Goal: Task Accomplishment & Management: Manage account settings

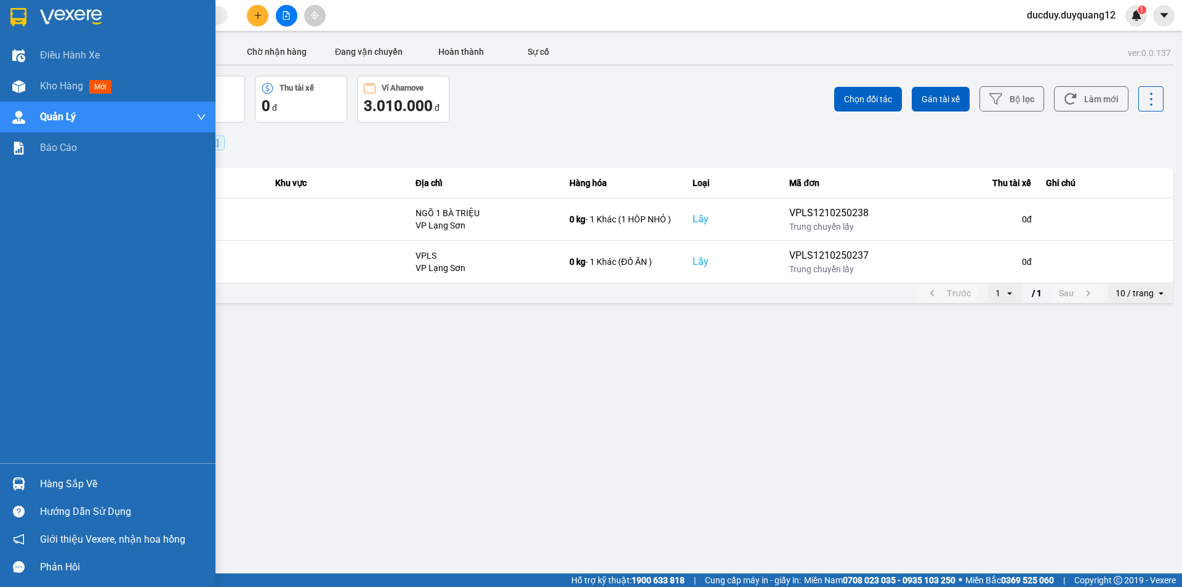
click at [70, 493] on div "Hàng sắp về" at bounding box center [107, 484] width 215 height 28
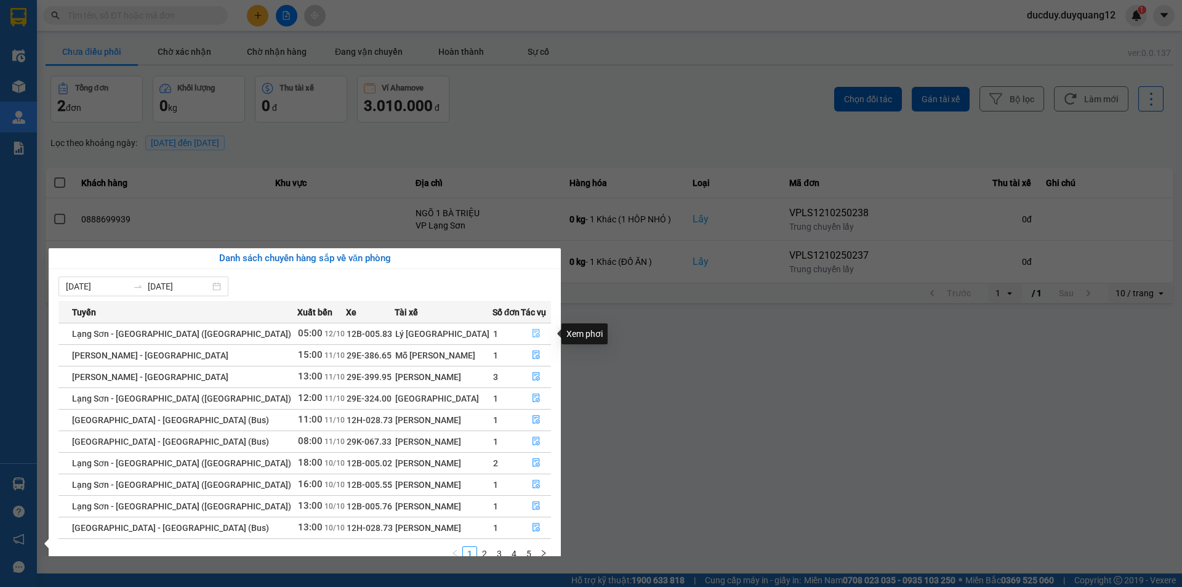
click at [526, 334] on button "button" at bounding box center [535, 334] width 29 height 20
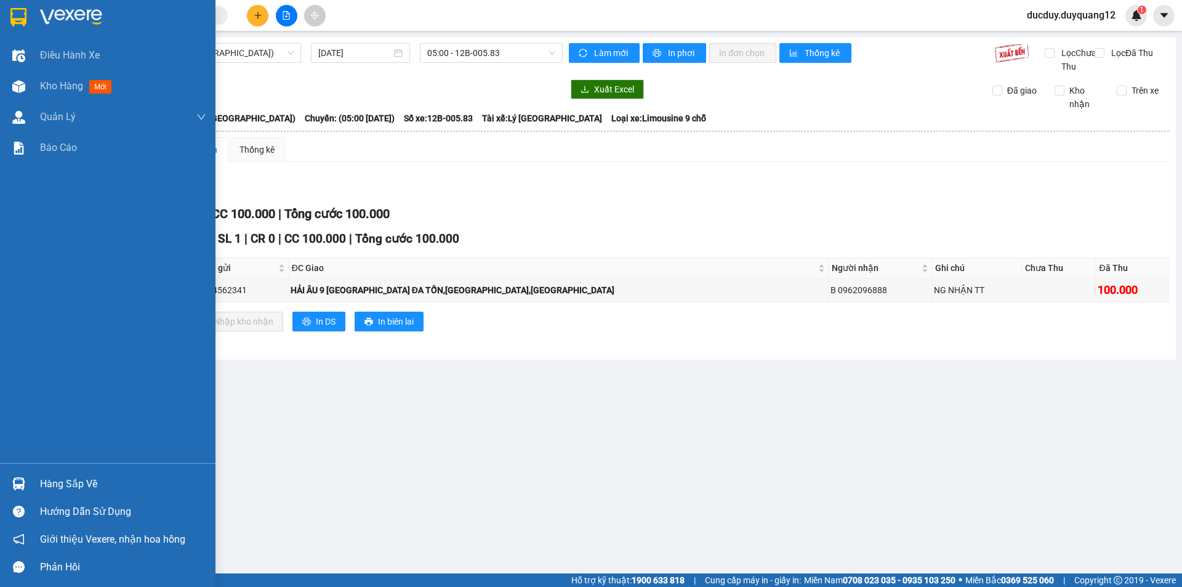
click at [57, 483] on div "Hàng sắp về" at bounding box center [123, 484] width 166 height 18
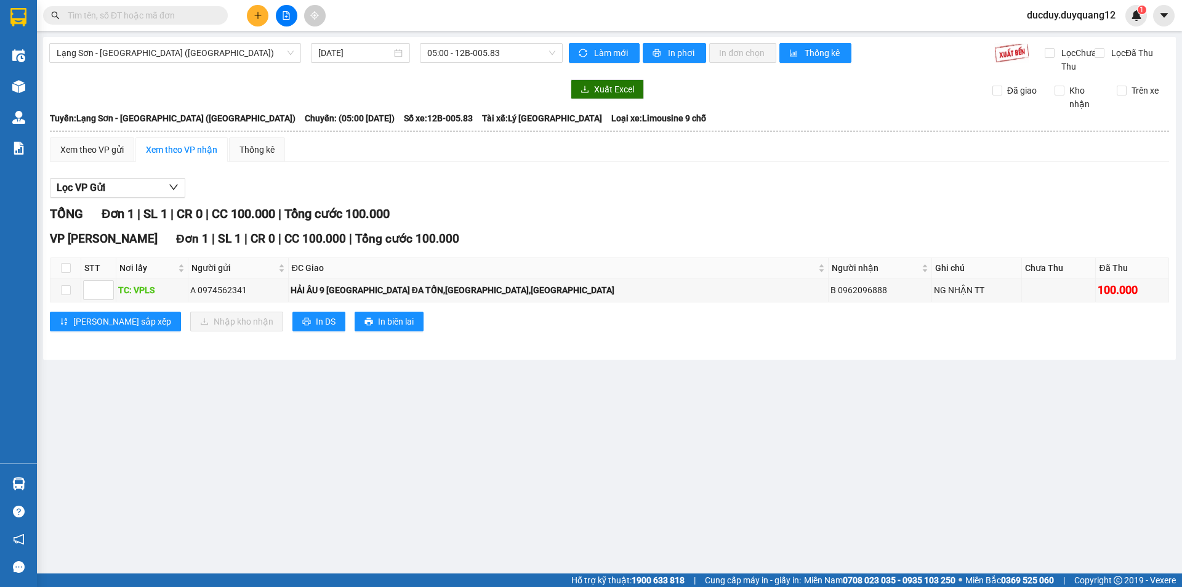
drag, startPoint x: 141, startPoint y: 124, endPoint x: 25, endPoint y: 106, distance: 117.2
click at [141, 124] on section "Kết quả tìm kiếm ( 0 ) Bộ lọc No Data ducduy.duyquang12 1 Điều hành xe Kho hàng…" at bounding box center [591, 293] width 1182 height 587
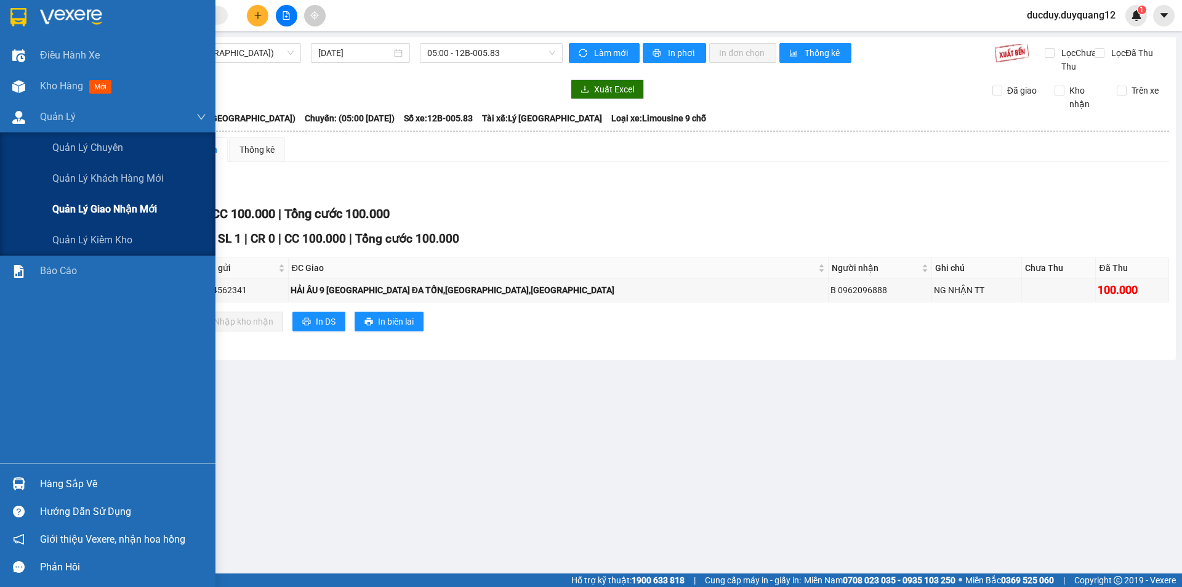
click at [116, 213] on span "Quản lý giao nhận mới" at bounding box center [104, 208] width 105 height 15
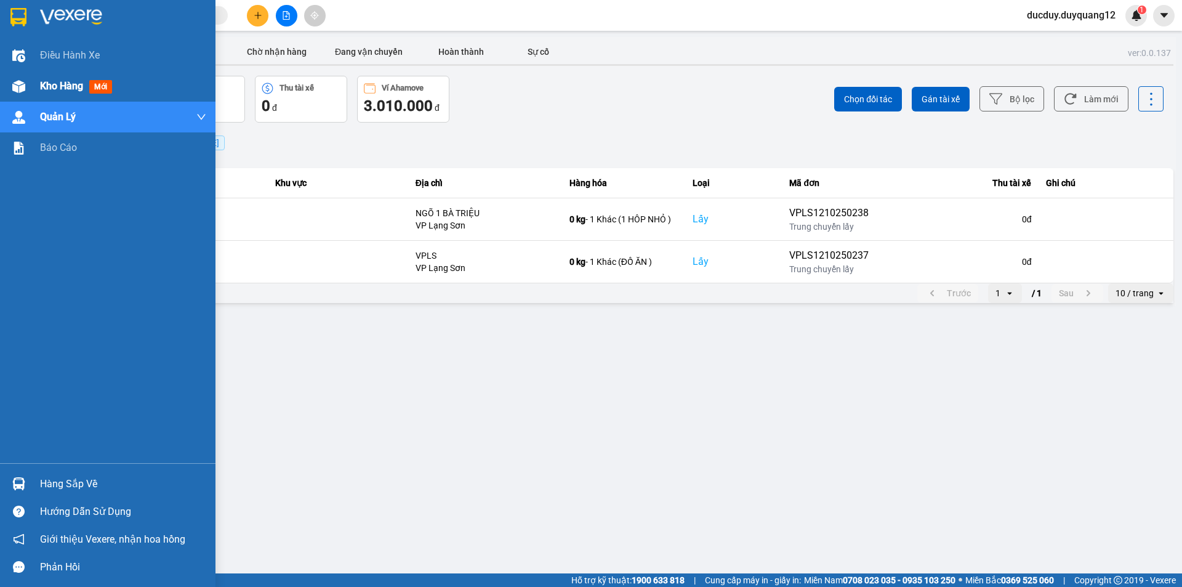
click at [62, 91] on span "Kho hàng" at bounding box center [61, 86] width 43 height 12
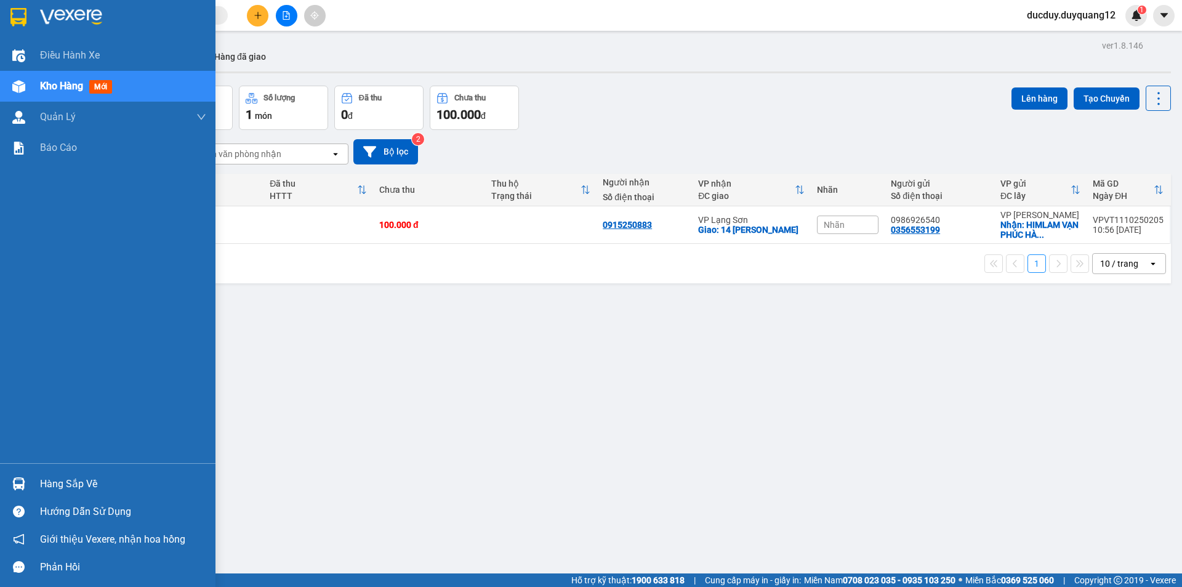
click at [39, 470] on div "Hàng sắp về" at bounding box center [107, 484] width 215 height 28
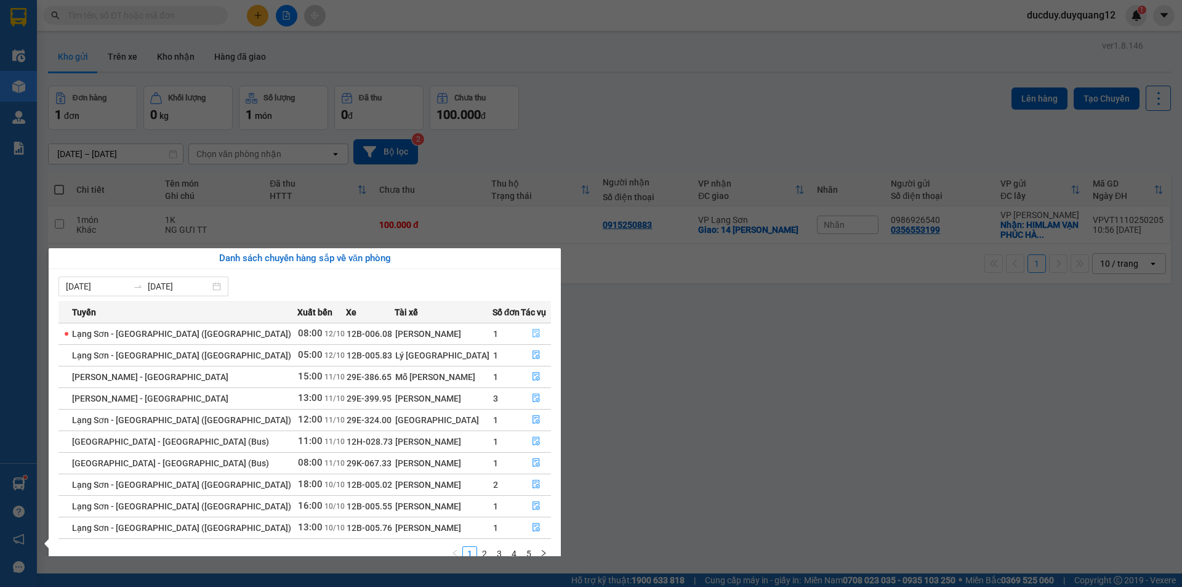
click at [533, 334] on icon "file-done" at bounding box center [535, 333] width 7 height 9
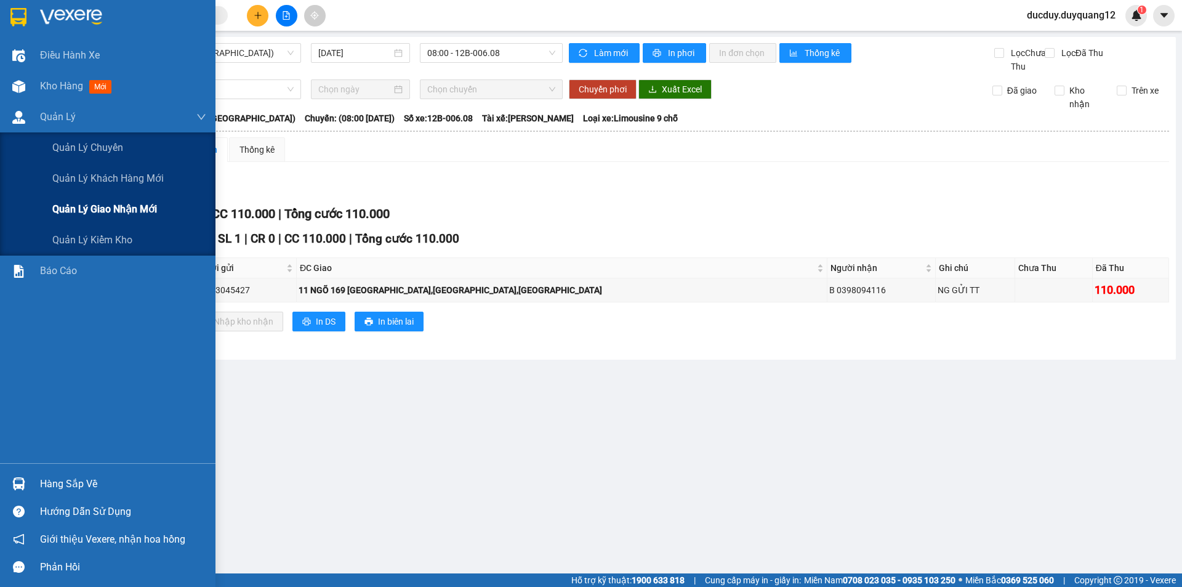
click at [87, 210] on span "Quản lý giao nhận mới" at bounding box center [104, 208] width 105 height 15
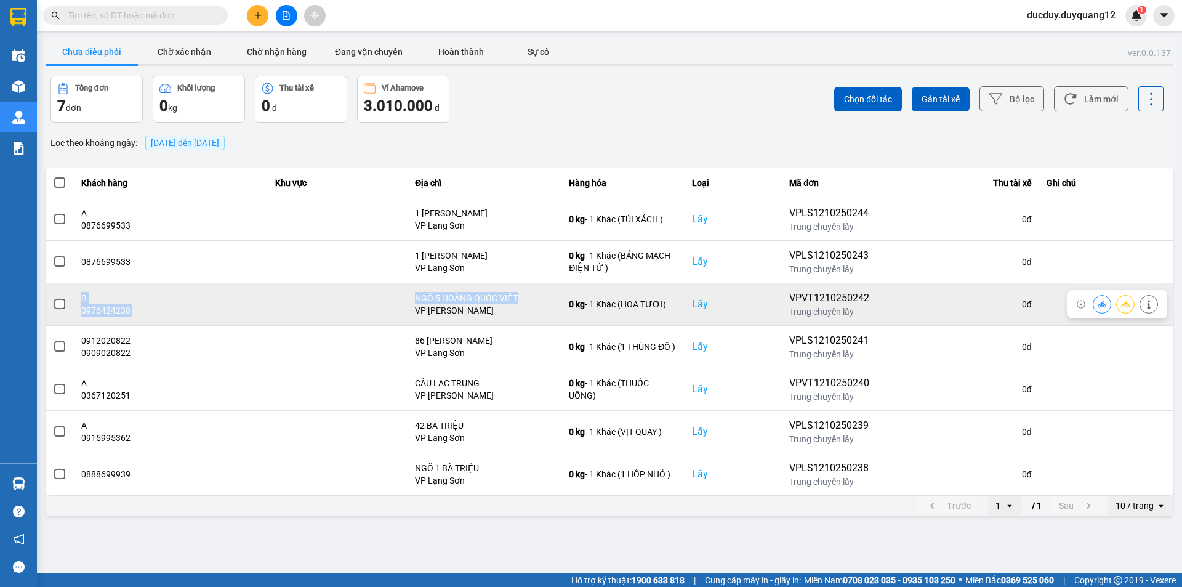
drag, startPoint x: 553, startPoint y: 298, endPoint x: 70, endPoint y: 318, distance: 483.5
click at [71, 318] on tr "B 0976424238 NGÕ 5 HOÀNG QUỐC VIỆT VP Minh Khai 0 kg - 1 Khác (HOA TƯƠI) Lấy VP…" at bounding box center [610, 303] width 1128 height 42
copy tr "B 0976424238 NGÕ 5 HOÀNG QUỐC VIỆT"
drag, startPoint x: 499, startPoint y: 297, endPoint x: 124, endPoint y: 310, distance: 375.7
click at [124, 310] on div "0976424238" at bounding box center [170, 310] width 179 height 12
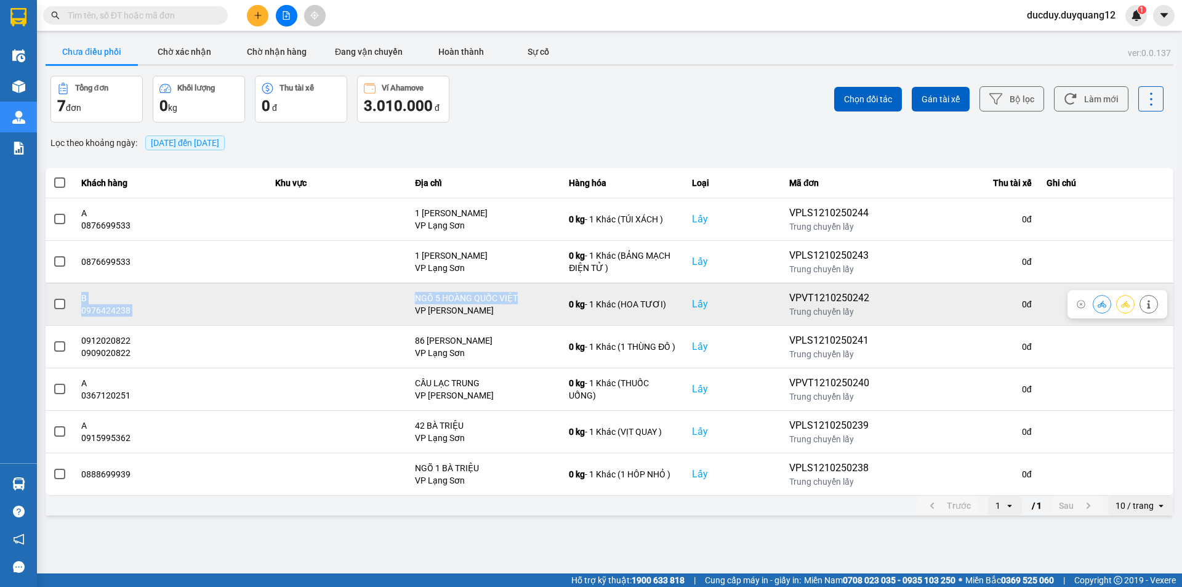
drag, startPoint x: 543, startPoint y: 299, endPoint x: 65, endPoint y: 307, distance: 478.3
click at [65, 307] on tr "B 0976424238 NGÕ 5 HOÀNG QUỐC VIỆT VP Minh Khai 0 kg - 1 Khác (HOA TƯƠI) Lấy VP…" at bounding box center [610, 303] width 1128 height 42
copy tr "B 0976424238 NGÕ 5 HOÀNG QUỐC VIỆT"
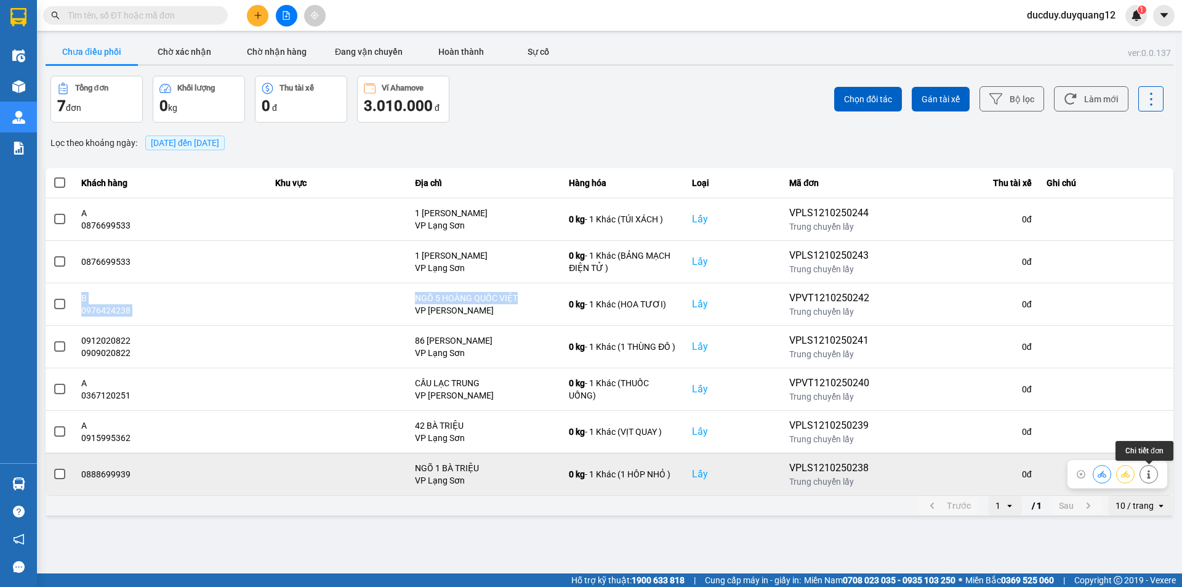
click at [1148, 470] on icon at bounding box center [1148, 474] width 3 height 9
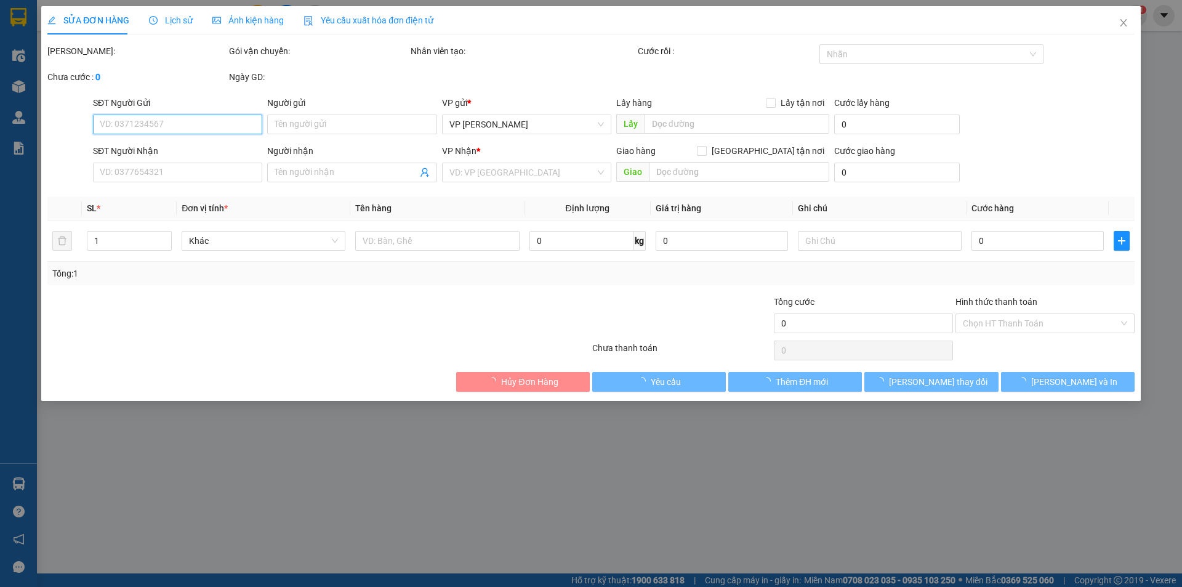
type input "0888699939"
checkbox input "true"
type input "NGÕ 1 BÀ TRIỆU"
type input "0963254563"
checkbox input "true"
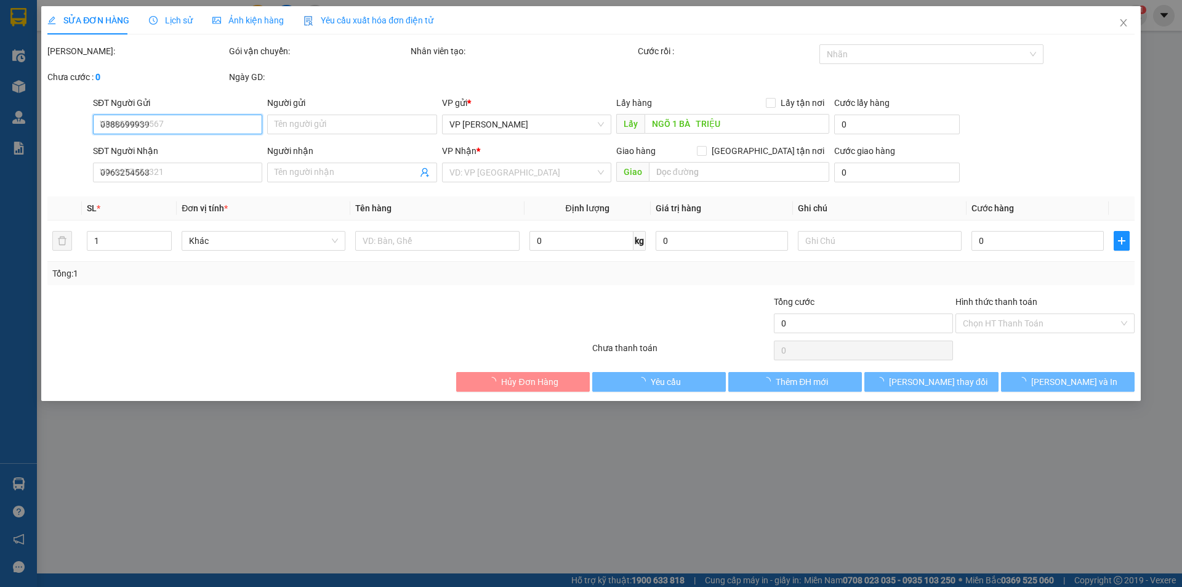
type input "NGÃ 3 VĂN TIẾN DŨNG"
type input "100.000"
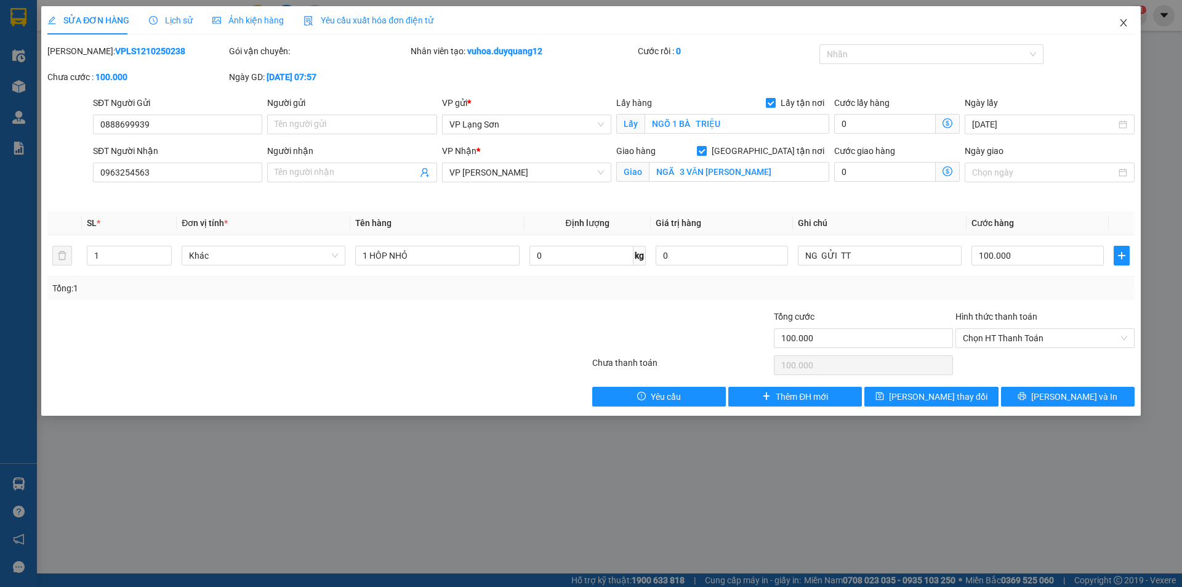
click at [1124, 24] on icon "close" at bounding box center [1123, 23] width 10 height 10
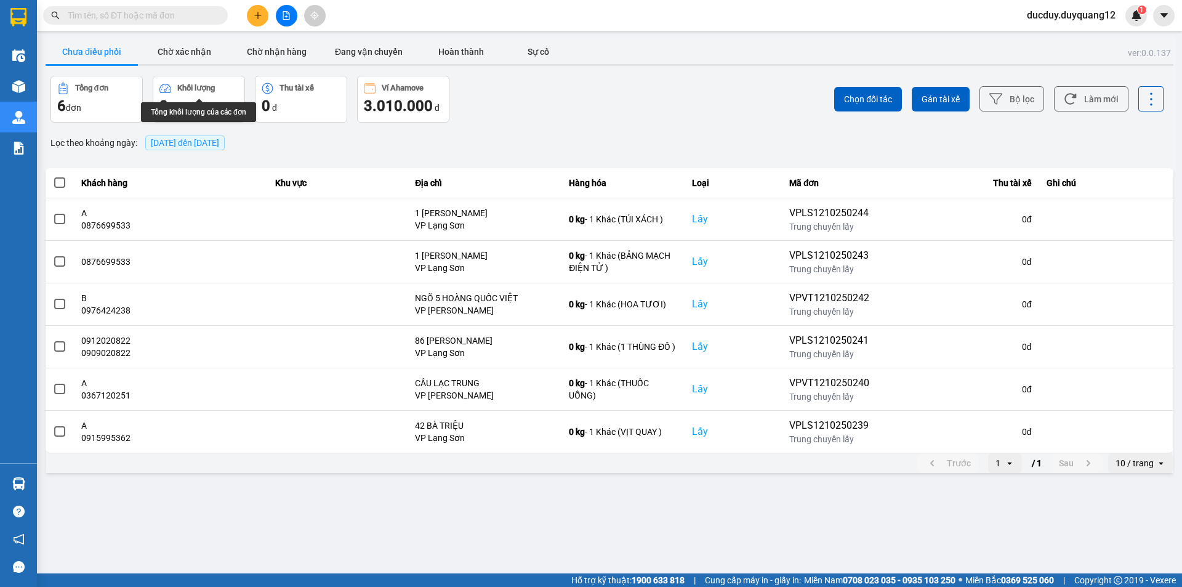
click at [259, 10] on button at bounding box center [258, 16] width 22 height 22
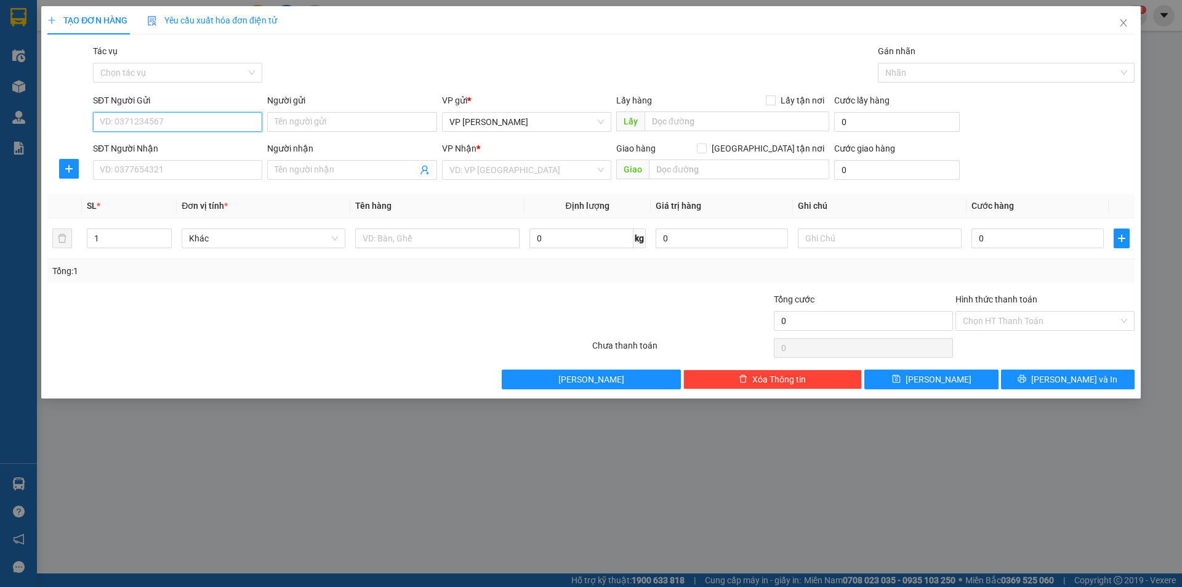
click at [207, 124] on input "SĐT Người Gửi" at bounding box center [177, 122] width 169 height 20
click at [182, 122] on input "SĐT Người Gửi" at bounding box center [177, 122] width 169 height 20
click at [194, 123] on input "098307" at bounding box center [177, 122] width 169 height 20
type input "0983074267"
drag, startPoint x: 774, startPoint y: 100, endPoint x: 748, endPoint y: 110, distance: 27.7
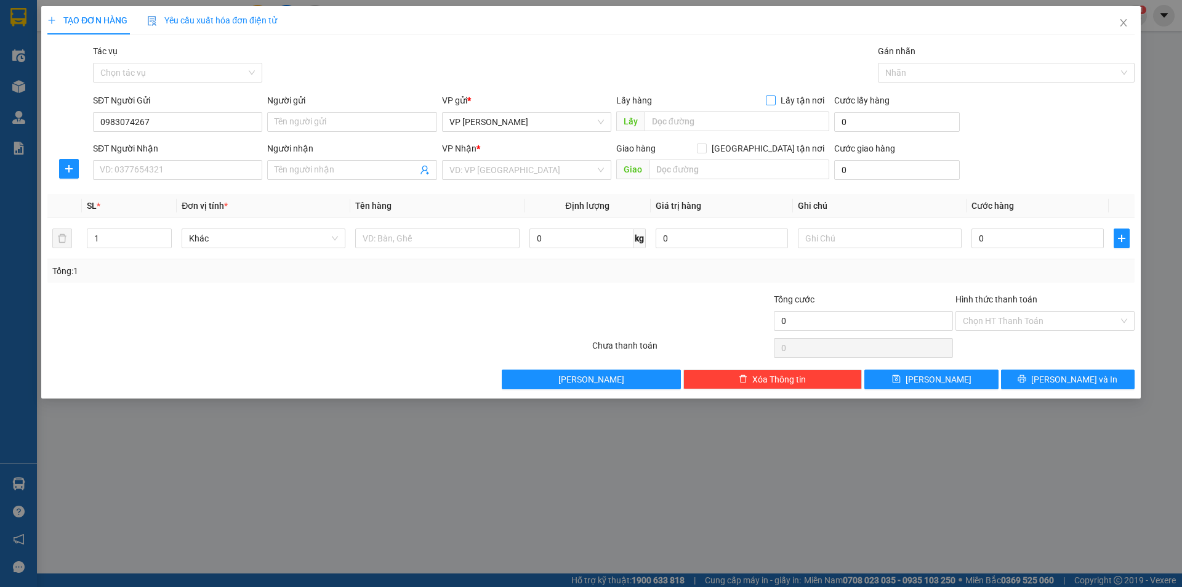
click at [772, 100] on input "Lấy tận nơi" at bounding box center [770, 99] width 9 height 9
checkbox input "true"
click at [727, 121] on input "text" at bounding box center [736, 121] width 185 height 20
type input "VPHN"
click at [191, 175] on input "SĐT Người Nhận" at bounding box center [177, 170] width 169 height 20
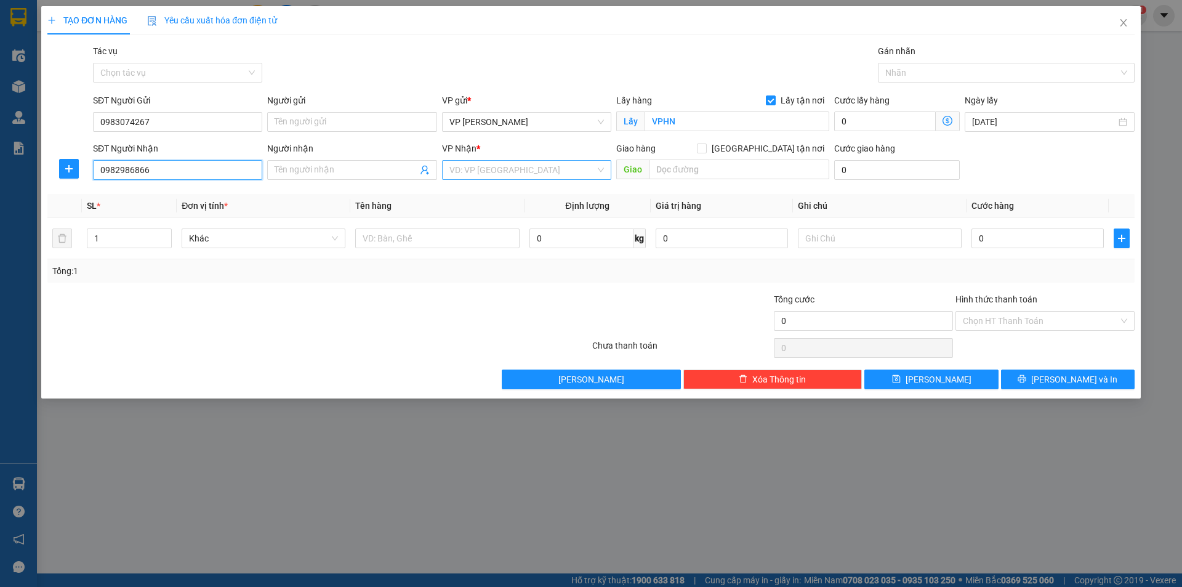
type input "0982986866"
click at [504, 175] on input "search" at bounding box center [522, 170] width 146 height 18
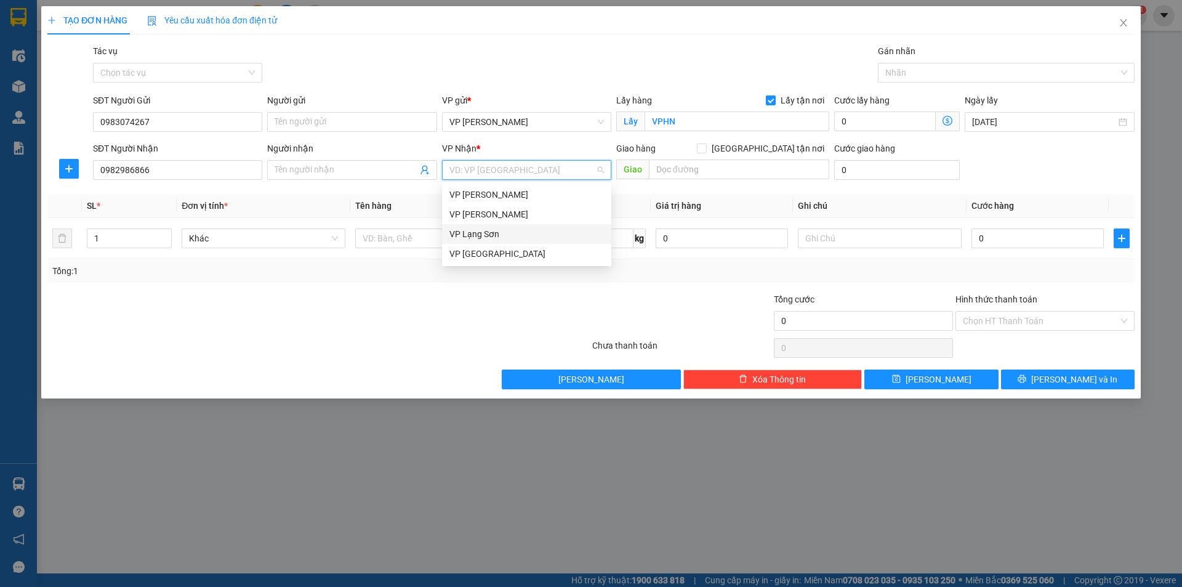
click at [475, 230] on div "VP Lạng Sơn" at bounding box center [526, 234] width 154 height 14
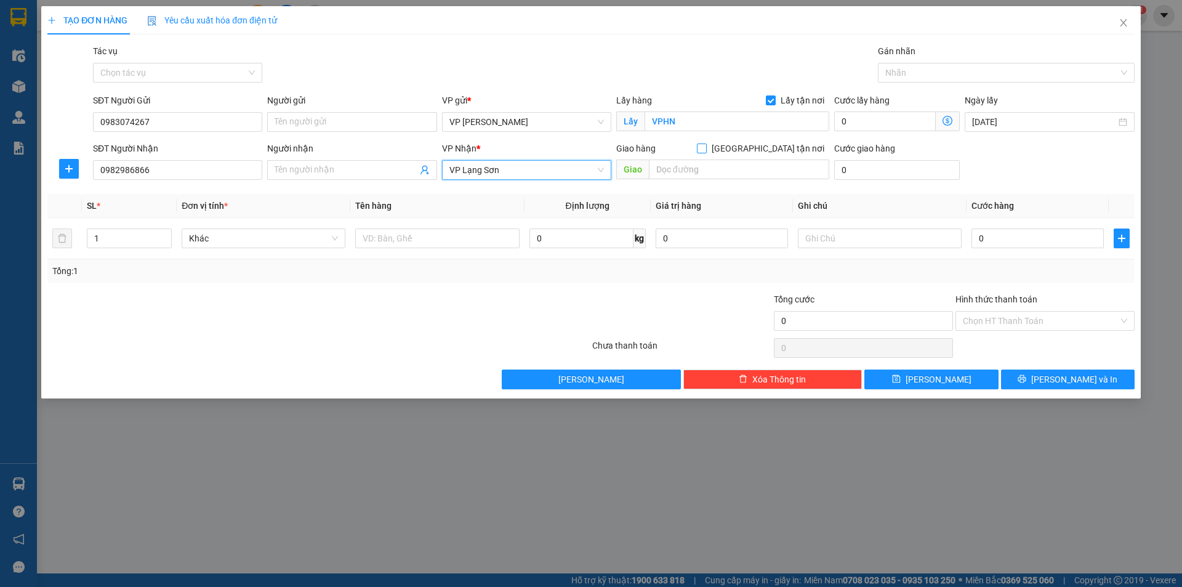
click at [705, 145] on input "[GEOGRAPHIC_DATA] tận nơi" at bounding box center [701, 147] width 9 height 9
checkbox input "true"
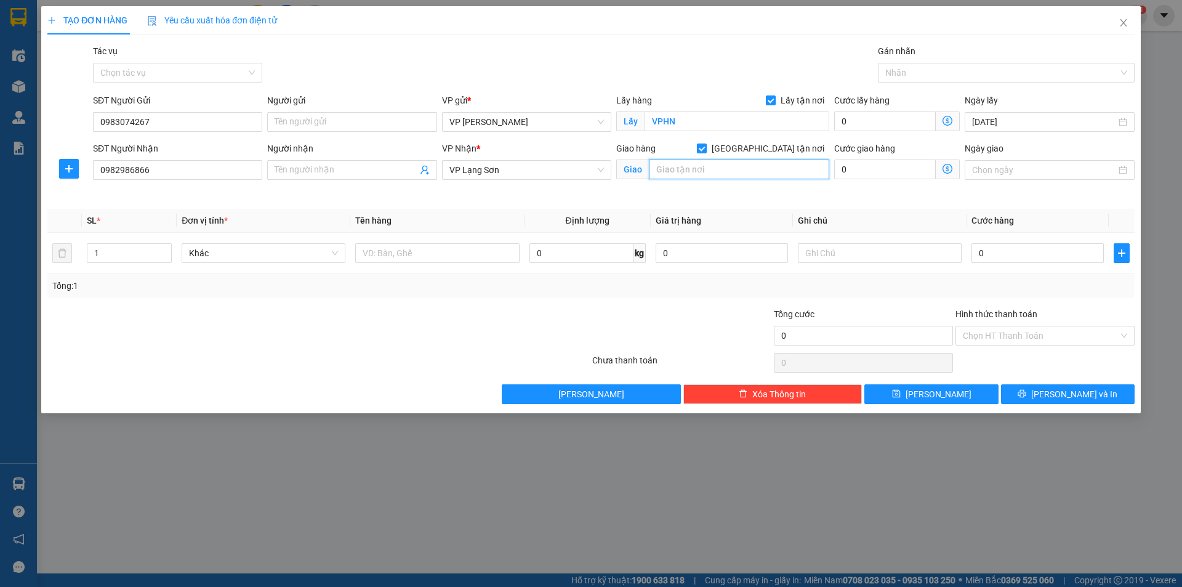
click at [713, 172] on input "text" at bounding box center [739, 169] width 180 height 20
click at [713, 169] on input "text" at bounding box center [739, 169] width 180 height 20
type input "NGÕ 115 NGUYỄN DU"
click at [359, 119] on input "Người gửi" at bounding box center [351, 122] width 169 height 20
type input "A"
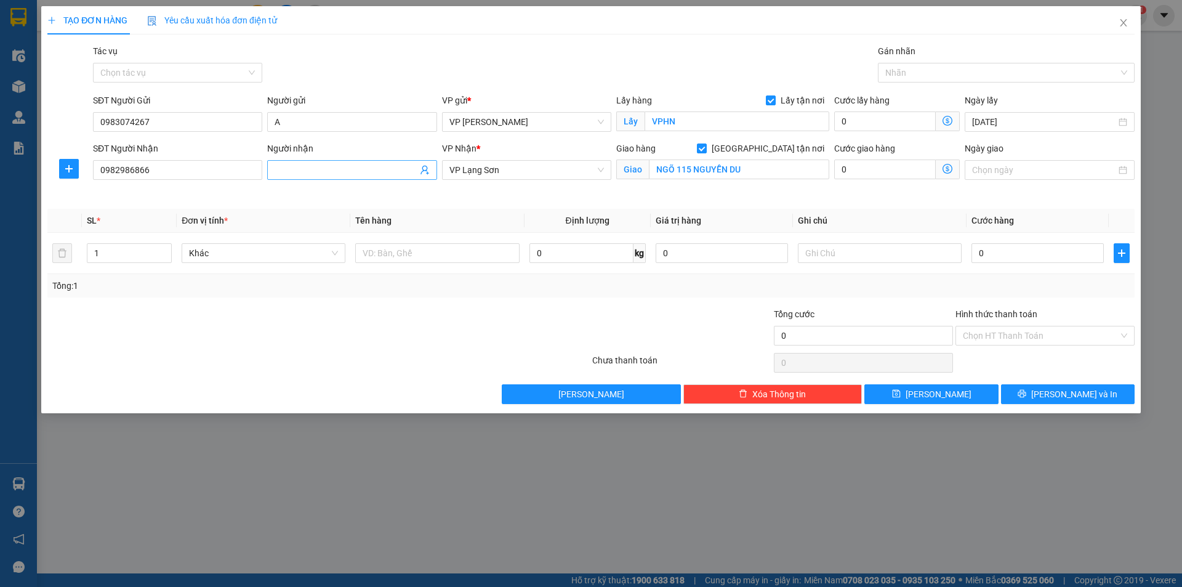
click at [324, 172] on input "Người nhận" at bounding box center [345, 170] width 142 height 14
type input "B"
click at [1057, 256] on input "0" at bounding box center [1037, 253] width 132 height 20
click at [1056, 255] on input "0" at bounding box center [1037, 253] width 132 height 20
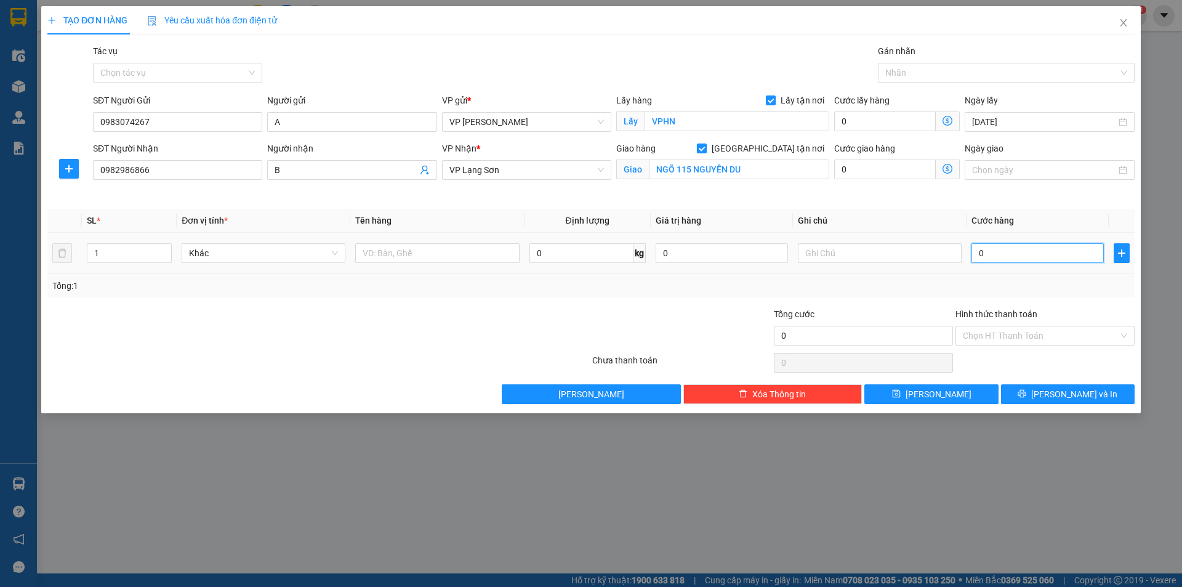
type input "6"
type input "0"
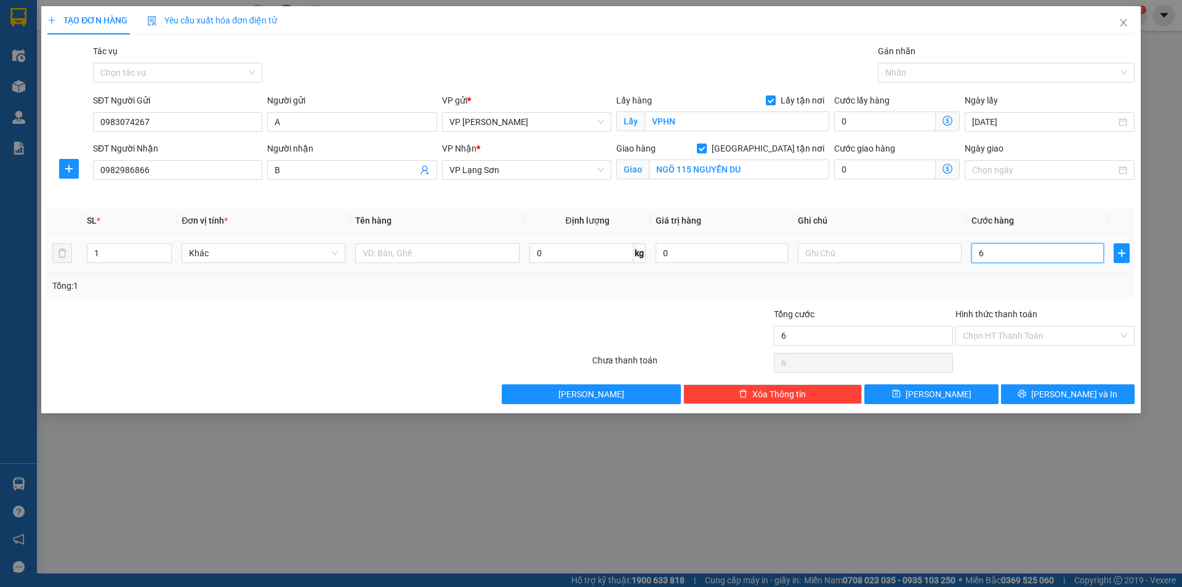
type input "0"
type input "05"
type input "5"
type input "055"
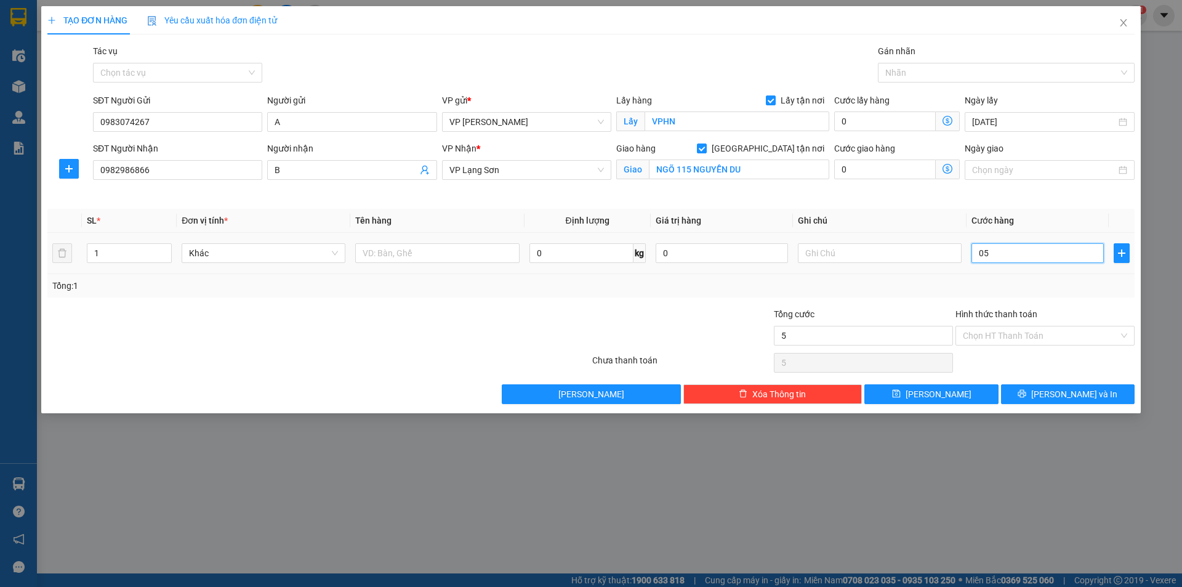
type input "55"
type input "55.000"
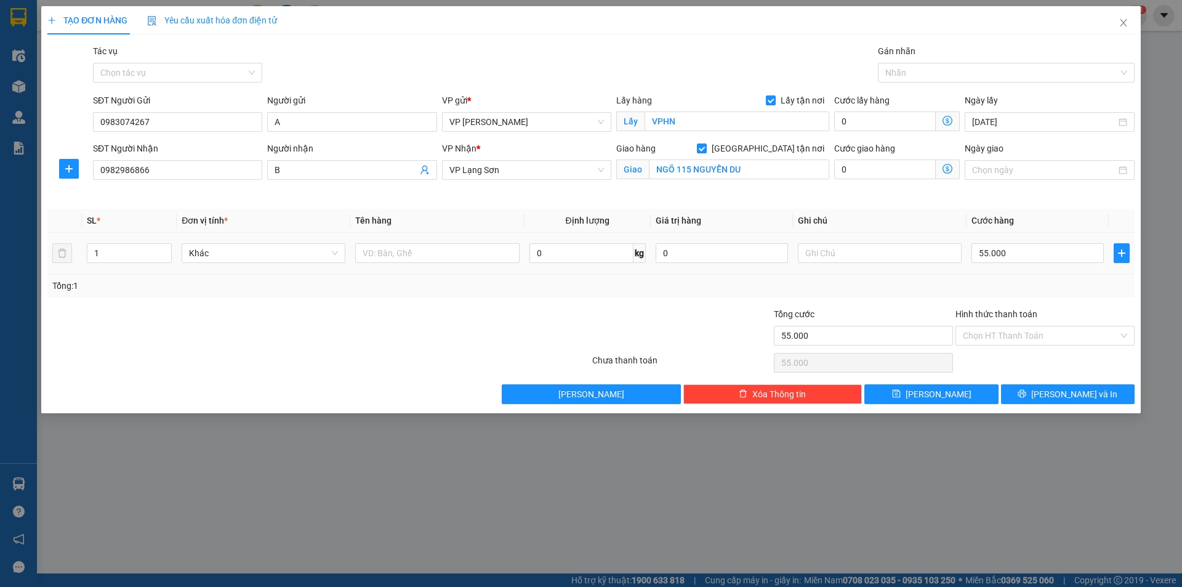
click at [859, 242] on div at bounding box center [880, 253] width 164 height 25
click at [854, 251] on input "text" at bounding box center [880, 253] width 164 height 20
type input "NG NHẬN TT"
click at [453, 257] on input "text" at bounding box center [437, 253] width 164 height 20
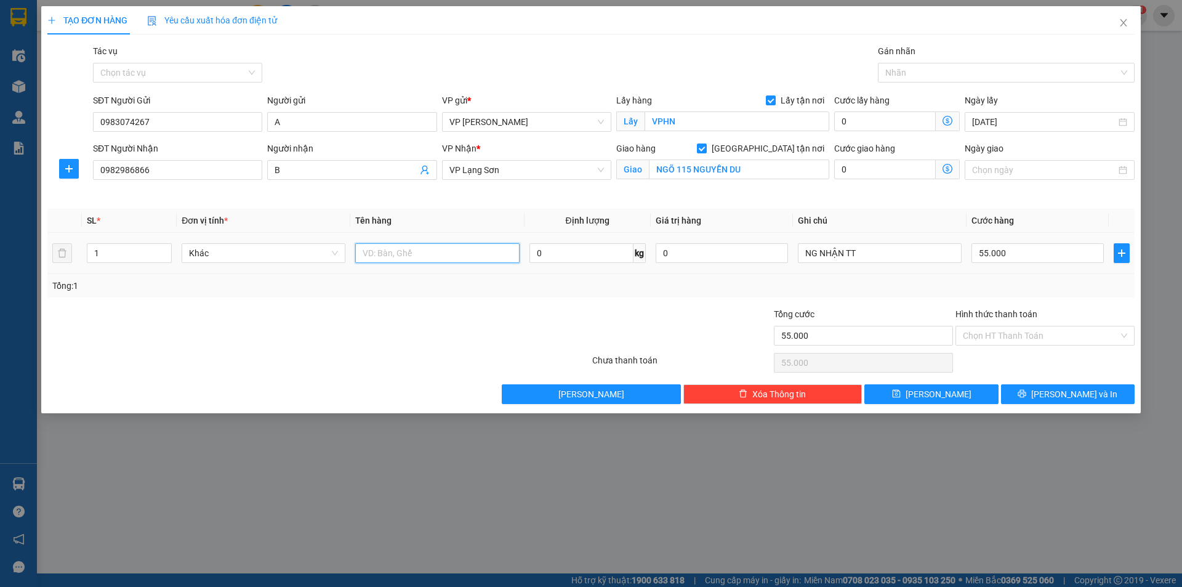
click at [453, 257] on input "text" at bounding box center [437, 253] width 164 height 20
type input "THUỐC"
click at [935, 399] on span "[PERSON_NAME]" at bounding box center [938, 394] width 66 height 14
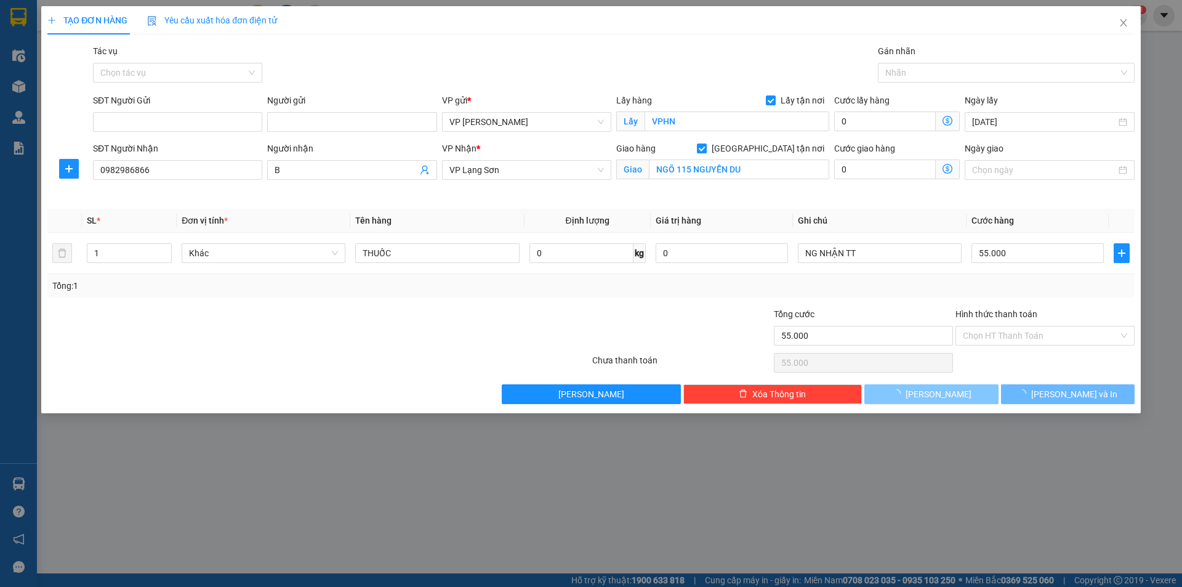
checkbox input "false"
type input "0"
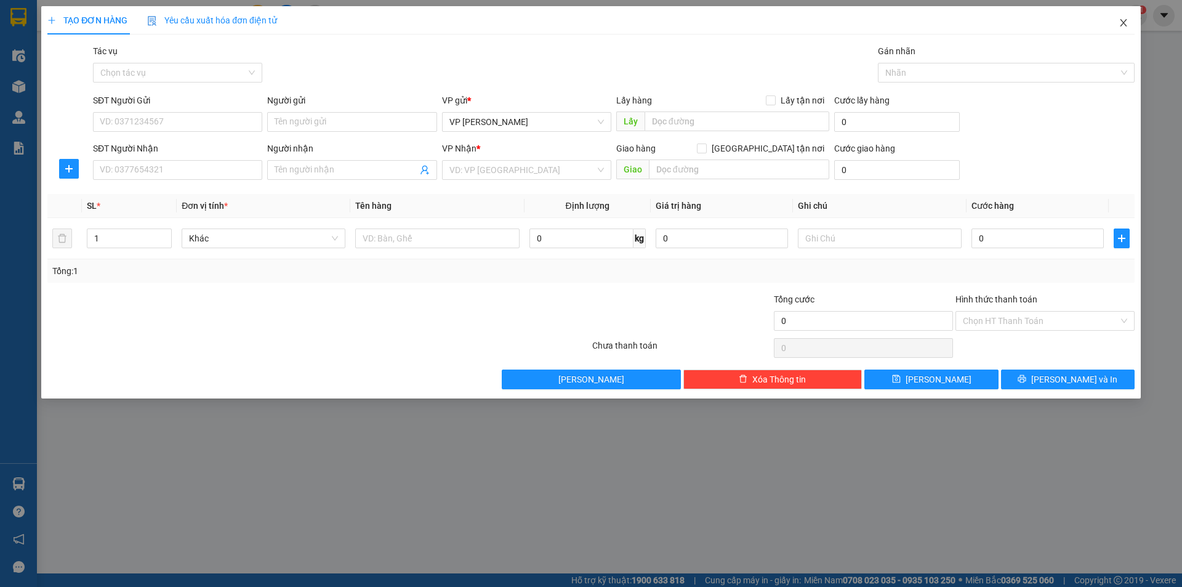
click at [1125, 23] on icon "close" at bounding box center [1123, 23] width 10 height 10
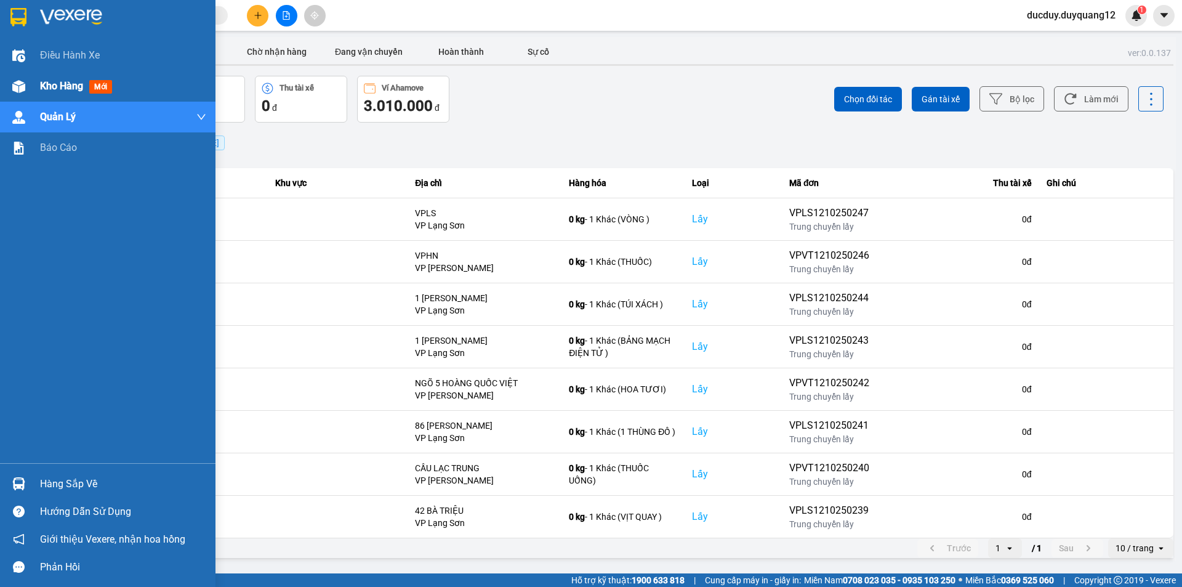
click at [65, 83] on span "Kho hàng" at bounding box center [61, 86] width 43 height 12
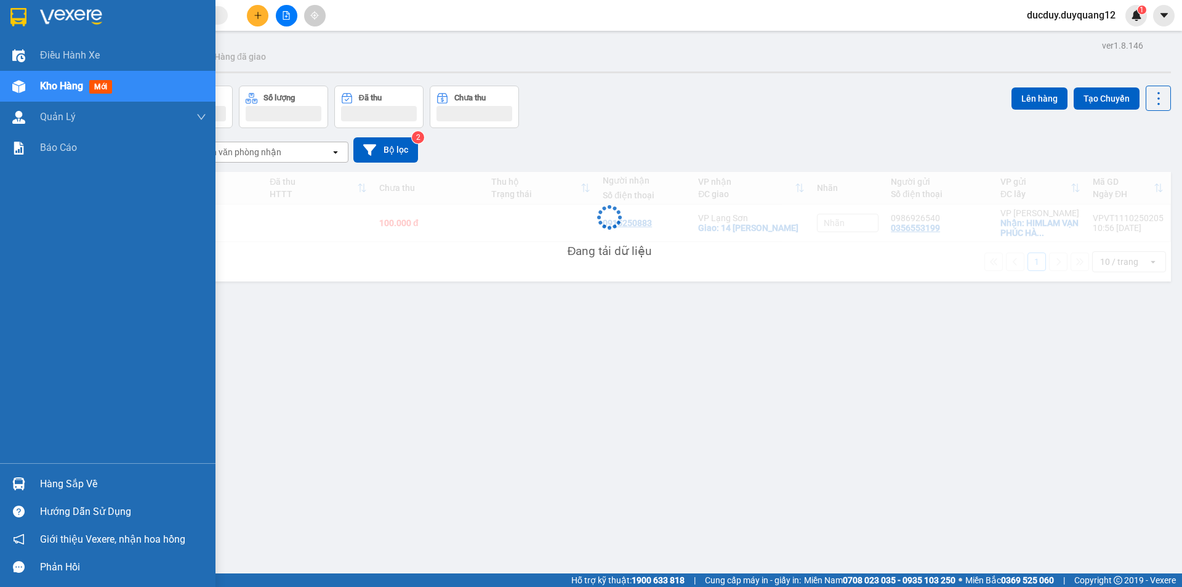
click at [65, 83] on span "Kho hàng" at bounding box center [61, 86] width 43 height 12
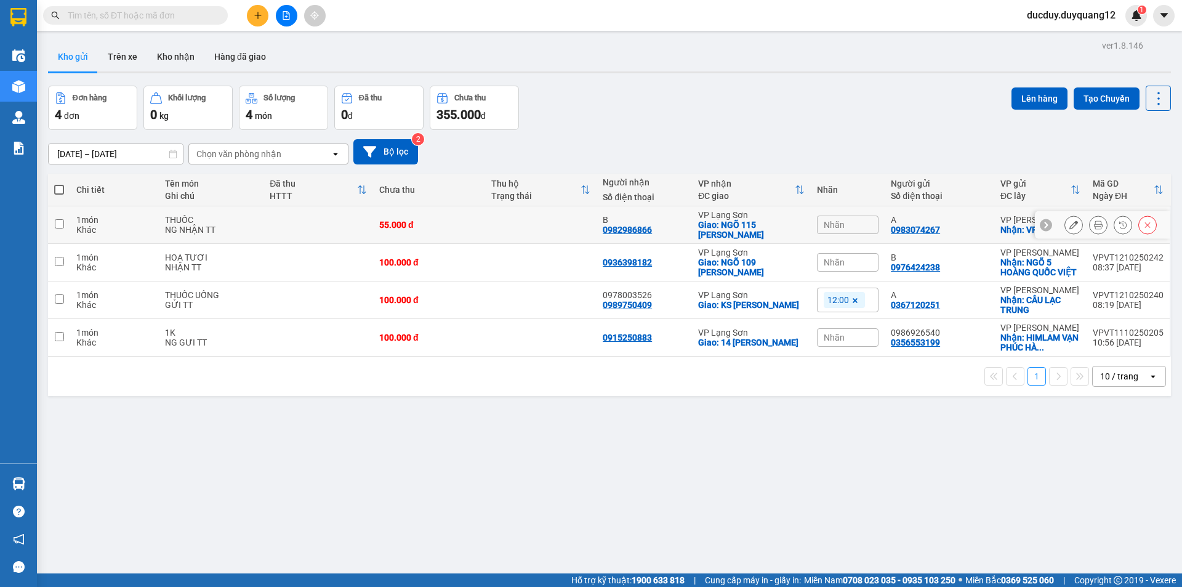
click at [55, 223] on input "checkbox" at bounding box center [59, 223] width 9 height 9
checkbox input "true"
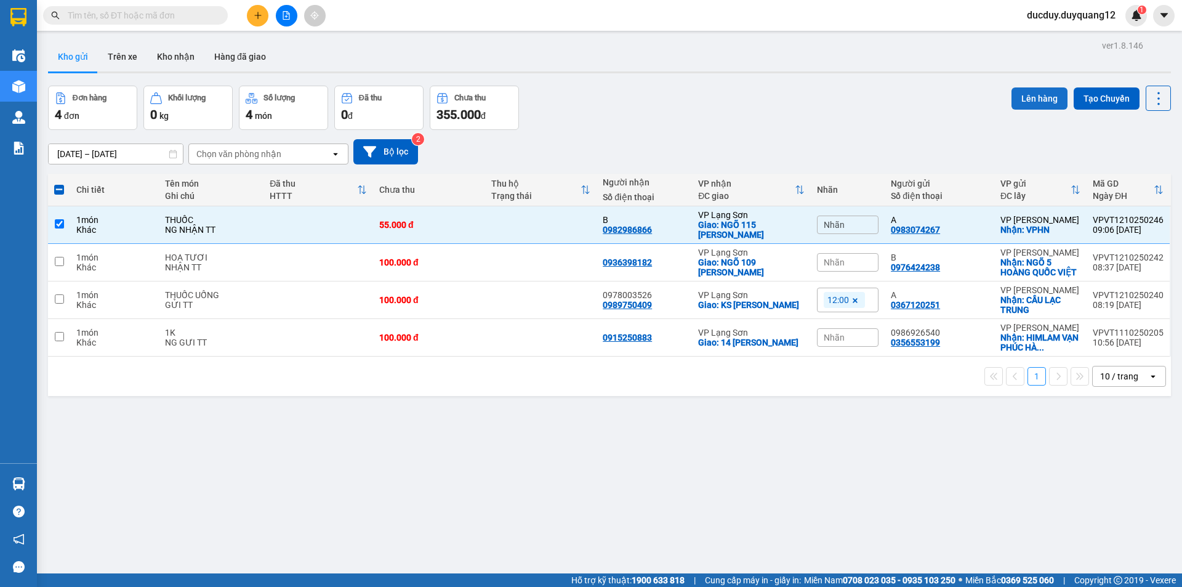
click at [1035, 95] on button "Lên hàng" at bounding box center [1039, 98] width 56 height 22
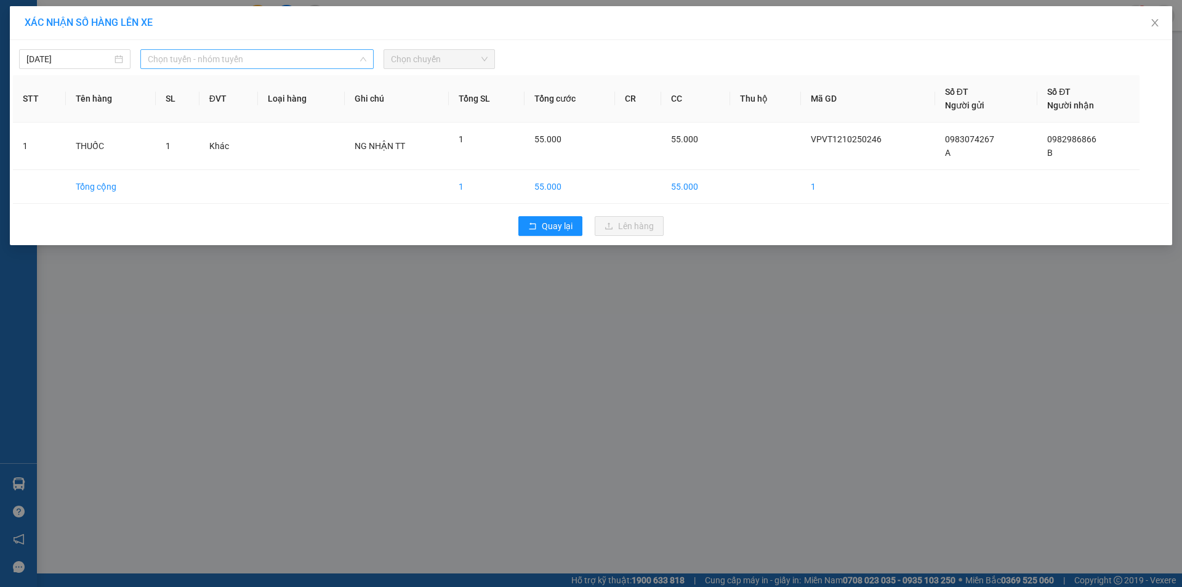
click at [191, 54] on span "Chọn tuyến - nhóm tuyến" at bounding box center [257, 59] width 218 height 18
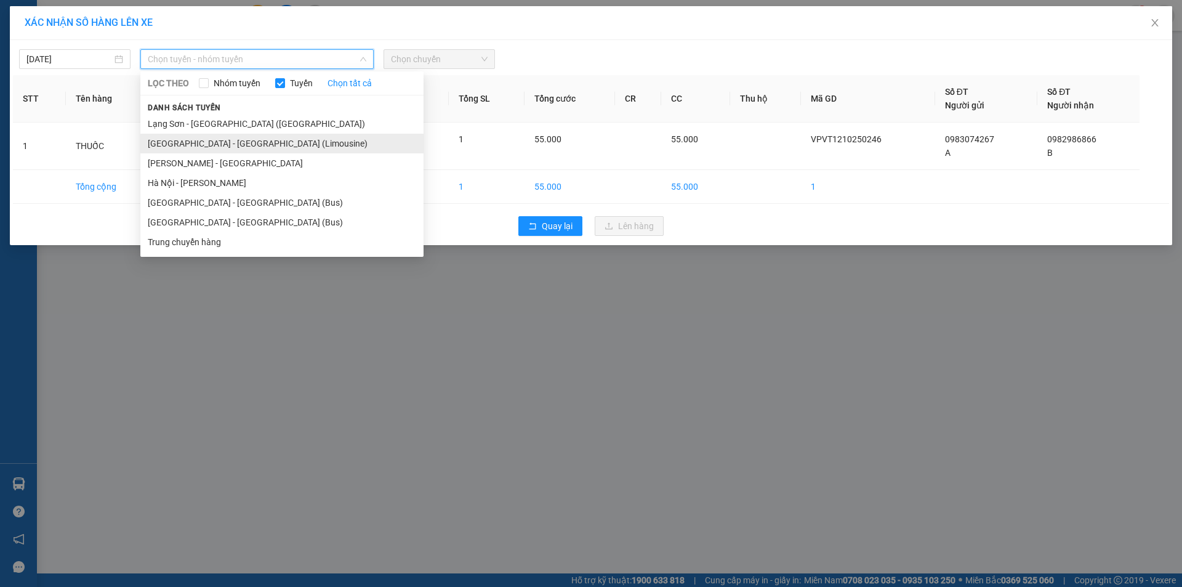
click at [198, 142] on li "[GEOGRAPHIC_DATA] - [GEOGRAPHIC_DATA] (Limousine)" at bounding box center [281, 144] width 283 height 20
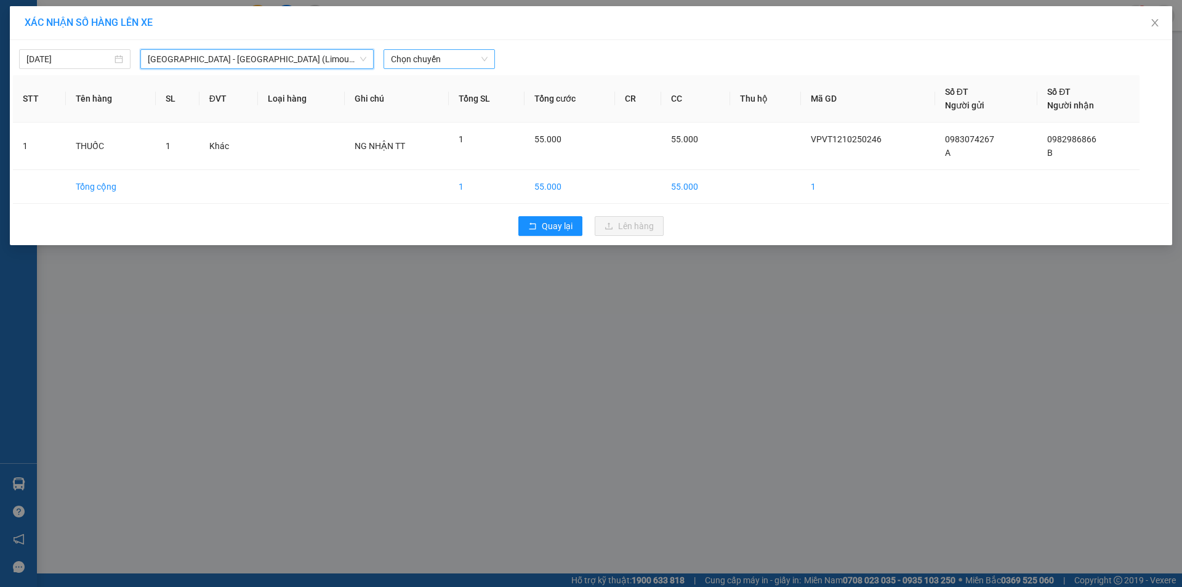
click at [433, 58] on span "Chọn chuyến" at bounding box center [439, 59] width 97 height 18
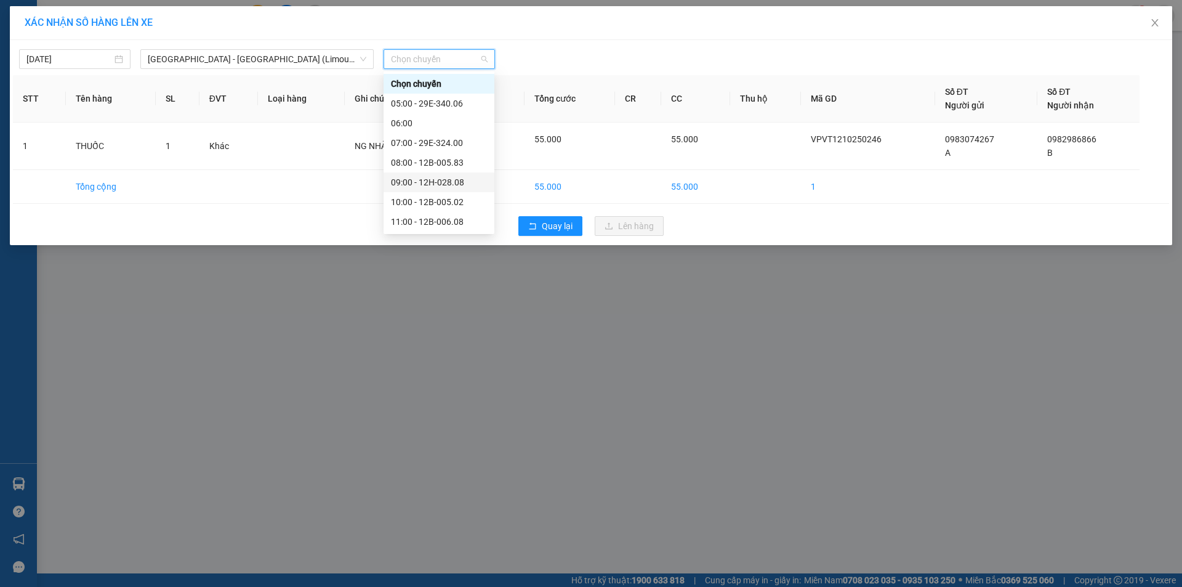
click at [436, 182] on div "09:00 - 12H-028.08" at bounding box center [439, 182] width 96 height 14
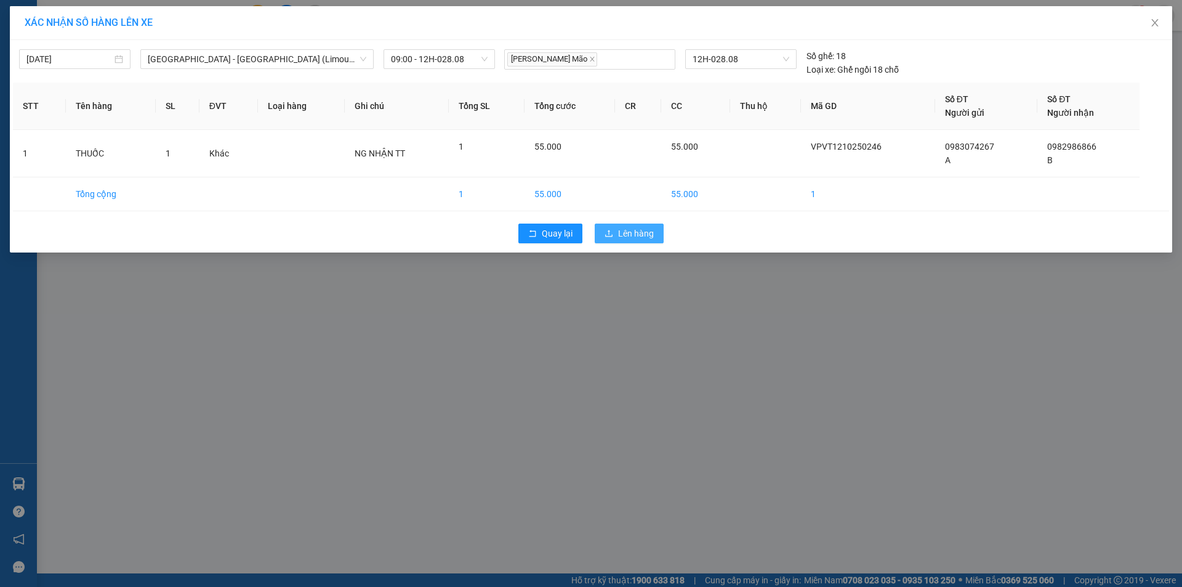
click at [647, 231] on span "Lên hàng" at bounding box center [636, 233] width 36 height 14
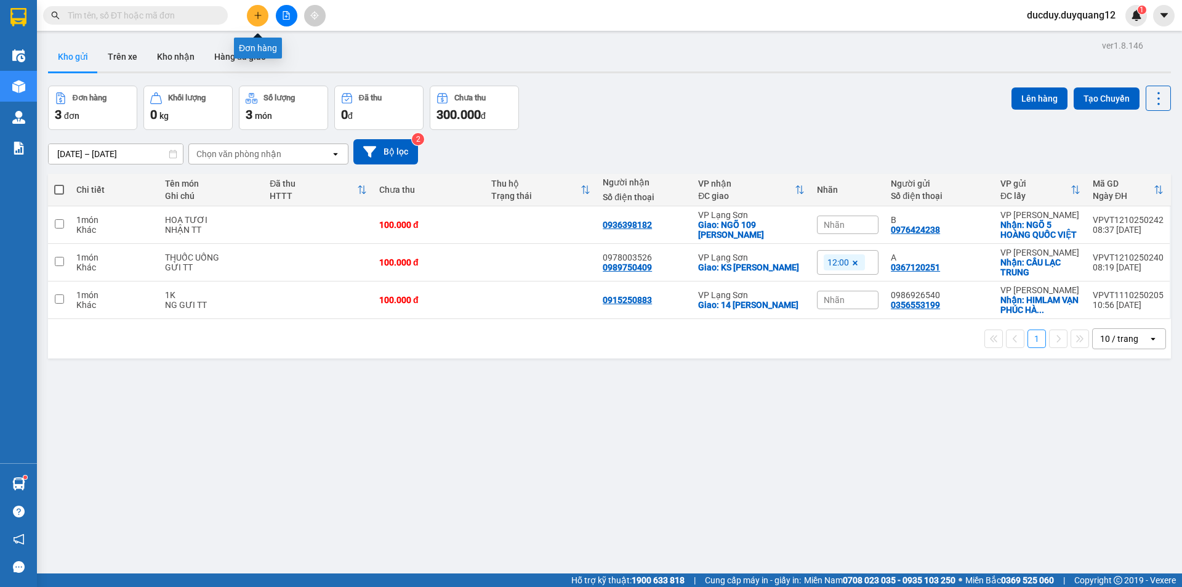
click at [254, 12] on icon "plus" at bounding box center [258, 15] width 9 height 9
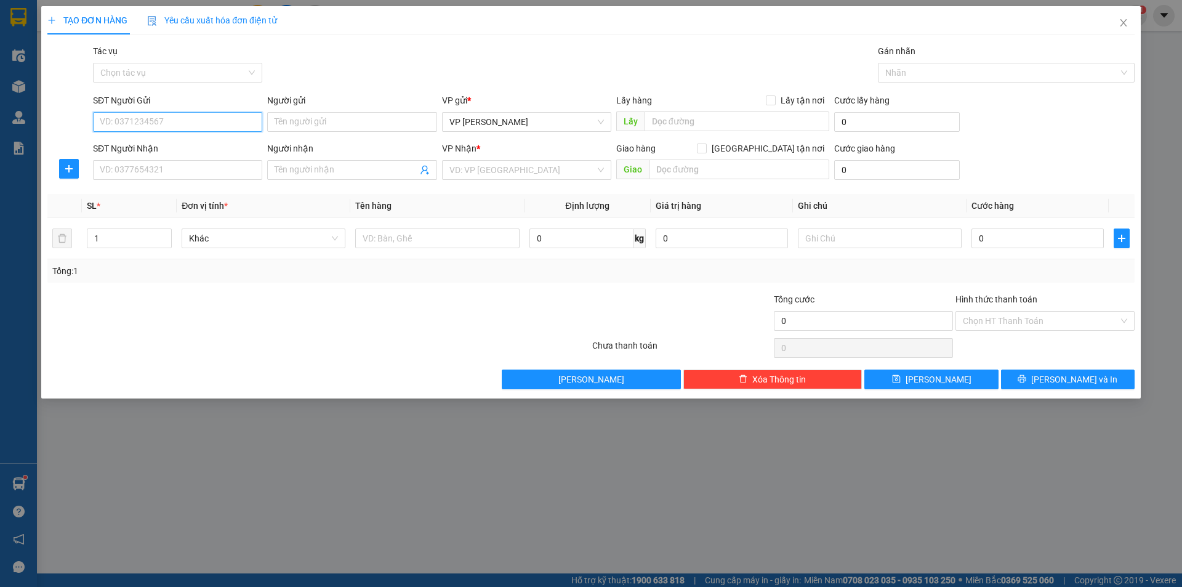
click at [229, 118] on input "SĐT Người Gửi" at bounding box center [177, 122] width 169 height 20
click at [234, 122] on input "SĐT Người Gửi" at bounding box center [177, 122] width 169 height 20
click at [234, 120] on input "0936" at bounding box center [177, 122] width 169 height 20
type input "0936121686"
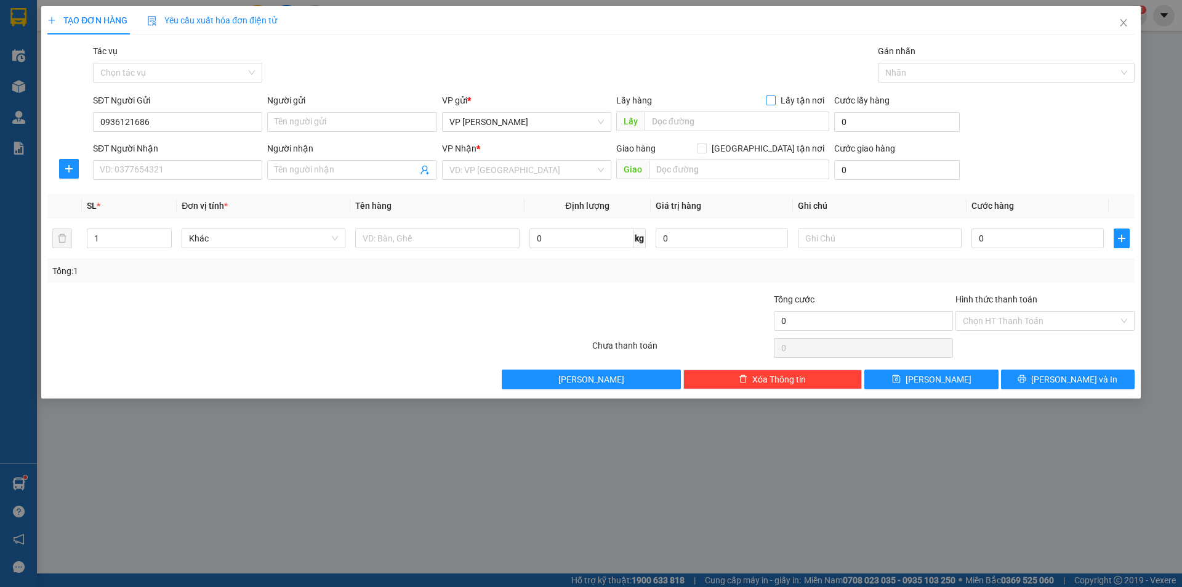
click at [774, 100] on input "Lấy tận nơi" at bounding box center [770, 99] width 9 height 9
checkbox input "true"
click at [705, 121] on input "text" at bounding box center [736, 121] width 185 height 20
type input "VPHN"
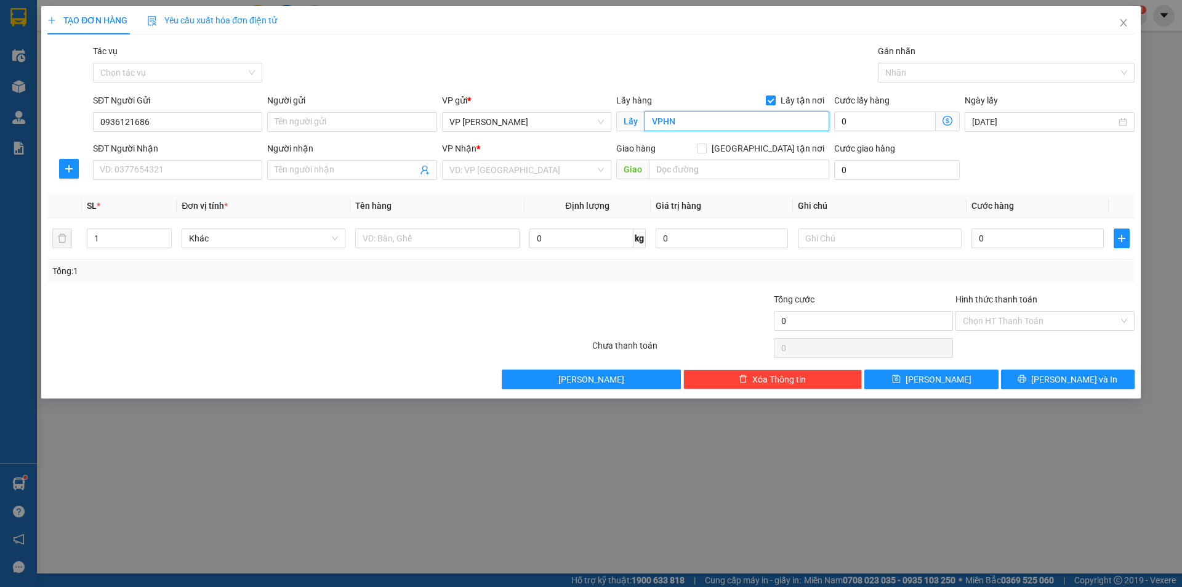
click at [724, 115] on input "VPHN" at bounding box center [736, 121] width 185 height 20
click at [196, 169] on input "SĐT Người Nhận" at bounding box center [177, 170] width 169 height 20
type input "0826424468"
click at [335, 124] on input "Người gửi" at bounding box center [351, 122] width 169 height 20
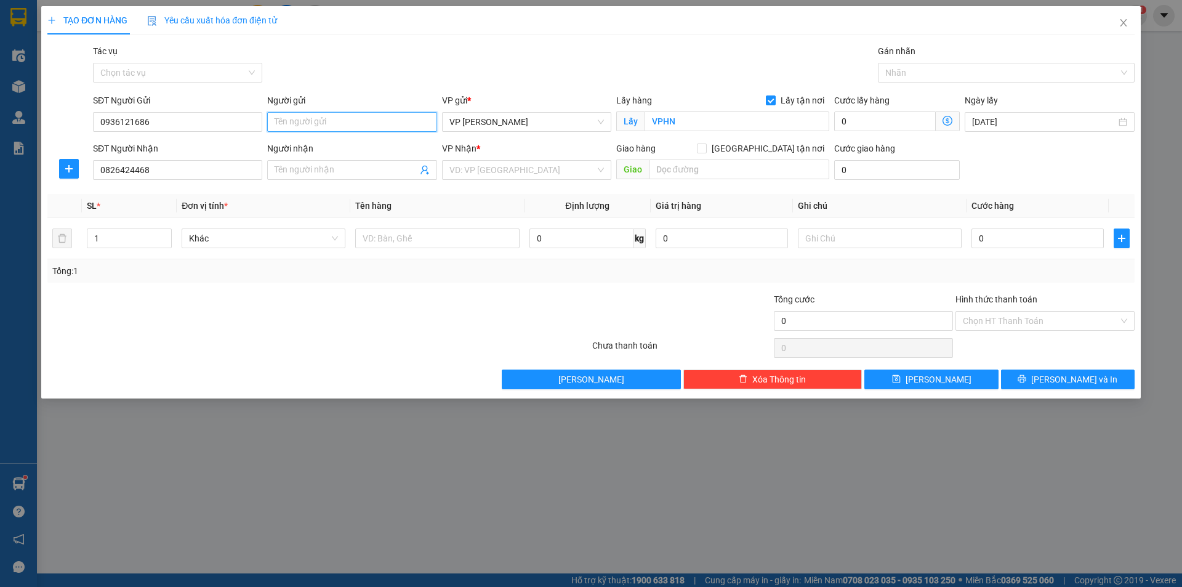
click at [335, 124] on input "Người gửi" at bounding box center [351, 122] width 169 height 20
type input "PHƯƠNG"
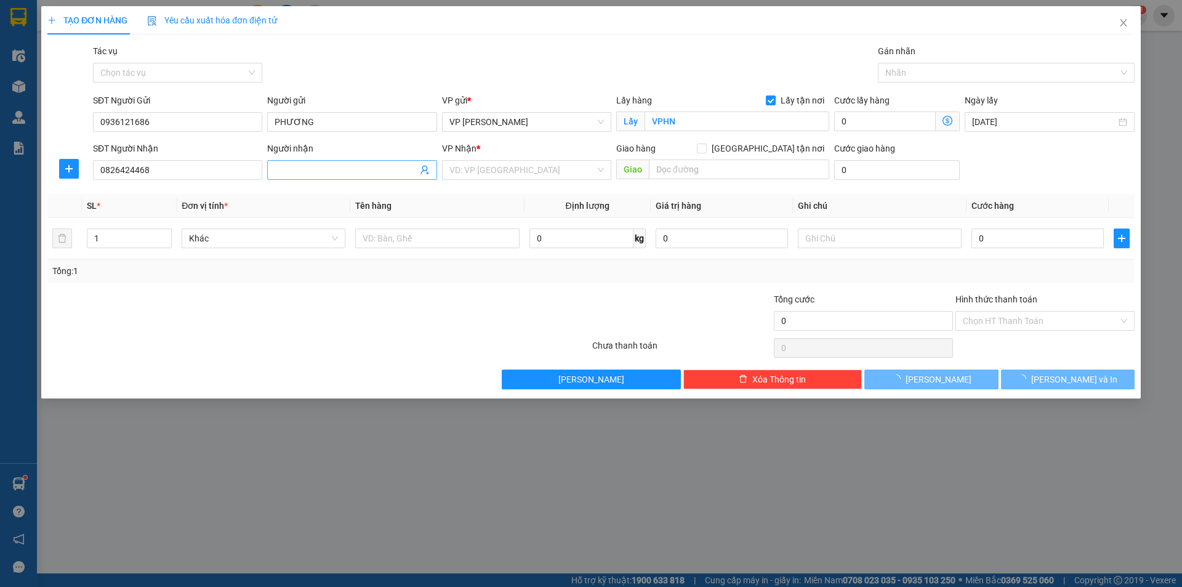
click at [339, 172] on input "Người nhận" at bounding box center [345, 170] width 142 height 14
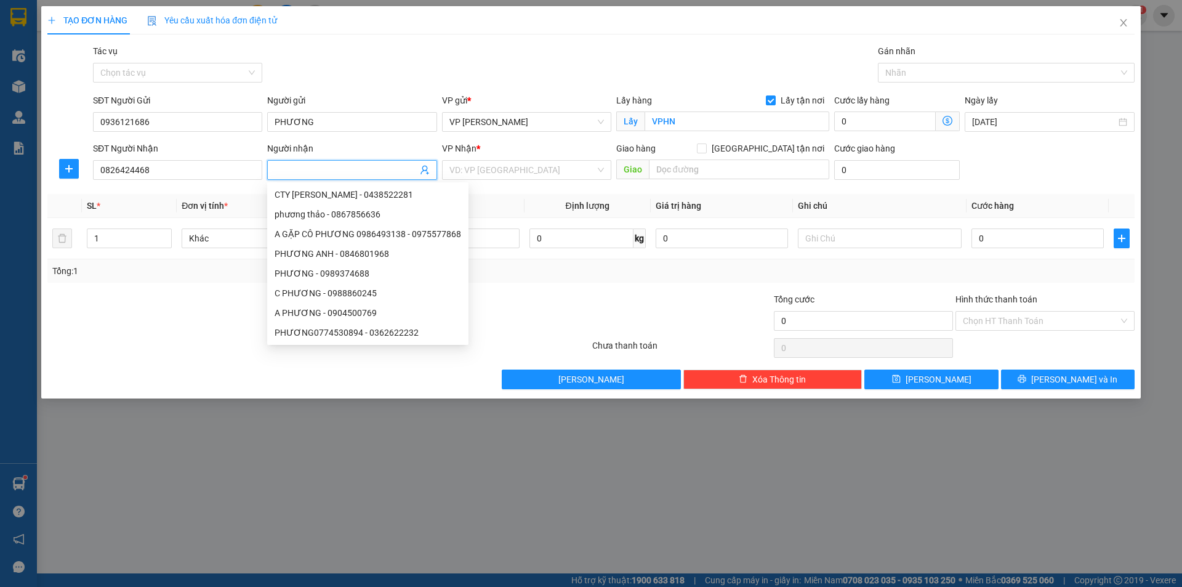
click at [313, 164] on input "Người nhận" at bounding box center [345, 170] width 142 height 14
type input "0"
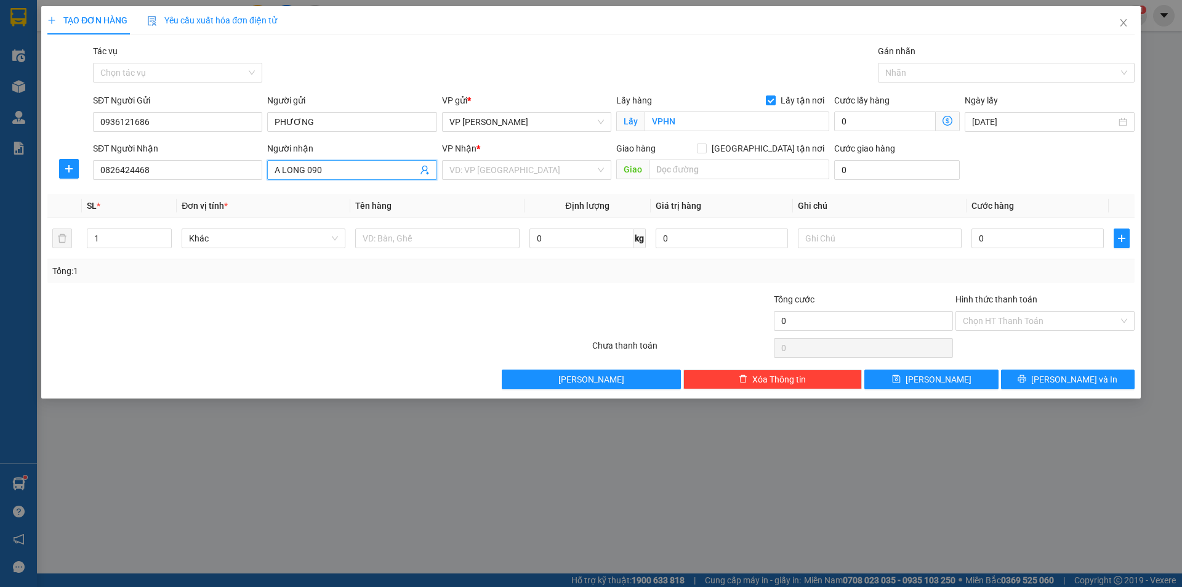
type input "A LONG 0903"
drag, startPoint x: 335, startPoint y: 166, endPoint x: 272, endPoint y: 177, distance: 63.7
click at [272, 177] on span "A LONG 0903" at bounding box center [351, 170] width 169 height 20
click at [485, 171] on input "search" at bounding box center [522, 170] width 146 height 18
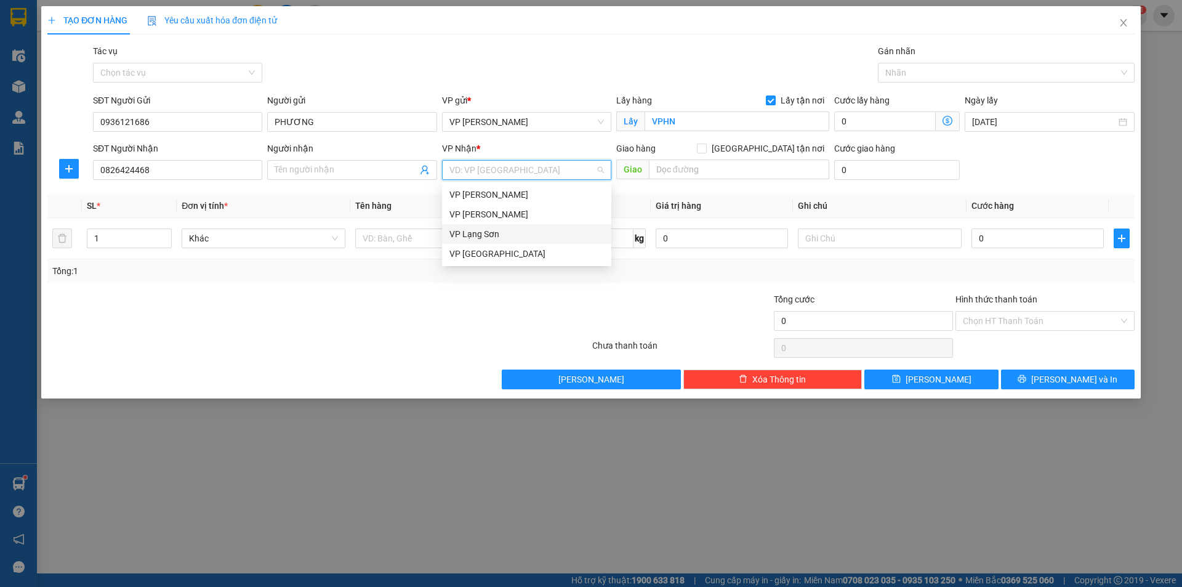
click at [478, 232] on div "VP Lạng Sơn" at bounding box center [526, 234] width 154 height 14
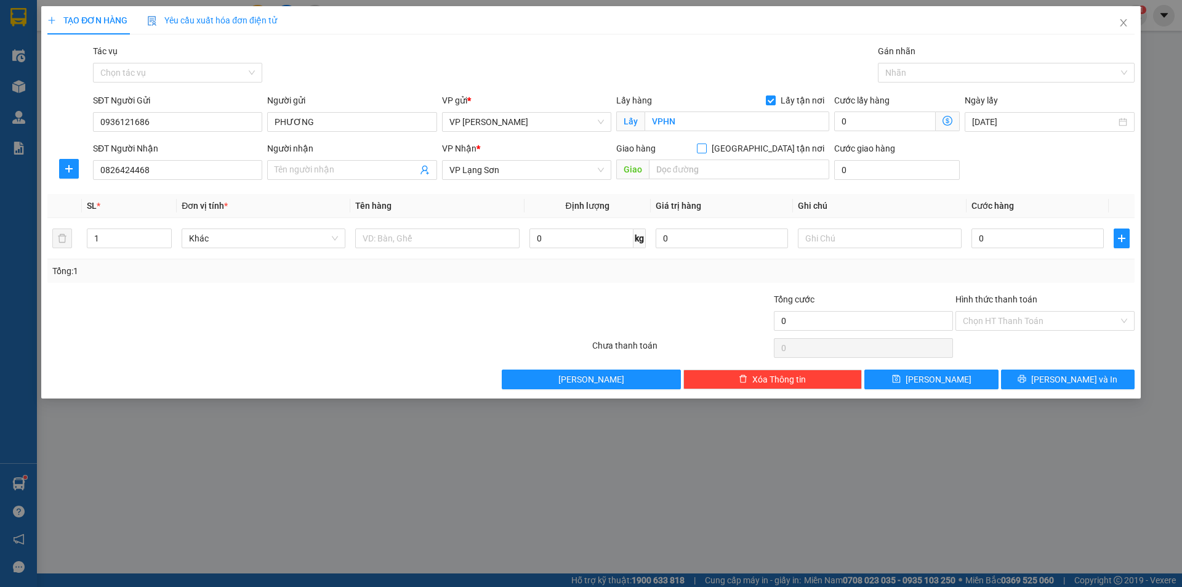
click at [705, 150] on input "[GEOGRAPHIC_DATA] tận nơi" at bounding box center [701, 147] width 9 height 9
checkbox input "true"
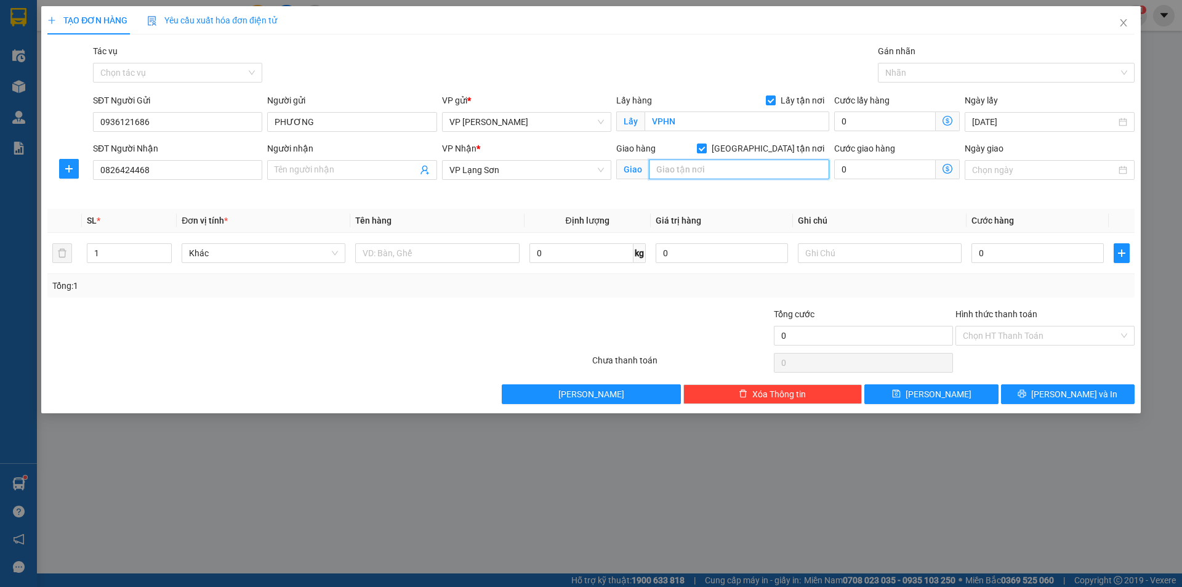
click at [704, 169] on input "text" at bounding box center [739, 169] width 180 height 20
type input "TRẠM DỪNG NGHỈ HẰNG HOÀNG ĐÔNG KHÊ,[PERSON_NAME]"
click at [995, 238] on td "0" at bounding box center [1037, 253] width 142 height 41
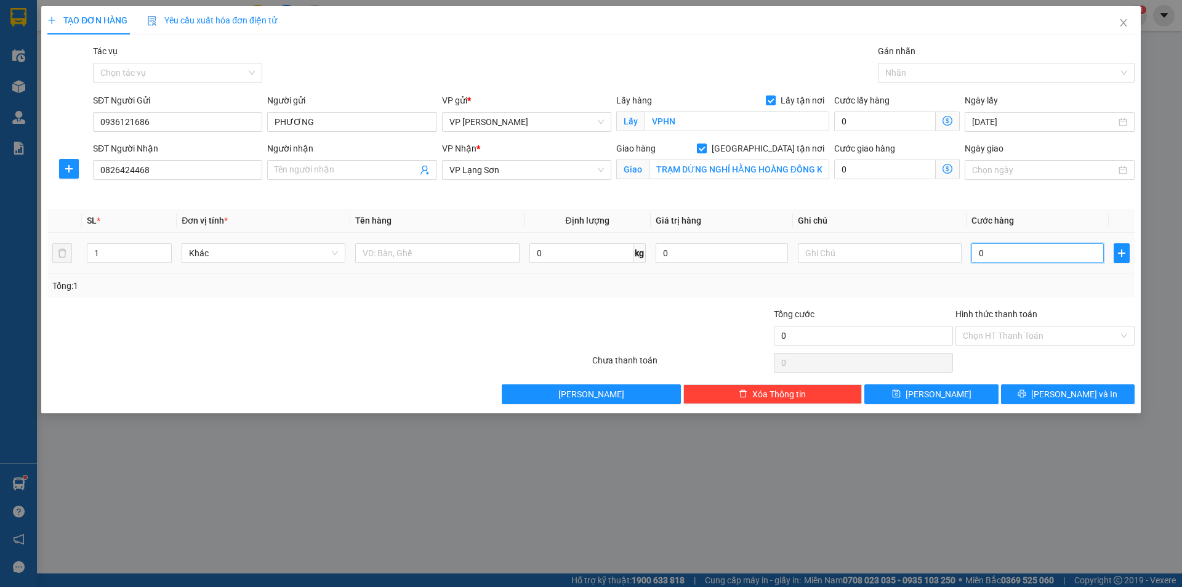
click at [994, 256] on input "0" at bounding box center [1037, 253] width 132 height 20
type input "1"
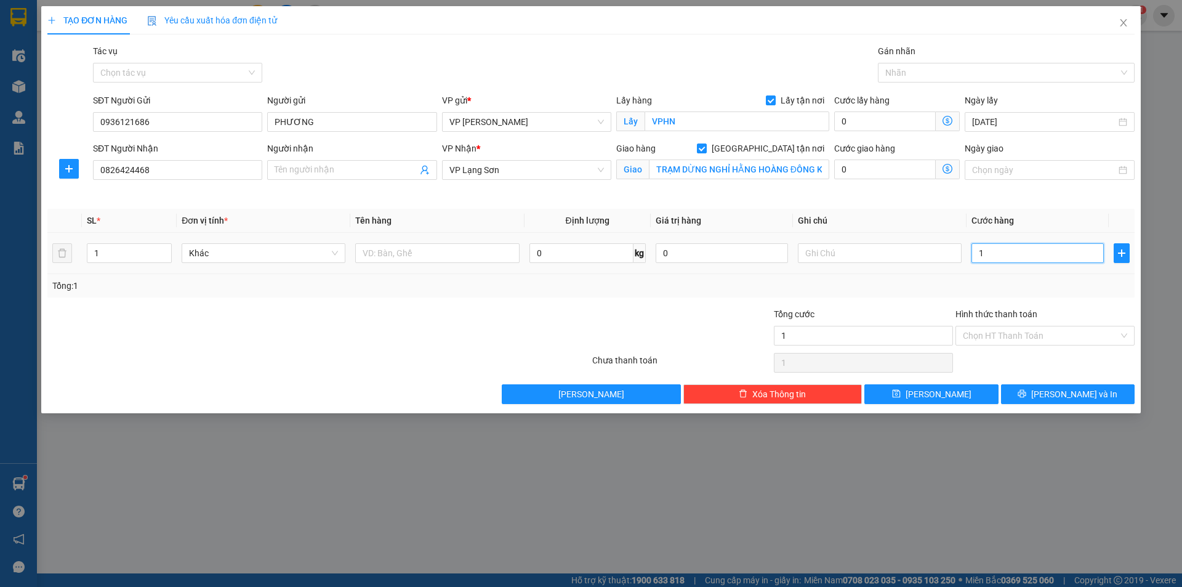
type input "13"
type input "130"
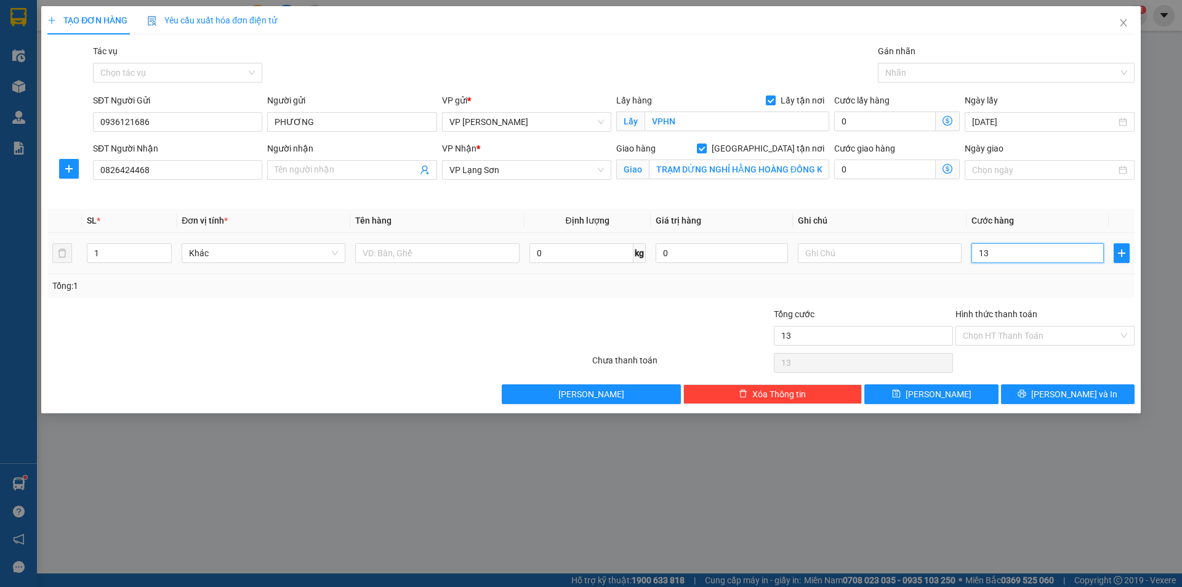
type input "130"
type input "130.000"
click at [848, 247] on input "text" at bounding box center [880, 253] width 164 height 20
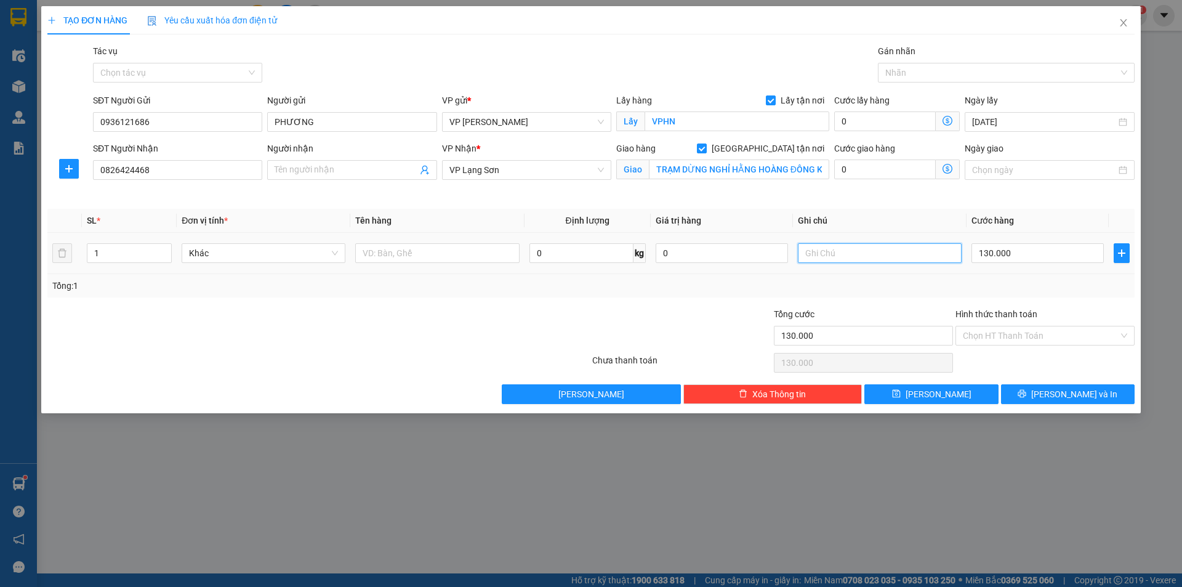
click at [845, 250] on input "text" at bounding box center [880, 253] width 164 height 20
type input "NG NHẬN TT"
click at [435, 255] on input "text" at bounding box center [437, 253] width 164 height 20
click at [502, 170] on span "VP Lạng Sơn" at bounding box center [526, 170] width 154 height 18
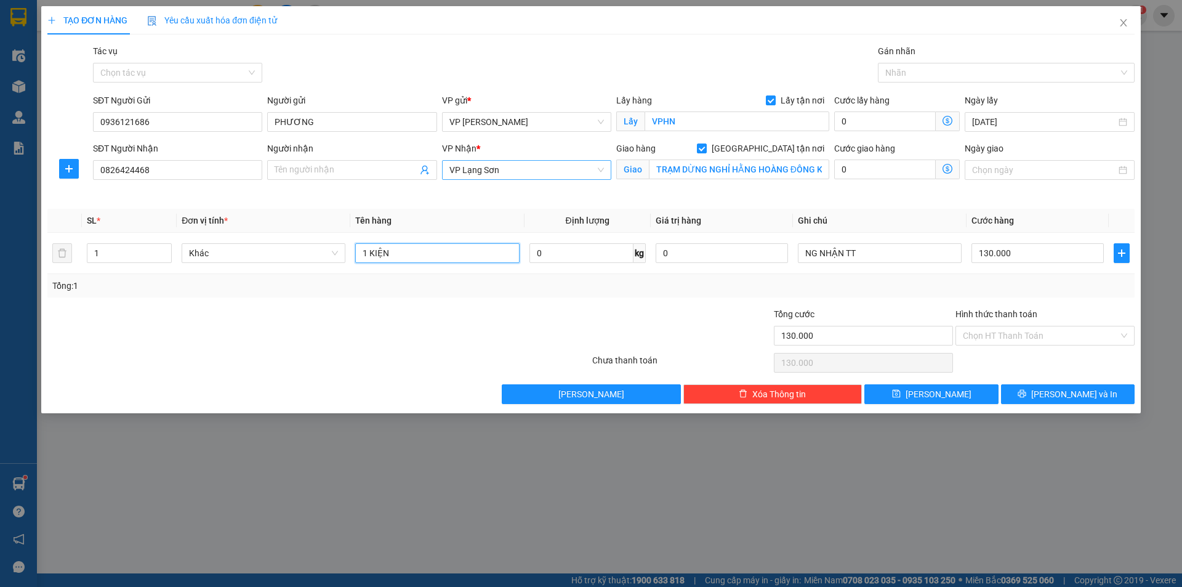
type input "1 KIỆN"
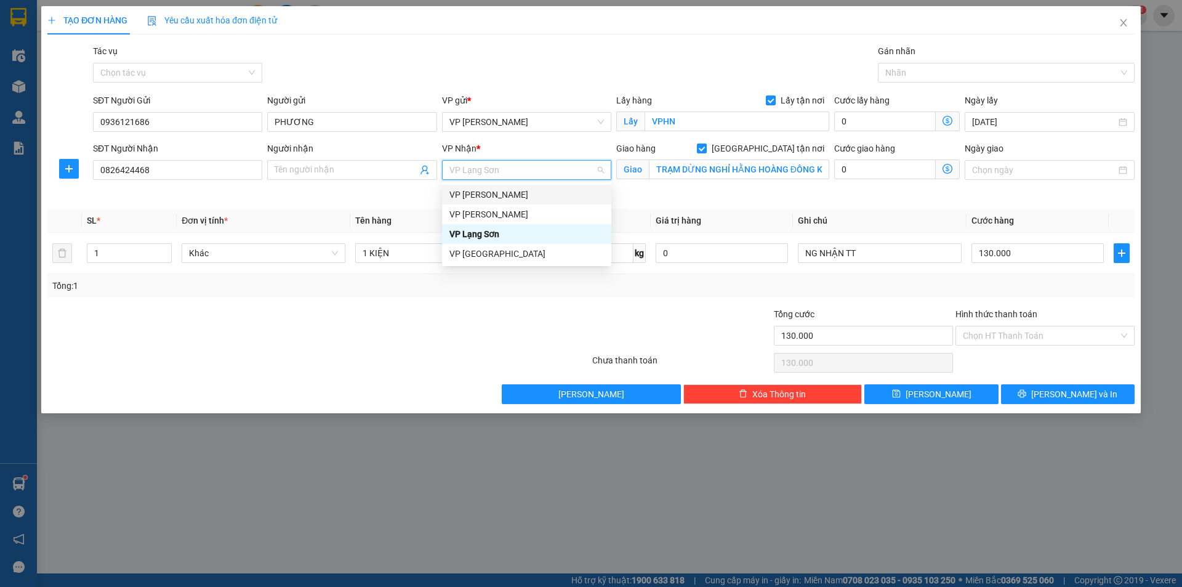
click at [481, 196] on div "VP [PERSON_NAME]" at bounding box center [526, 195] width 154 height 14
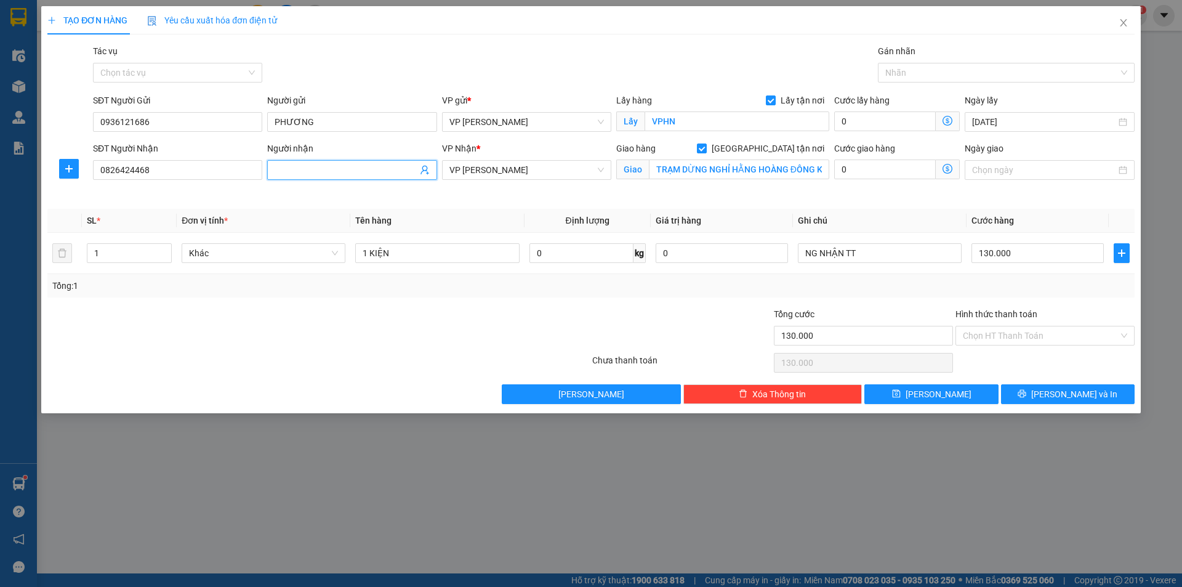
click at [348, 168] on input "Người nhận" at bounding box center [345, 170] width 142 height 14
click at [355, 167] on input "Người nhận" at bounding box center [345, 170] width 142 height 14
type input "LUÂN"
click at [908, 390] on button "[PERSON_NAME]" at bounding box center [931, 394] width 134 height 20
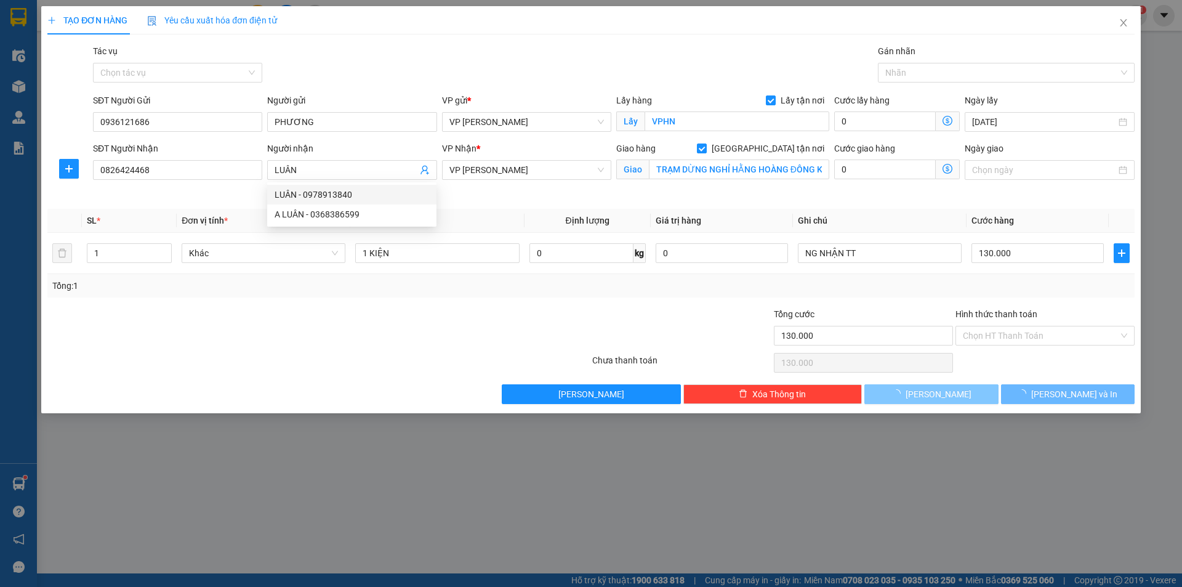
checkbox input "false"
type input "0"
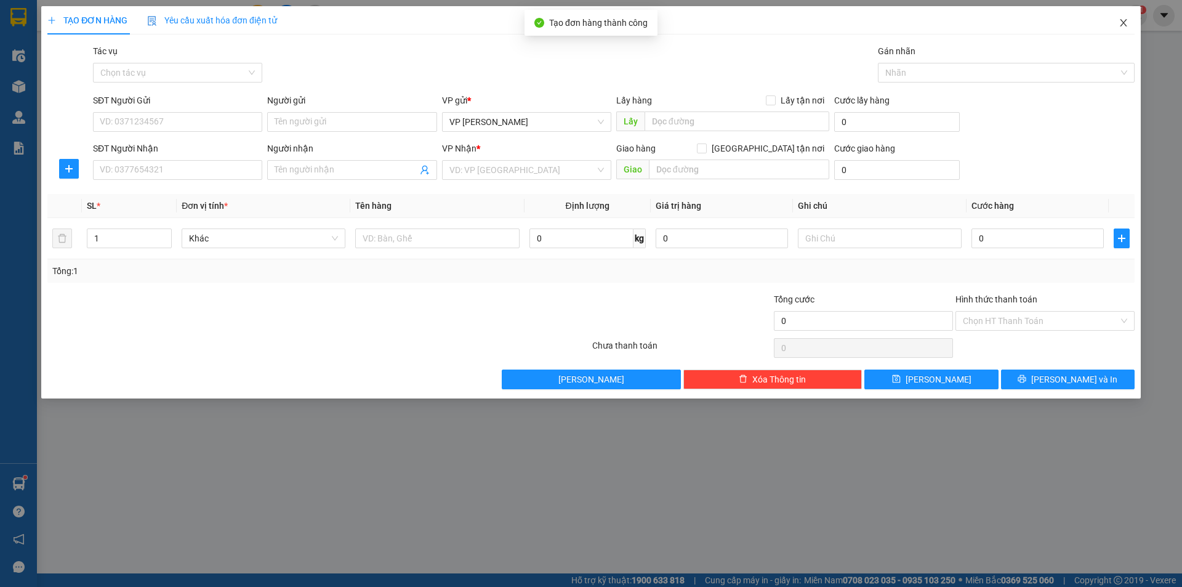
click at [1122, 20] on icon "close" at bounding box center [1123, 23] width 10 height 10
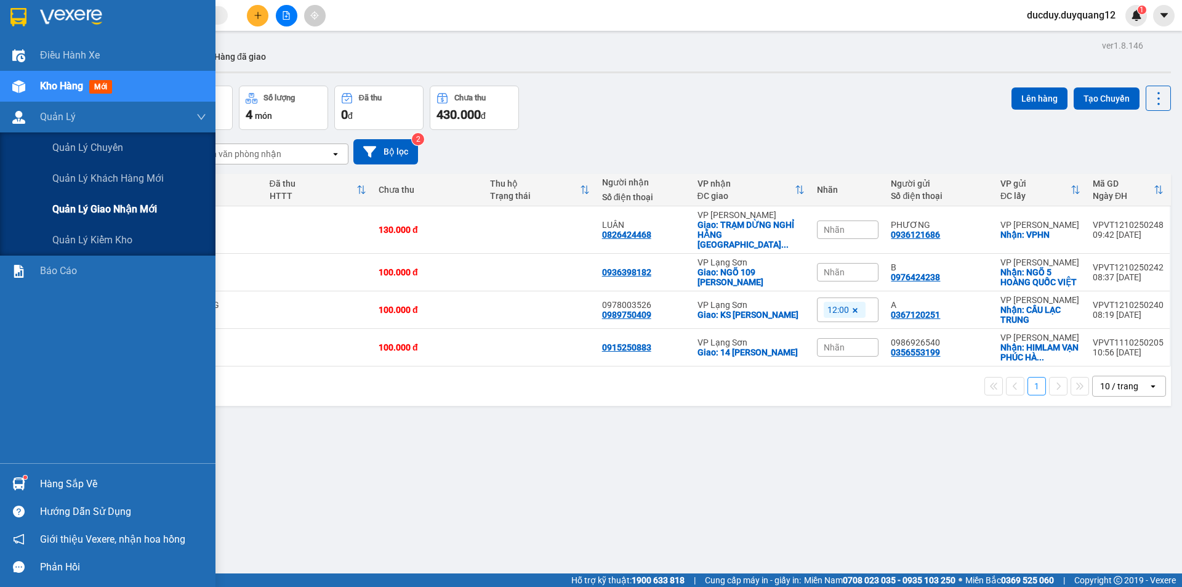
click at [71, 208] on span "Quản lý giao nhận mới" at bounding box center [104, 208] width 105 height 15
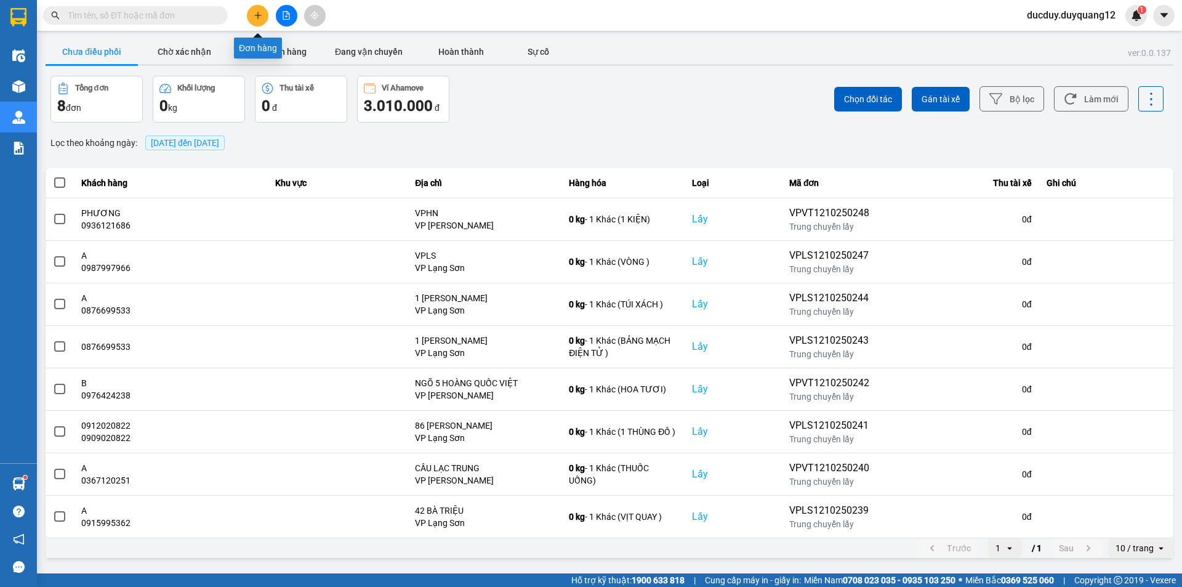
click at [257, 18] on icon "plus" at bounding box center [258, 15] width 9 height 9
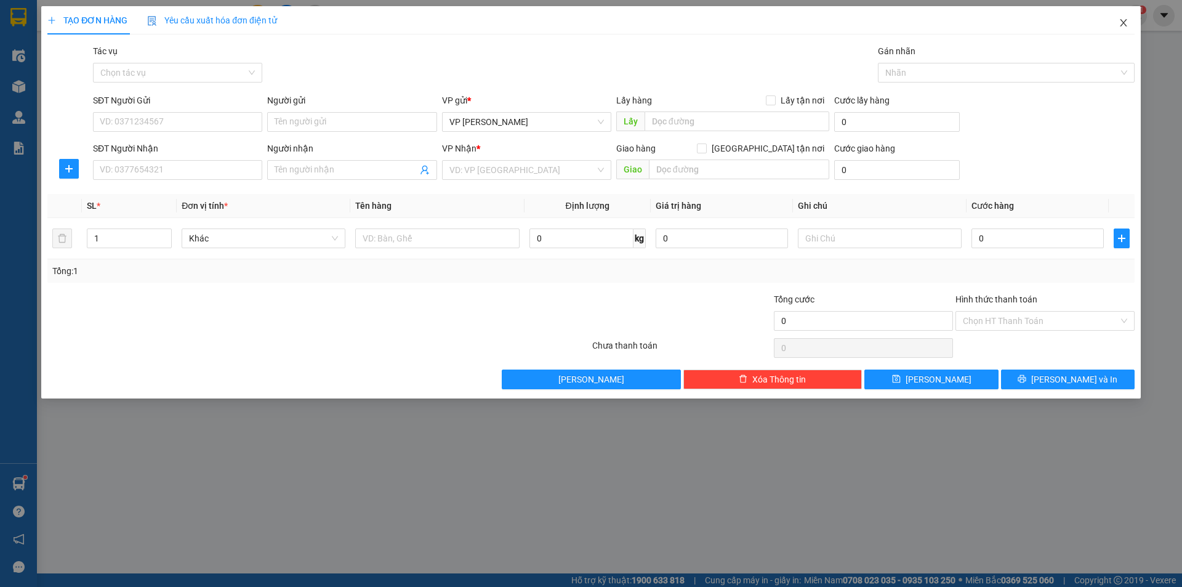
click at [1126, 23] on icon "close" at bounding box center [1123, 23] width 10 height 10
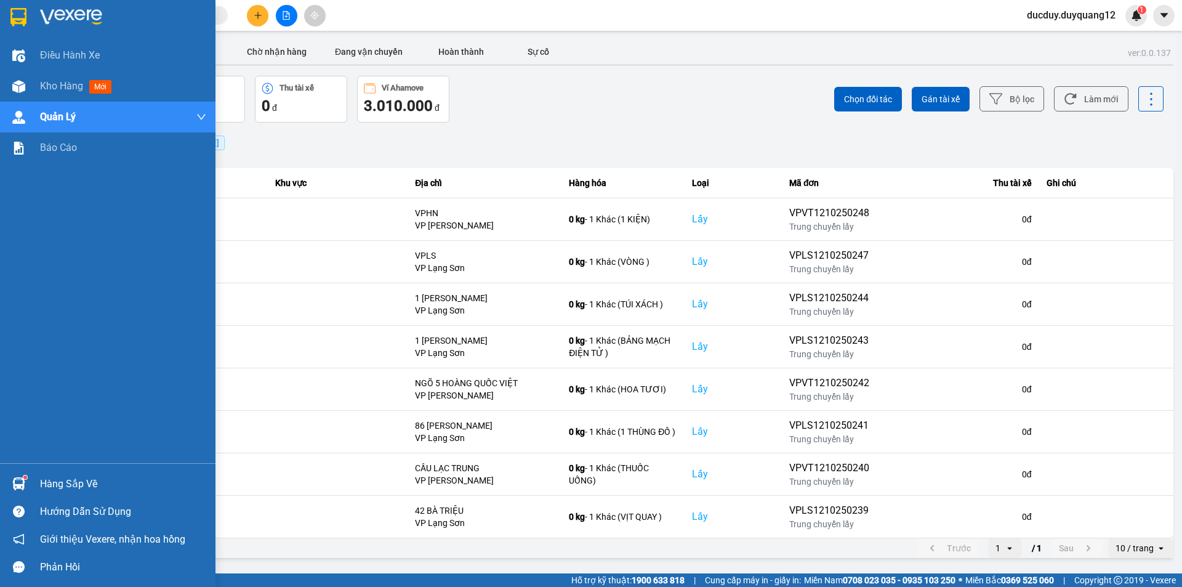
click at [81, 483] on div "Hàng sắp về" at bounding box center [123, 484] width 166 height 18
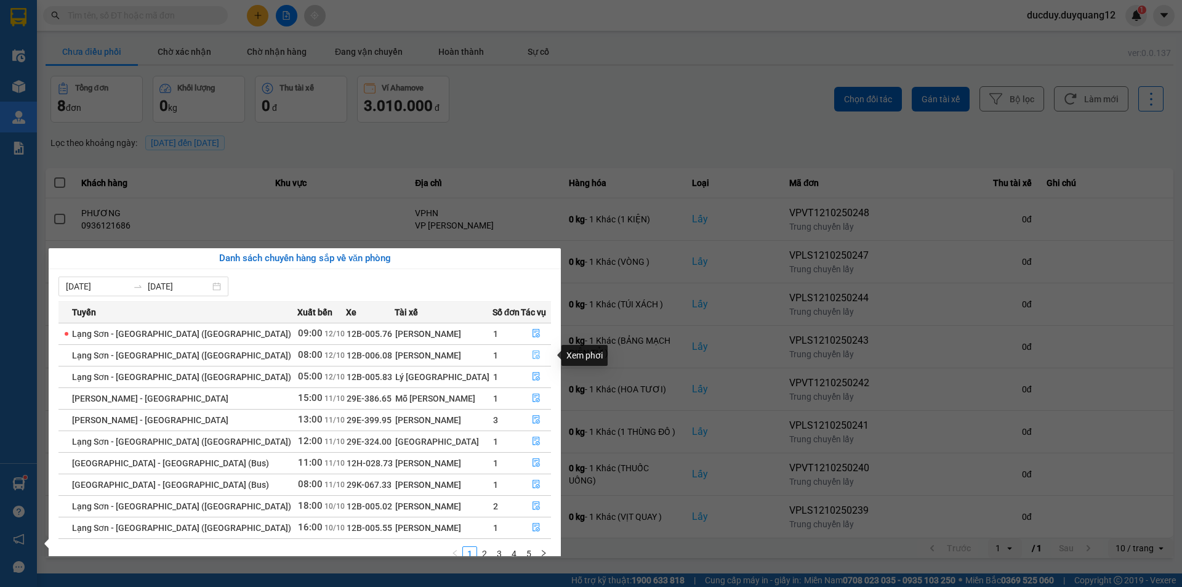
click at [532, 353] on icon "file-done" at bounding box center [535, 355] width 7 height 9
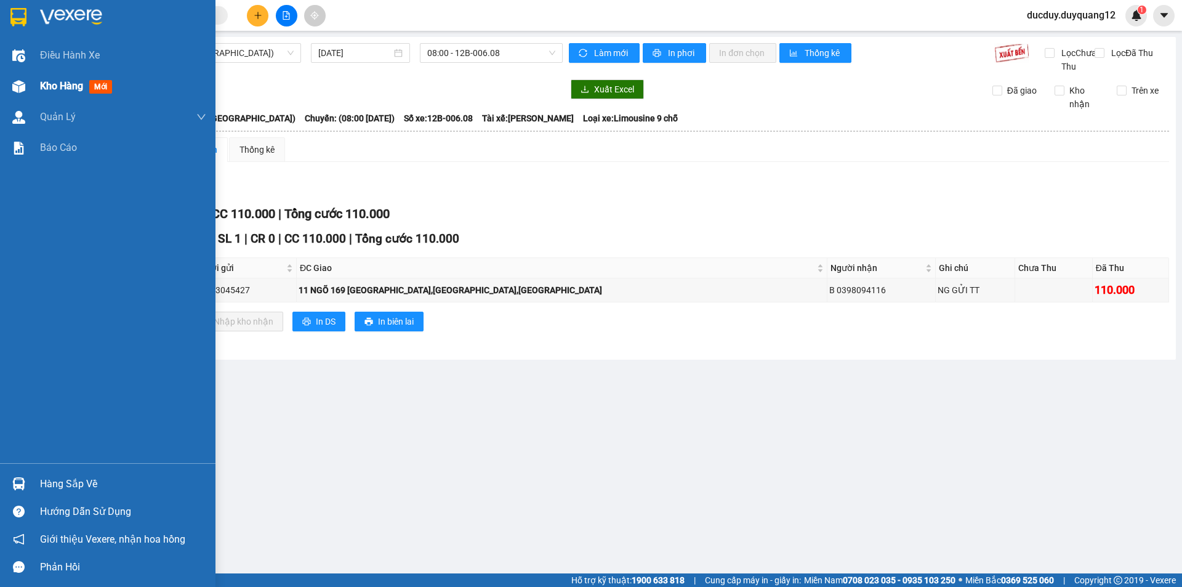
click at [52, 85] on span "Kho hàng" at bounding box center [61, 86] width 43 height 12
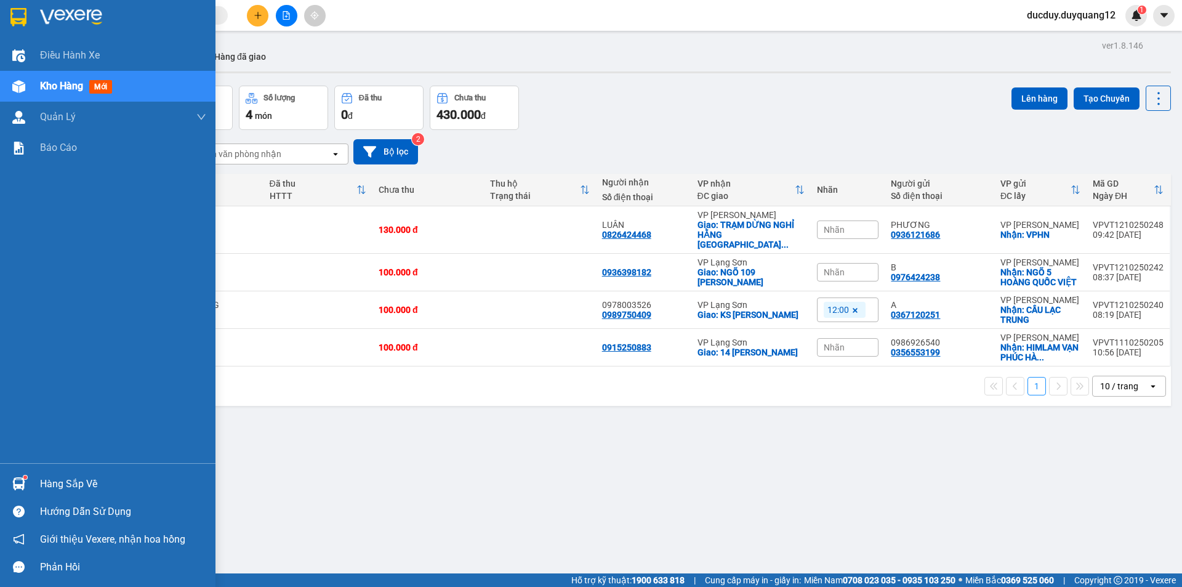
click at [72, 478] on div "Hàng sắp về" at bounding box center [123, 484] width 166 height 18
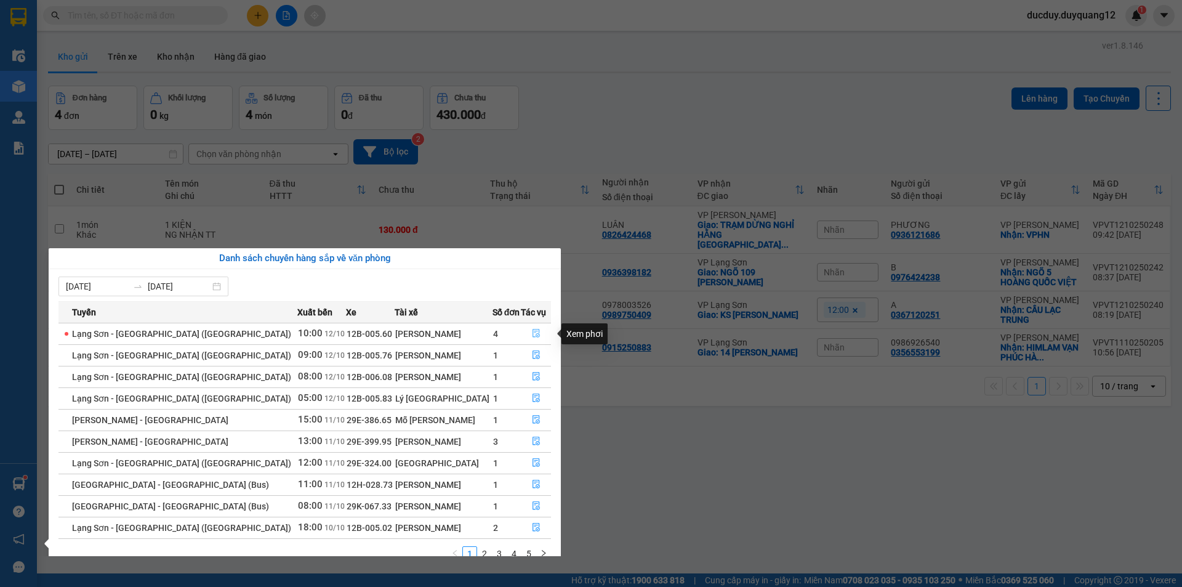
click at [532, 331] on icon "file-done" at bounding box center [536, 333] width 9 height 9
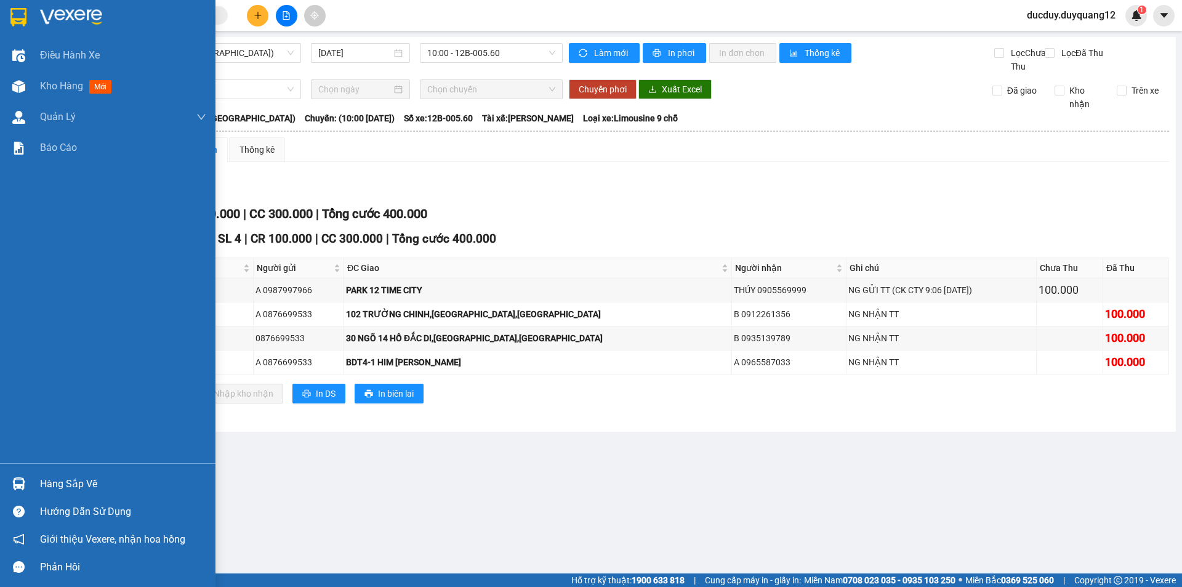
click at [46, 490] on div "Hàng sắp về" at bounding box center [123, 484] width 166 height 18
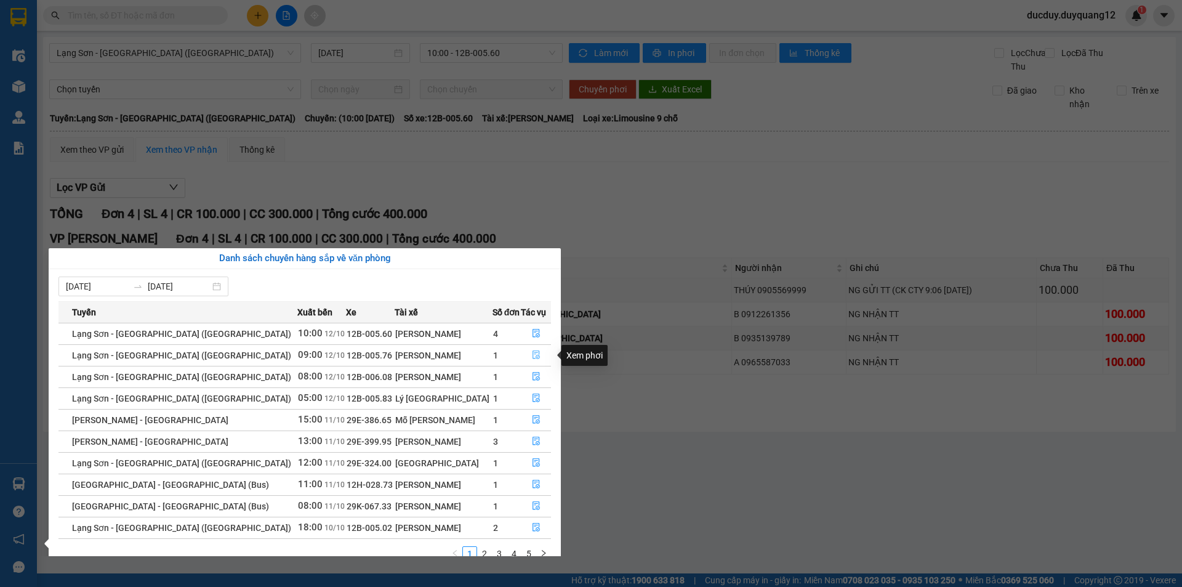
click at [523, 355] on button "button" at bounding box center [535, 355] width 29 height 20
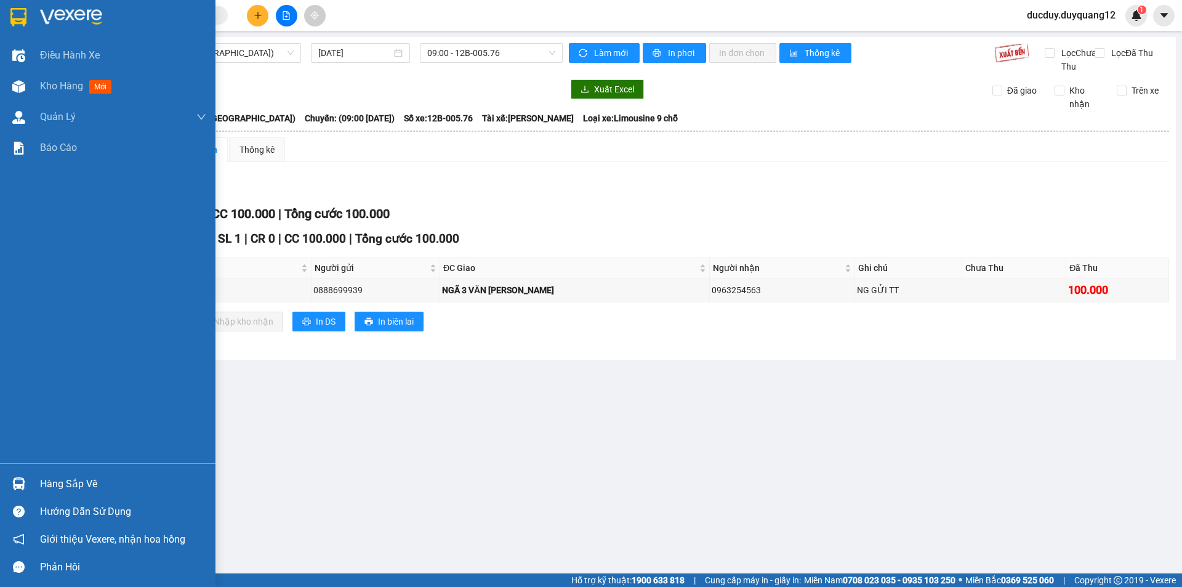
click at [60, 484] on div "Hàng sắp về" at bounding box center [123, 484] width 166 height 18
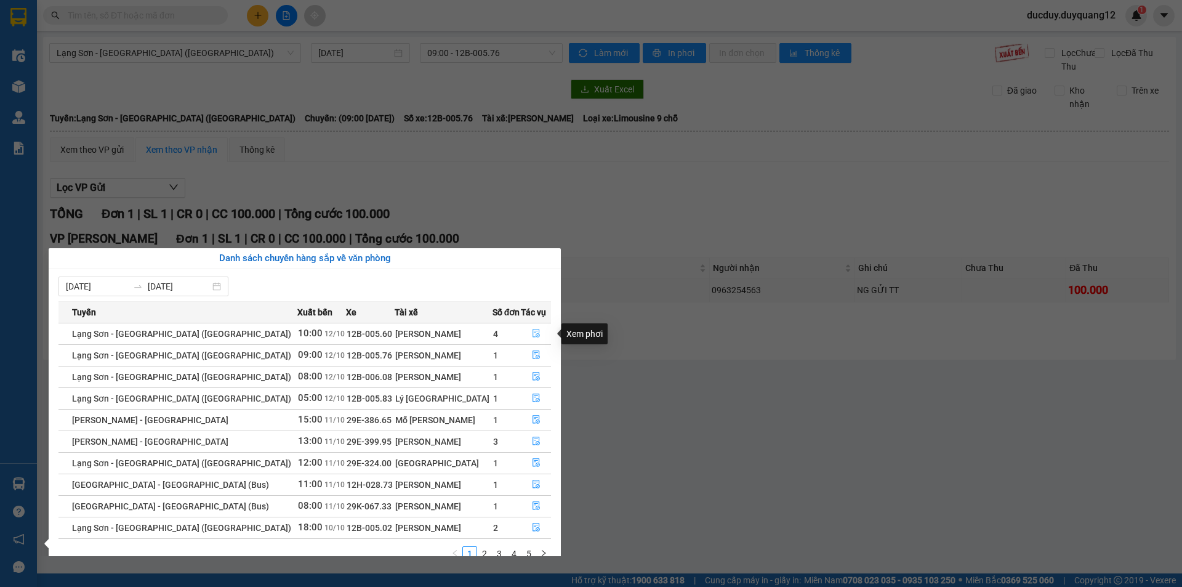
click at [532, 333] on icon "file-done" at bounding box center [536, 333] width 9 height 9
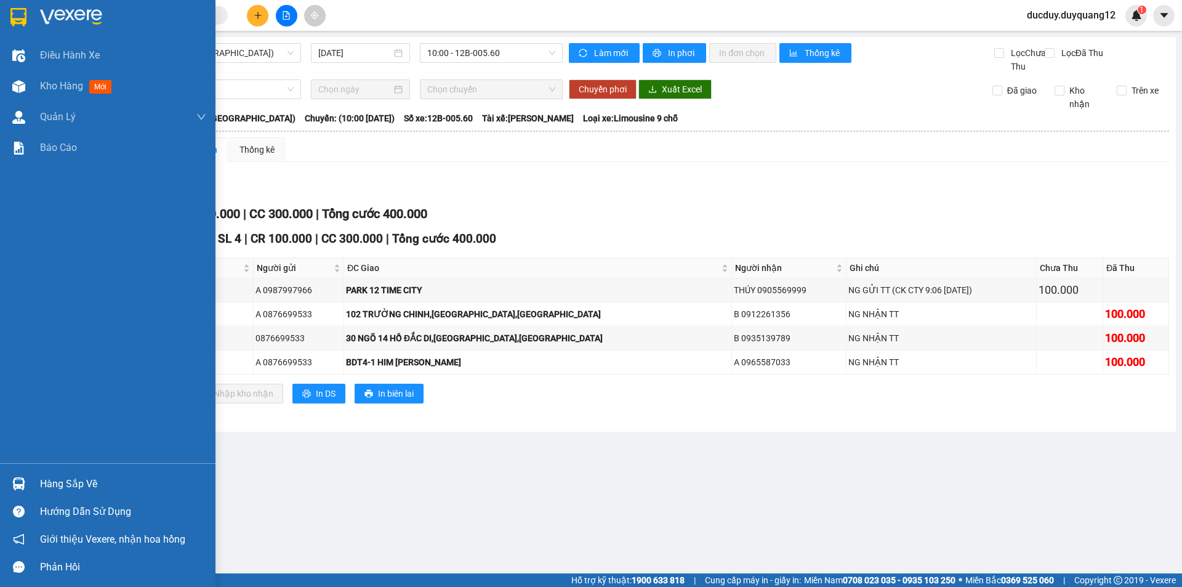
click at [46, 486] on div "Hàng sắp về" at bounding box center [123, 484] width 166 height 18
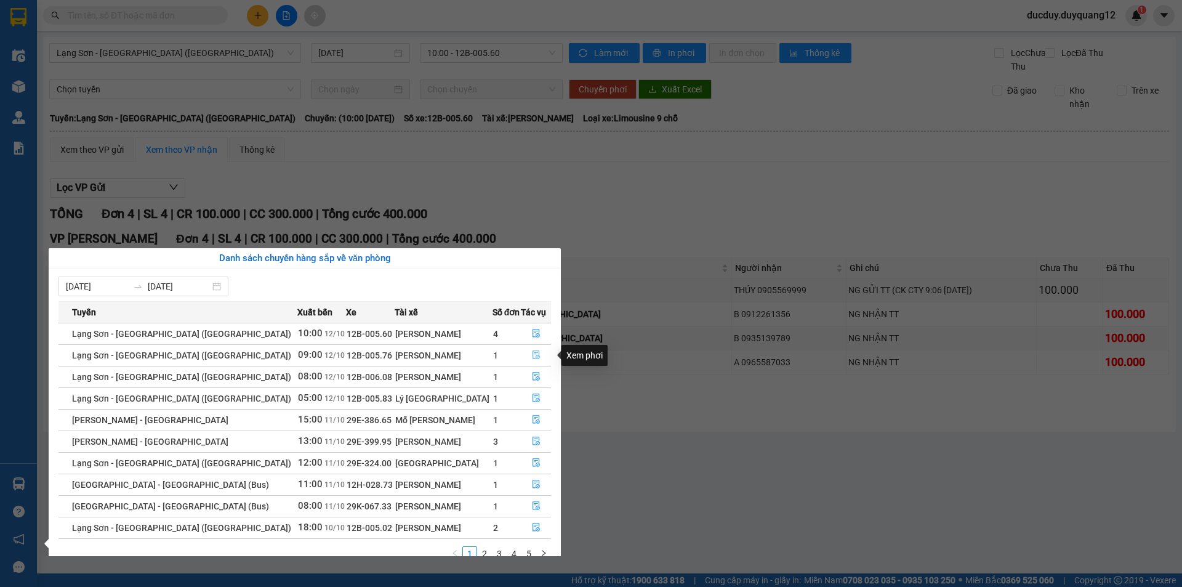
click at [532, 358] on icon "file-done" at bounding box center [536, 354] width 9 height 9
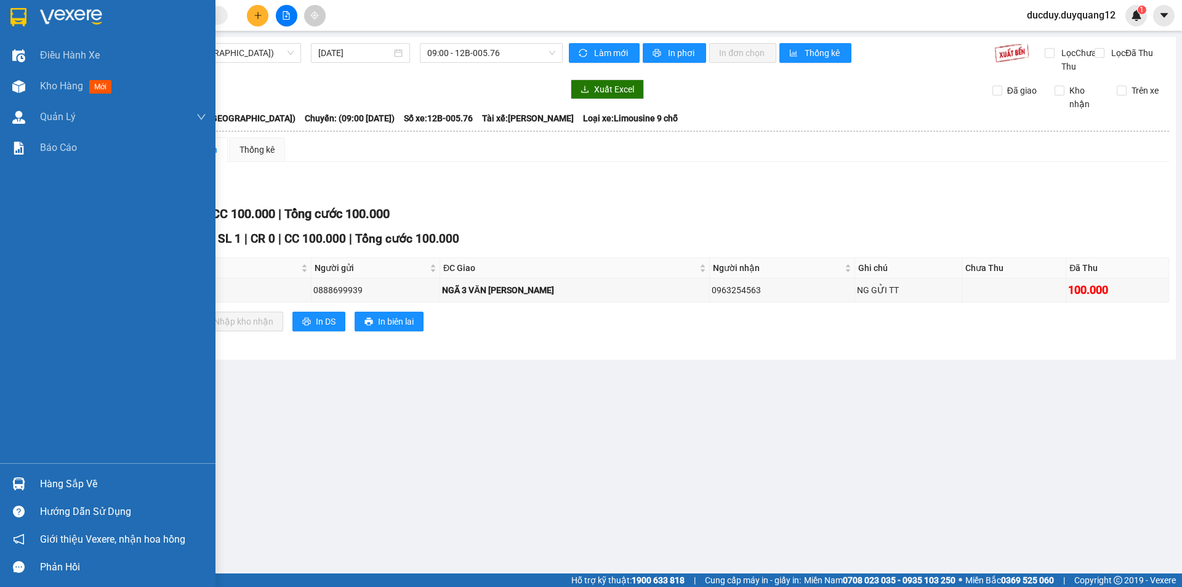
click at [44, 487] on div "Hàng sắp về" at bounding box center [123, 484] width 166 height 18
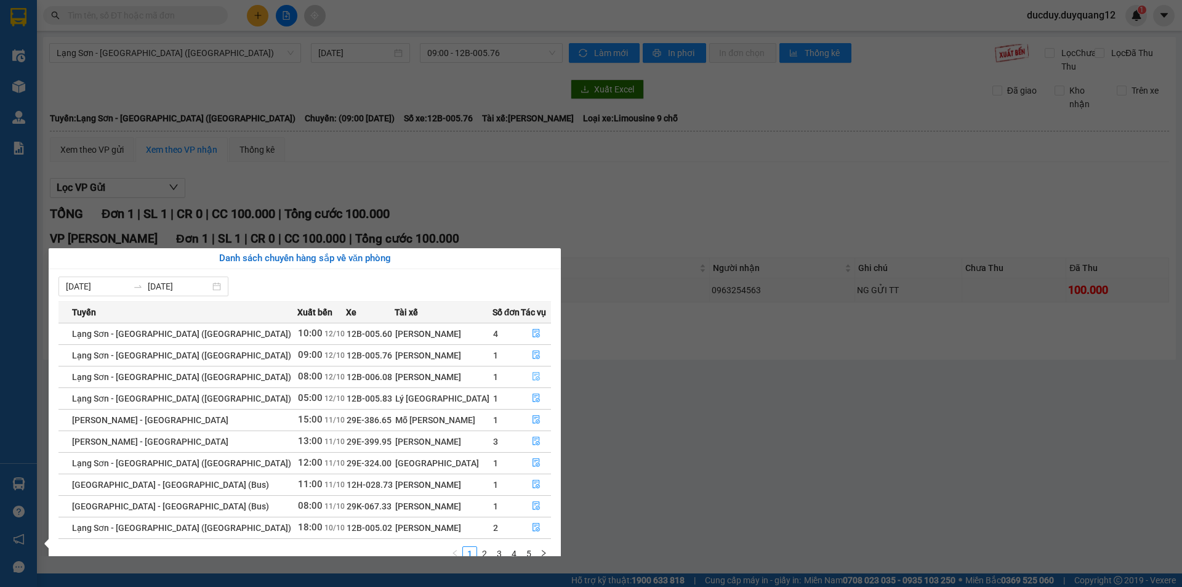
click at [532, 374] on icon "file-done" at bounding box center [536, 376] width 9 height 9
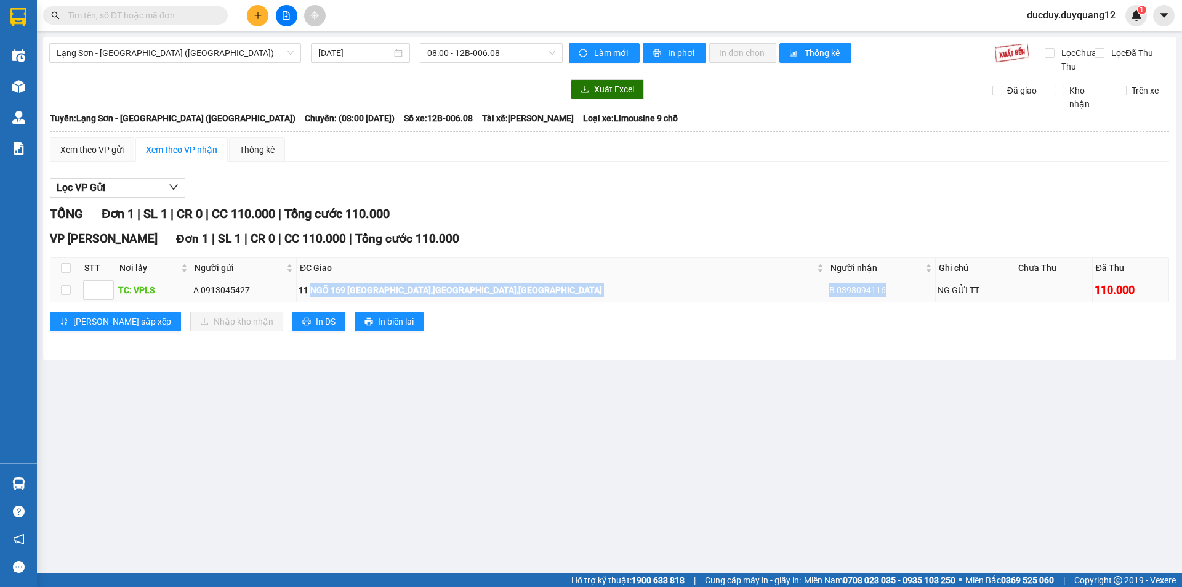
drag, startPoint x: 361, startPoint y: 304, endPoint x: 803, endPoint y: 296, distance: 442.0
click at [803, 296] on tr "TC: VPLS A 0913045427 11 NGÕ 169 TÂY SƠN,ĐỐNG ĐA,HÀ NỘI B 0398094116 NG GỬI TT …" at bounding box center [609, 290] width 1118 height 24
copy tr "NGÕ 169 TÂY SƠN,ĐỐNG ĐA,HÀ NỘI B 0398094116"
drag, startPoint x: 680, startPoint y: 223, endPoint x: 614, endPoint y: 227, distance: 66.6
click at [674, 223] on div "TỔNG Đơn 1 | SL 1 | CR 0 | CC 110.000 | Tổng cước 110.000" at bounding box center [609, 213] width 1119 height 19
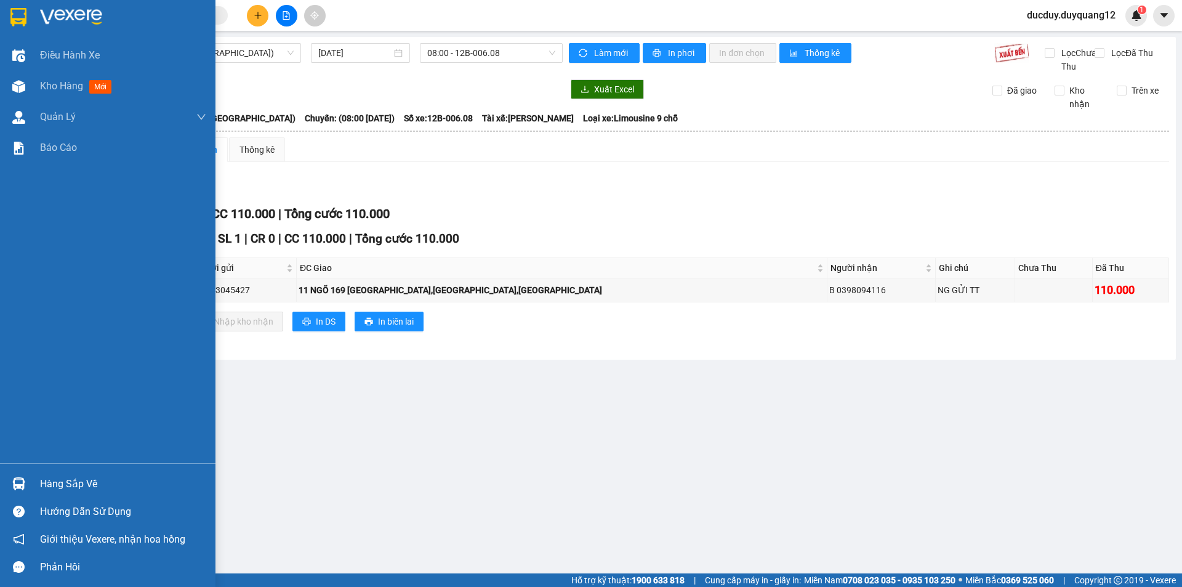
click at [54, 478] on div "Hàng sắp về" at bounding box center [123, 484] width 166 height 18
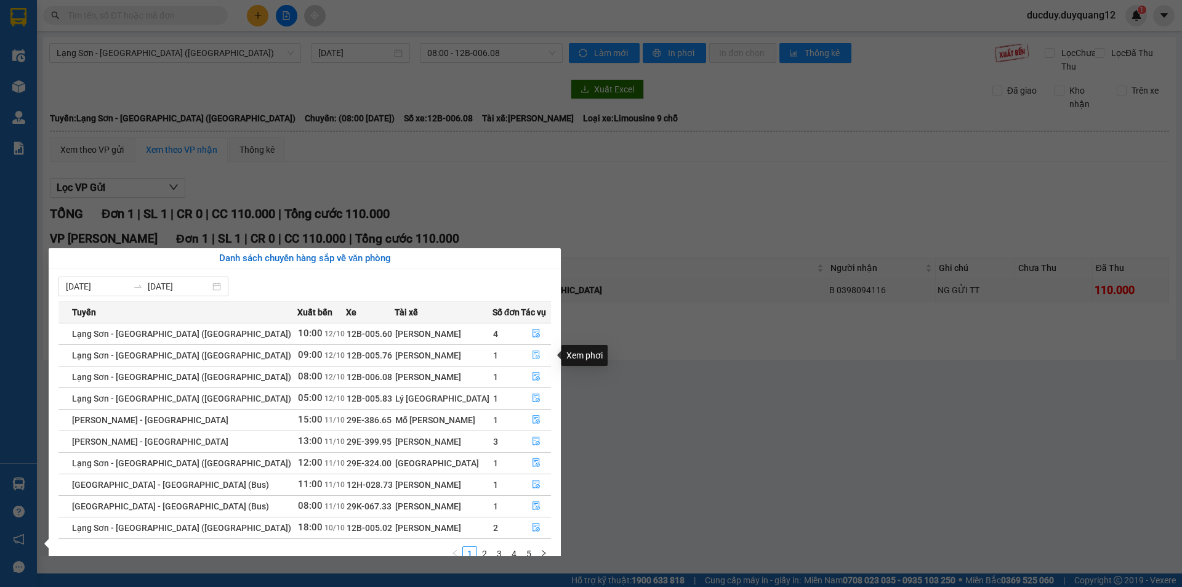
click at [532, 352] on icon "file-done" at bounding box center [535, 355] width 7 height 9
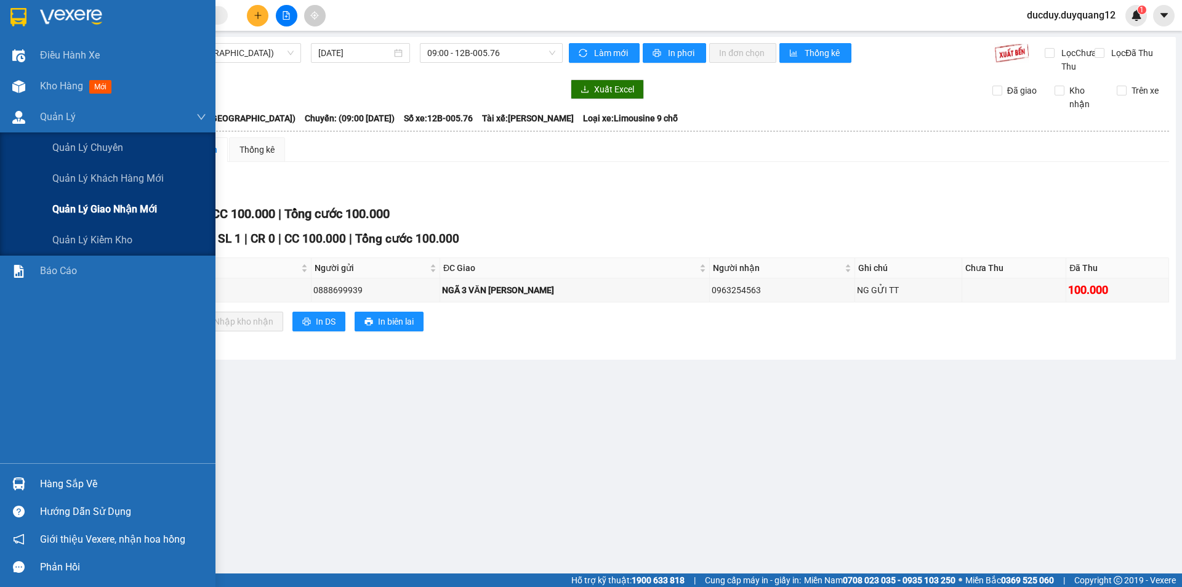
click at [90, 202] on span "Quản lý giao nhận mới" at bounding box center [104, 208] width 105 height 15
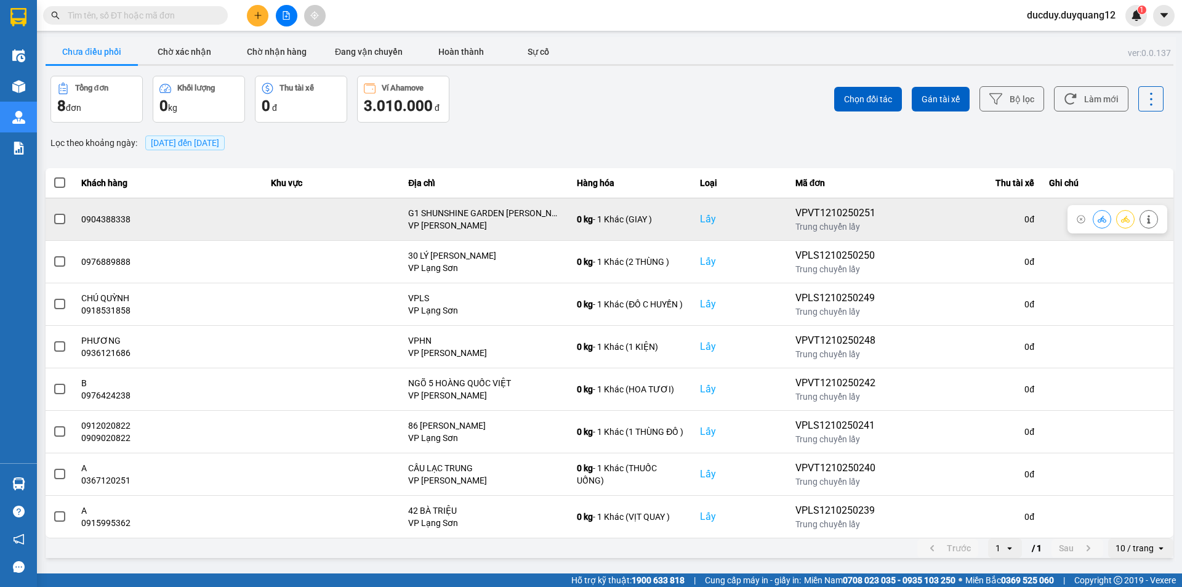
click at [1147, 213] on button at bounding box center [1148, 219] width 17 height 22
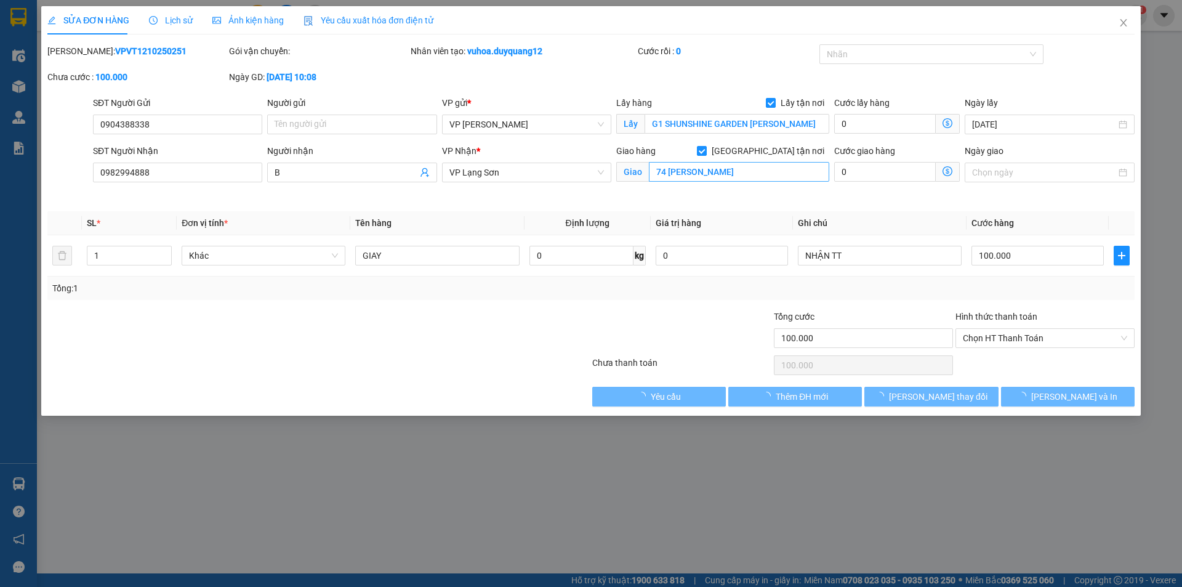
type input "0904388338"
checkbox input "true"
type input "G1 SHUNSHINE GARDEN DƯƠNG VĂN BÉ"
type input "0982994888"
type input "B"
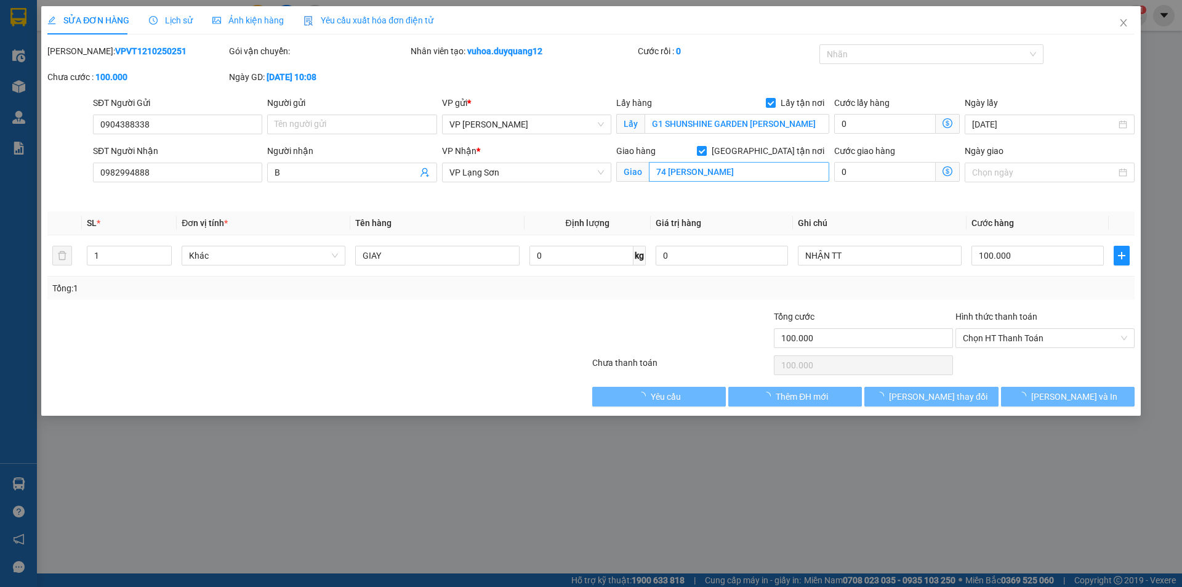
checkbox input "true"
type input "74 TRẦN HƯNG ĐẠO"
type input "100.000"
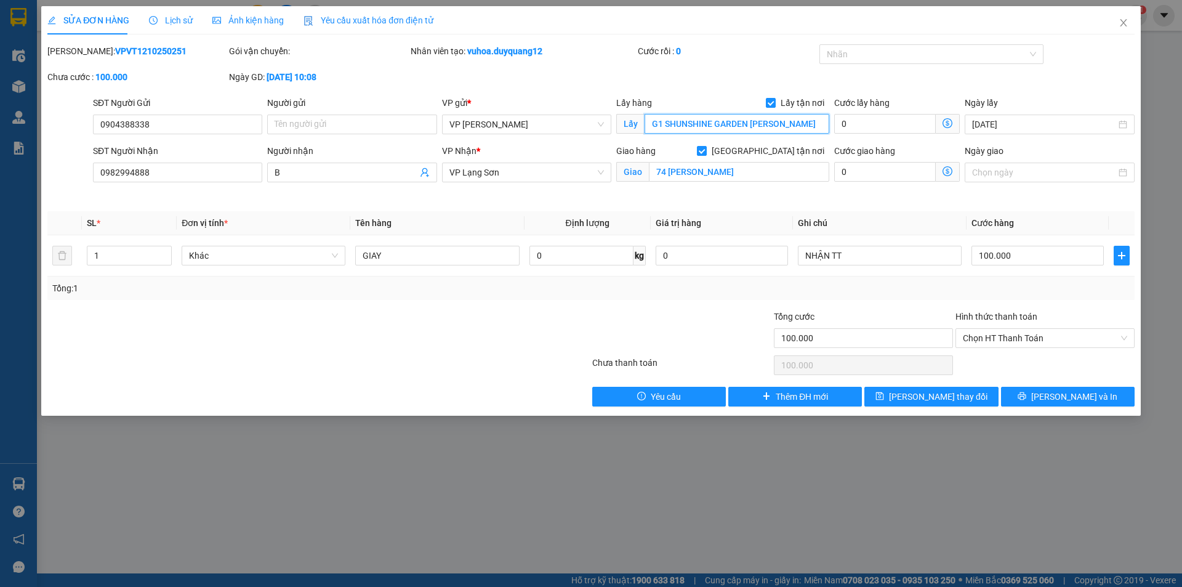
click at [735, 125] on input "G1 SHUNSHINE GARDEN DƯƠNG VĂN BÉ" at bounding box center [736, 124] width 185 height 20
click at [759, 122] on input "G1 SHUNSHINE GARDEN DƯƠNG VĂN BÉ" at bounding box center [736, 124] width 185 height 20
type input "G1 SHUNSHINE GARDEN DƯƠNG VĂN BÉ,HOÀNG MAI,HÀ NỘI"
click at [345, 123] on input "Người gửi" at bounding box center [351, 124] width 169 height 20
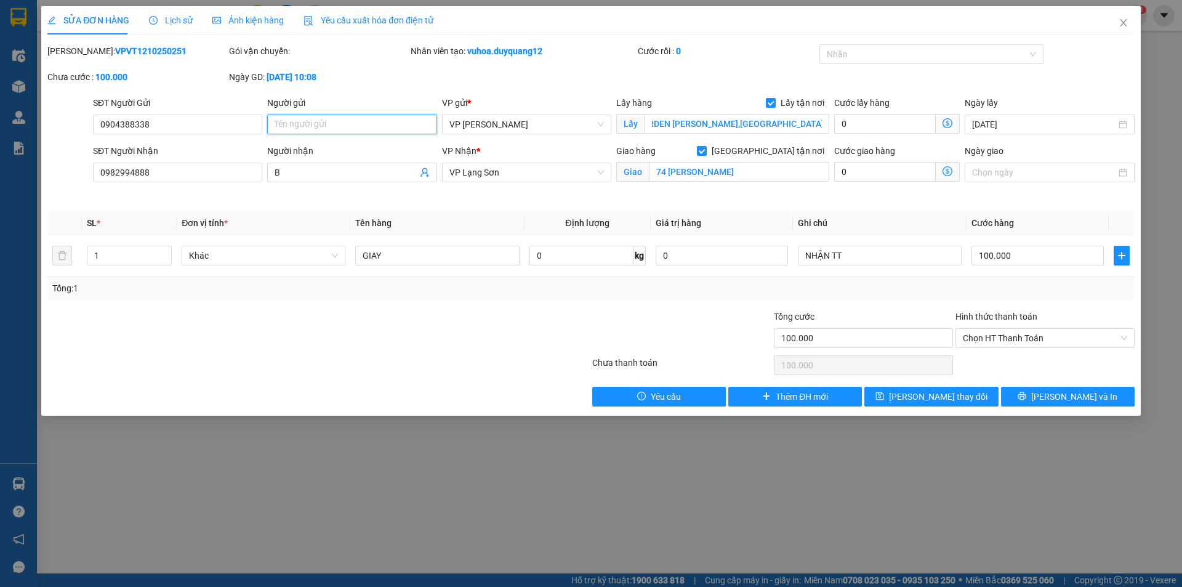
scroll to position [0, 0]
type input "A"
click at [700, 198] on div "Giao hàng Giao tận nơi Giao 74 TRẦN HƯNG ĐẠO" at bounding box center [723, 173] width 218 height 58
click at [912, 391] on button "[PERSON_NAME] thay đổi" at bounding box center [931, 397] width 134 height 20
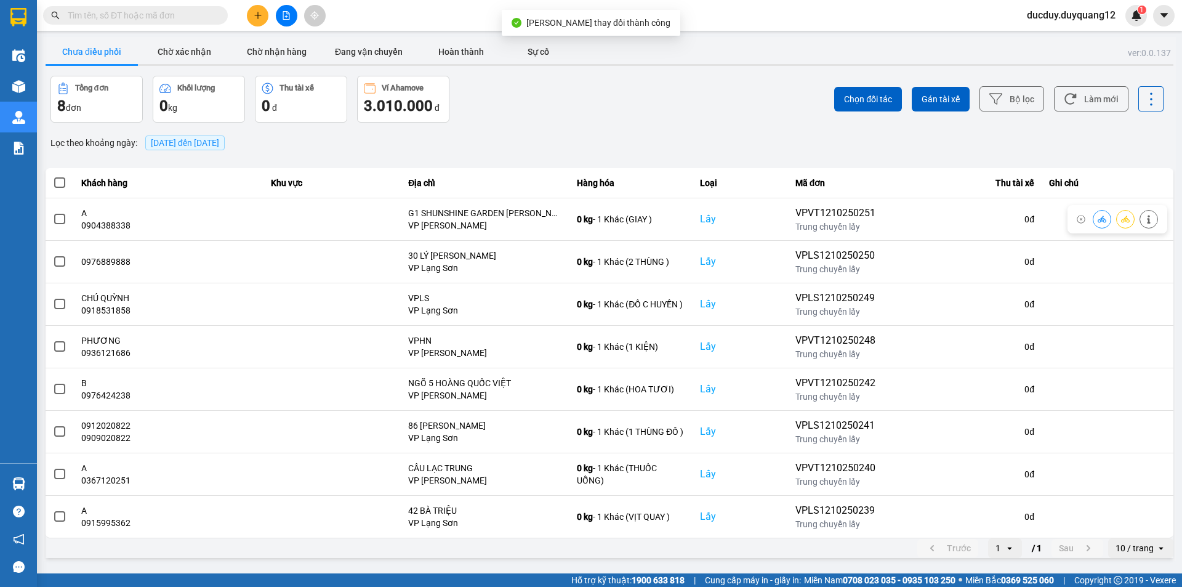
click at [104, 47] on button "Chưa điều phối" at bounding box center [92, 51] width 92 height 25
click at [1163, 11] on icon "caret-down" at bounding box center [1163, 15] width 11 height 11
click at [1134, 48] on div "Cấu hình nhà xe" at bounding box center [1131, 46] width 62 height 14
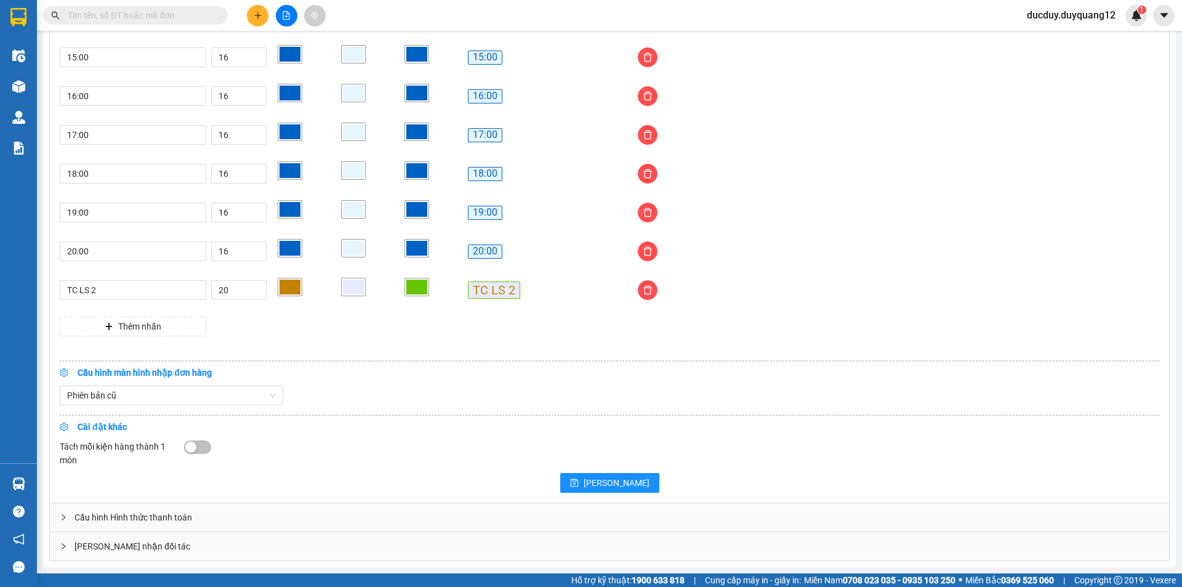
click at [161, 545] on div "[PERSON_NAME] nhận đối tác" at bounding box center [609, 546] width 1119 height 28
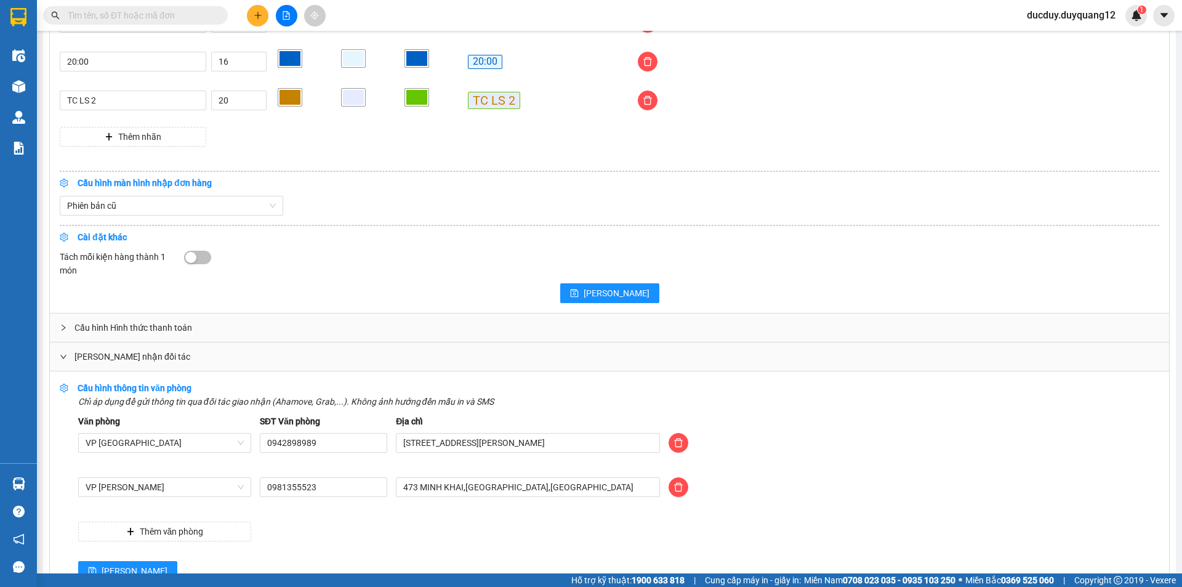
scroll to position [1216, 0]
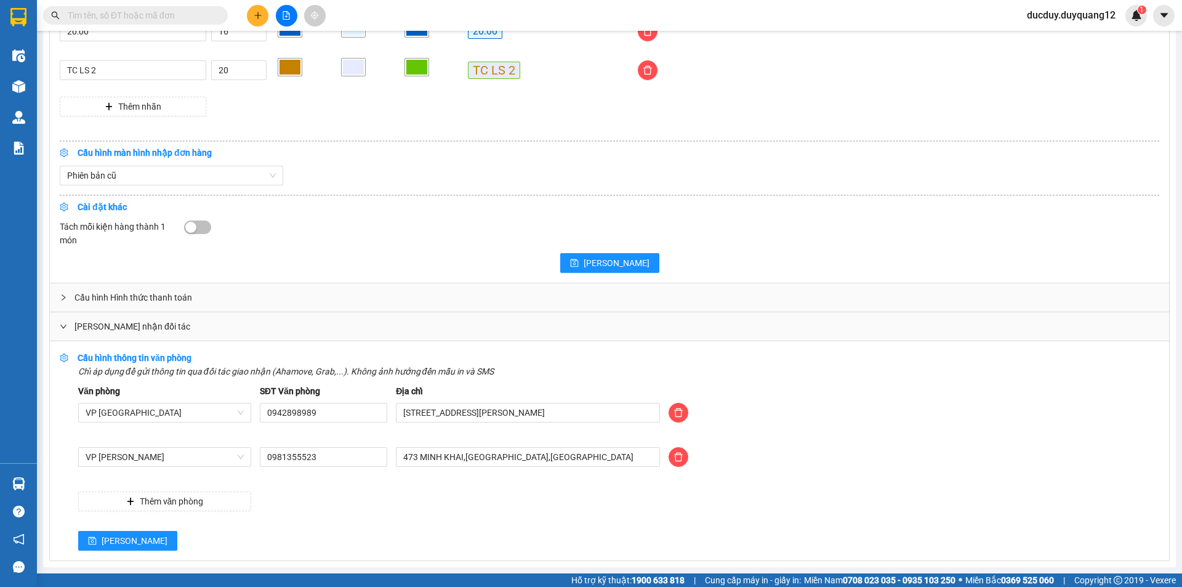
drag, startPoint x: 599, startPoint y: 468, endPoint x: 390, endPoint y: 468, distance: 209.3
click at [391, 468] on div "473 MINH KHAI,[GEOGRAPHIC_DATA],[GEOGRAPHIC_DATA]" at bounding box center [527, 464] width 273 height 34
click at [596, 462] on input "473 MINH KHAI,[GEOGRAPHIC_DATA],[GEOGRAPHIC_DATA]" at bounding box center [528, 457] width 264 height 20
click at [600, 458] on input "473 MINH KHAI,[GEOGRAPHIC_DATA],[GEOGRAPHIC_DATA]" at bounding box center [528, 457] width 264 height 20
drag, startPoint x: 600, startPoint y: 458, endPoint x: 388, endPoint y: 459, distance: 211.7
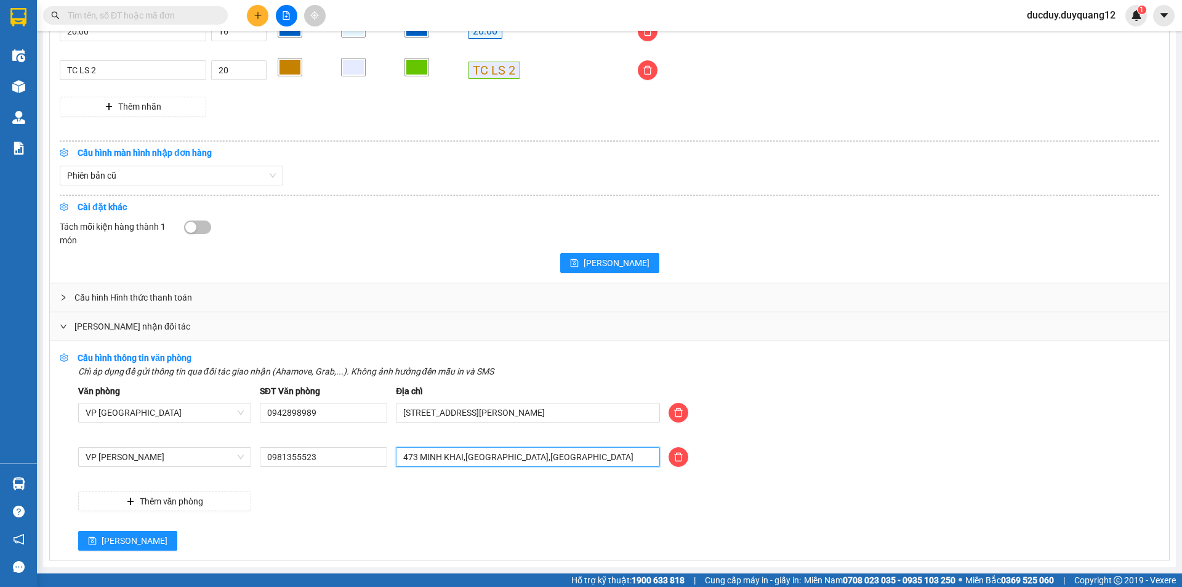
click at [388, 459] on div "VP Minh Khai 0981355523 473 MINH KHAI,HAI BÀ TRƯNG,HÀ NỘI" at bounding box center [618, 464] width 1089 height 34
type input "512 minh khai,hai bà trưng,hà nội"
click at [102, 535] on span "[PERSON_NAME]" at bounding box center [135, 541] width 66 height 14
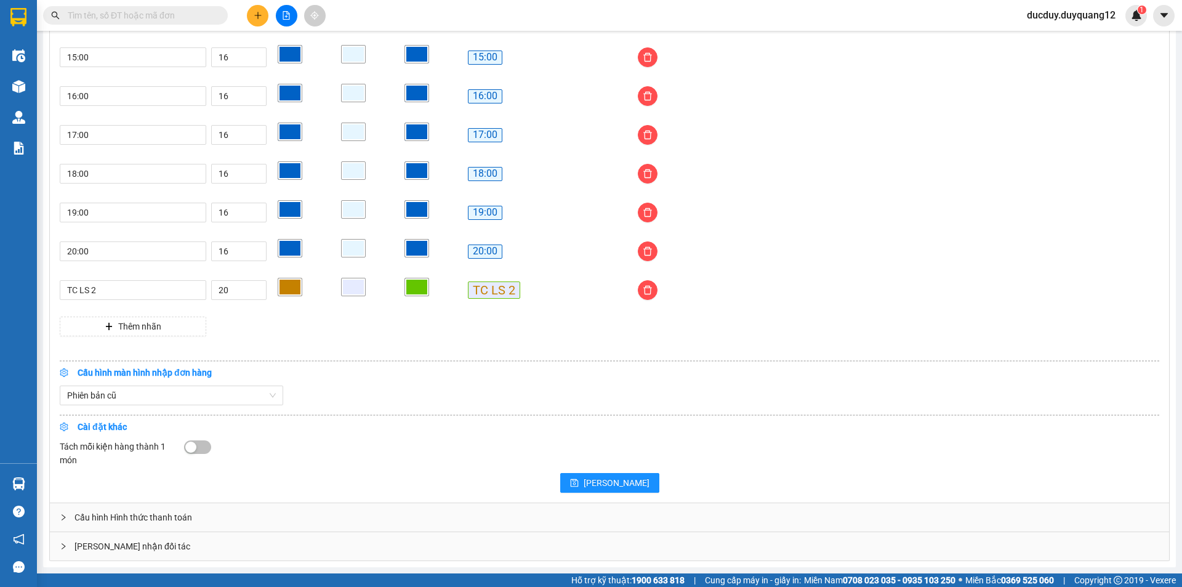
scroll to position [996, 0]
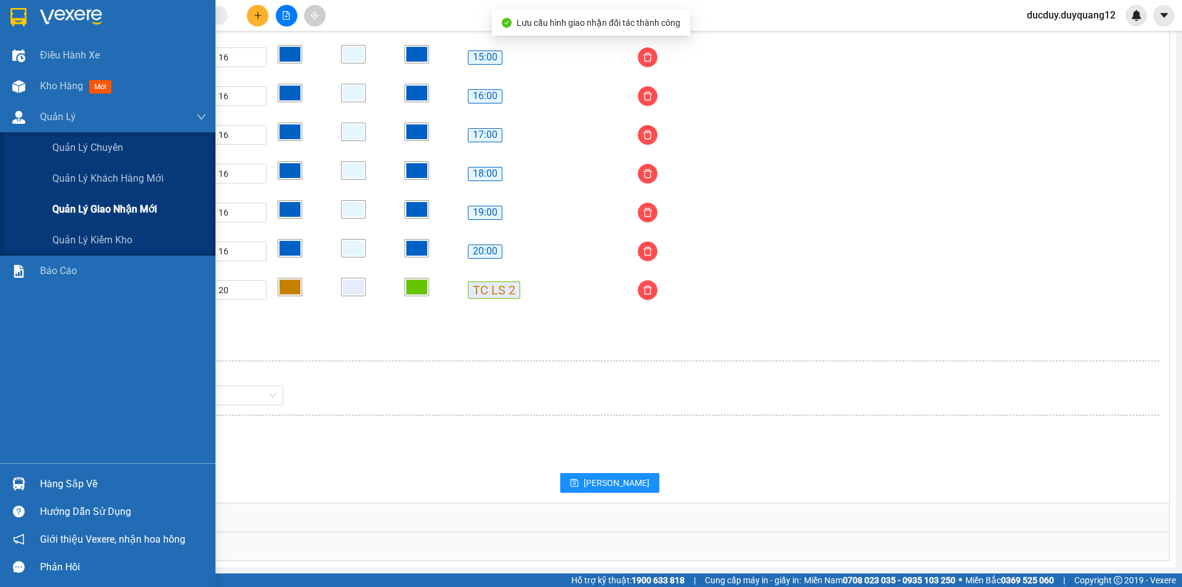
click at [106, 210] on span "Quản lý giao nhận mới" at bounding box center [104, 208] width 105 height 15
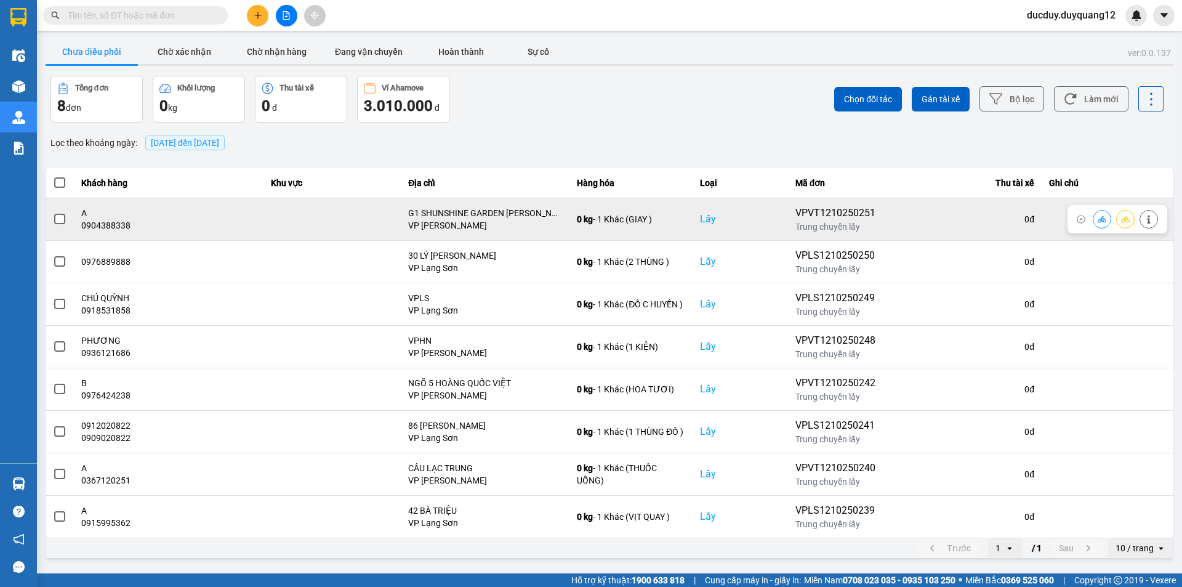
click at [62, 220] on span at bounding box center [59, 219] width 11 height 11
click at [53, 212] on input "checkbox" at bounding box center [53, 212] width 0 height 0
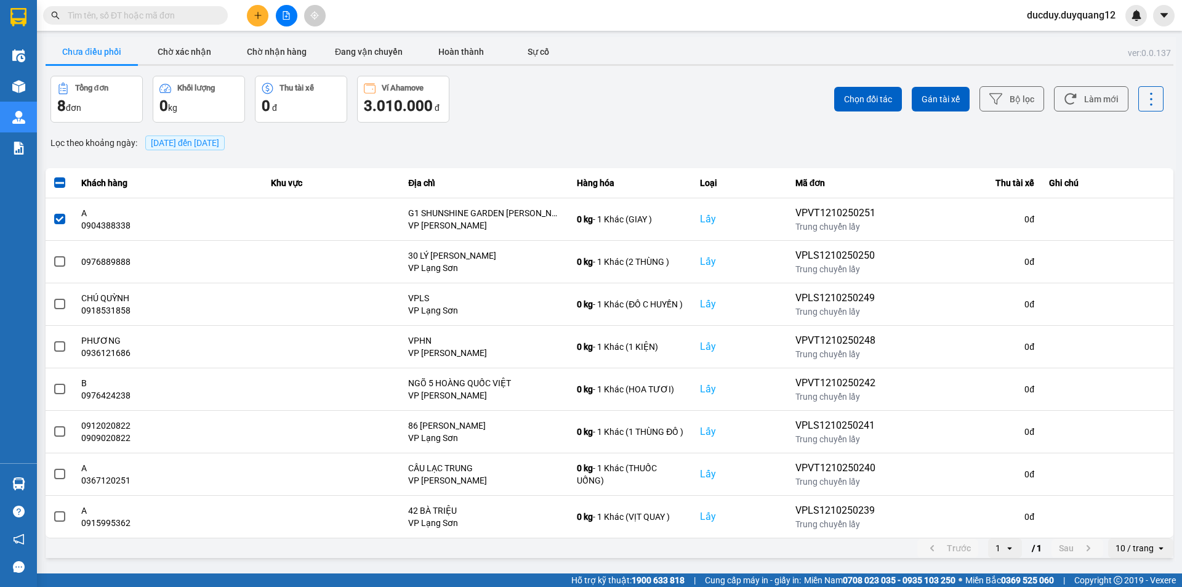
click at [880, 85] on div "Chọn đối tác Gán tài xế Bộ lọc Làm mới" at bounding box center [885, 99] width 556 height 47
click at [857, 97] on span "Chọn đối tác" at bounding box center [868, 99] width 48 height 12
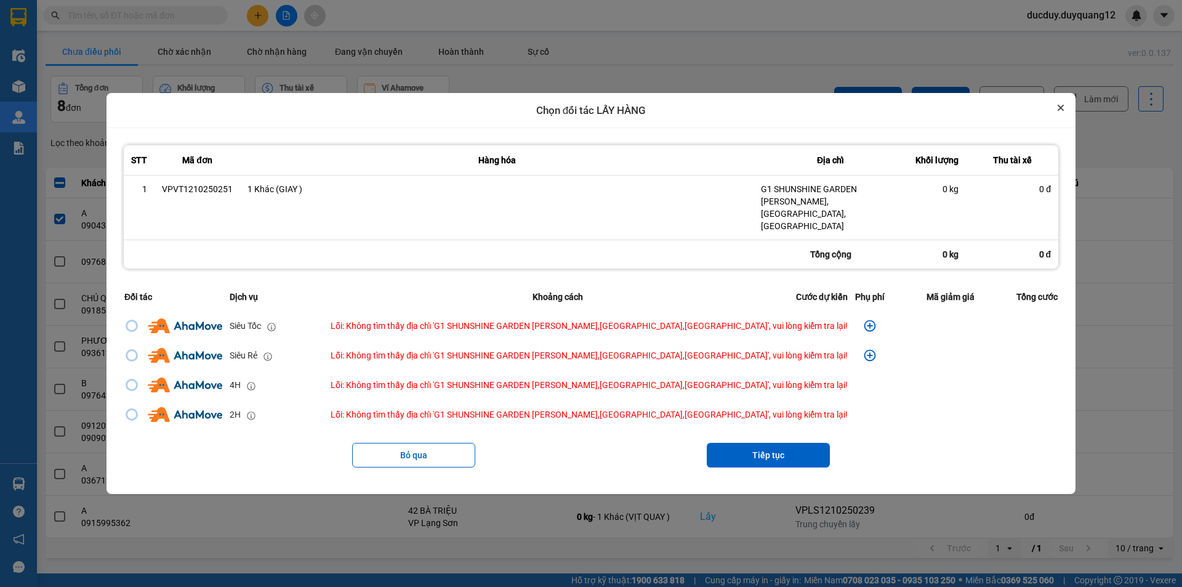
click at [1057, 111] on icon "Close" at bounding box center [1060, 108] width 6 height 6
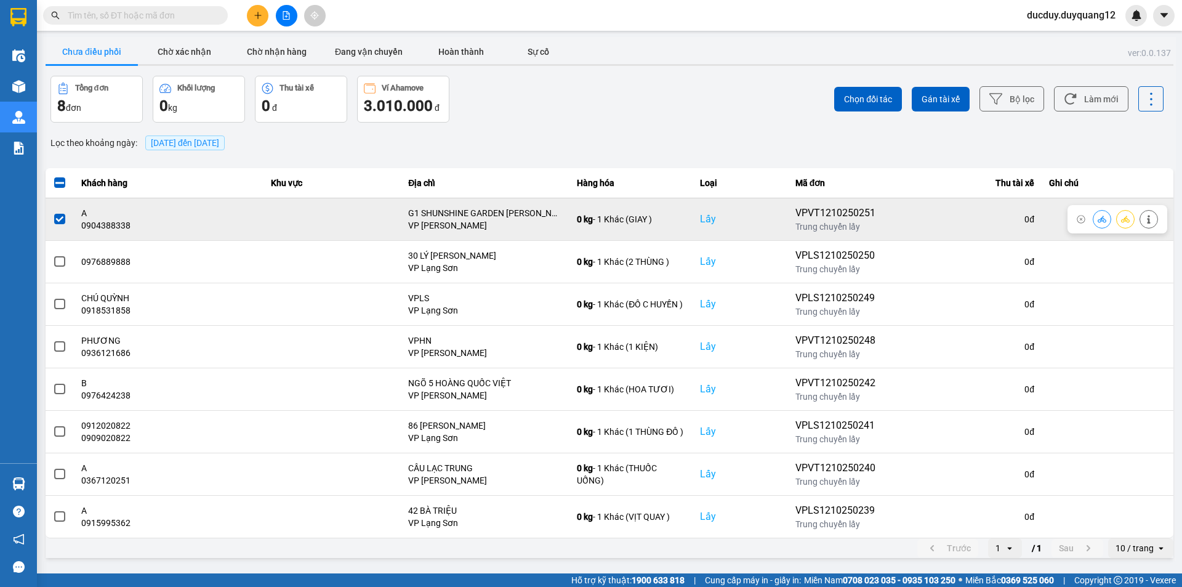
click at [1147, 217] on icon at bounding box center [1148, 219] width 9 height 9
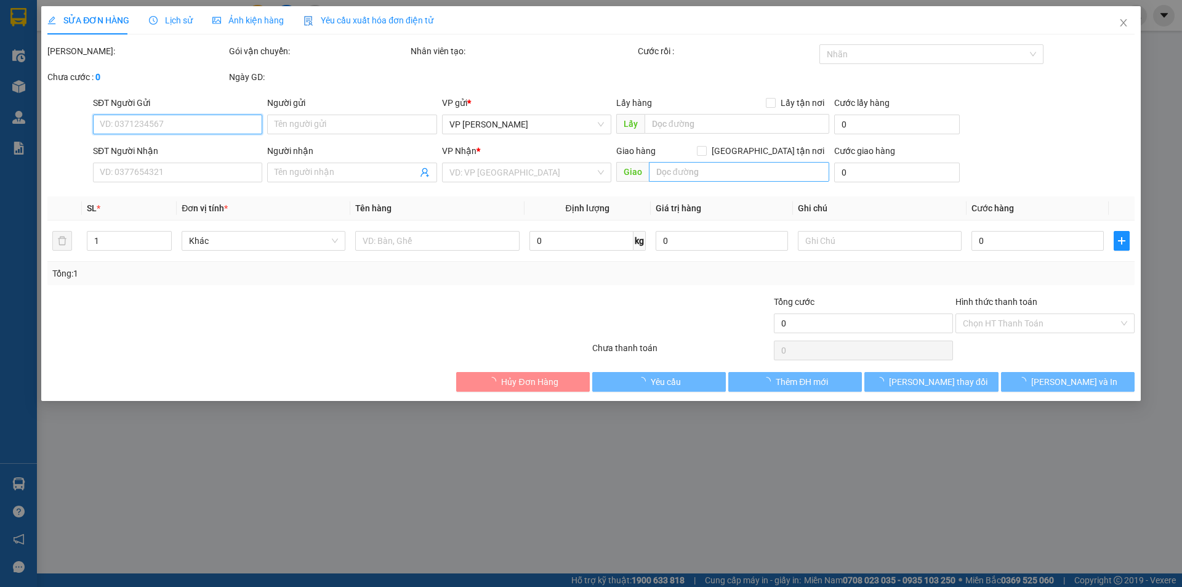
type input "0904388338"
type input "A"
checkbox input "true"
type input "G1 SHUNSHINE GARDEN DƯƠNG VĂN BÉ,HOÀNG MAI,HÀ NỘI"
type input "0982994888"
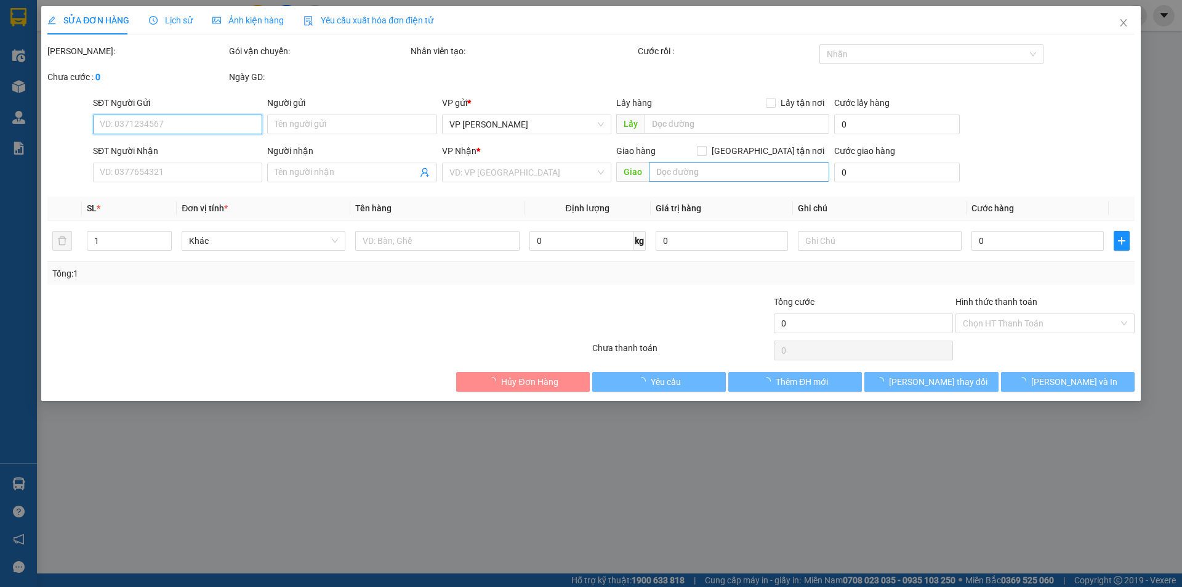
type input "B"
checkbox input "true"
type input "74 TRẦN HƯNG ĐẠO"
type input "100.000"
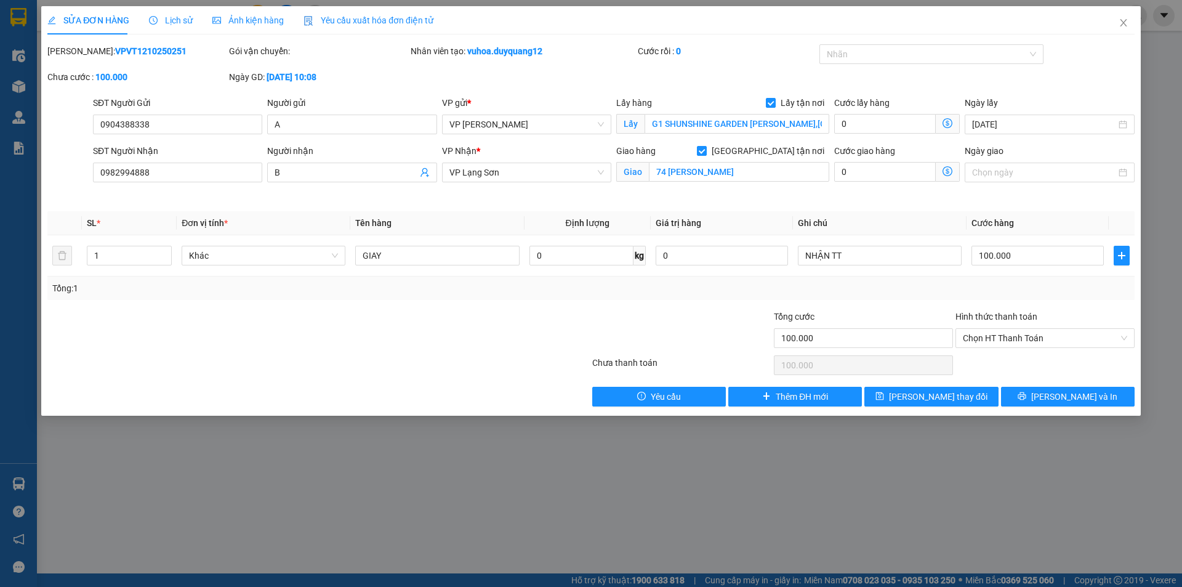
click at [801, 113] on div "Lấy hàng Lấy tận nơi" at bounding box center [722, 105] width 213 height 18
click at [787, 122] on input "G1 SHUNSHINE GARDEN DƯƠNG VĂN BÉ,HOÀNG MAI,HÀ NỘI" at bounding box center [736, 124] width 185 height 20
click at [791, 122] on input "G1 SHUNSHINE GARDEN DƯƠNG VĂN BÉ,HOÀNG MAI,HÀ NỘI" at bounding box center [736, 124] width 185 height 20
click at [783, 129] on input "G1 SHUNSHINE GARDEN DƯƠNG VĂN BÉ,HOÀN" at bounding box center [736, 124] width 185 height 20
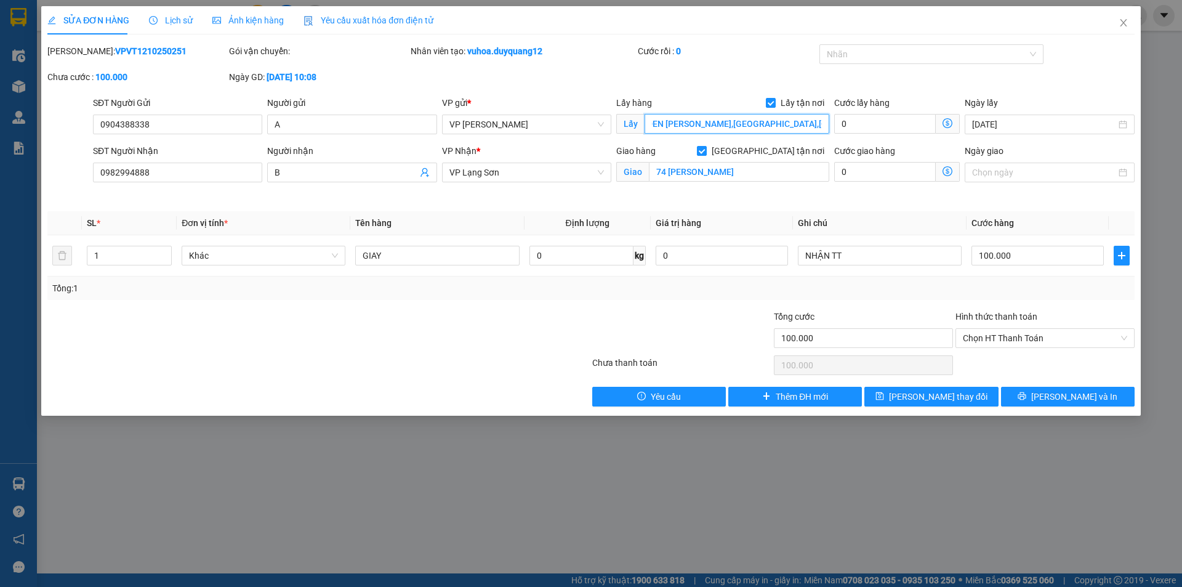
scroll to position [0, 87]
type input "G1 SHUNSHINE GARDEN DƯƠNG VĂN BÉ,HAI BÀ TRƯNG,HÀ NỘI"
click at [918, 393] on span "[PERSON_NAME] thay đổi" at bounding box center [938, 397] width 98 height 14
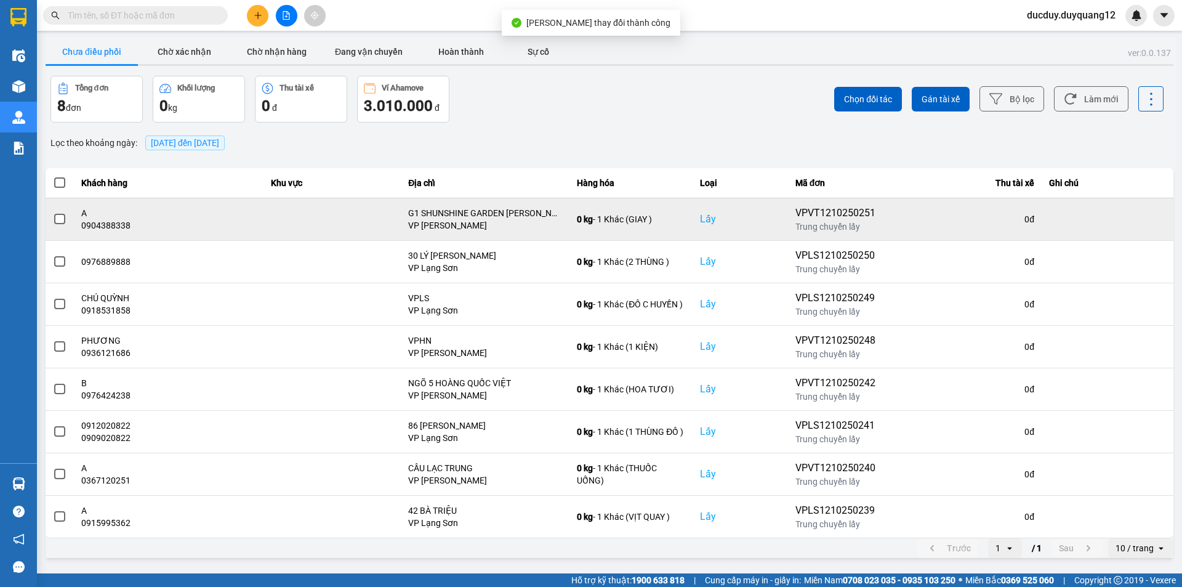
click at [65, 218] on span at bounding box center [59, 219] width 11 height 11
click at [53, 212] on input "checkbox" at bounding box center [53, 212] width 0 height 0
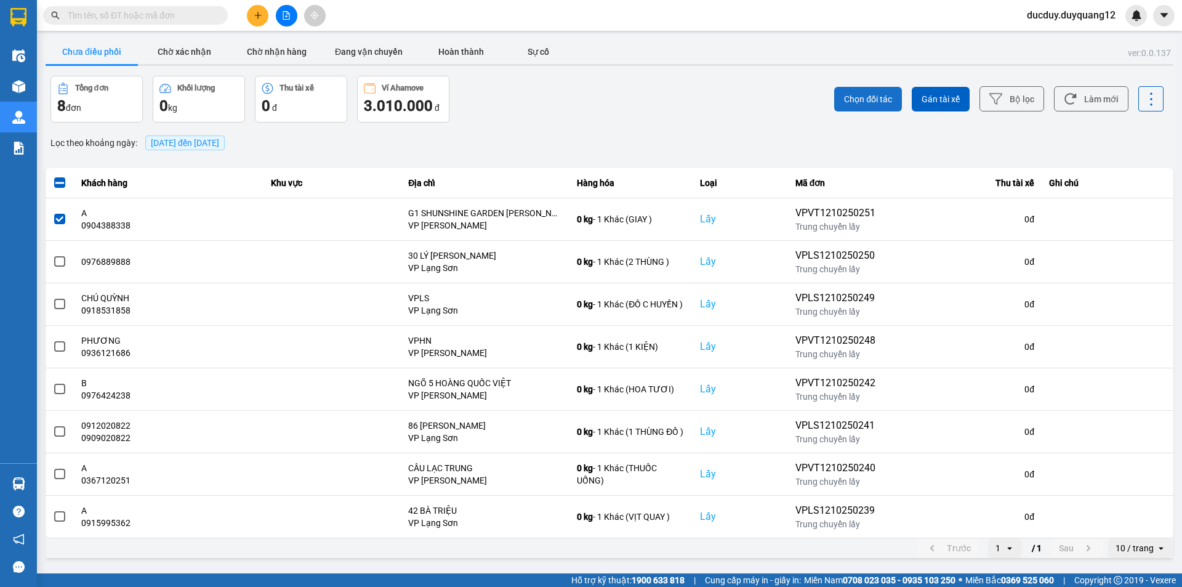
click at [880, 95] on span "Chọn đối tác" at bounding box center [868, 99] width 48 height 12
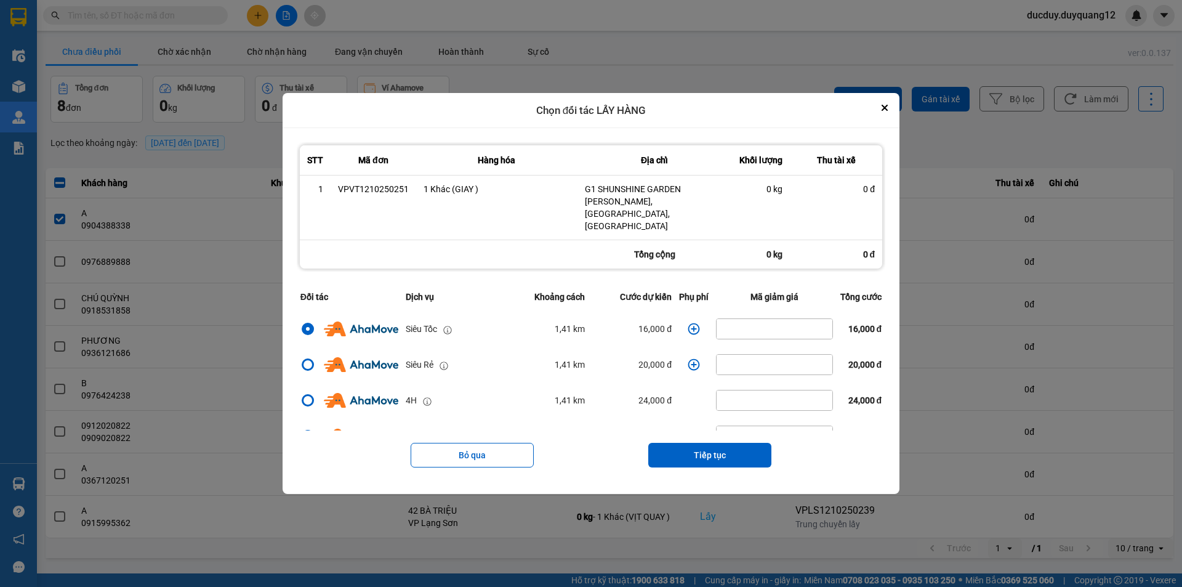
click at [693, 323] on icon "dialog" at bounding box center [693, 329] width 12 height 12
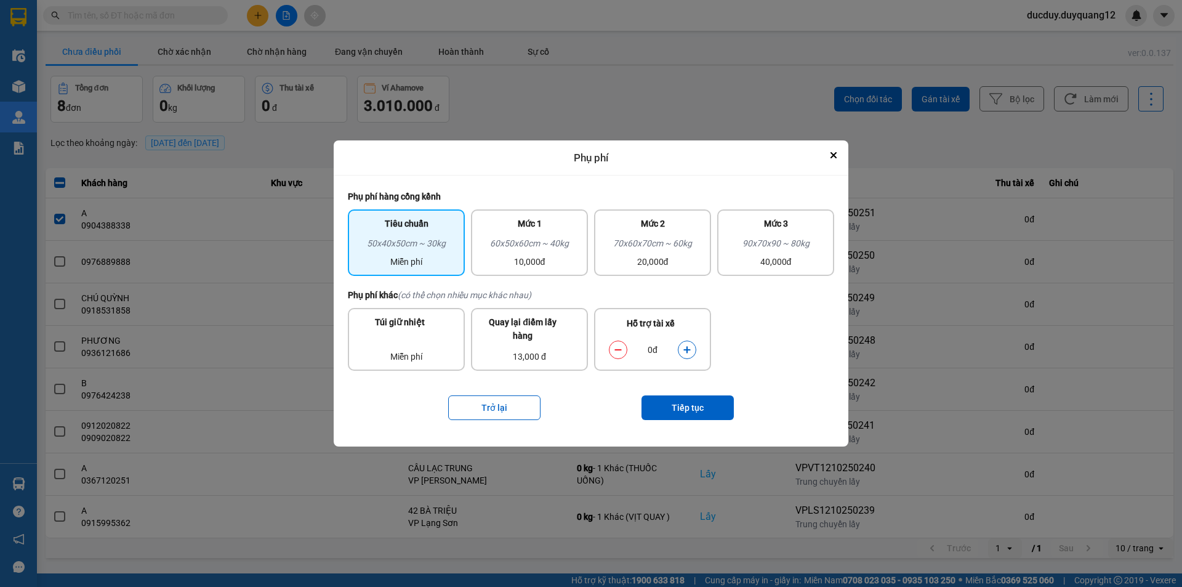
click at [682, 348] on button "dialog" at bounding box center [686, 350] width 17 height 22
click at [694, 406] on button "Tiếp tục" at bounding box center [687, 407] width 92 height 25
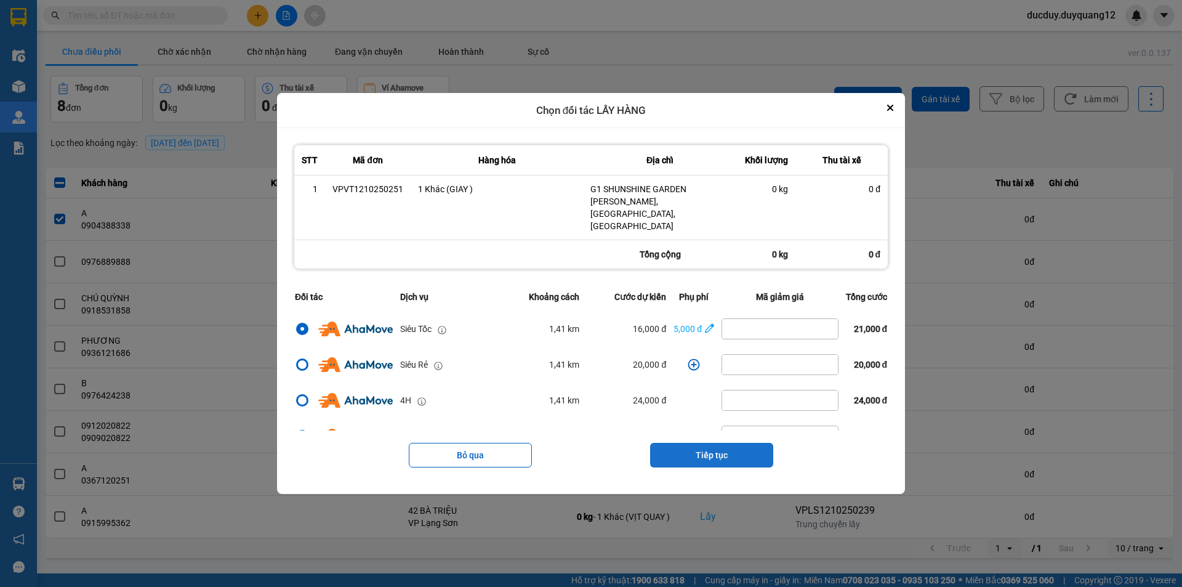
click at [719, 443] on button "Tiếp tục" at bounding box center [711, 455] width 123 height 25
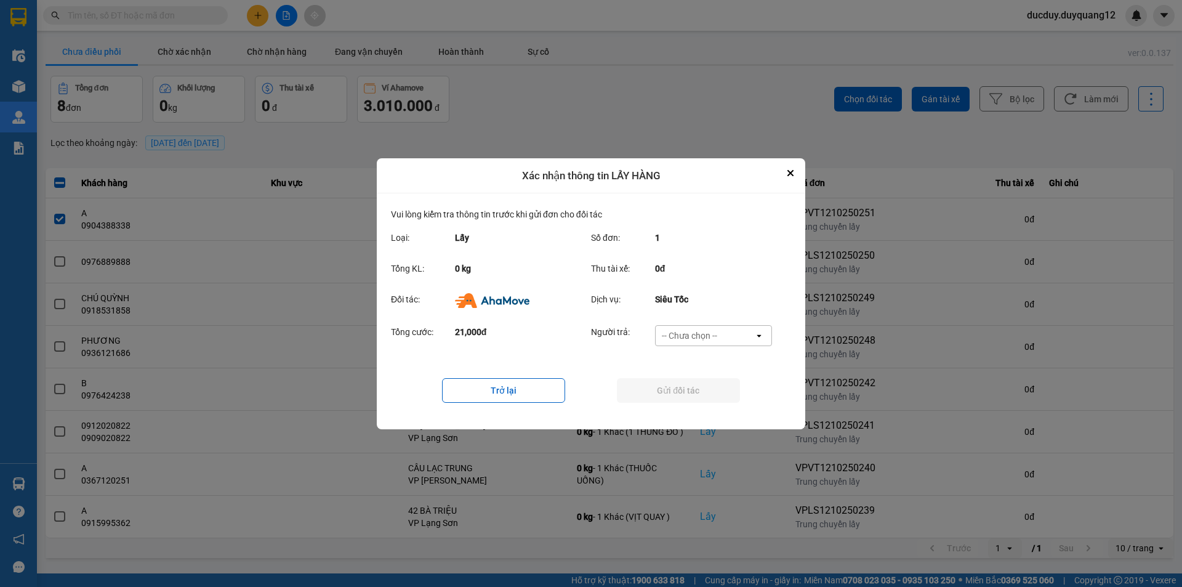
click at [708, 331] on div "-- Chưa chọn --" at bounding box center [689, 335] width 55 height 12
click at [690, 403] on span "Ví Ahamove" at bounding box center [689, 405] width 50 height 12
click at [702, 388] on button "Gửi đối tác" at bounding box center [678, 390] width 123 height 25
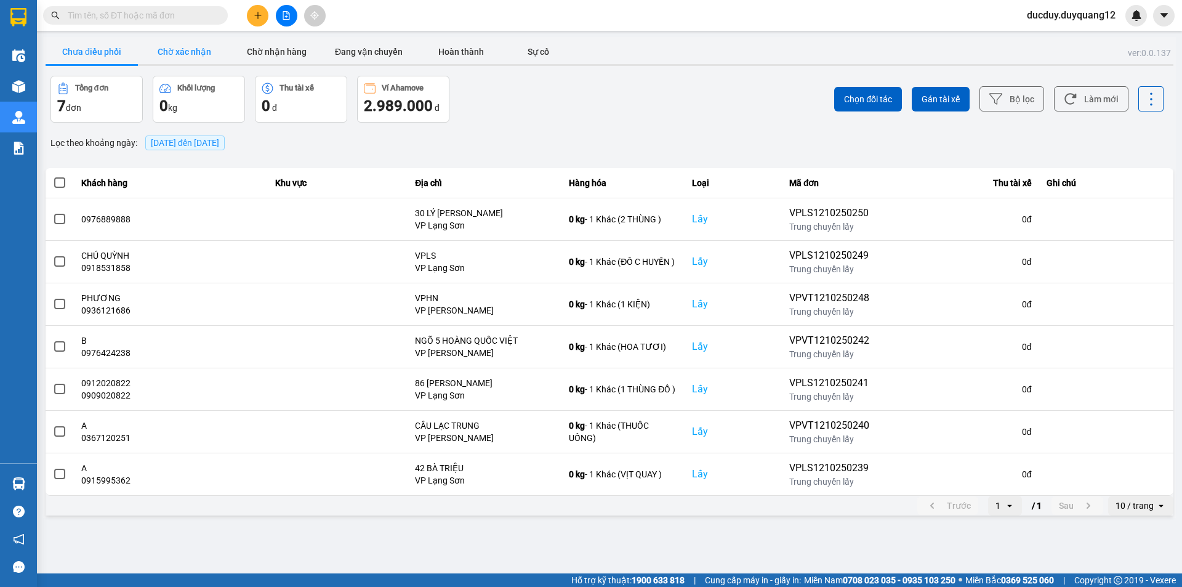
click at [196, 44] on button "Chờ xác nhận" at bounding box center [184, 51] width 92 height 25
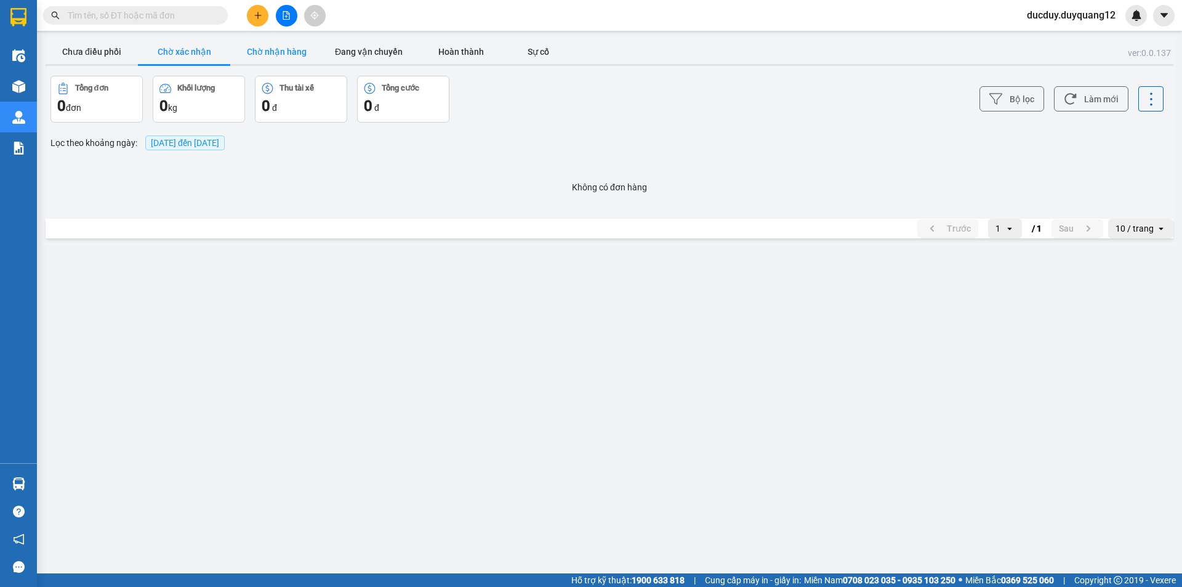
click at [260, 62] on button "Chờ nhận hàng" at bounding box center [276, 51] width 92 height 25
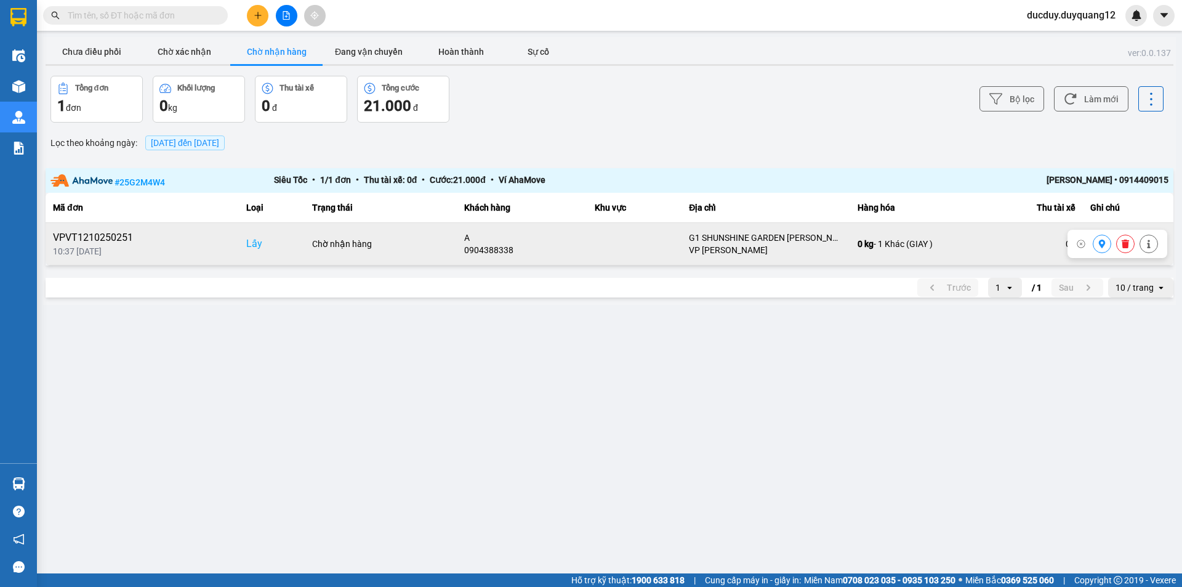
click at [1102, 242] on icon at bounding box center [1101, 243] width 9 height 9
click at [1124, 244] on icon at bounding box center [1124, 243] width 7 height 9
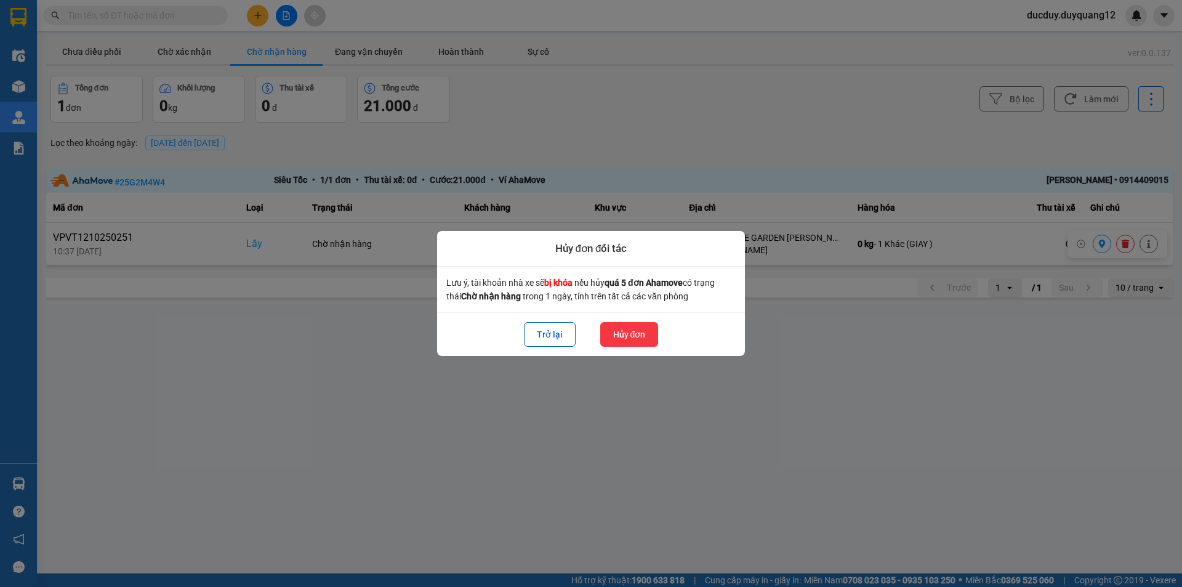
click at [641, 335] on button "Hủy đơn" at bounding box center [629, 334] width 58 height 25
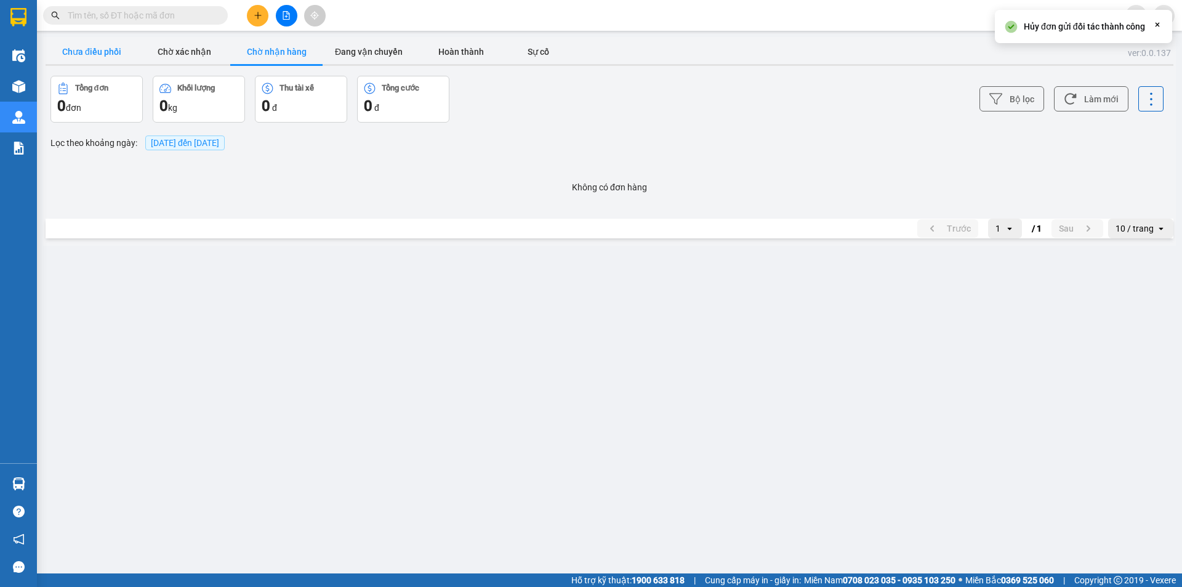
click at [113, 55] on button "Chưa điều phối" at bounding box center [92, 51] width 92 height 25
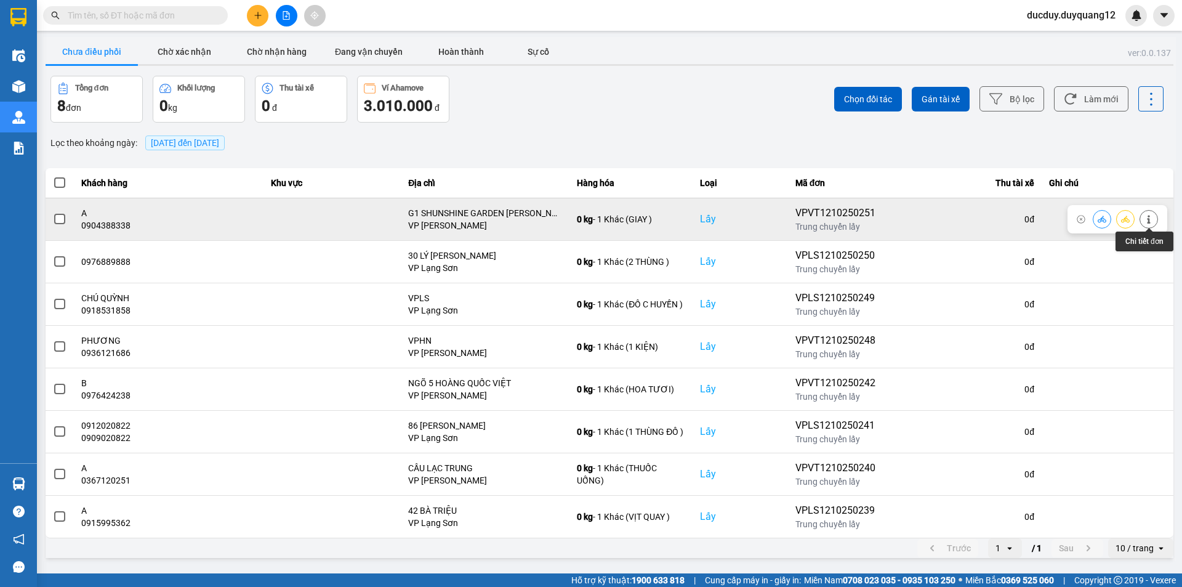
click at [1147, 220] on icon at bounding box center [1148, 219] width 9 height 9
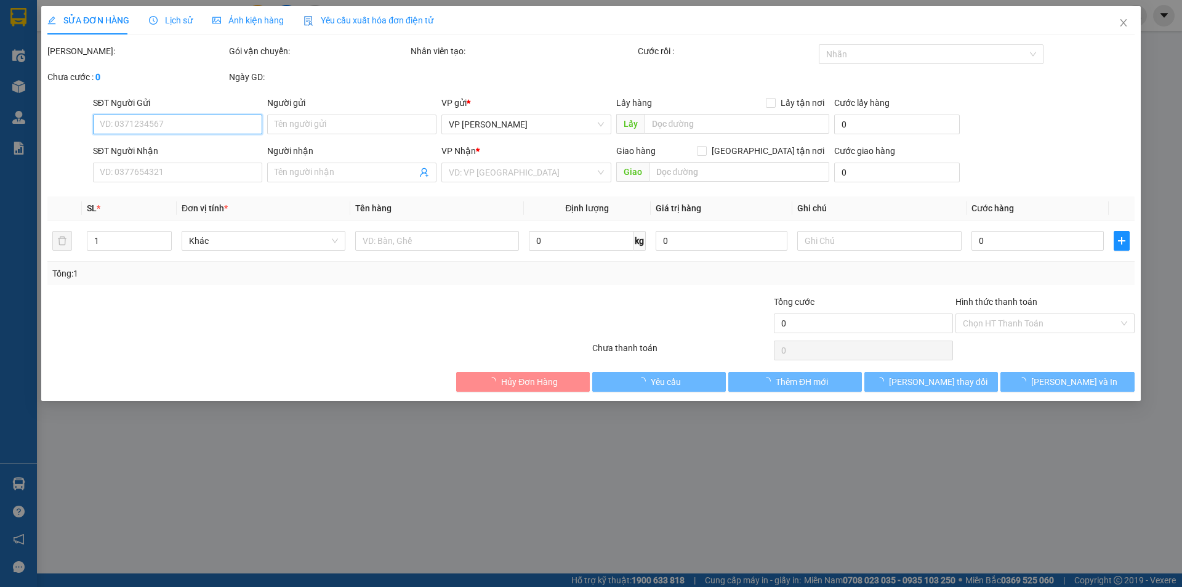
type input "0904388338"
type input "A"
checkbox input "true"
type input "G1 SHUNSHINE GARDEN DƯƠNG VĂN BÉ,HAI BÀ TRƯNG,HÀ NỘI"
type input "0982994888"
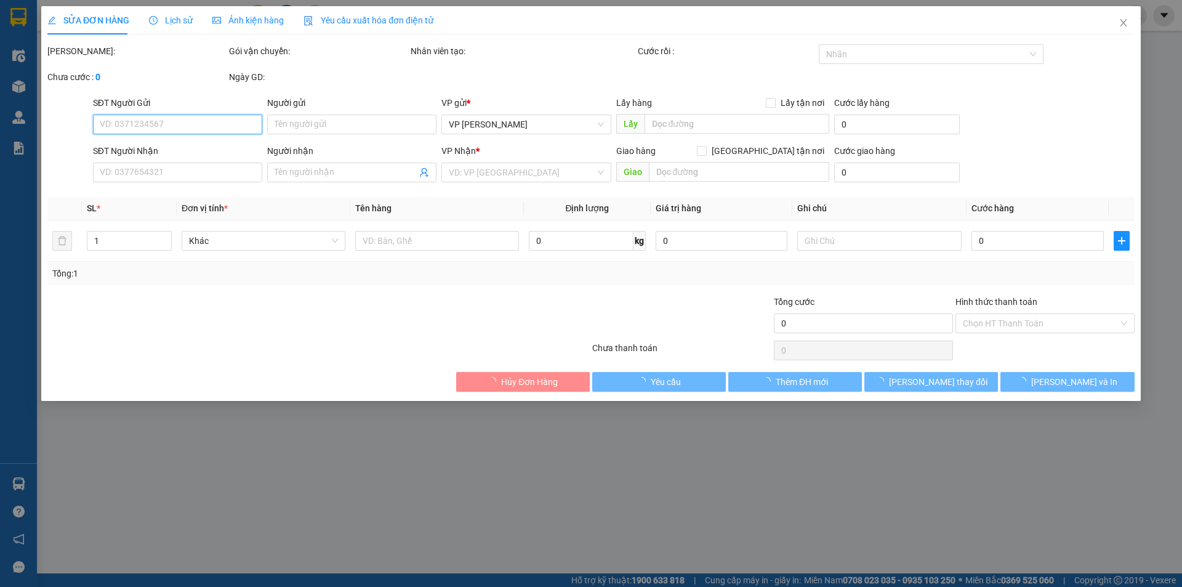
type input "B"
checkbox input "true"
type input "74 TRẦN HƯNG ĐẠO"
type input "100.000"
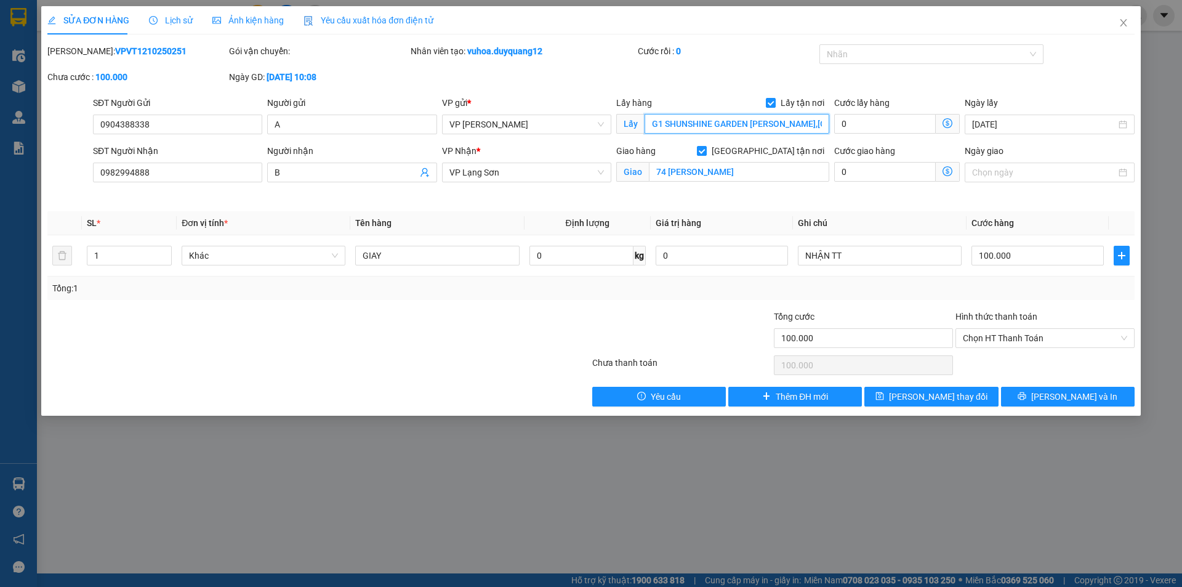
drag, startPoint x: 742, startPoint y: 119, endPoint x: 749, endPoint y: 124, distance: 8.4
click at [742, 120] on input "G1 SHUNSHINE GARDEN DƯƠNG VĂN BÉ,HAI BÀ TRƯNG,HÀ NỘI" at bounding box center [736, 124] width 185 height 20
click at [749, 124] on input "G1 SHUNSHINE GARDEN DƯƠNG VĂN BÉ,HAI BÀ TRƯNG,HÀ NỘI" at bounding box center [736, 124] width 185 height 20
type input "G1 SHUNSHINE DƯƠNG VĂN BÉ,HAI BÀ TRƯNG,HÀ NỘI"
click at [910, 393] on button "[PERSON_NAME] thay đổi" at bounding box center [931, 397] width 134 height 20
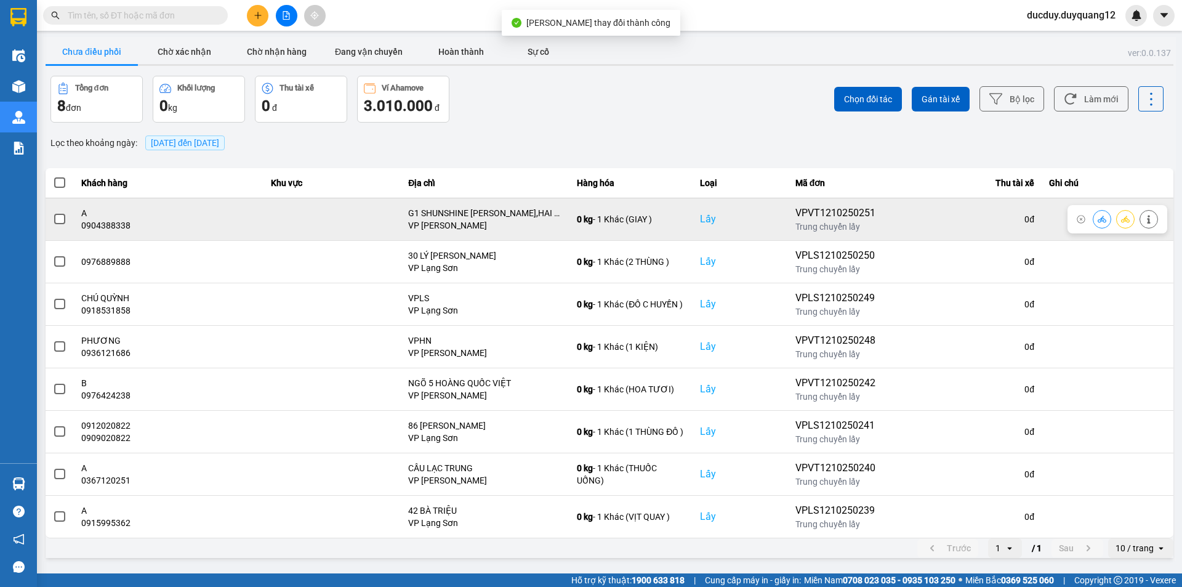
click at [58, 220] on span at bounding box center [59, 219] width 11 height 11
click at [53, 212] on input "checkbox" at bounding box center [53, 212] width 0 height 0
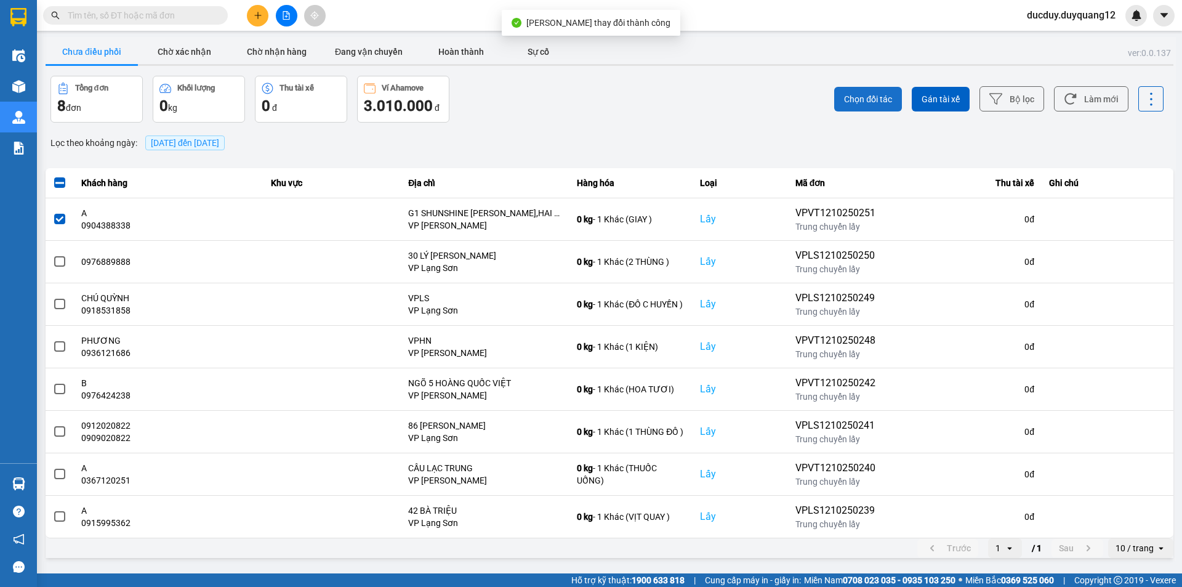
click at [855, 93] on span "Chọn đối tác" at bounding box center [868, 99] width 48 height 12
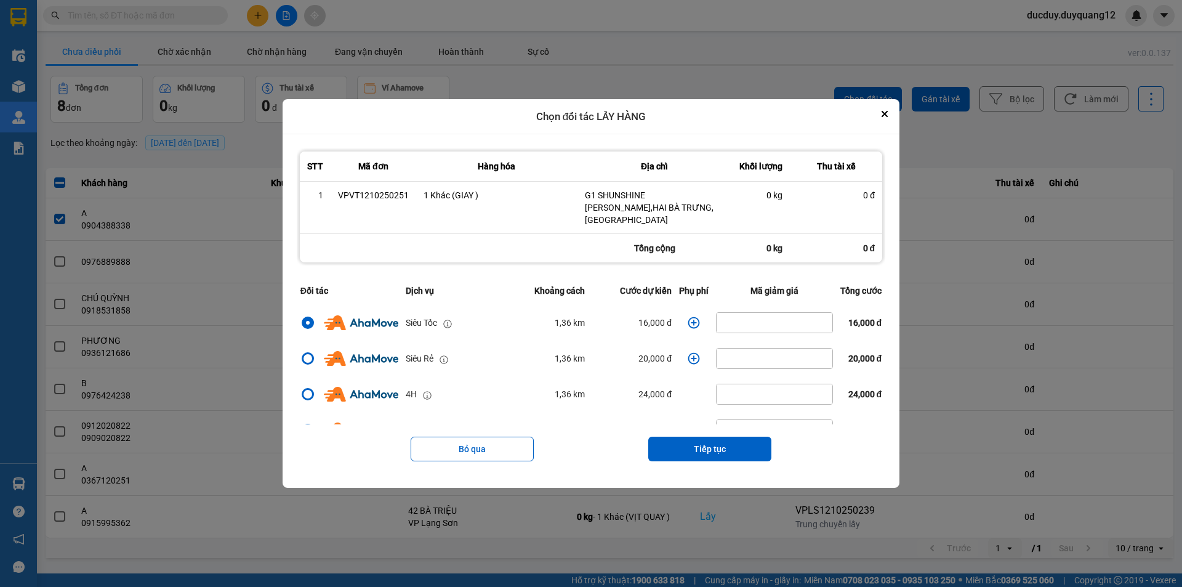
click at [692, 316] on icon "dialog" at bounding box center [693, 322] width 12 height 12
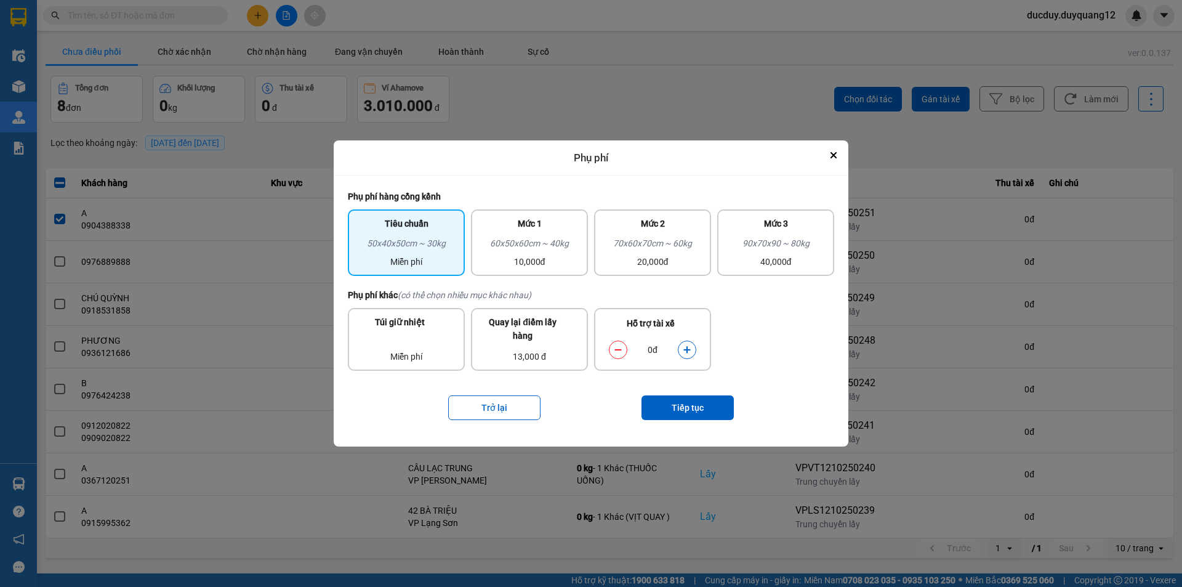
click at [684, 348] on icon "dialog" at bounding box center [687, 349] width 9 height 9
click at [680, 404] on button "Tiếp tục" at bounding box center [687, 407] width 92 height 25
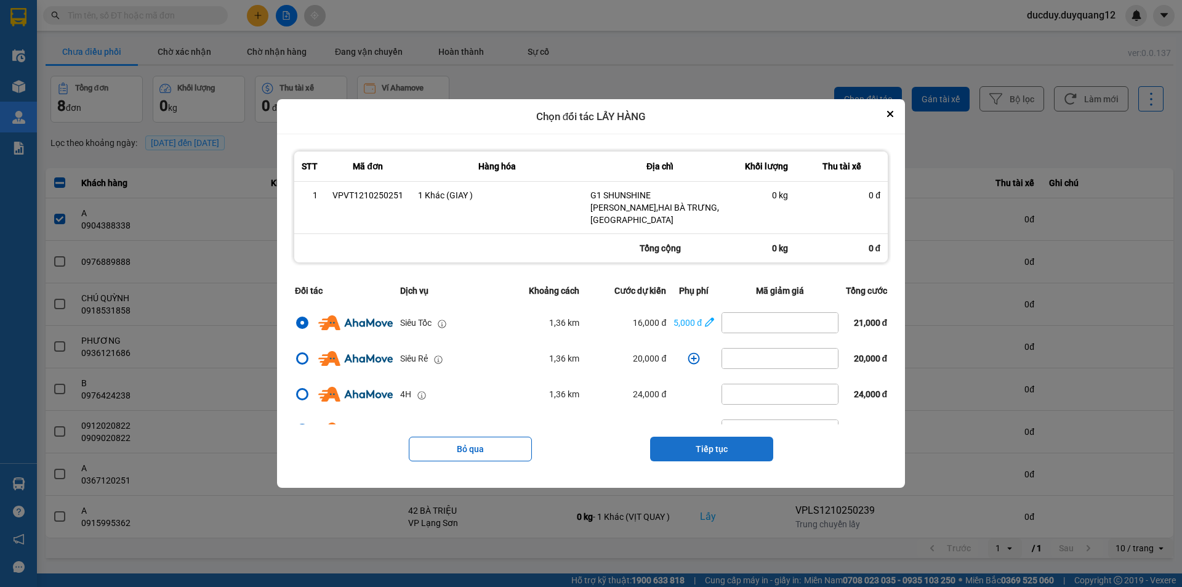
click at [730, 438] on button "Tiếp tục" at bounding box center [711, 448] width 123 height 25
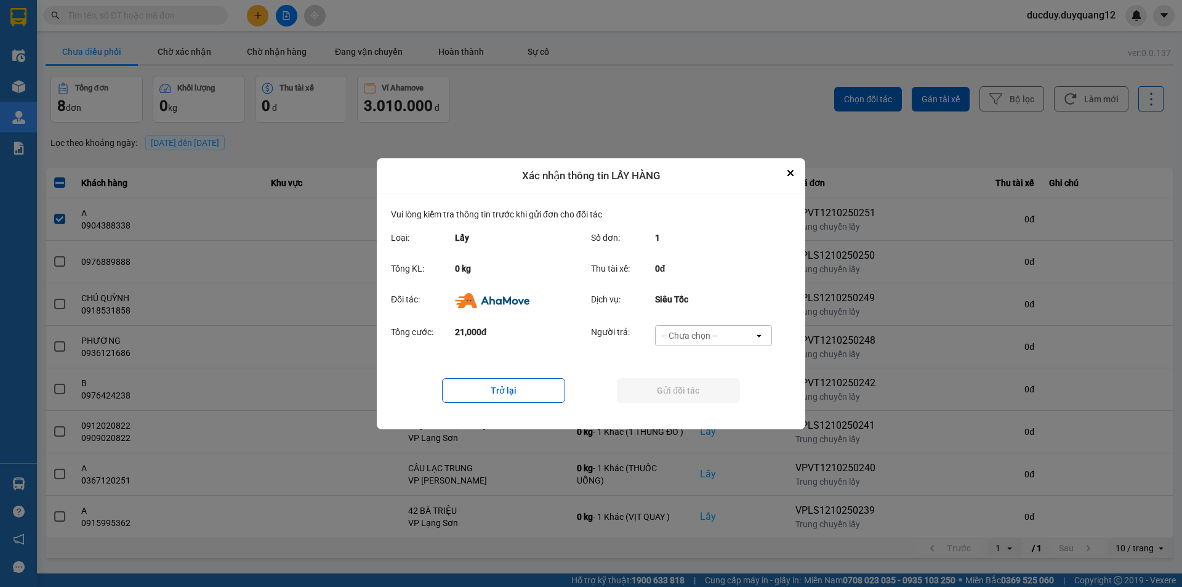
click at [702, 329] on div "-- Chưa chọn --" at bounding box center [689, 335] width 55 height 12
click at [699, 407] on span "Ví Ahamove" at bounding box center [689, 405] width 50 height 12
click at [703, 393] on button "Gửi đối tác" at bounding box center [678, 390] width 123 height 25
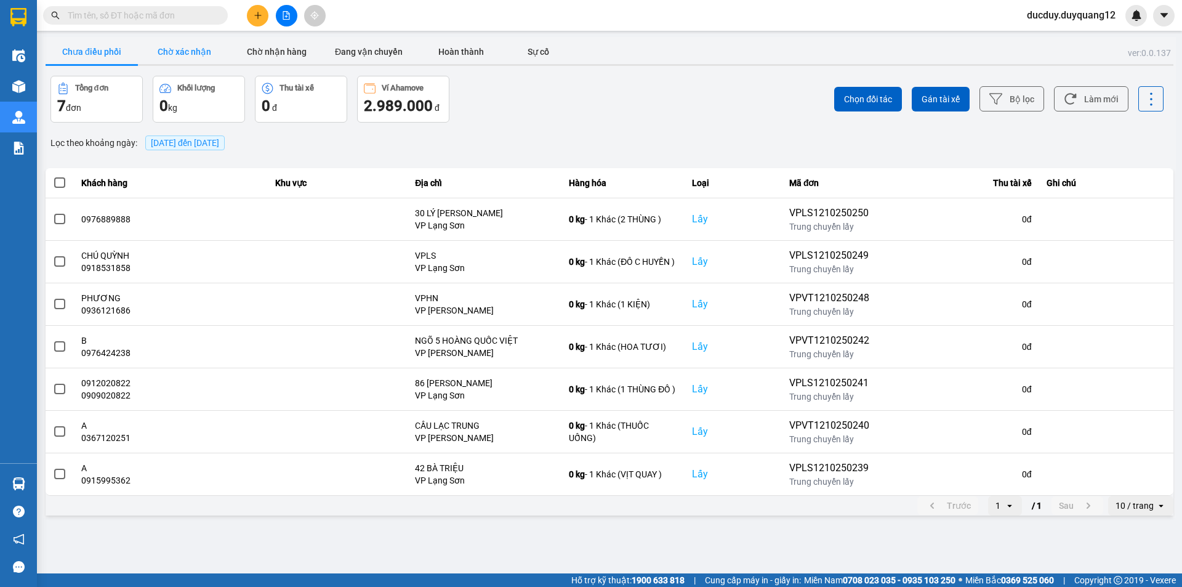
click at [191, 52] on button "Chờ xác nhận" at bounding box center [184, 51] width 92 height 25
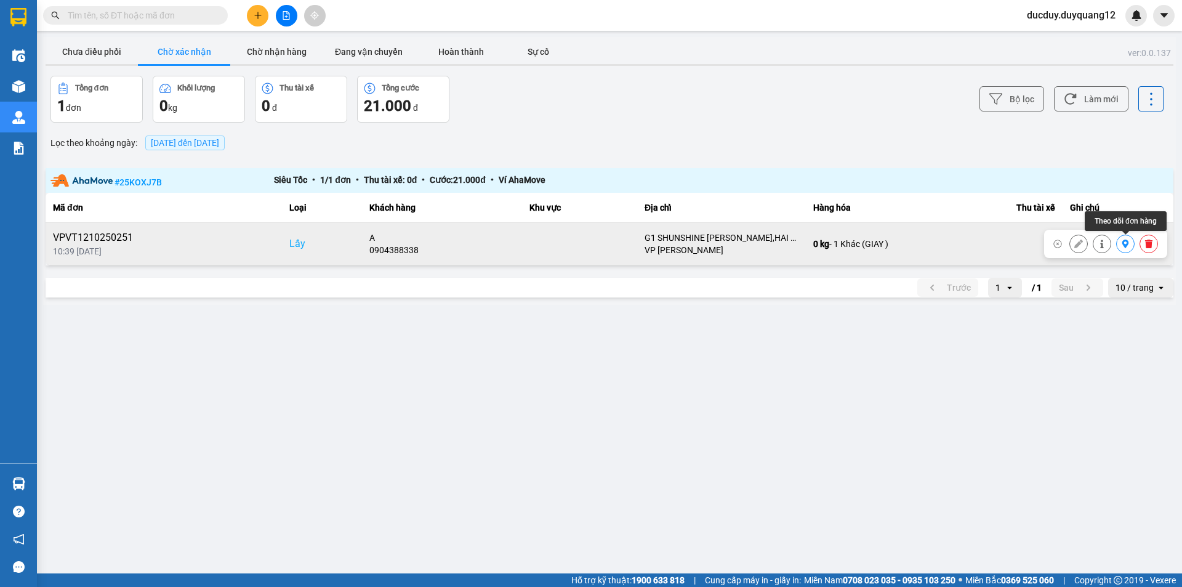
click at [1126, 246] on icon at bounding box center [1125, 243] width 7 height 9
click at [1152, 241] on icon at bounding box center [1148, 243] width 7 height 9
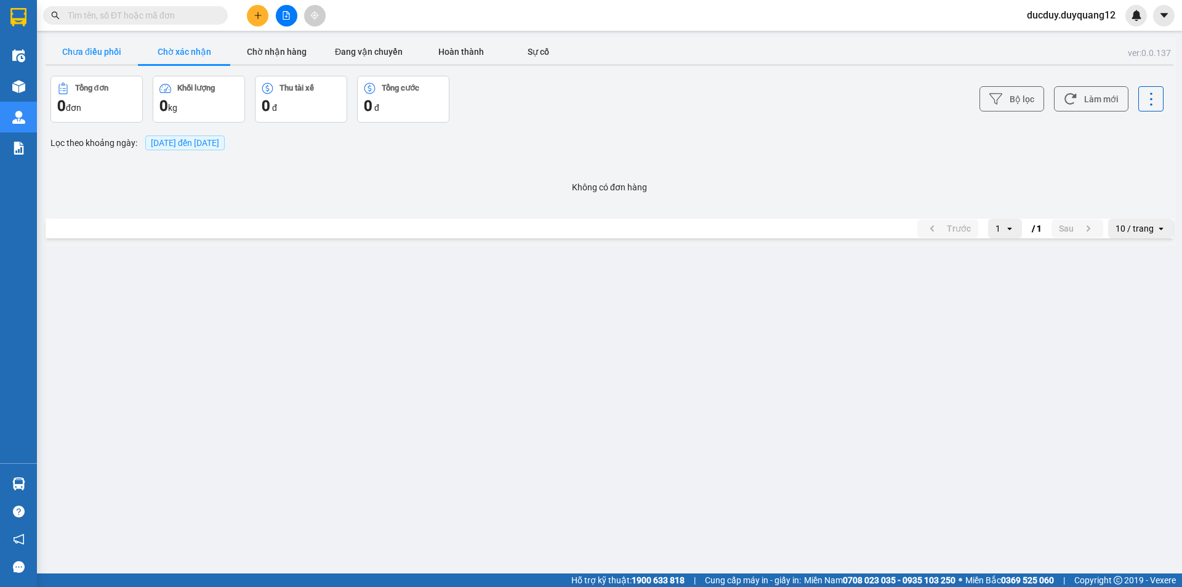
click at [75, 47] on button "Chưa điều phối" at bounding box center [92, 51] width 92 height 25
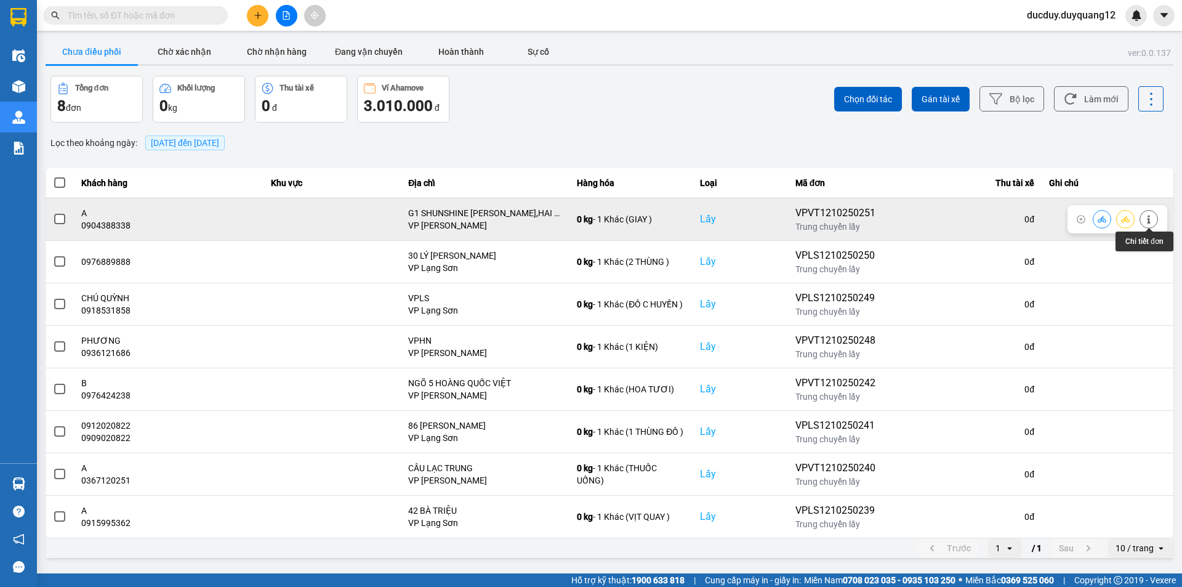
click at [1150, 215] on icon at bounding box center [1148, 219] width 9 height 9
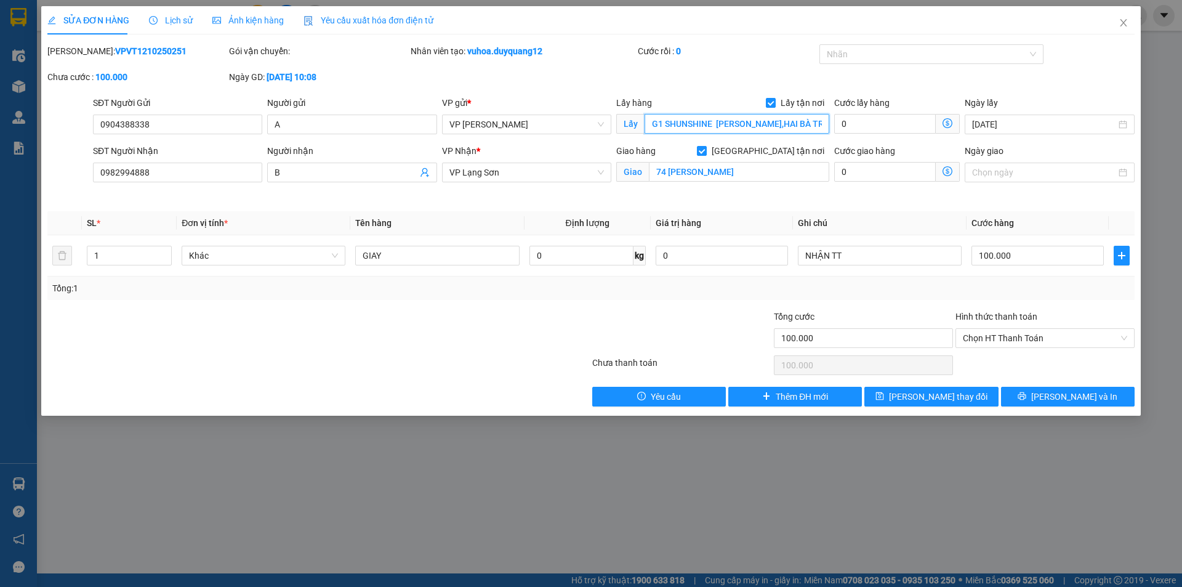
click at [711, 124] on input "G1 SHUNSHINE DƯƠNG VĂN BÉ,HAI BÀ TRƯNG,HÀ NỘI" at bounding box center [736, 124] width 185 height 20
click at [715, 122] on input "G1 SHUNSHINE DƯƠNG VĂN BÉ,HAI BÀ TRƯNG,HÀ NỘI" at bounding box center [736, 124] width 185 height 20
click at [674, 122] on input "G1 SHUNSHINE GARDEN DƯƠNG VĂN BÉ,HAI BÀ TRƯNG,HÀ NỘI" at bounding box center [736, 124] width 185 height 20
click at [746, 125] on input "G1 SUNSHINE GARDEN DƯƠNG VĂN BÉ,HAI BÀ TRƯNG,HÀ NỘI" at bounding box center [736, 124] width 185 height 20
type input "G1 SUNSHINE GARDEN,DƯƠNG VĂN BÉ,HAI BÀ TRƯNG,HÀ NỘI"
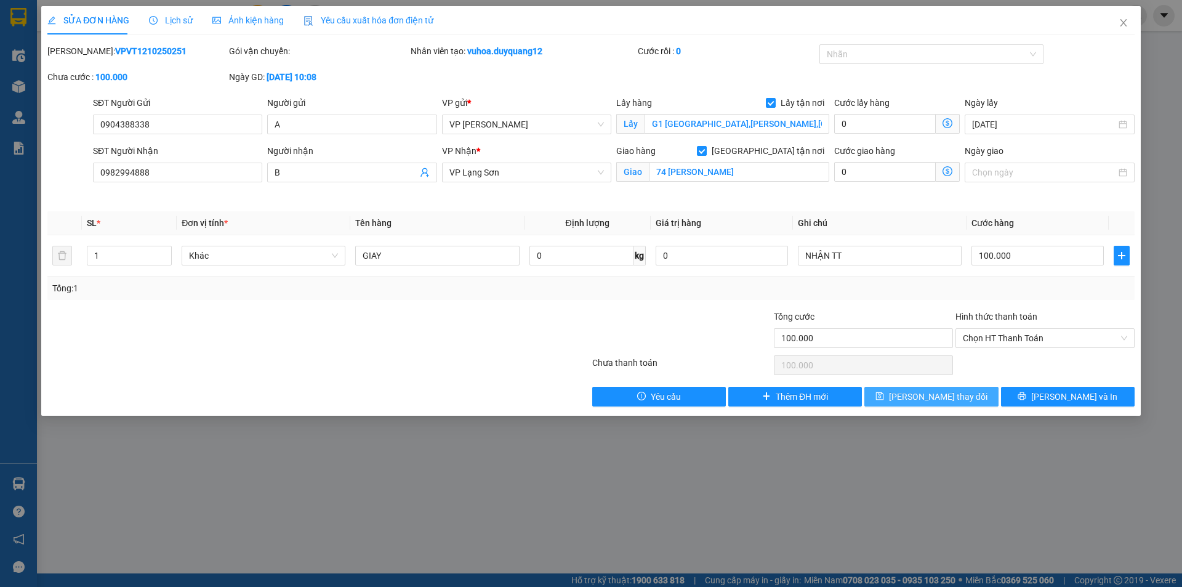
click at [900, 392] on button "[PERSON_NAME] thay đổi" at bounding box center [931, 397] width 134 height 20
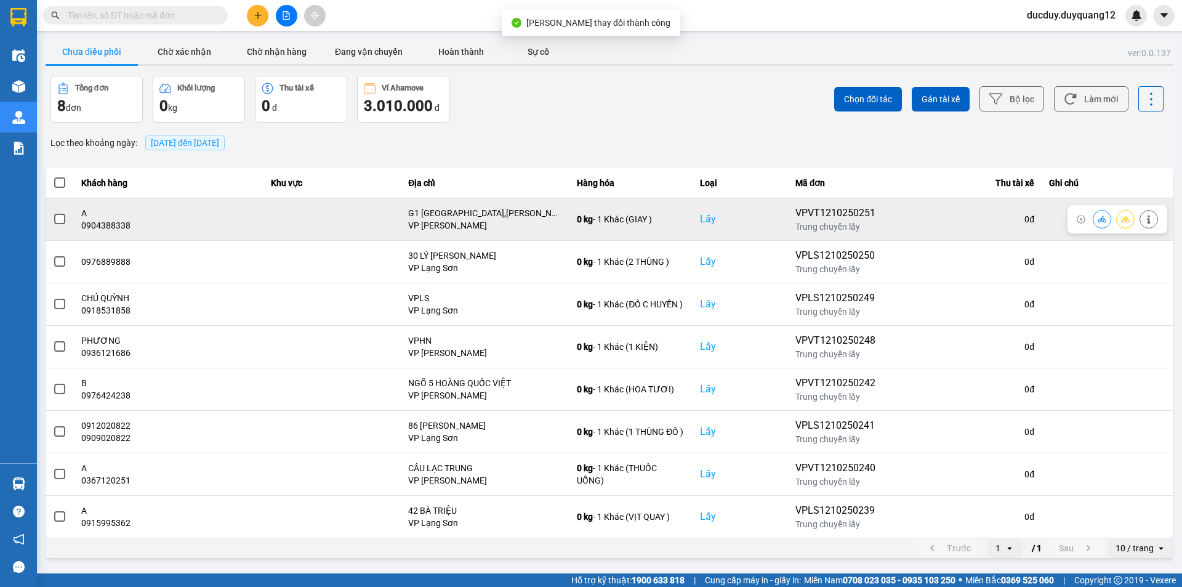
click at [55, 217] on span at bounding box center [59, 219] width 11 height 11
click at [53, 212] on input "checkbox" at bounding box center [53, 212] width 0 height 0
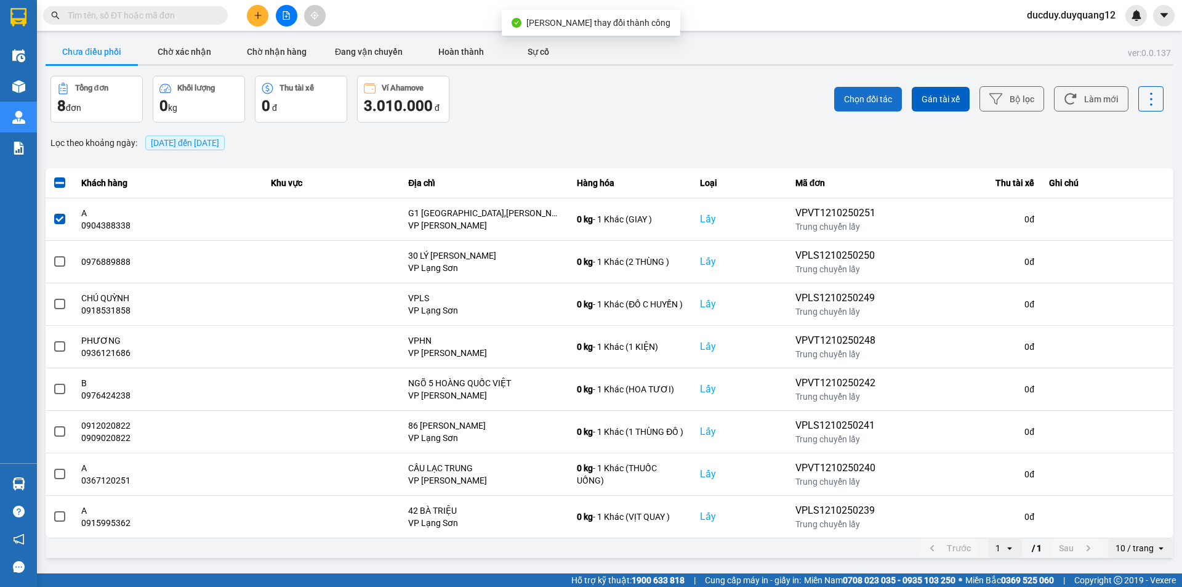
click at [855, 88] on button "Chọn đối tác" at bounding box center [868, 99] width 68 height 25
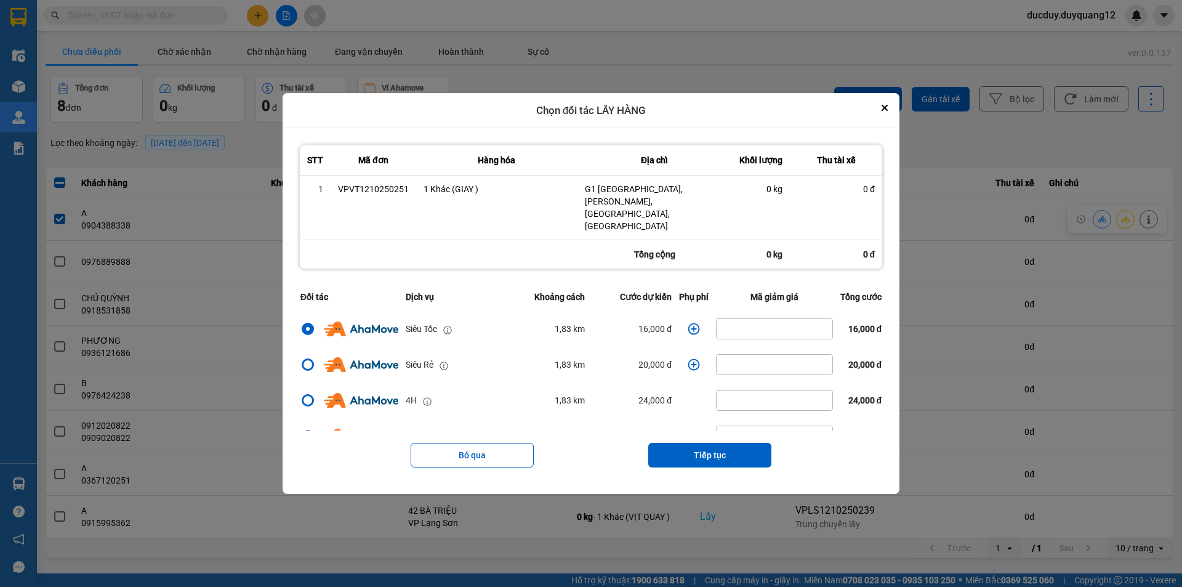
click at [690, 323] on icon "dialog" at bounding box center [693, 329] width 12 height 12
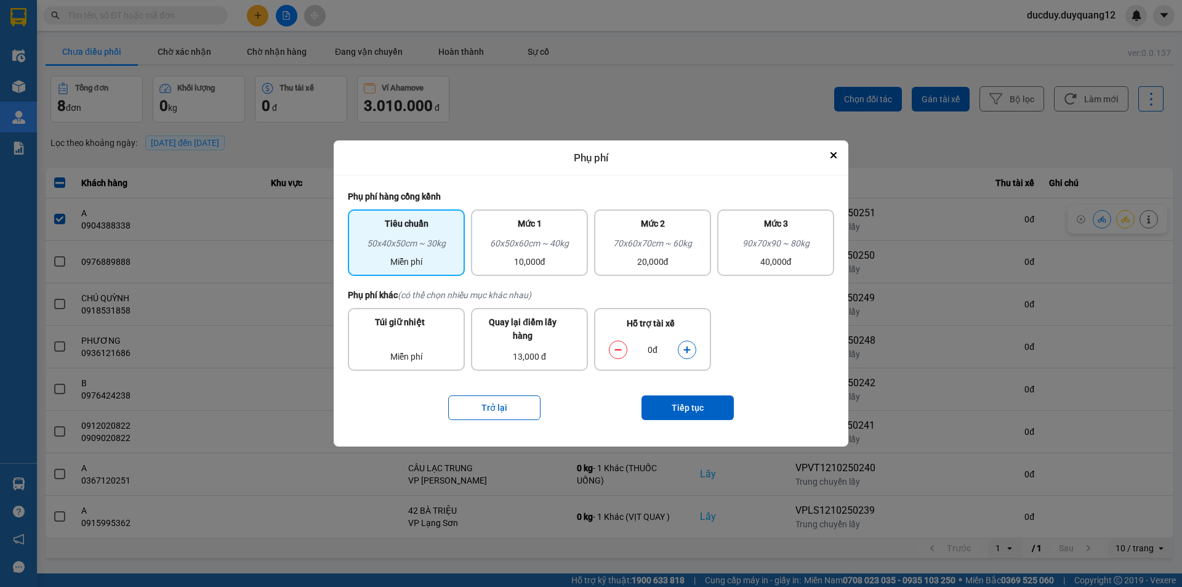
click at [687, 347] on icon "dialog" at bounding box center [687, 349] width 9 height 9
click at [684, 409] on button "Tiếp tục" at bounding box center [687, 407] width 92 height 25
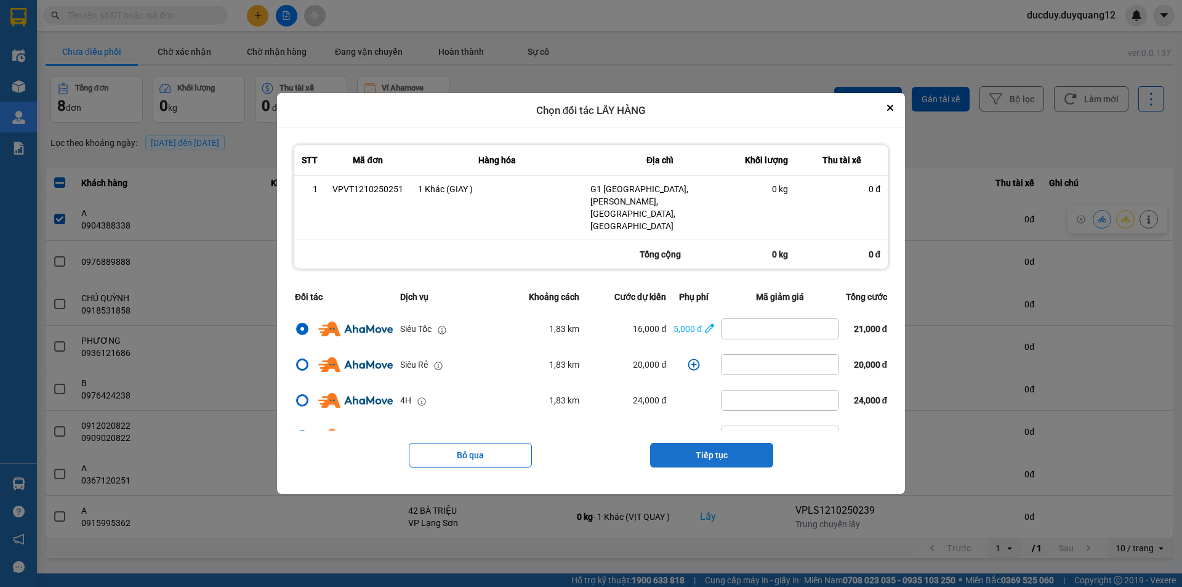
click at [714, 443] on button "Tiếp tục" at bounding box center [711, 455] width 123 height 25
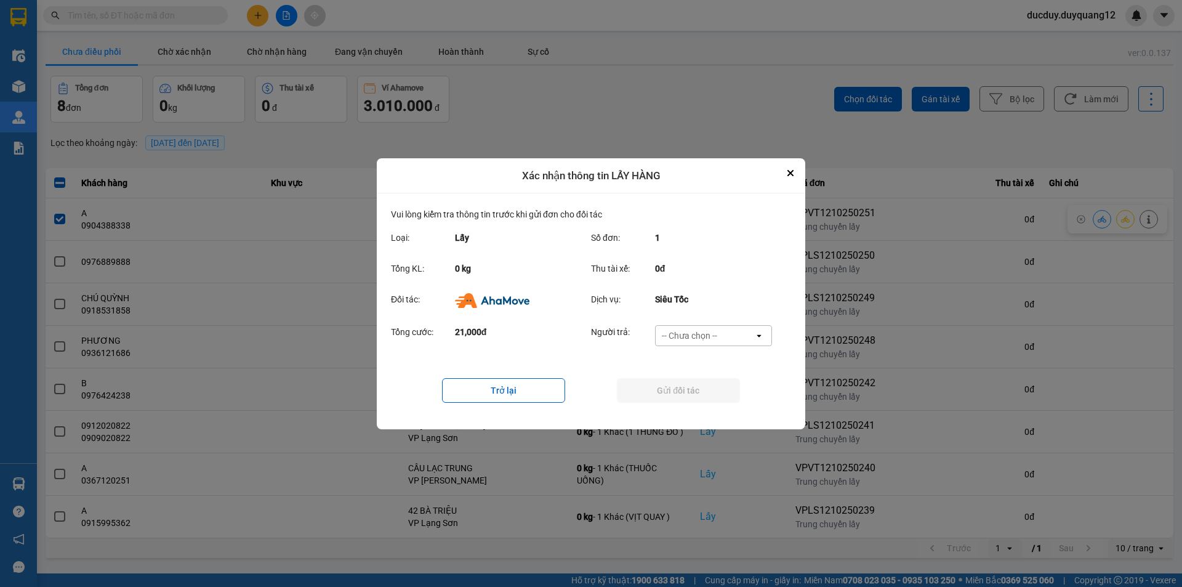
click at [708, 328] on div "-- Chưa chọn --" at bounding box center [704, 336] width 98 height 20
click at [694, 406] on span "Ví Ahamove" at bounding box center [689, 405] width 50 height 12
click at [701, 388] on button "Gửi đối tác" at bounding box center [678, 390] width 123 height 25
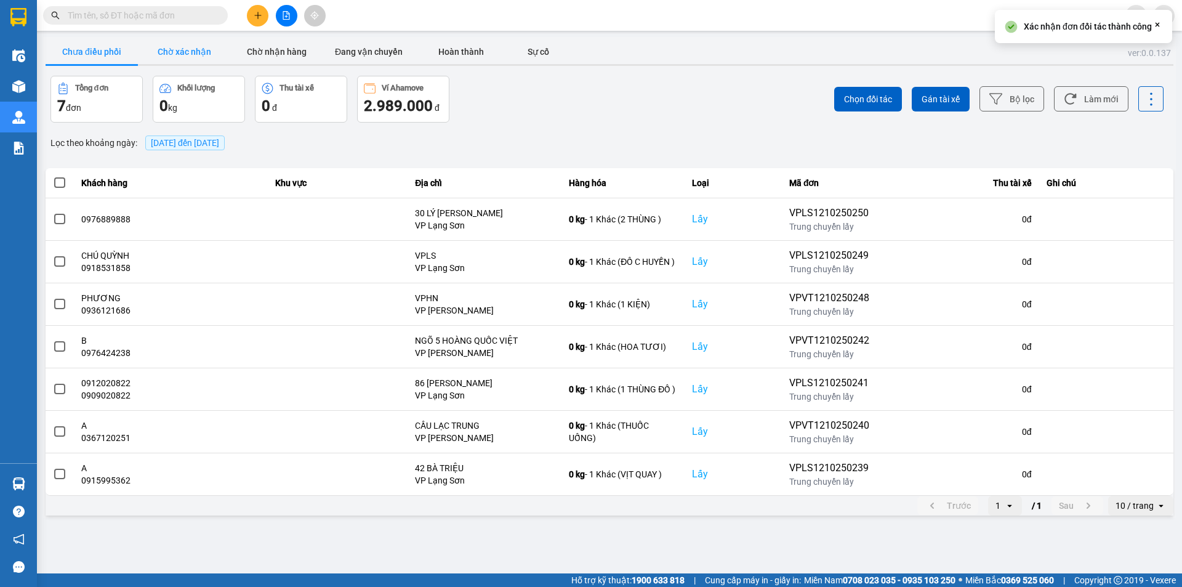
click at [213, 46] on button "Chờ xác nhận" at bounding box center [184, 51] width 92 height 25
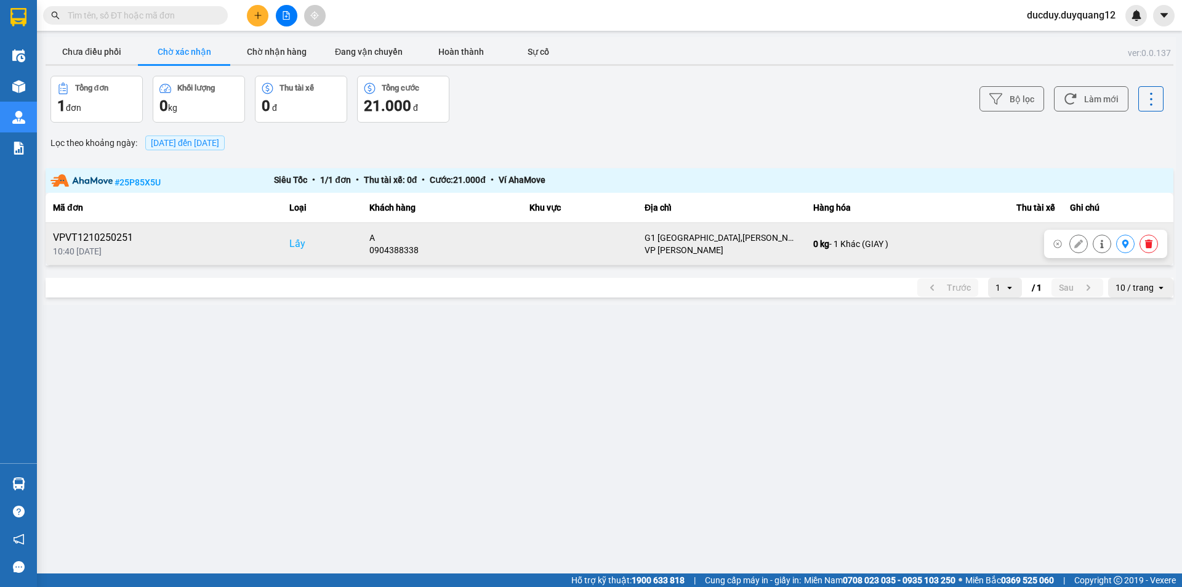
click at [1127, 246] on icon at bounding box center [1125, 243] width 9 height 9
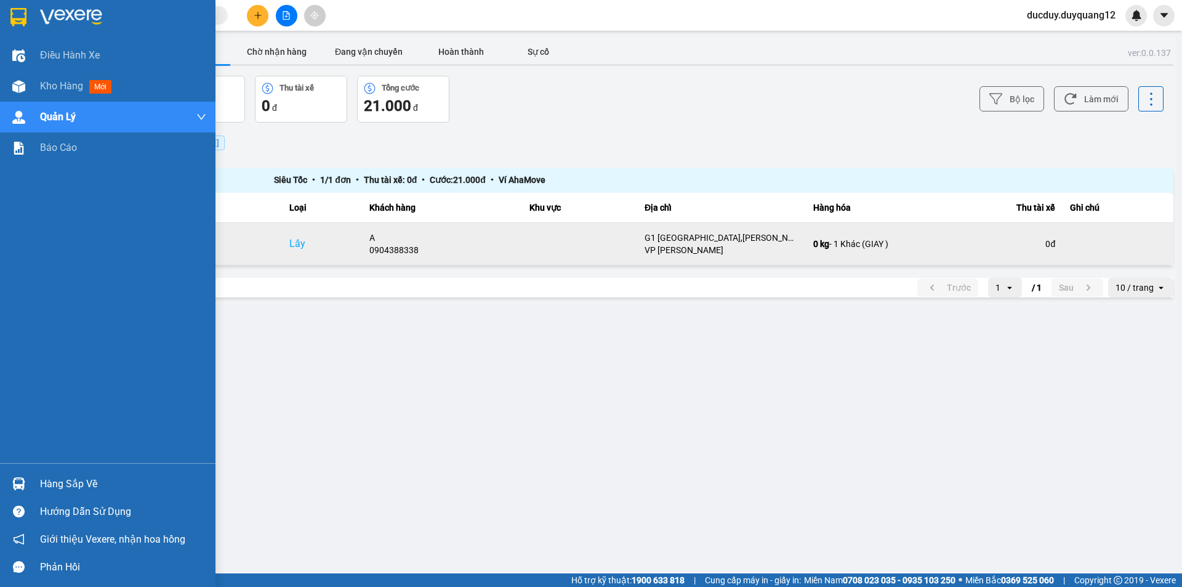
drag, startPoint x: 71, startPoint y: 482, endPoint x: 86, endPoint y: 483, distance: 14.2
click at [72, 482] on div "Hàng sắp về" at bounding box center [123, 484] width 166 height 18
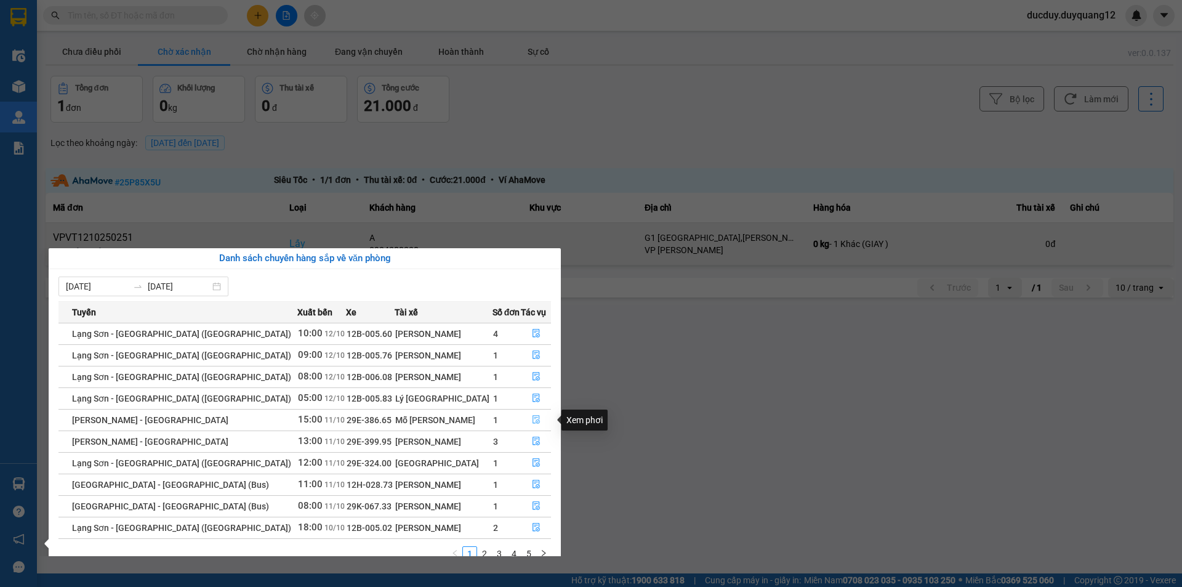
click at [532, 415] on icon "file-done" at bounding box center [536, 419] width 9 height 9
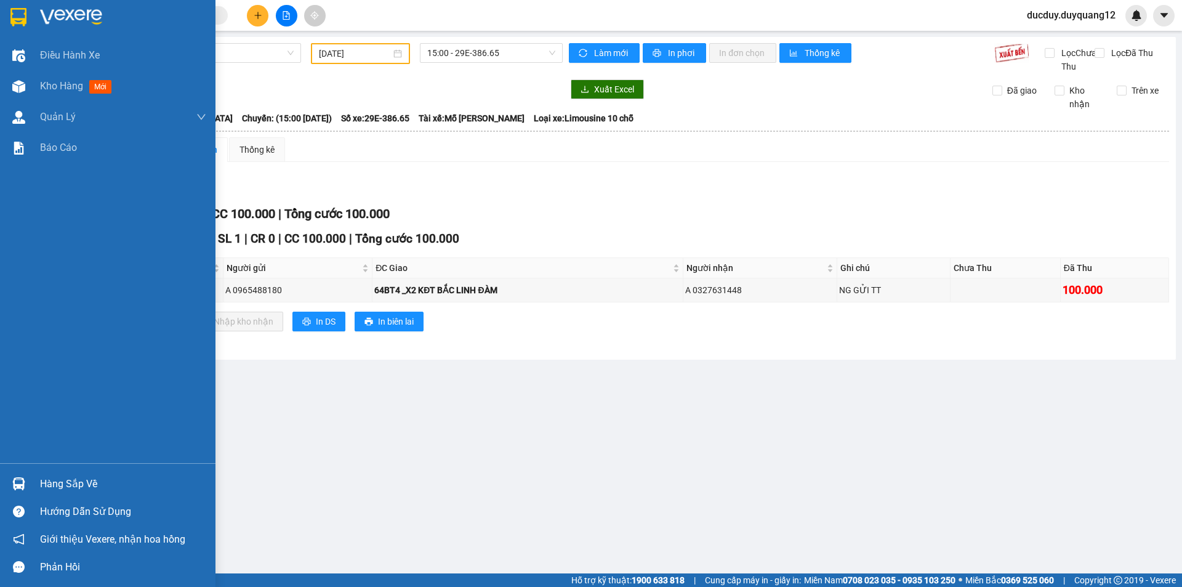
click at [46, 483] on div "Hàng sắp về" at bounding box center [123, 484] width 166 height 18
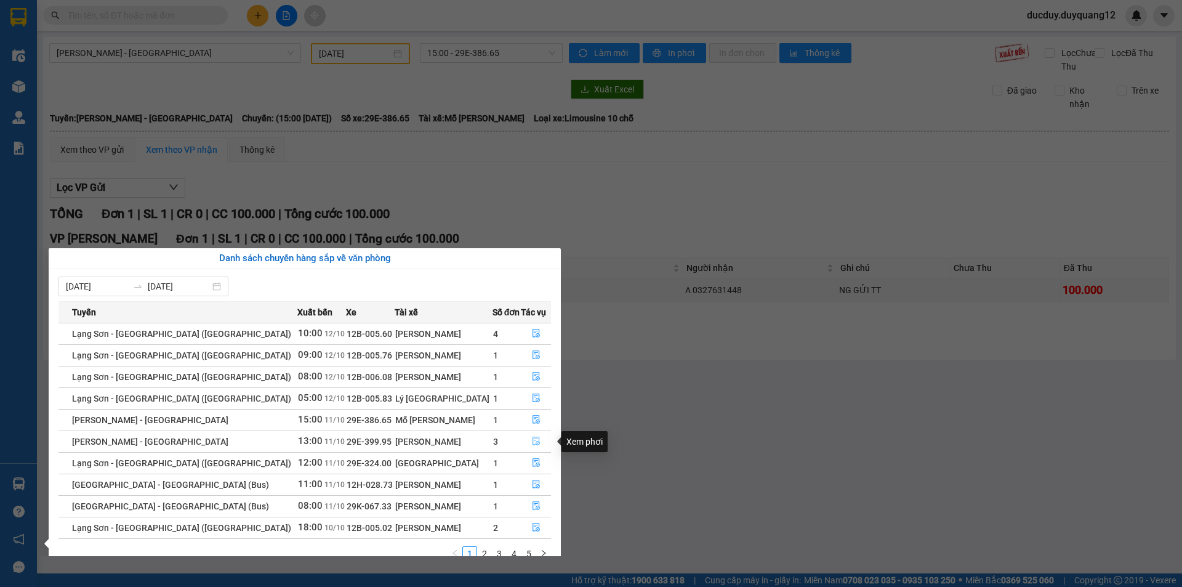
click at [532, 439] on icon "file-done" at bounding box center [536, 440] width 9 height 9
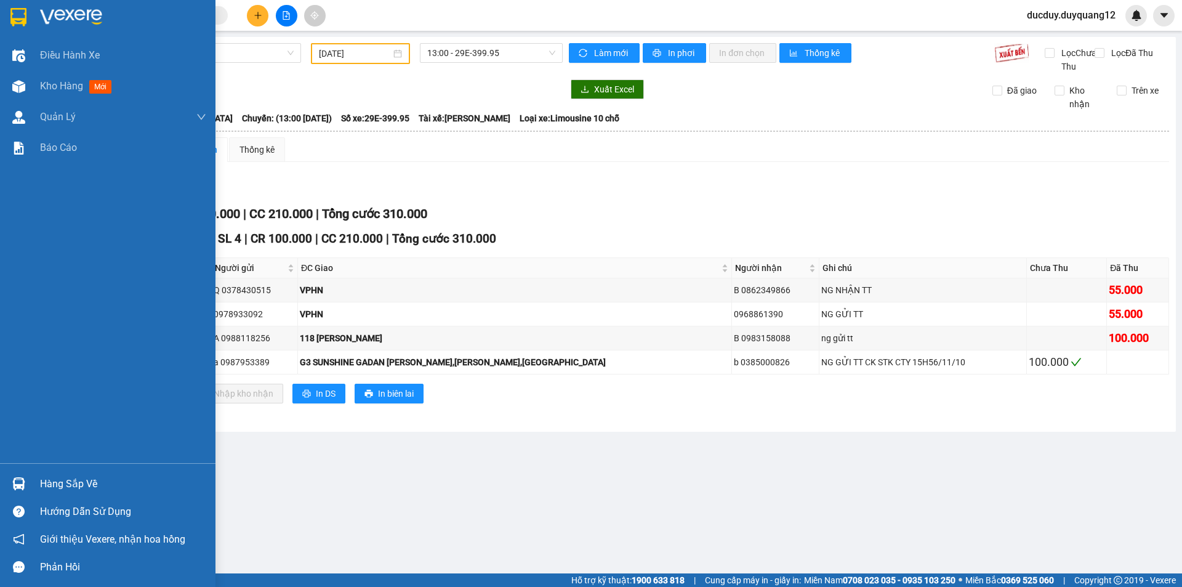
drag, startPoint x: 57, startPoint y: 482, endPoint x: 234, endPoint y: 481, distance: 176.6
click at [58, 482] on div "Hàng sắp về" at bounding box center [123, 484] width 166 height 18
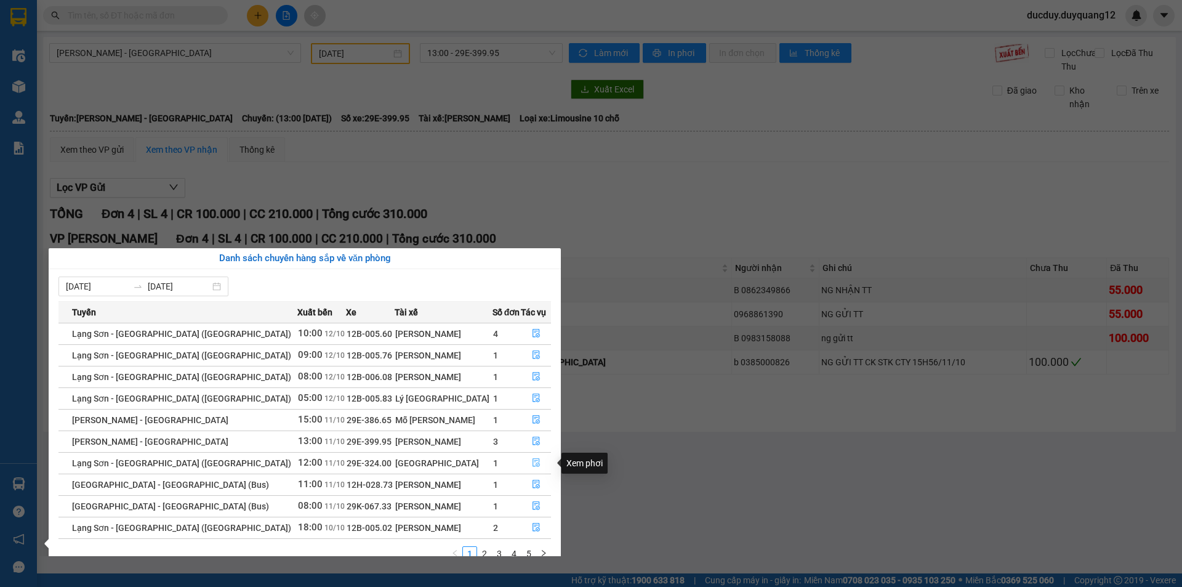
click at [532, 460] on icon "file-done" at bounding box center [535, 463] width 7 height 9
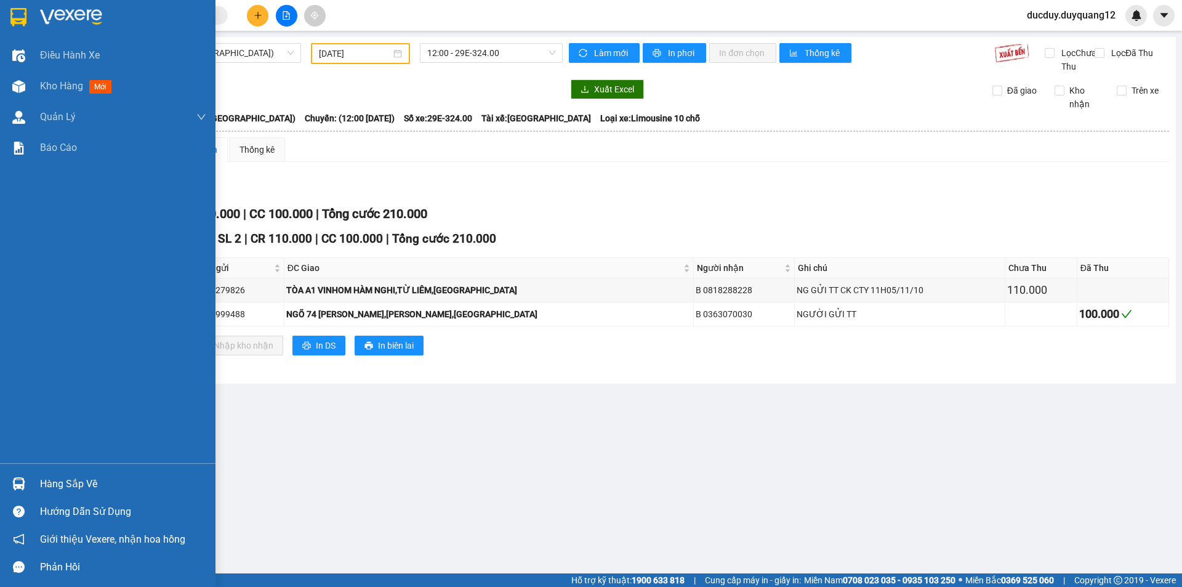
click at [57, 485] on div "Hàng sắp về" at bounding box center [123, 484] width 166 height 18
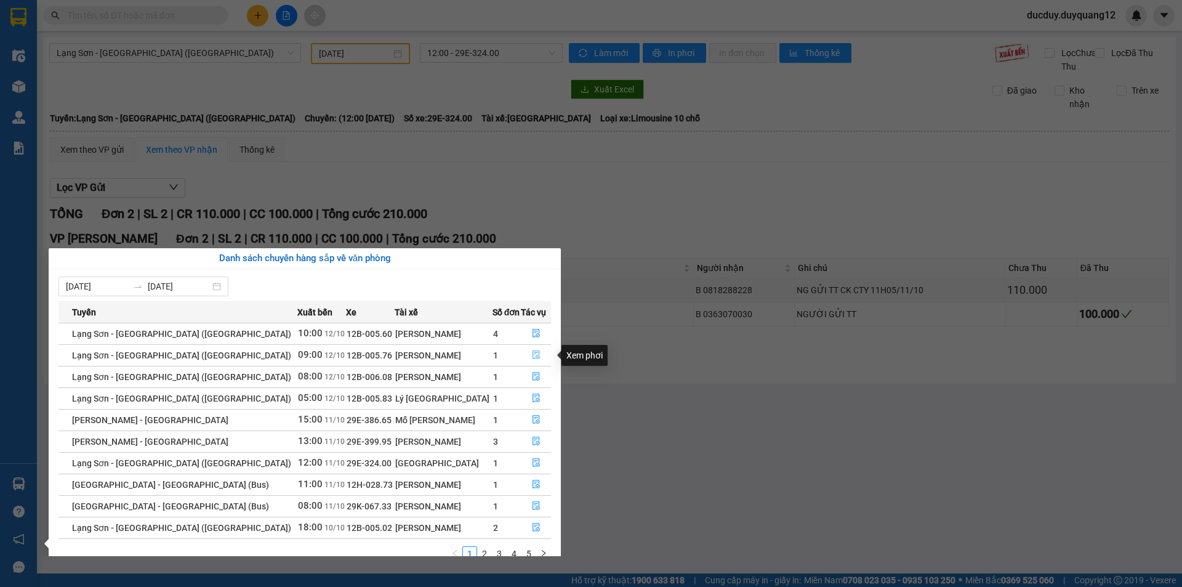
click at [532, 355] on icon "file-done" at bounding box center [536, 354] width 9 height 9
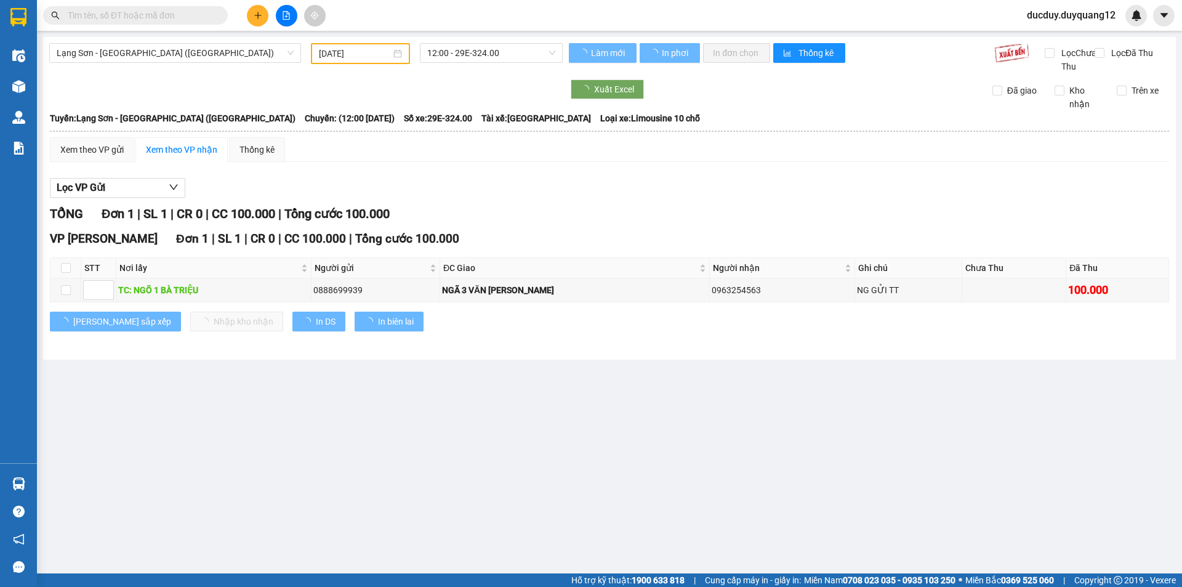
type input "[DATE]"
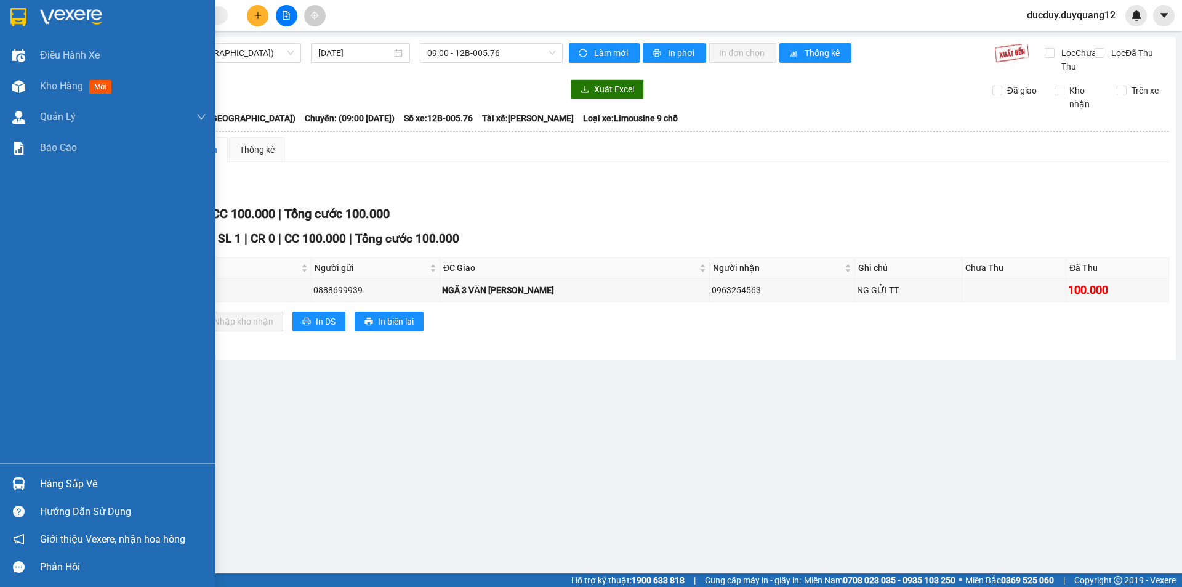
click at [85, 486] on div "Hàng sắp về" at bounding box center [123, 484] width 166 height 18
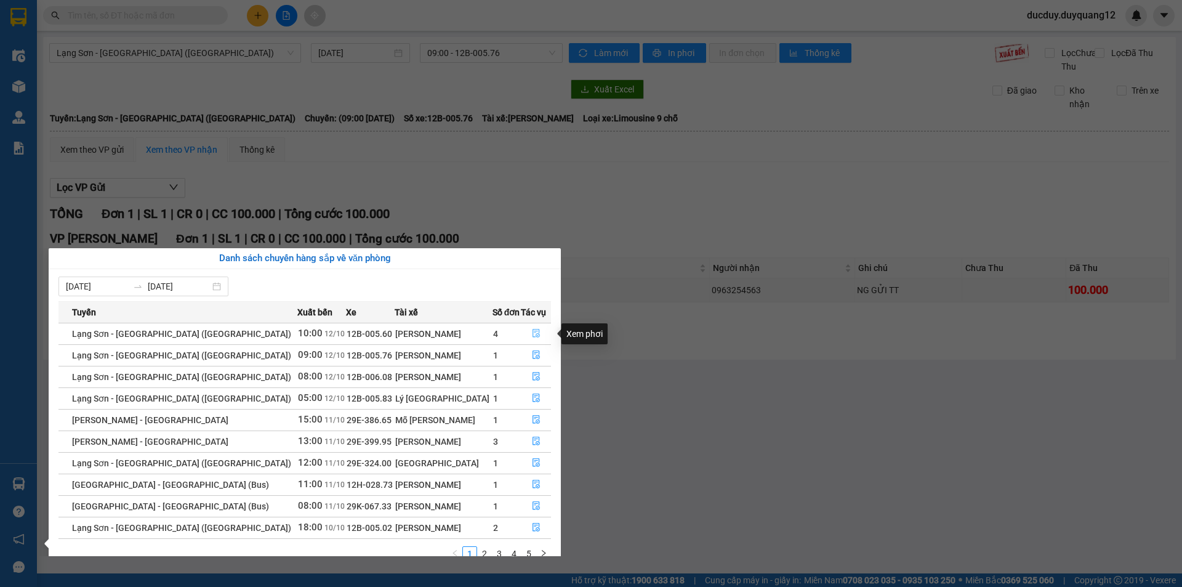
click at [532, 333] on icon "file-done" at bounding box center [536, 333] width 9 height 9
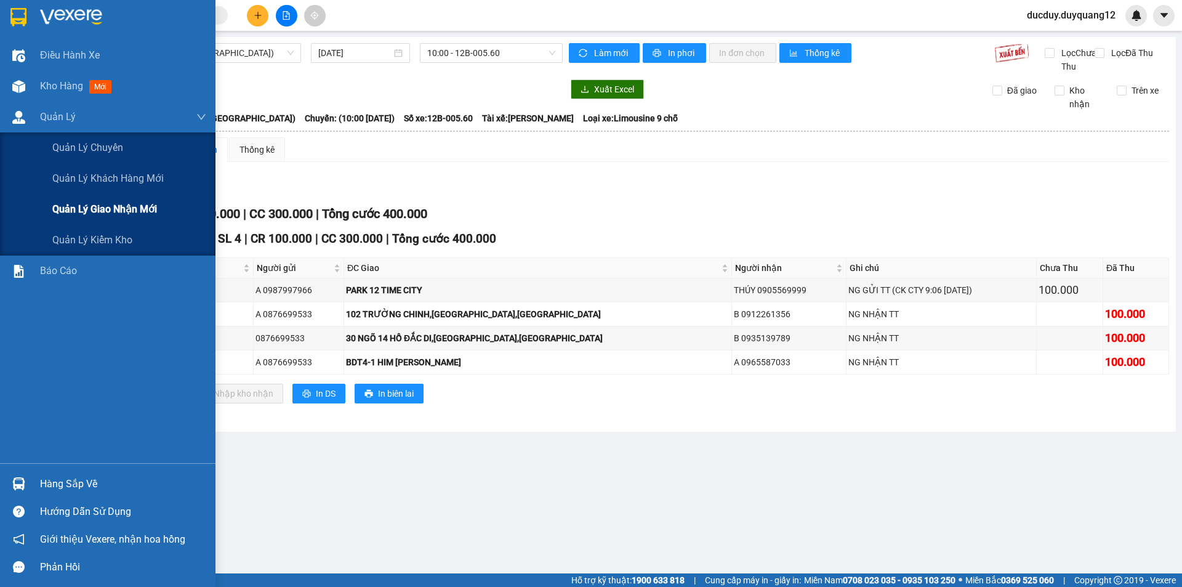
click at [99, 207] on span "Quản lý giao nhận mới" at bounding box center [104, 208] width 105 height 15
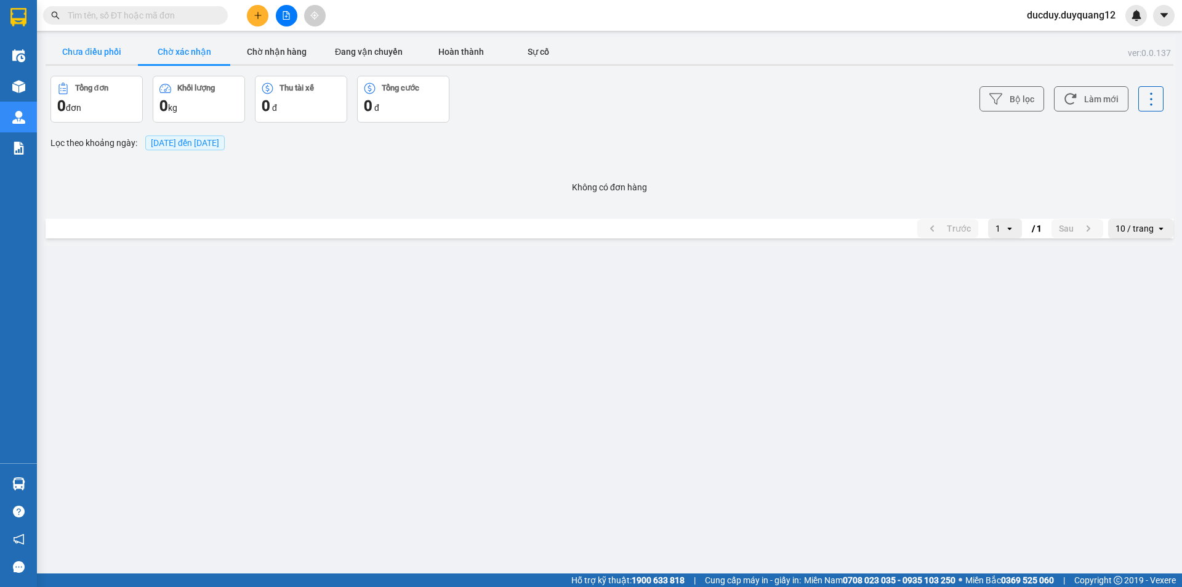
click at [98, 49] on button "Chưa điều phối" at bounding box center [92, 51] width 92 height 25
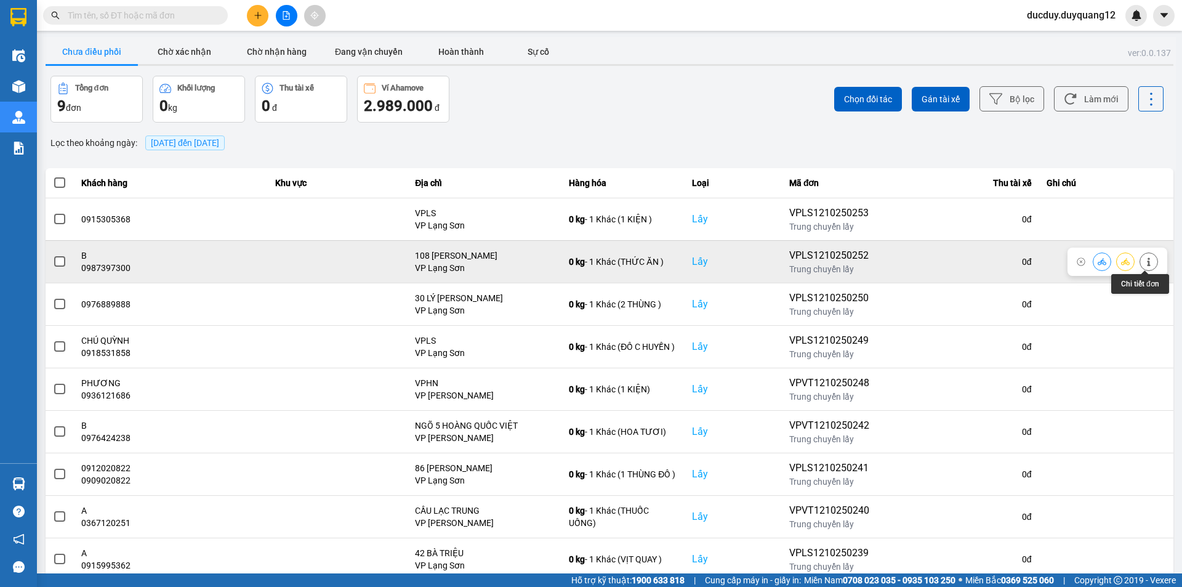
click at [1146, 259] on icon at bounding box center [1148, 261] width 9 height 9
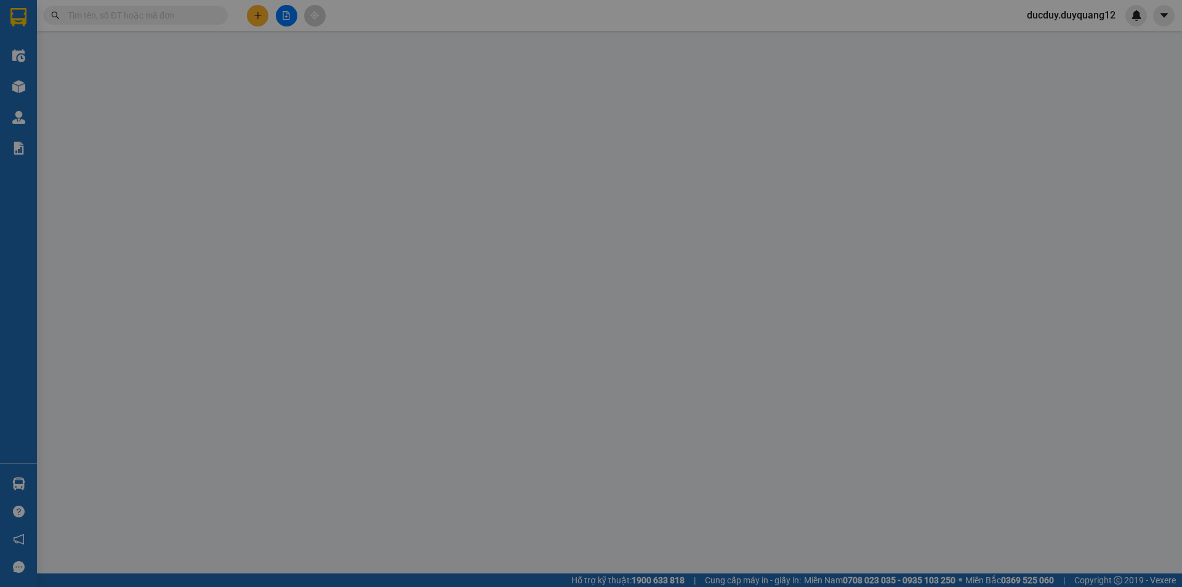
type input "0987397300"
type input "B"
checkbox input "true"
type input "108 NGUYỄN DU"
type input "0984864891"
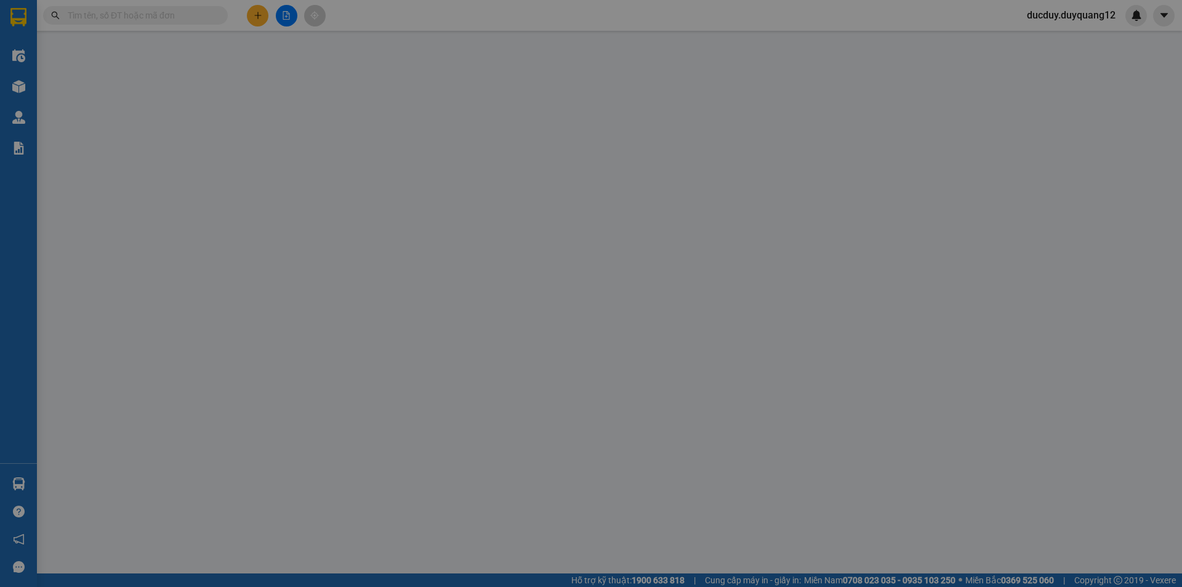
type input "B"
checkbox input "true"
type input "7 TỦ MỠ TRUNG HÒA"
type input "100.000"
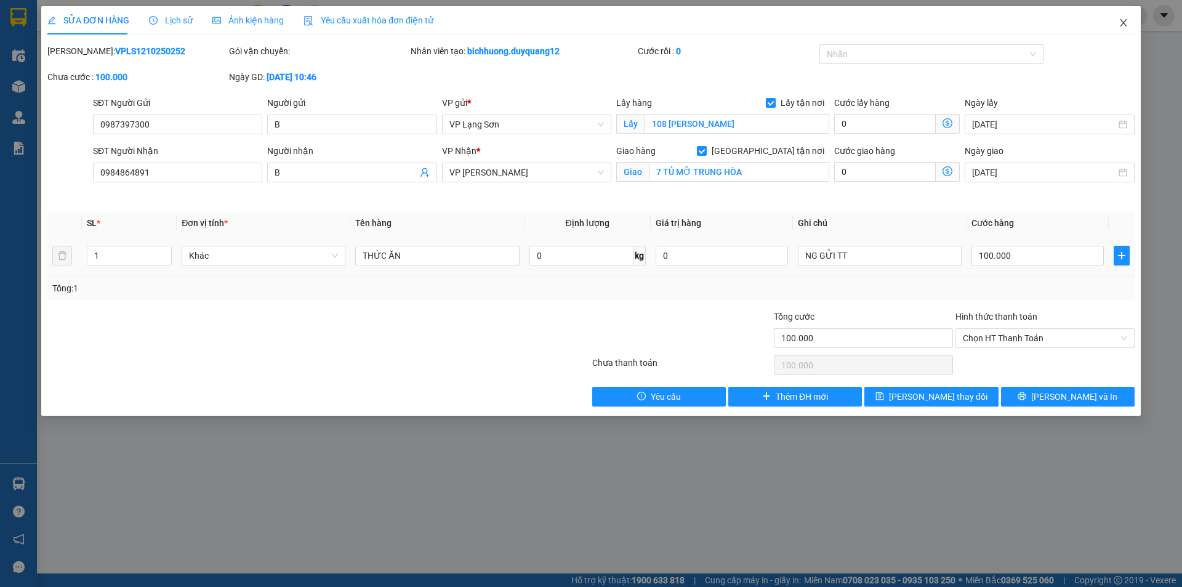
click at [1124, 22] on icon "close" at bounding box center [1123, 22] width 7 height 7
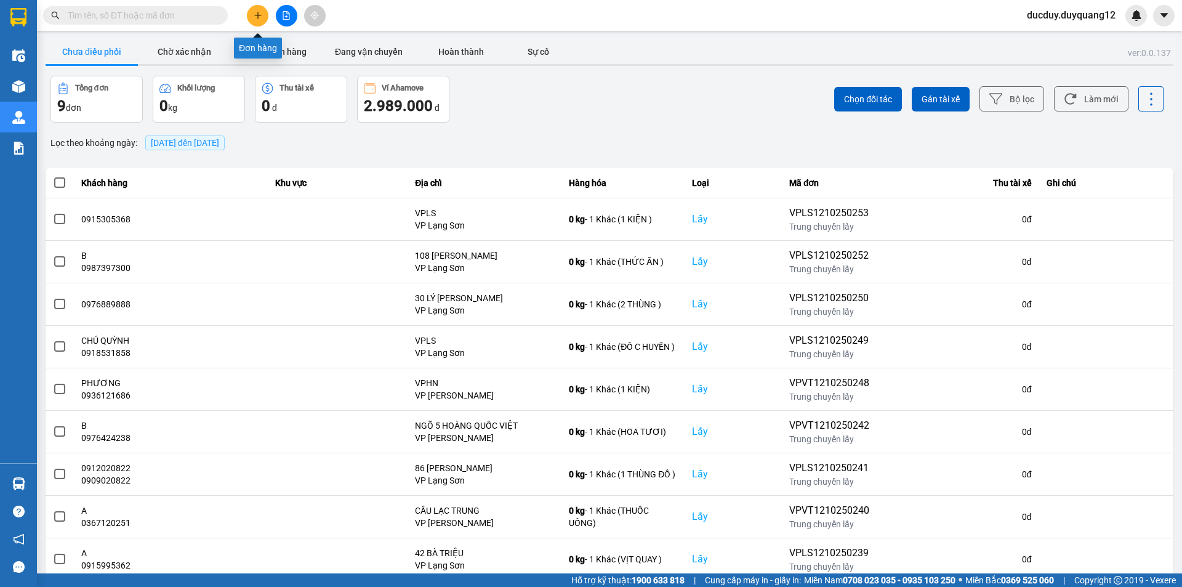
click at [257, 16] on icon "plus" at bounding box center [258, 15] width 9 height 9
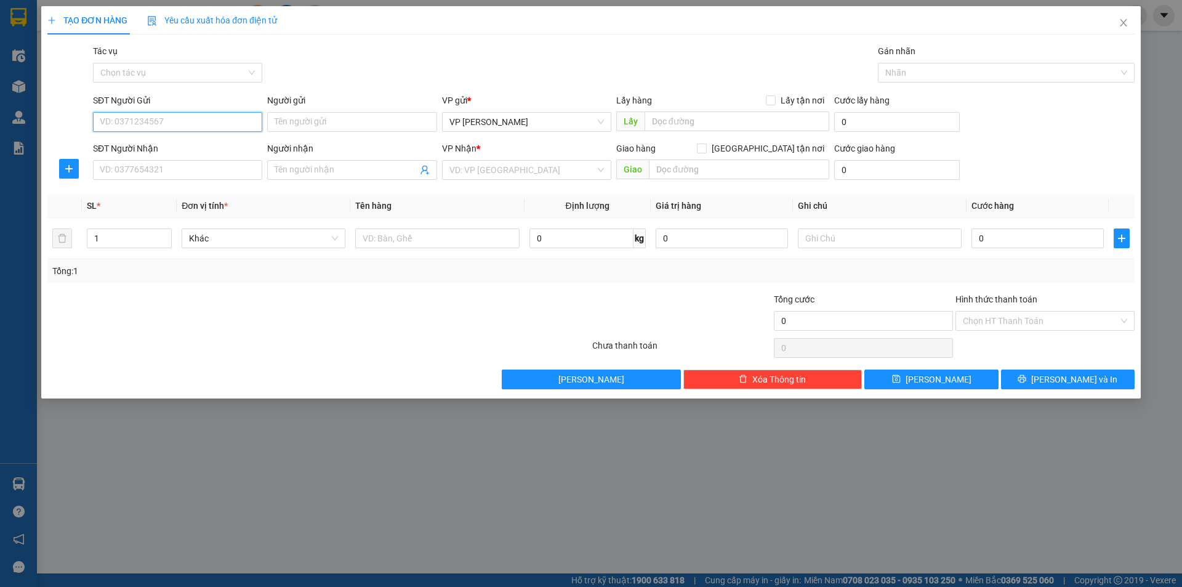
click at [156, 121] on input "SĐT Người Gửi" at bounding box center [177, 122] width 169 height 20
type input "0963694689"
click at [771, 98] on input "Lấy tận nơi" at bounding box center [770, 99] width 9 height 9
checkbox input "true"
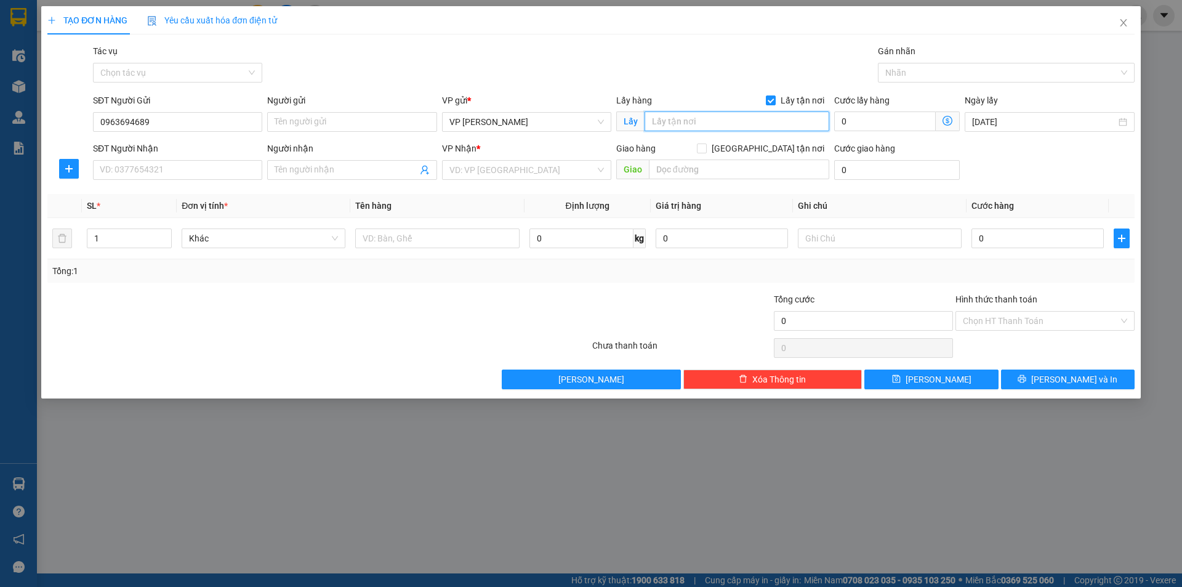
click at [718, 126] on input "text" at bounding box center [736, 121] width 185 height 20
type input "VPHN"
click at [228, 168] on input "SĐT Người Nhận" at bounding box center [177, 170] width 169 height 20
type input "0963694689"
click at [503, 167] on input "search" at bounding box center [522, 170] width 146 height 18
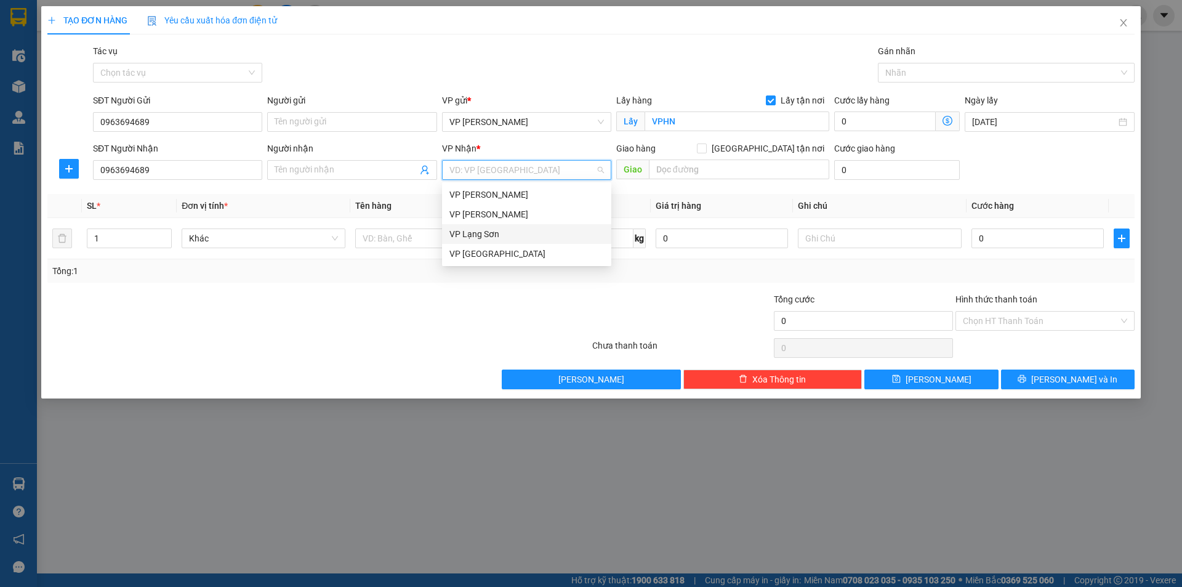
click at [479, 236] on div "VP Lạng Sơn" at bounding box center [526, 234] width 154 height 14
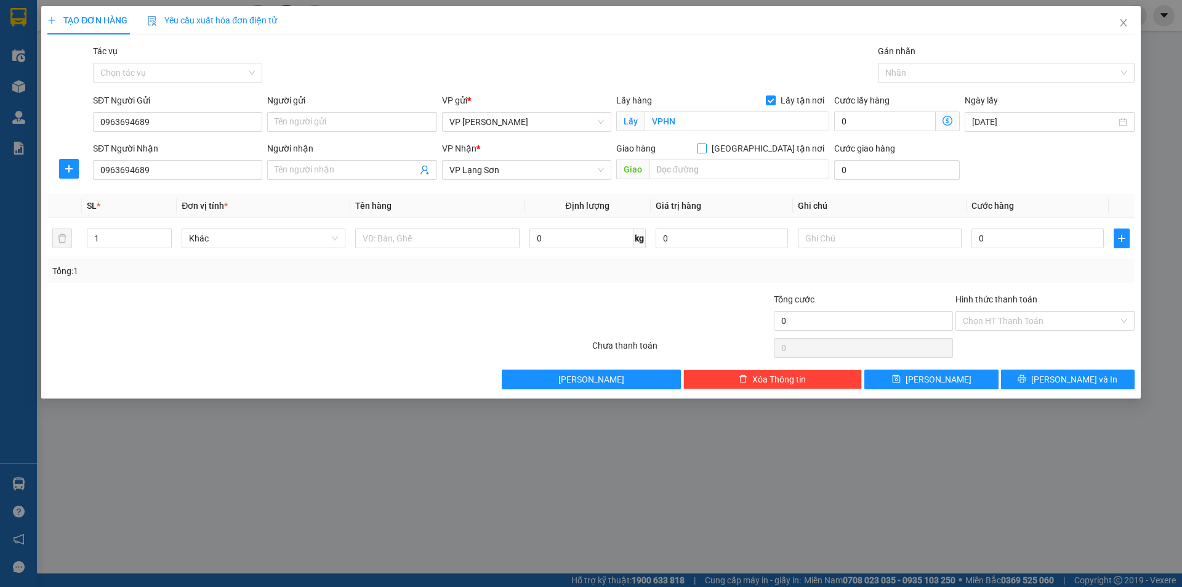
click at [705, 146] on input "[GEOGRAPHIC_DATA] tận nơi" at bounding box center [701, 147] width 9 height 9
checkbox input "true"
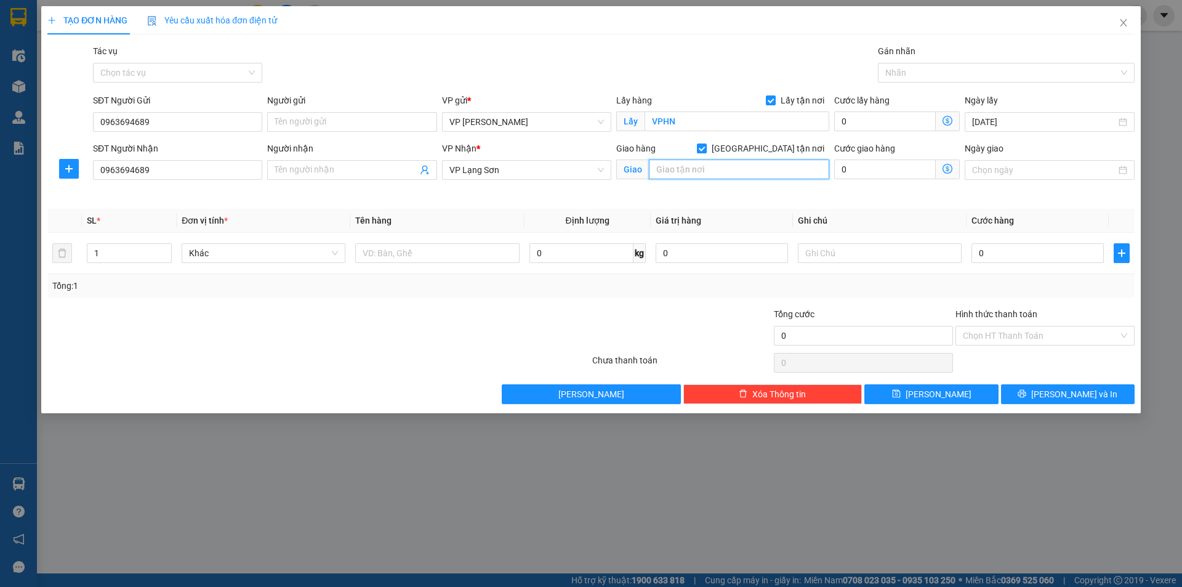
click at [687, 173] on input "text" at bounding box center [739, 169] width 180 height 20
type input "HỮU NGHỊ"
click at [1035, 255] on input "0" at bounding box center [1037, 253] width 132 height 20
type input "1"
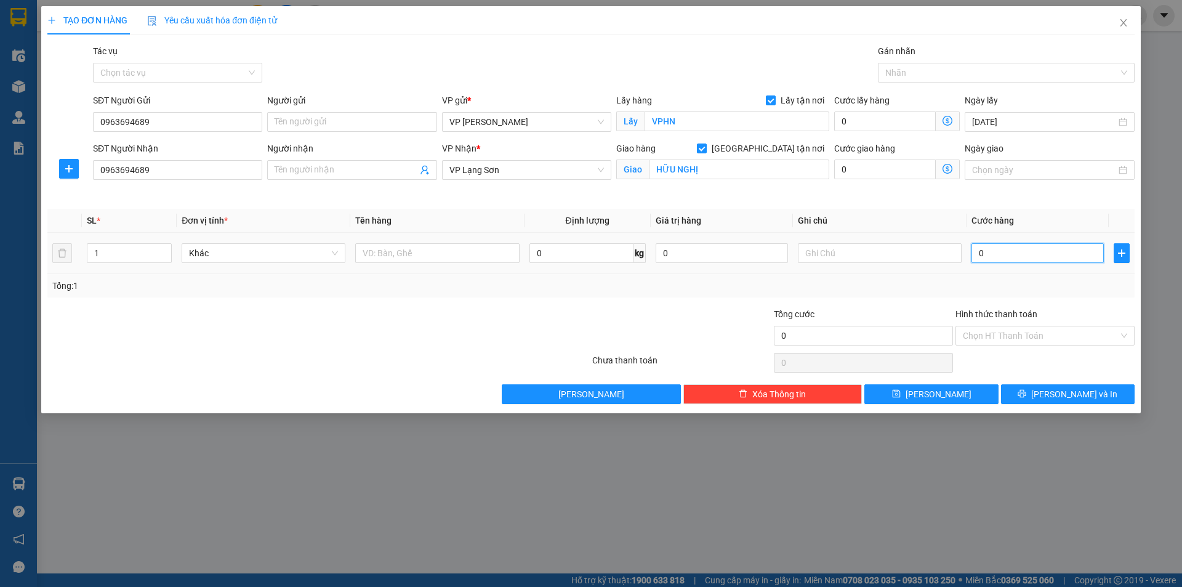
type input "1"
type input "10"
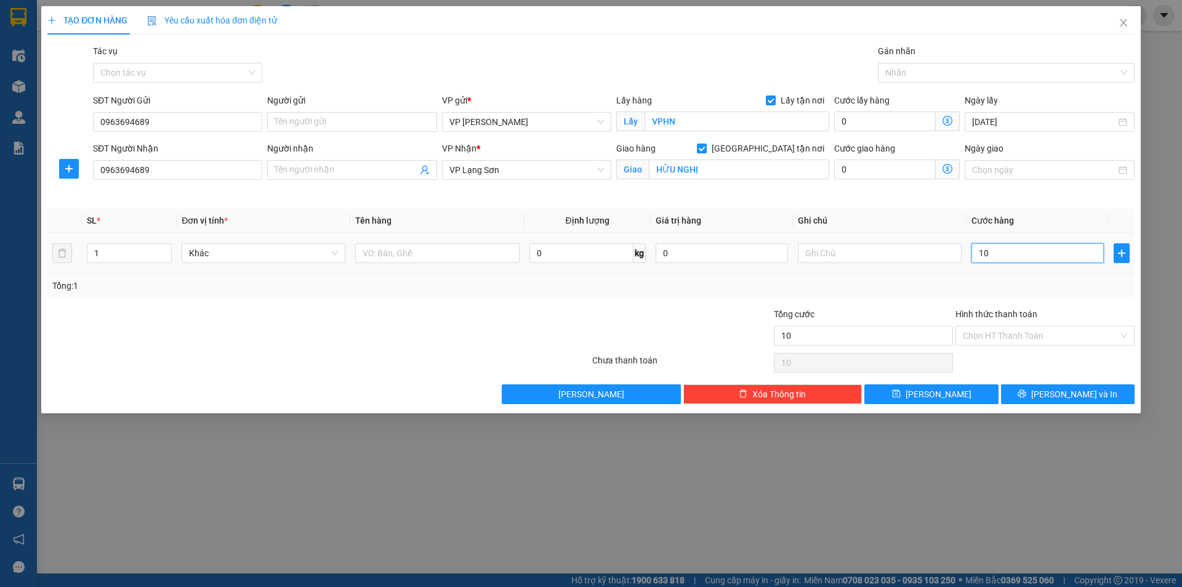
type input "100"
type input "100.000"
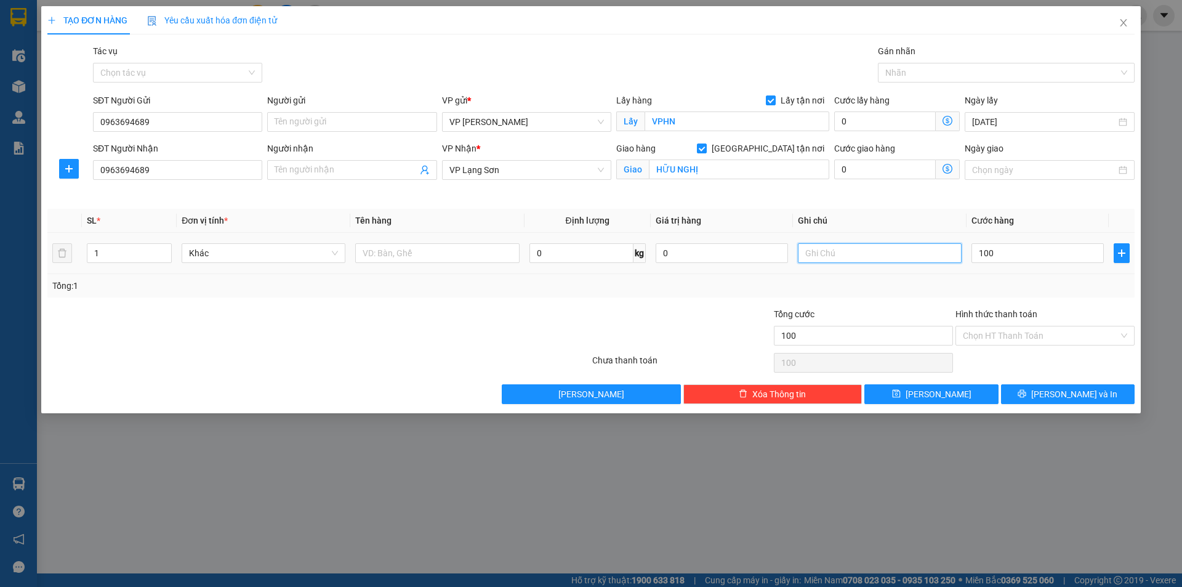
type input "100.000"
click at [856, 254] on input "text" at bounding box center [880, 253] width 164 height 20
type input "NG NHẬN TT"
click at [452, 251] on input "text" at bounding box center [437, 253] width 164 height 20
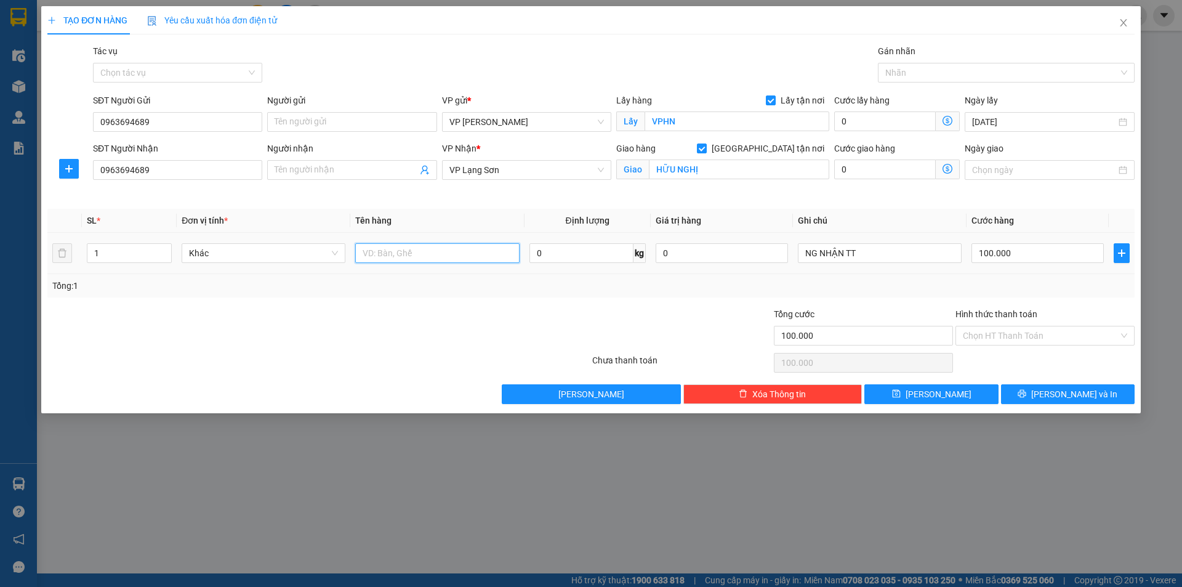
click at [453, 251] on input "text" at bounding box center [437, 253] width 164 height 20
click at [376, 251] on input "BA LÔ ĐEN" at bounding box center [437, 253] width 164 height 20
type input "BALÔ ĐEN"
click at [944, 389] on span "[PERSON_NAME]" at bounding box center [938, 394] width 66 height 14
checkbox input "false"
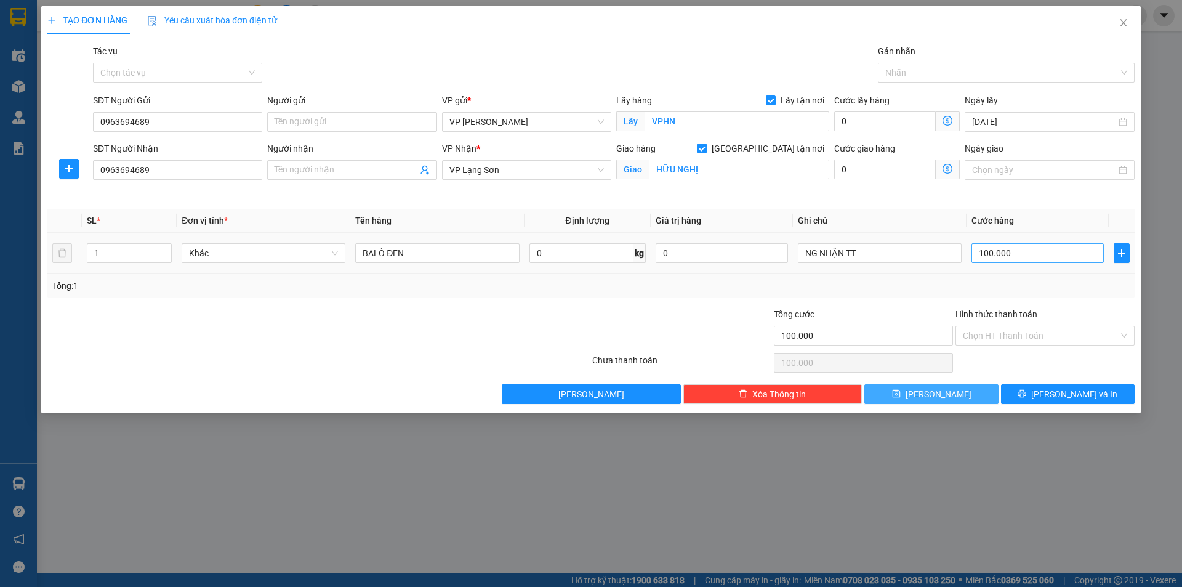
checkbox input "false"
type input "0"
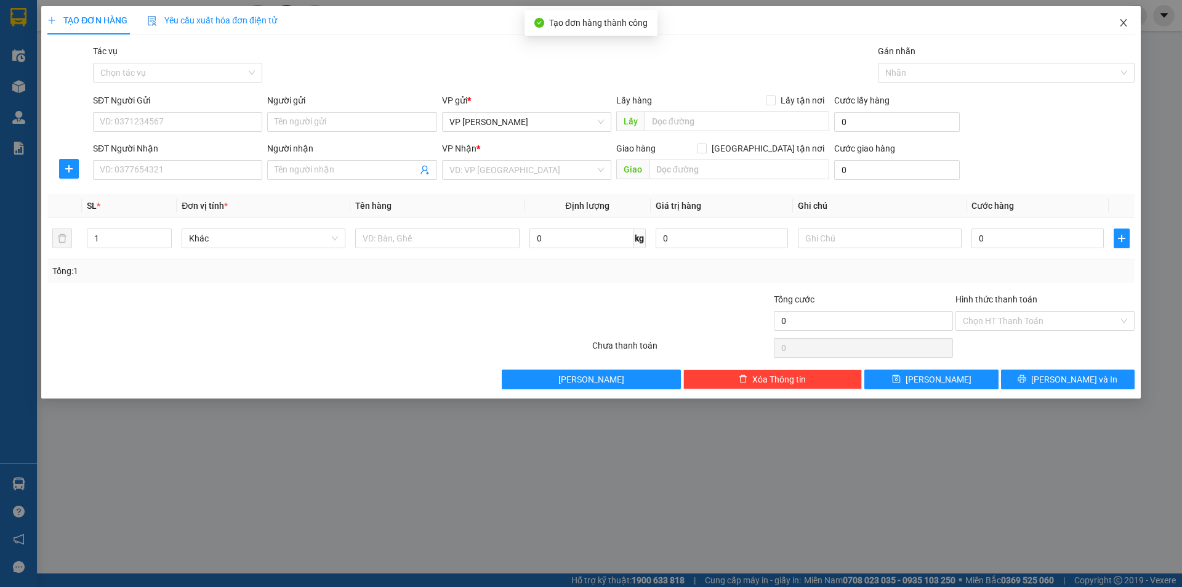
click at [1119, 20] on span "Close" at bounding box center [1123, 23] width 34 height 34
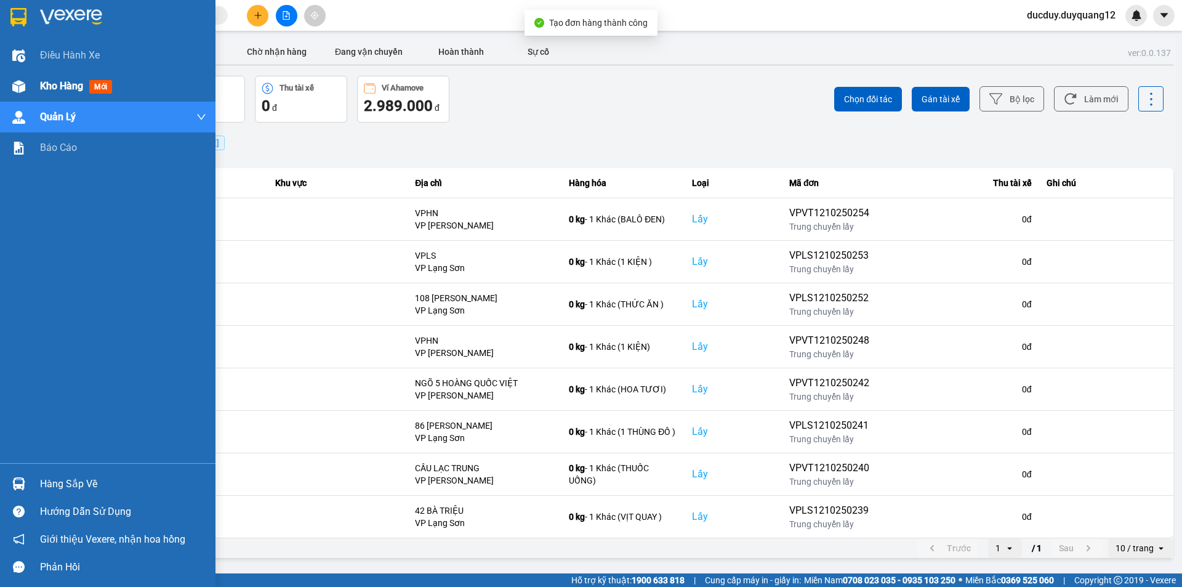
click at [52, 90] on span "Kho hàng" at bounding box center [61, 86] width 43 height 12
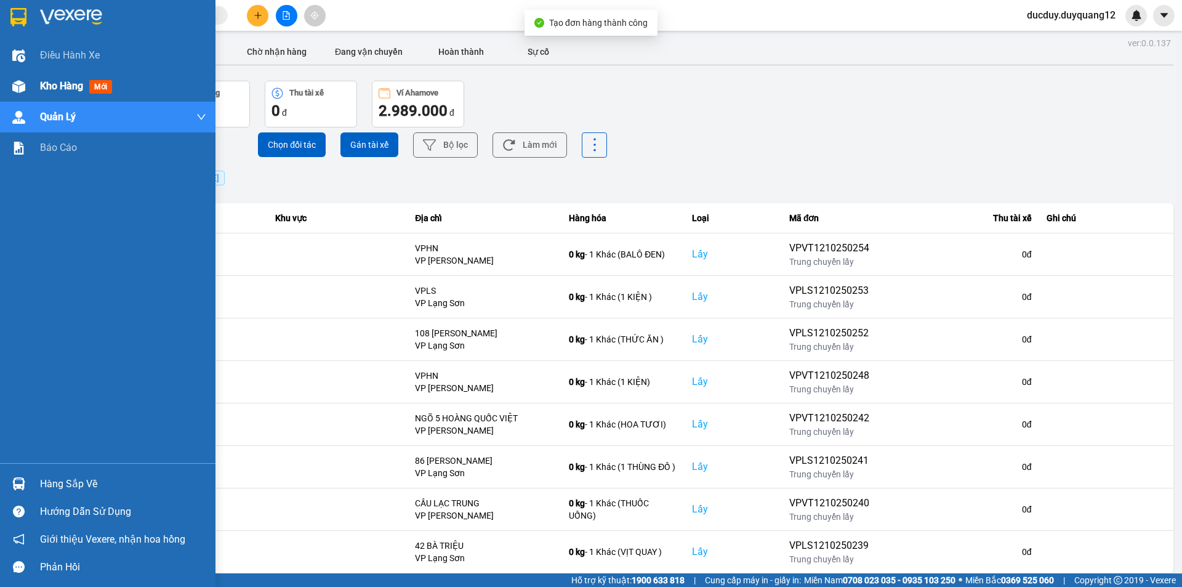
click at [53, 90] on span "Kho hàng" at bounding box center [61, 86] width 43 height 12
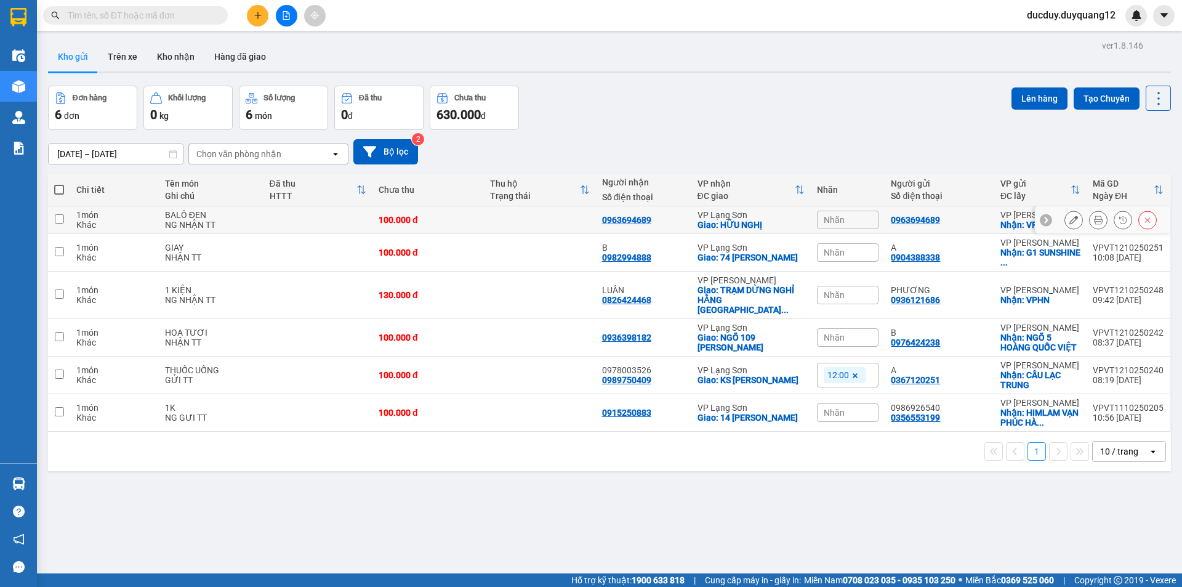
click at [50, 220] on td at bounding box center [59, 220] width 22 height 28
checkbox input "true"
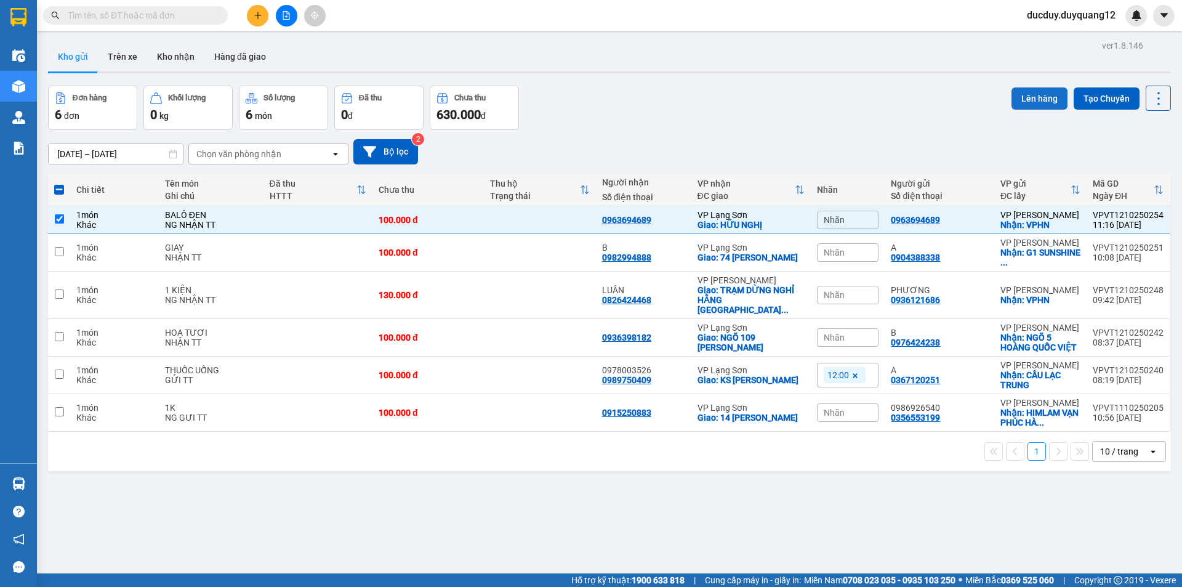
click at [1041, 97] on button "Lên hàng" at bounding box center [1039, 98] width 56 height 22
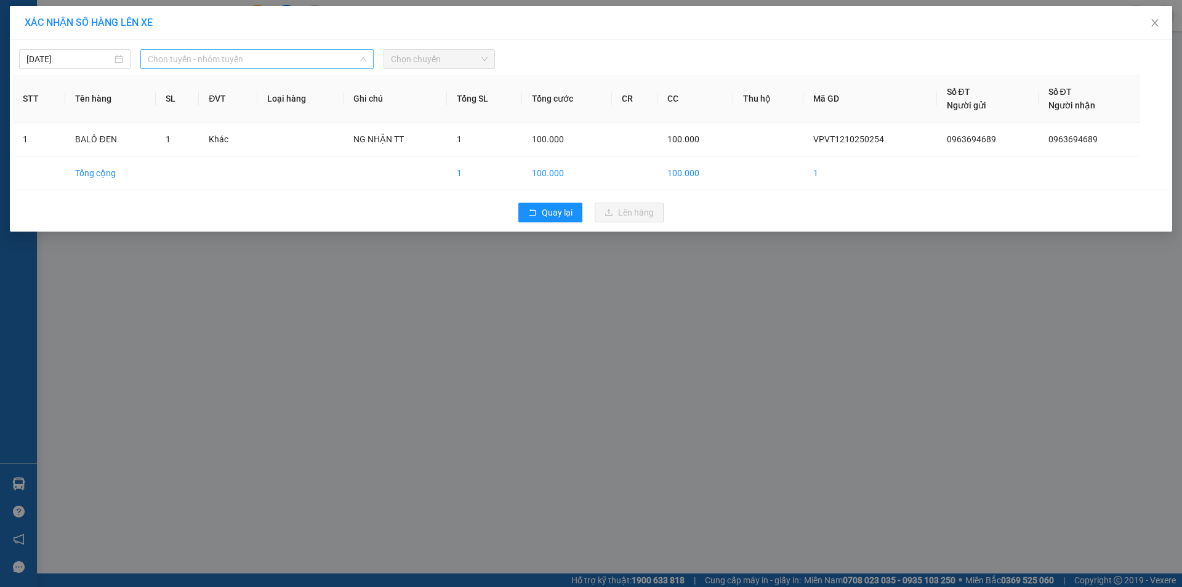
click at [214, 56] on span "Chọn tuyến - nhóm tuyến" at bounding box center [257, 59] width 218 height 18
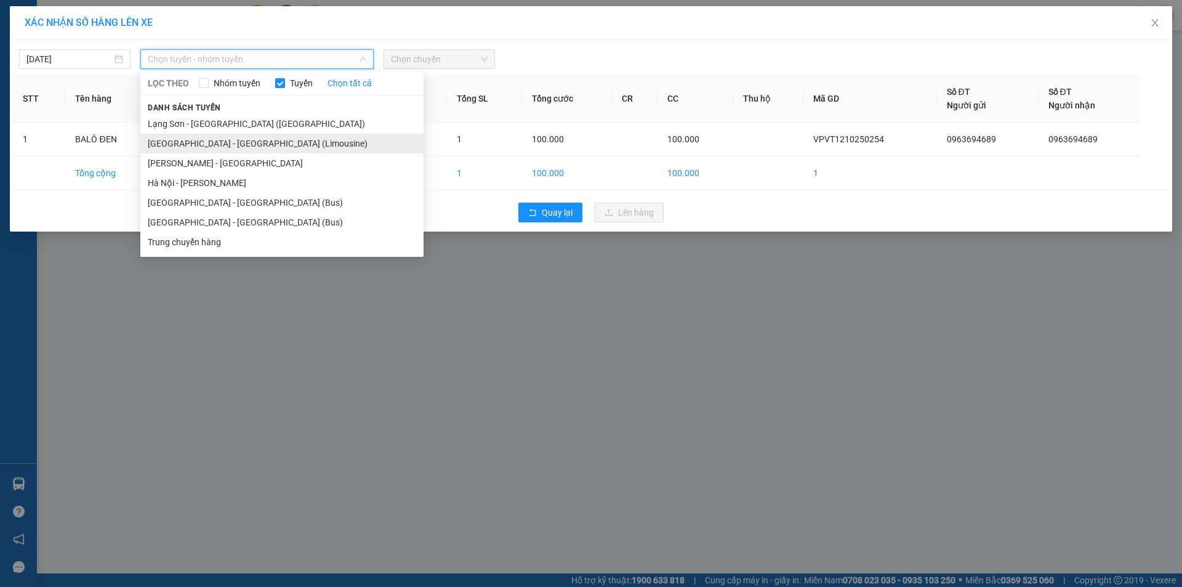
click at [204, 141] on li "[GEOGRAPHIC_DATA] - [GEOGRAPHIC_DATA] (Limousine)" at bounding box center [281, 144] width 283 height 20
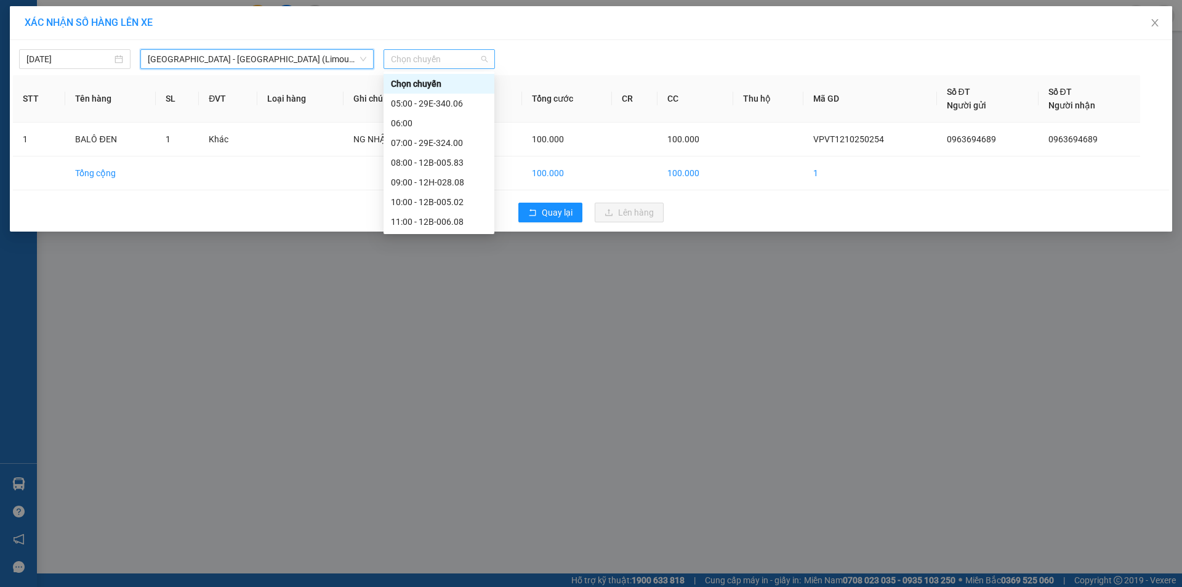
click at [421, 58] on span "Chọn chuyến" at bounding box center [439, 59] width 97 height 18
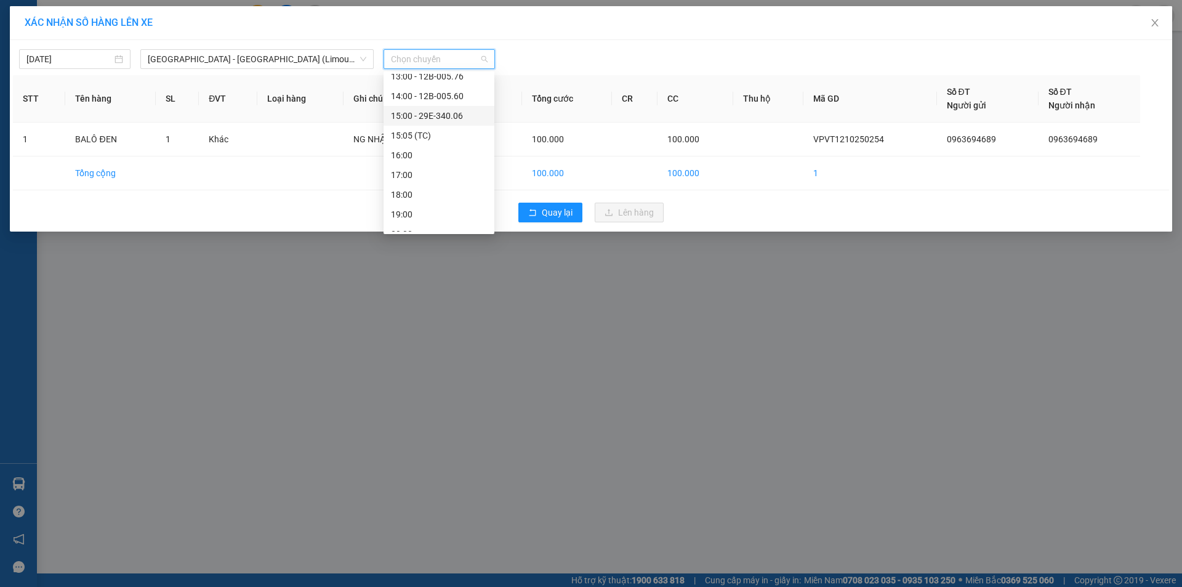
scroll to position [123, 0]
click at [444, 102] on div "11:00 - 12B-006.08" at bounding box center [439, 99] width 96 height 14
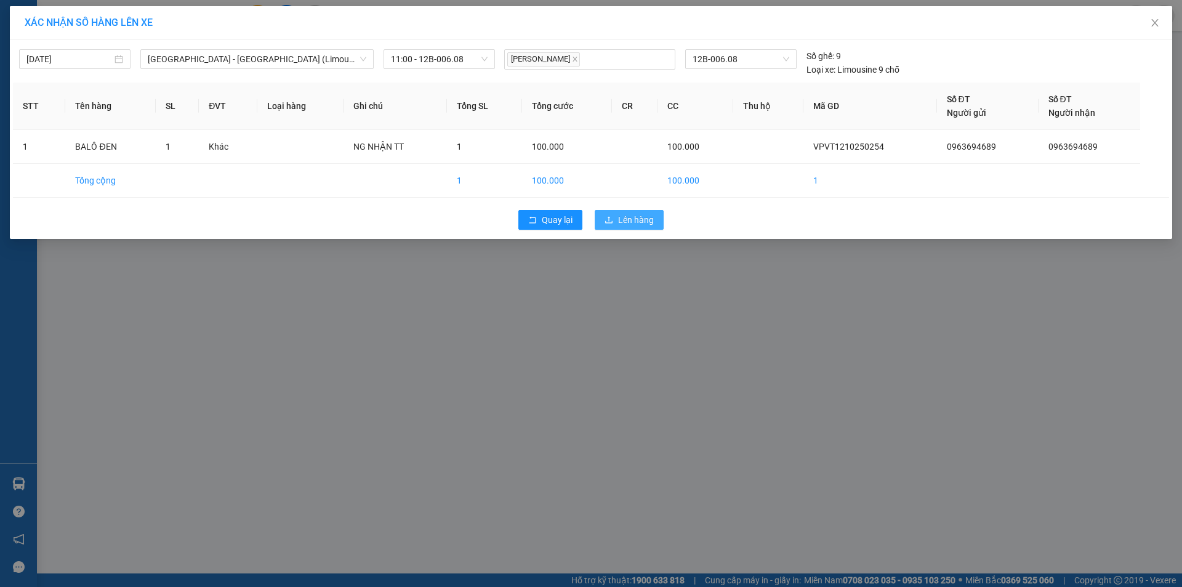
click at [635, 218] on span "Lên hàng" at bounding box center [636, 220] width 36 height 14
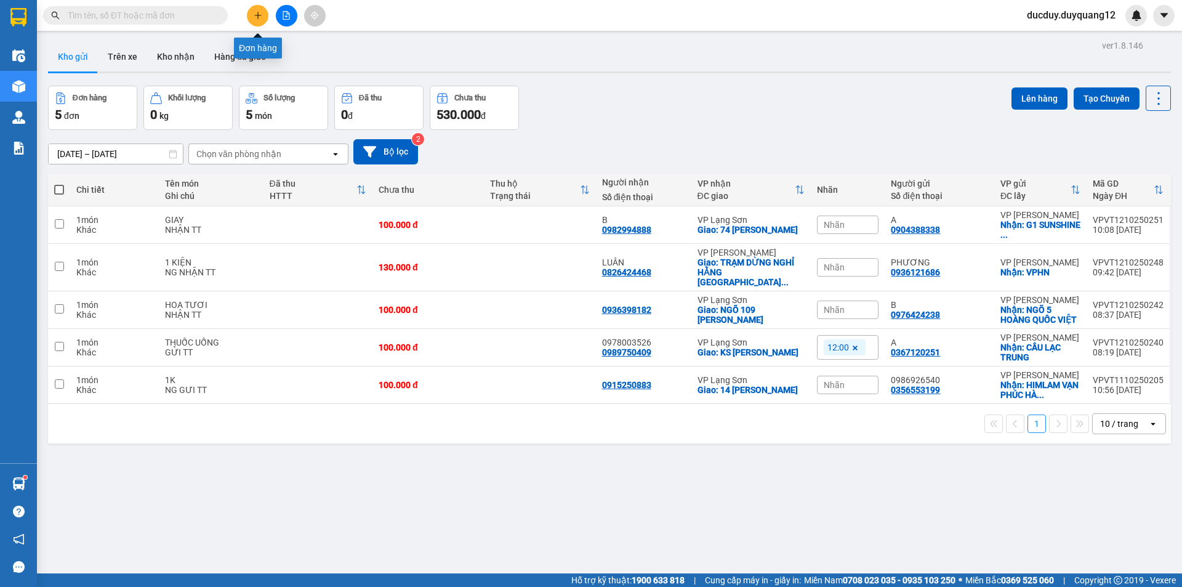
click at [258, 14] on icon "plus" at bounding box center [258, 15] width 9 height 9
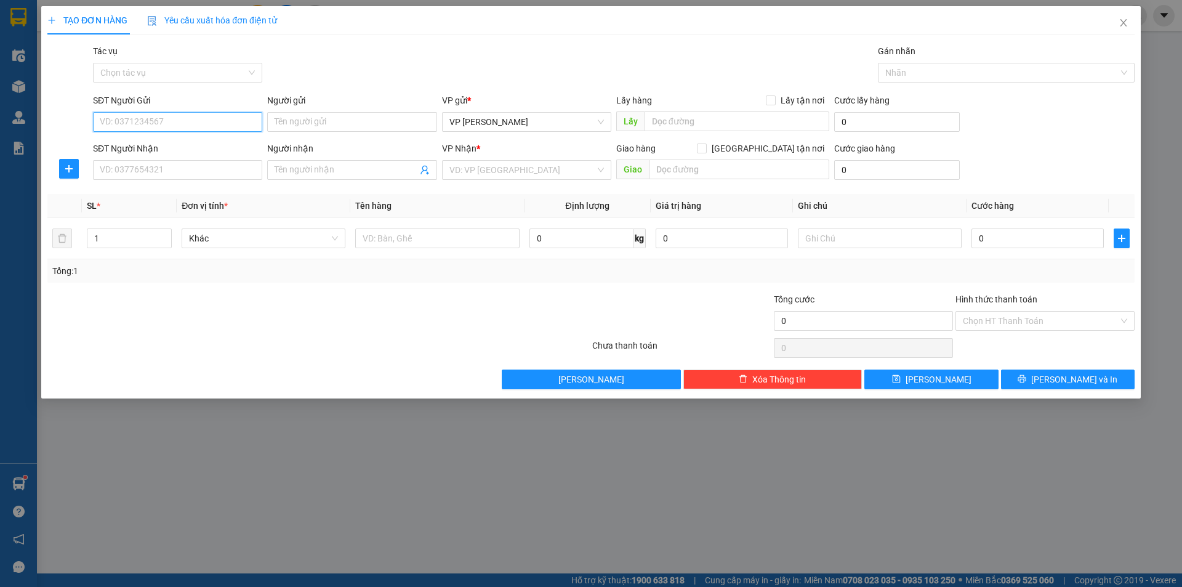
click at [225, 126] on input "SĐT Người Gửi" at bounding box center [177, 122] width 169 height 20
click at [225, 125] on input "SĐT Người Gửi" at bounding box center [177, 122] width 169 height 20
click at [226, 123] on input "SĐT Người Gửi" at bounding box center [177, 122] width 169 height 20
click at [226, 122] on input "SĐT Người Gửi" at bounding box center [177, 122] width 169 height 20
click at [228, 121] on input "SĐT Người Gửi" at bounding box center [177, 122] width 169 height 20
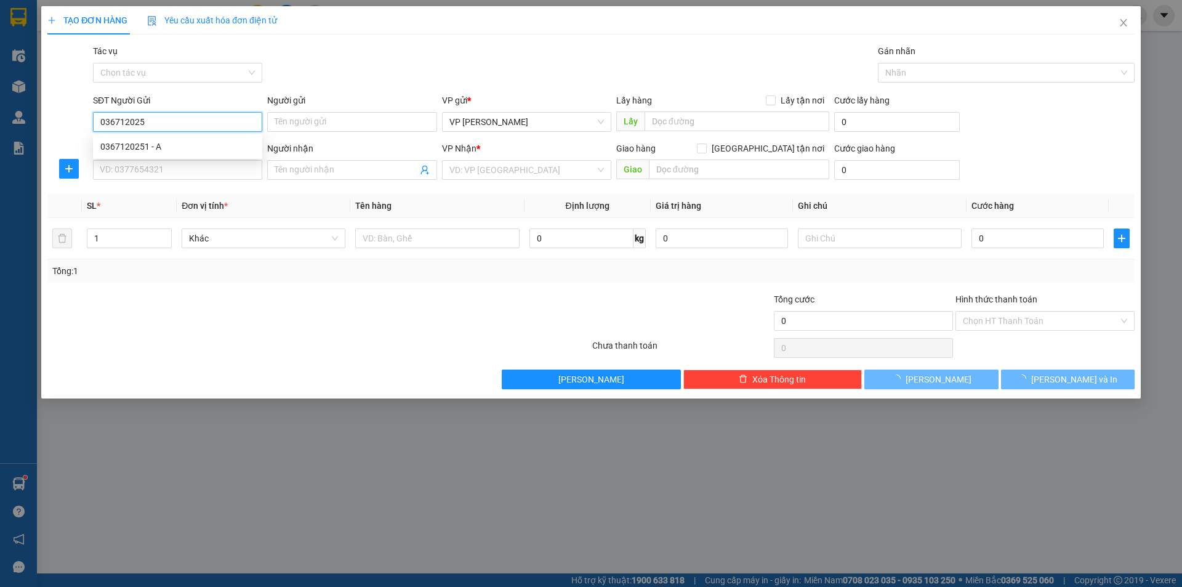
type input "0367120251"
click at [197, 151] on div "0367120251 - A" at bounding box center [177, 147] width 154 height 14
type input "A"
checkbox input "true"
type input "CẦU LẠC TRUNG"
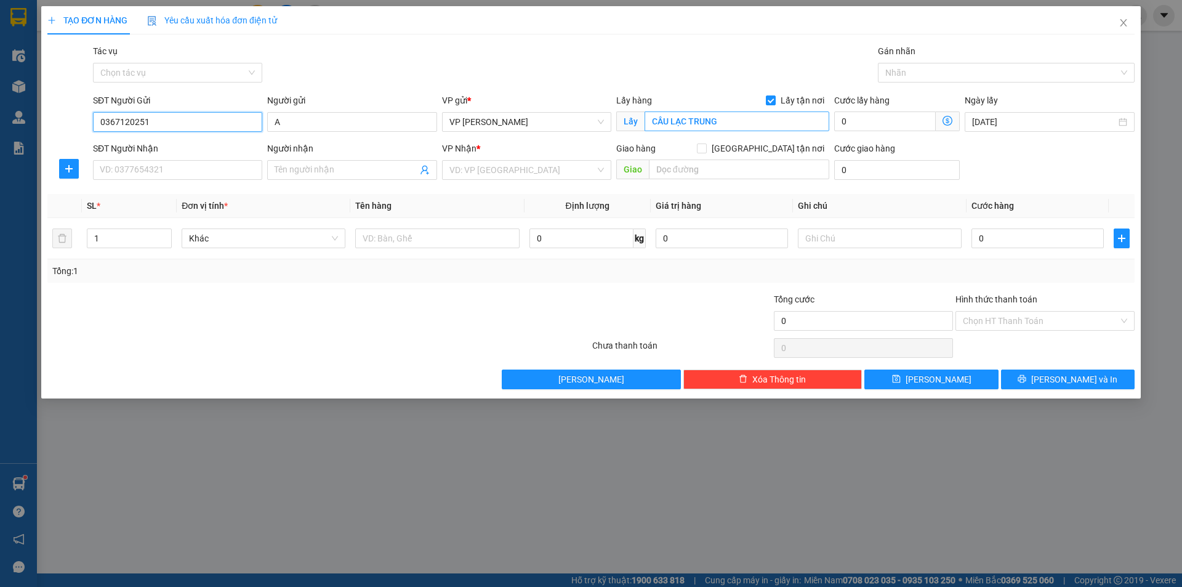
type input "0367120251"
click at [747, 118] on input "CẦU LẠC TRUNG" at bounding box center [736, 121] width 185 height 20
type input "VPLS"
click at [177, 172] on input "SĐT Người Nhận" at bounding box center [177, 170] width 169 height 20
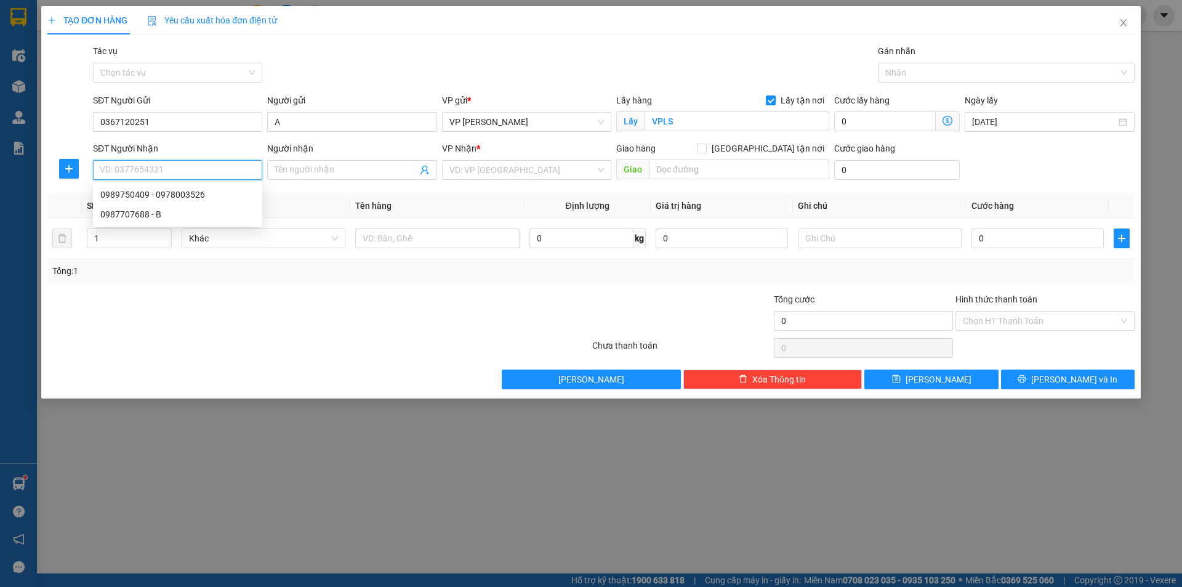
click at [176, 166] on input "SĐT Người Nhận" at bounding box center [177, 170] width 169 height 20
type input "09780035"
click at [1124, 25] on icon "close" at bounding box center [1123, 22] width 7 height 7
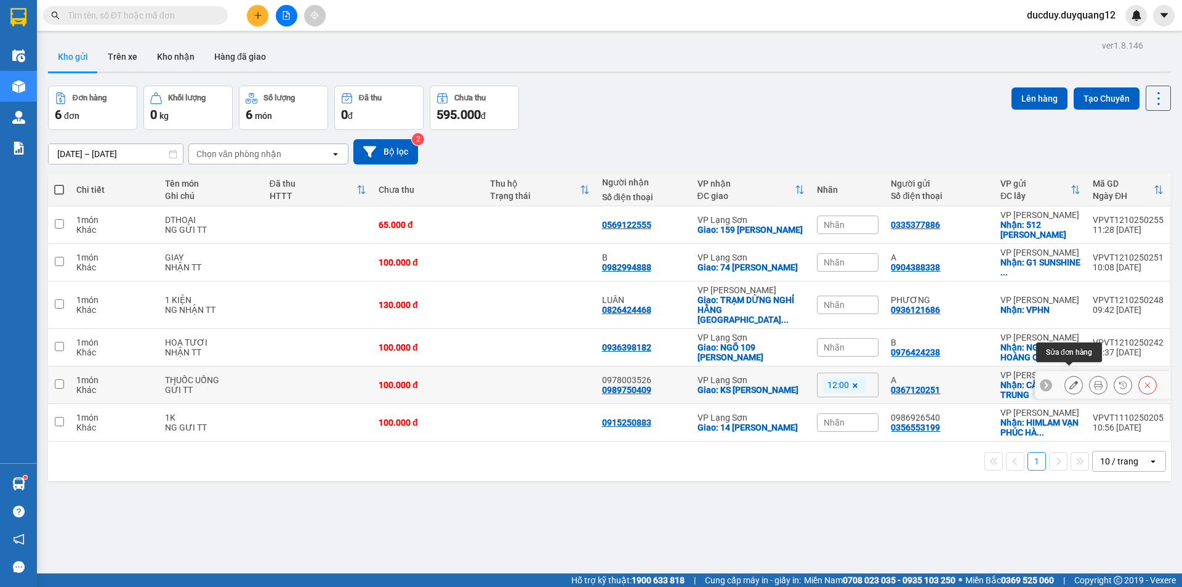
click at [1069, 380] on icon at bounding box center [1073, 384] width 9 height 9
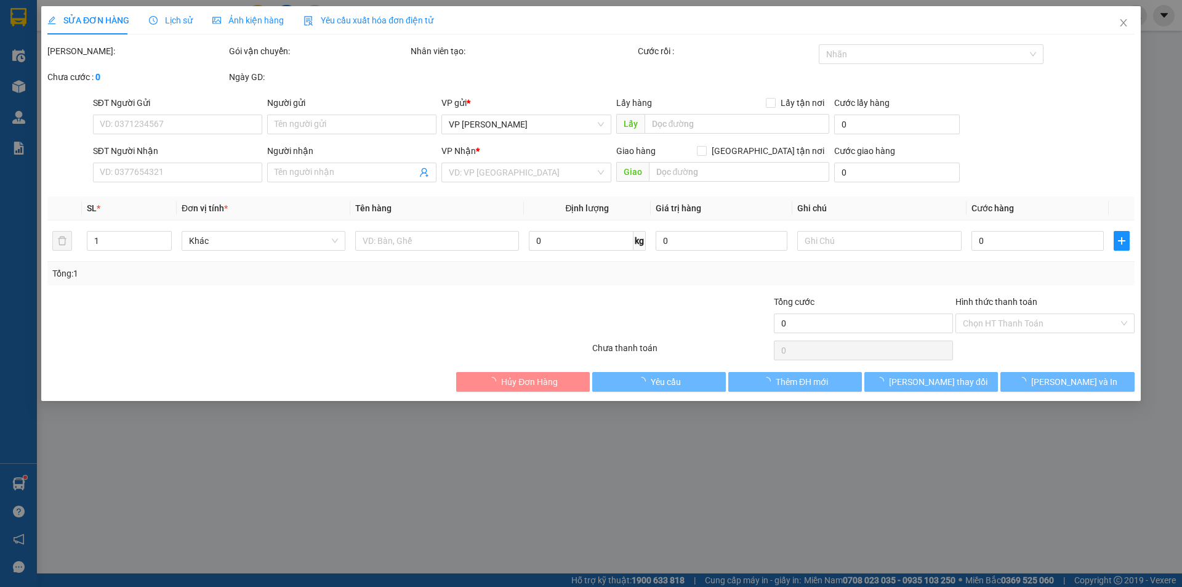
type input "0367120251"
type input "A"
checkbox input "true"
type input "CẦU LẠC TRUNG"
type input "0989750409"
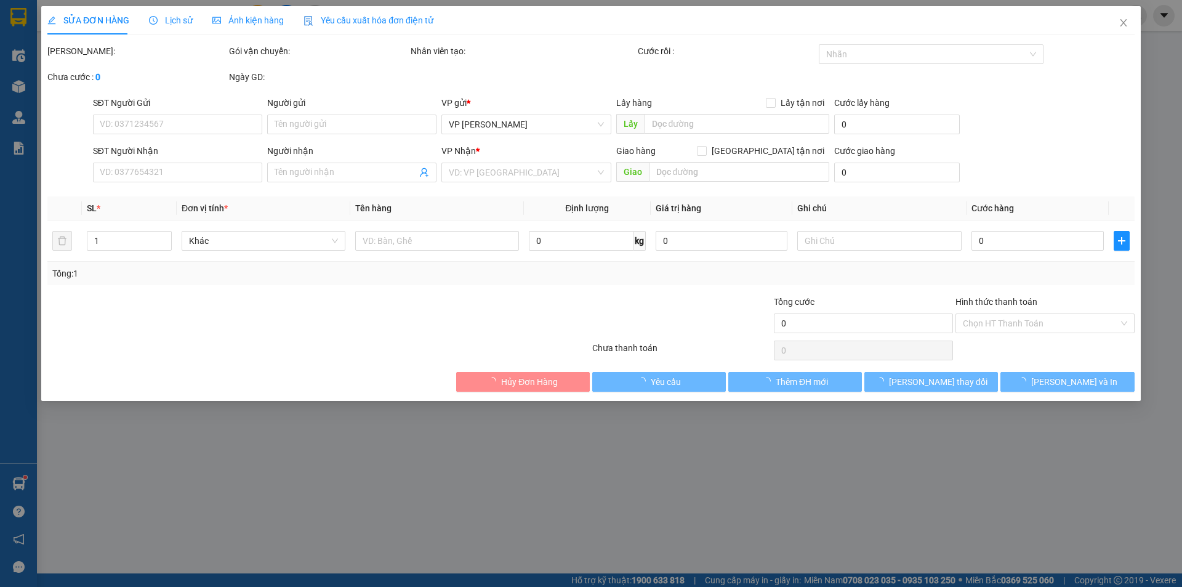
type input "0978003526"
checkbox input "true"
type input "KS HOÀNG THỊNH"
type input "100.000"
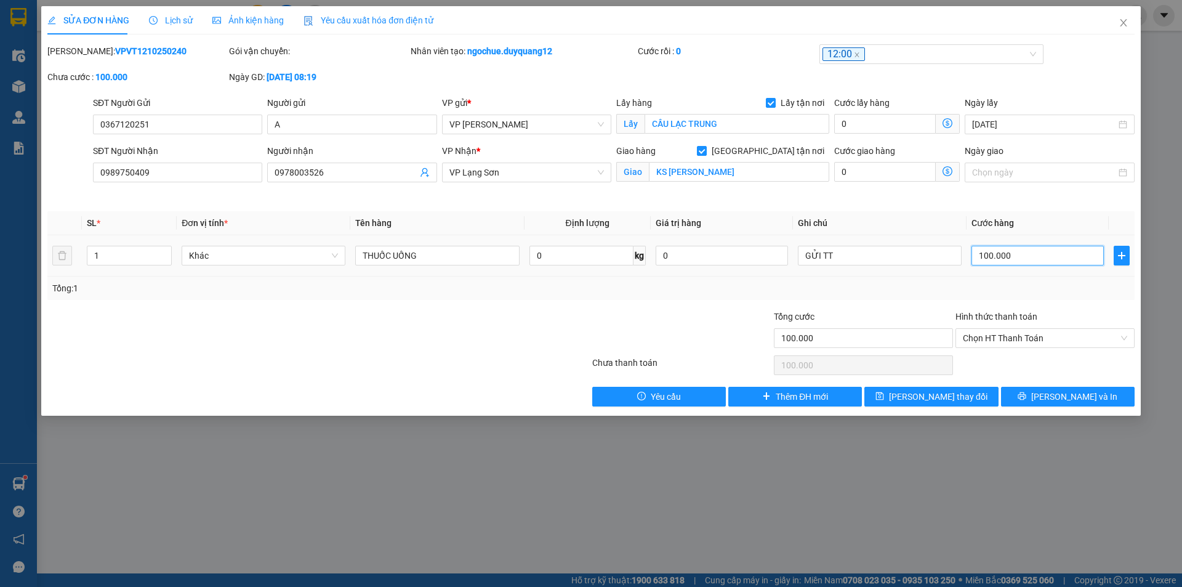
click at [1040, 255] on input "100.000" at bounding box center [1037, 256] width 132 height 20
type input "5"
type input "55"
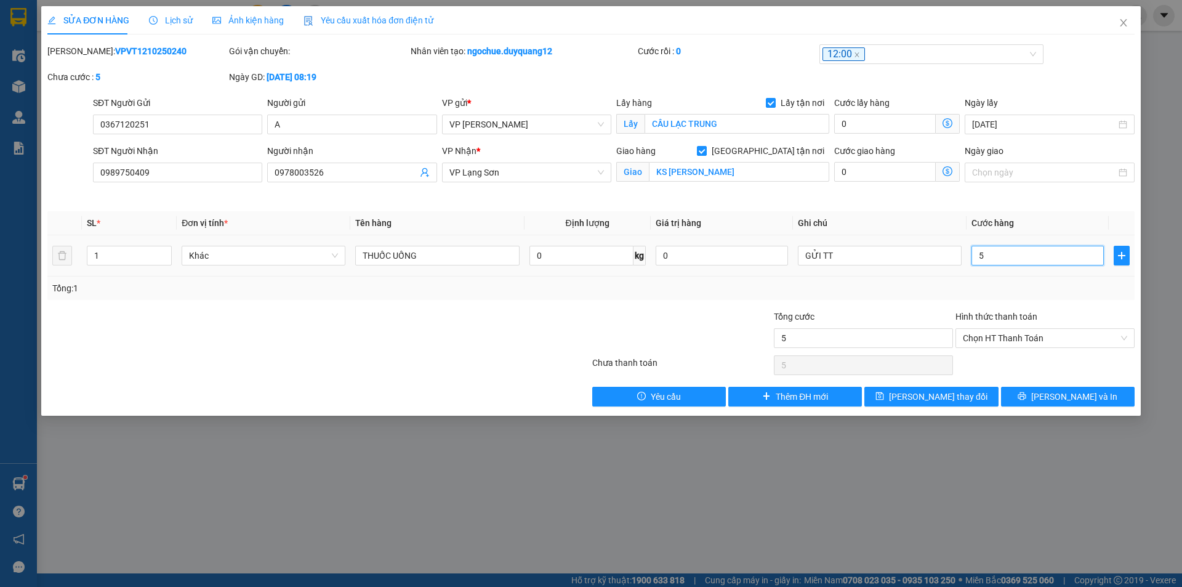
type input "55"
type input "55.000"
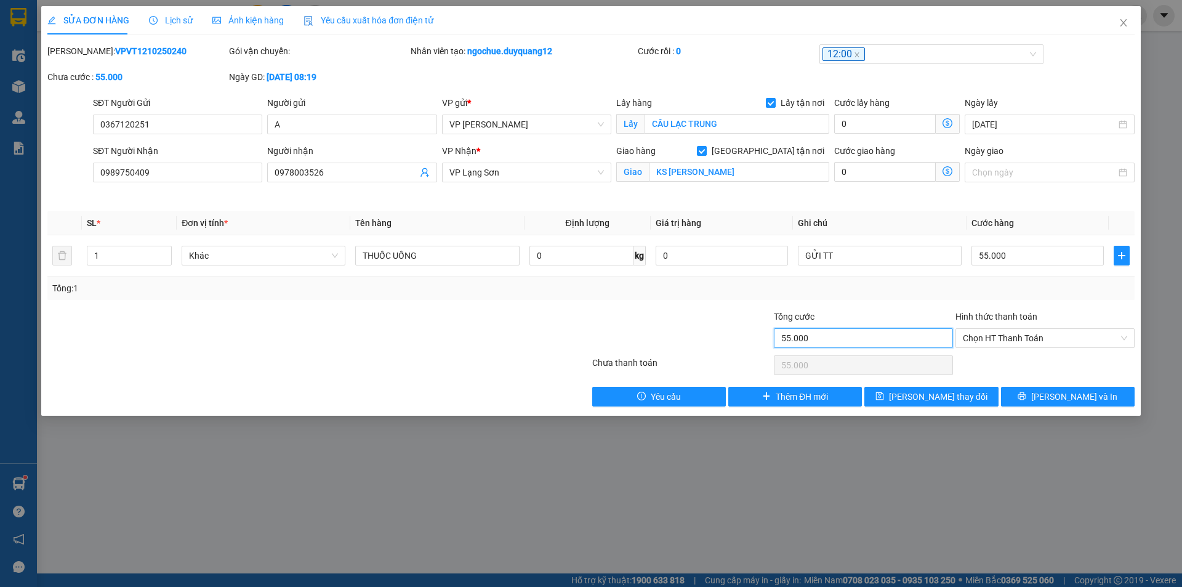
click at [871, 343] on input "55.000" at bounding box center [863, 338] width 179 height 20
click at [737, 125] on input "CẦU LẠC TRUNG" at bounding box center [736, 124] width 185 height 20
type input "VPHN"
drag, startPoint x: 336, startPoint y: 172, endPoint x: 266, endPoint y: 176, distance: 69.6
click at [266, 176] on div "Người nhận 0978003526" at bounding box center [352, 173] width 174 height 58
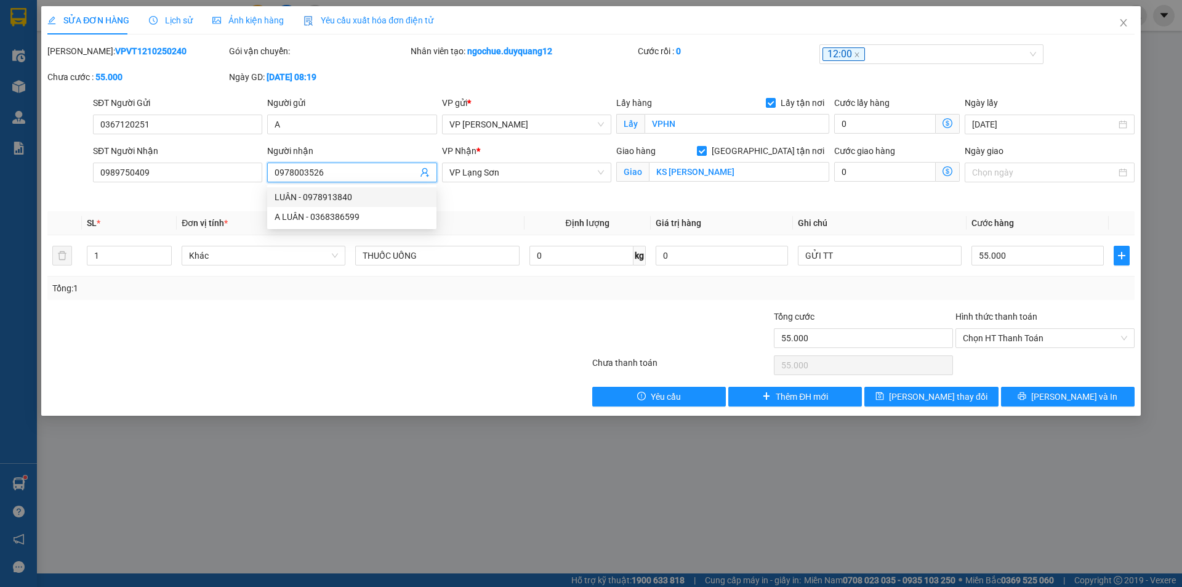
click at [307, 173] on input "0978003526" at bounding box center [345, 173] width 142 height 14
drag, startPoint x: 307, startPoint y: 173, endPoint x: 379, endPoint y: 142, distance: 79.1
click at [379, 142] on form "SĐT Người Gửi 0367120251 Người gửi A VP gửi * VP Minh Khai Lấy hàng Lấy tận nơi…" at bounding box center [590, 149] width 1087 height 106
drag, startPoint x: 345, startPoint y: 164, endPoint x: 313, endPoint y: 175, distance: 34.7
click at [278, 173] on span "0978003526" at bounding box center [351, 172] width 169 height 20
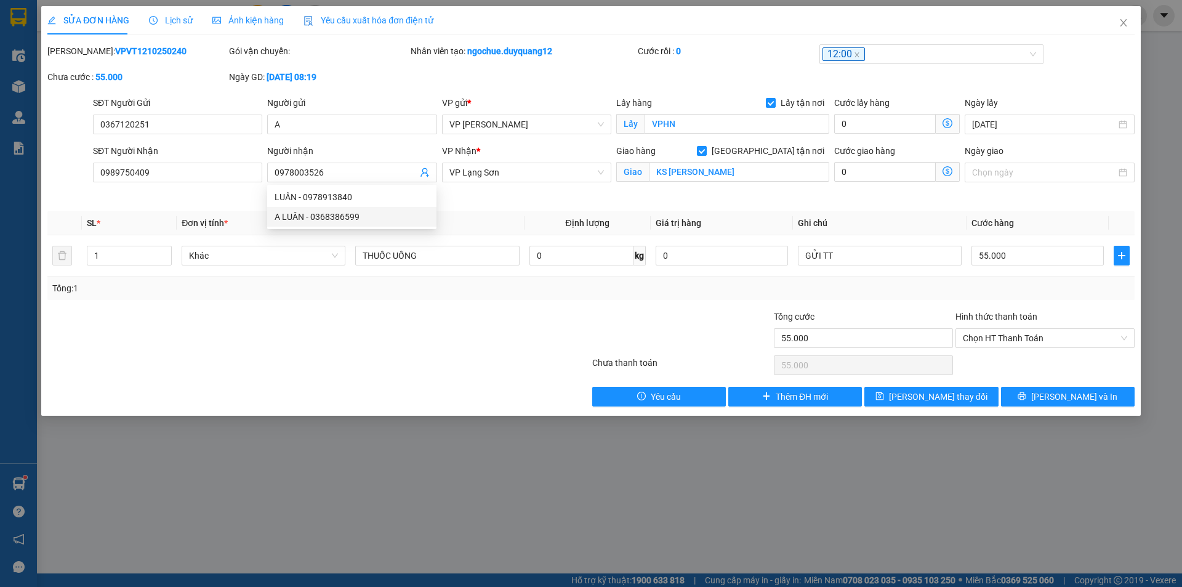
drag, startPoint x: 286, startPoint y: 323, endPoint x: 309, endPoint y: 263, distance: 64.1
click at [286, 323] on div at bounding box center [227, 331] width 363 height 43
drag, startPoint x: 325, startPoint y: 172, endPoint x: 273, endPoint y: 172, distance: 52.3
click at [273, 172] on span "0978003526" at bounding box center [351, 172] width 169 height 20
click at [186, 172] on input "0989750409" at bounding box center [177, 172] width 169 height 20
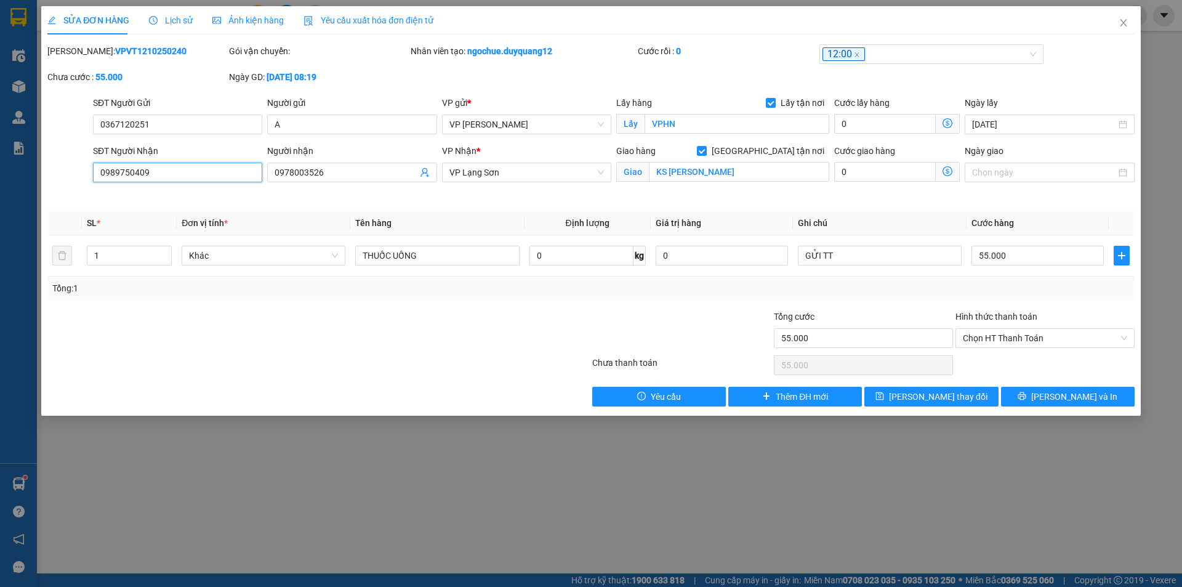
paste input "0978003526"
drag, startPoint x: 145, startPoint y: 174, endPoint x: 97, endPoint y: 172, distance: 48.0
click at [97, 172] on input "09897504090978003526" at bounding box center [177, 172] width 169 height 20
type input "0978003526"
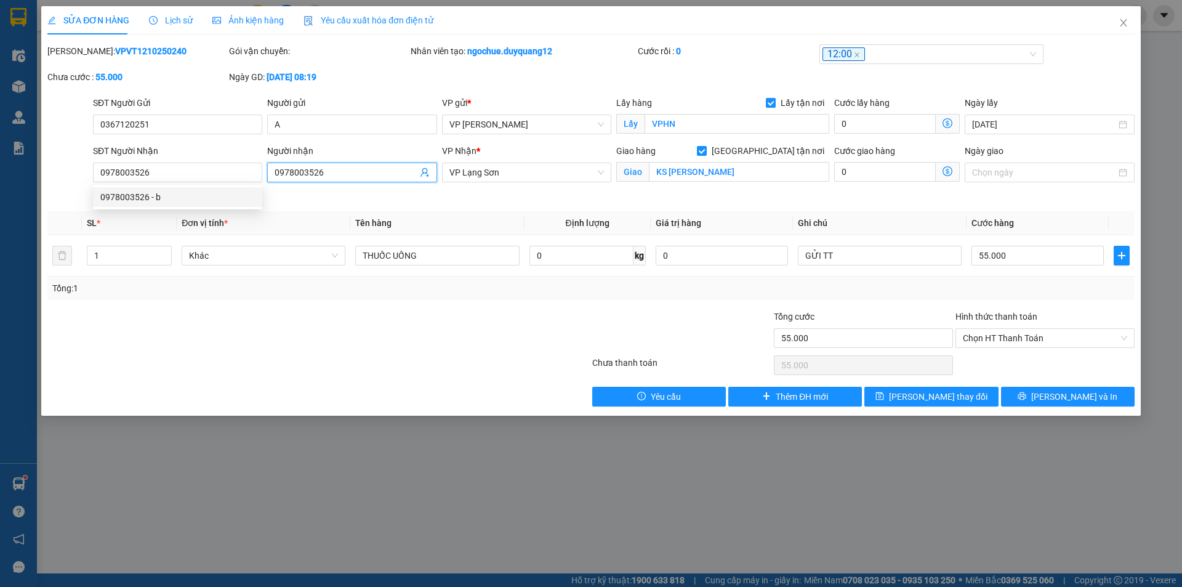
click at [345, 170] on input "0978003526" at bounding box center [345, 173] width 142 height 14
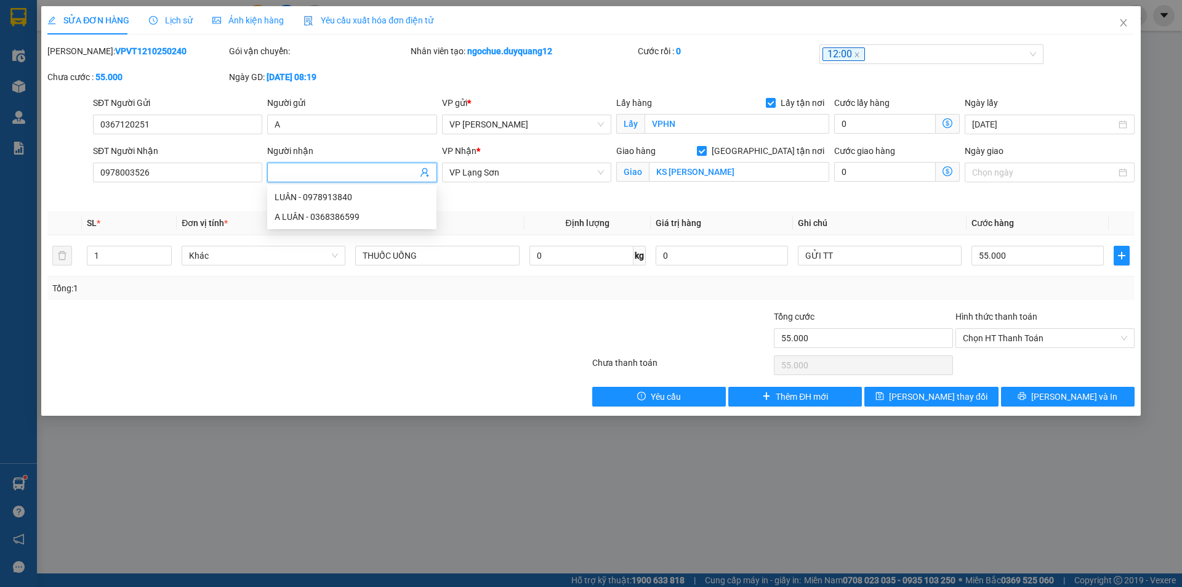
click at [294, 169] on input "Người nhận" at bounding box center [345, 173] width 142 height 14
paste input "0989750409"
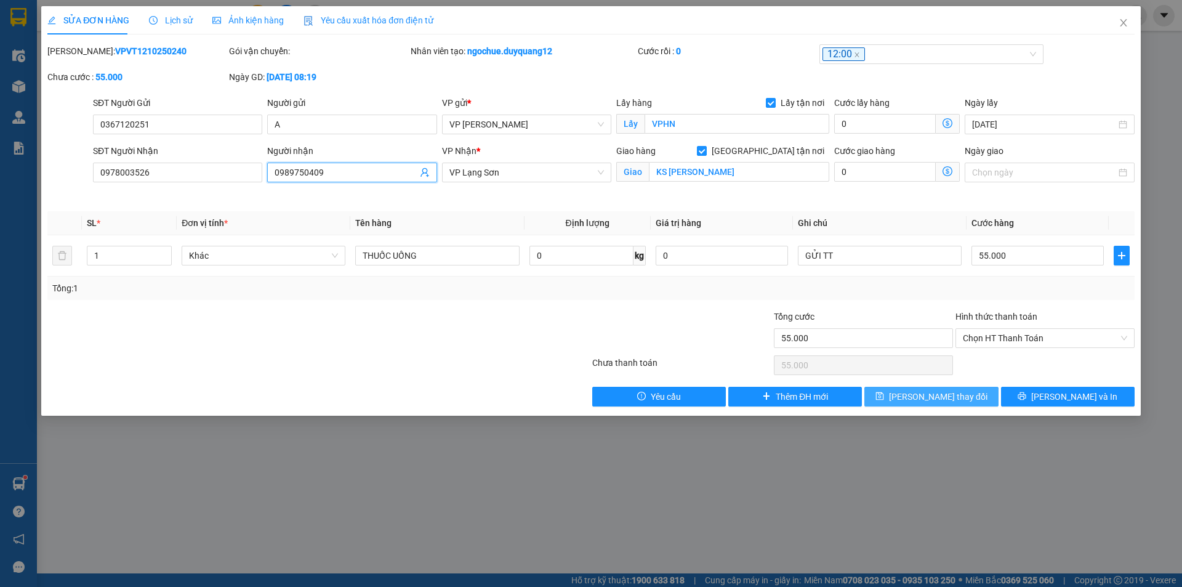
type input "0989750409"
click at [884, 396] on icon "save" at bounding box center [879, 395] width 9 height 9
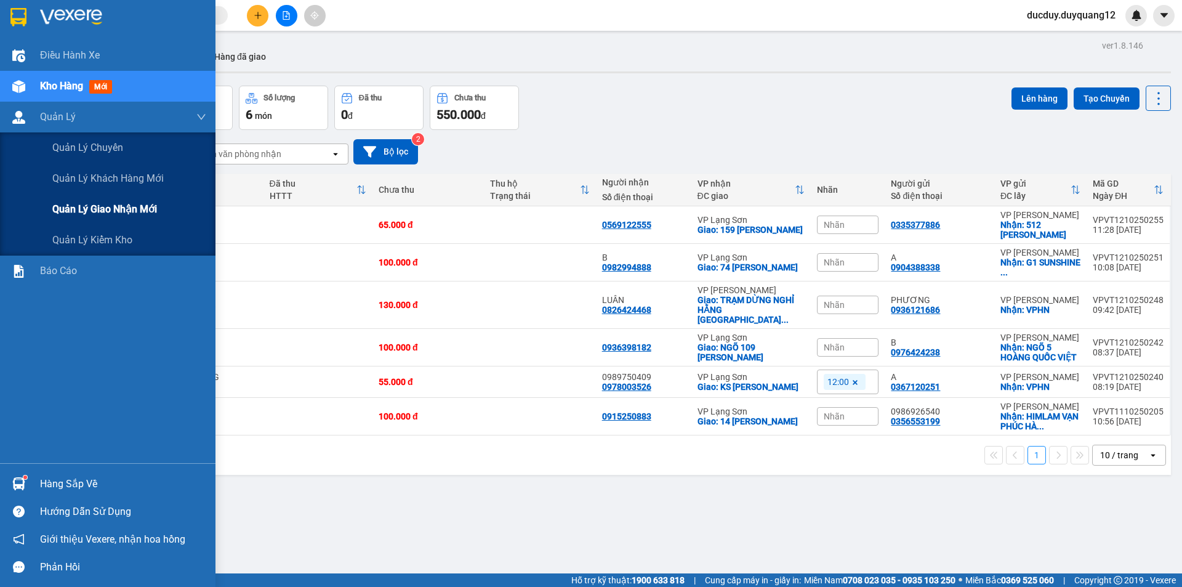
click at [84, 214] on span "Quản lý giao nhận mới" at bounding box center [104, 208] width 105 height 15
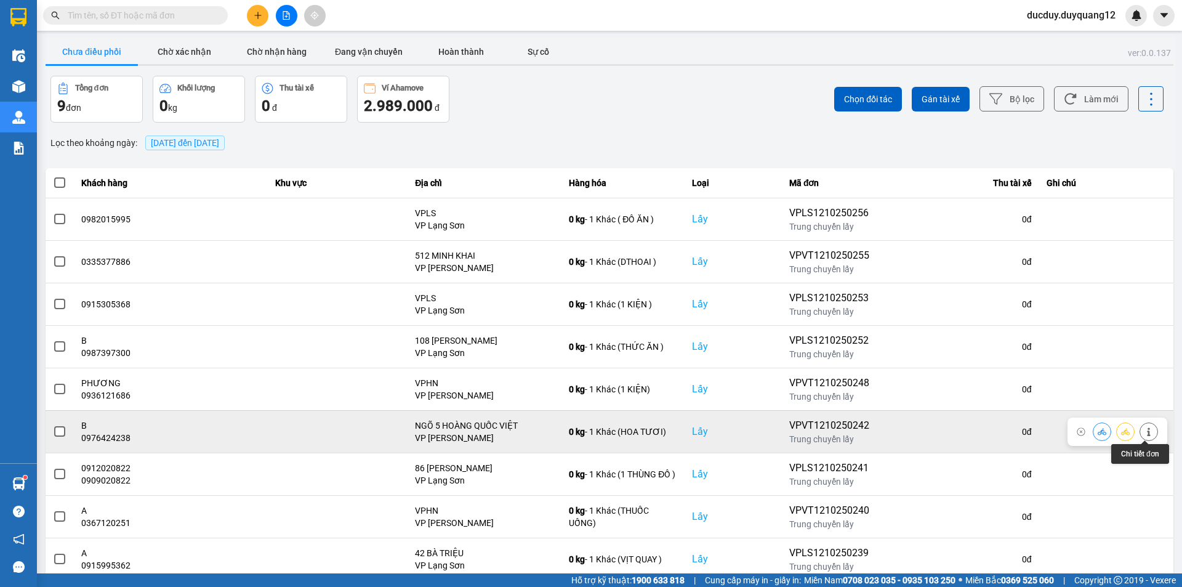
click at [1145, 428] on icon at bounding box center [1148, 431] width 9 height 9
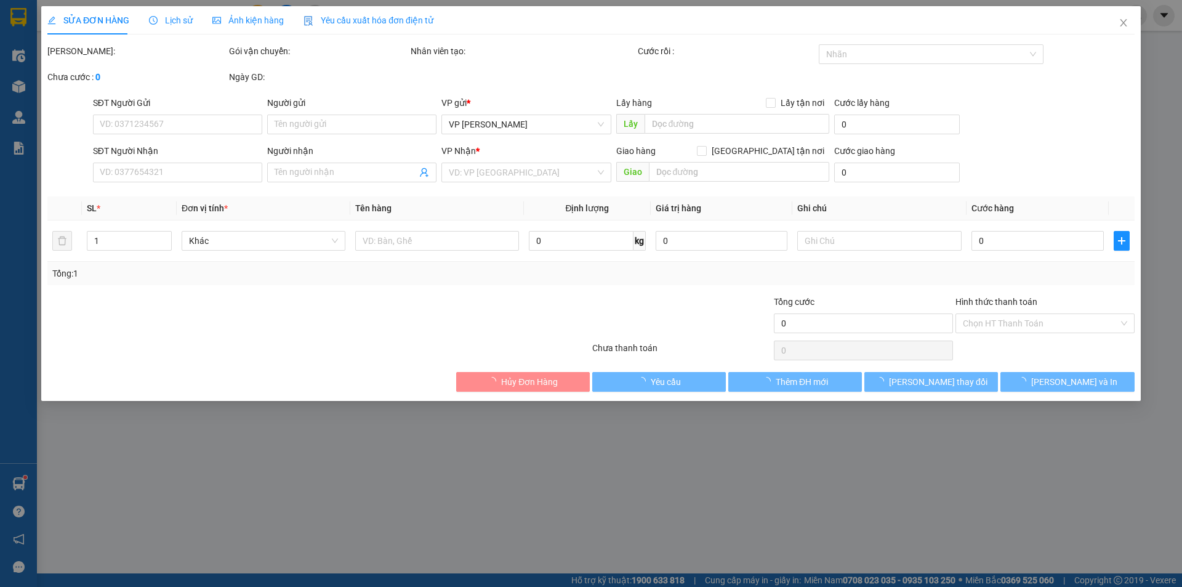
type input "0976424238"
type input "B"
checkbox input "true"
type input "NGÕ 5 HOÀNG QUỐC VIỆT"
type input "0936398182"
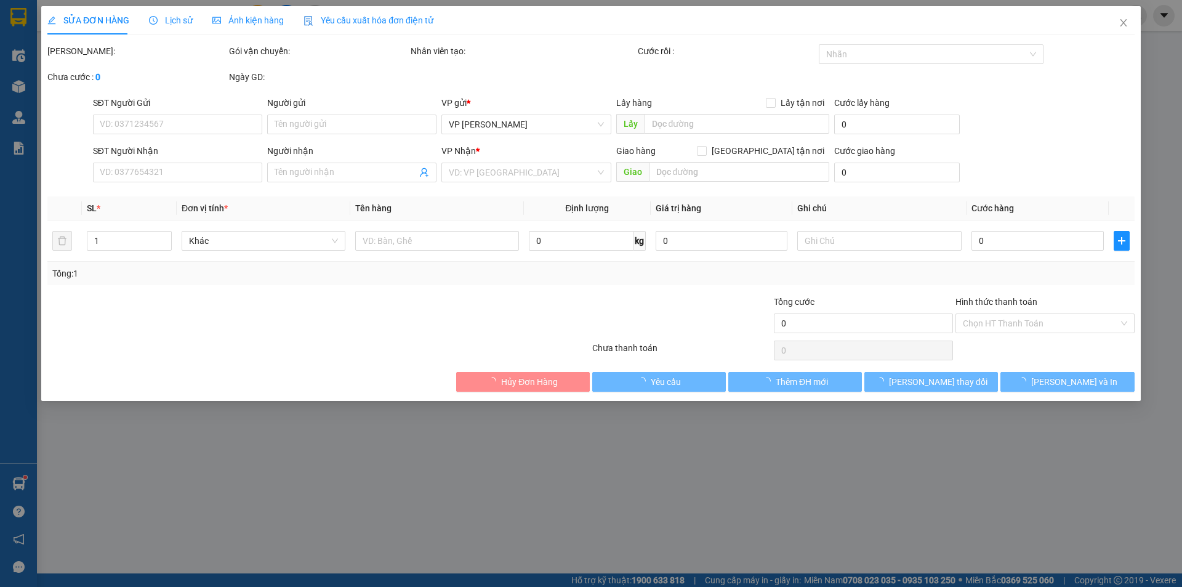
checkbox input "true"
type input "NGÕ 109 NGUYỄN DU"
type input "100.000"
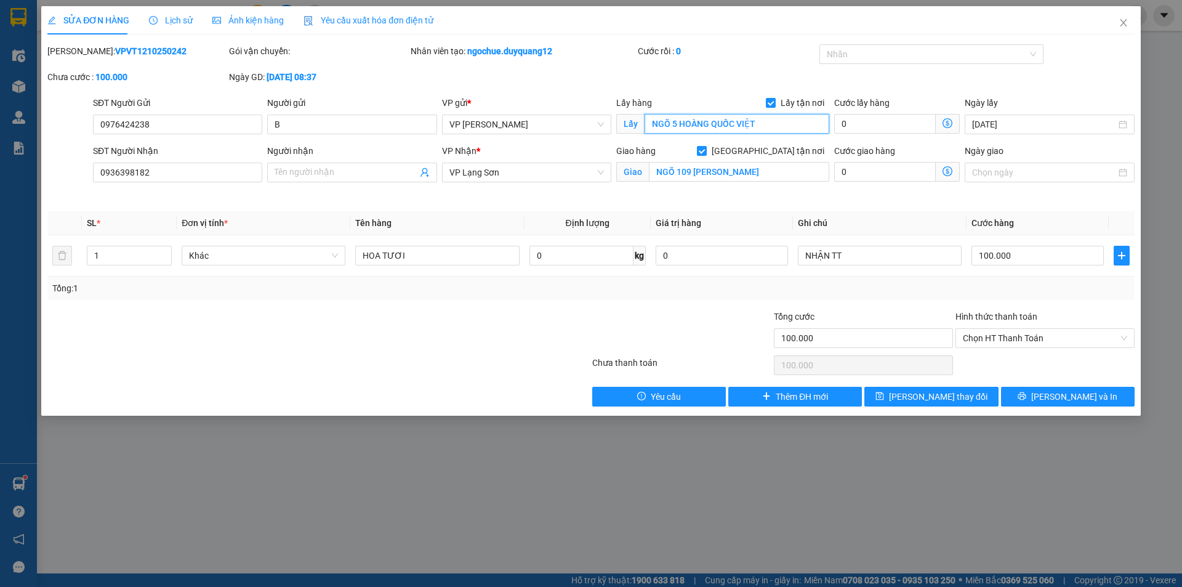
click at [780, 128] on input "NGÕ 5 HOÀNG QUỐC VIỆT" at bounding box center [736, 124] width 185 height 20
click at [768, 122] on input "NGÕ 5 HOÀNG QUỐC VIỆT" at bounding box center [736, 124] width 185 height 20
click at [334, 171] on input "Người nhận" at bounding box center [345, 173] width 142 height 14
click at [909, 379] on div "Total Paid Fee 0 Total UnPaid Fee 100.000 Cash Collection Total Fee Mã ĐH: VPVT…" at bounding box center [590, 225] width 1087 height 362
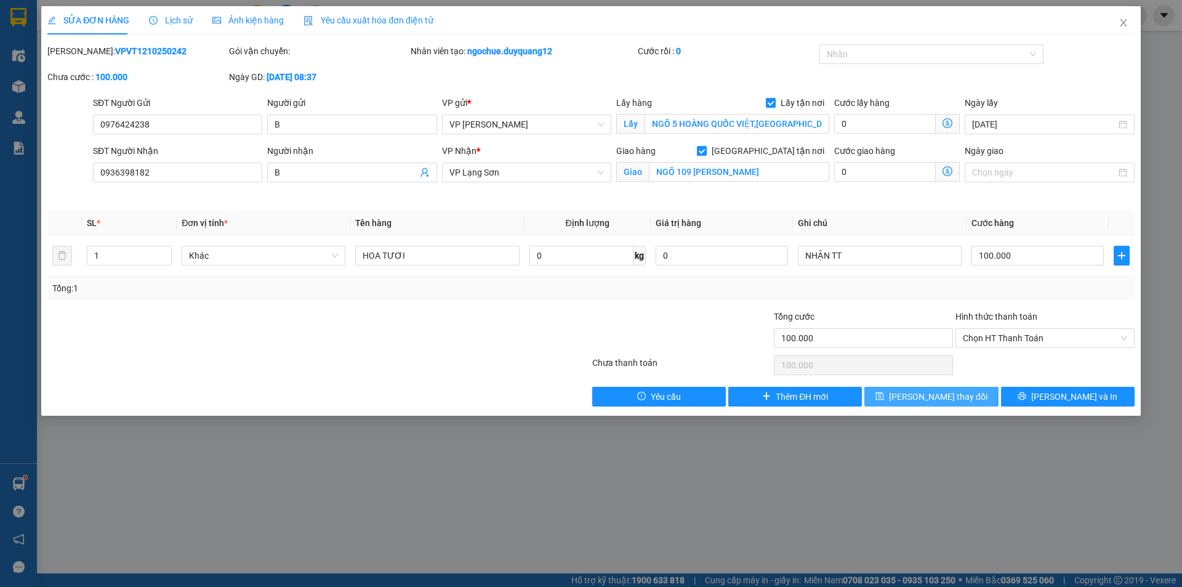
click at [913, 387] on button "[PERSON_NAME] thay đổi" at bounding box center [931, 397] width 134 height 20
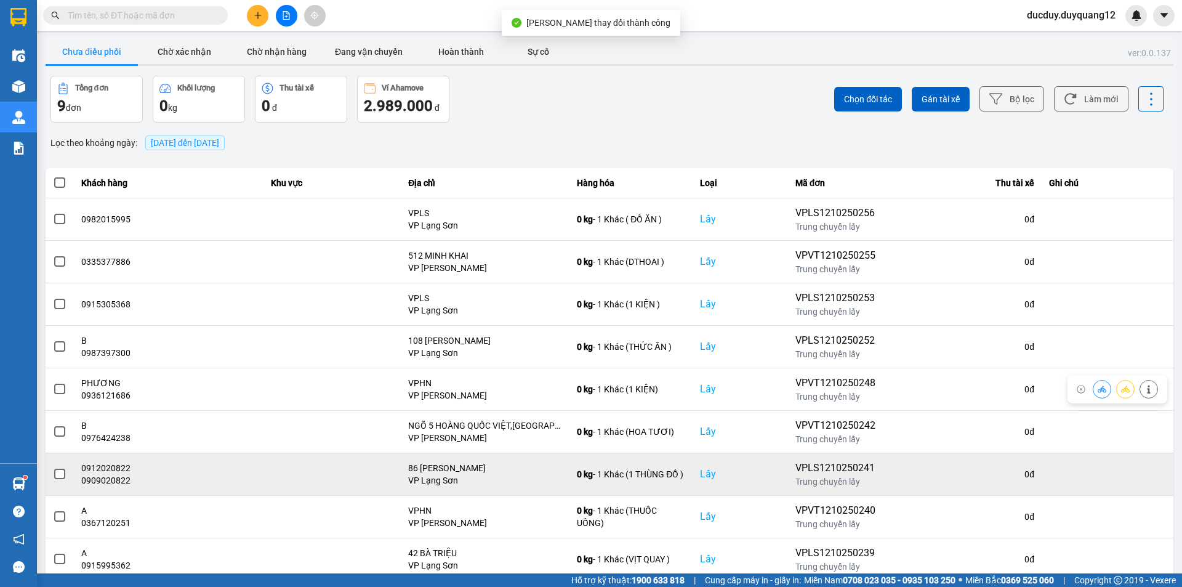
scroll to position [36, 0]
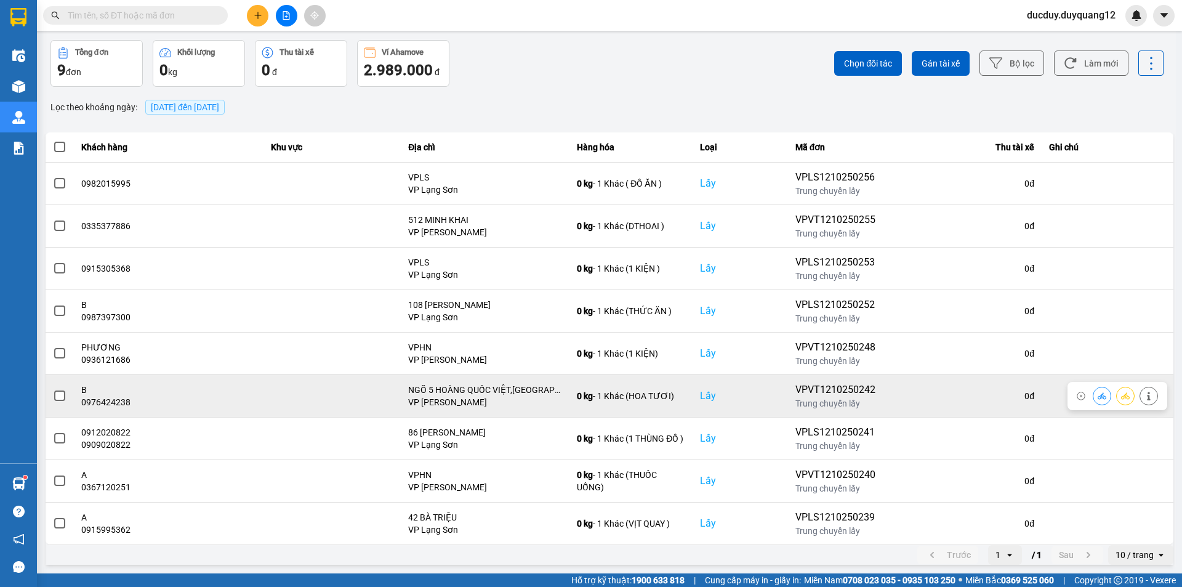
click at [67, 396] on td at bounding box center [60, 395] width 28 height 42
click at [60, 397] on span at bounding box center [59, 395] width 11 height 11
click at [53, 389] on input "checkbox" at bounding box center [53, 389] width 0 height 0
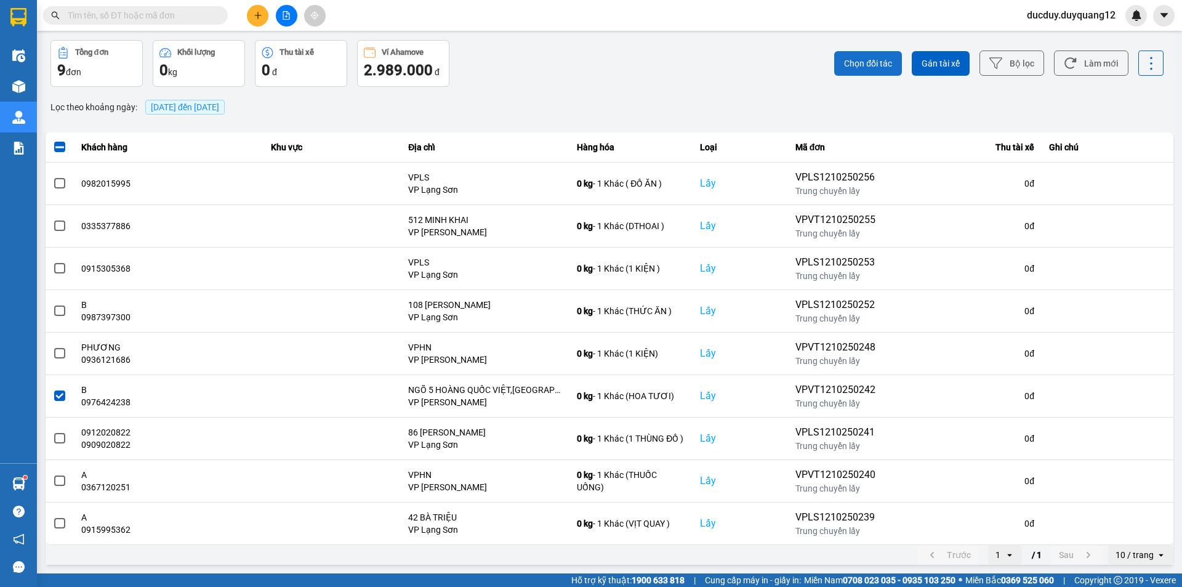
click at [854, 71] on button "Chọn đối tác" at bounding box center [868, 63] width 68 height 25
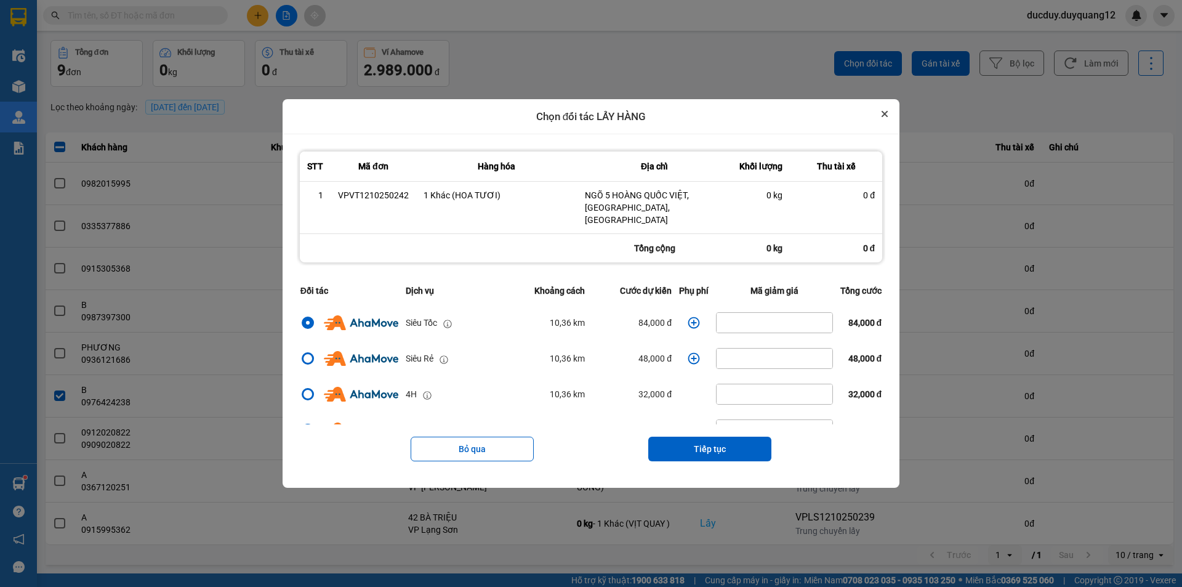
click at [887, 116] on icon "Close" at bounding box center [884, 113] width 5 height 5
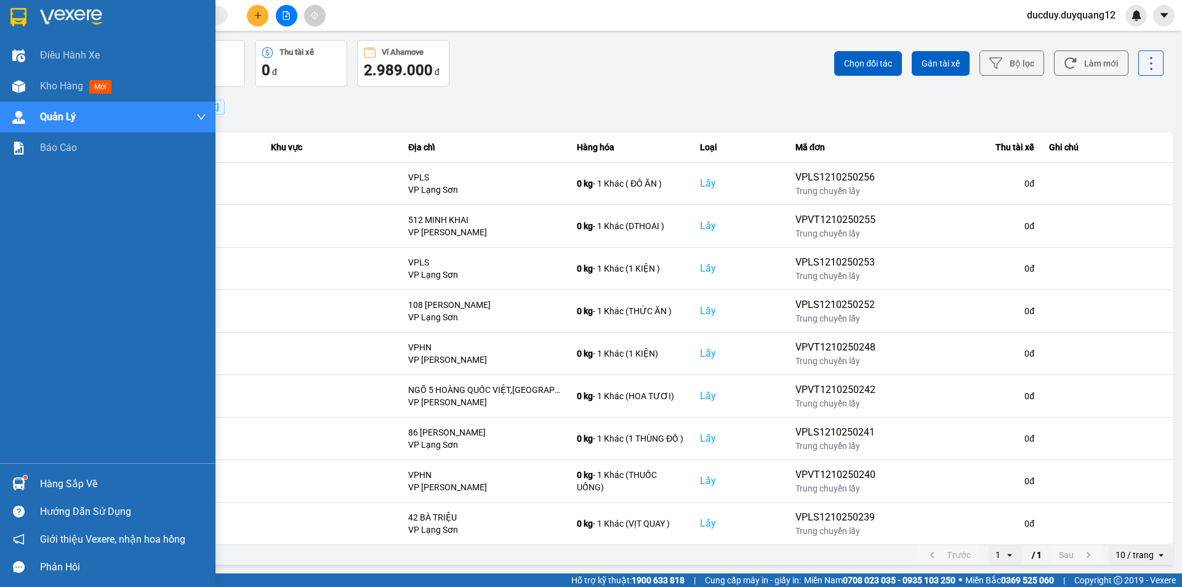
click at [57, 491] on div "Hàng sắp về" at bounding box center [123, 484] width 166 height 18
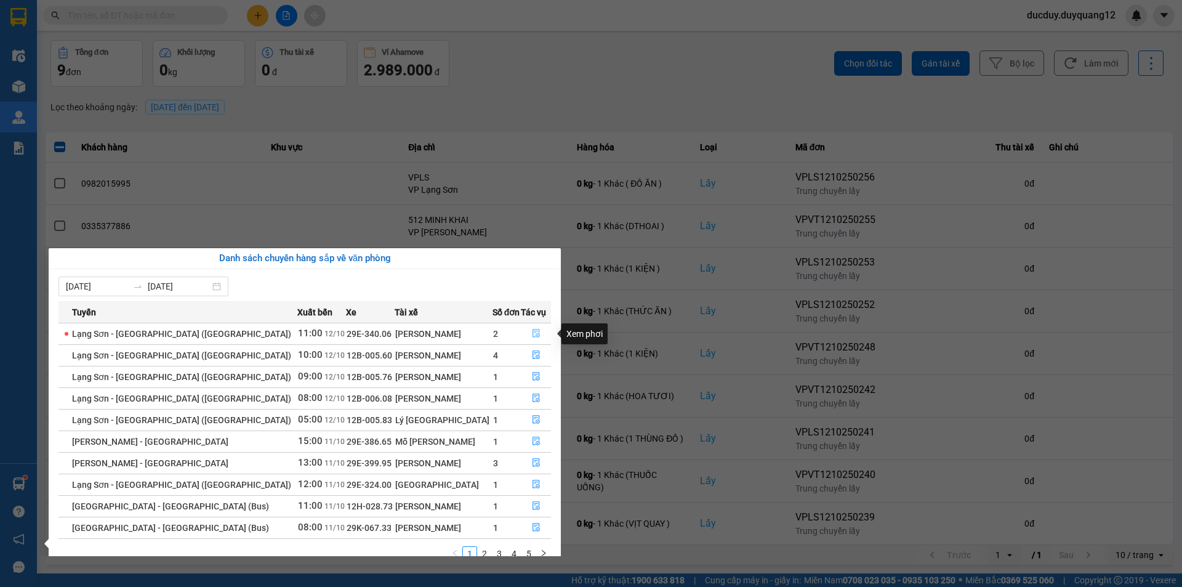
click at [532, 333] on icon "file-done" at bounding box center [536, 333] width 9 height 9
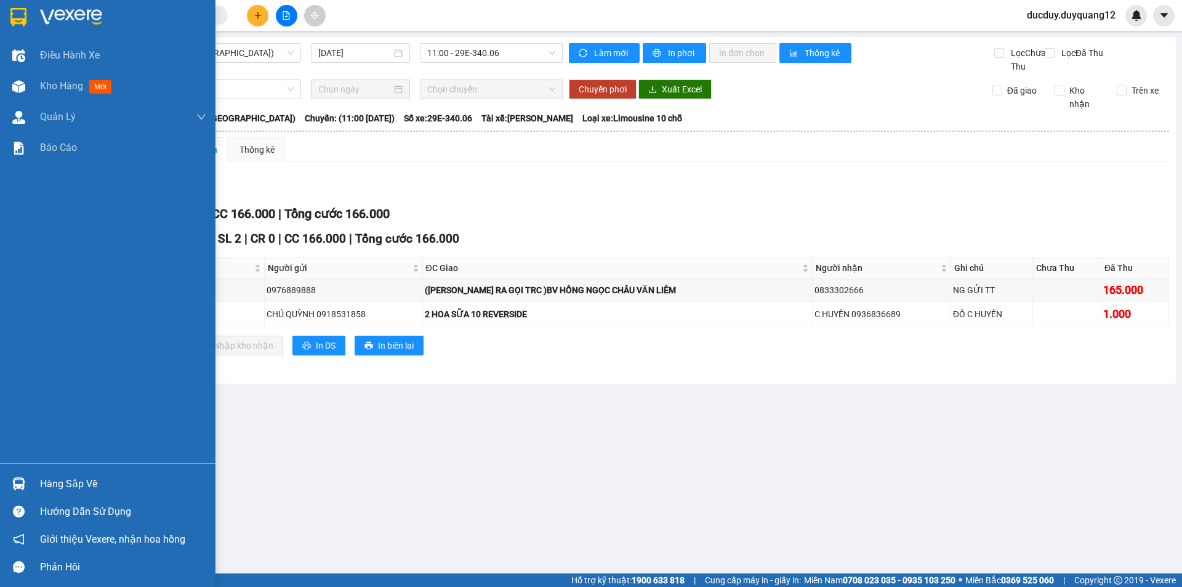
click at [44, 476] on div "Hàng sắp về" at bounding box center [123, 484] width 166 height 18
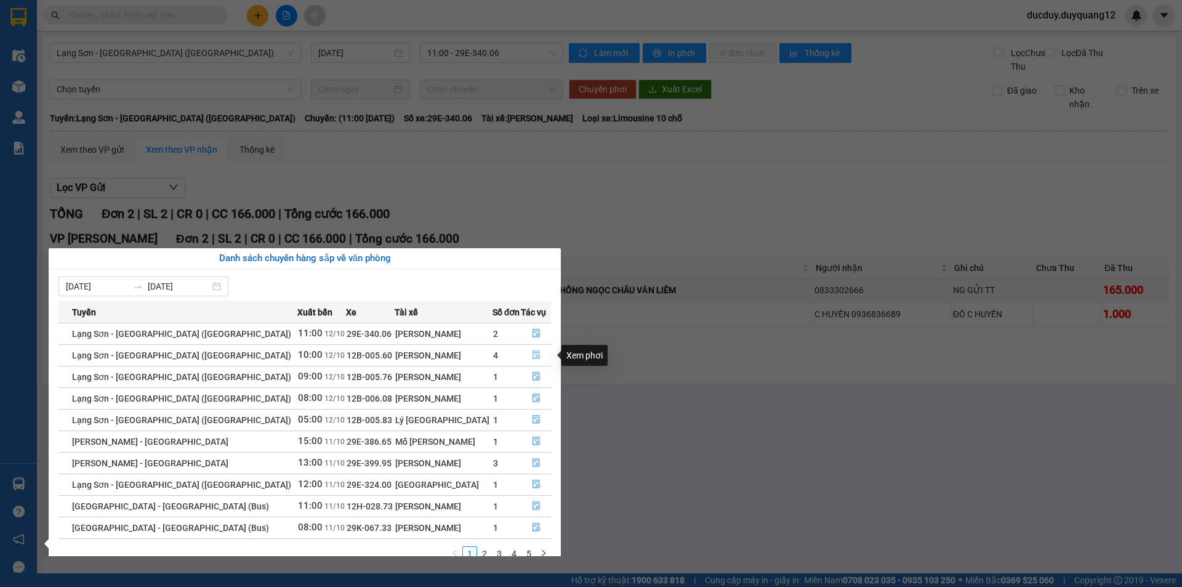
click at [532, 353] on icon "file-done" at bounding box center [536, 354] width 9 height 9
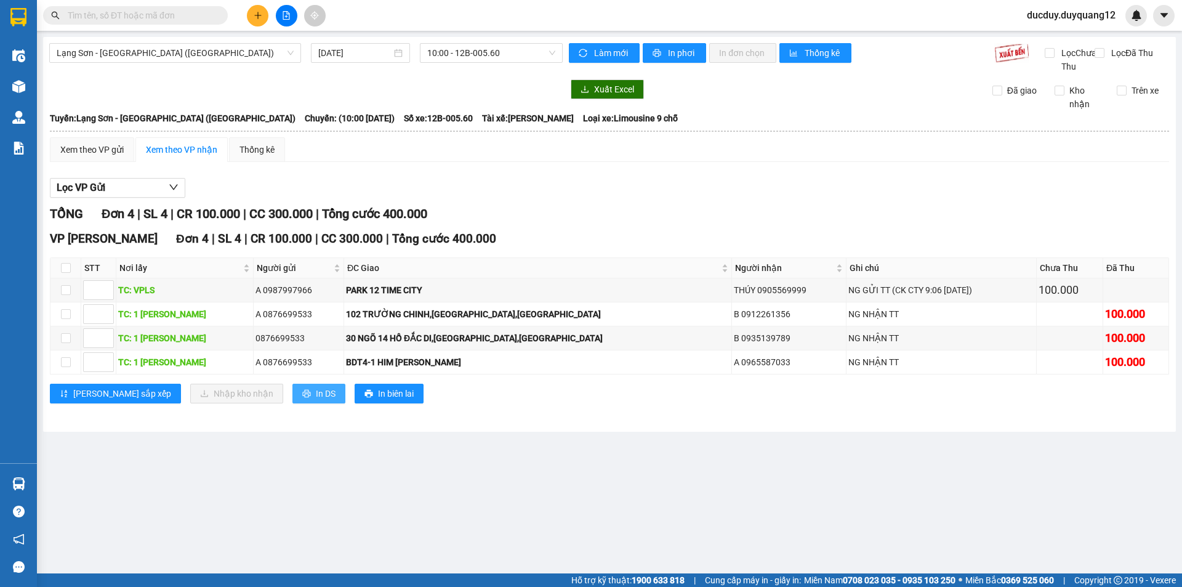
click at [302, 398] on icon "printer" at bounding box center [306, 393] width 9 height 9
click at [316, 400] on span "In DS" at bounding box center [326, 394] width 20 height 14
click at [378, 400] on span "In biên lai" at bounding box center [396, 394] width 36 height 14
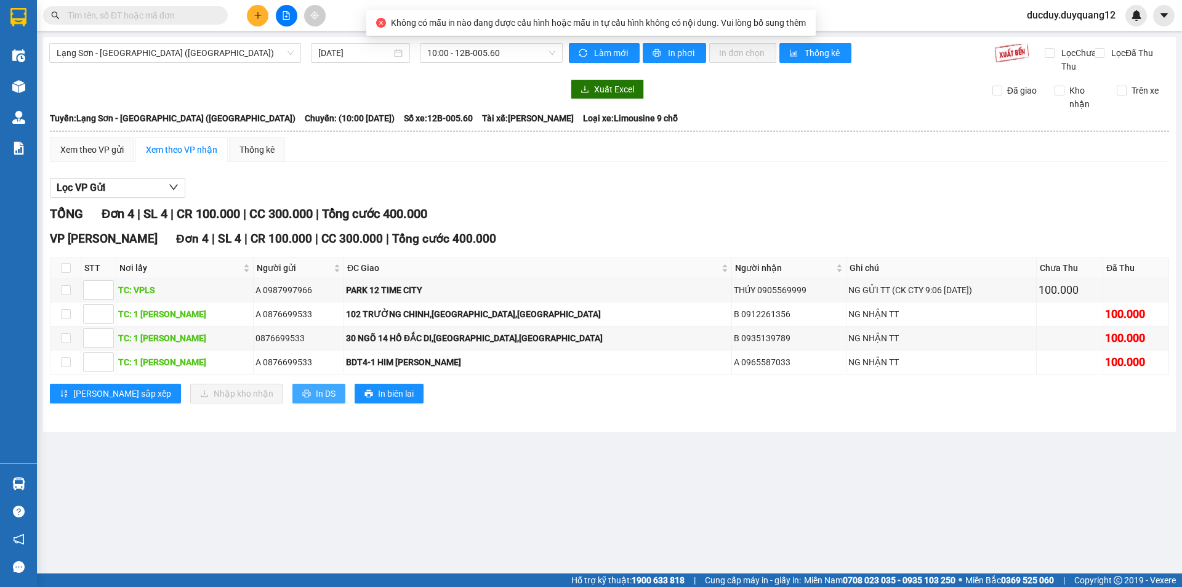
click at [316, 400] on span "In DS" at bounding box center [326, 394] width 20 height 14
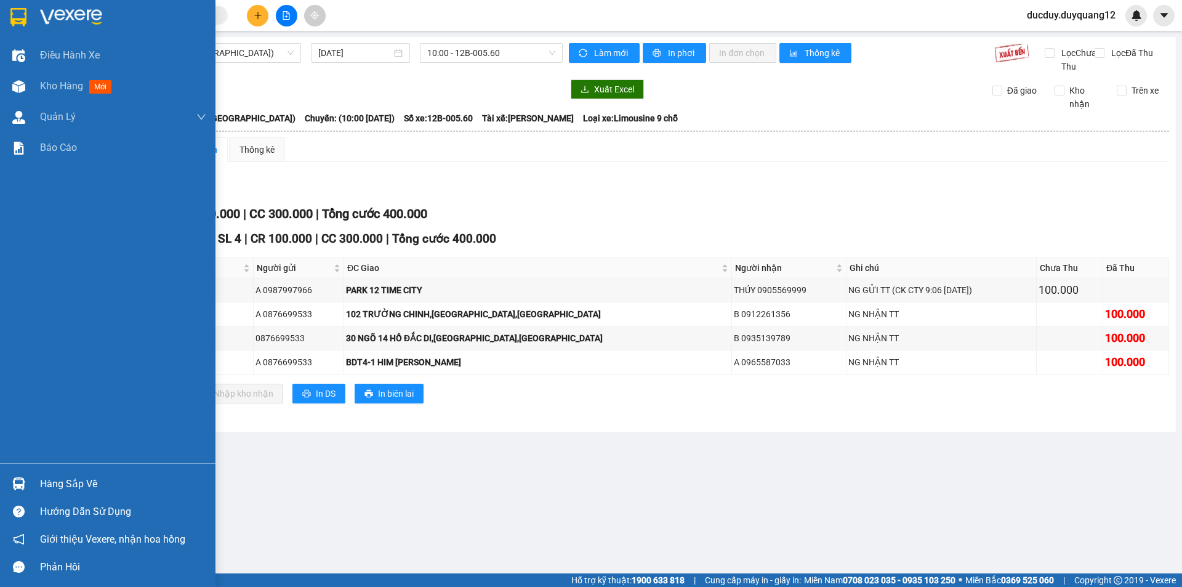
click at [58, 477] on div "Hàng sắp về" at bounding box center [123, 484] width 166 height 18
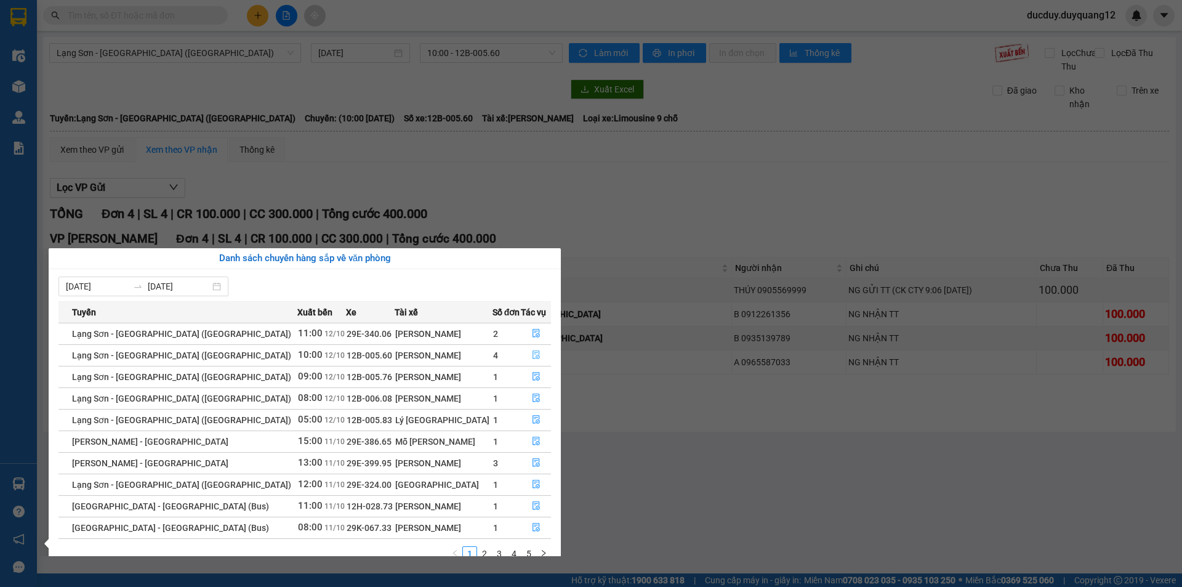
click at [532, 356] on icon "file-done" at bounding box center [536, 354] width 9 height 9
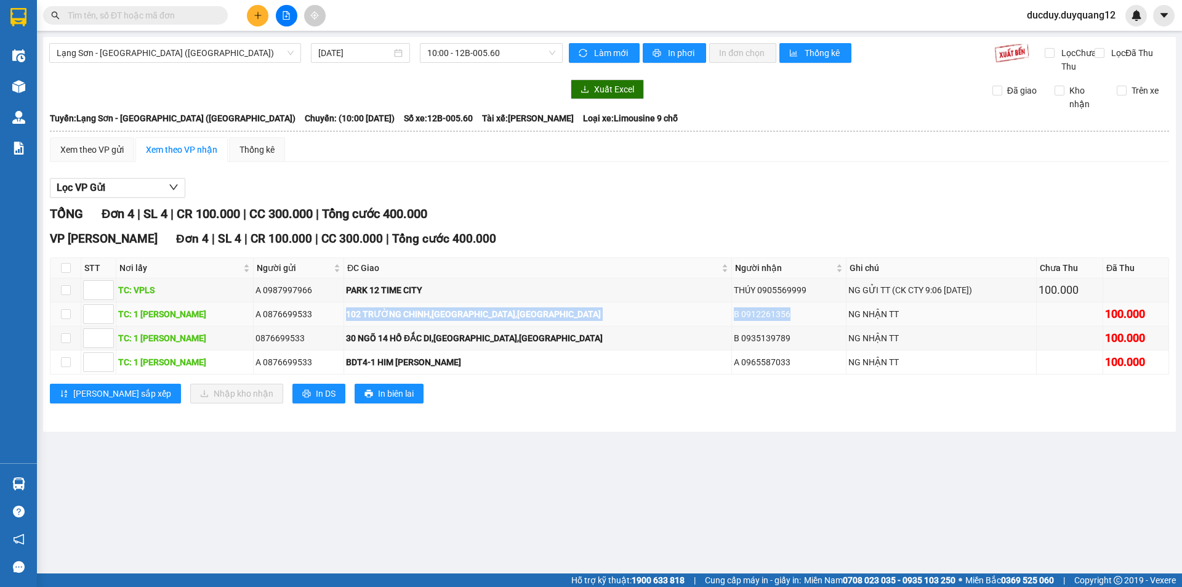
drag, startPoint x: 327, startPoint y: 327, endPoint x: 730, endPoint y: 327, distance: 402.5
click at [732, 326] on tr "TC: 1 NGÔ THÌ SĨ A 0876699533 102 TRƯỜNG CHINH,ĐỐNG ĐA,HÀ NỘI B 0912261356 NG N…" at bounding box center [609, 314] width 1118 height 24
copy tr "102 TRƯỜNG CHINH,ĐỐNG ĐA,HÀ NỘI B 0912261356"
click at [389, 454] on main "Lạng Sơn - Hà Nội (Limousine) 12/10/2025 10:00 - 12B-005.60 Làm mới In phơi In …" at bounding box center [591, 286] width 1182 height 573
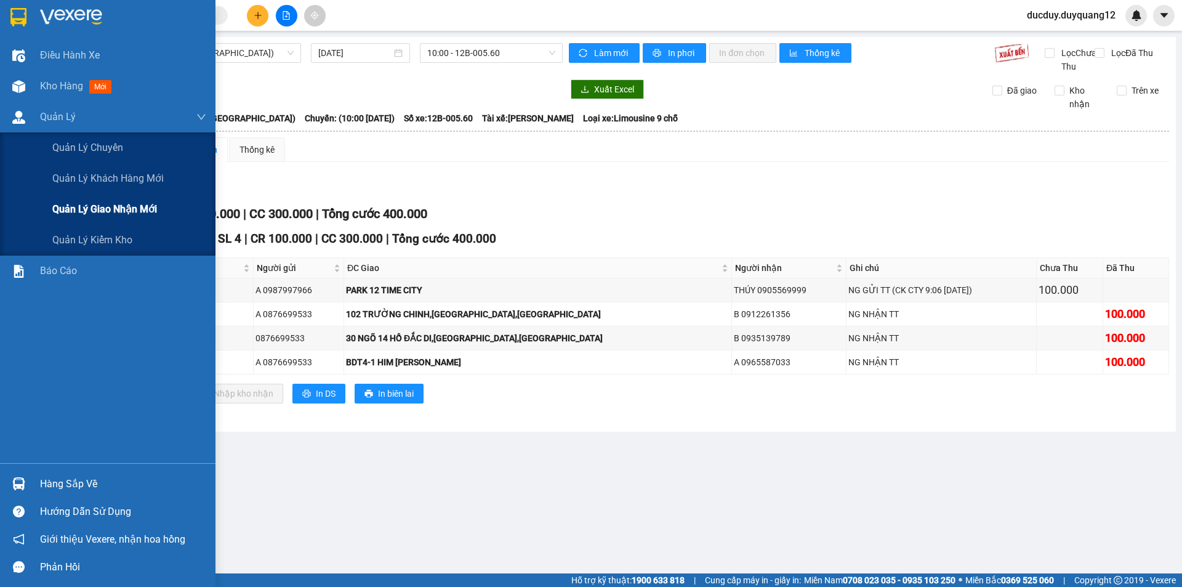
click at [94, 209] on span "Quản lý giao nhận mới" at bounding box center [104, 208] width 105 height 15
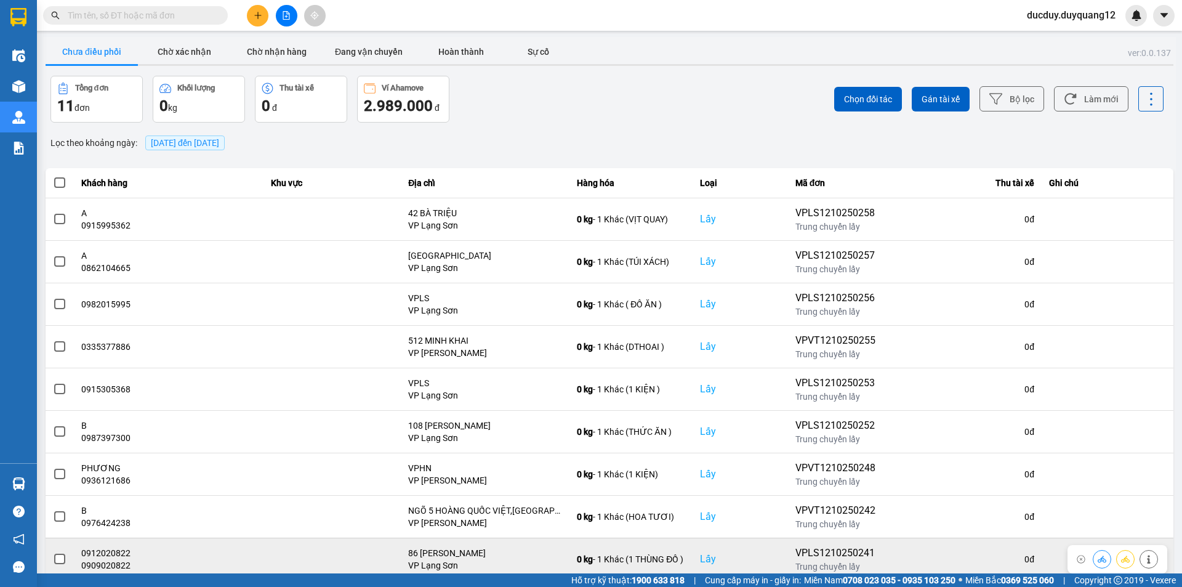
scroll to position [78, 0]
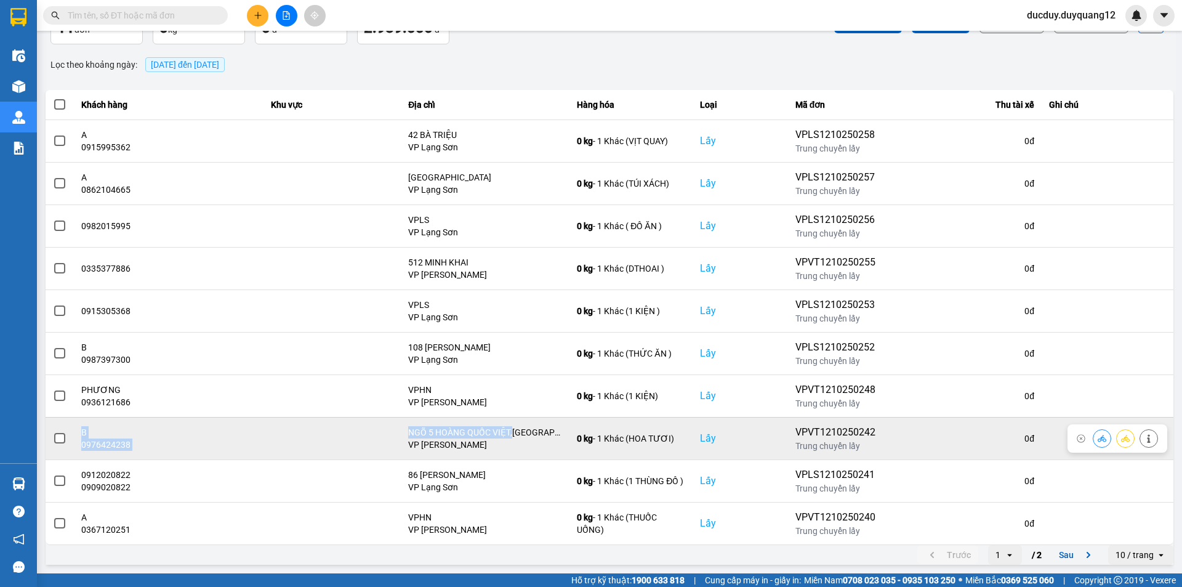
drag, startPoint x: 510, startPoint y: 428, endPoint x: 70, endPoint y: 438, distance: 440.2
click at [55, 435] on tr "B 0976424238 NGÕ 5 HOÀNG QUỐC VIỆT,CẦU GIẤY,HÀ NỘI VP Minh Khai 0 kg - 1 Khác (…" at bounding box center [610, 438] width 1128 height 42
copy tr "B 0976424238 NGÕ 5 HOÀNG QUỐC VIỆT,"
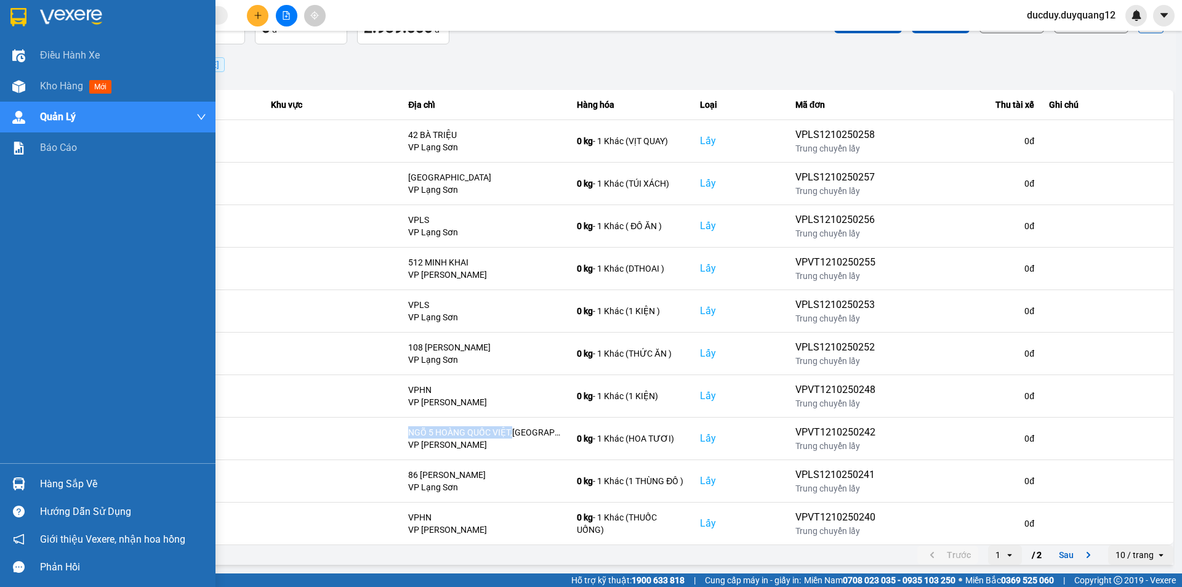
click at [69, 475] on div "Hàng sắp về" at bounding box center [123, 484] width 166 height 18
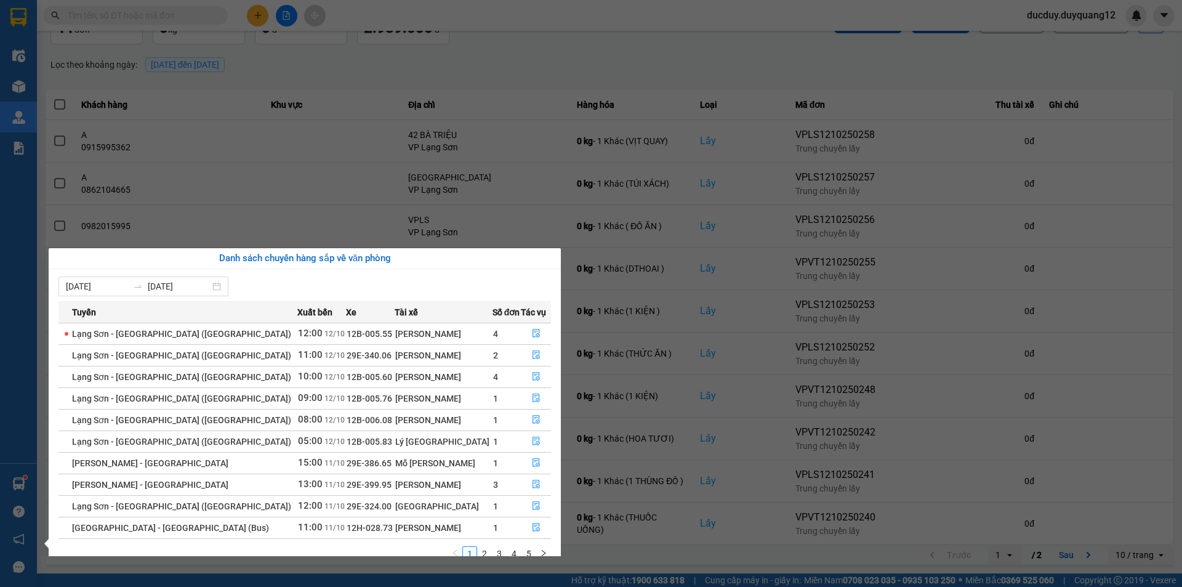
click at [532, 356] on icon "file-done" at bounding box center [536, 354] width 9 height 9
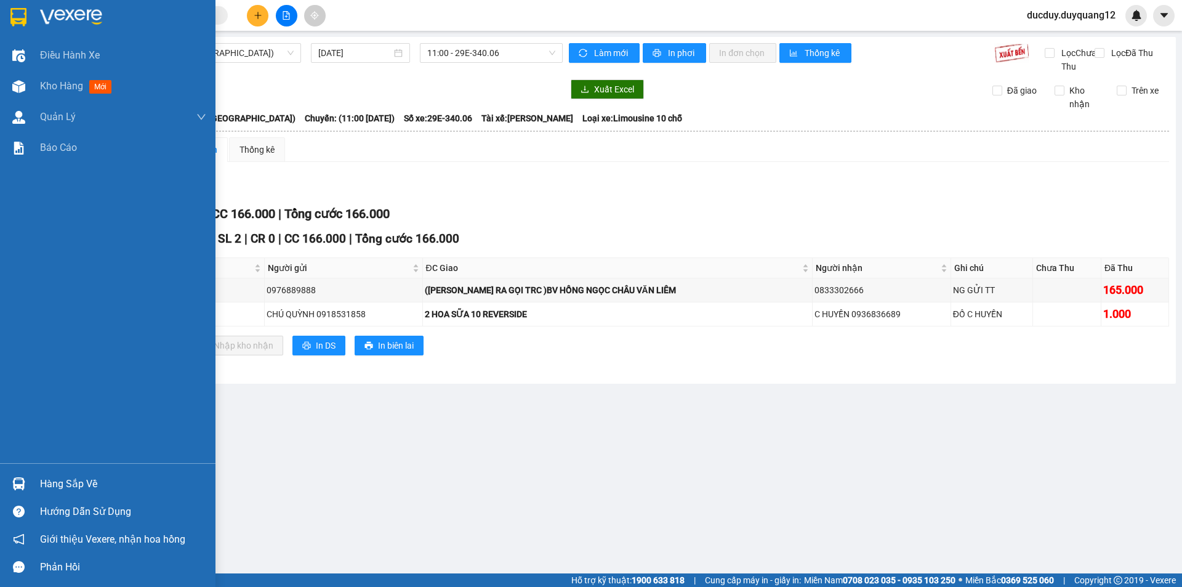
click at [60, 481] on div "Hàng sắp về" at bounding box center [123, 484] width 166 height 18
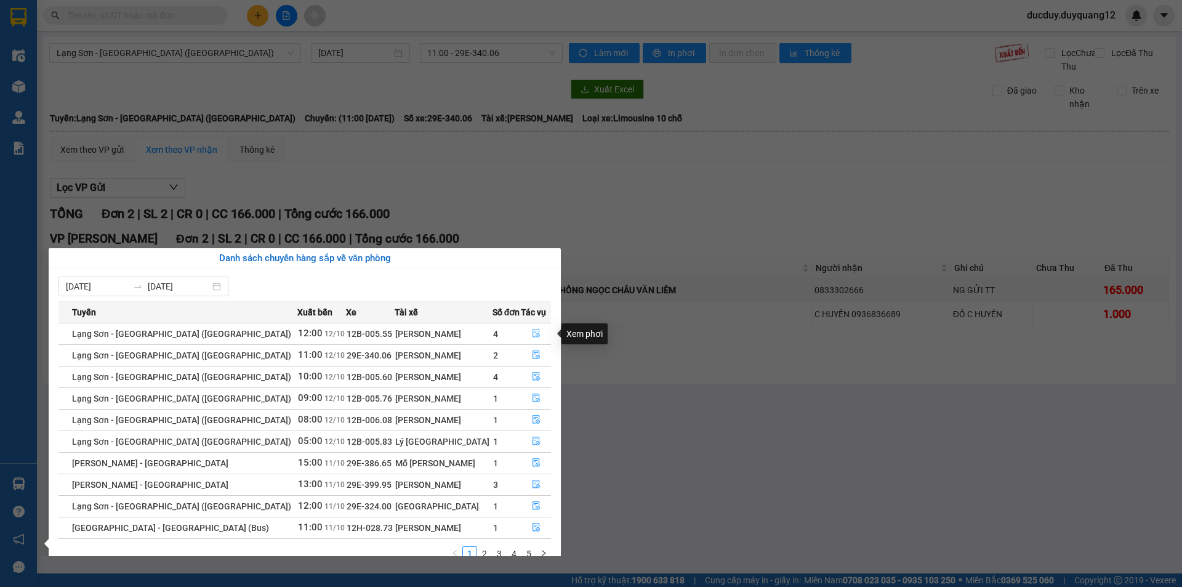
click at [532, 334] on icon "file-done" at bounding box center [536, 333] width 9 height 9
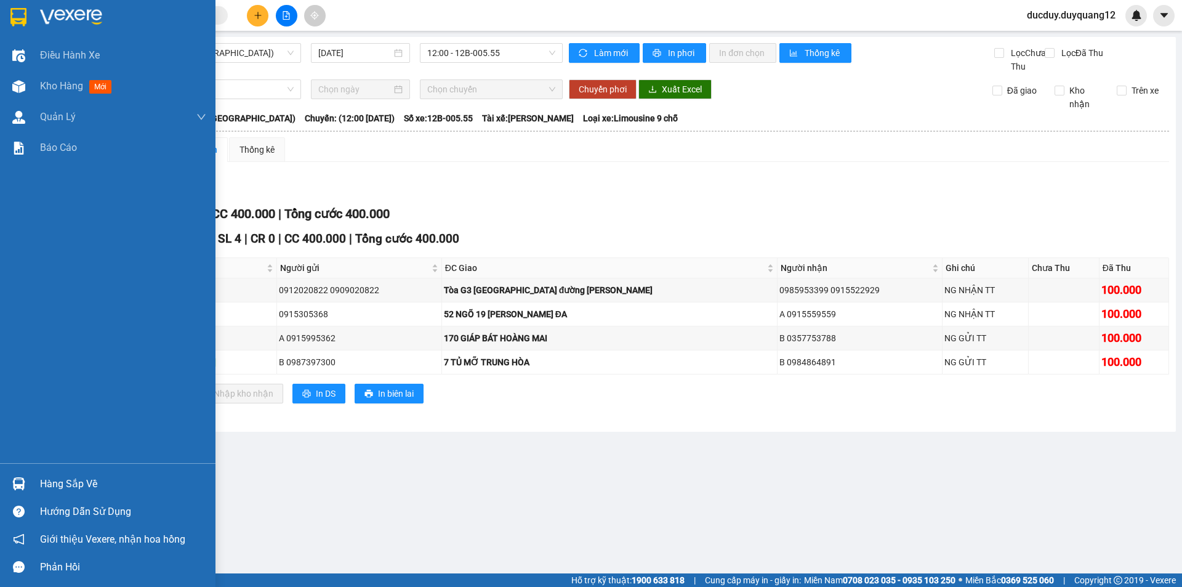
click at [63, 483] on div "Hàng sắp về" at bounding box center [123, 484] width 166 height 18
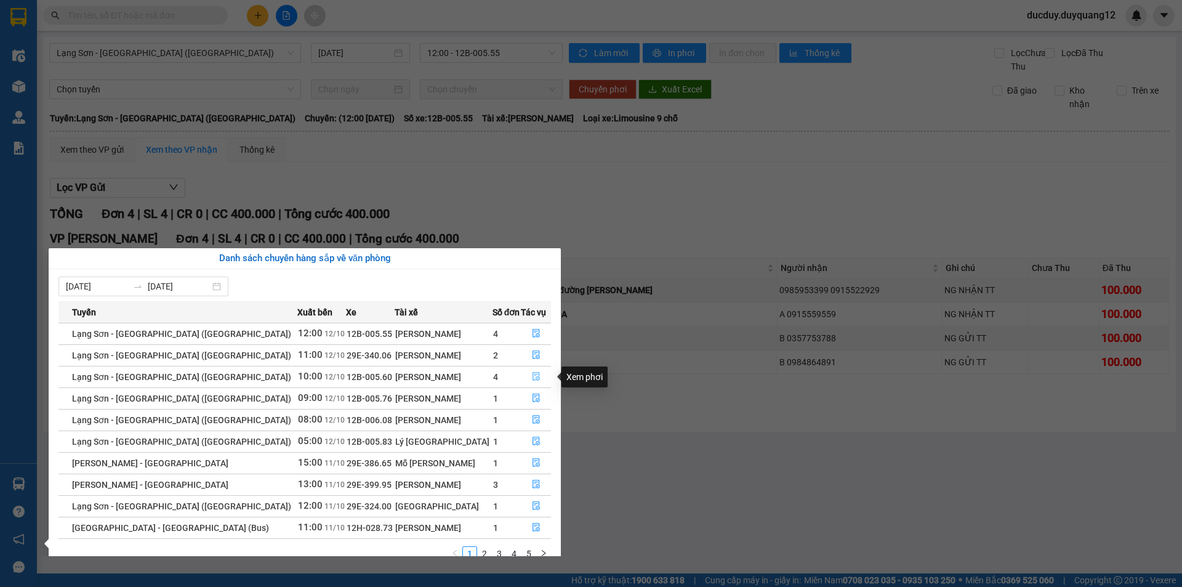
click at [532, 379] on icon "file-done" at bounding box center [536, 376] width 9 height 9
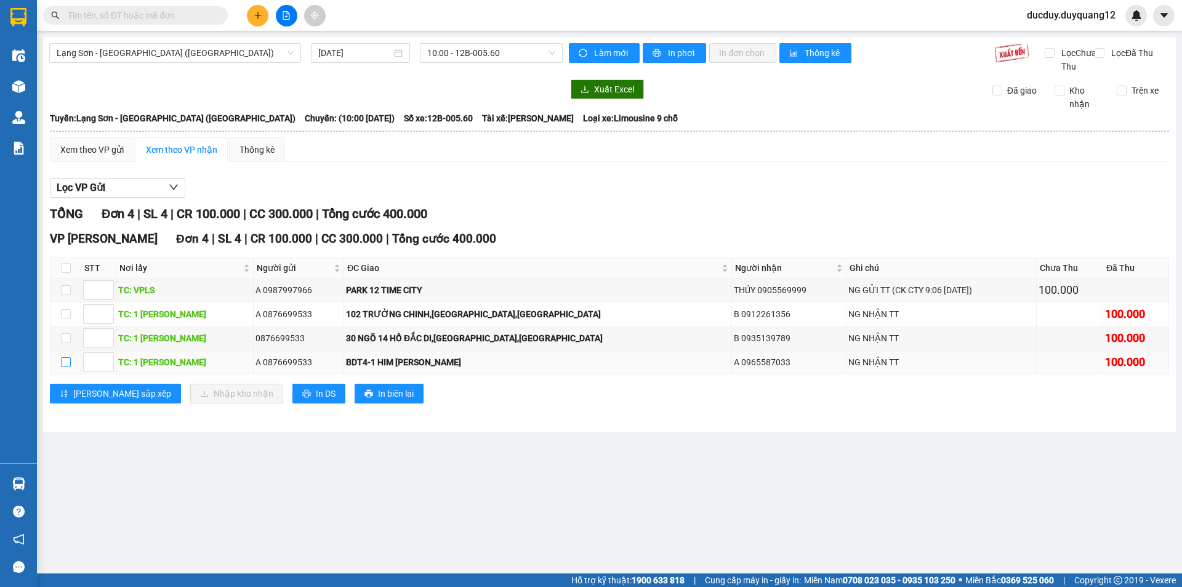
click at [65, 367] on input "checkbox" at bounding box center [66, 362] width 10 height 10
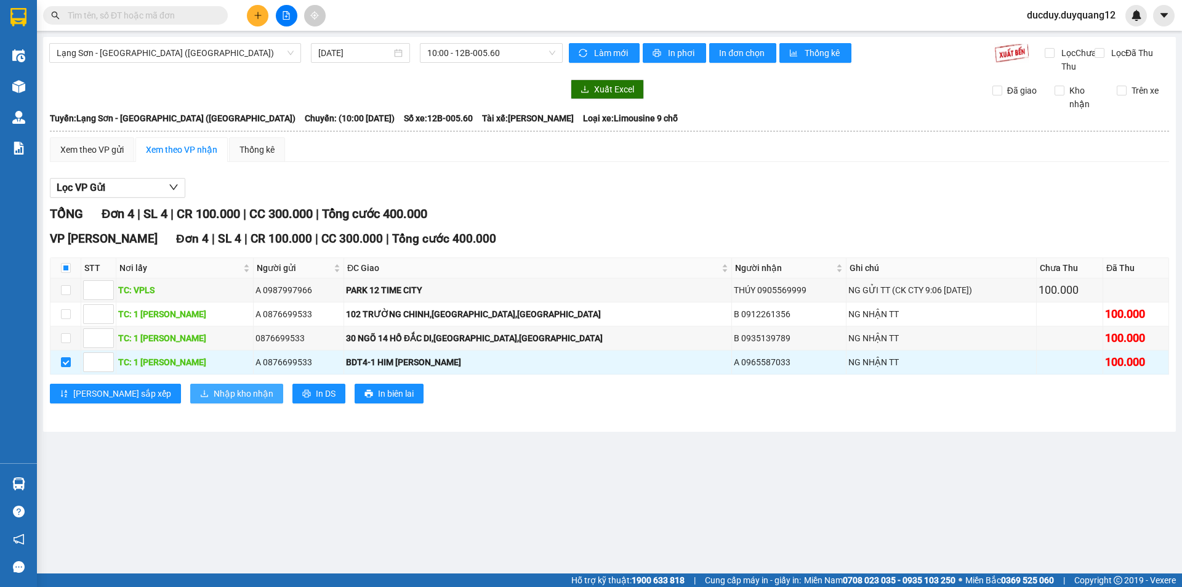
click at [214, 400] on span "Nhập kho nhận" at bounding box center [244, 394] width 60 height 14
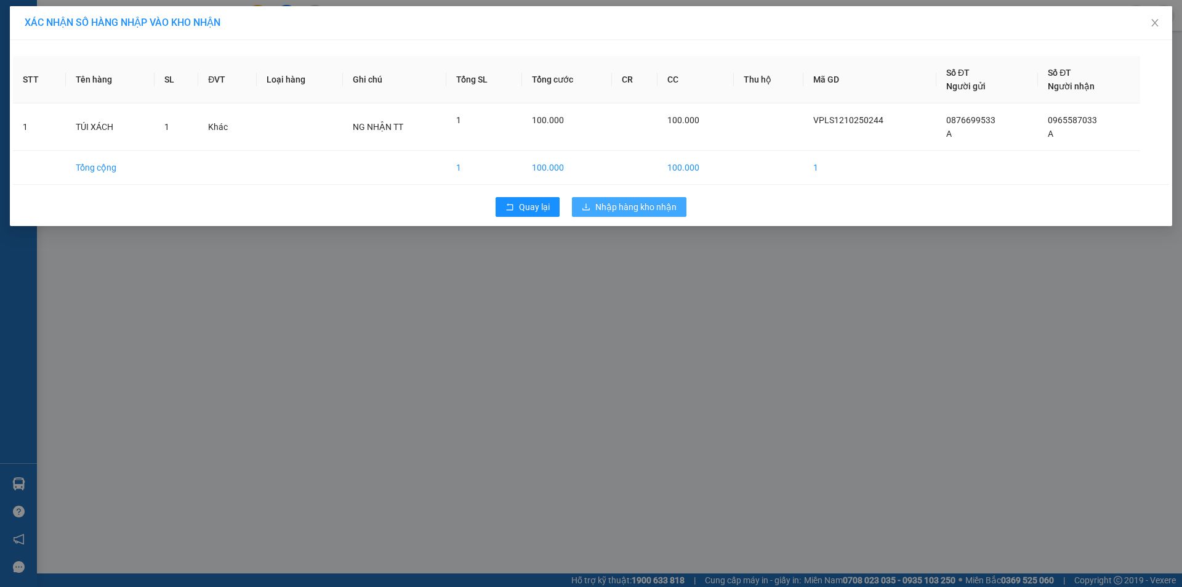
click at [622, 202] on span "Nhập hàng kho nhận" at bounding box center [635, 207] width 81 height 14
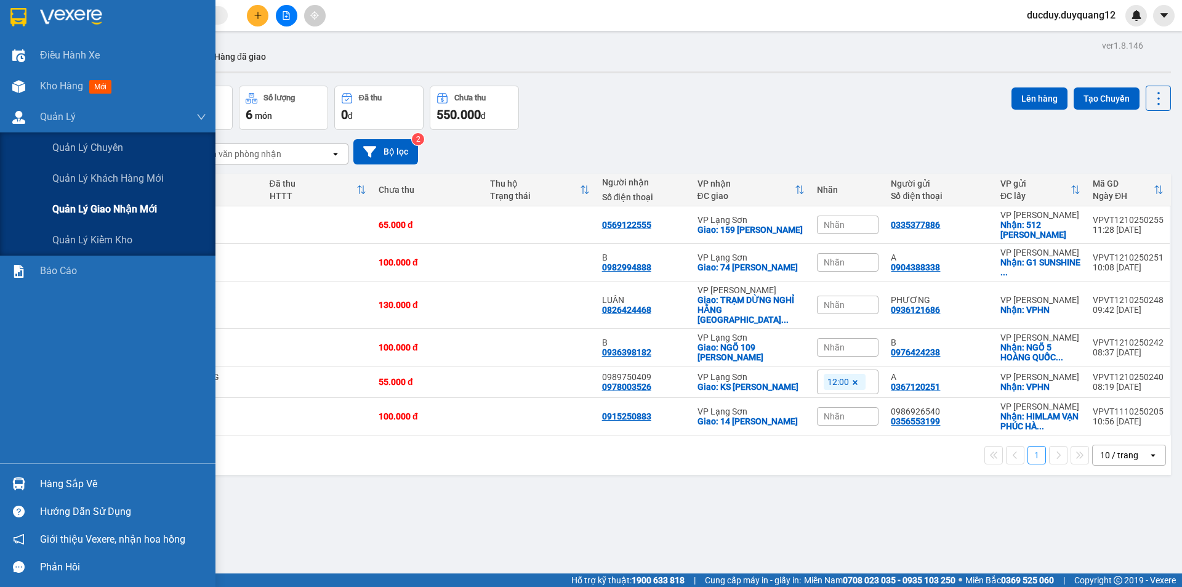
click at [102, 213] on span "Quản lý giao nhận mới" at bounding box center [104, 208] width 105 height 15
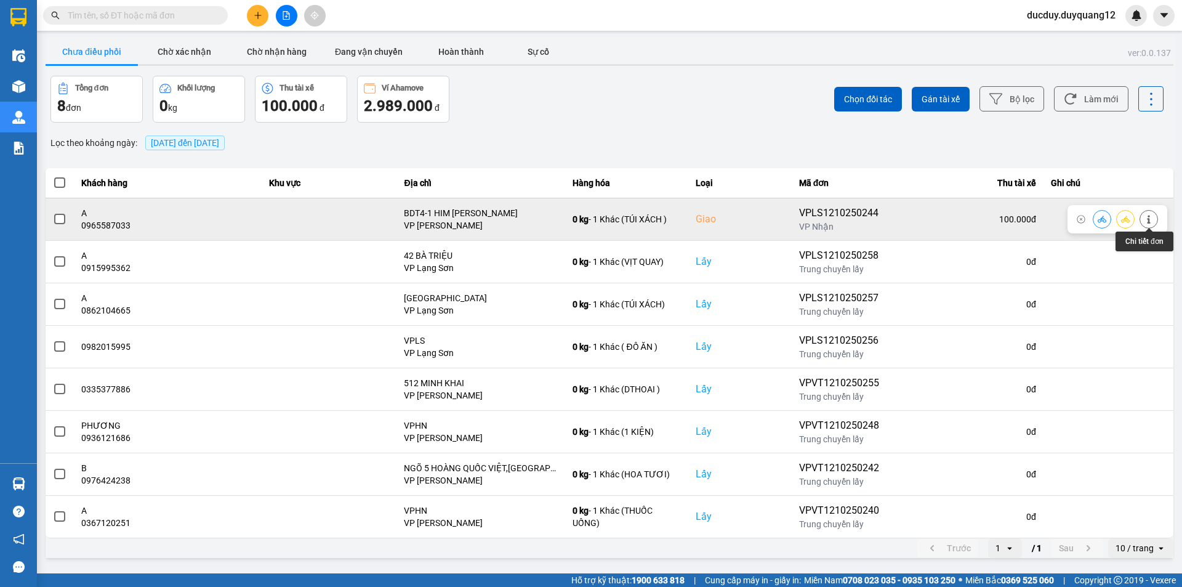
click at [1148, 217] on icon at bounding box center [1148, 219] width 3 height 9
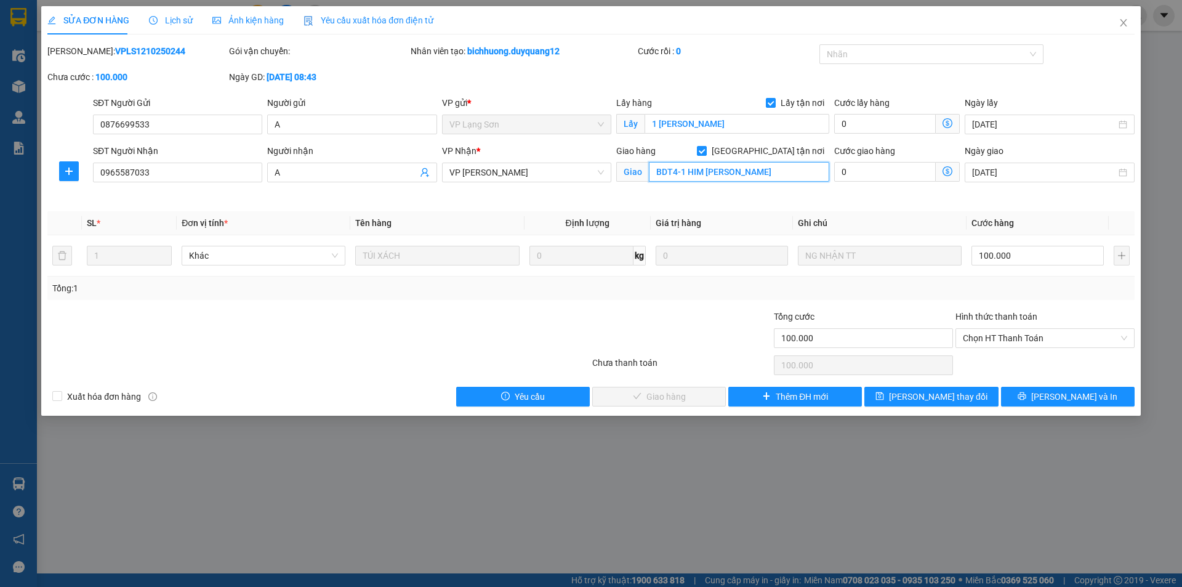
click at [790, 172] on input "BDT4-1 HIM LAM VẠN PHÚC HĐ" at bounding box center [739, 172] width 180 height 20
click at [799, 169] on input "BDT4-1 HIM LAM VẠN PHÚC HĐ" at bounding box center [739, 172] width 180 height 20
click at [923, 388] on button "[PERSON_NAME] thay đổi" at bounding box center [931, 397] width 134 height 20
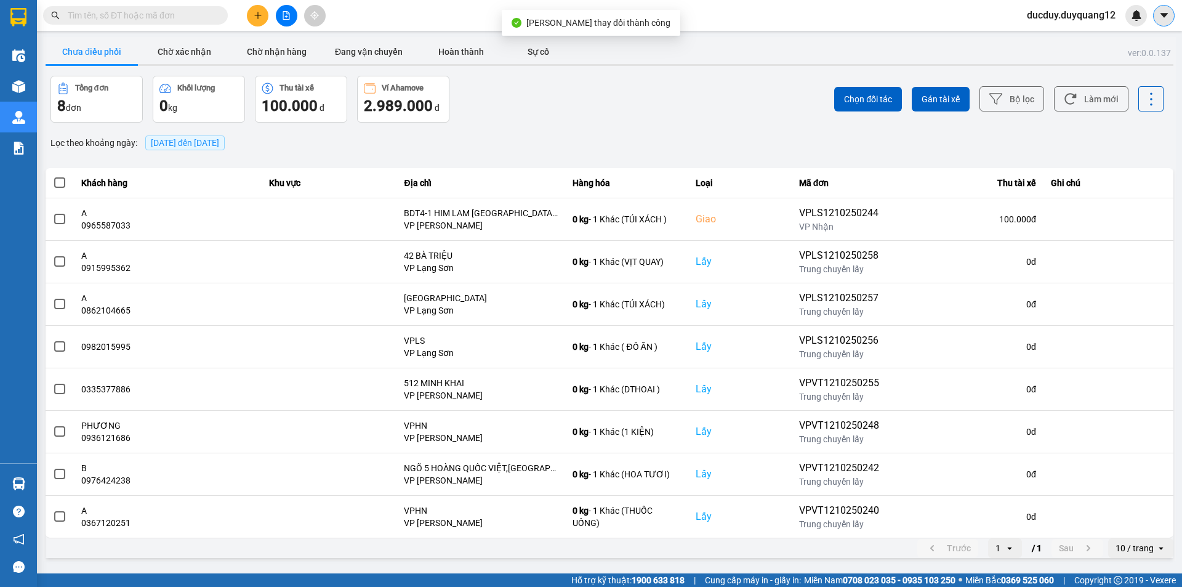
click at [1161, 14] on icon "caret-down" at bounding box center [1163, 15] width 7 height 4
click at [1120, 49] on div "Cấu hình nhà xe" at bounding box center [1131, 46] width 62 height 14
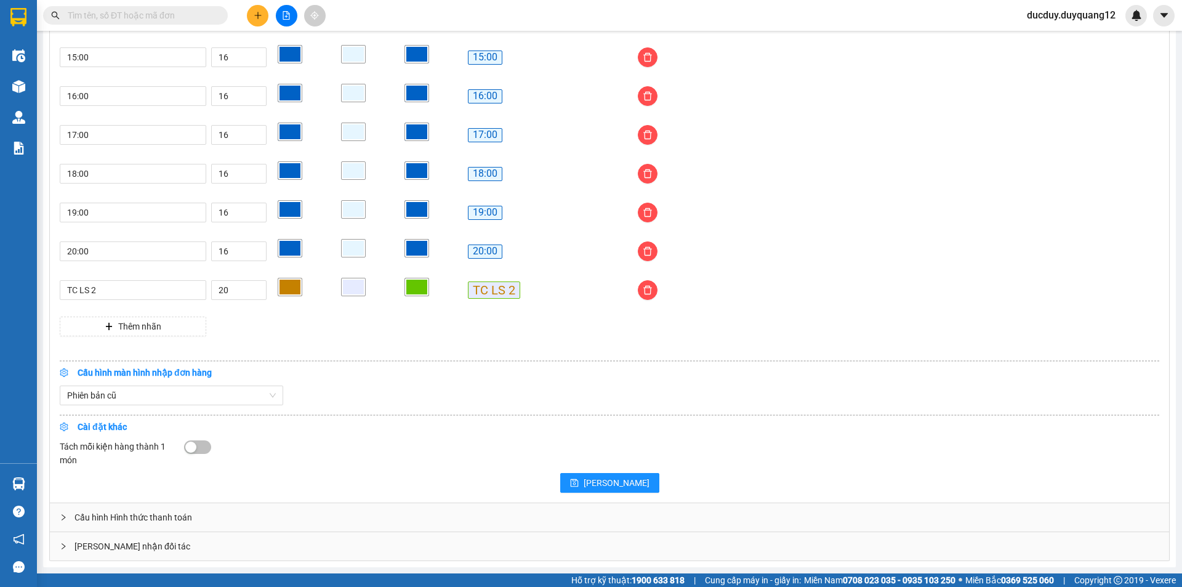
click at [162, 545] on div "[PERSON_NAME] nhận đối tác" at bounding box center [609, 546] width 1119 height 28
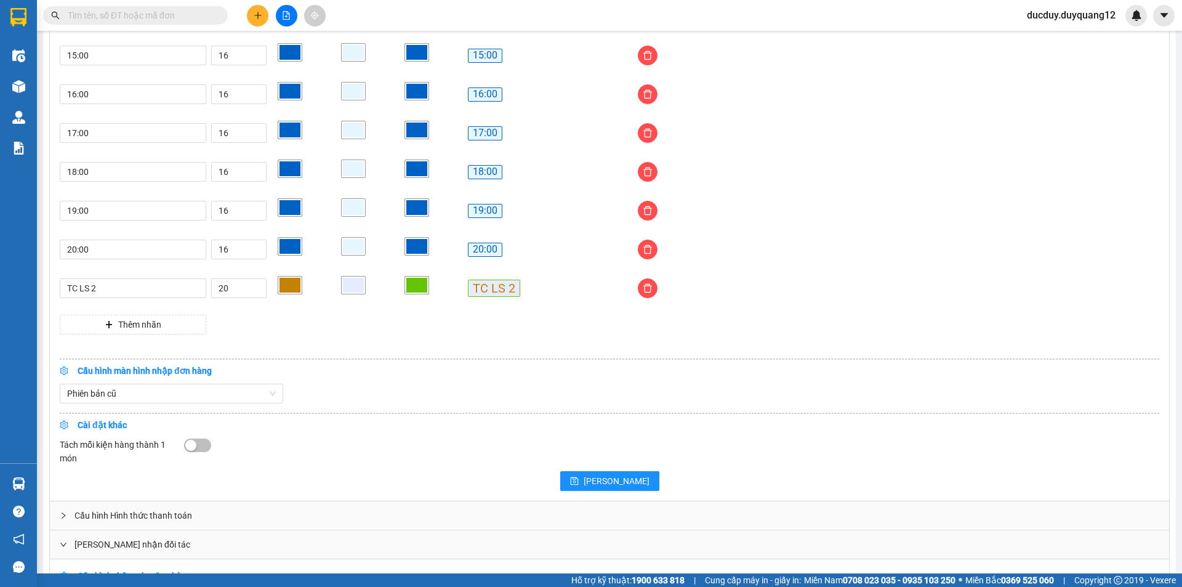
scroll to position [1200, 0]
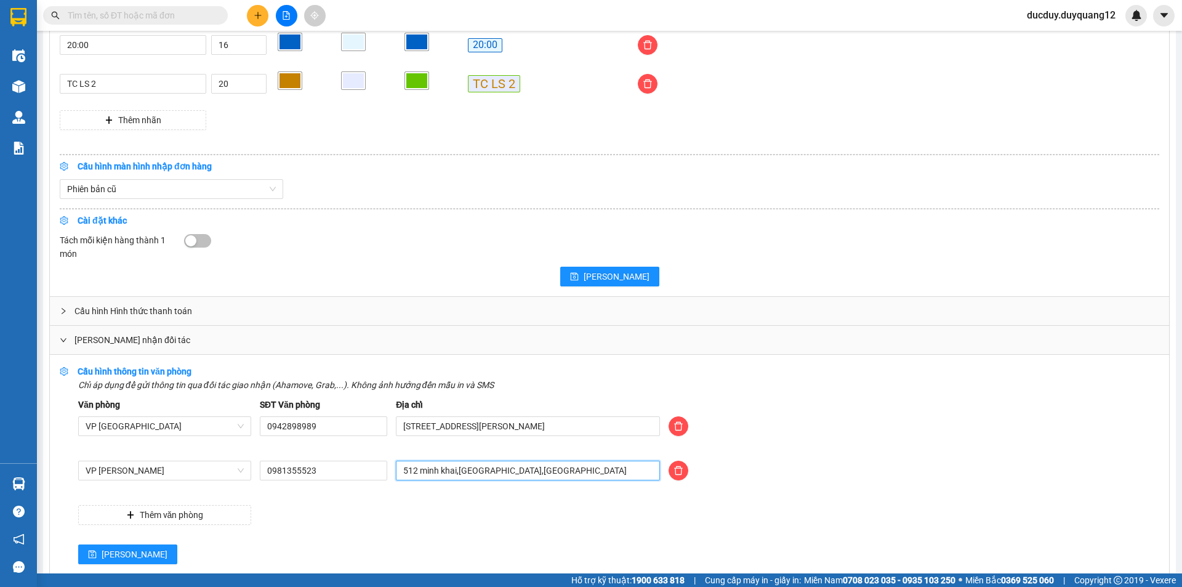
drag, startPoint x: 520, startPoint y: 475, endPoint x: 367, endPoint y: 495, distance: 154.0
click at [367, 495] on div "VP Minh Khai 0981355523 512 minh khai,hai bà trưng,hà nội" at bounding box center [618, 477] width 1089 height 34
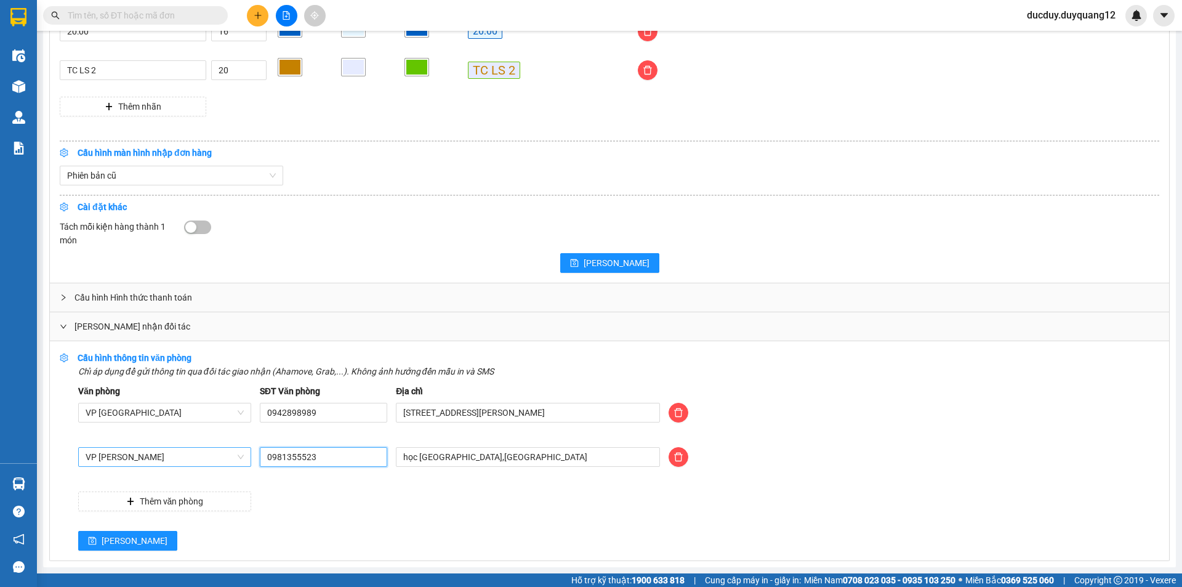
drag, startPoint x: 346, startPoint y: 459, endPoint x: 236, endPoint y: 465, distance: 110.3
click at [236, 465] on div "VP Minh Khai 0981355523 học viện an ninh,văn quán hà đông" at bounding box center [618, 464] width 1089 height 34
click at [102, 539] on span "[PERSON_NAME]" at bounding box center [135, 541] width 66 height 14
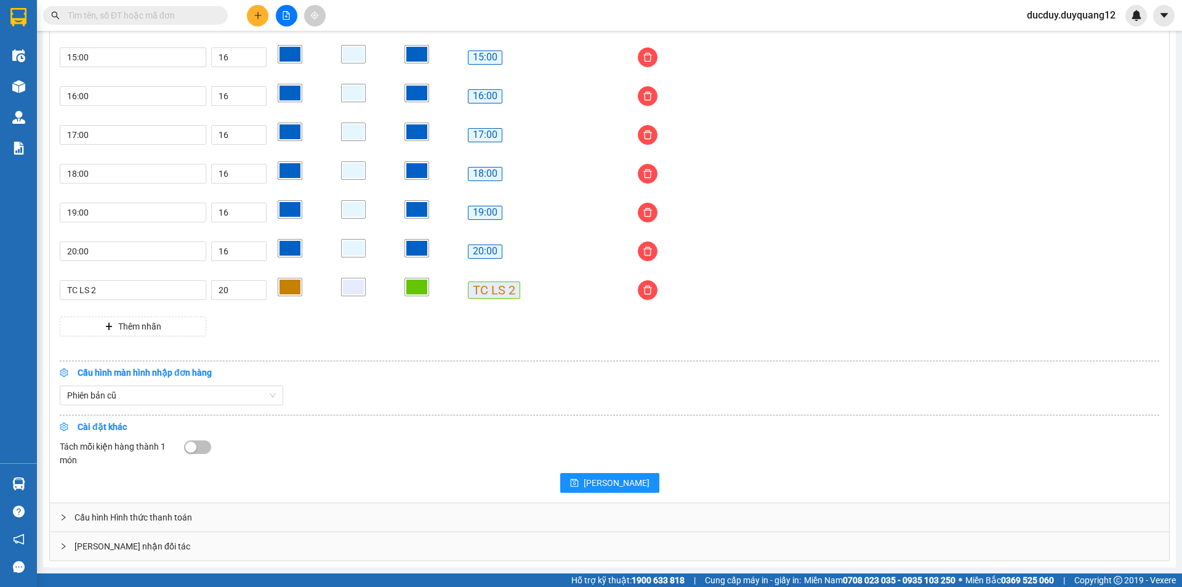
scroll to position [996, 0]
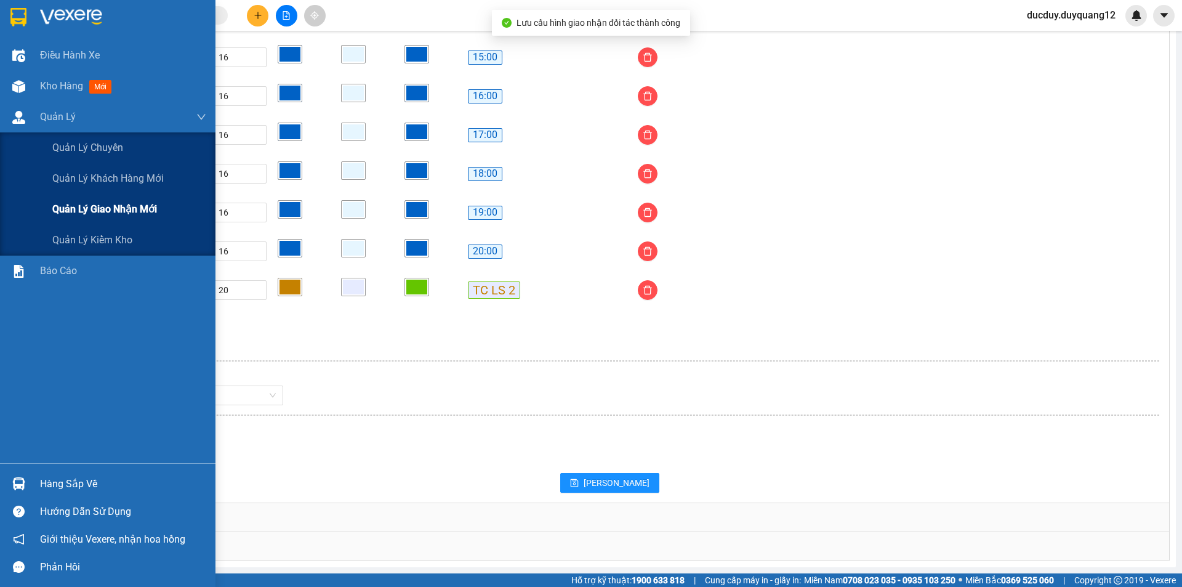
click at [126, 212] on span "Quản lý giao nhận mới" at bounding box center [104, 208] width 105 height 15
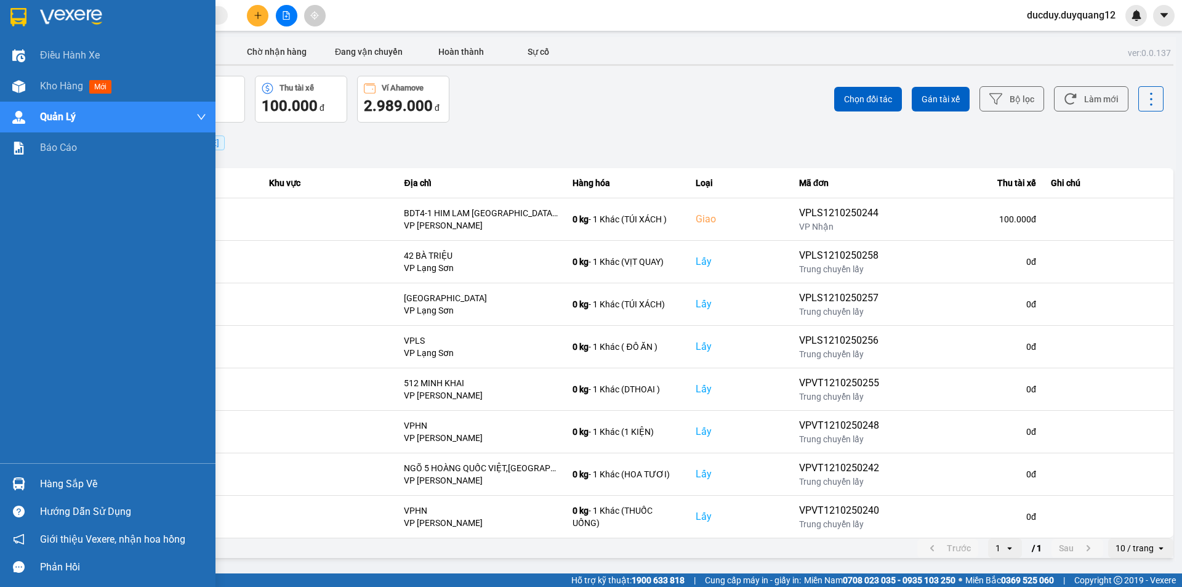
click at [50, 484] on div "Hàng sắp về" at bounding box center [123, 484] width 166 height 18
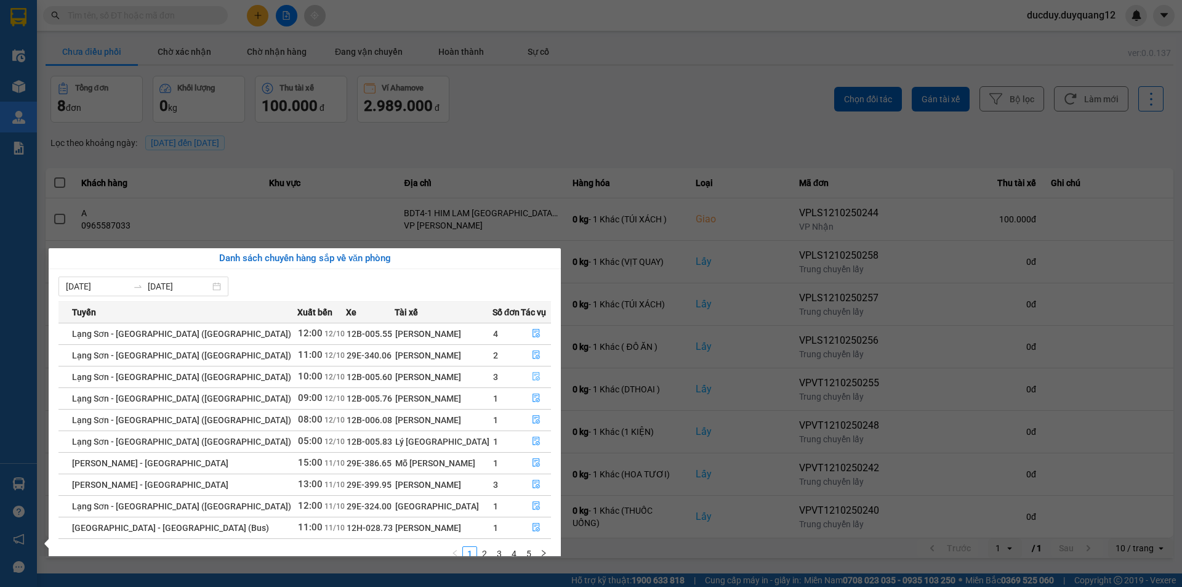
click at [532, 372] on icon "file-done" at bounding box center [535, 376] width 7 height 9
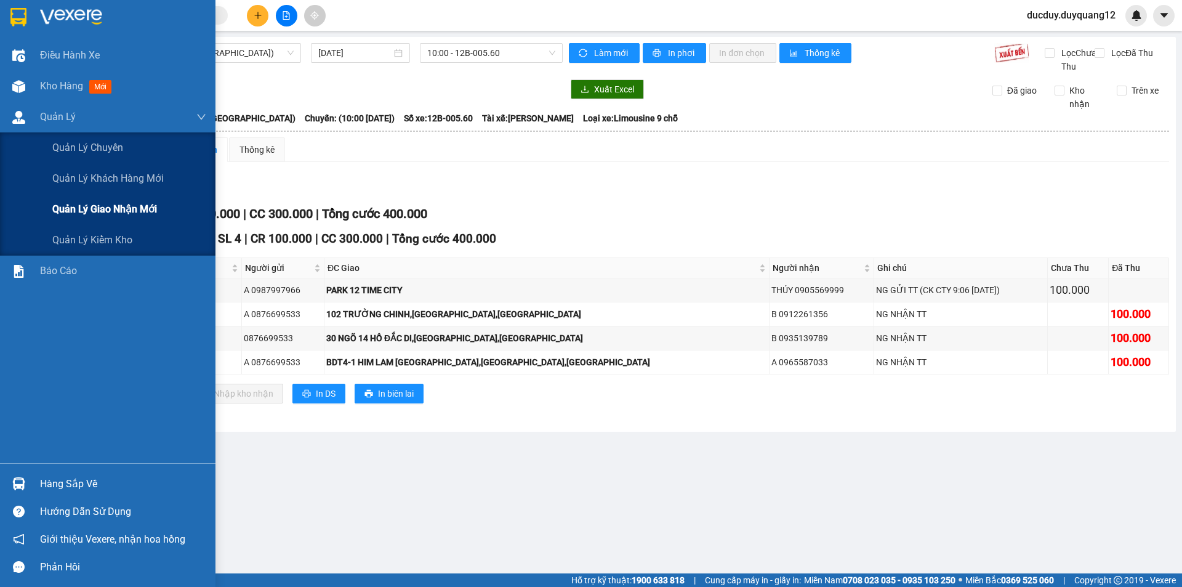
click at [84, 213] on span "Quản lý giao nhận mới" at bounding box center [104, 208] width 105 height 15
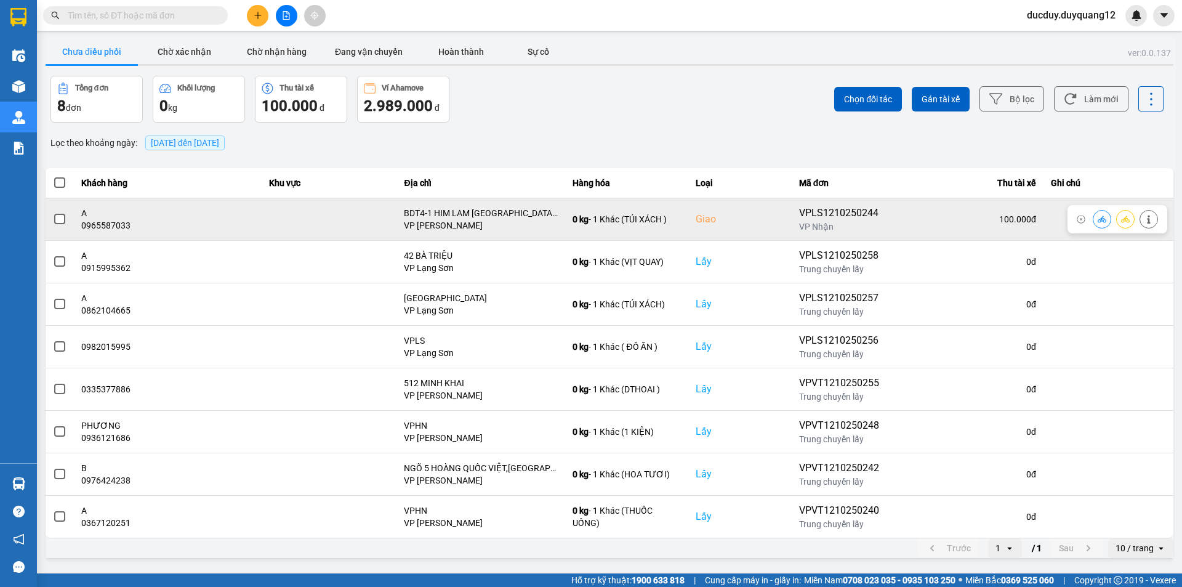
click at [60, 222] on span at bounding box center [59, 219] width 11 height 11
click at [53, 212] on input "checkbox" at bounding box center [53, 212] width 0 height 0
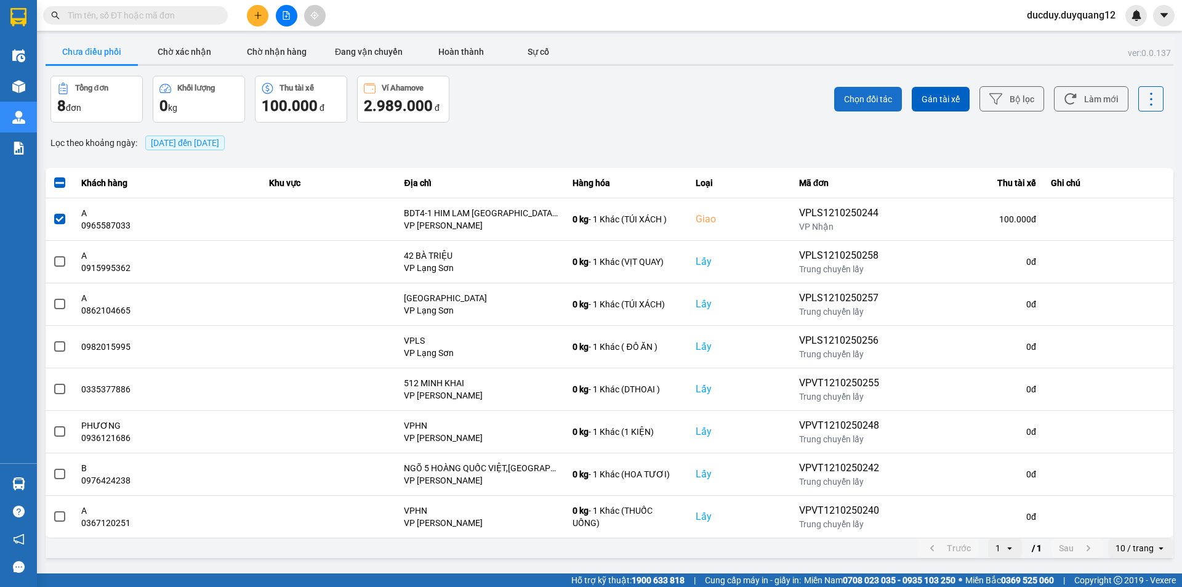
click at [889, 106] on button "Chọn đối tác" at bounding box center [868, 99] width 68 height 25
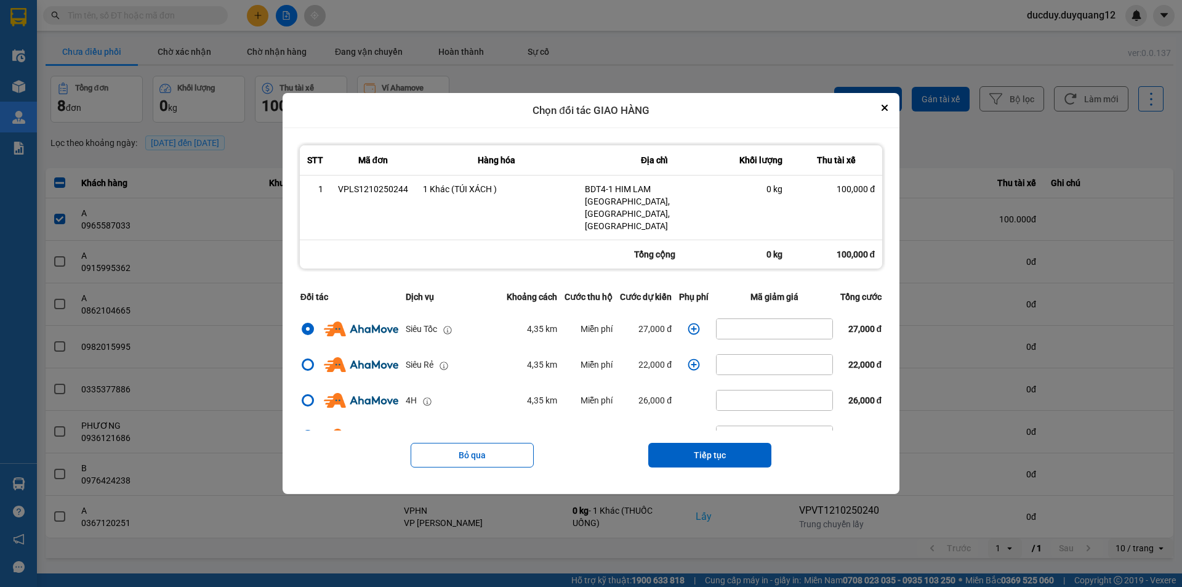
click at [688, 323] on icon "dialog" at bounding box center [693, 329] width 12 height 12
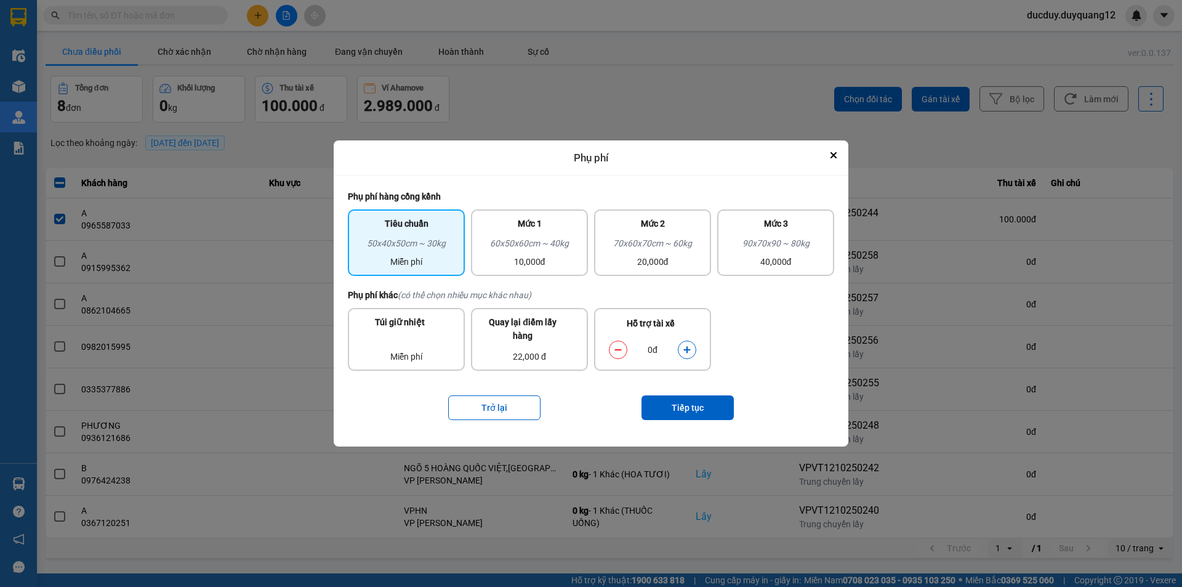
click at [692, 344] on button "dialog" at bounding box center [686, 350] width 17 height 22
click at [678, 407] on button "Tiếp tục" at bounding box center [687, 407] width 92 height 25
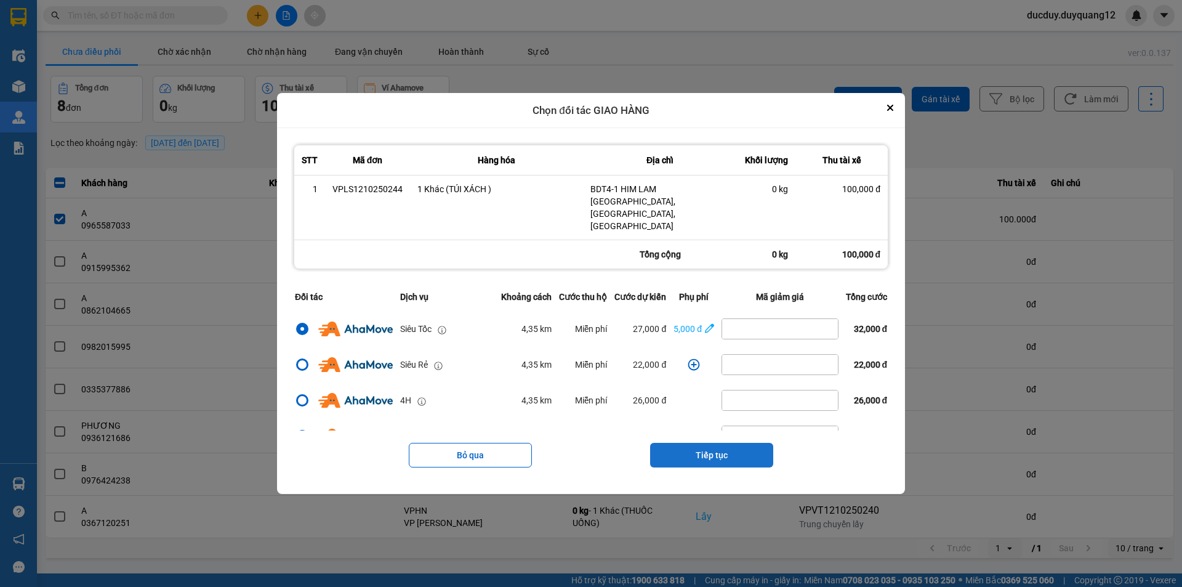
click at [703, 443] on button "Tiếp tục" at bounding box center [711, 455] width 123 height 25
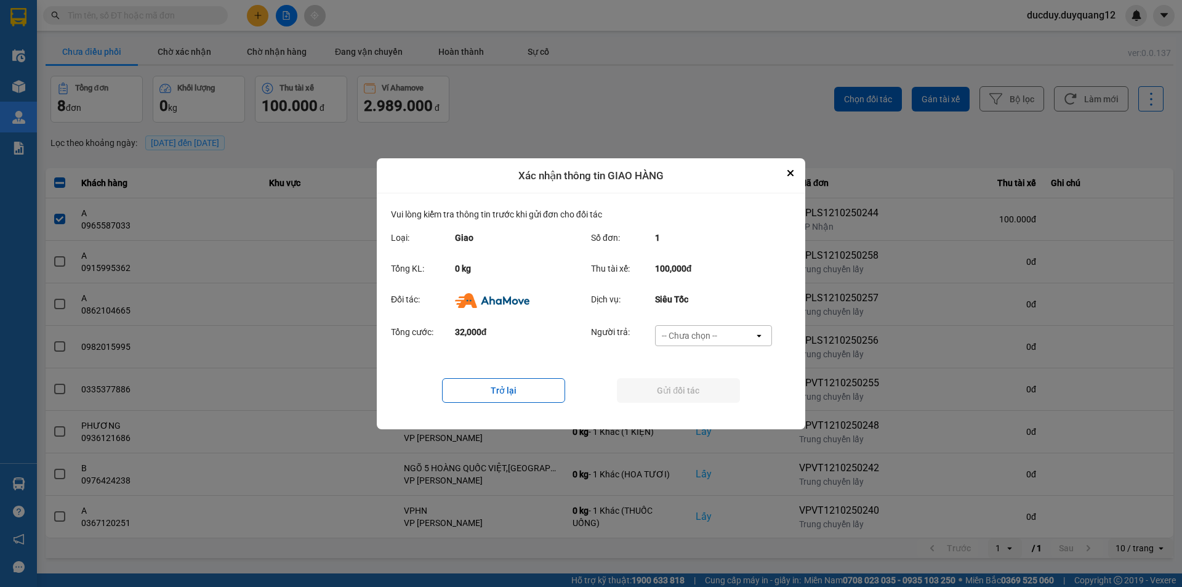
click at [692, 334] on div "-- Chưa chọn --" at bounding box center [689, 335] width 55 height 12
click at [695, 405] on span "Ví Ahamove" at bounding box center [689, 405] width 50 height 12
click at [788, 172] on icon "Close" at bounding box center [790, 173] width 6 height 6
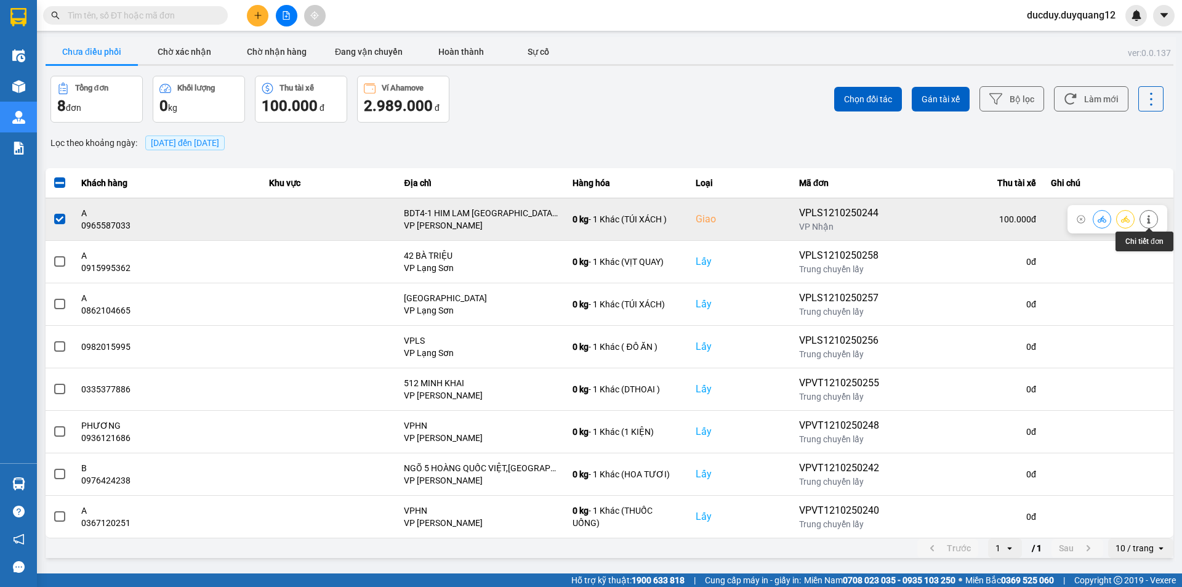
click at [1148, 220] on icon at bounding box center [1148, 219] width 3 height 9
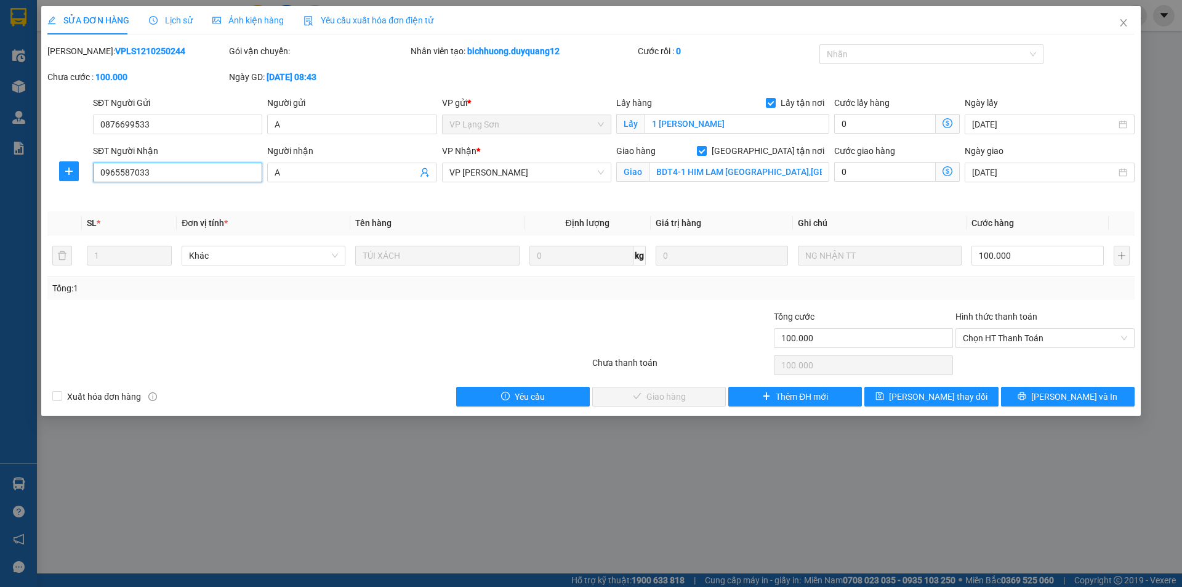
click at [121, 173] on input "0965587033" at bounding box center [177, 172] width 169 height 20
click at [947, 394] on span "[PERSON_NAME] thay đổi" at bounding box center [938, 397] width 98 height 14
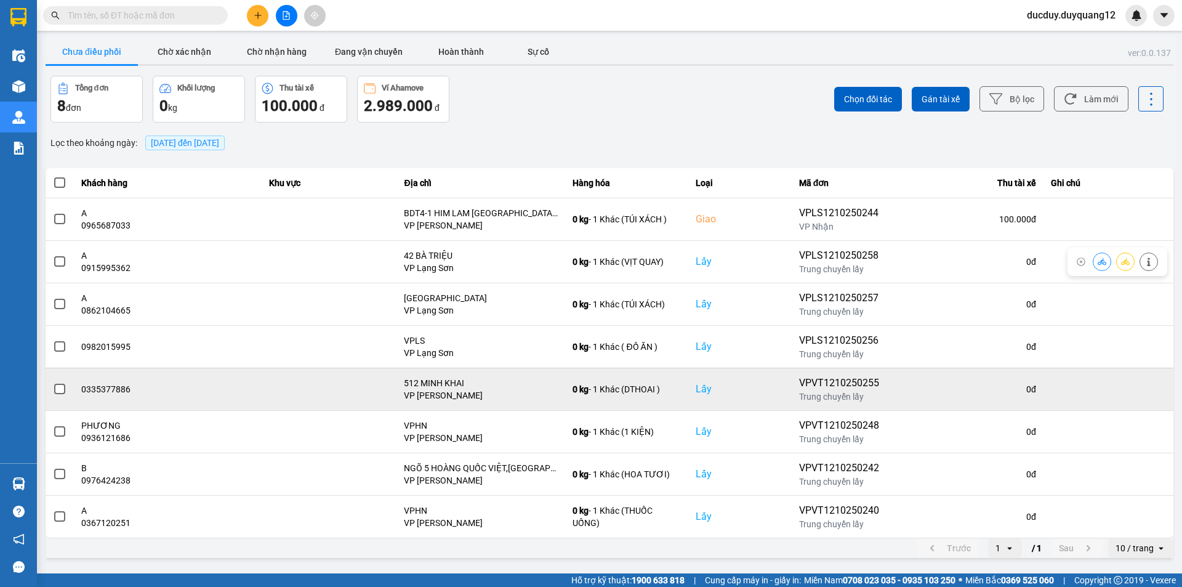
click at [737, 301] on tbody "A 0965687033 BDT4-1 HIM LAM VẠN PHÚC,HÀ ĐÔNG,HÀ NỘI VP Minh Khai 0 kg - 1 Khác …" at bounding box center [610, 368] width 1128 height 340
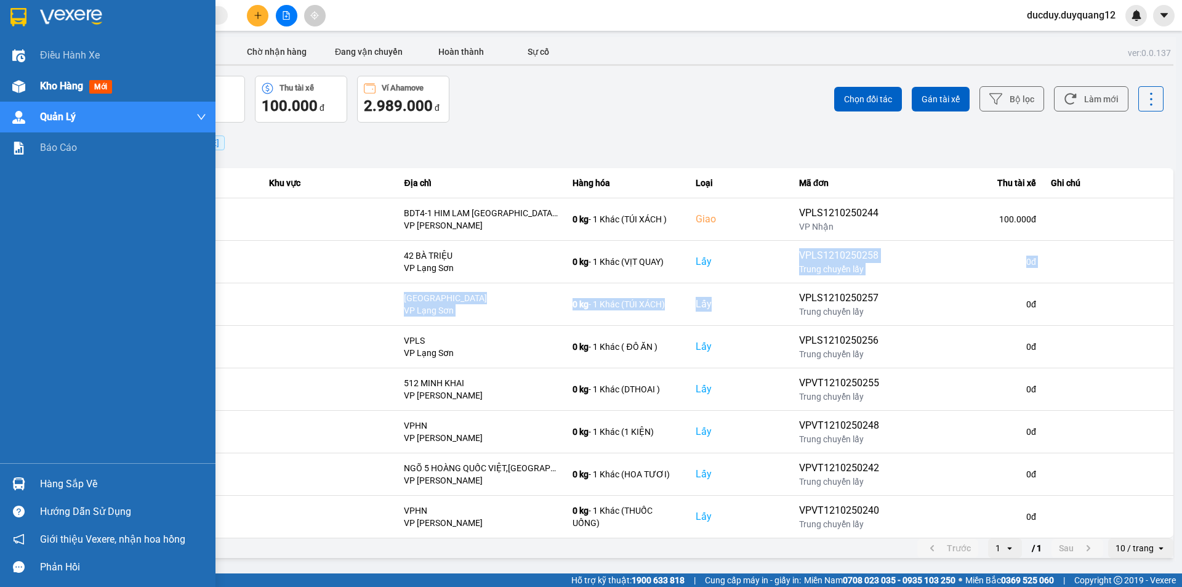
click at [57, 86] on span "Kho hàng" at bounding box center [61, 86] width 43 height 12
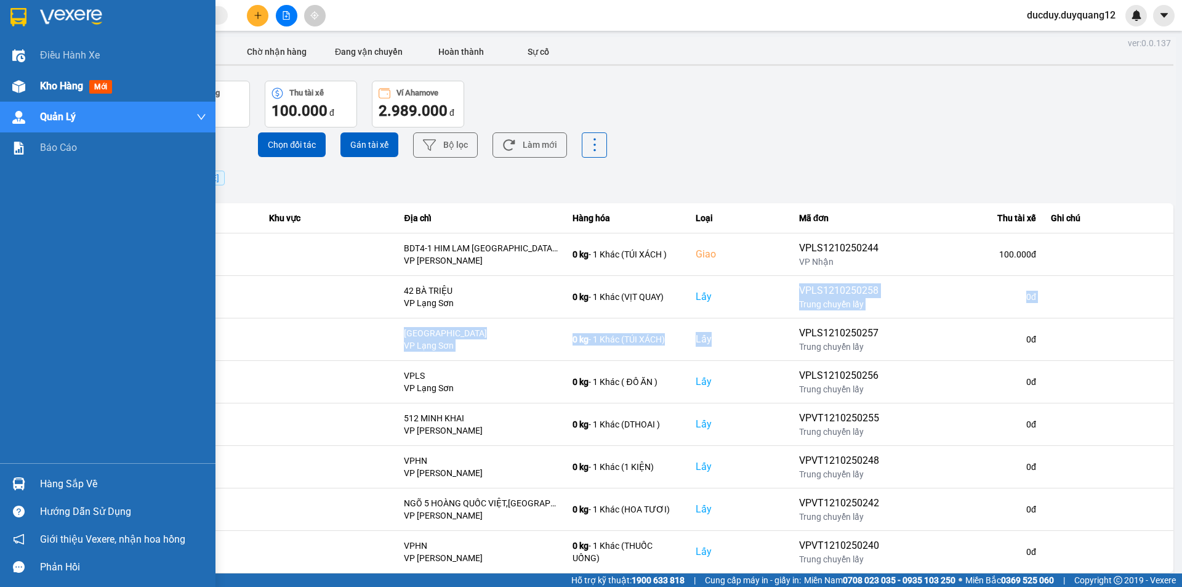
click at [57, 86] on span "Kho hàng" at bounding box center [61, 86] width 43 height 12
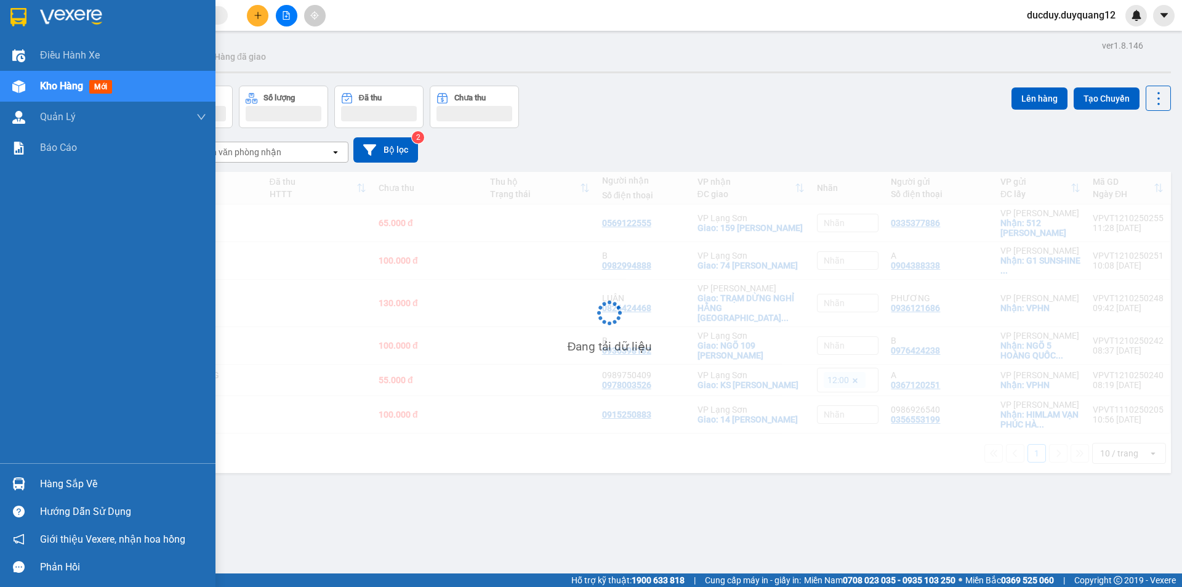
click at [57, 86] on span "Kho hàng" at bounding box center [61, 86] width 43 height 12
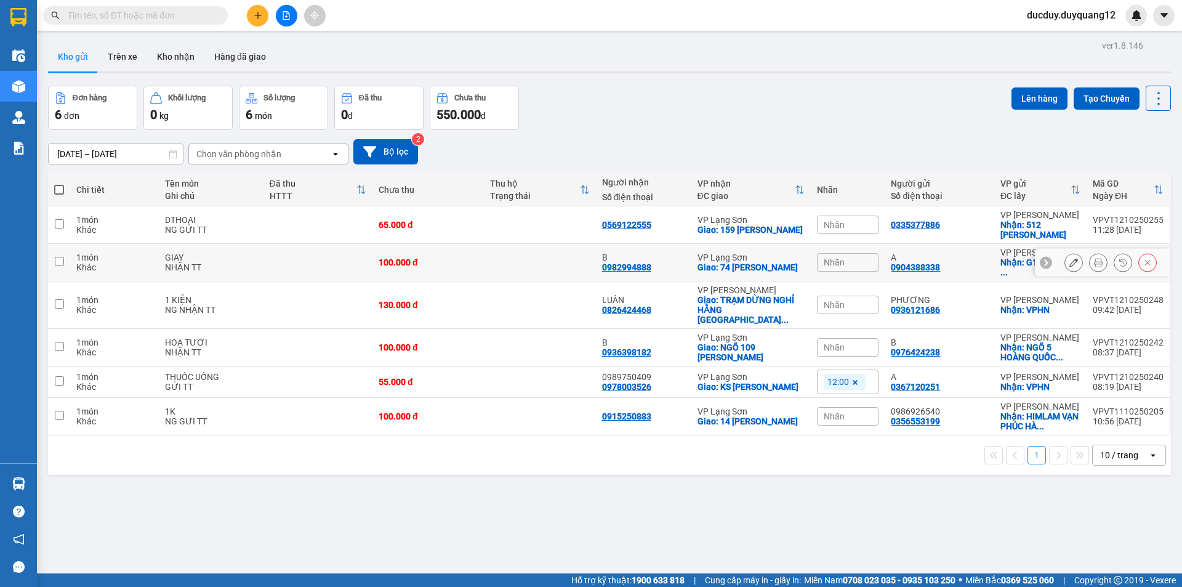
click at [60, 262] on input "checkbox" at bounding box center [59, 261] width 9 height 9
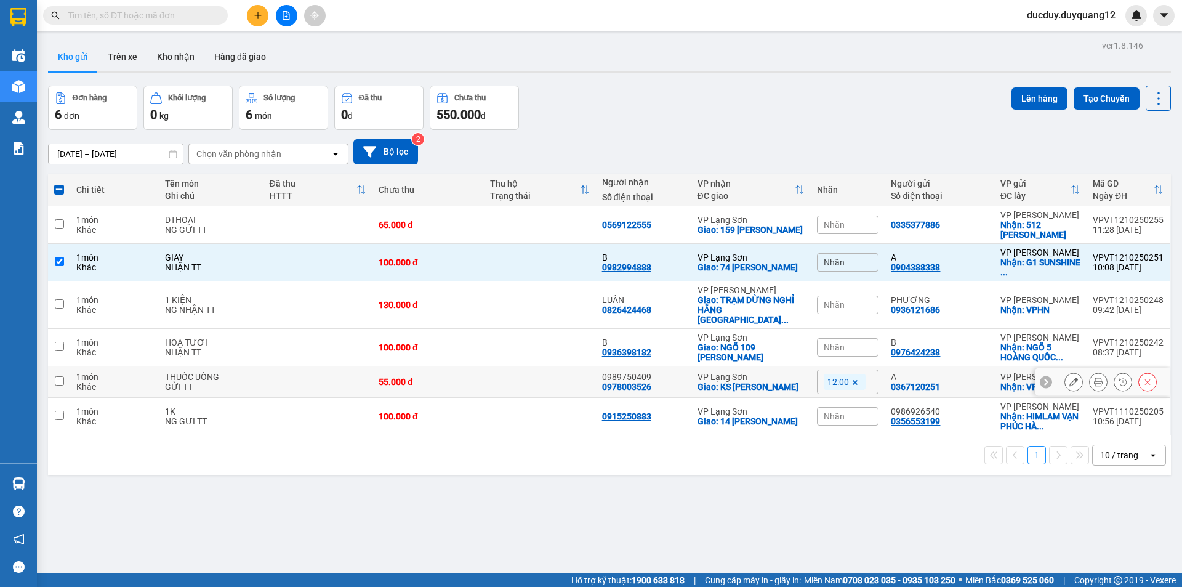
click at [63, 376] on input "checkbox" at bounding box center [59, 380] width 9 height 9
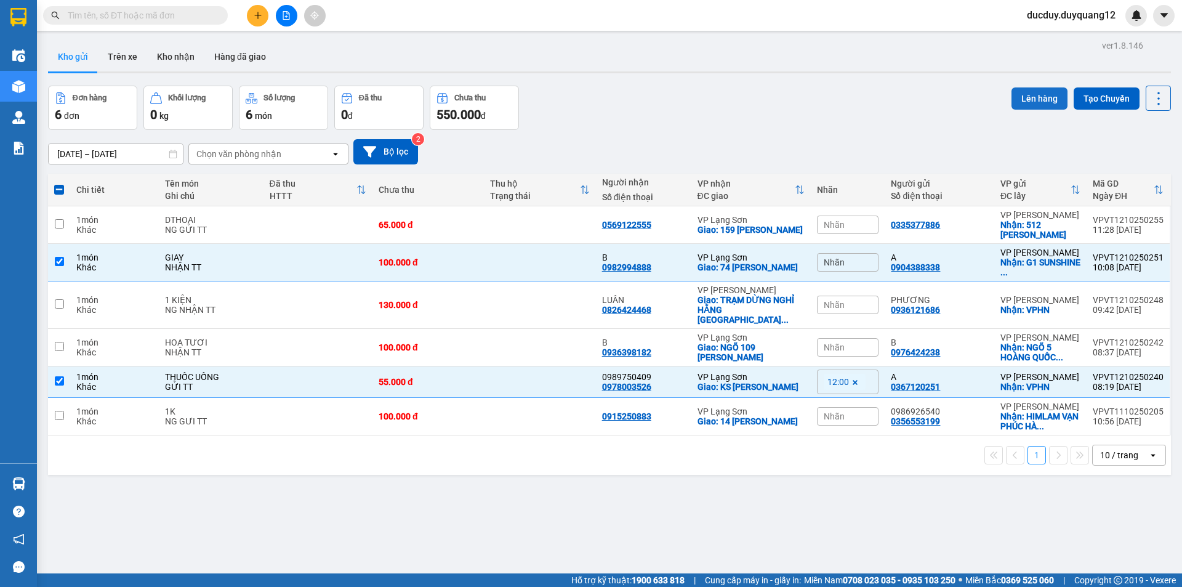
click at [1040, 95] on button "Lên hàng" at bounding box center [1039, 98] width 56 height 22
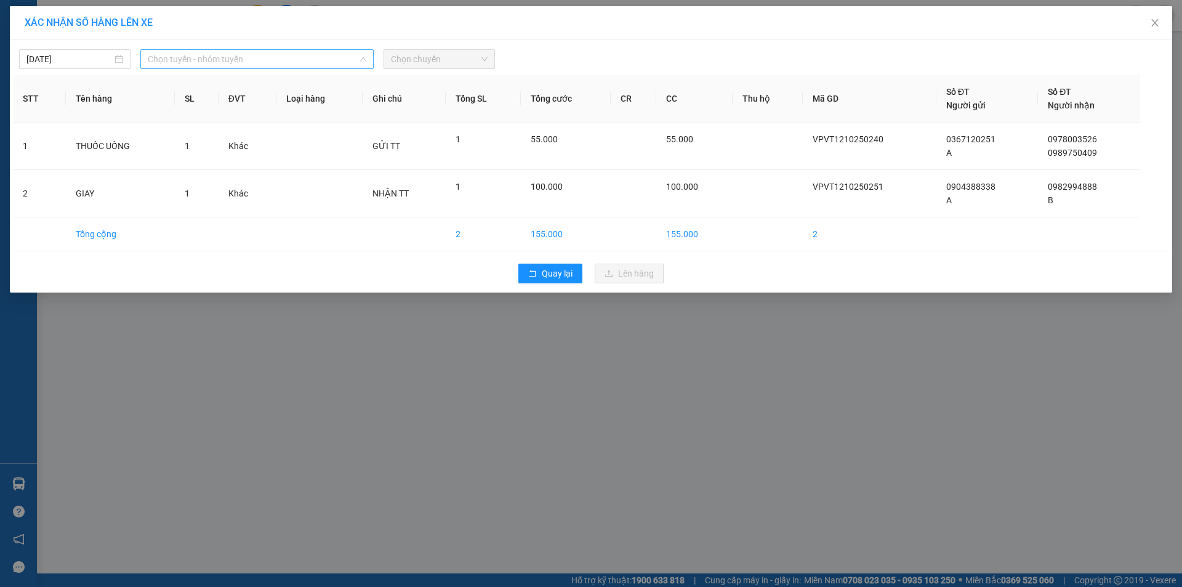
click at [245, 57] on span "Chọn tuyến - nhóm tuyến" at bounding box center [257, 59] width 218 height 18
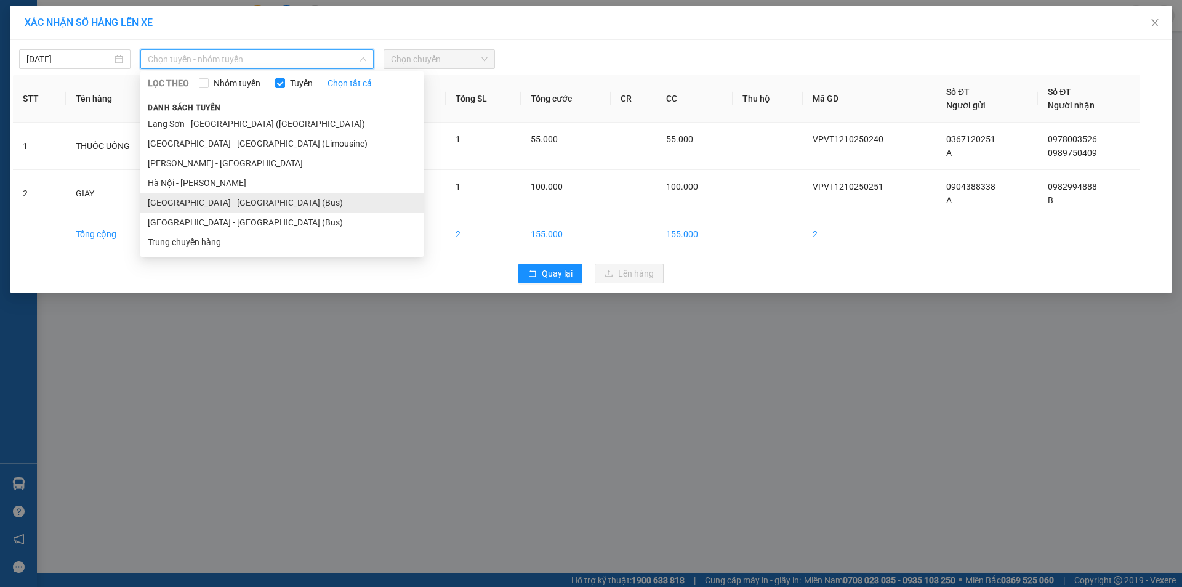
click at [220, 199] on li "[GEOGRAPHIC_DATA] - [GEOGRAPHIC_DATA] (Bus)" at bounding box center [281, 203] width 283 height 20
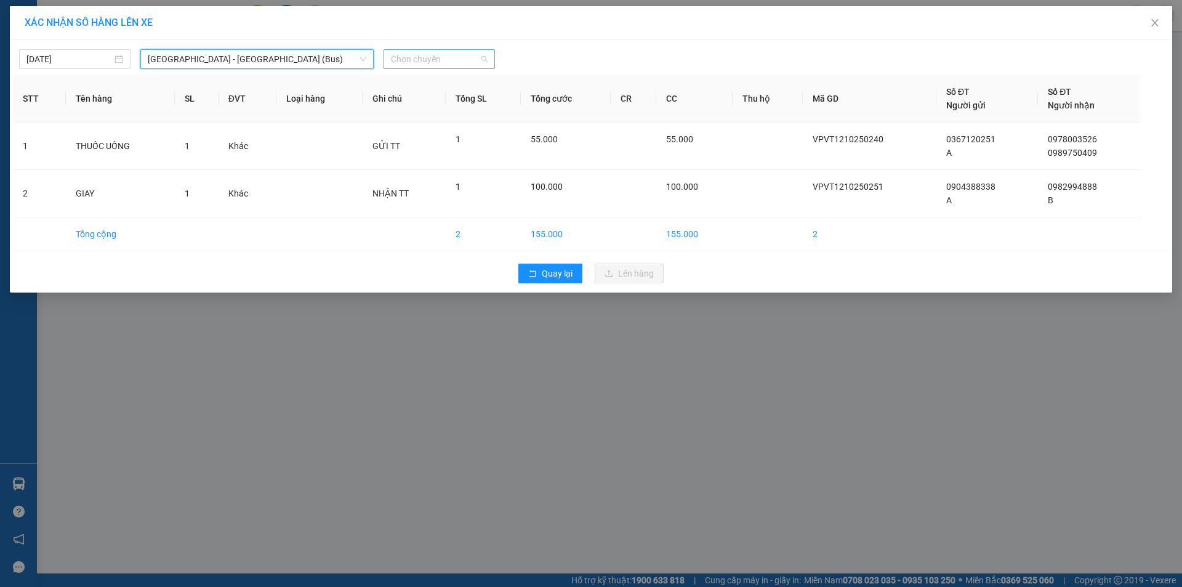
click at [450, 55] on span "Chọn chuyến" at bounding box center [439, 59] width 97 height 18
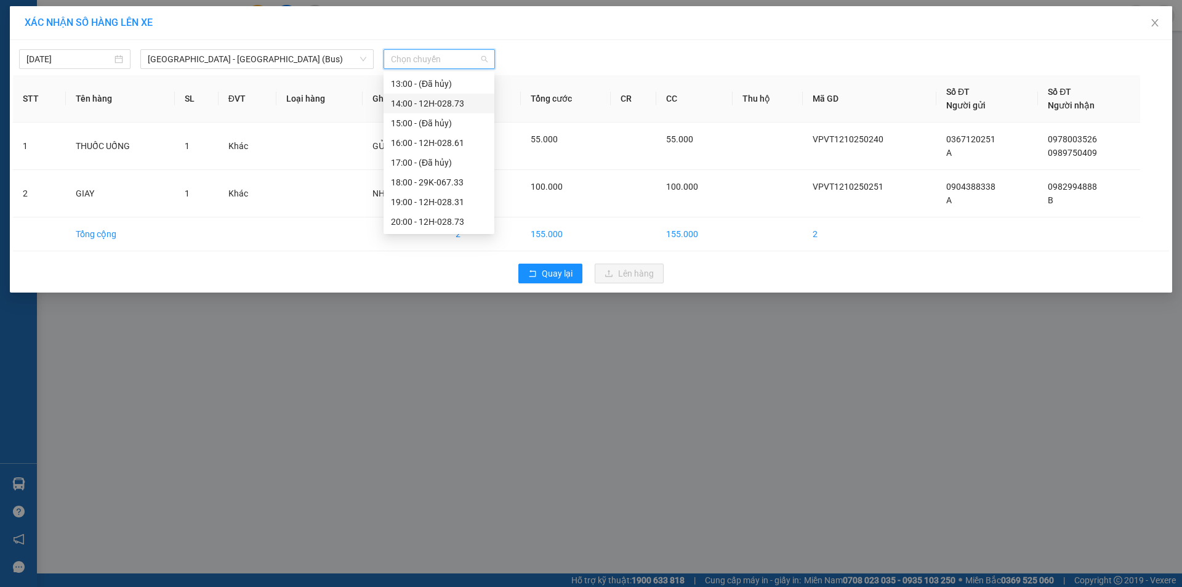
scroll to position [54, 0]
click at [456, 184] on div "12:00 - 12H-028.31" at bounding box center [439, 187] width 96 height 14
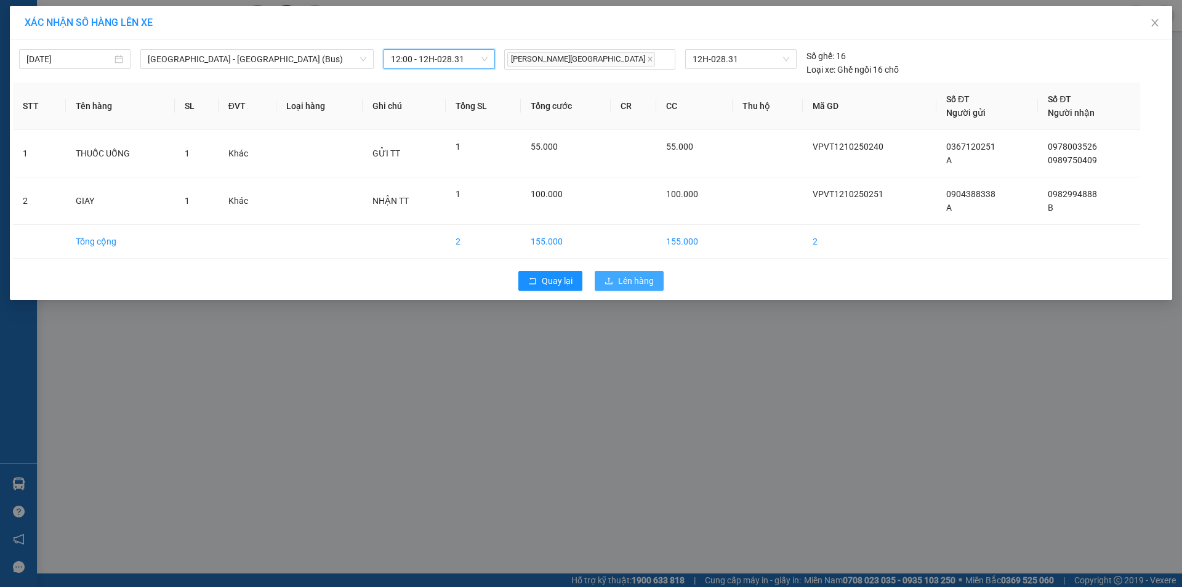
click at [625, 278] on span "Lên hàng" at bounding box center [636, 281] width 36 height 14
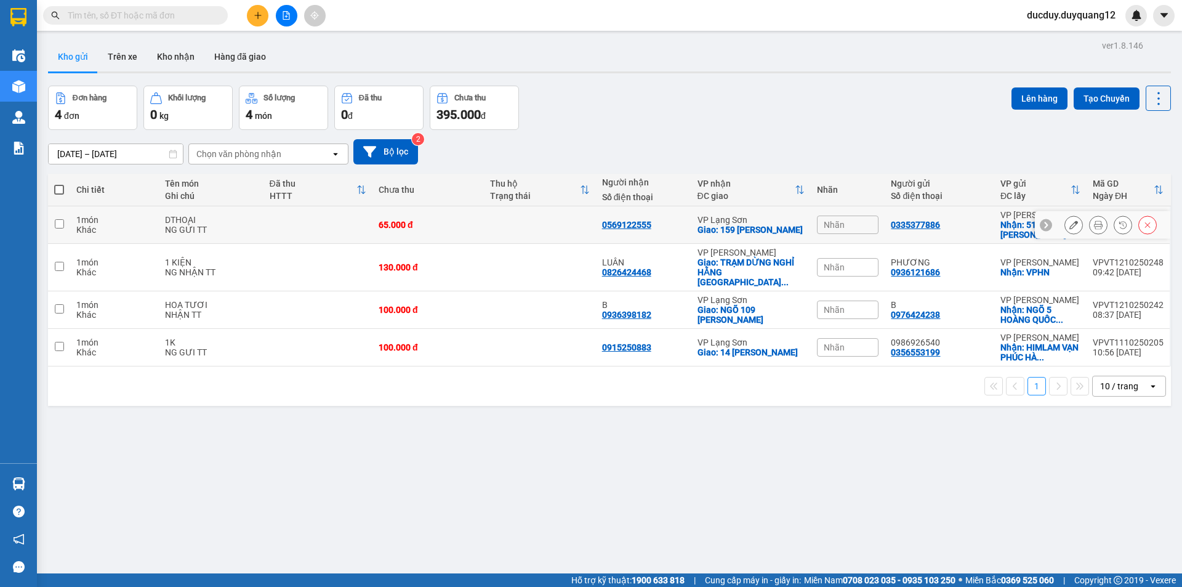
click at [60, 224] on input "checkbox" at bounding box center [59, 223] width 9 height 9
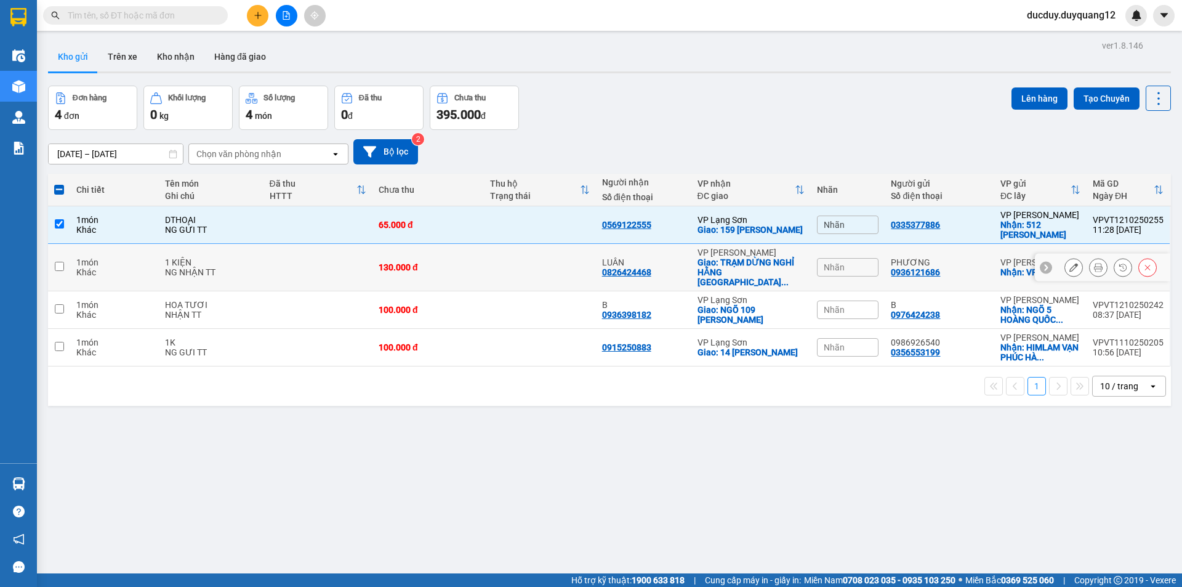
click at [63, 263] on input "checkbox" at bounding box center [59, 266] width 9 height 9
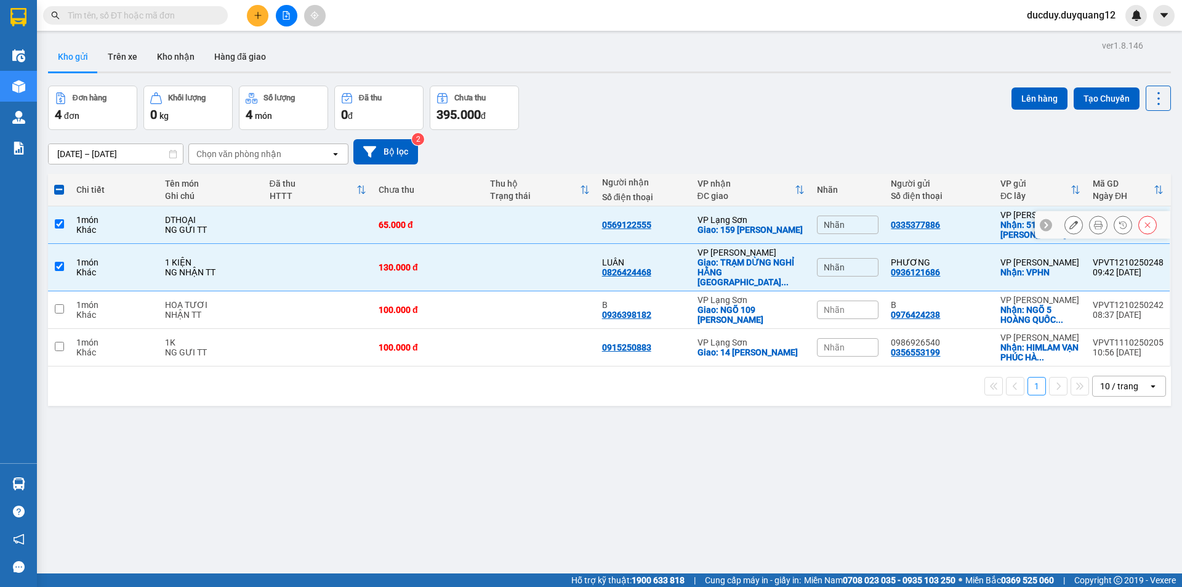
click at [62, 224] on input "checkbox" at bounding box center [59, 223] width 9 height 9
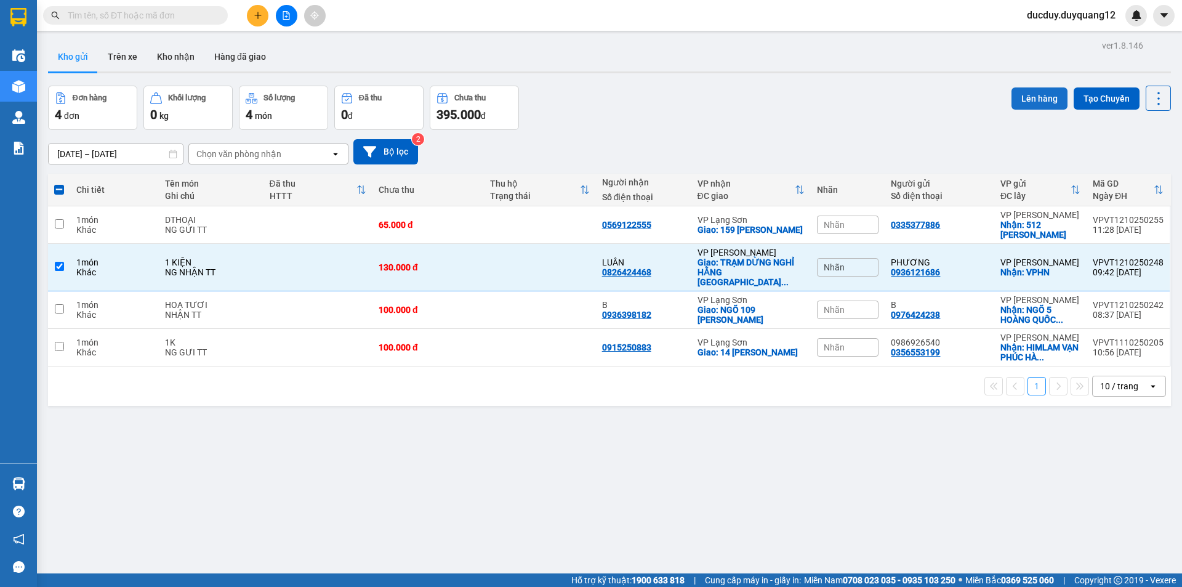
click at [1038, 99] on button "Lên hàng" at bounding box center [1039, 98] width 56 height 22
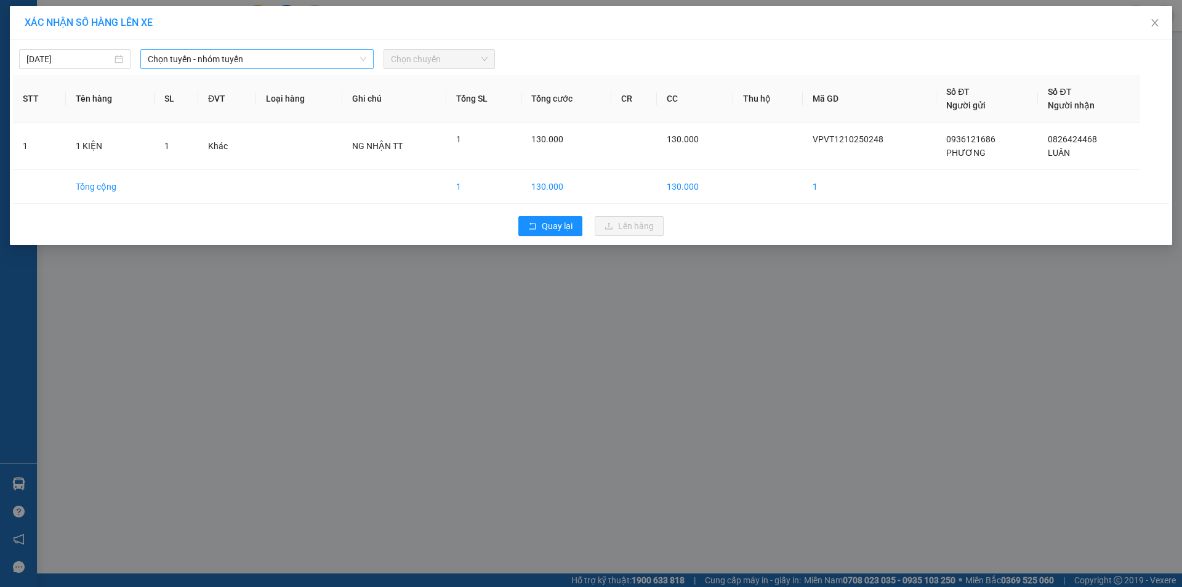
click at [279, 52] on span "Chọn tuyến - nhóm tuyến" at bounding box center [257, 59] width 218 height 18
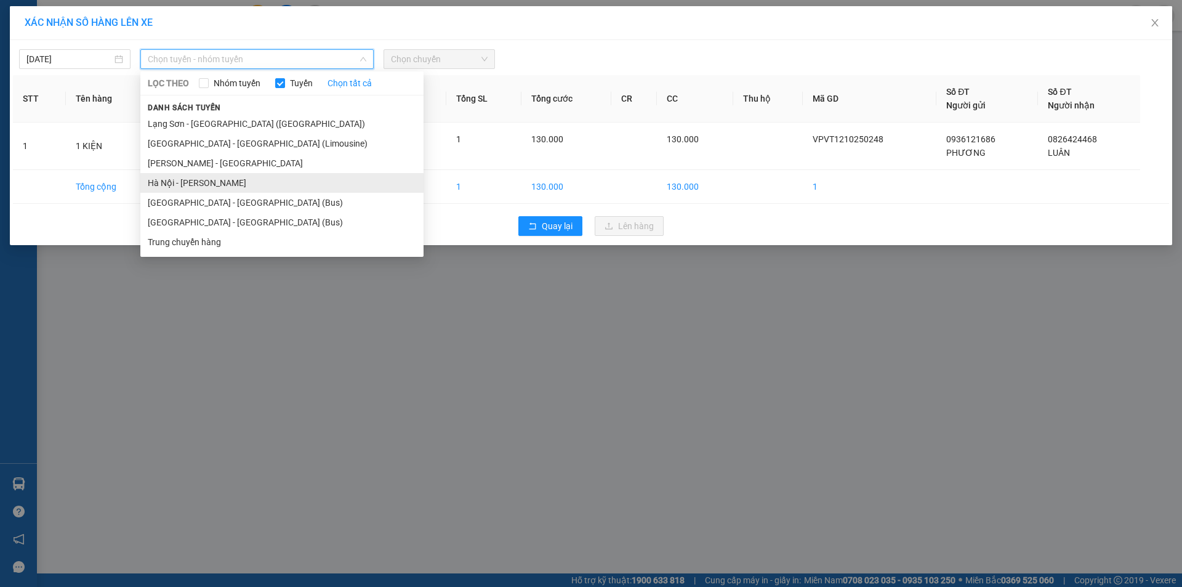
click at [196, 183] on li "Hà Nội - [PERSON_NAME]" at bounding box center [281, 183] width 283 height 20
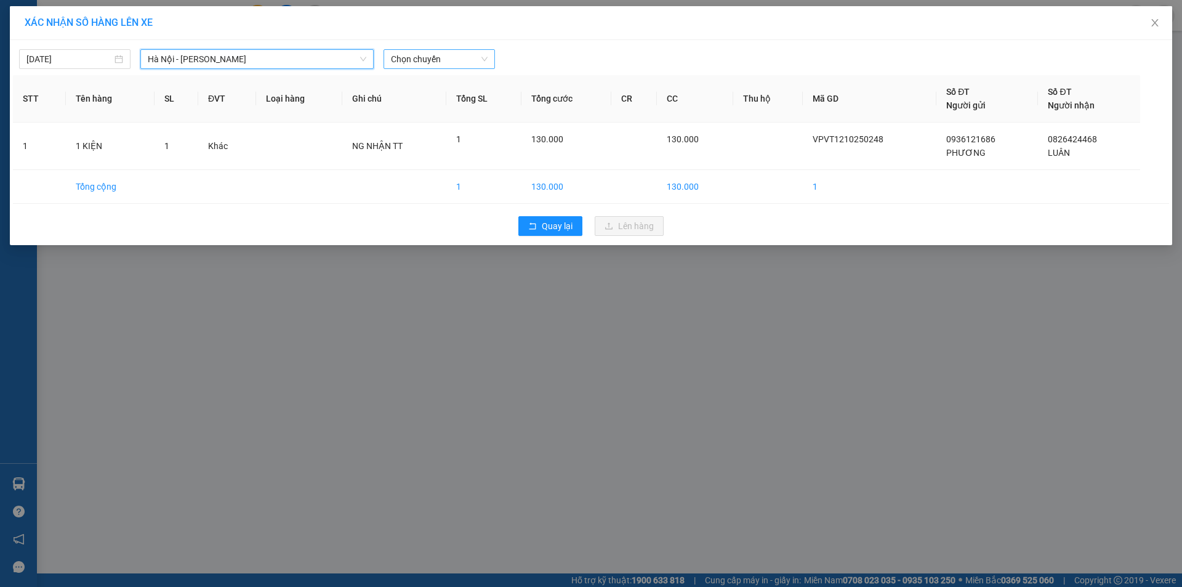
click at [456, 56] on span "Chọn chuyến" at bounding box center [439, 59] width 97 height 18
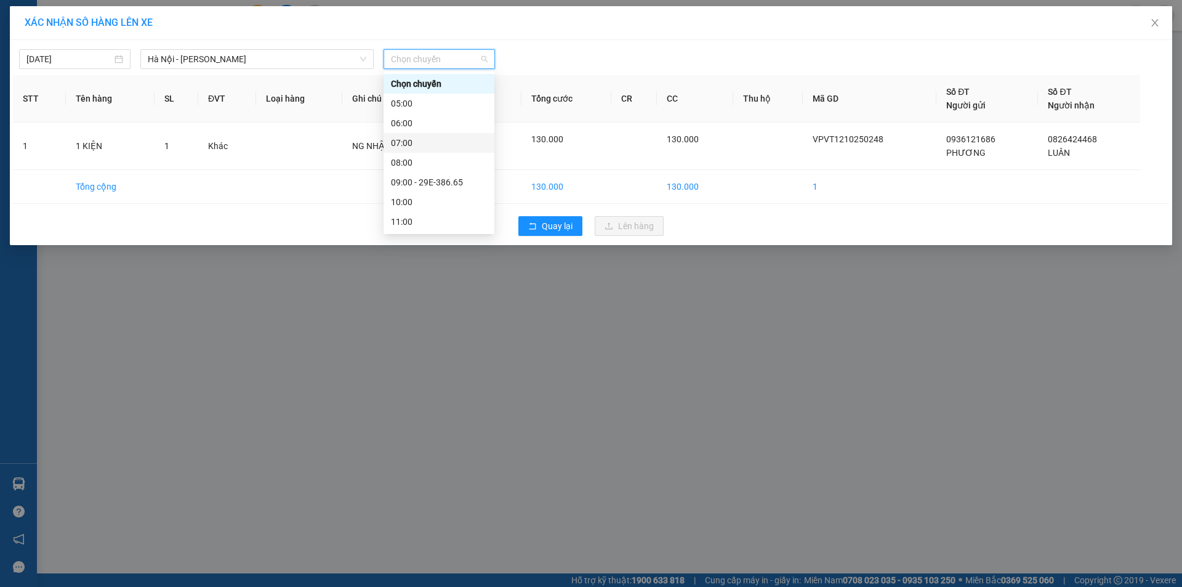
scroll to position [123, 0]
click at [440, 136] on div "13:00 - 29E-363.90" at bounding box center [439, 138] width 96 height 14
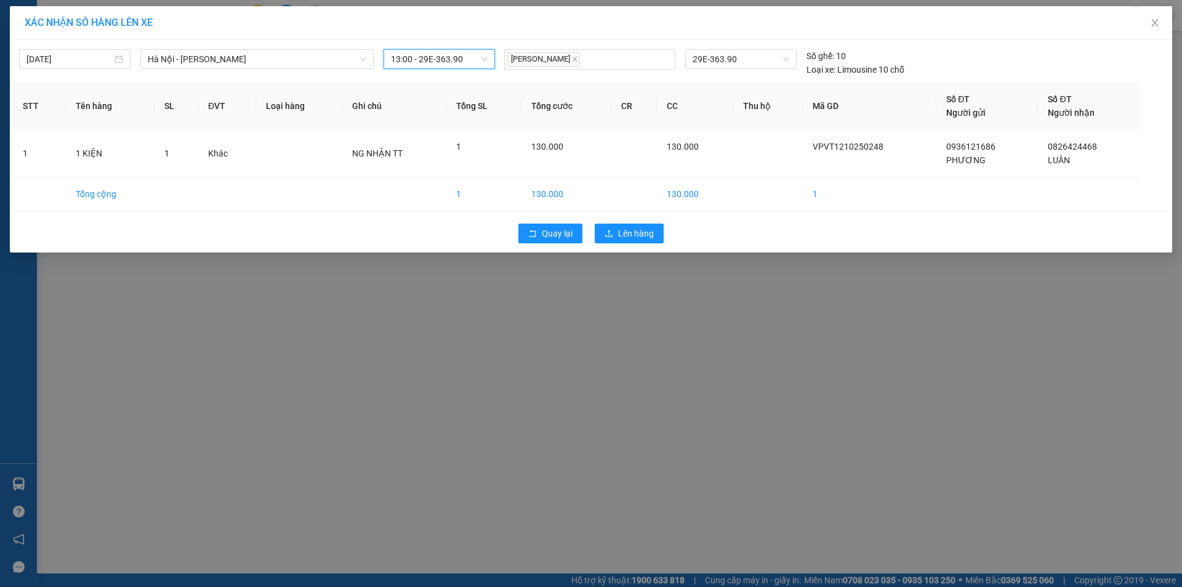
click at [636, 220] on div "Quay lại Lên hàng" at bounding box center [591, 233] width 1156 height 32
click at [636, 230] on span "Lên hàng" at bounding box center [636, 233] width 36 height 14
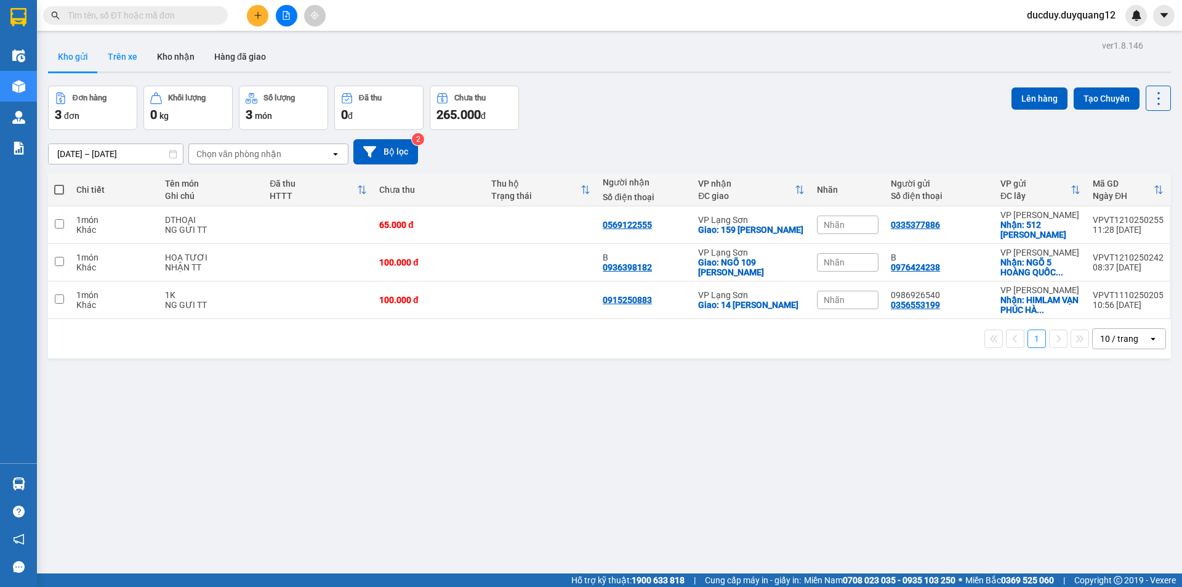
click at [126, 62] on button "Trên xe" at bounding box center [122, 57] width 49 height 30
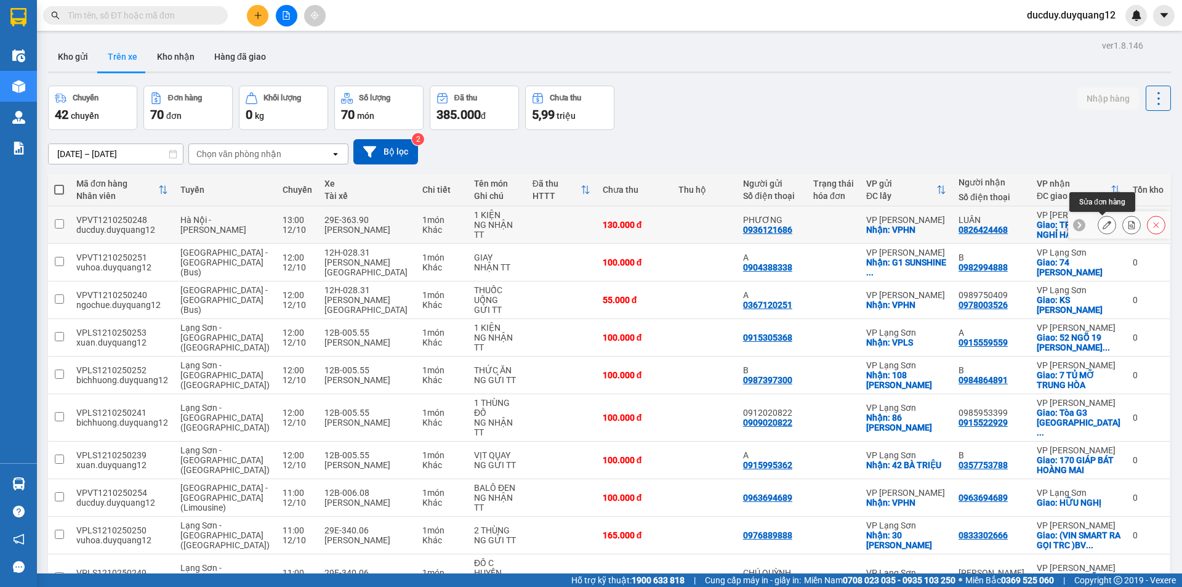
click at [1129, 219] on button at bounding box center [1131, 225] width 17 height 22
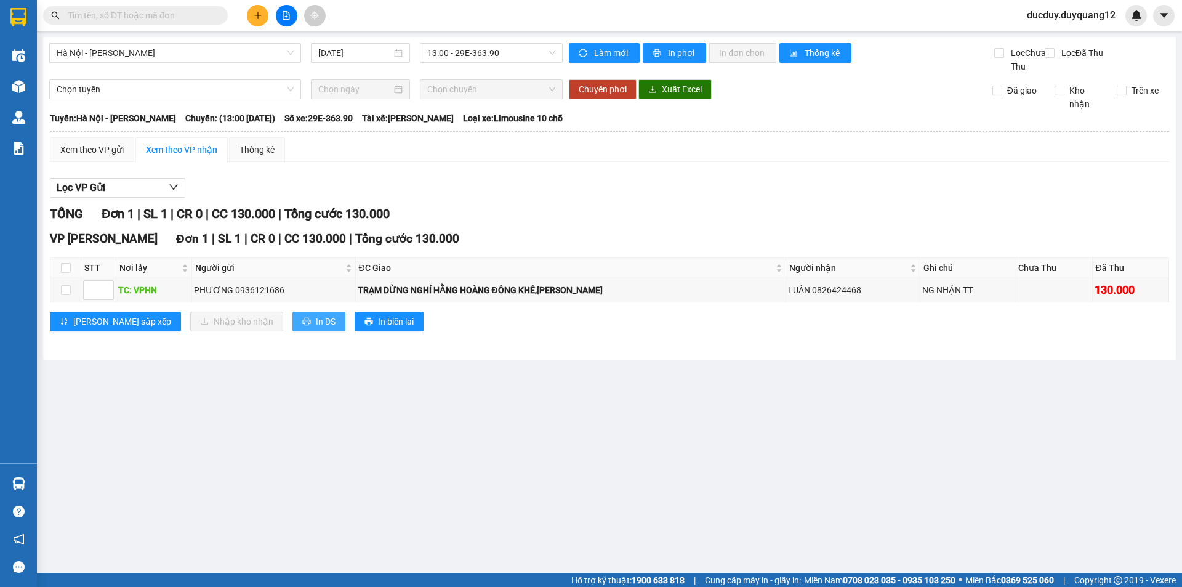
click at [316, 328] on span "In DS" at bounding box center [326, 322] width 20 height 14
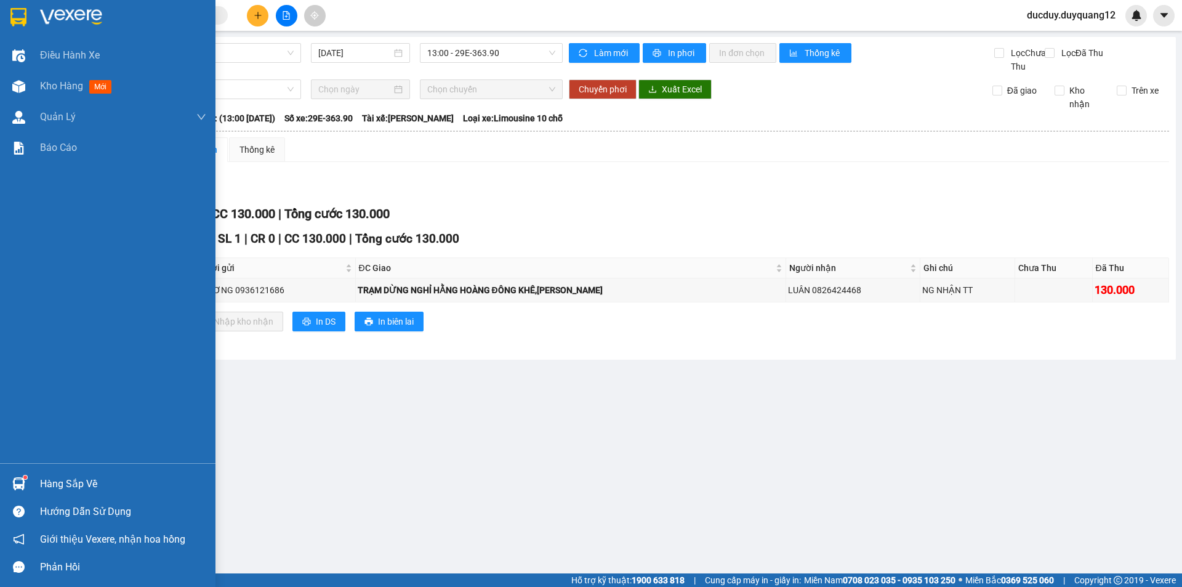
click at [63, 490] on div "Hàng sắp về" at bounding box center [123, 484] width 166 height 18
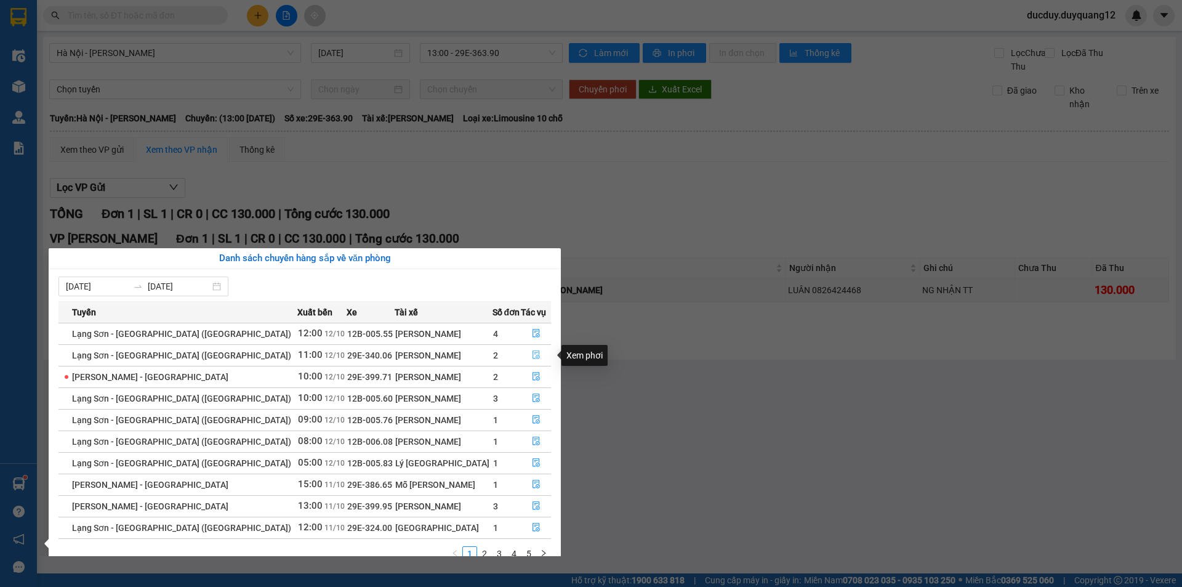
click at [532, 355] on icon "file-done" at bounding box center [535, 355] width 7 height 9
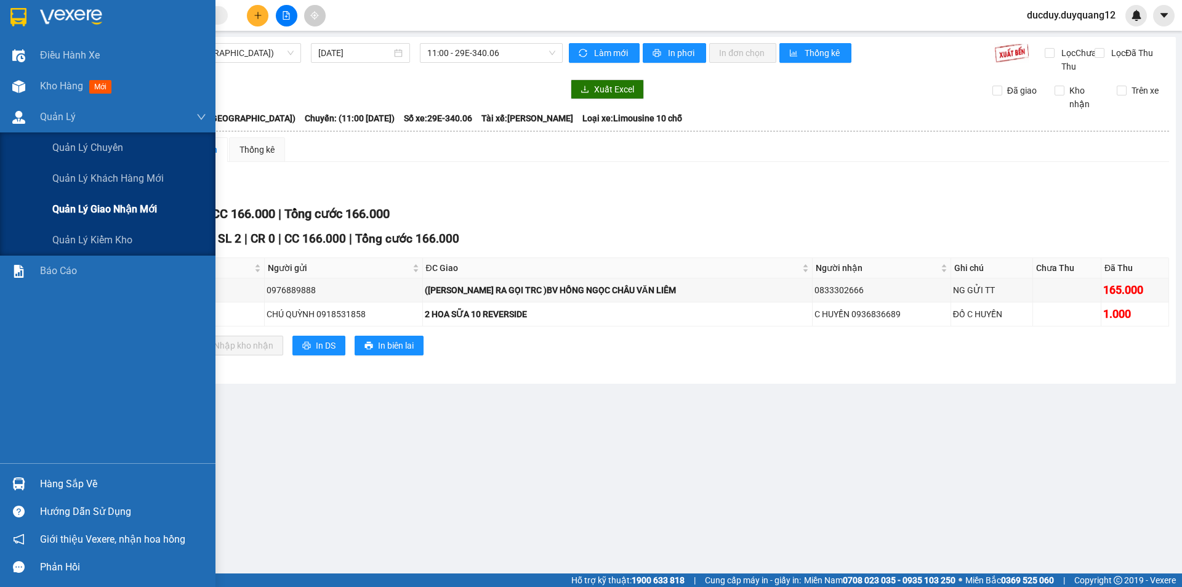
click at [101, 212] on span "Quản lý giao nhận mới" at bounding box center [104, 208] width 105 height 15
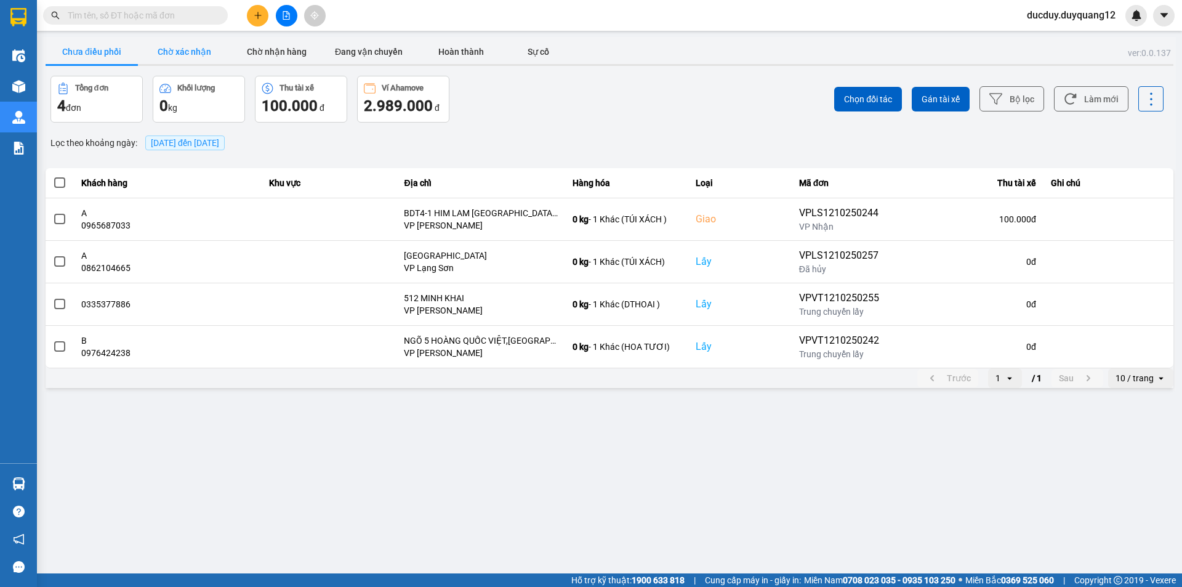
click at [198, 49] on button "Chờ xác nhận" at bounding box center [184, 51] width 92 height 25
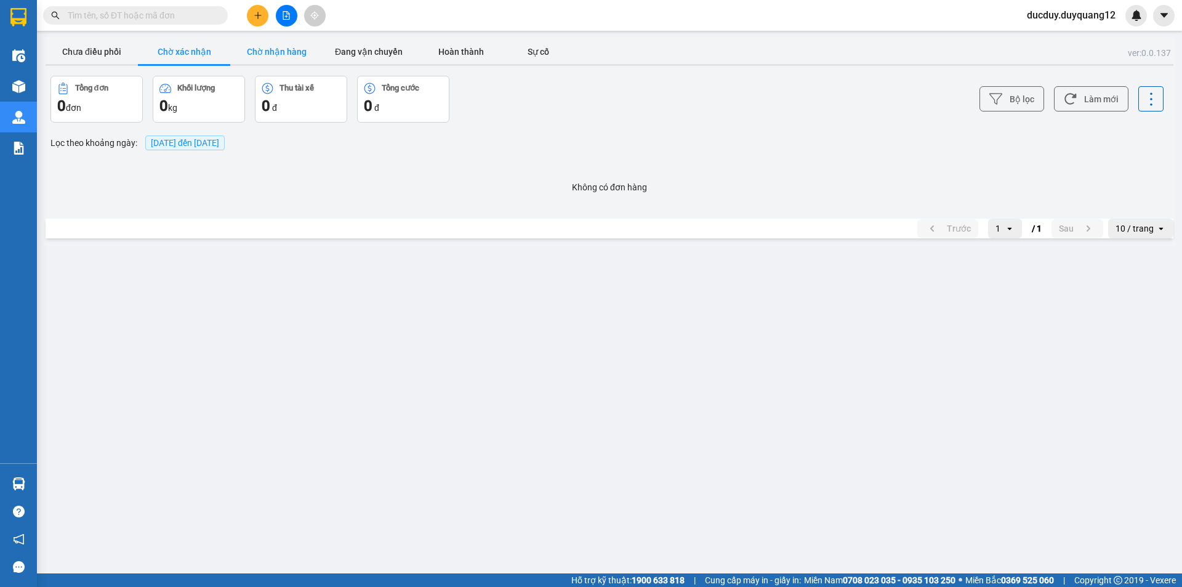
click at [265, 50] on button "Chờ nhận hàng" at bounding box center [276, 51] width 92 height 25
click at [100, 52] on button "Chưa điều phối" at bounding box center [92, 51] width 92 height 25
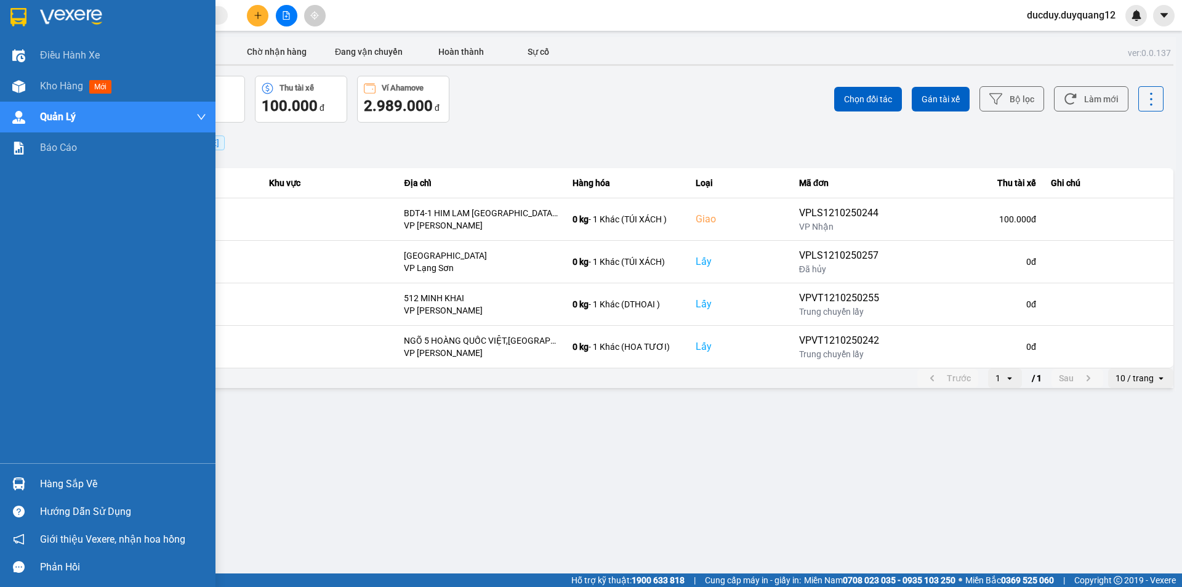
click at [58, 478] on div "Hàng sắp về" at bounding box center [123, 484] width 166 height 18
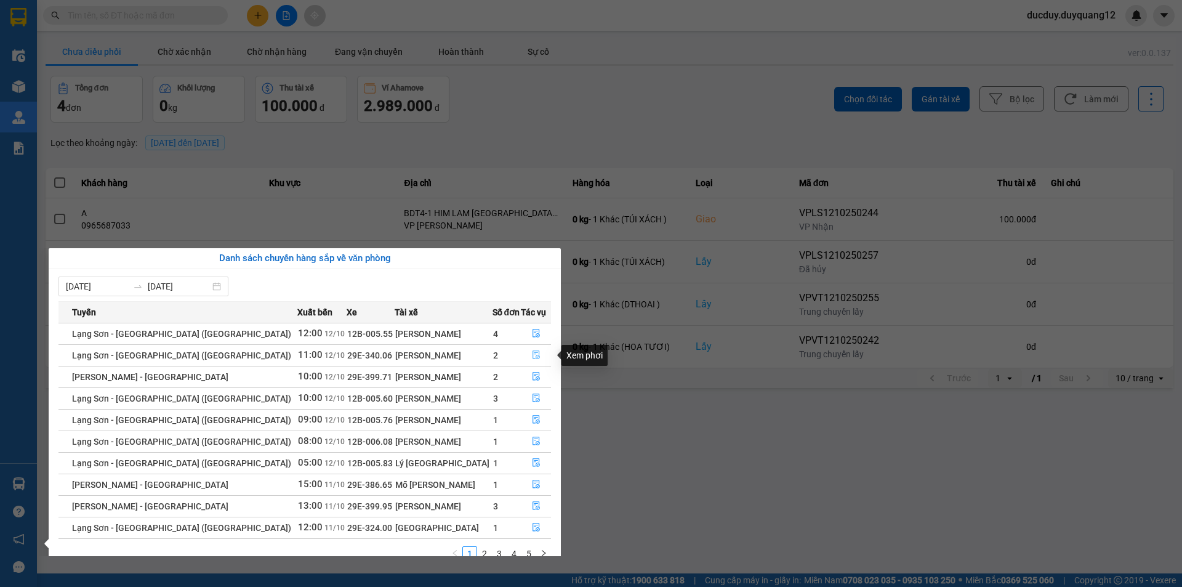
click at [532, 353] on icon "file-done" at bounding box center [535, 355] width 7 height 9
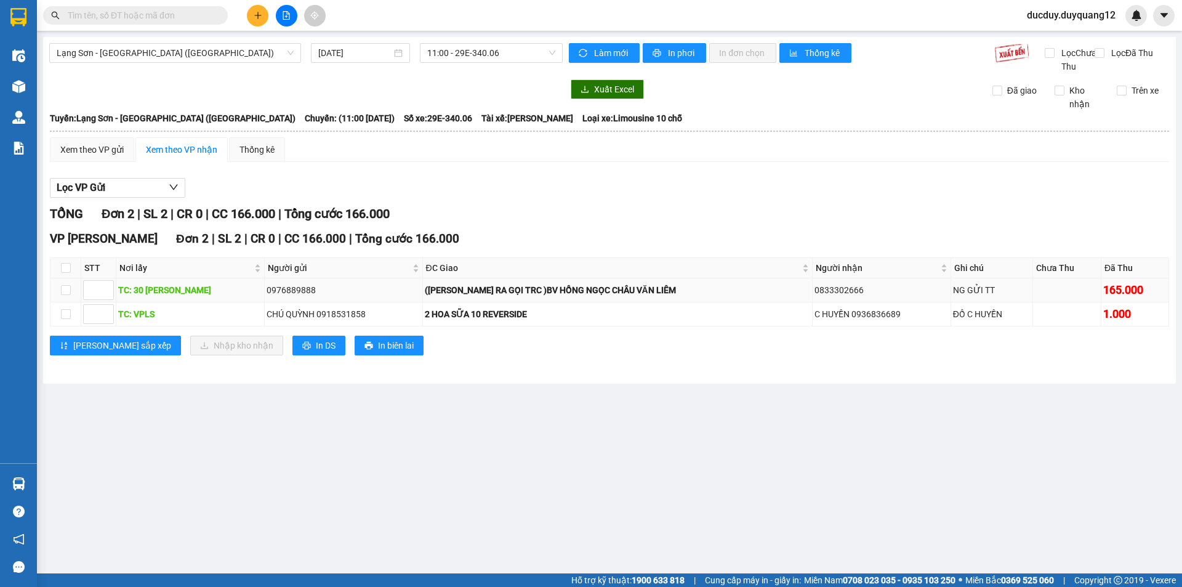
drag, startPoint x: 459, startPoint y: 297, endPoint x: 903, endPoint y: 303, distance: 443.8
click at [911, 302] on tr "TC: 30 LÝ THƯỜNG KIỆT 0976889888 ([PERSON_NAME] RA GỌI TRC )BV HỒNG NGỌC CHÂU V…" at bounding box center [609, 290] width 1118 height 24
copy tr "([PERSON_NAME] RA GỌI TRC )BV HỒNG NGỌC CHÂU VĂN LIÊM 0833302666"
click at [258, 16] on icon "plus" at bounding box center [258, 15] width 9 height 9
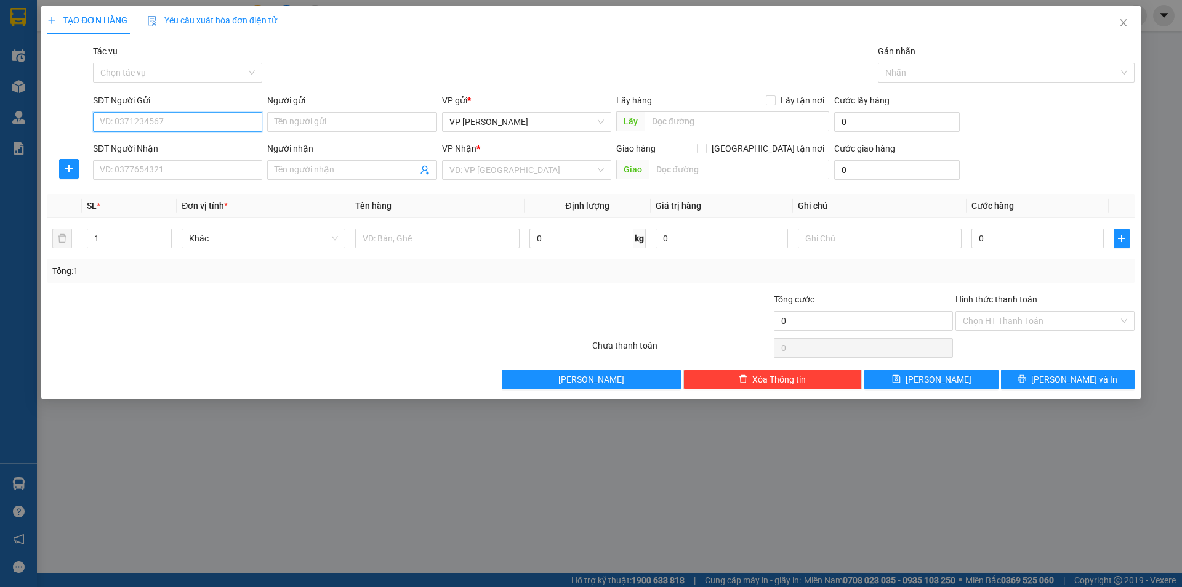
click at [215, 127] on input "SĐT Người Gửi" at bounding box center [177, 122] width 169 height 20
type input "0915026034"
click at [214, 143] on div "0915026034 - A" at bounding box center [177, 147] width 154 height 14
type input "A"
checkbox input "true"
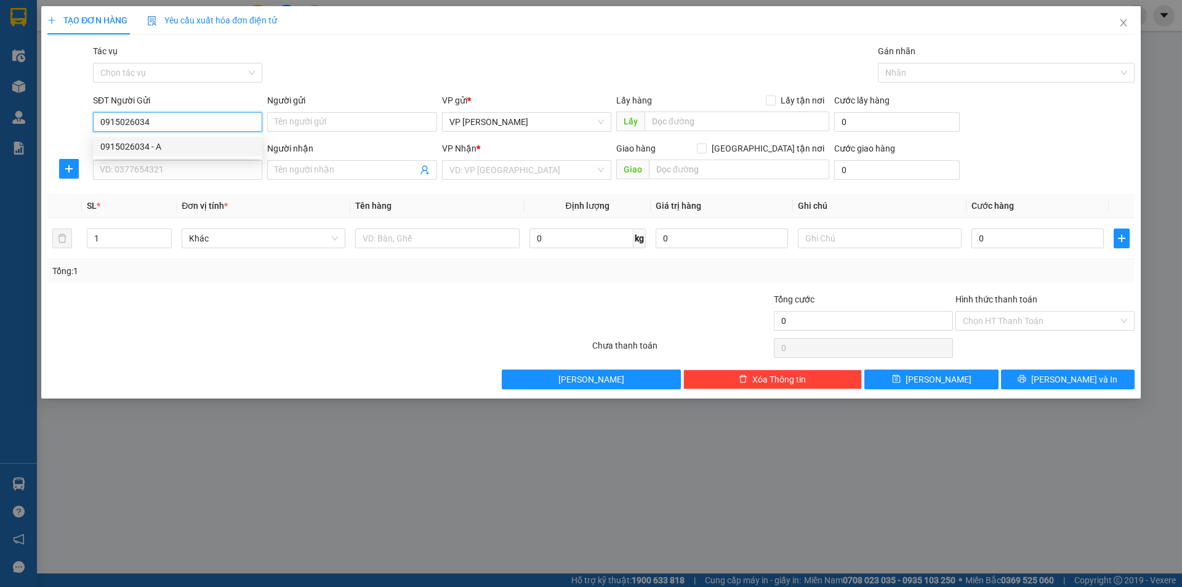
type input "VPHN"
type input "0915026034"
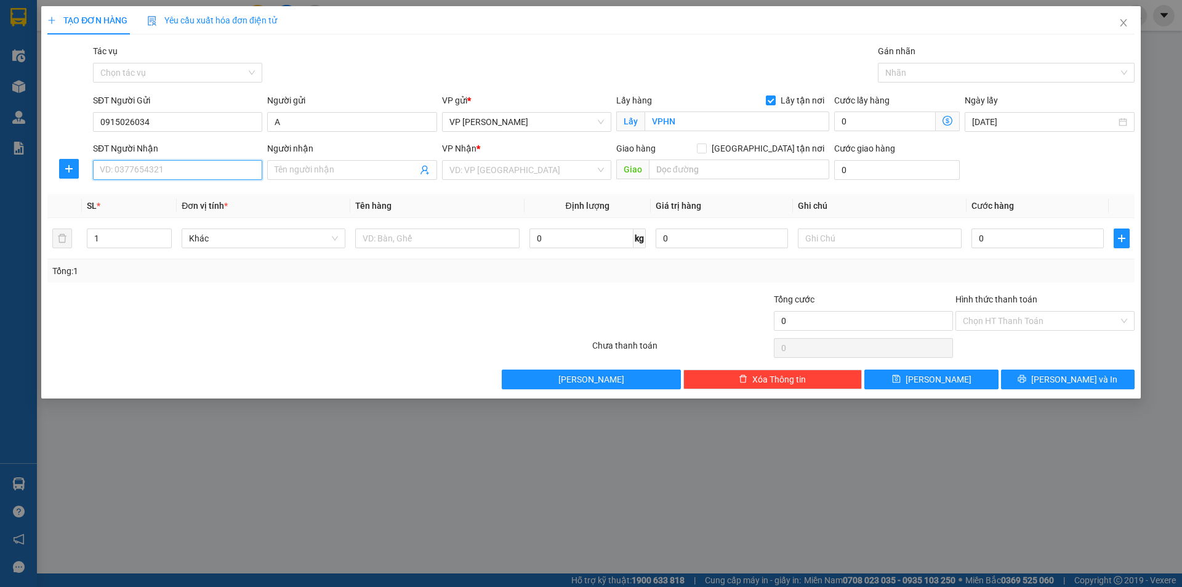
click at [215, 168] on input "SĐT Người Nhận" at bounding box center [177, 170] width 169 height 20
click at [185, 196] on div "0915026034 - A" at bounding box center [177, 195] width 154 height 14
type input "0915026034"
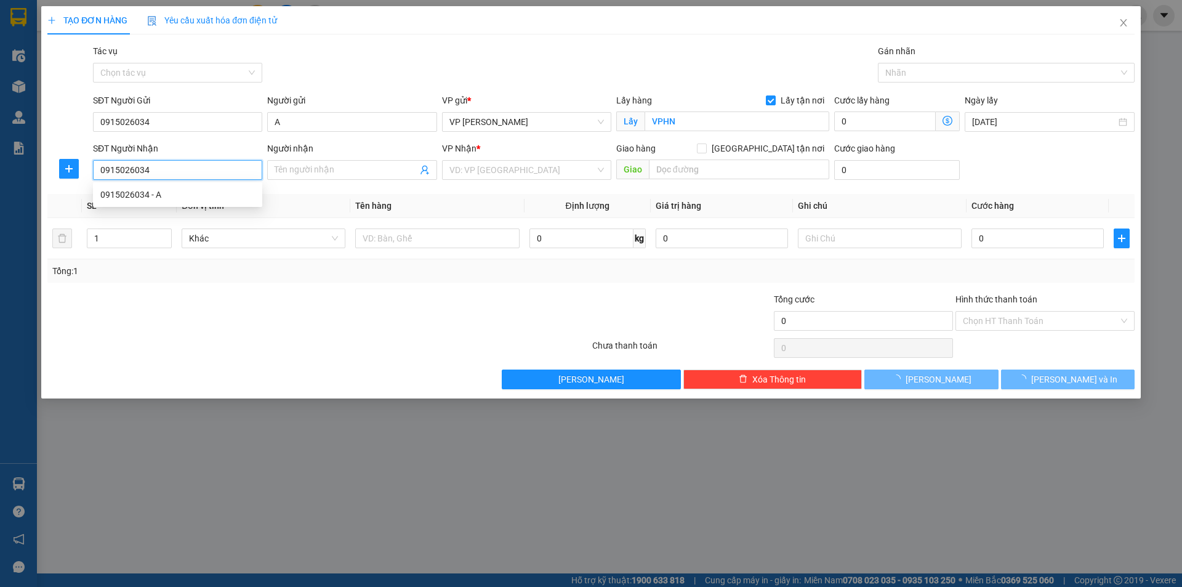
type input "A"
checkbox input "true"
type input "VPLS"
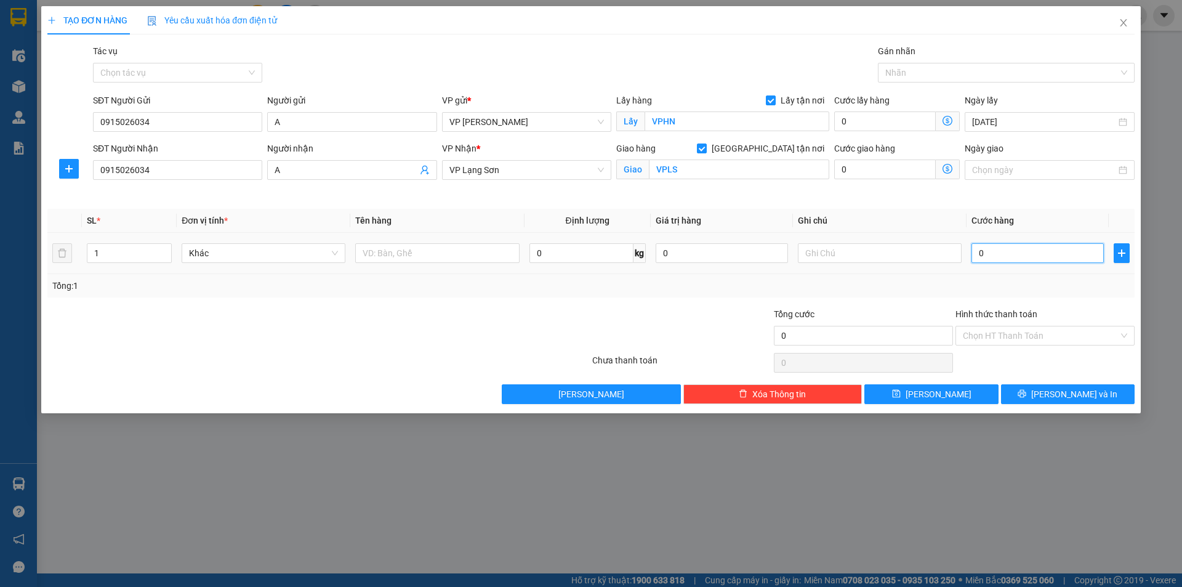
click at [1073, 256] on input "0" at bounding box center [1037, 253] width 132 height 20
click at [1068, 255] on input "0" at bounding box center [1037, 253] width 132 height 20
type input "05"
type input "5"
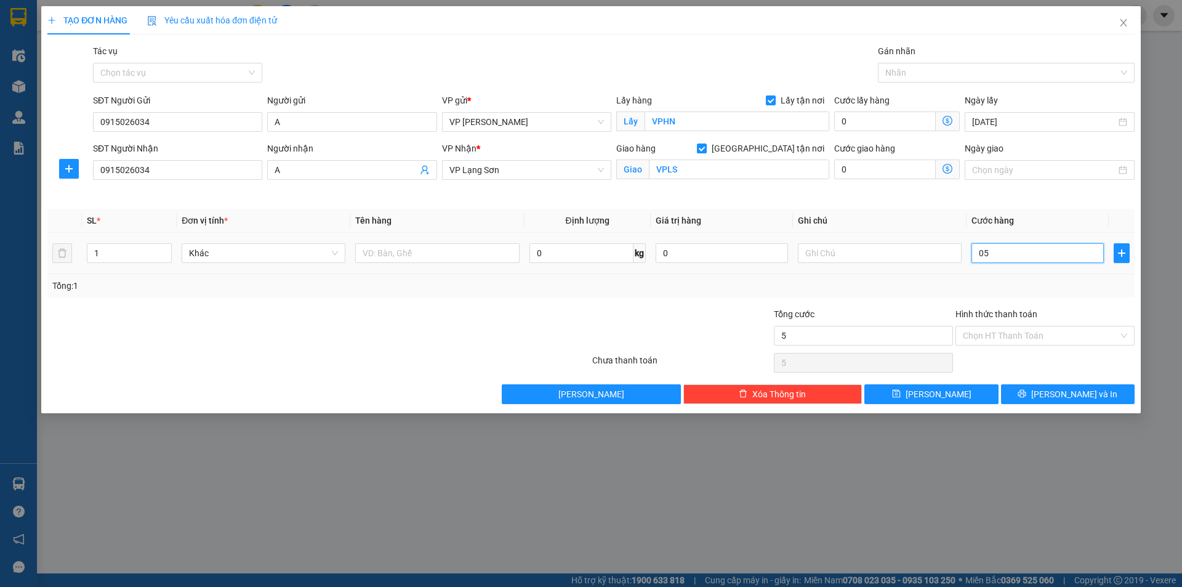
type input "055"
type input "55"
type input "55.000"
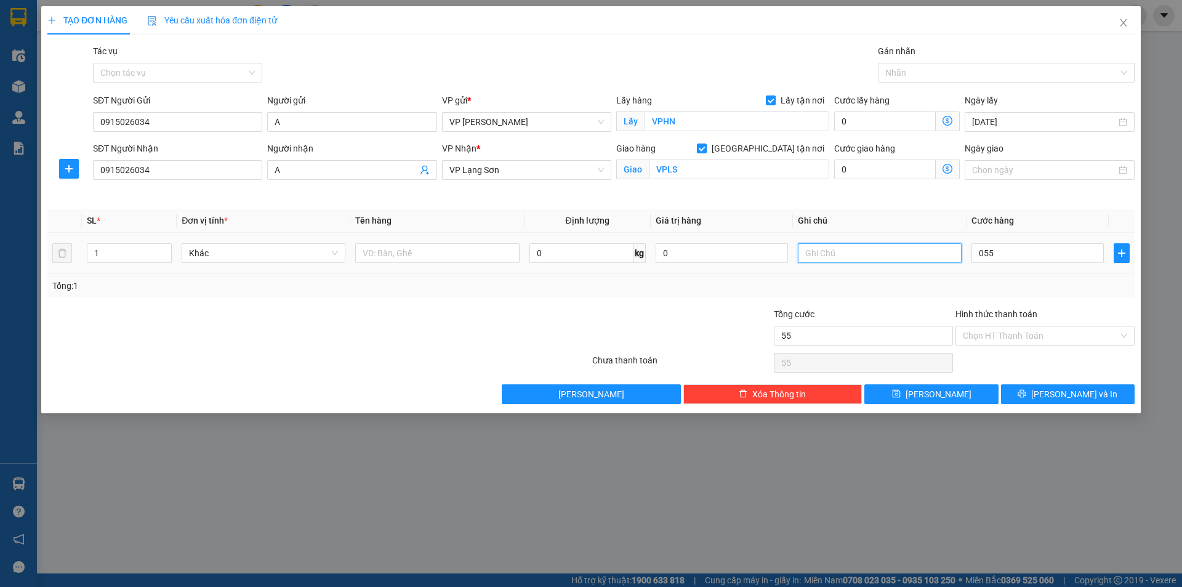
type input "55.000"
click at [852, 257] on input "text" at bounding box center [880, 253] width 164 height 20
type input "NG NHẬN TT"
click at [424, 254] on input "text" at bounding box center [437, 253] width 164 height 20
click at [426, 253] on input "text" at bounding box center [437, 253] width 164 height 20
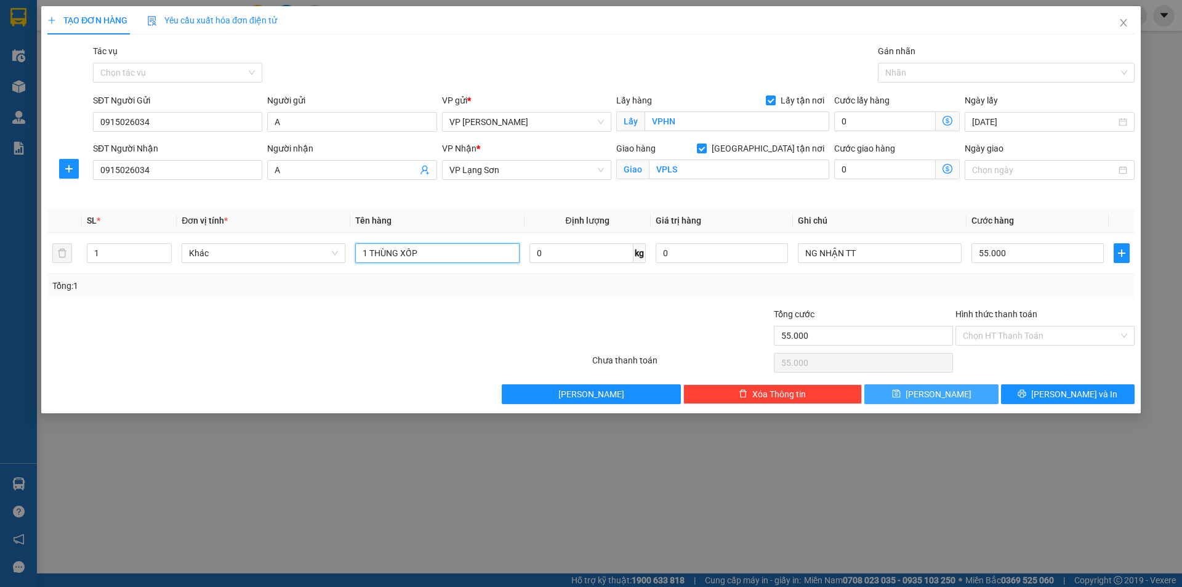
type input "1 THÙNG XỐP"
click at [955, 391] on button "[PERSON_NAME]" at bounding box center [931, 394] width 134 height 20
checkbox input "false"
type input "0"
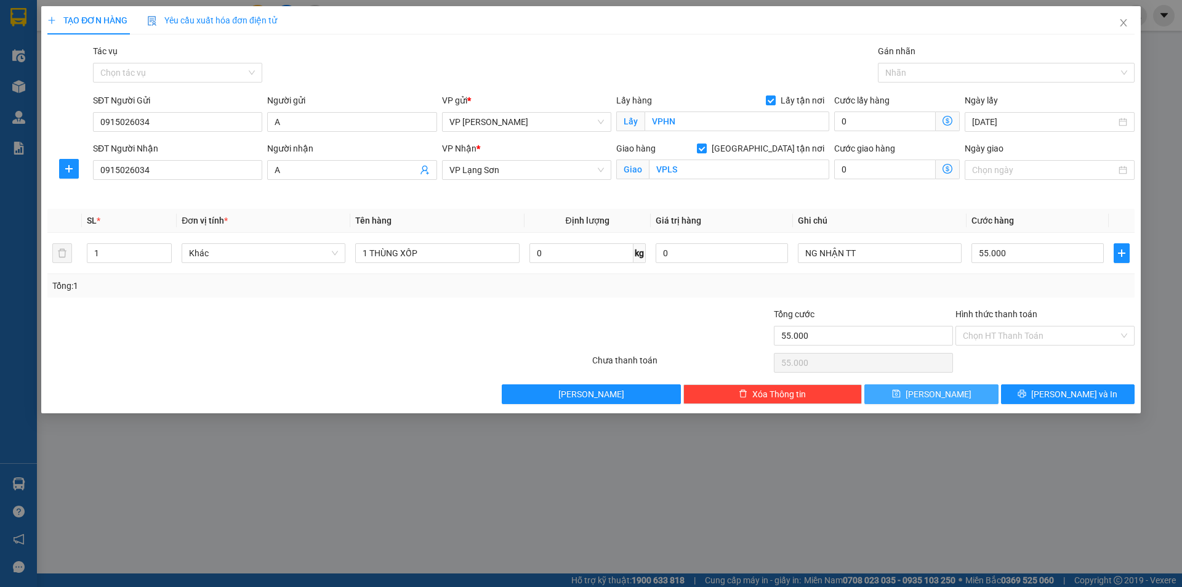
type input "0"
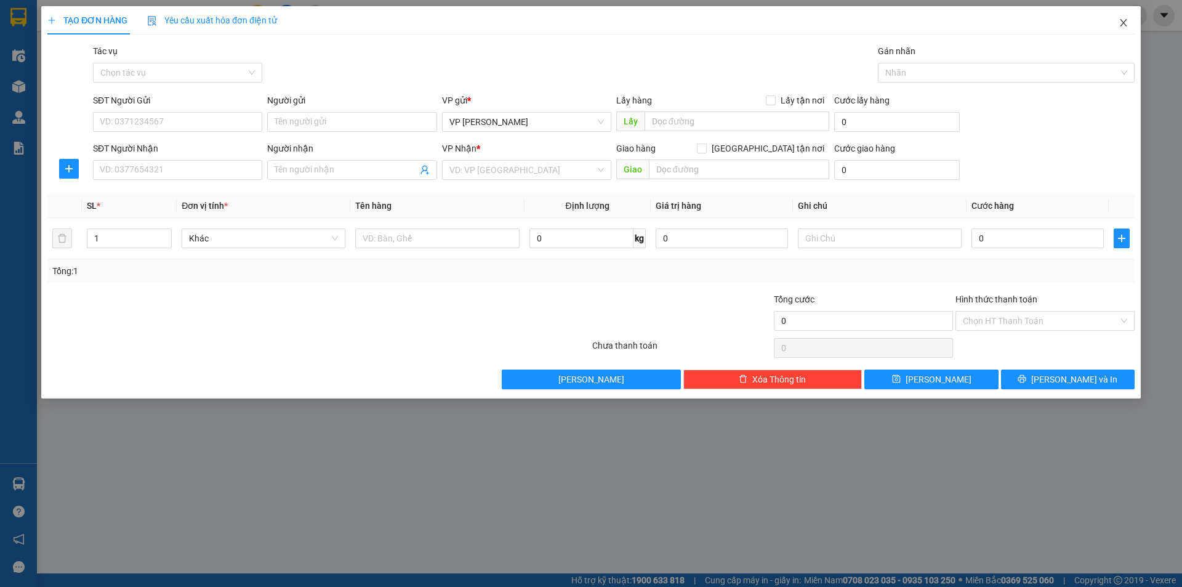
click at [1123, 21] on icon "close" at bounding box center [1123, 23] width 10 height 10
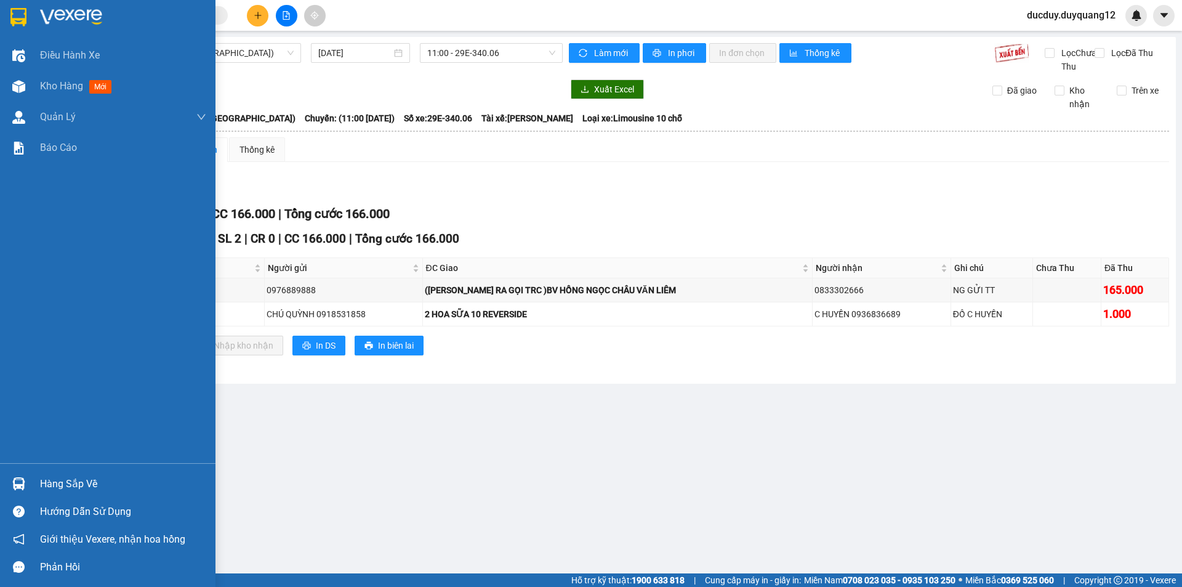
click at [88, 483] on div "Hàng sắp về" at bounding box center [123, 484] width 166 height 18
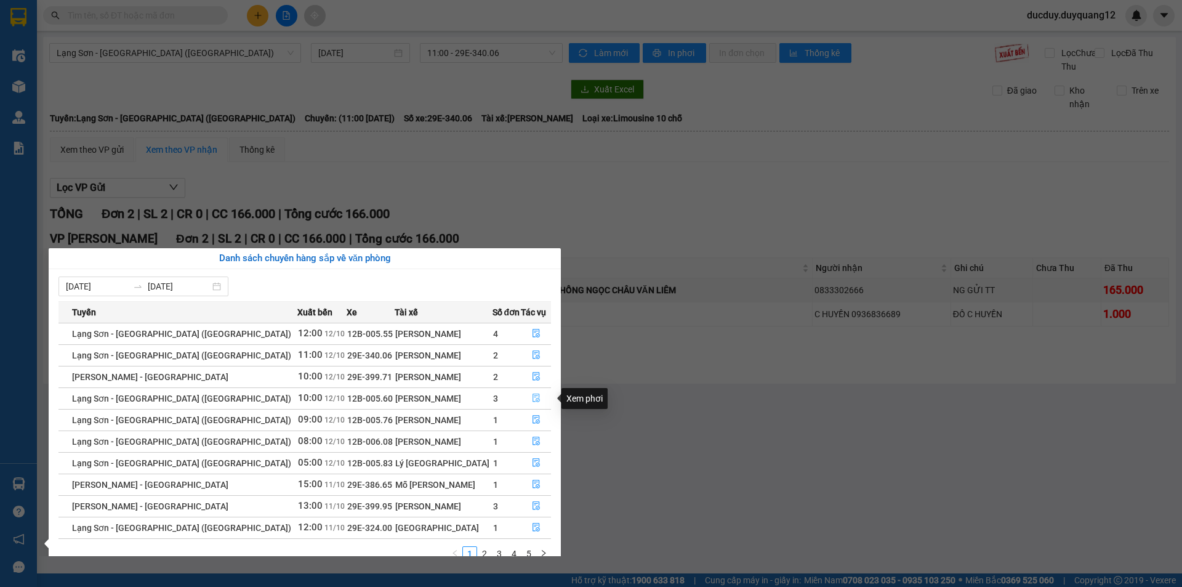
click at [525, 396] on button "button" at bounding box center [535, 398] width 29 height 20
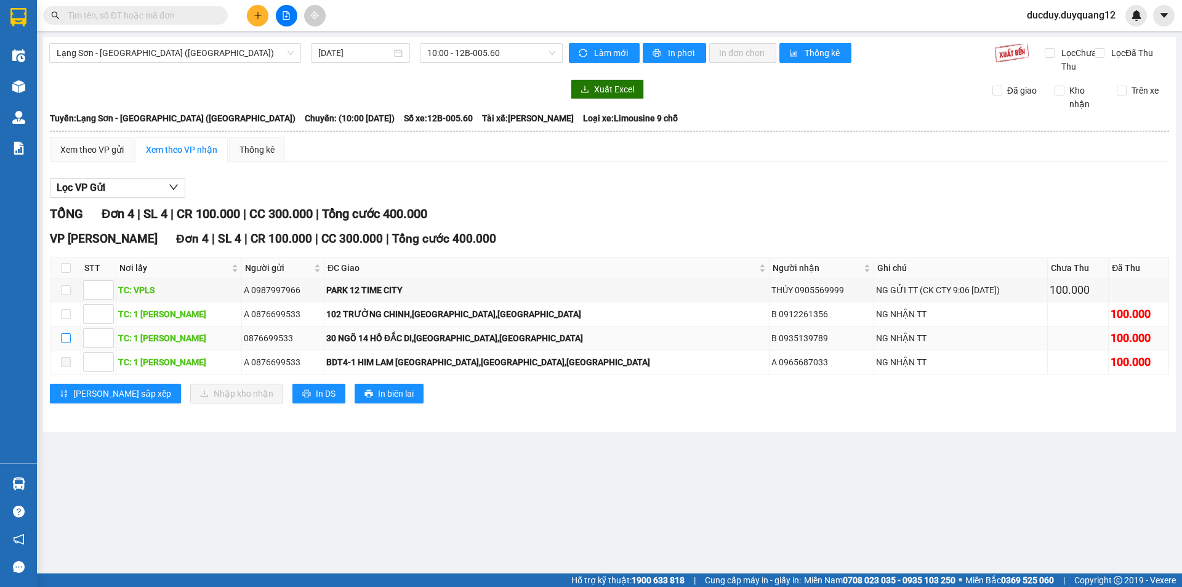
click at [66, 343] on input "checkbox" at bounding box center [66, 338] width 10 height 10
checkbox input "true"
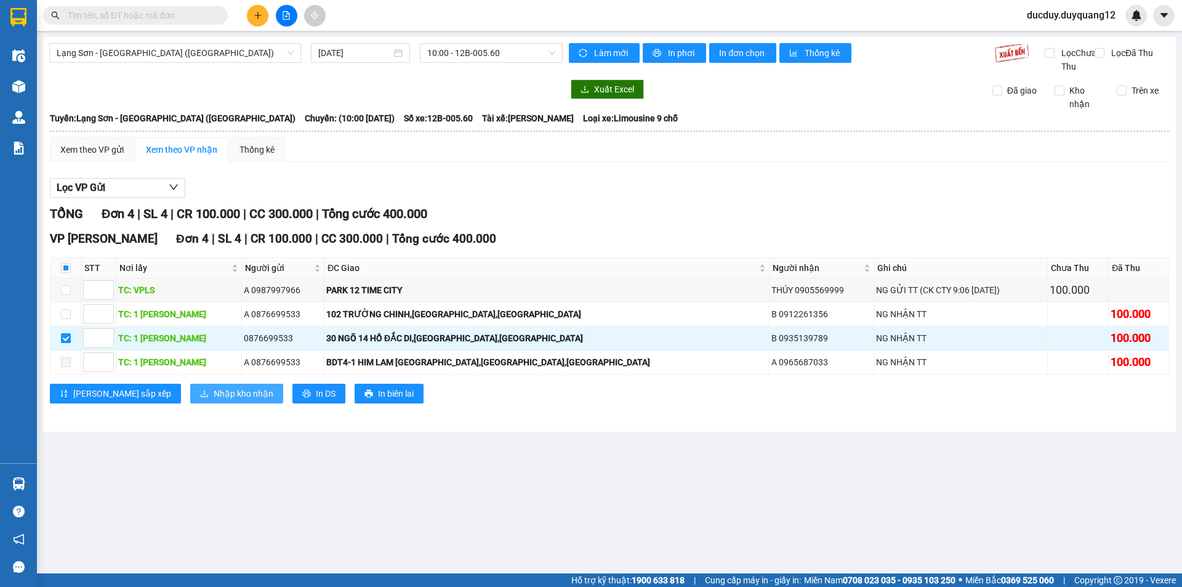
click at [214, 400] on span "Nhập kho nhận" at bounding box center [244, 394] width 60 height 14
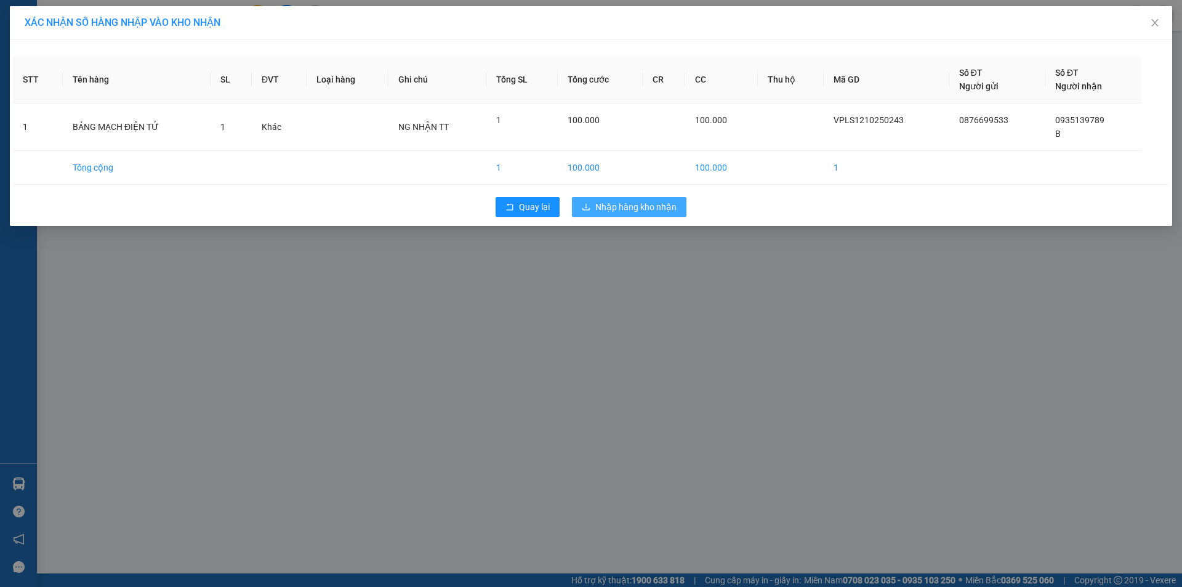
click at [636, 198] on button "Nhập hàng kho nhận" at bounding box center [629, 207] width 114 height 20
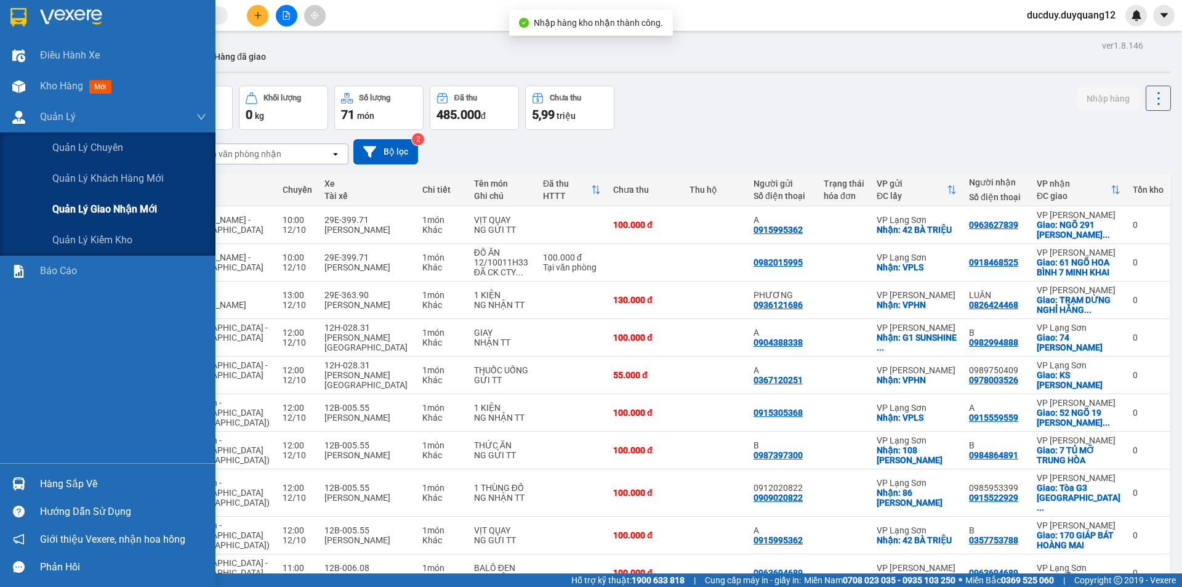
click at [100, 218] on div "Quản lý giao nhận mới" at bounding box center [129, 209] width 154 height 31
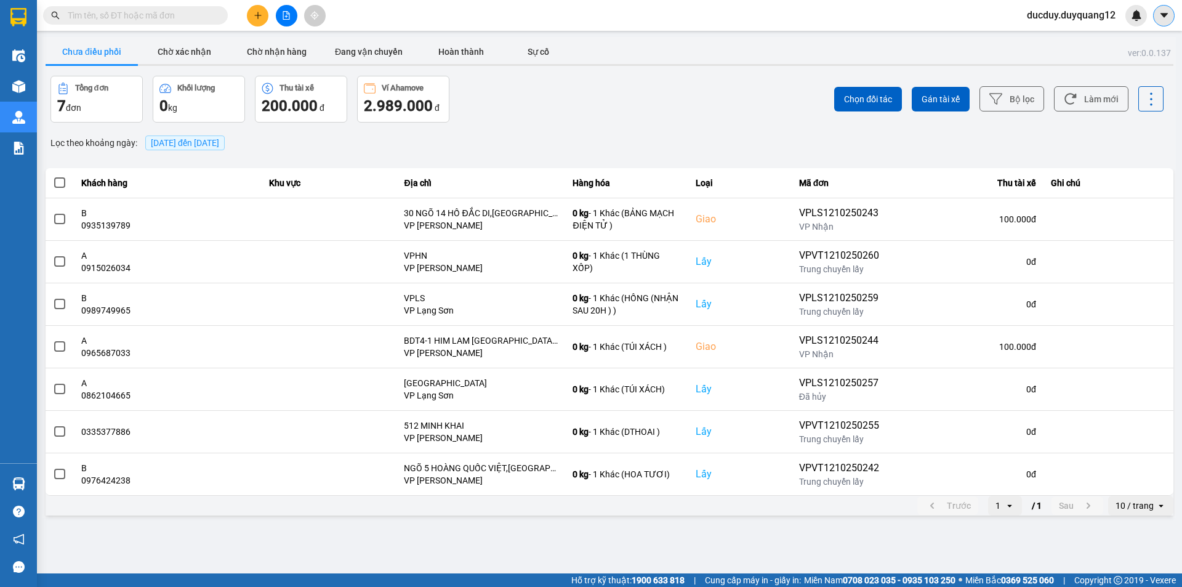
click at [1164, 18] on icon "caret-down" at bounding box center [1163, 15] width 11 height 11
click at [1129, 44] on div "Cấu hình nhà xe" at bounding box center [1131, 46] width 62 height 14
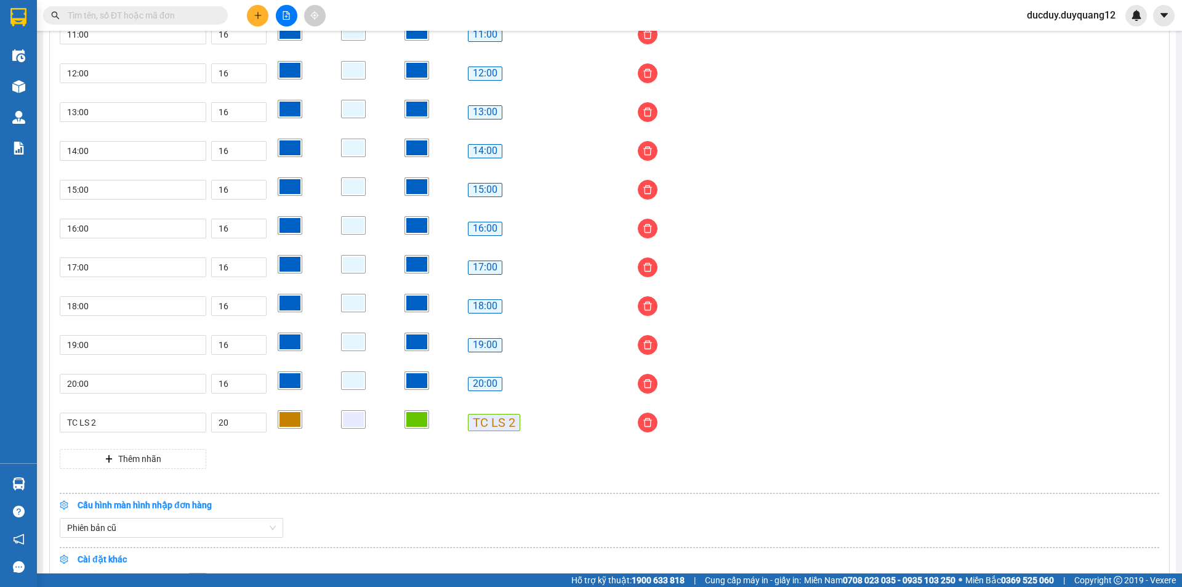
scroll to position [996, 0]
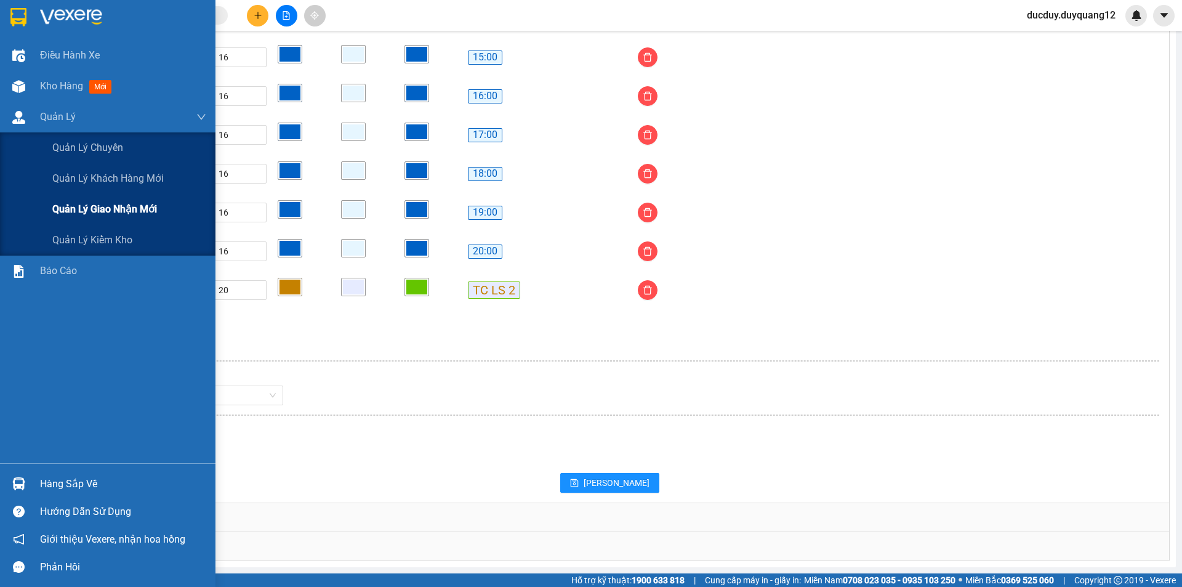
click at [98, 207] on span "Quản lý giao nhận mới" at bounding box center [104, 208] width 105 height 15
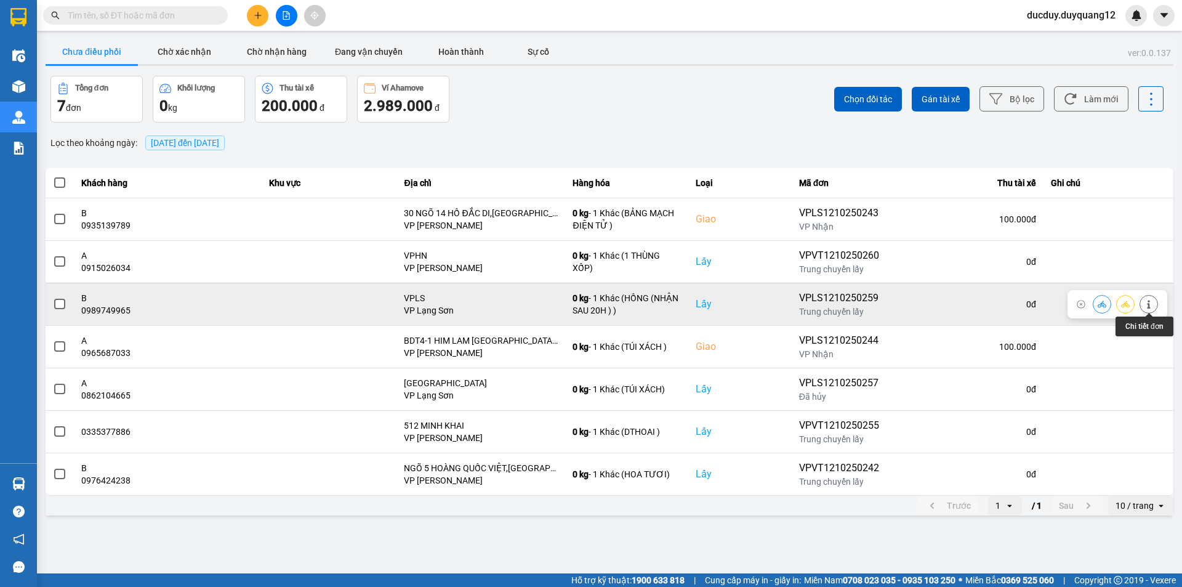
click at [1150, 299] on button at bounding box center [1148, 304] width 17 height 22
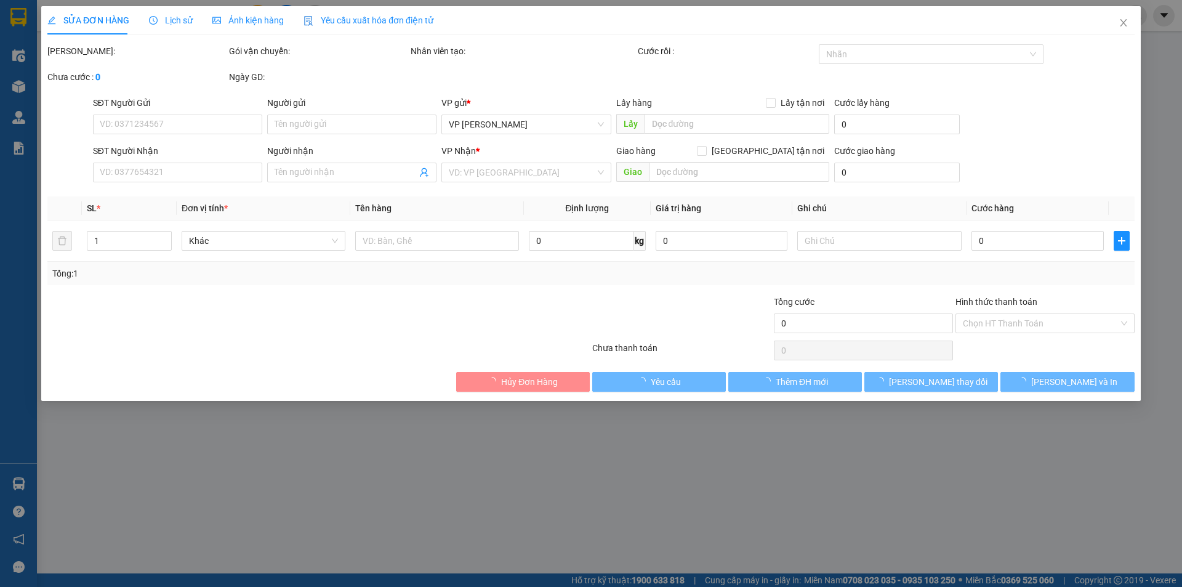
type input "0989749965"
type input "B"
checkbox input "true"
type input "VPLS"
type input "0947450891"
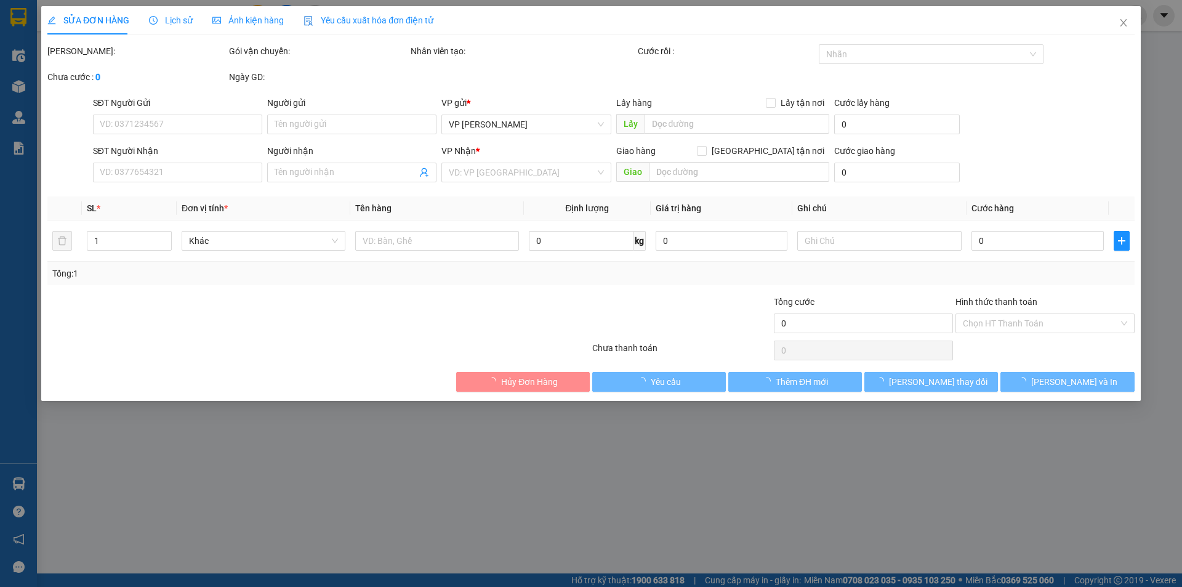
type input "B"
checkbox input "true"
type input "310 NGHI TÀM"
type input "110.000"
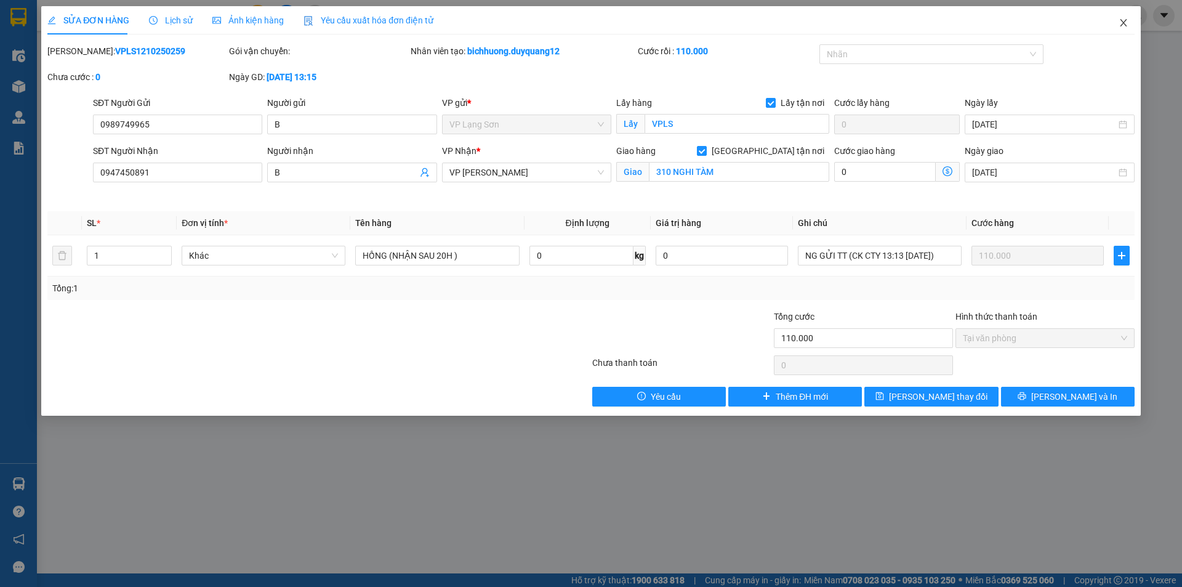
click at [1124, 20] on icon "close" at bounding box center [1123, 23] width 10 height 10
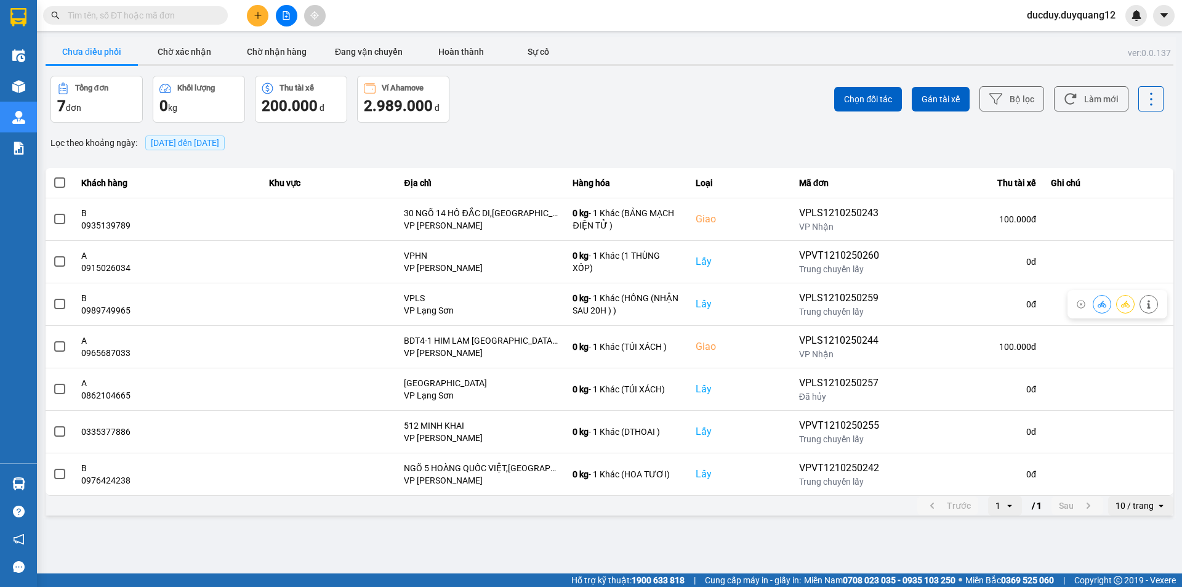
click at [73, 56] on button "Chưa điều phối" at bounding box center [92, 51] width 92 height 25
click at [1165, 19] on icon "caret-down" at bounding box center [1163, 15] width 11 height 11
click at [1135, 47] on div "Cấu hình nhà xe" at bounding box center [1131, 46] width 62 height 14
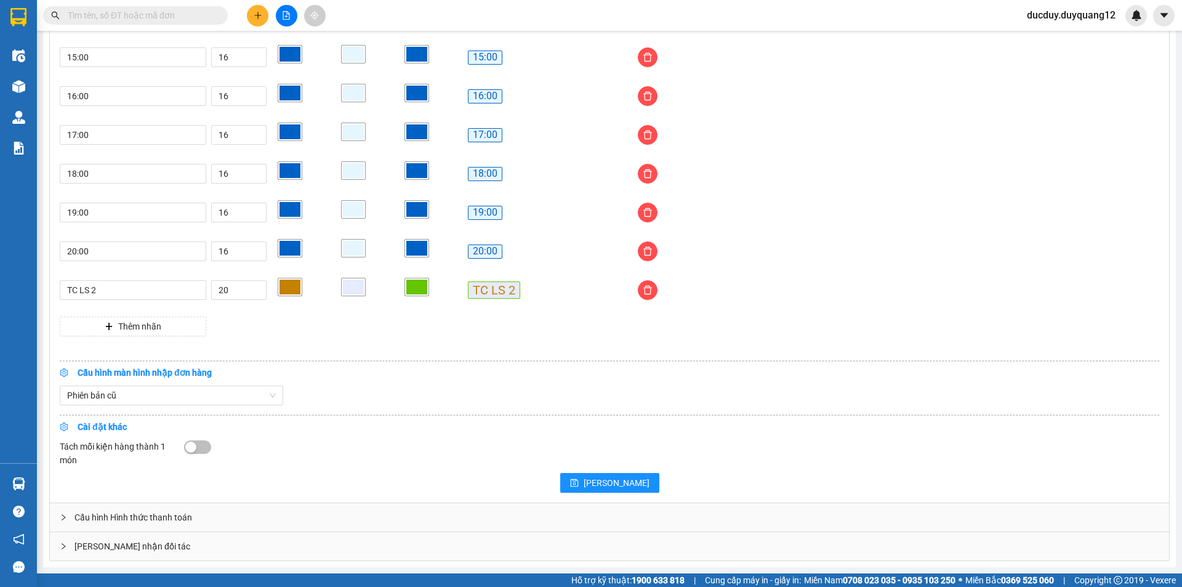
click at [164, 551] on div "[PERSON_NAME] nhận đối tác" at bounding box center [609, 546] width 1119 height 28
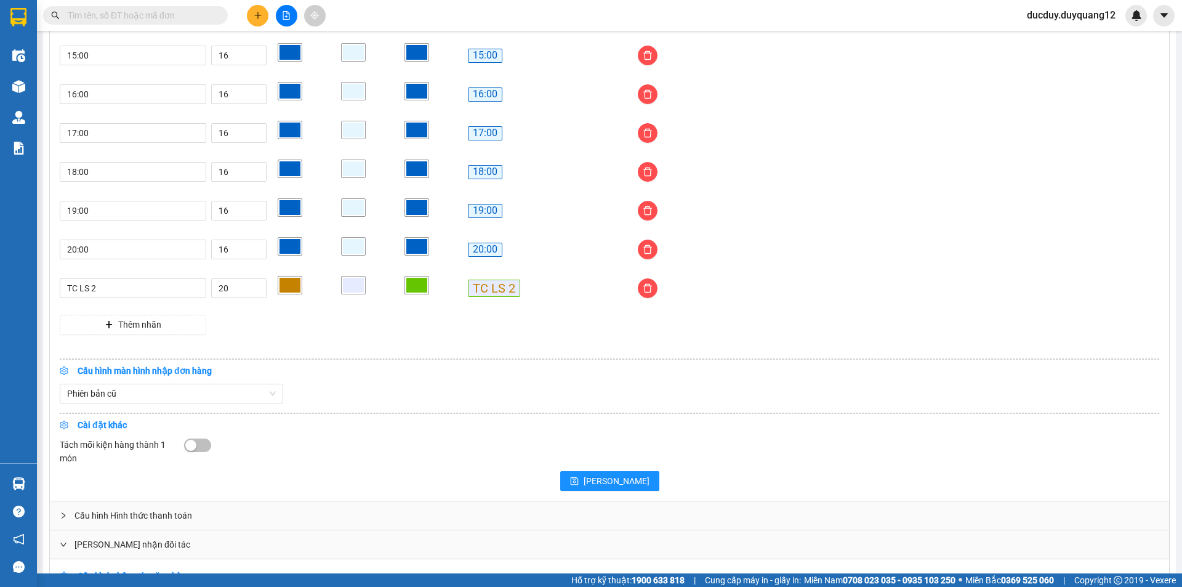
scroll to position [1155, 0]
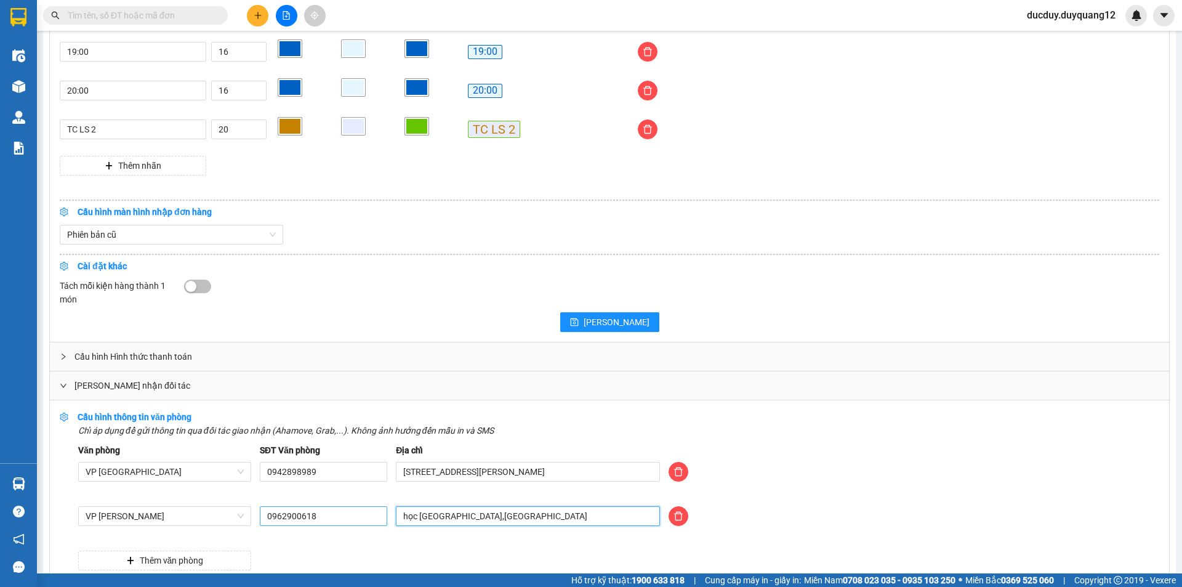
drag, startPoint x: 566, startPoint y: 516, endPoint x: 366, endPoint y: 524, distance: 200.8
click at [366, 524] on div "VP [PERSON_NAME] 0962900618 học [GEOGRAPHIC_DATA],văn quán [GEOGRAPHIC_DATA]" at bounding box center [618, 523] width 1089 height 34
type input "473 MINH KHAI,[GEOGRAPHIC_DATA],[GEOGRAPHIC_DATA]"
drag, startPoint x: 271, startPoint y: 522, endPoint x: 249, endPoint y: 523, distance: 21.6
click at [249, 523] on div "VP [PERSON_NAME] 0962900618 473 MINH KHAI,[GEOGRAPHIC_DATA],[GEOGRAPHIC_DATA]" at bounding box center [618, 523] width 1089 height 34
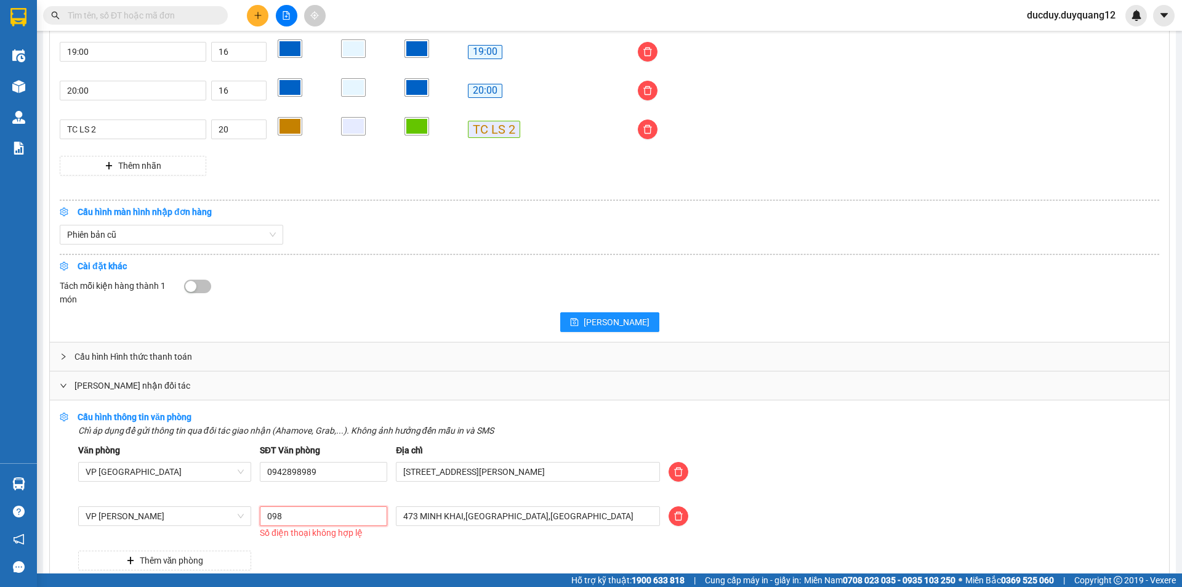
type input "0981355523"
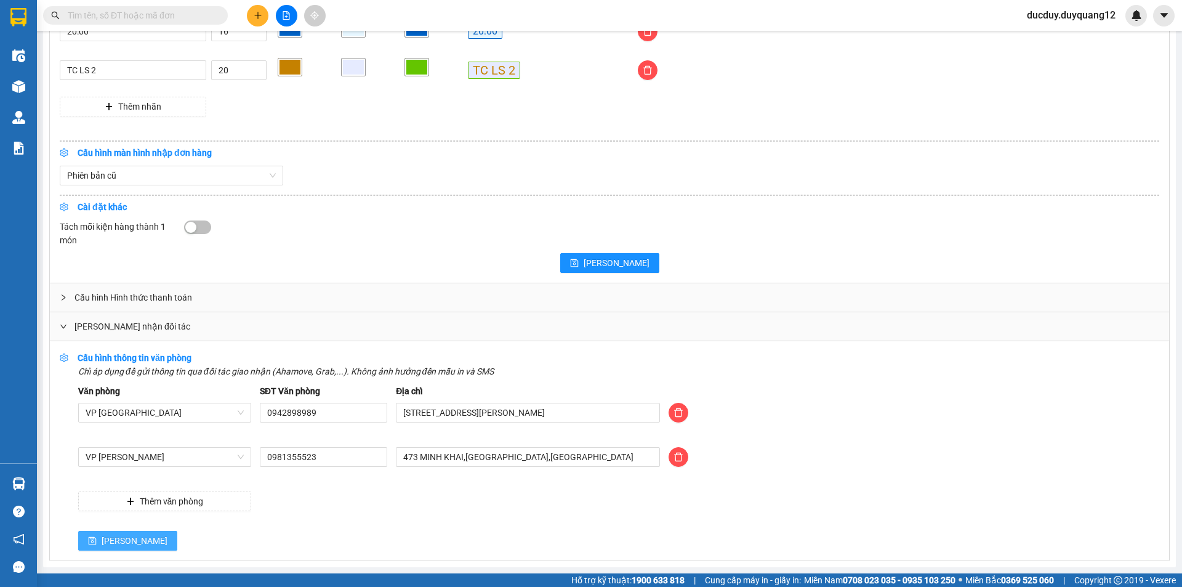
click at [103, 532] on button "[PERSON_NAME]" at bounding box center [127, 541] width 99 height 20
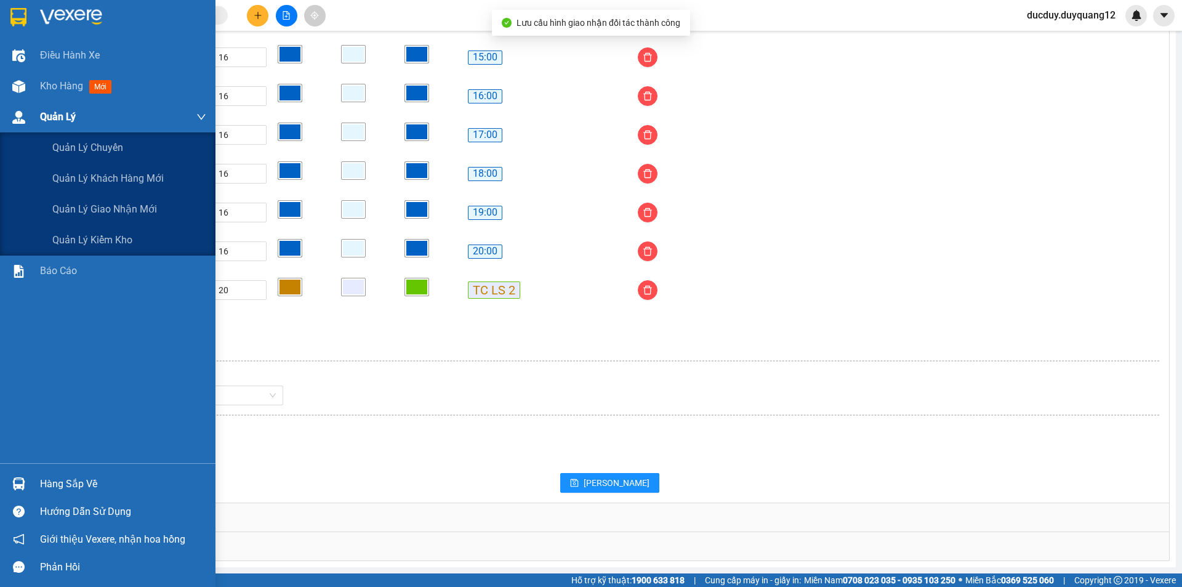
scroll to position [996, 0]
click at [93, 209] on span "Quản lý giao nhận mới" at bounding box center [104, 208] width 105 height 15
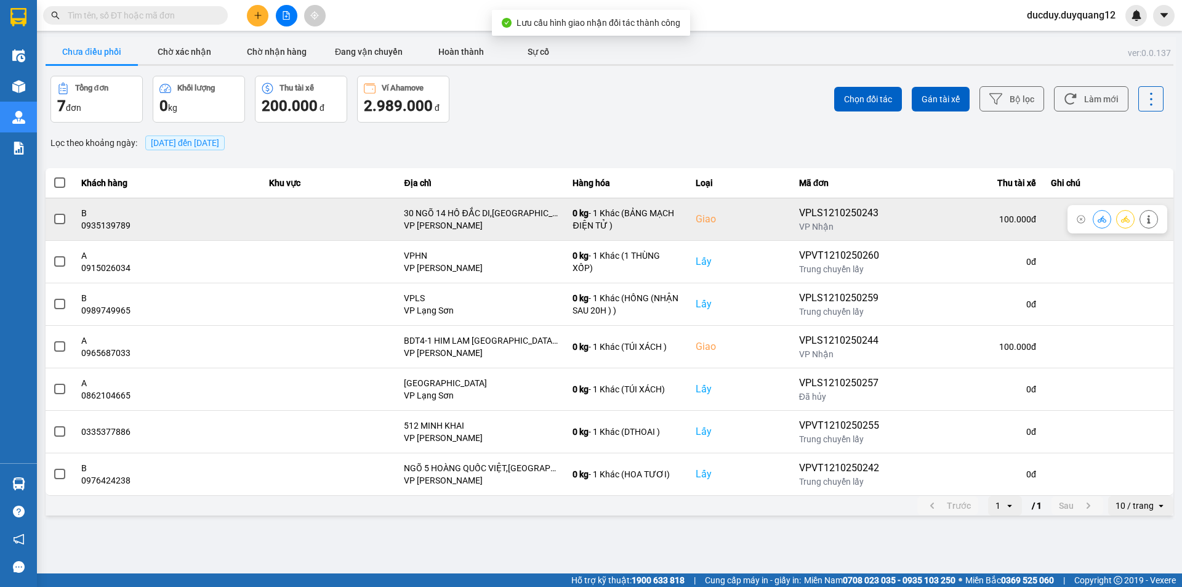
click at [57, 214] on span at bounding box center [59, 219] width 11 height 11
click at [53, 212] on input "checkbox" at bounding box center [53, 212] width 0 height 0
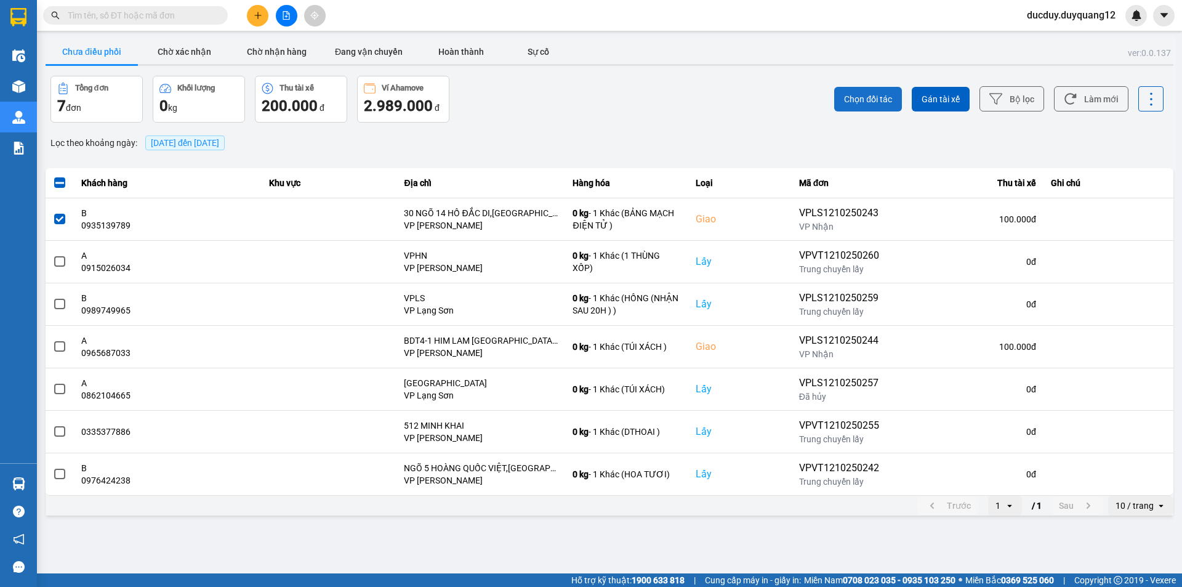
click at [867, 102] on span "Chọn đối tác" at bounding box center [868, 99] width 48 height 12
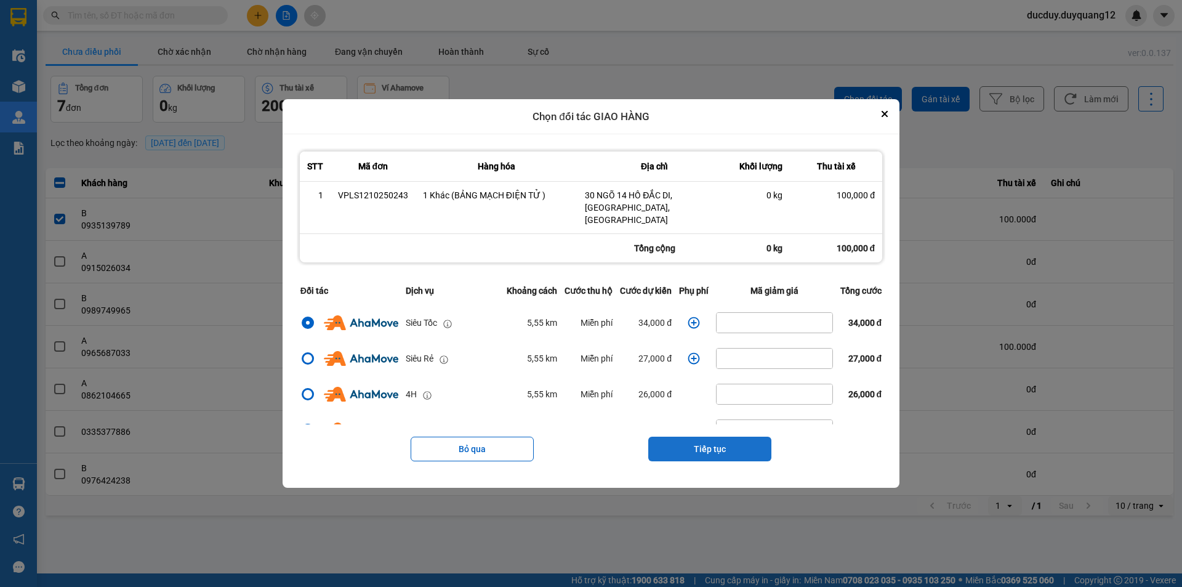
click at [730, 439] on button "Tiếp tục" at bounding box center [709, 448] width 123 height 25
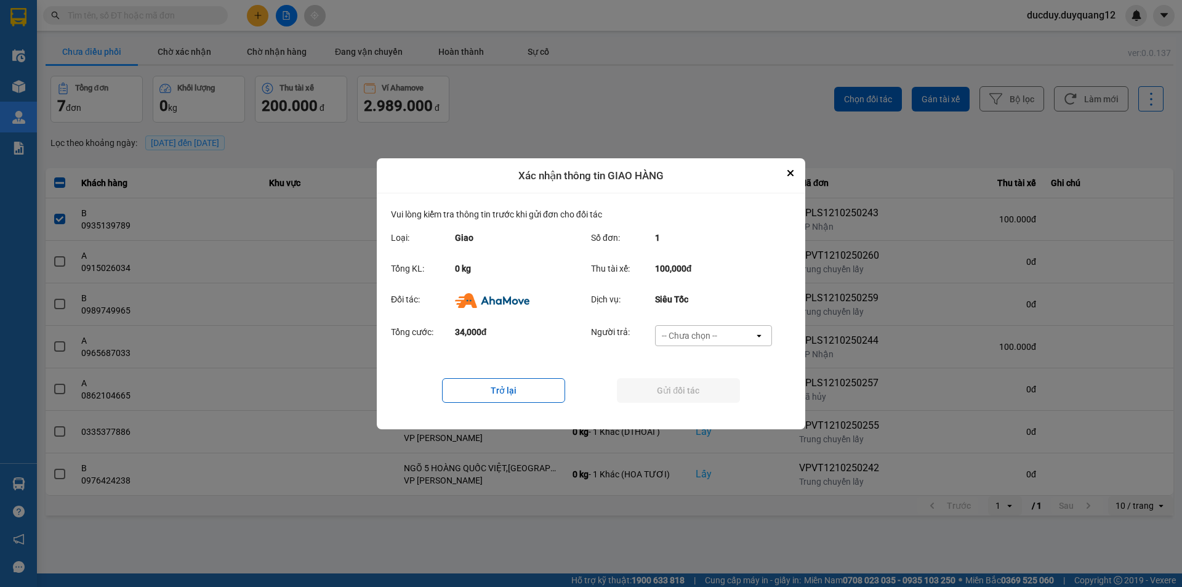
click at [708, 324] on div "Tổng cước: 34,000đ Người trả: -- Chưa chọn -- open" at bounding box center [591, 339] width 400 height 38
click at [702, 334] on div "-- Chưa chọn --" at bounding box center [689, 335] width 55 height 12
click at [686, 398] on div "Ví Ahamove" at bounding box center [712, 406] width 117 height 22
click at [687, 391] on button "Gửi đối tác" at bounding box center [678, 390] width 123 height 25
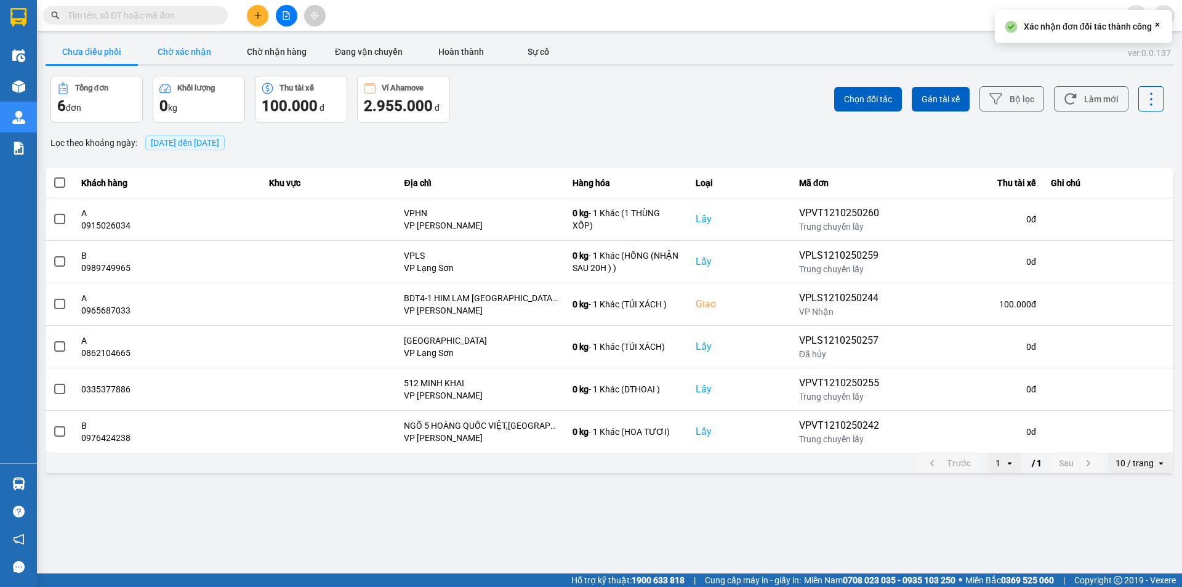
click at [188, 54] on button "Chờ xác nhận" at bounding box center [184, 51] width 92 height 25
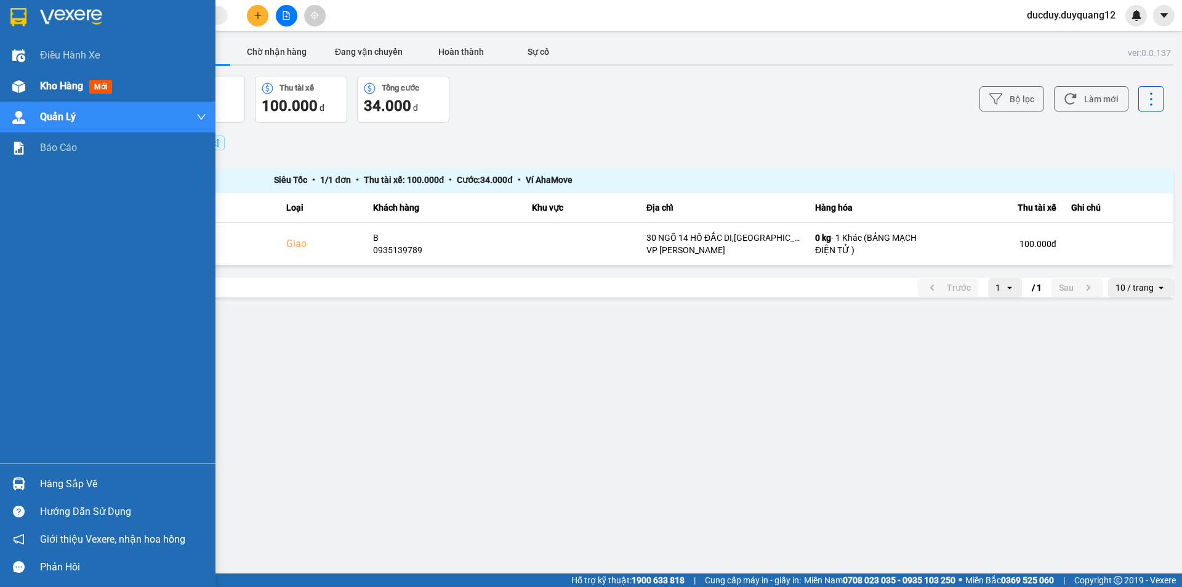
click at [43, 87] on span "Kho hàng" at bounding box center [61, 86] width 43 height 12
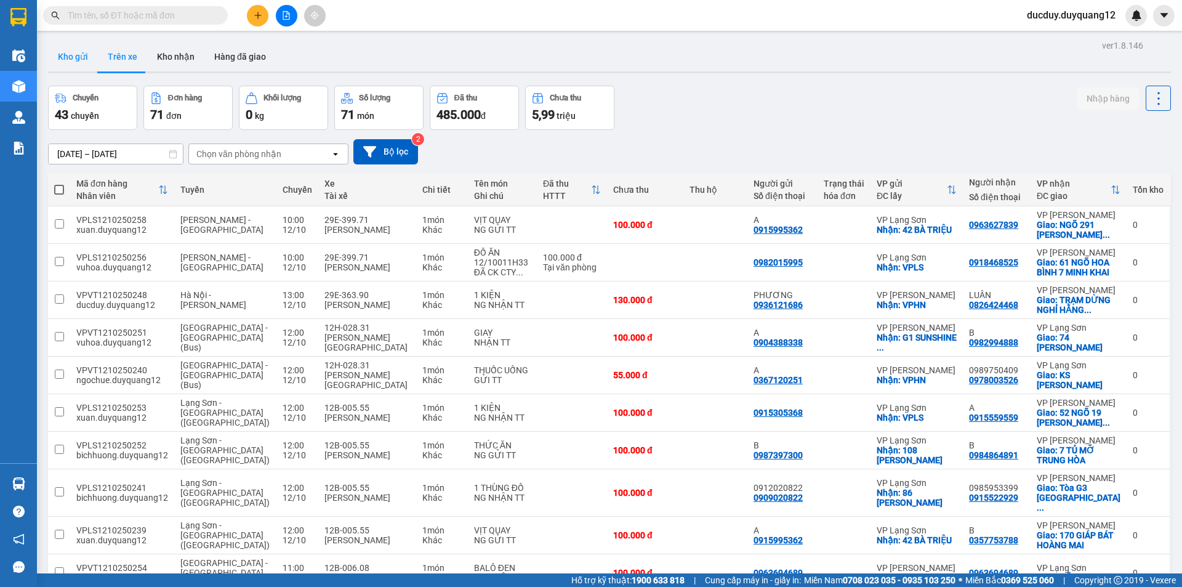
click at [73, 57] on button "Kho gửi" at bounding box center [73, 57] width 50 height 30
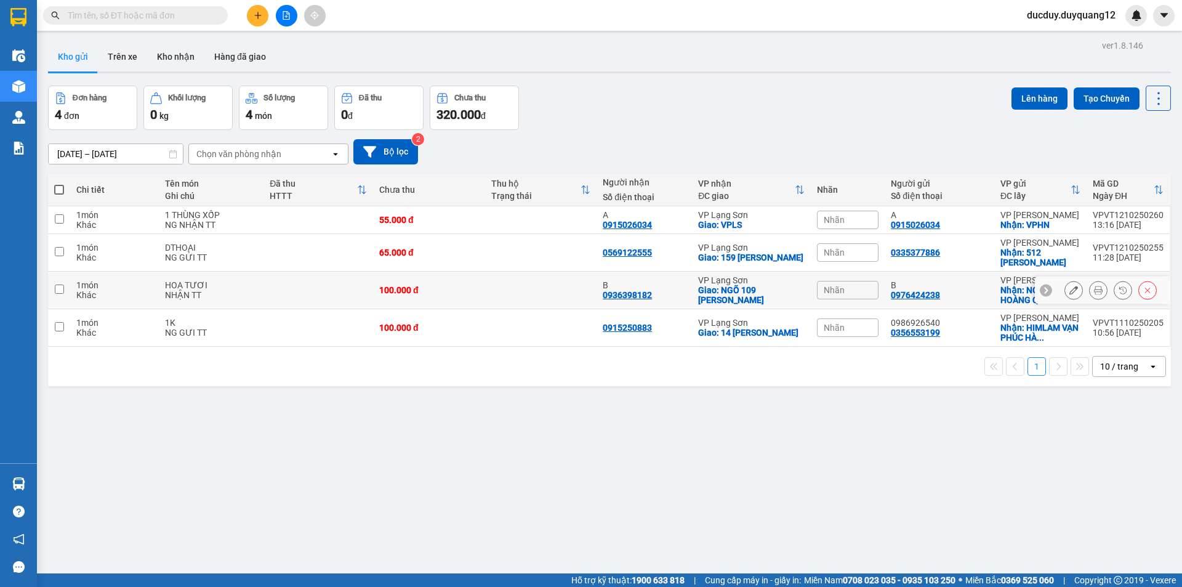
click at [60, 288] on input "checkbox" at bounding box center [59, 288] width 9 height 9
checkbox input "true"
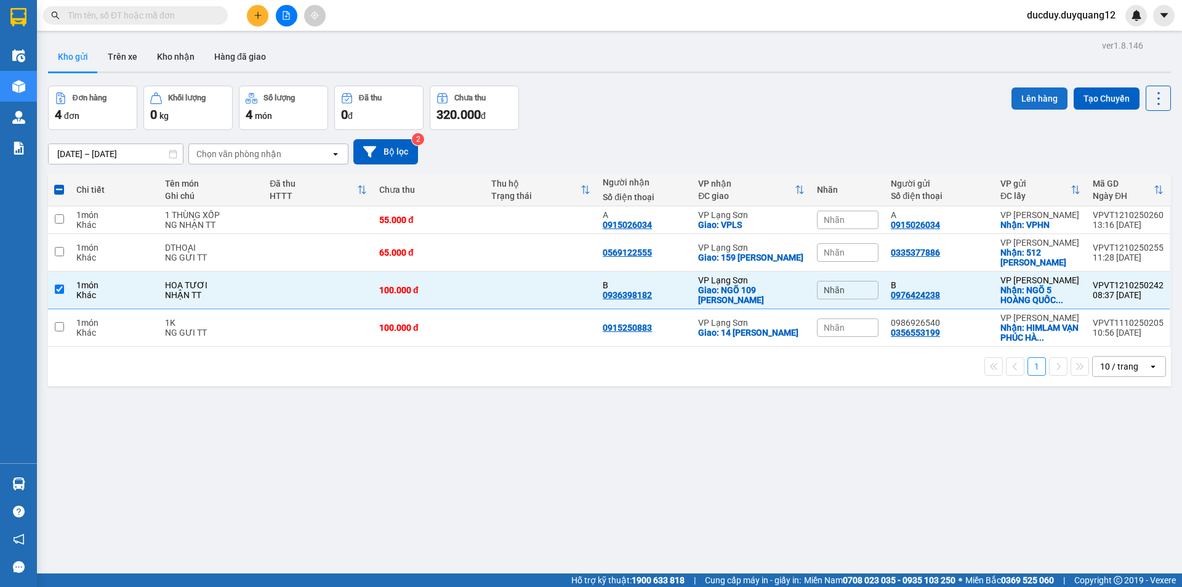
click at [1017, 99] on button "Lên hàng" at bounding box center [1039, 98] width 56 height 22
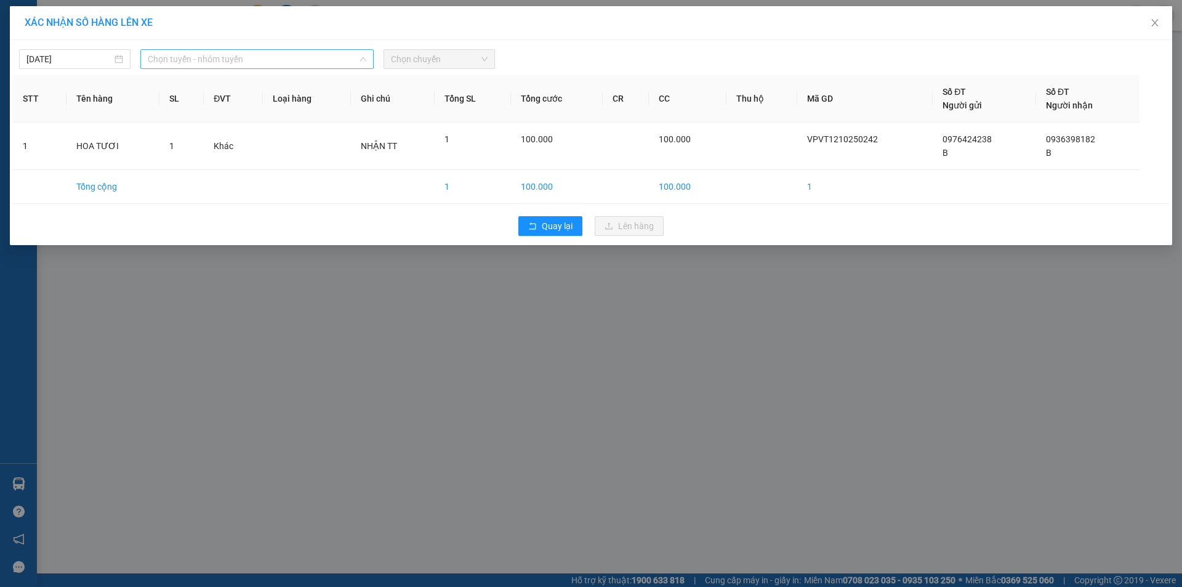
click at [209, 63] on span "Chọn tuyến - nhóm tuyến" at bounding box center [257, 59] width 218 height 18
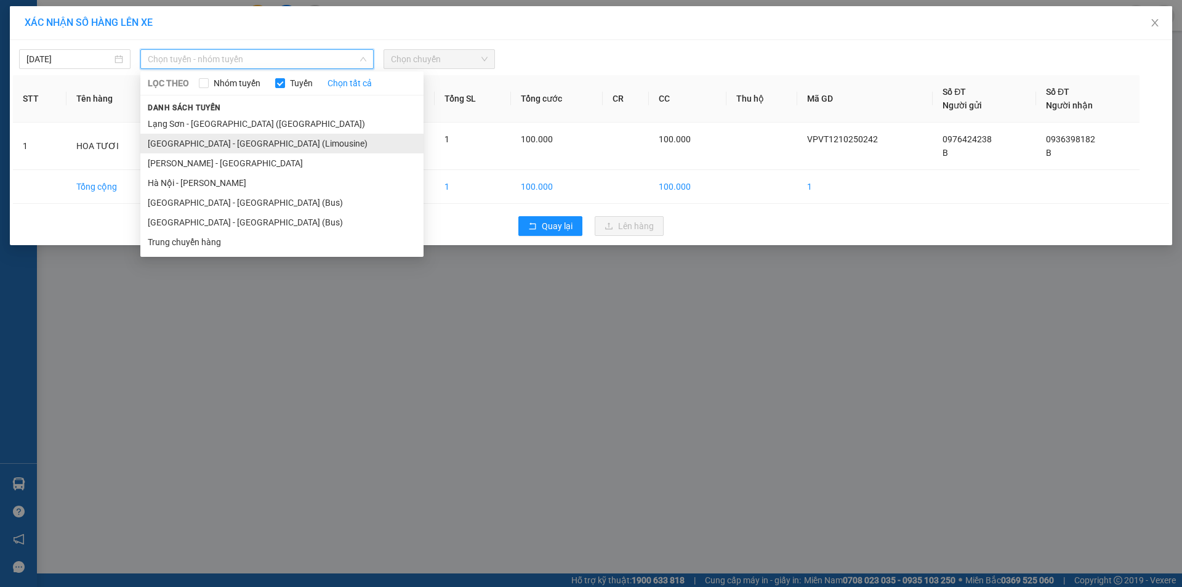
click at [198, 137] on li "[GEOGRAPHIC_DATA] - [GEOGRAPHIC_DATA] (Limousine)" at bounding box center [281, 144] width 283 height 20
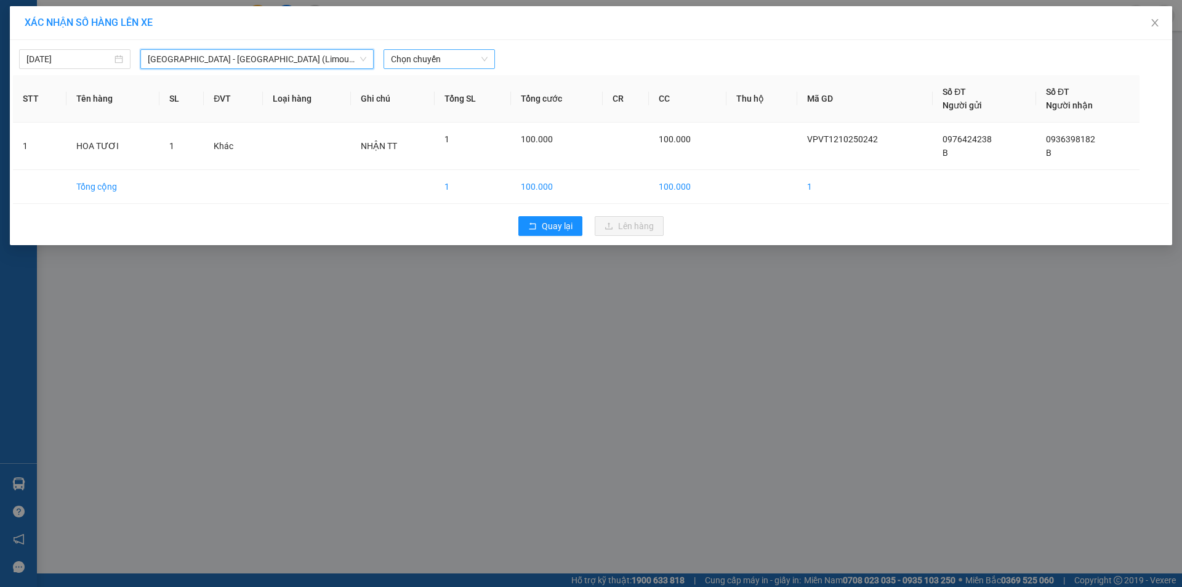
click at [427, 58] on span "Chọn chuyến" at bounding box center [439, 59] width 97 height 18
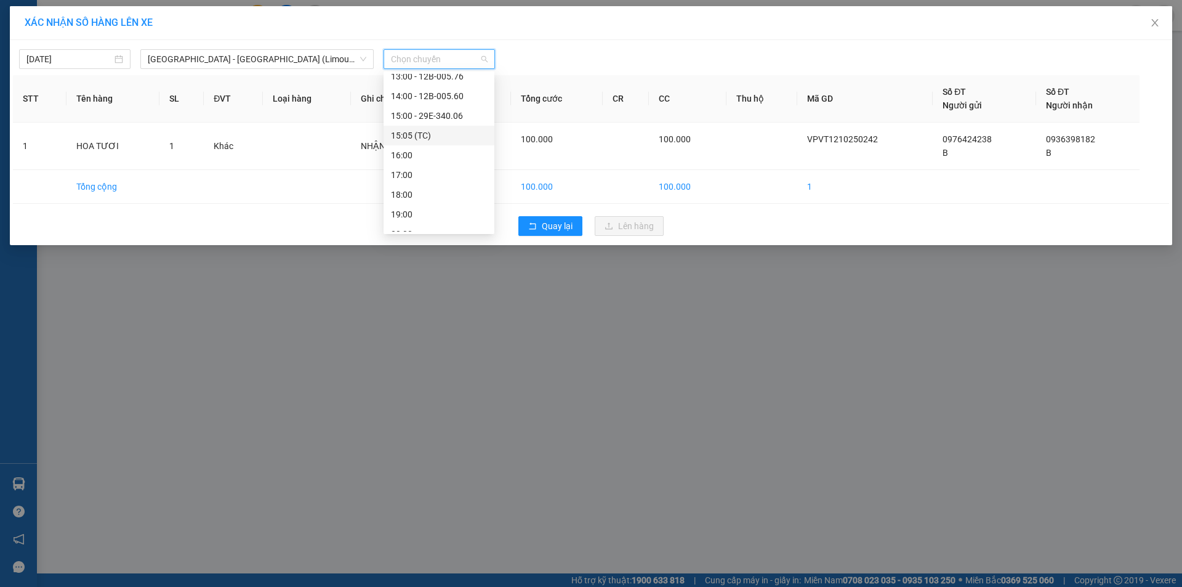
scroll to position [62, 0]
click at [441, 202] on div "13:00 - 12B-005.76" at bounding box center [439, 200] width 96 height 14
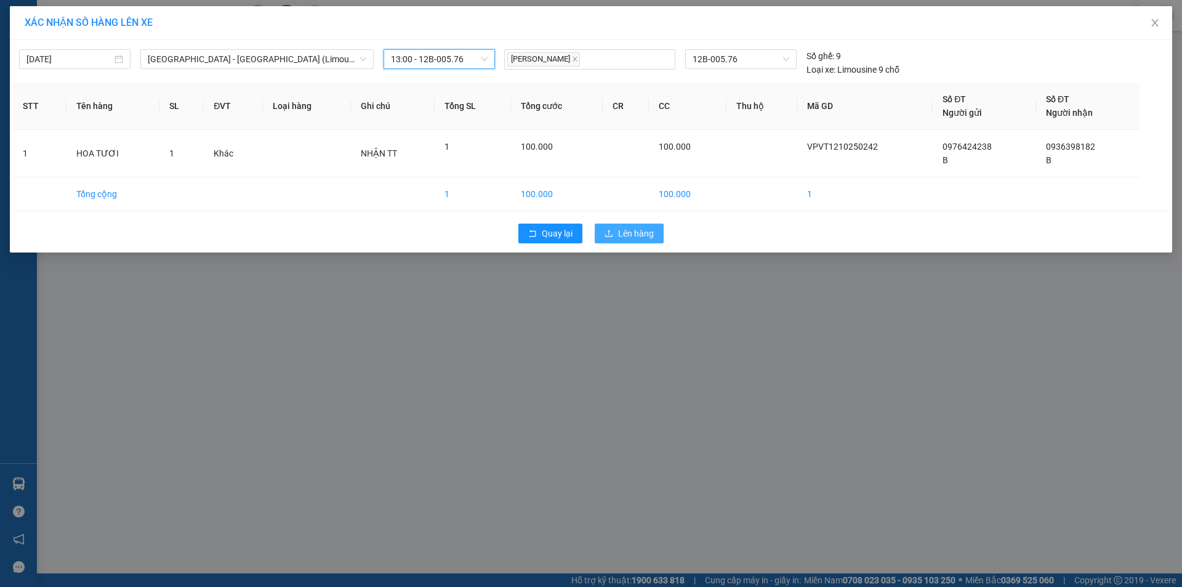
click at [644, 228] on span "Lên hàng" at bounding box center [636, 233] width 36 height 14
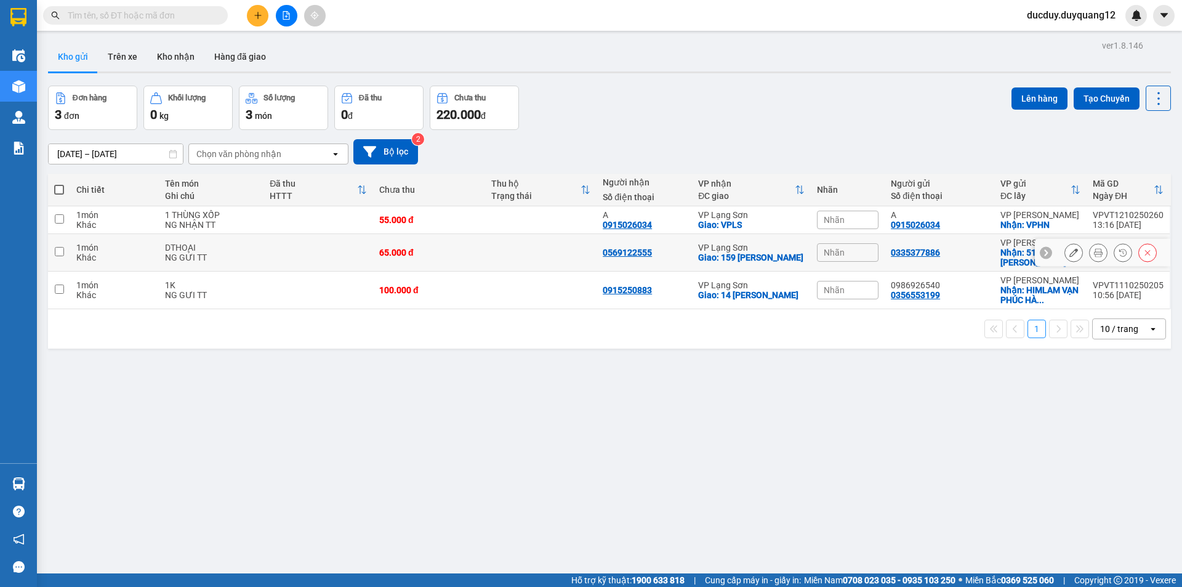
click at [62, 251] on input "checkbox" at bounding box center [59, 251] width 9 height 9
checkbox input "true"
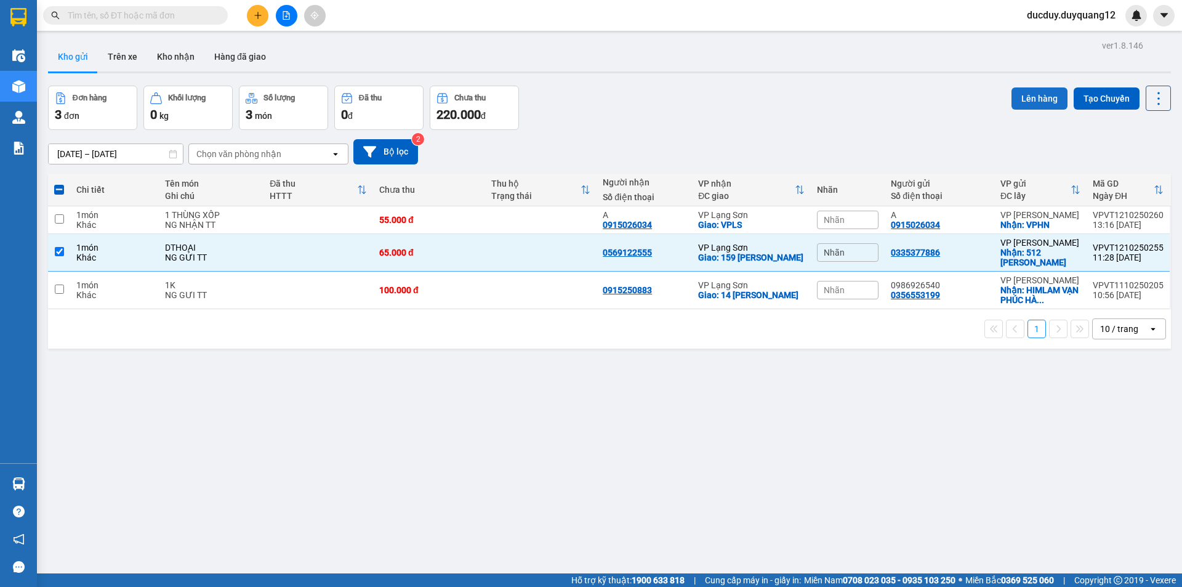
click at [1040, 97] on button "Lên hàng" at bounding box center [1039, 98] width 56 height 22
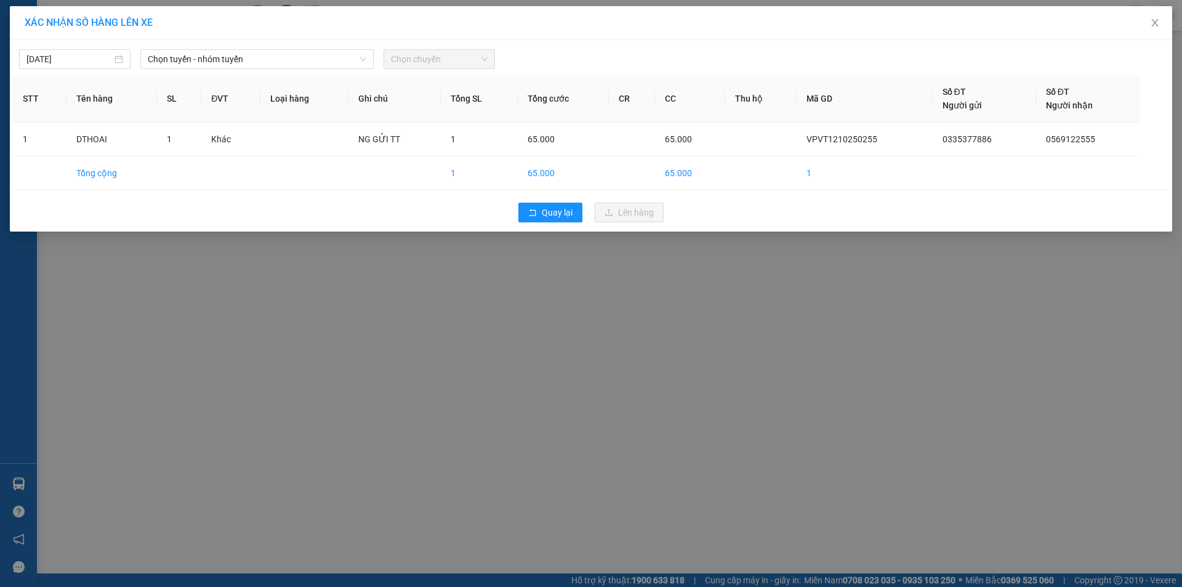
click at [452, 58] on span "Chọn chuyến" at bounding box center [439, 59] width 97 height 18
click at [329, 51] on span "Chọn tuyến - nhóm tuyến" at bounding box center [257, 59] width 218 height 18
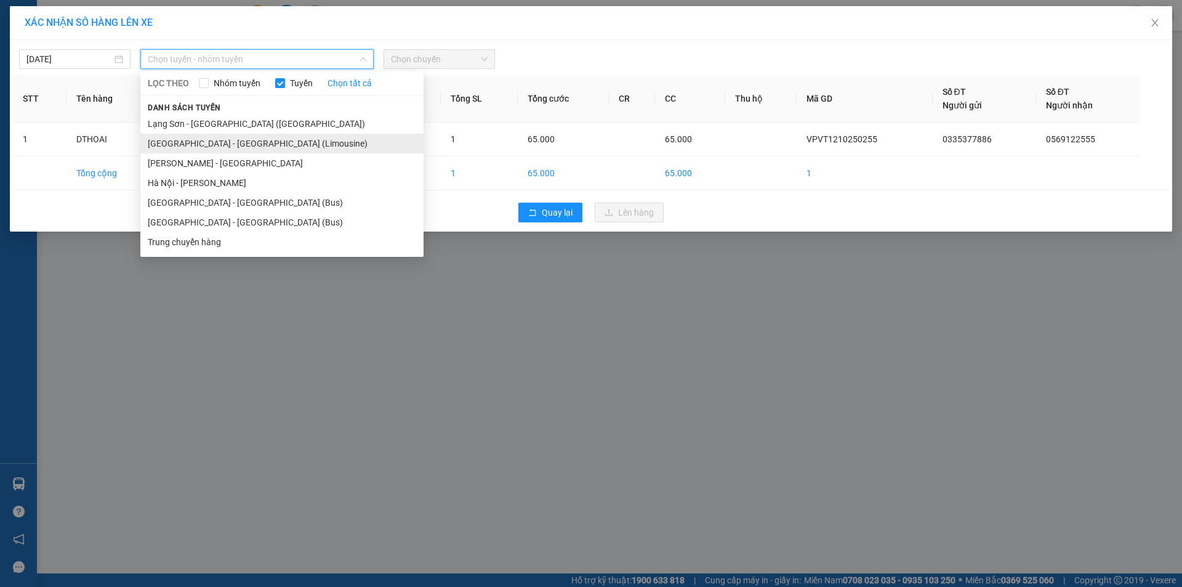
click at [234, 140] on li "[GEOGRAPHIC_DATA] - [GEOGRAPHIC_DATA] (Limousine)" at bounding box center [281, 144] width 283 height 20
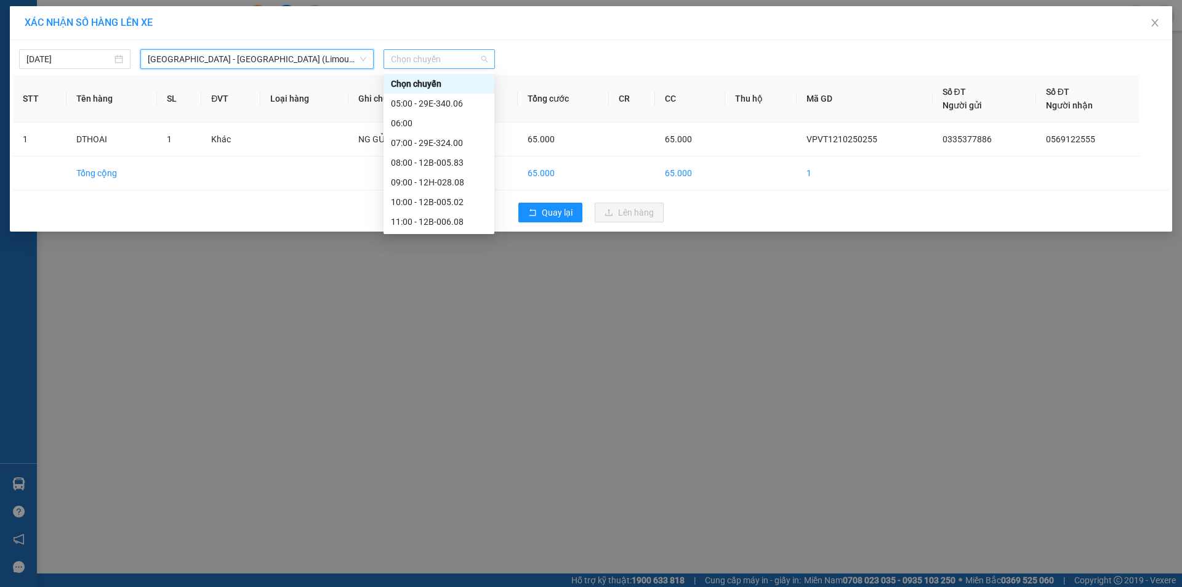
click at [429, 54] on span "Chọn chuyến" at bounding box center [439, 59] width 97 height 18
click at [446, 143] on div "13:00 - 12B-005.76" at bounding box center [439, 138] width 96 height 14
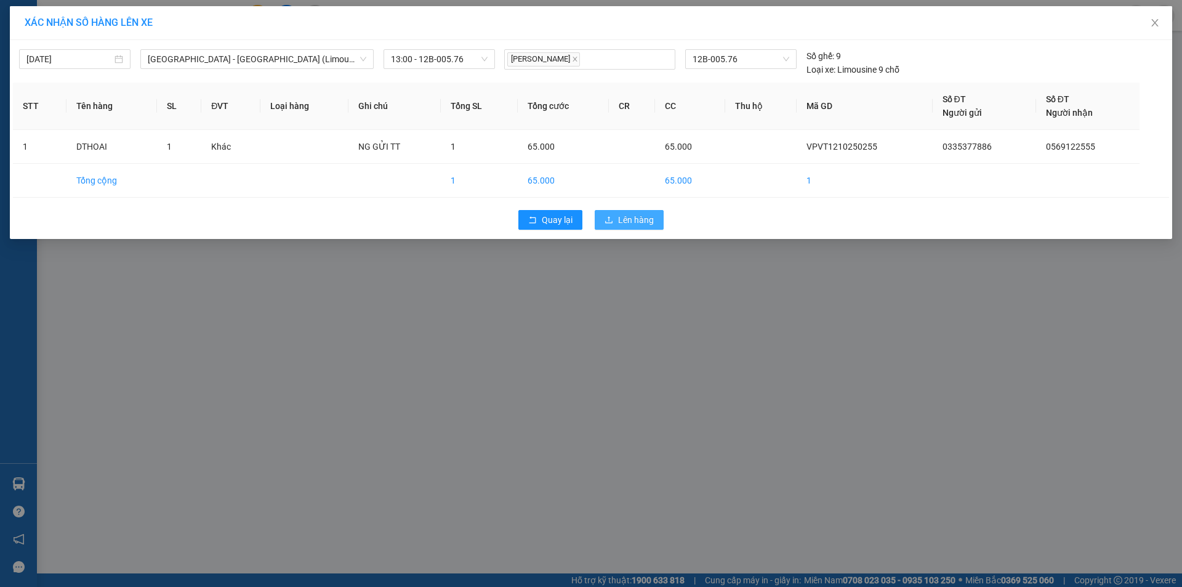
click at [620, 221] on span "Lên hàng" at bounding box center [636, 220] width 36 height 14
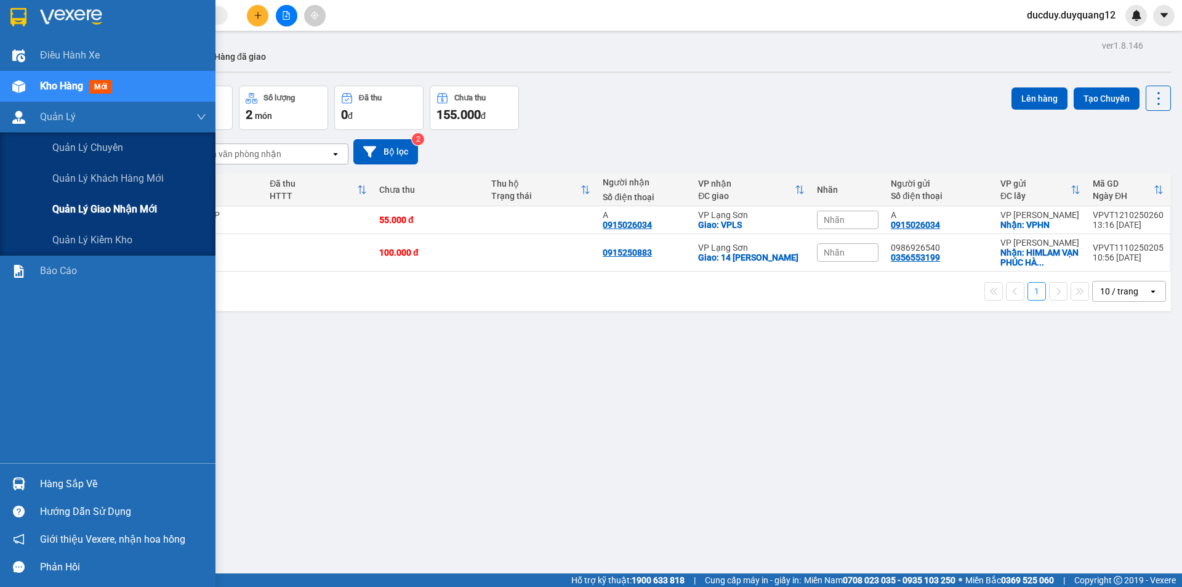
click at [95, 210] on span "Quản lý giao nhận mới" at bounding box center [104, 208] width 105 height 15
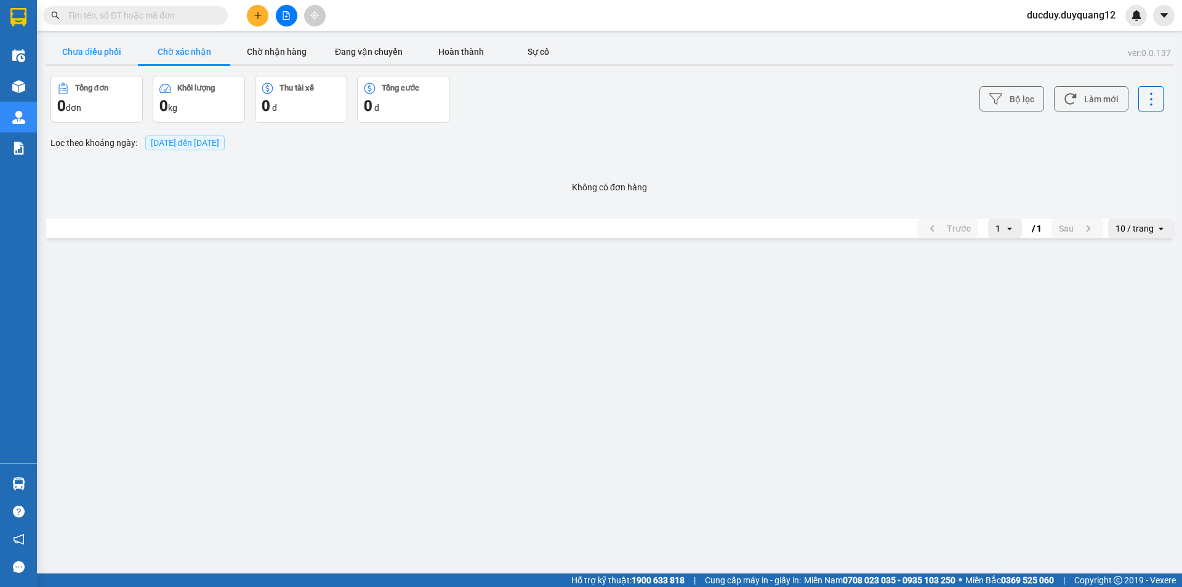
click at [71, 44] on button "Chưa điều phối" at bounding box center [92, 51] width 92 height 25
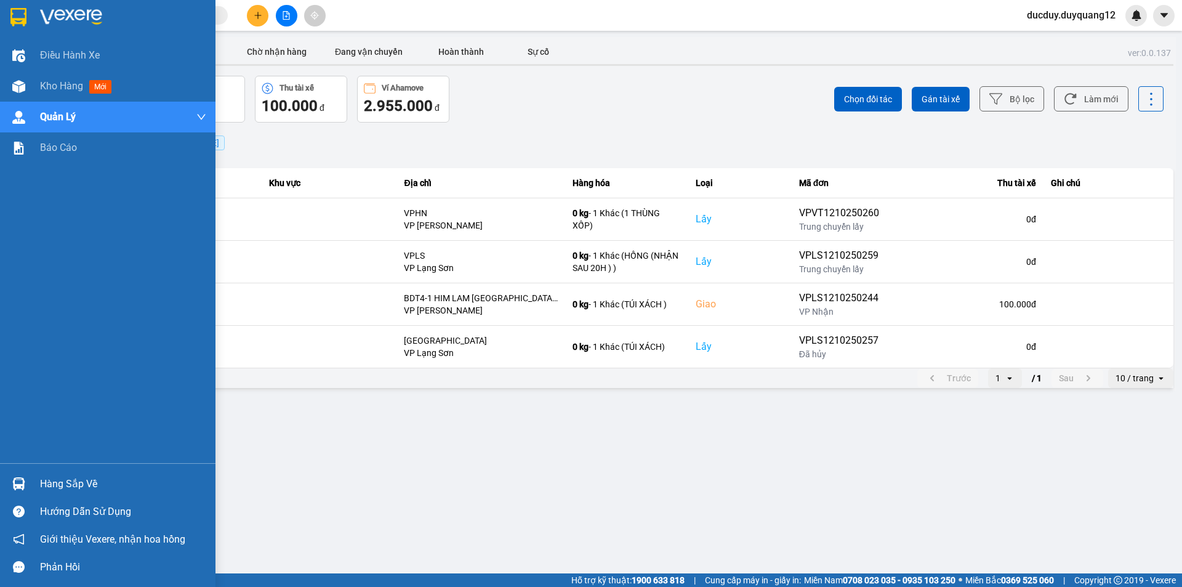
click at [63, 478] on div "Hàng sắp về" at bounding box center [123, 484] width 166 height 18
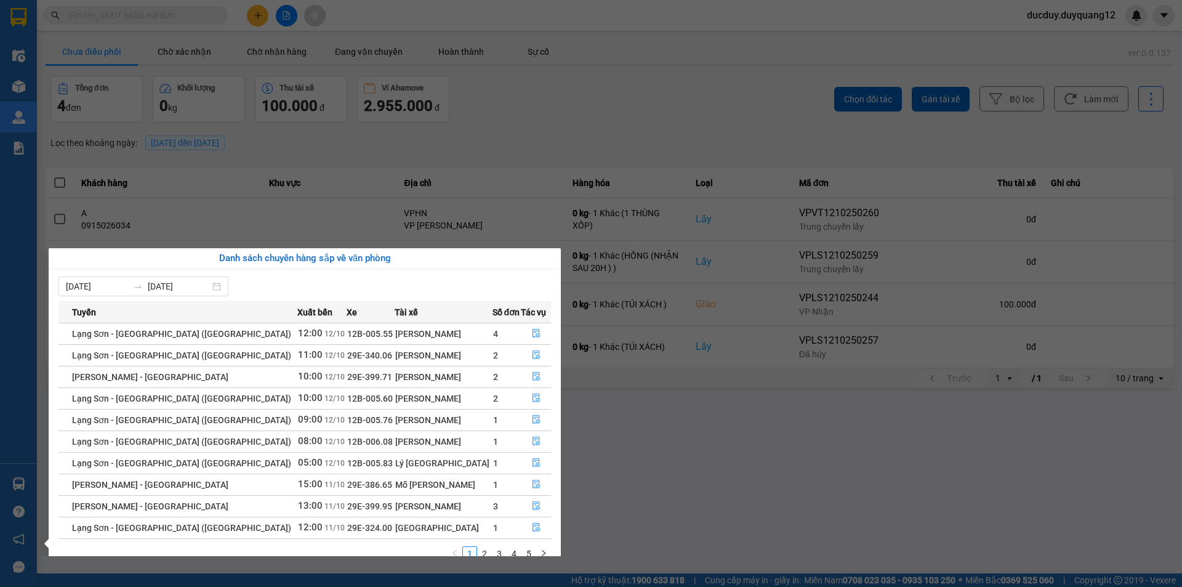
click at [100, 55] on section "Kết quả tìm kiếm ( 0 ) Bộ lọc No Data ducduy.duyquang12 Điều hành xe Kho hàng m…" at bounding box center [591, 293] width 1182 height 587
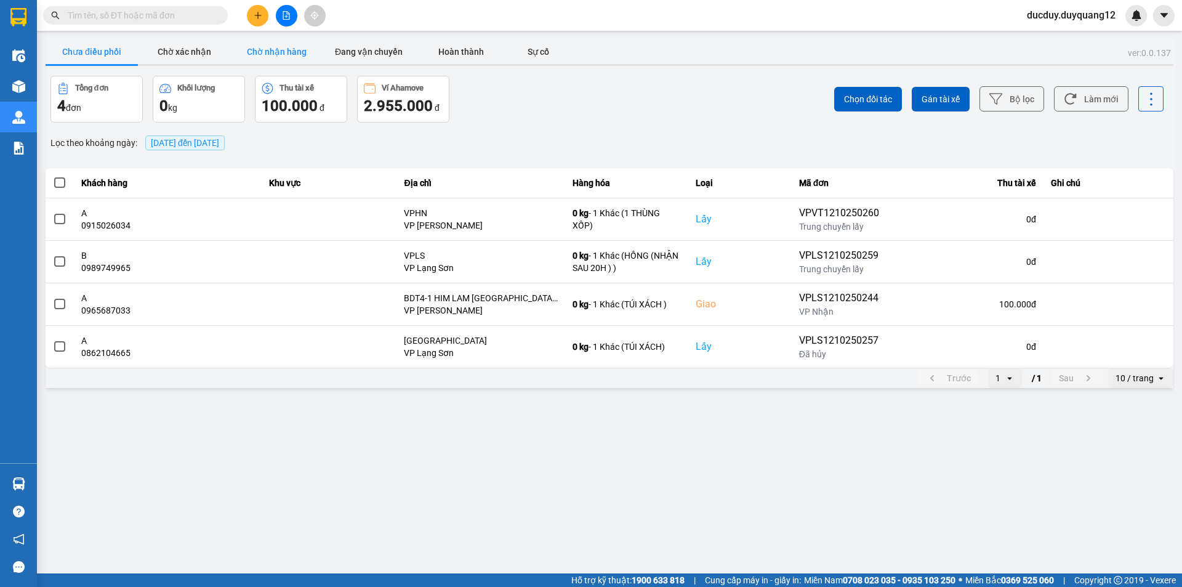
click at [276, 50] on button "Chờ nhận hàng" at bounding box center [276, 51] width 92 height 25
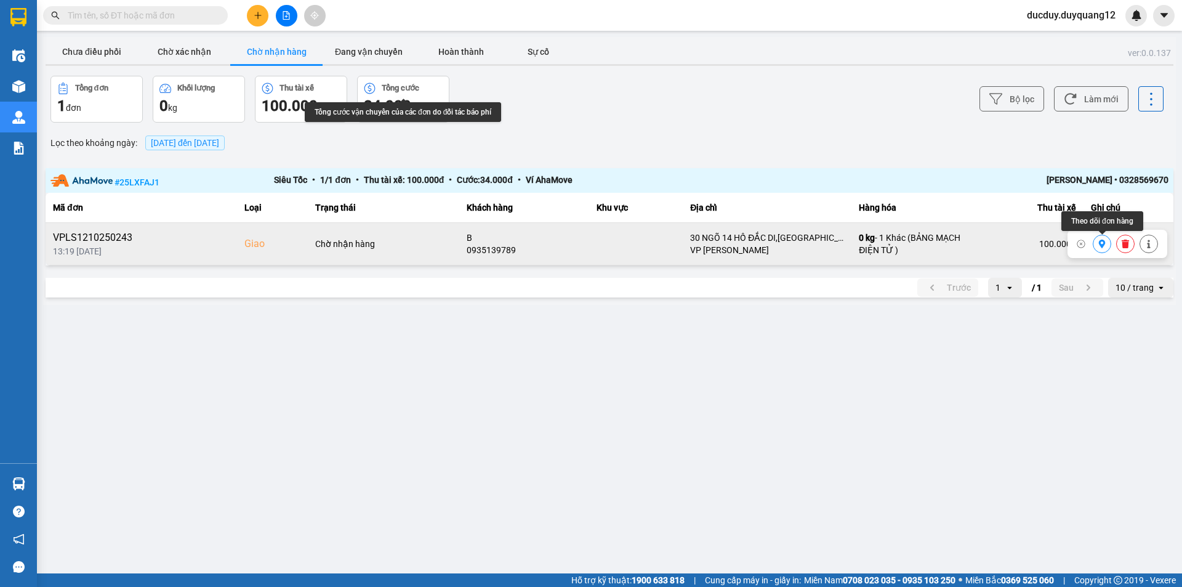
click at [1098, 242] on icon at bounding box center [1101, 243] width 9 height 9
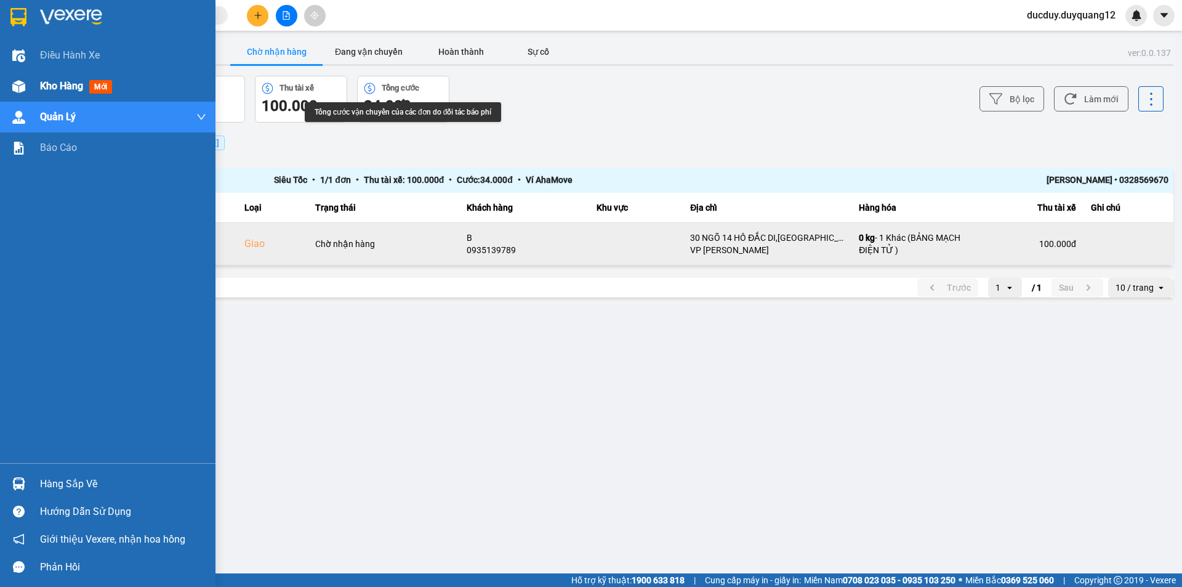
click at [65, 82] on span "Kho hàng" at bounding box center [61, 86] width 43 height 12
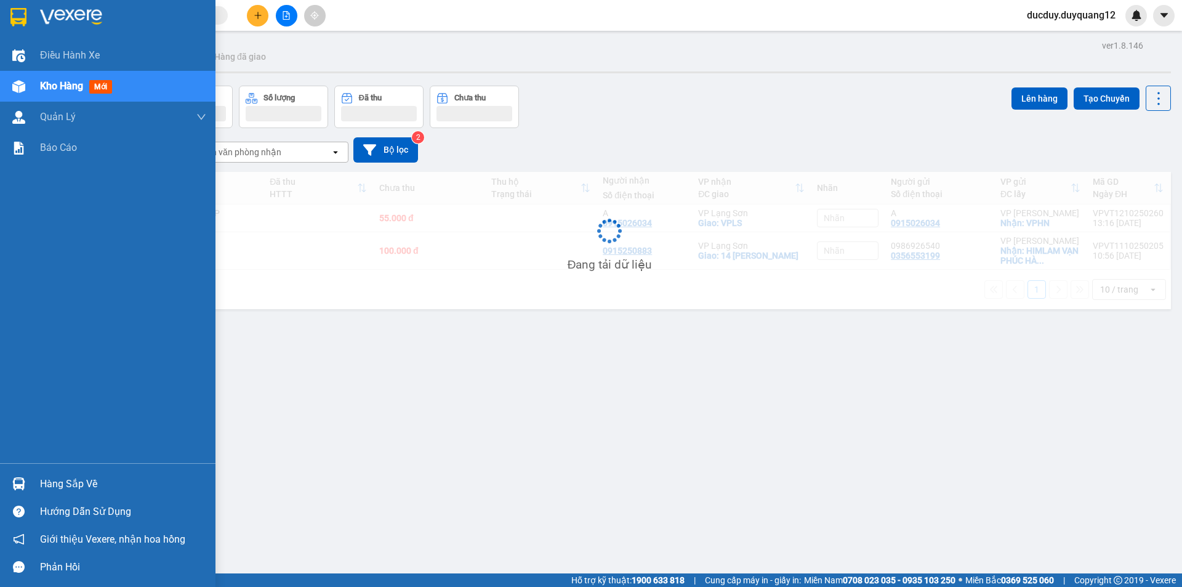
click at [65, 82] on span "Kho hàng" at bounding box center [61, 86] width 43 height 12
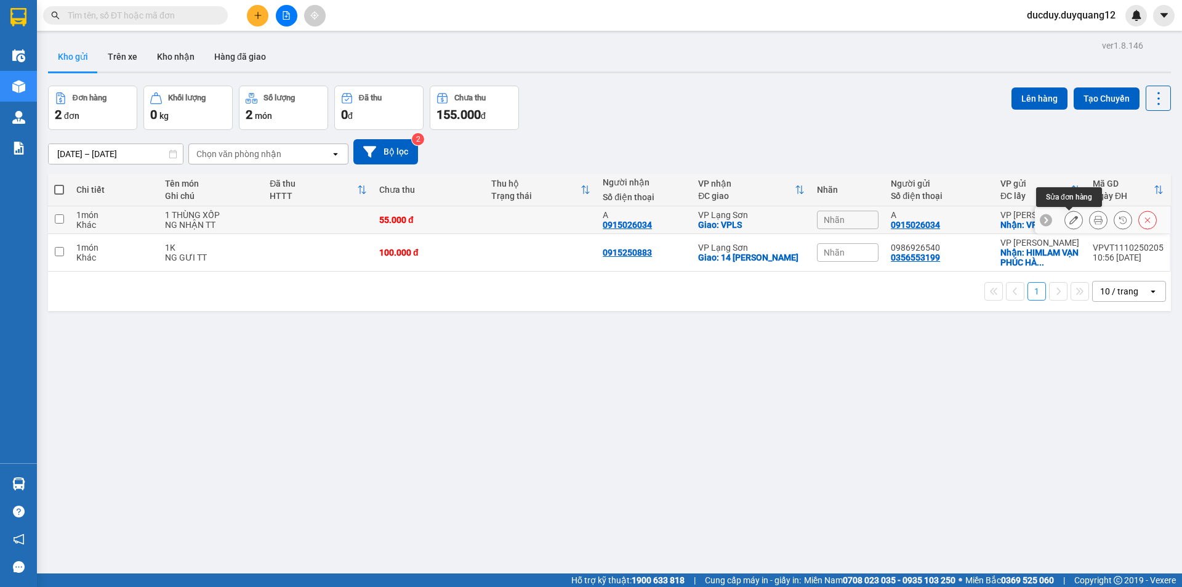
click at [1070, 223] on icon at bounding box center [1073, 219] width 9 height 9
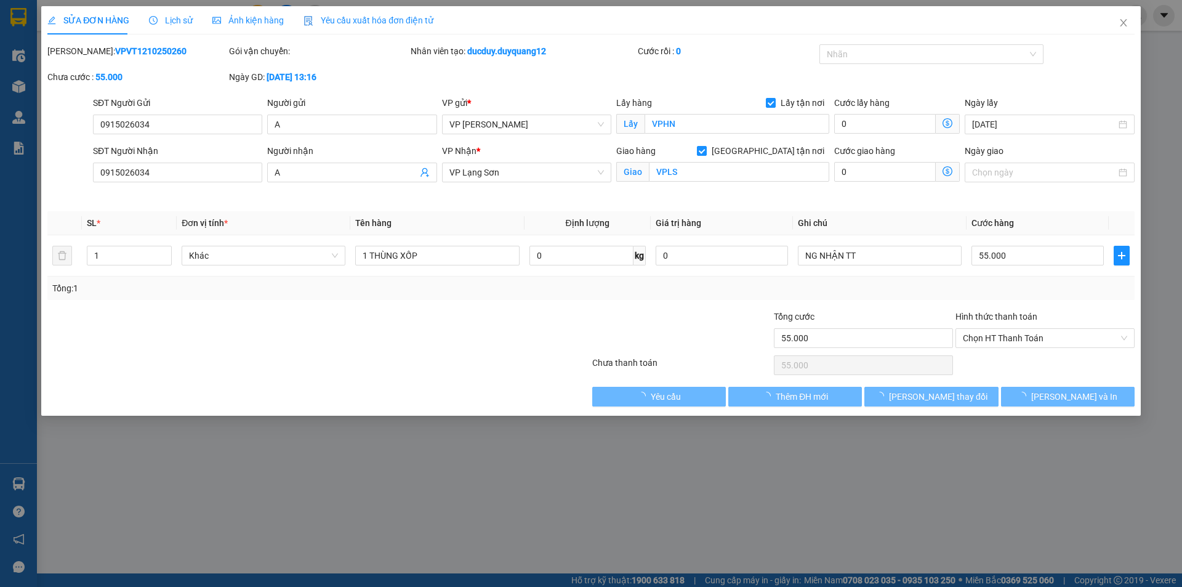
type input "0915026034"
type input "A"
checkbox input "true"
type input "VPHN"
type input "0915026034"
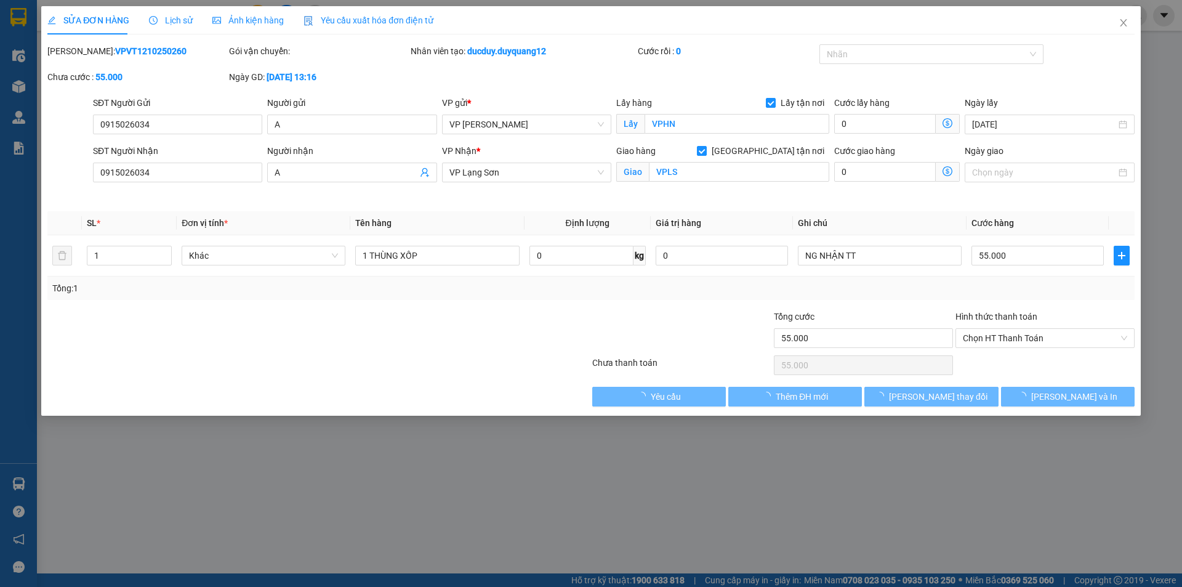
type input "A"
checkbox input "true"
type input "VPLS"
type input "55.000"
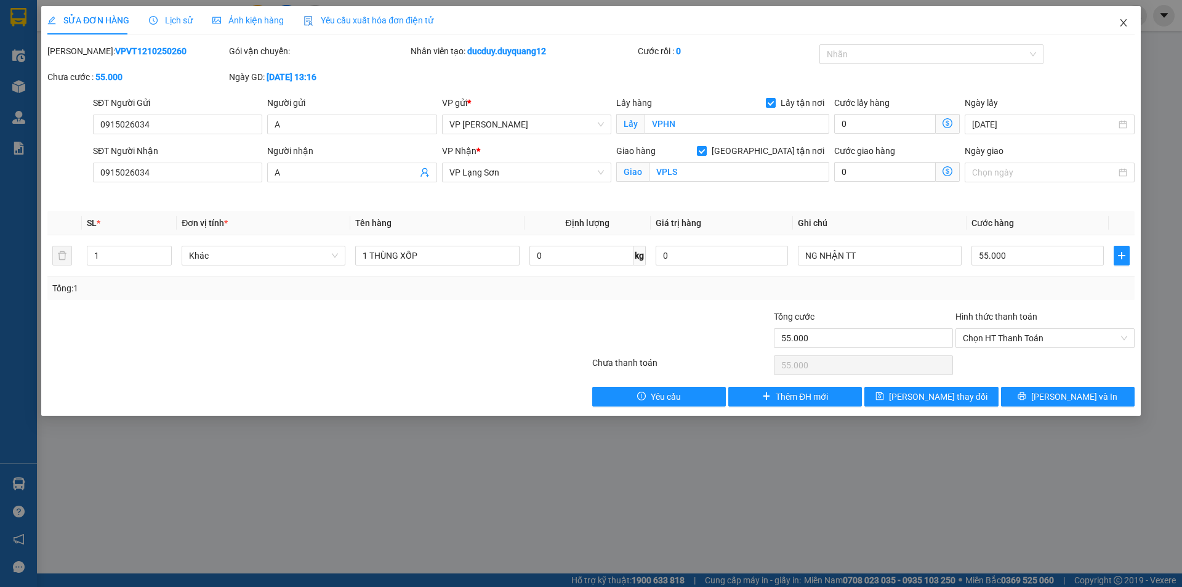
click at [1124, 21] on icon "close" at bounding box center [1123, 23] width 10 height 10
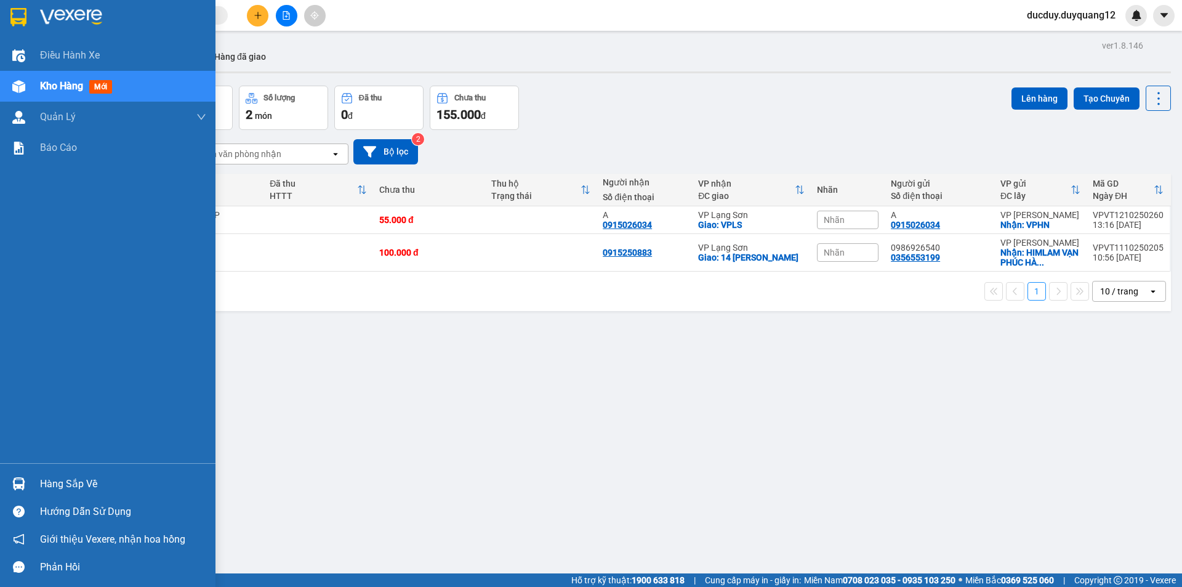
click at [54, 480] on div "Hàng sắp về" at bounding box center [123, 484] width 166 height 18
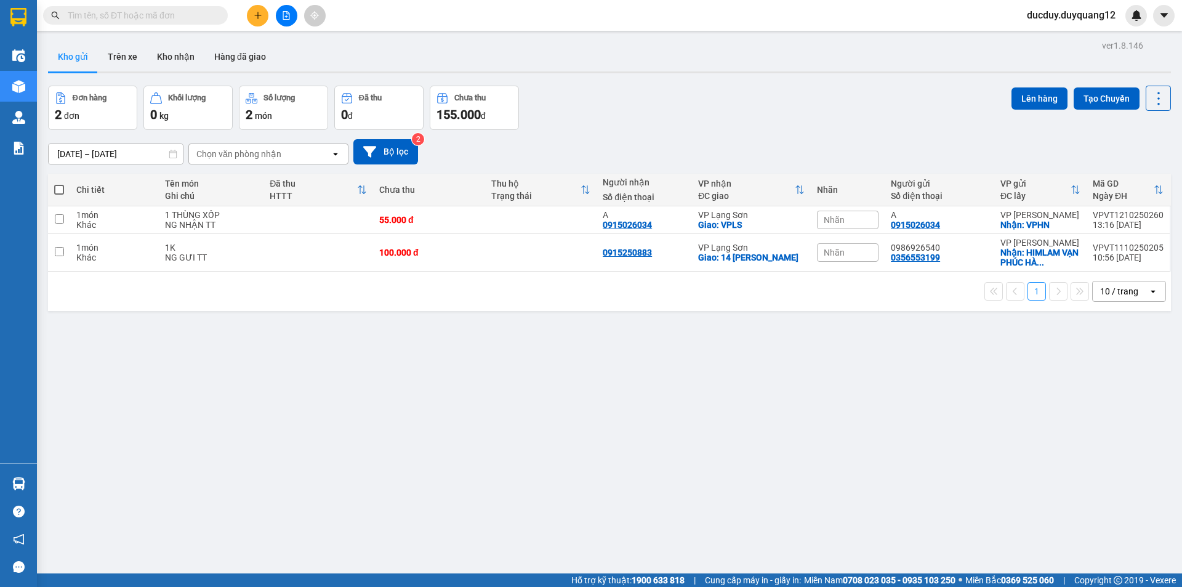
click at [718, 308] on section "Kết quả tìm kiếm ( 0 ) Bộ lọc No Data ducduy.duyquang12 Điều hành xe Kho hàng m…" at bounding box center [591, 293] width 1182 height 587
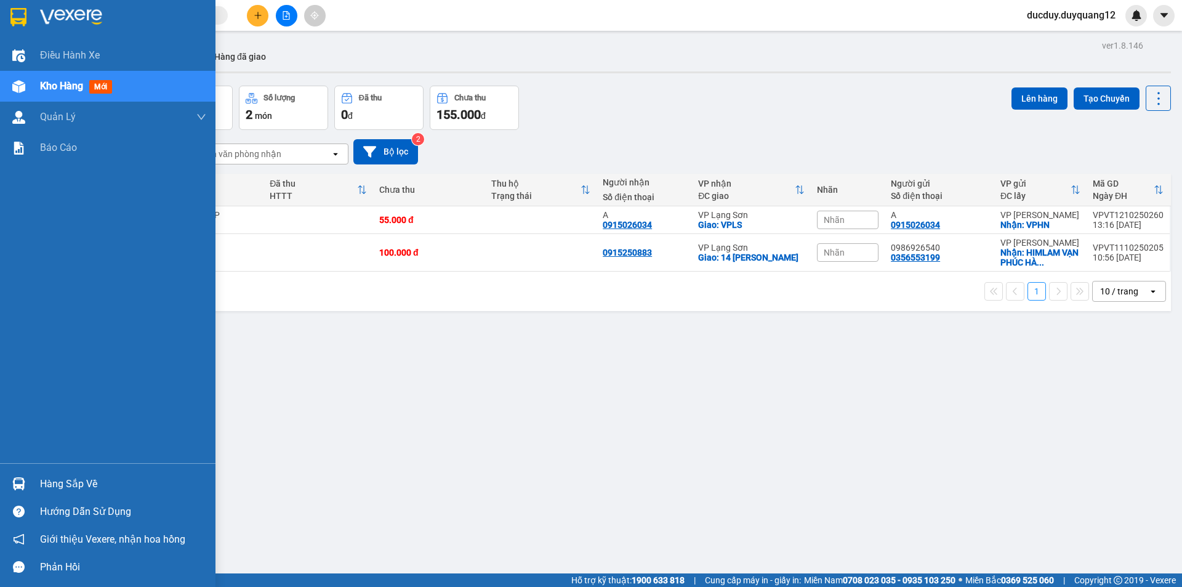
click at [72, 483] on div "Hàng sắp về" at bounding box center [123, 484] width 166 height 18
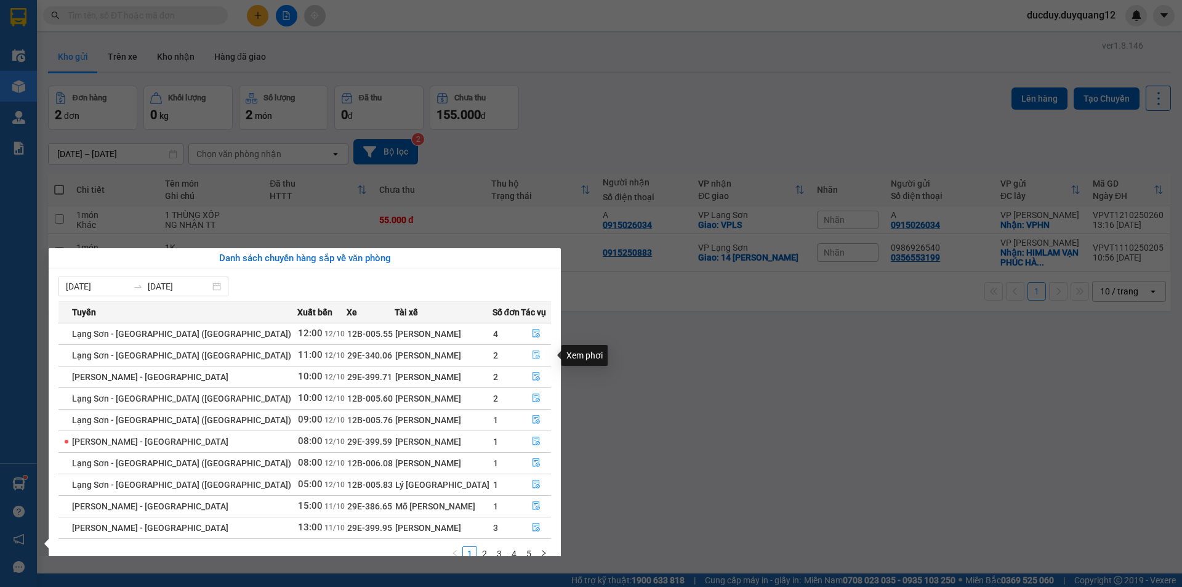
click at [532, 351] on icon "file-done" at bounding box center [535, 355] width 7 height 9
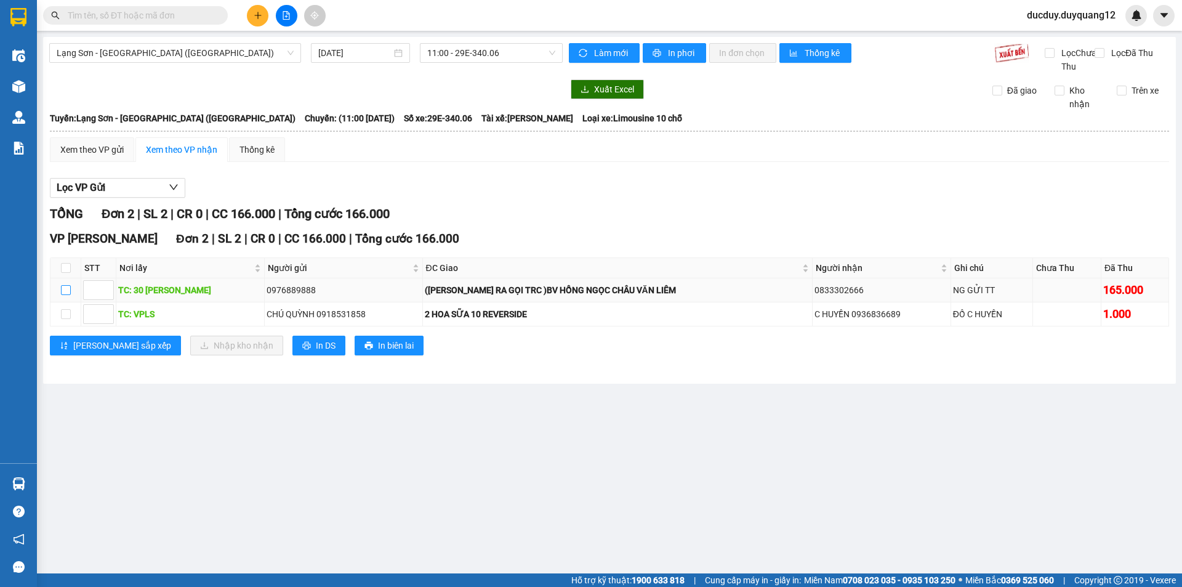
click at [66, 295] on td at bounding box center [65, 290] width 31 height 24
click at [65, 295] on input "checkbox" at bounding box center [66, 290] width 10 height 10
checkbox input "true"
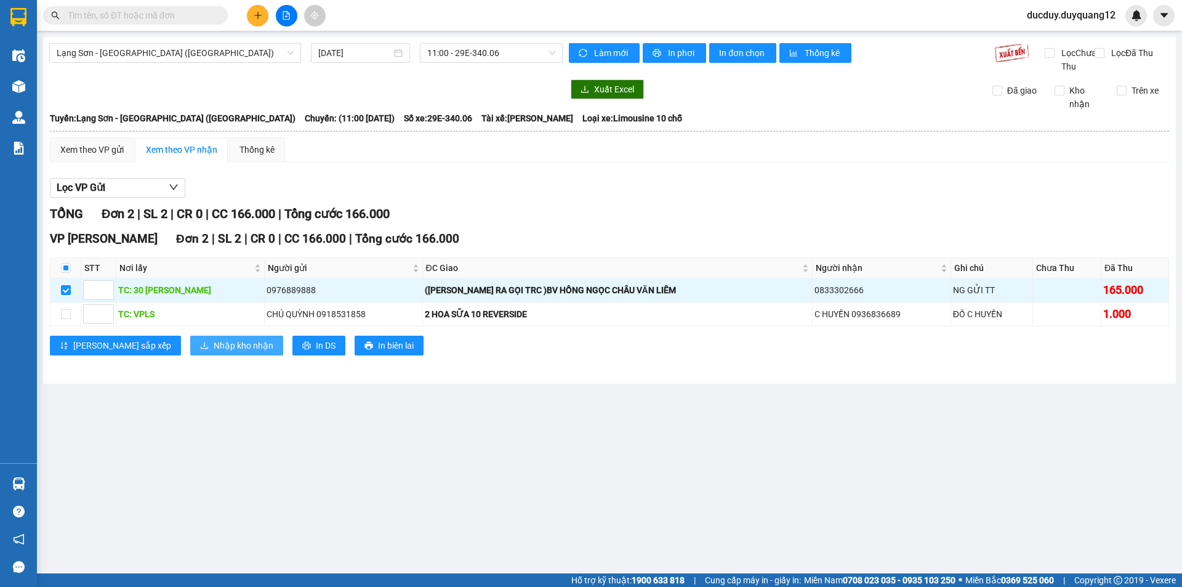
click at [200, 350] on icon "download" at bounding box center [204, 345] width 9 height 9
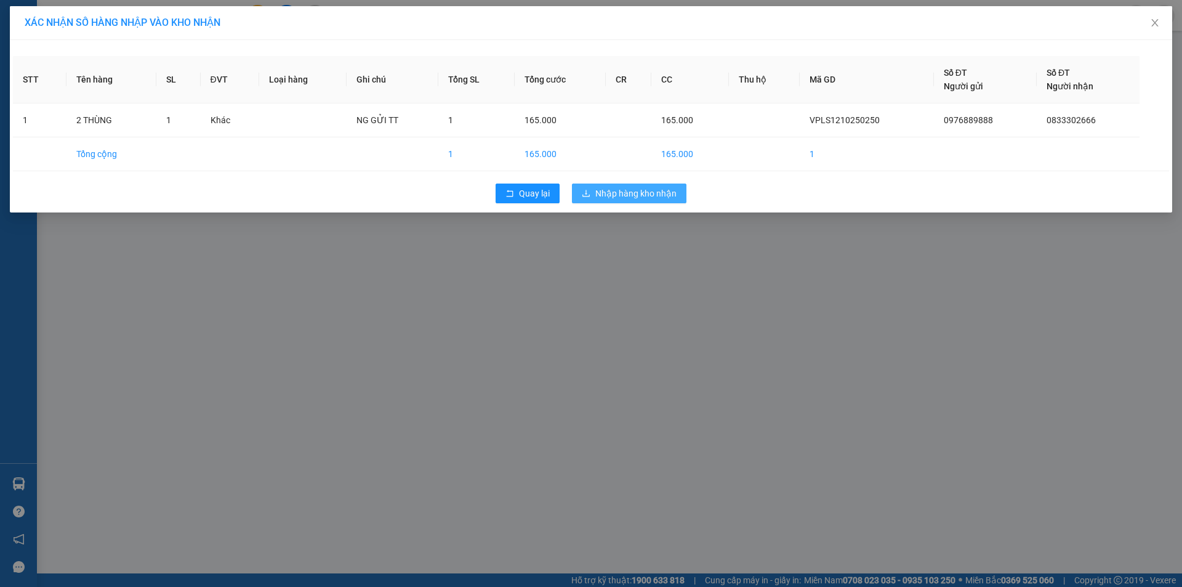
click at [658, 184] on button "Nhập hàng kho nhận" at bounding box center [629, 193] width 114 height 20
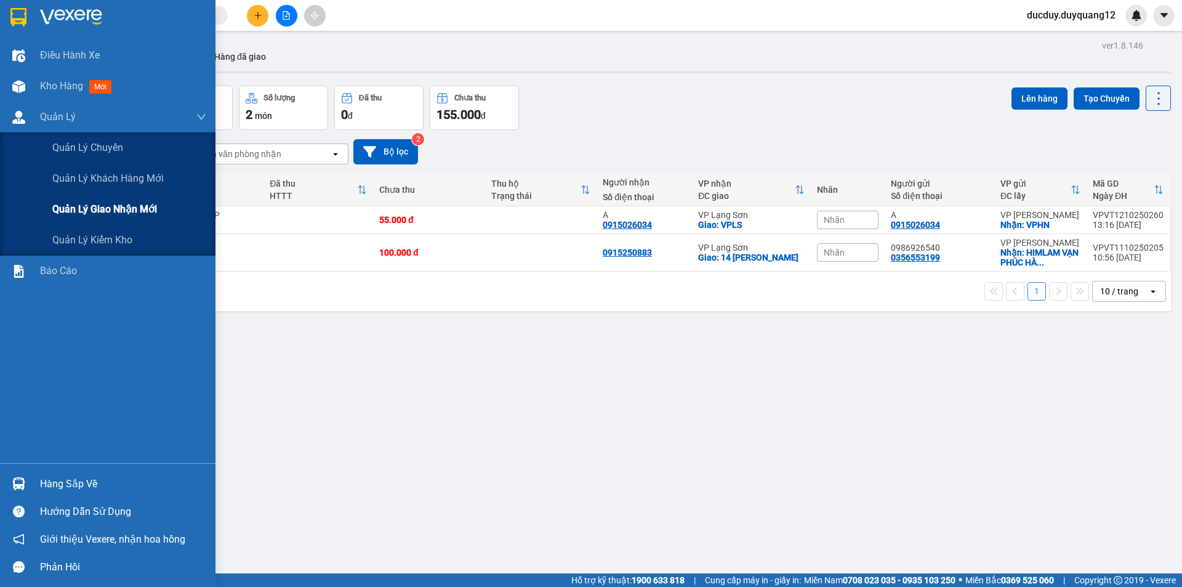
click at [99, 207] on span "Quản lý giao nhận mới" at bounding box center [104, 208] width 105 height 15
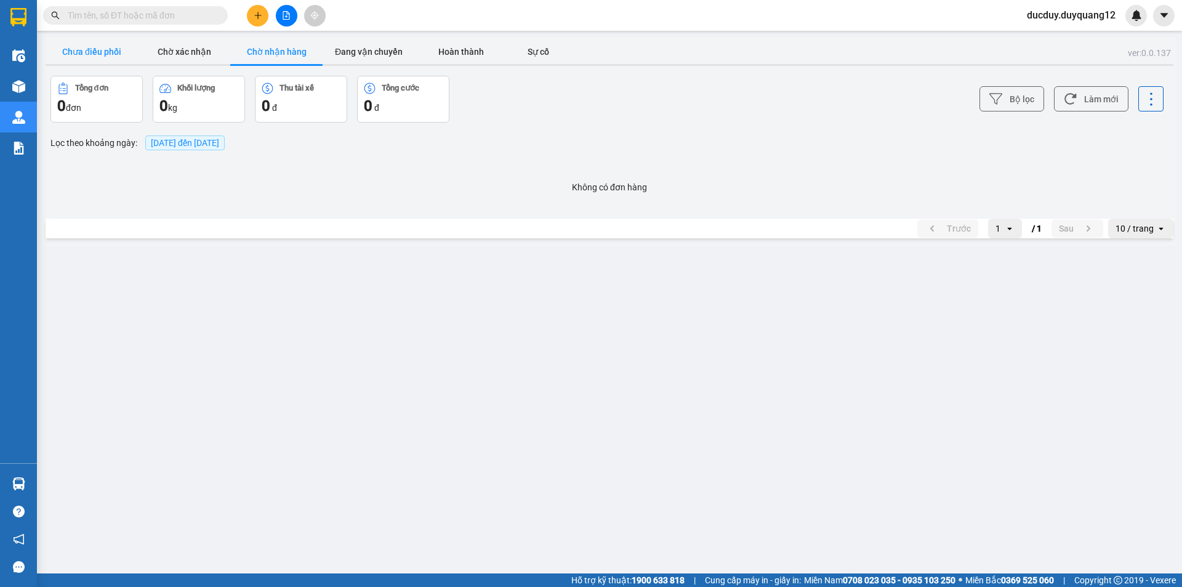
click at [98, 58] on button "Chưa điều phối" at bounding box center [92, 51] width 92 height 25
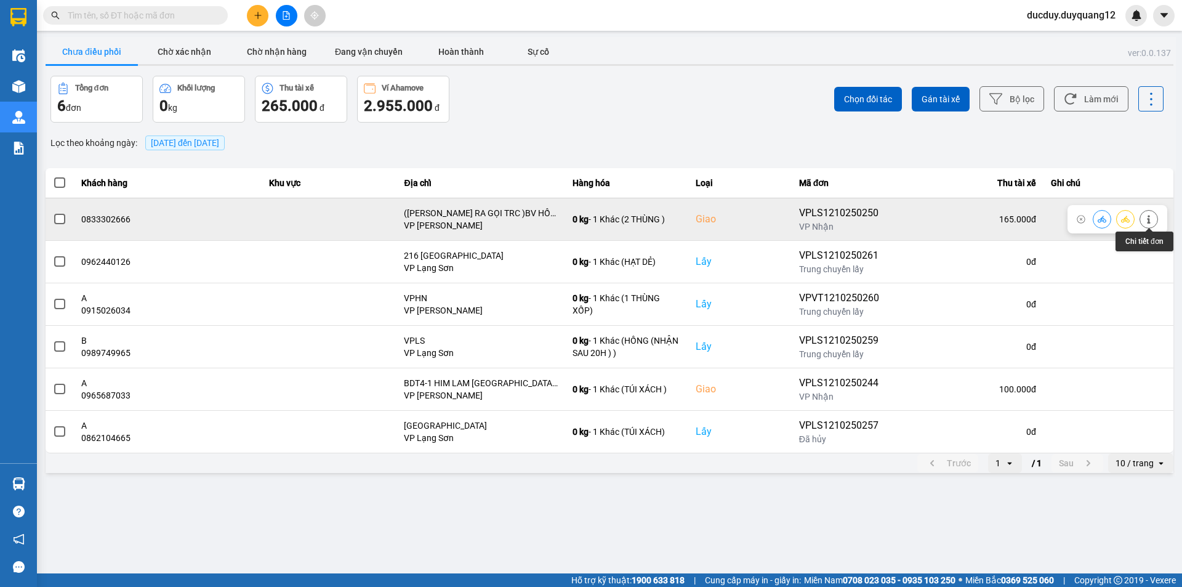
click at [1148, 218] on icon at bounding box center [1148, 219] width 3 height 9
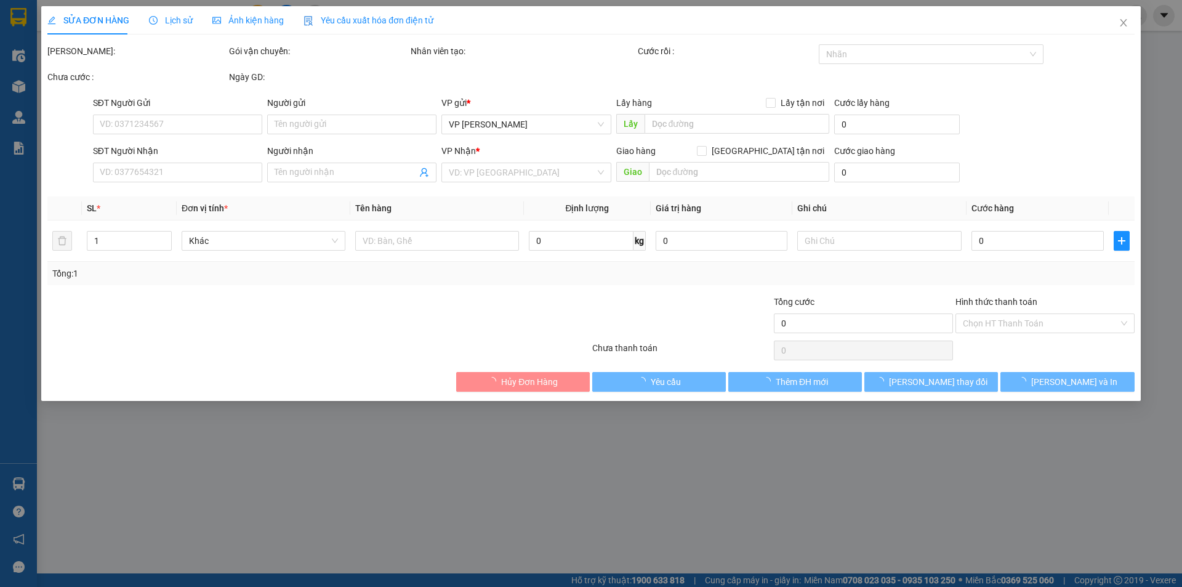
type input "0976889888"
checkbox input "true"
type input "30 LÝ [PERSON_NAME]"
type input "0833302666"
checkbox input "true"
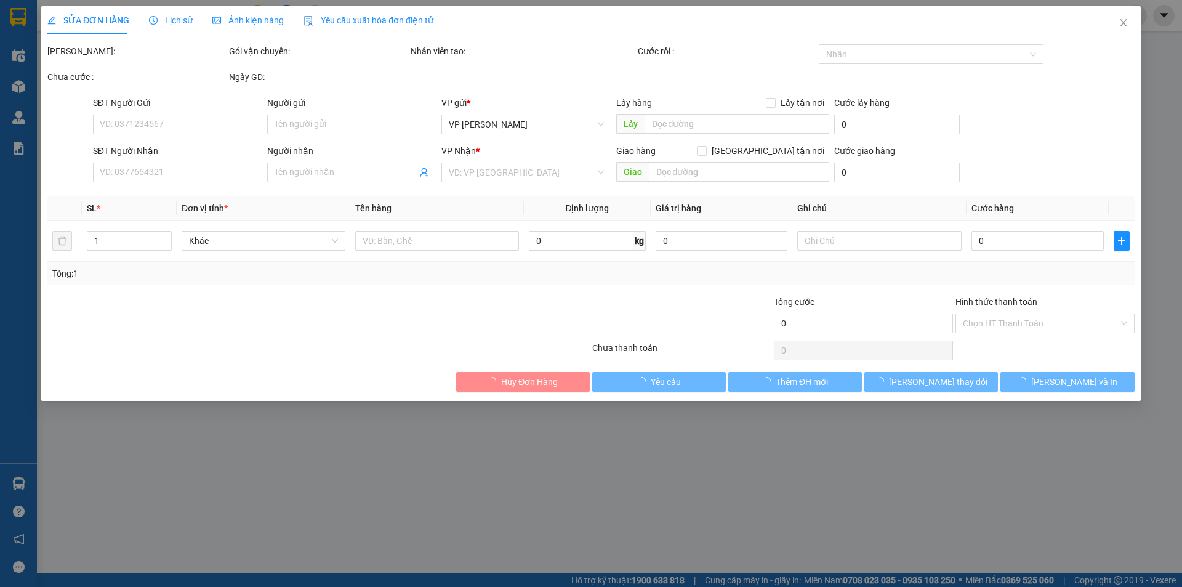
type input "([PERSON_NAME] RA GỌI TRC )BV HỒNG NGỌC CHÂU VĂN LIÊM"
type input "165.000"
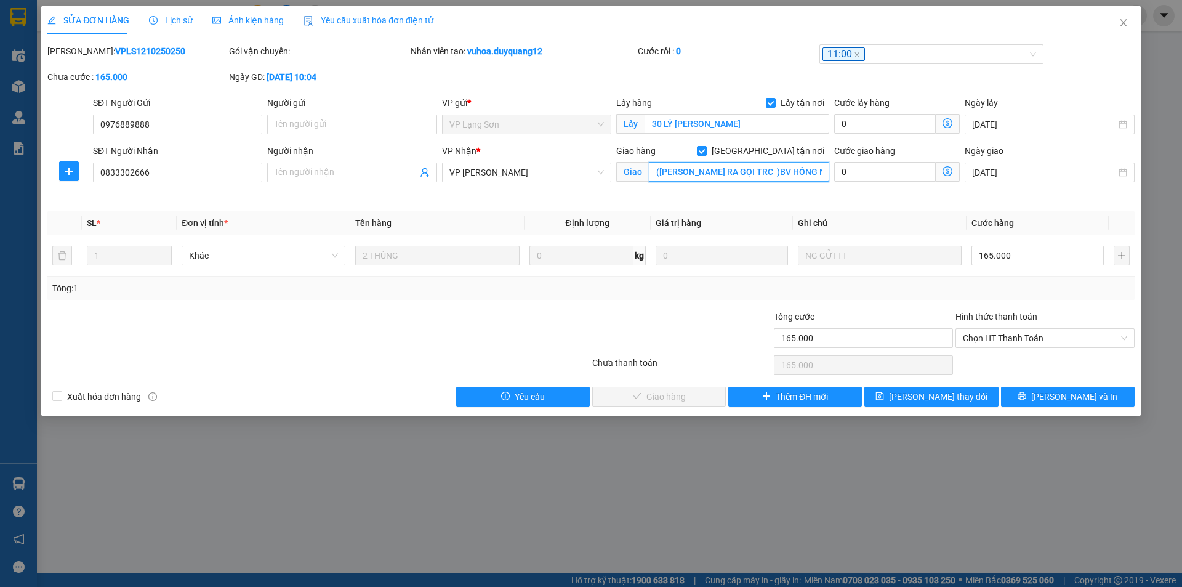
click at [807, 173] on input "([PERSON_NAME] RA GỌI TRC )BV HỒNG NGỌC CHÂU VĂN LIÊM" at bounding box center [739, 172] width 180 height 20
click at [688, 172] on input "text" at bounding box center [739, 172] width 180 height 20
click at [692, 174] on input "text" at bounding box center [739, 172] width 180 height 20
click at [706, 172] on input "text" at bounding box center [739, 172] width 180 height 20
click at [377, 124] on input "Người gửi" at bounding box center [351, 124] width 169 height 20
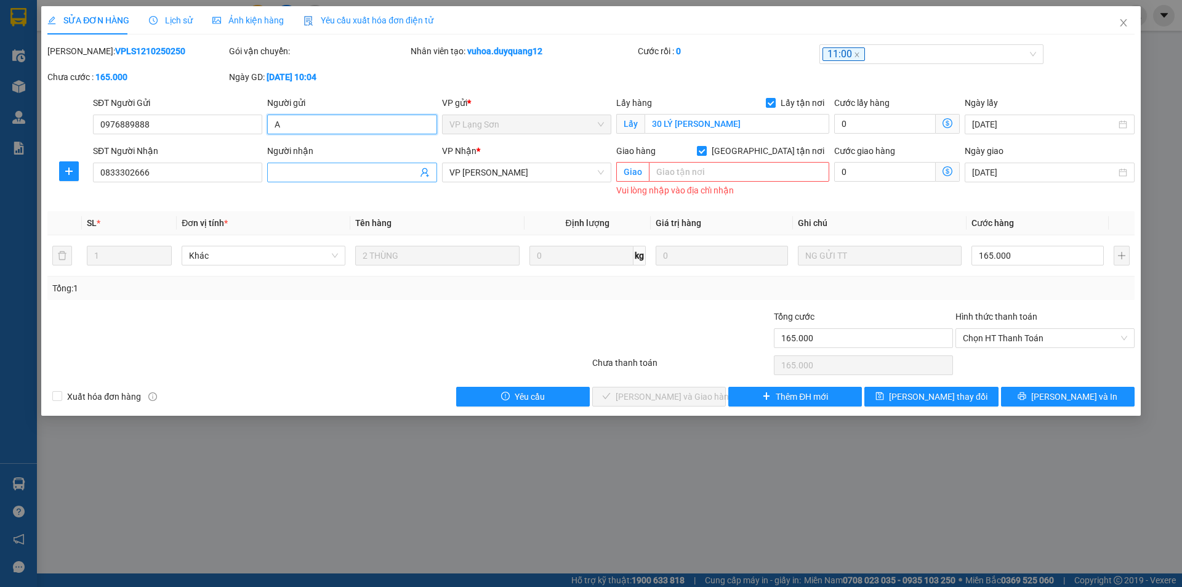
type input "A"
click at [355, 170] on input "Người nhận" at bounding box center [345, 173] width 142 height 14
type input "B"
click at [673, 170] on input "text" at bounding box center [739, 172] width 180 height 20
click at [737, 168] on input "text" at bounding box center [739, 172] width 180 height 20
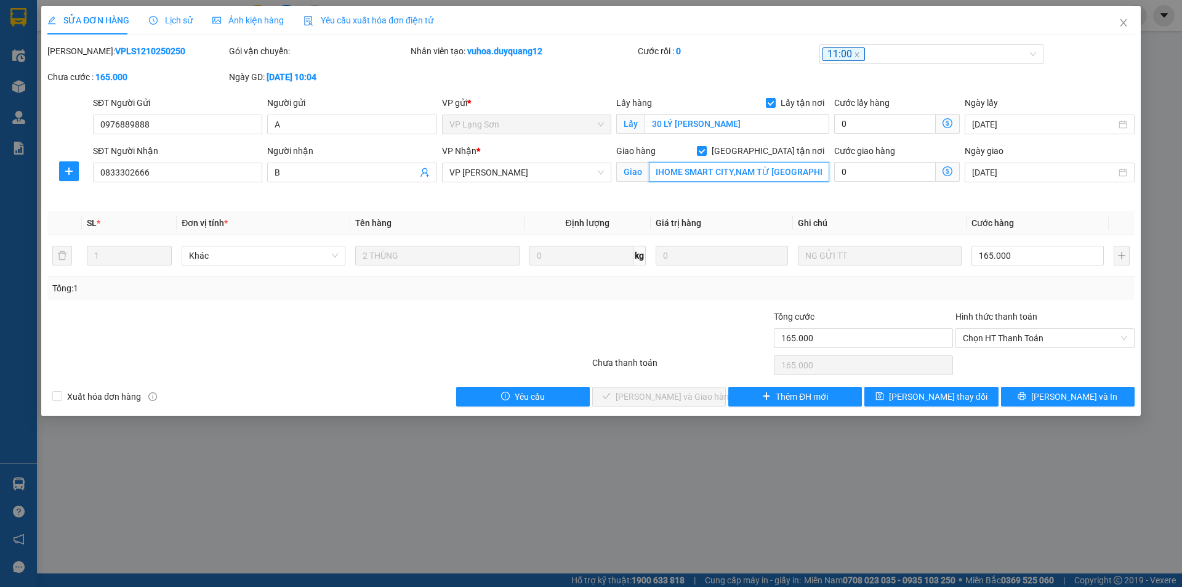
scroll to position [0, 49]
type input "TOÀ TC3 VINHOME SMART CITY,NAM TỪ [GEOGRAPHIC_DATA],[GEOGRAPHIC_DATA]"
click at [938, 394] on span "[PERSON_NAME] thay đổi" at bounding box center [938, 397] width 98 height 14
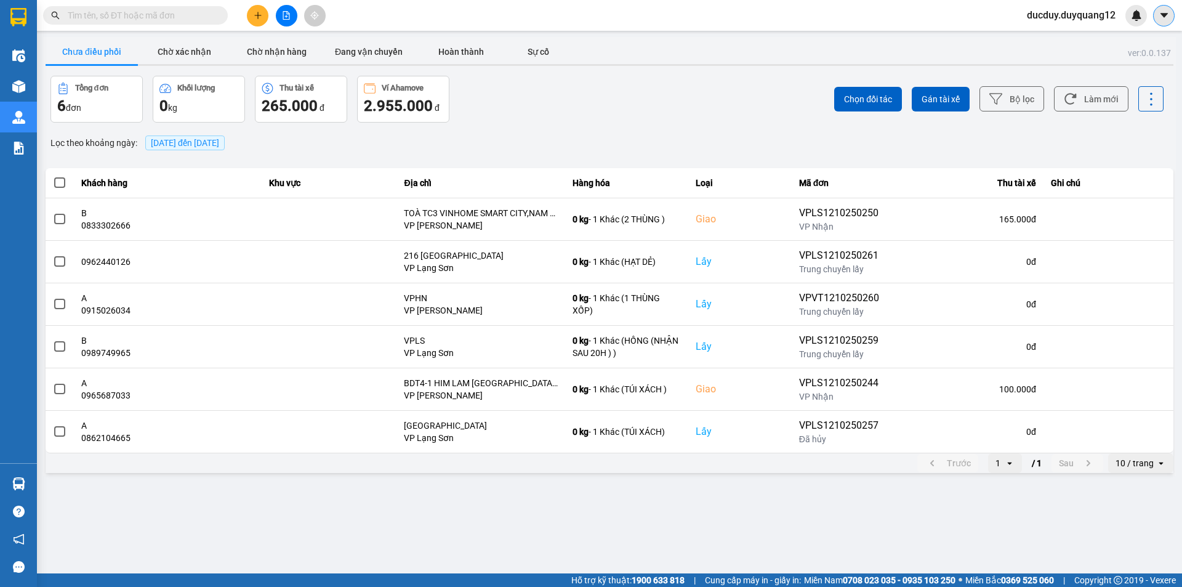
click at [1169, 15] on button at bounding box center [1164, 16] width 22 height 22
click at [1106, 46] on div "Cấu hình nhà xe" at bounding box center [1131, 46] width 62 height 14
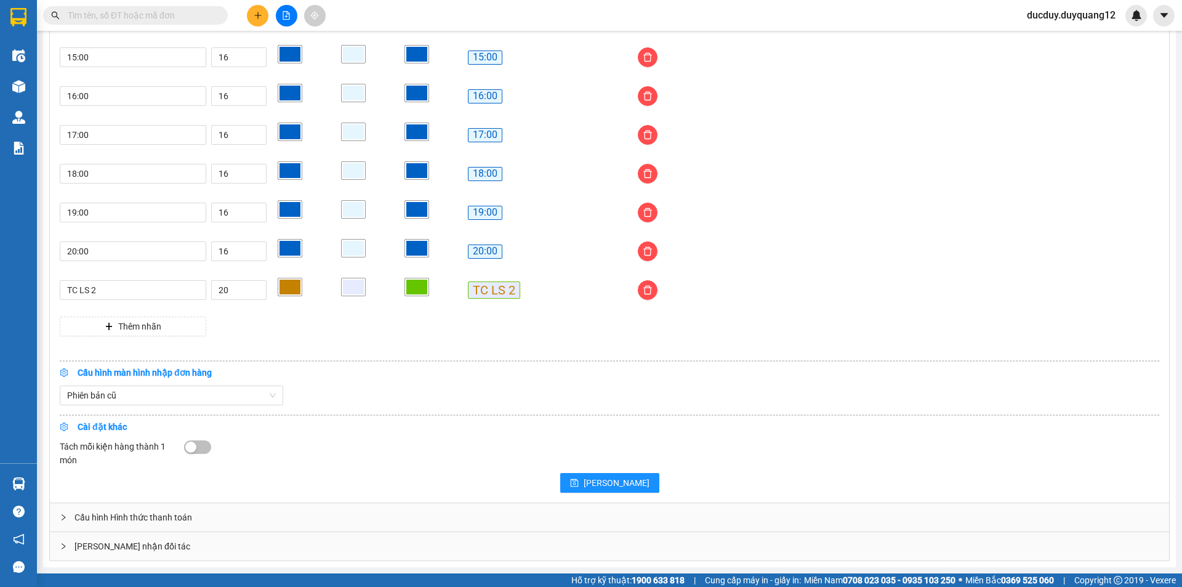
click at [237, 542] on div "[PERSON_NAME] nhận đối tác" at bounding box center [609, 546] width 1119 height 28
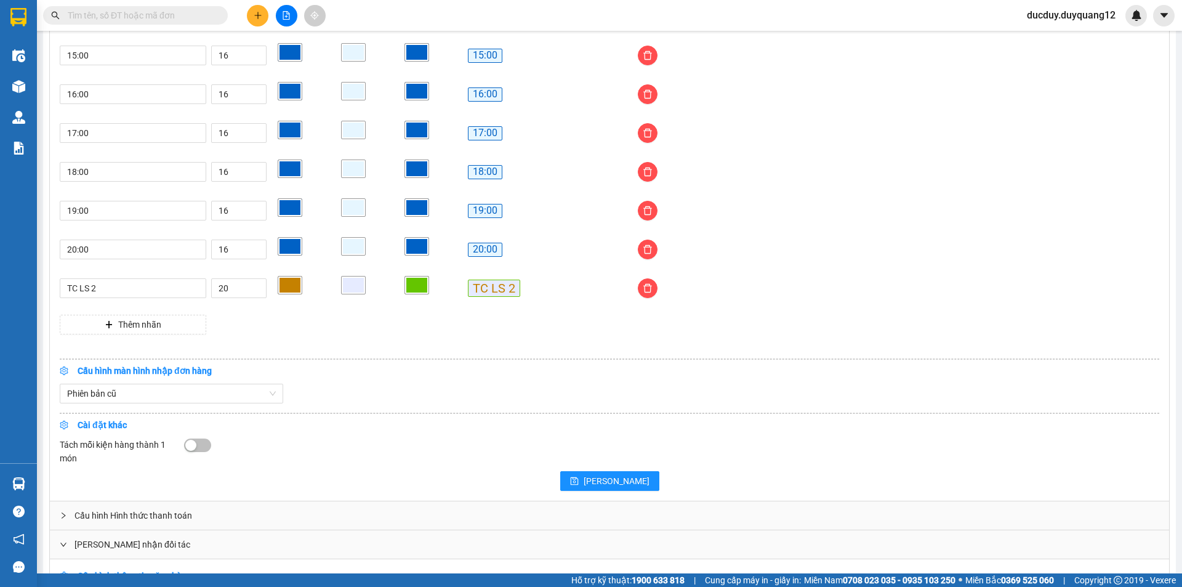
scroll to position [1200, 0]
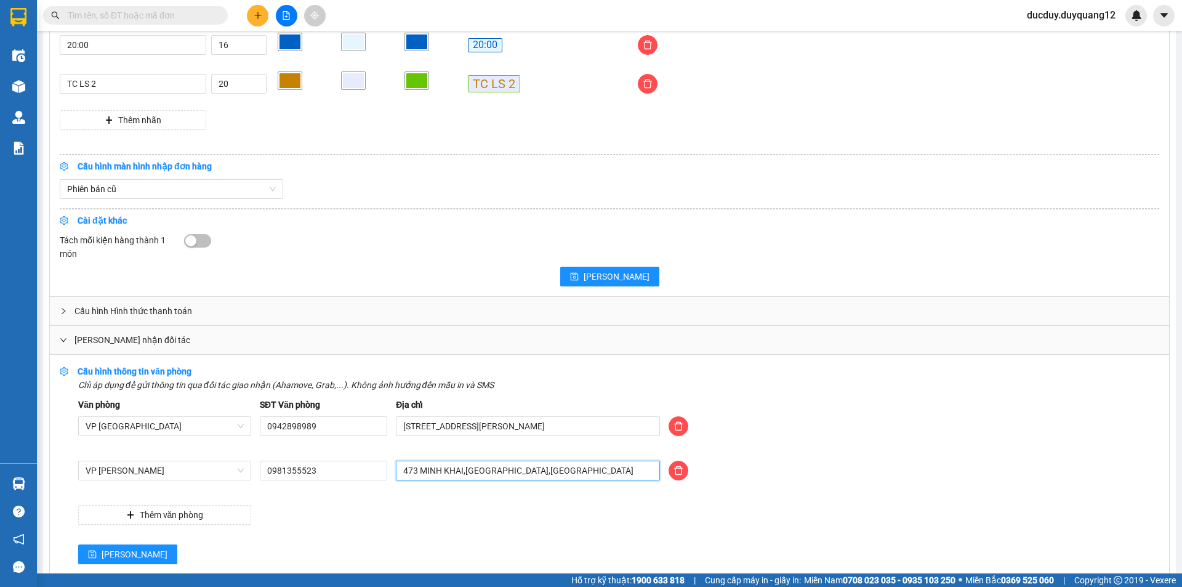
drag, startPoint x: 581, startPoint y: 471, endPoint x: 362, endPoint y: 454, distance: 219.8
click at [362, 454] on div "Văn phòng VP [GEOGRAPHIC_DATA] SĐT Văn phòng 0942898989 Địa chỉ [STREET_ADDRESS…" at bounding box center [618, 461] width 1081 height 127
type input "BIG C THĂNG LONG,[GEOGRAPHIC_DATA],[GEOGRAPHIC_DATA]"
drag, startPoint x: 302, startPoint y: 478, endPoint x: 247, endPoint y: 483, distance: 55.6
click at [247, 483] on div "VP [PERSON_NAME] 0981355523 [GEOGRAPHIC_DATA],[GEOGRAPHIC_DATA]" at bounding box center [618, 477] width 1089 height 34
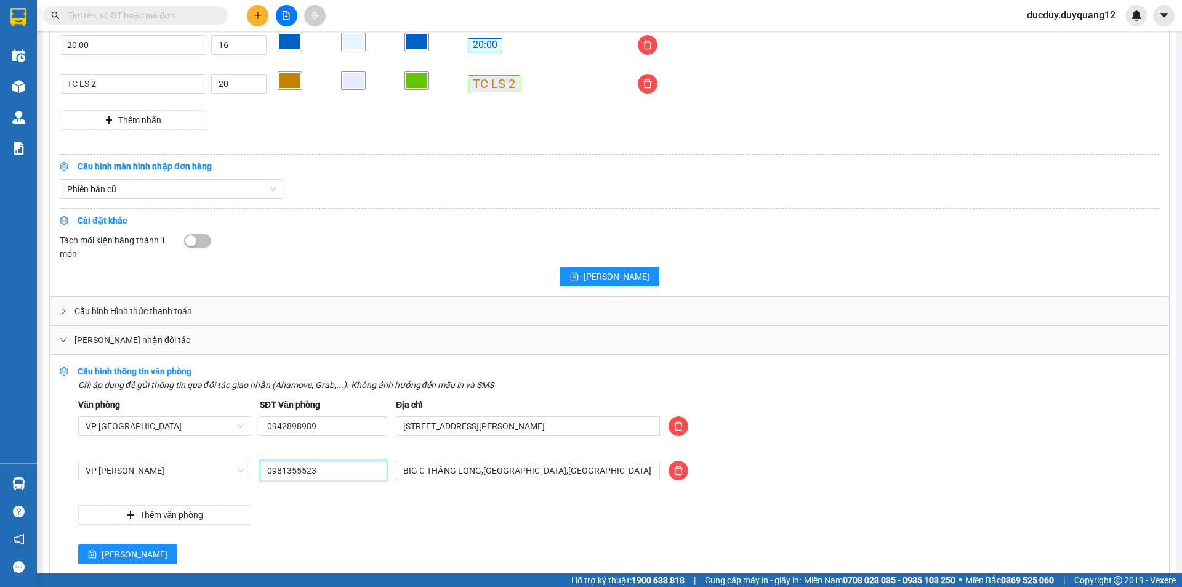
click at [355, 470] on input "0981355523" at bounding box center [323, 470] width 127 height 20
drag, startPoint x: 353, startPoint y: 470, endPoint x: 251, endPoint y: 478, distance: 102.5
click at [251, 478] on div "VP [PERSON_NAME] 0981355523 [GEOGRAPHIC_DATA],[GEOGRAPHIC_DATA]" at bounding box center [618, 477] width 1089 height 34
type input "0344835838"
click at [111, 553] on span "[PERSON_NAME]" at bounding box center [135, 554] width 66 height 14
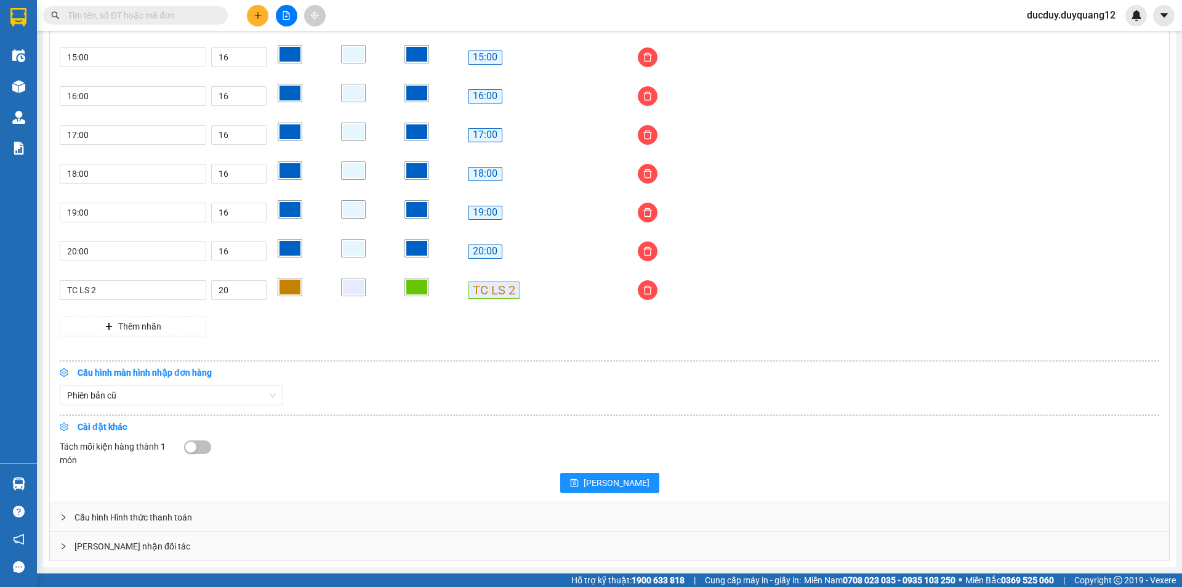
scroll to position [996, 0]
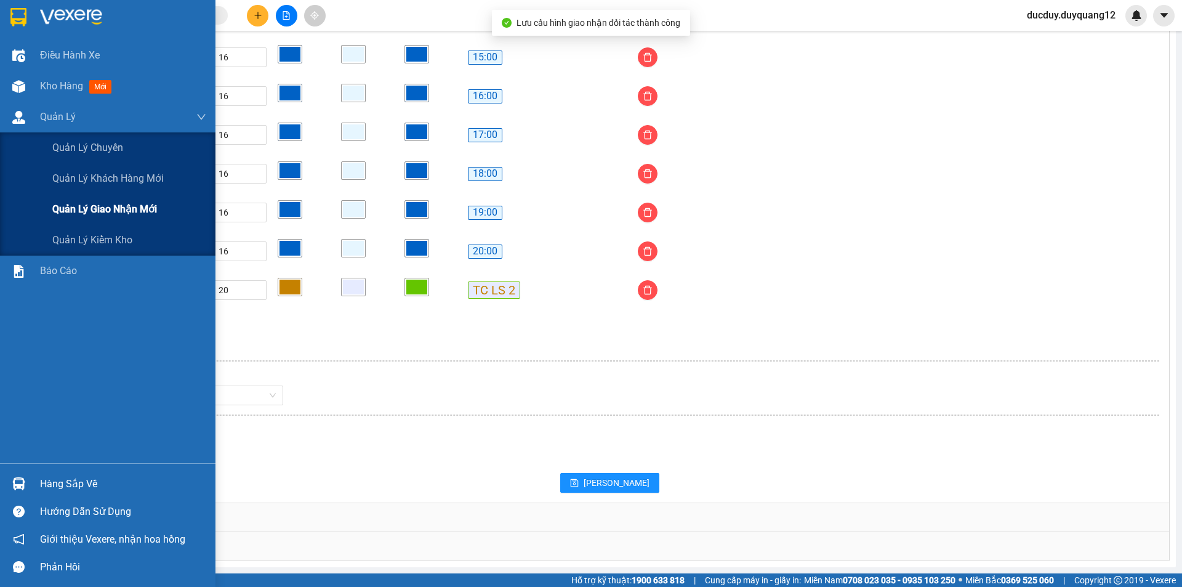
click at [89, 213] on span "Quản lý giao nhận mới" at bounding box center [104, 208] width 105 height 15
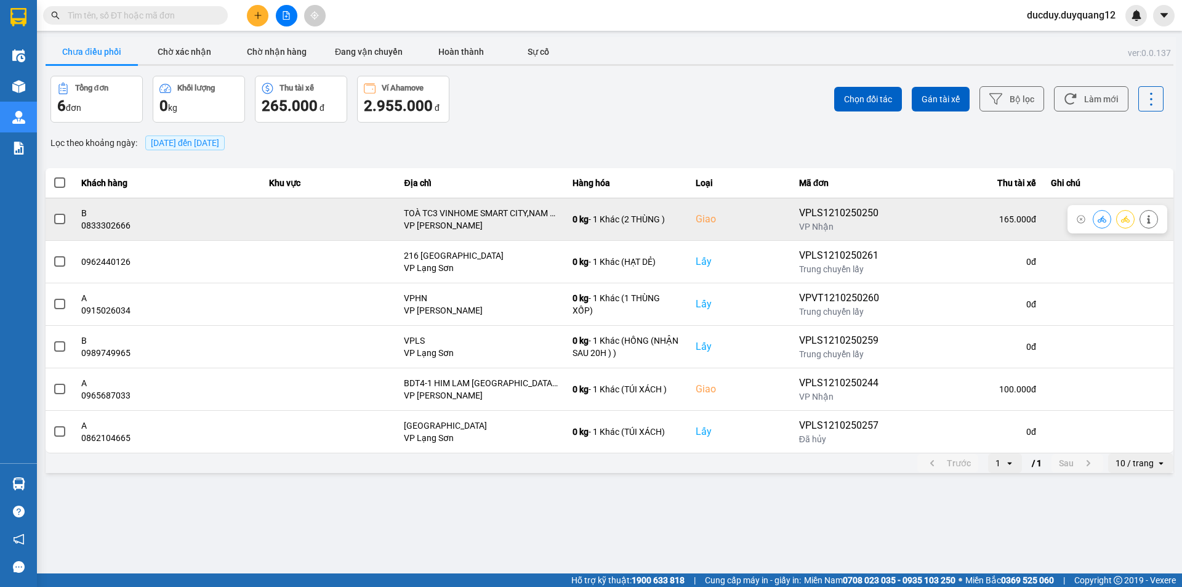
click at [60, 219] on span at bounding box center [59, 219] width 11 height 11
click at [53, 212] on input "checkbox" at bounding box center [53, 212] width 0 height 0
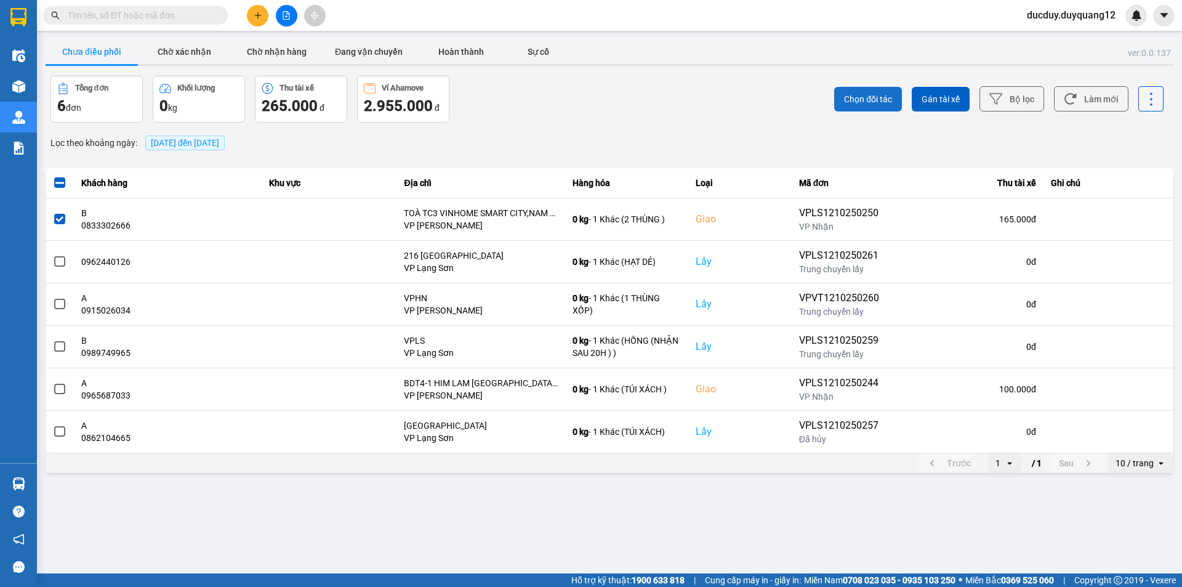
click at [880, 97] on span "Chọn đối tác" at bounding box center [868, 99] width 48 height 12
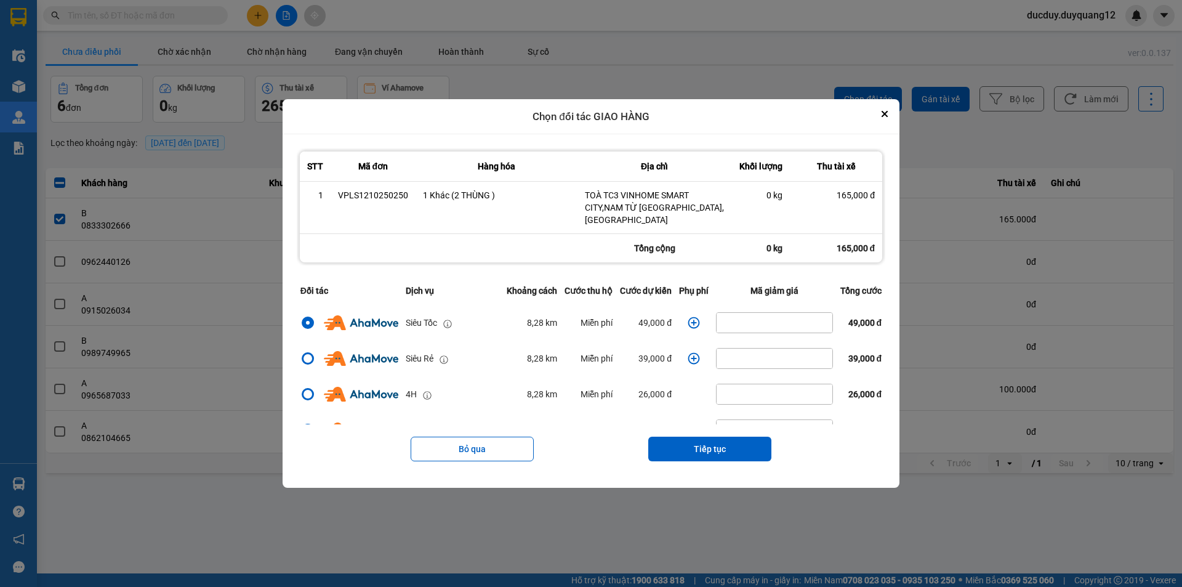
click at [691, 318] on icon "dialog" at bounding box center [693, 322] width 12 height 12
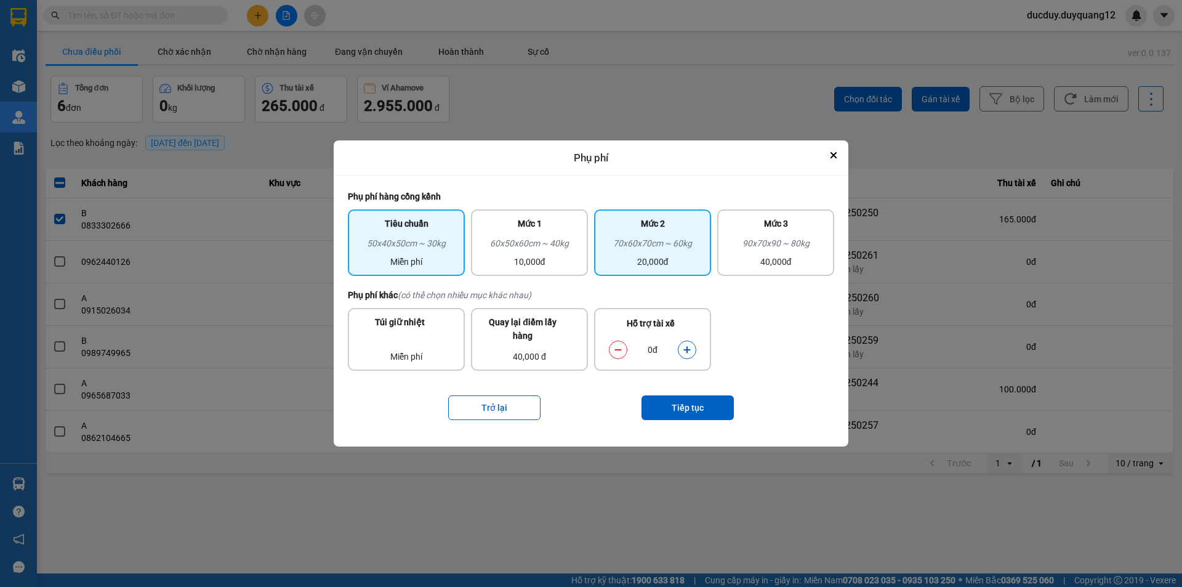
click at [641, 260] on div "20,000đ" at bounding box center [652, 262] width 102 height 14
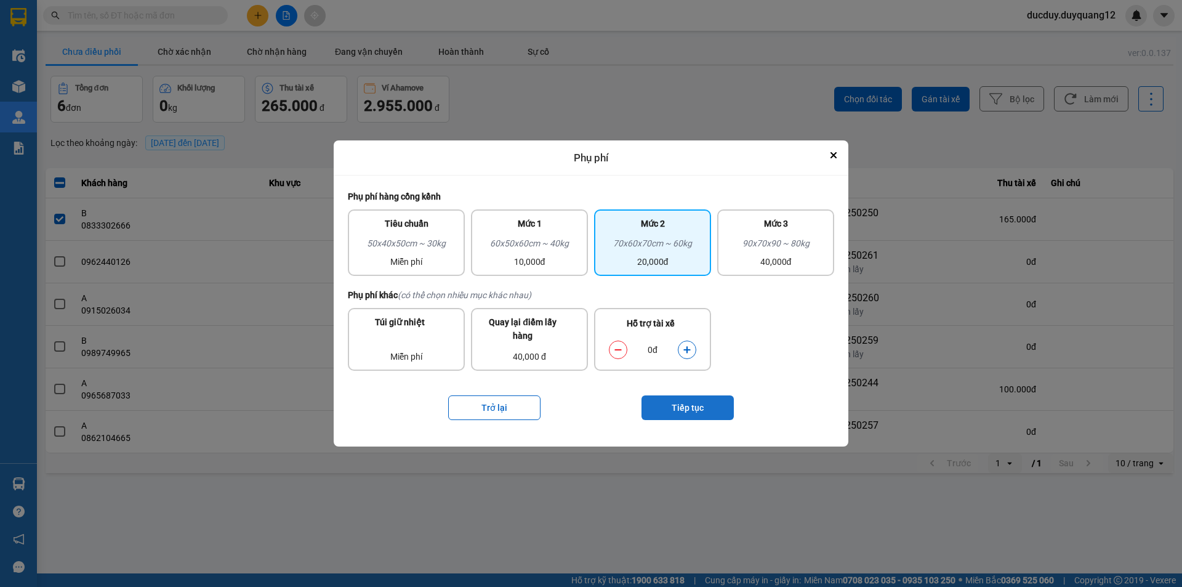
click at [702, 401] on button "Tiếp tục" at bounding box center [687, 407] width 92 height 25
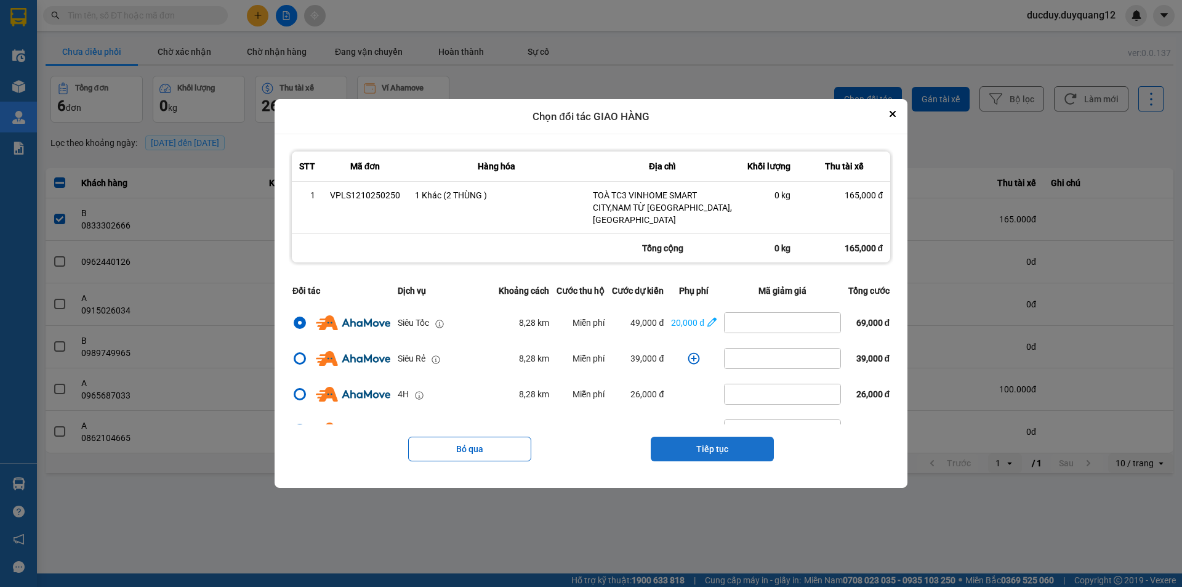
click at [748, 449] on button "Tiếp tục" at bounding box center [712, 448] width 123 height 25
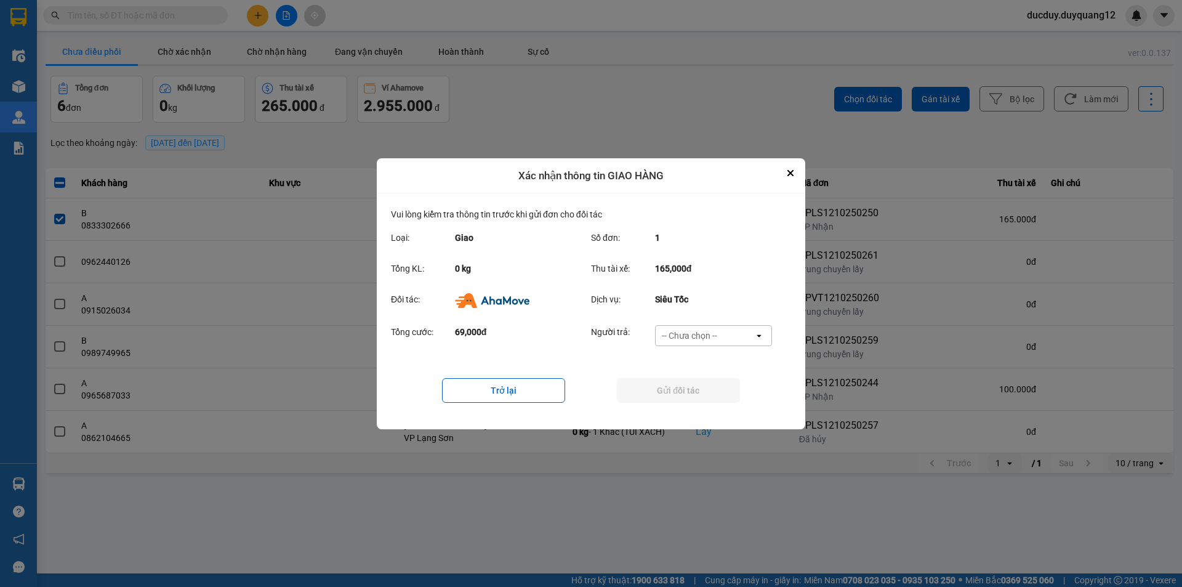
click at [695, 335] on div "-- Chưa chọn --" at bounding box center [689, 335] width 55 height 12
click at [692, 408] on span "Ví Ahamove" at bounding box center [689, 405] width 50 height 12
click at [694, 395] on button "Gửi đối tác" at bounding box center [678, 390] width 123 height 25
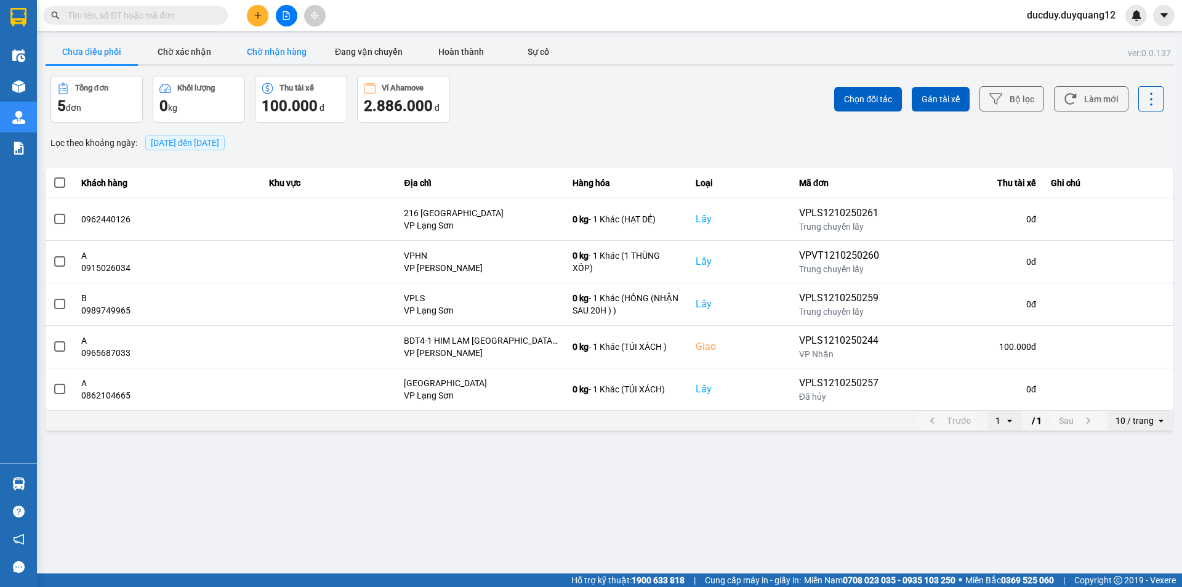
click at [268, 41] on button "Chờ nhận hàng" at bounding box center [276, 51] width 92 height 25
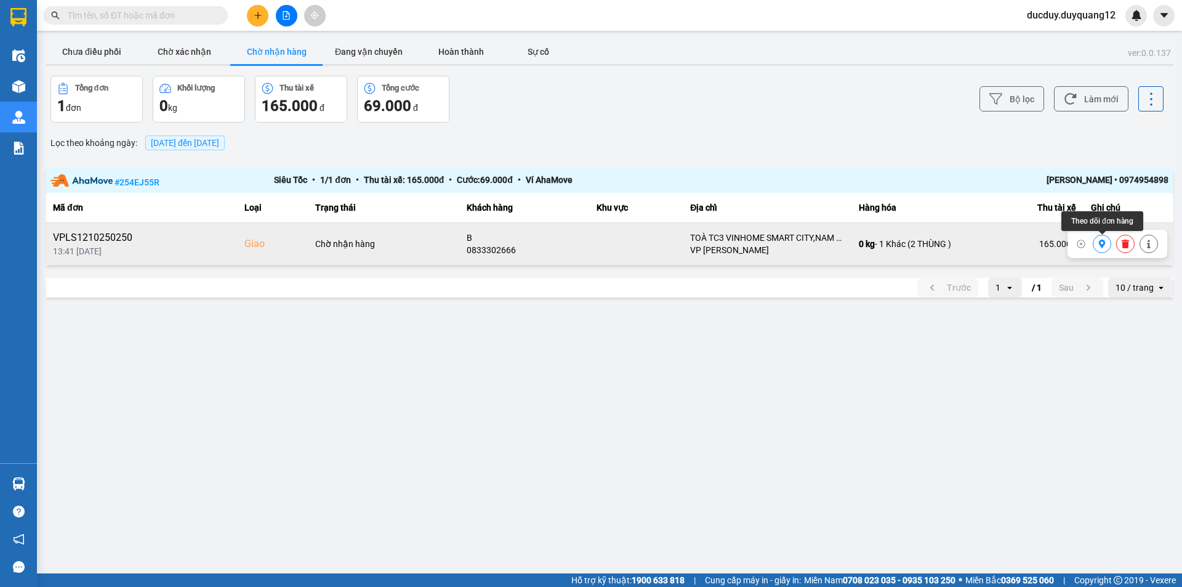
click at [1096, 249] on button at bounding box center [1101, 244] width 17 height 22
click at [1119, 246] on button at bounding box center [1124, 244] width 17 height 22
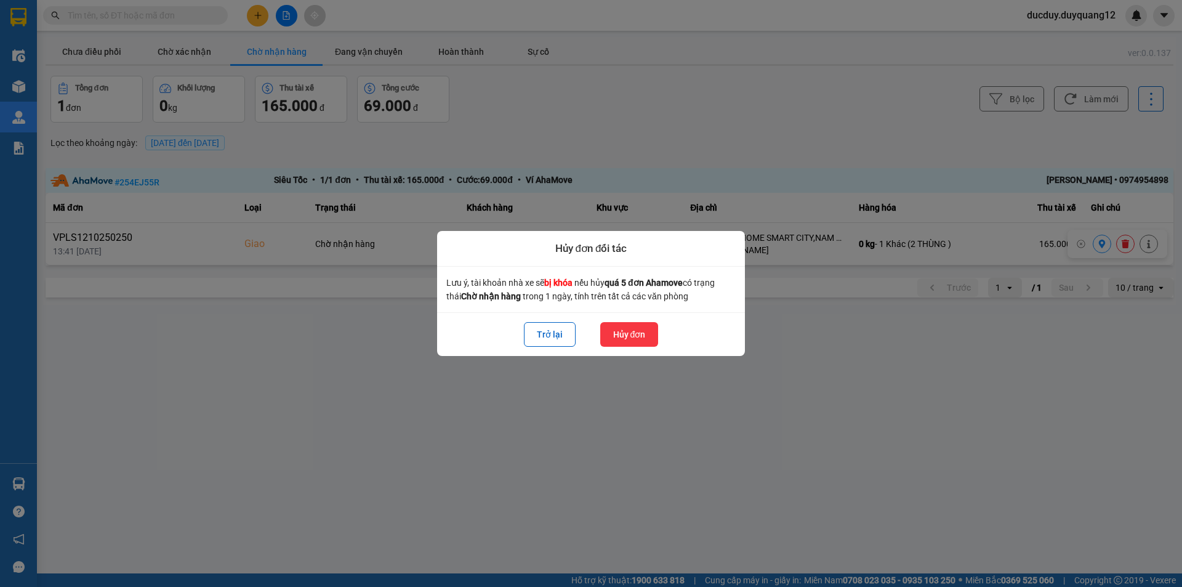
click at [628, 332] on button "Hủy đơn" at bounding box center [629, 334] width 58 height 25
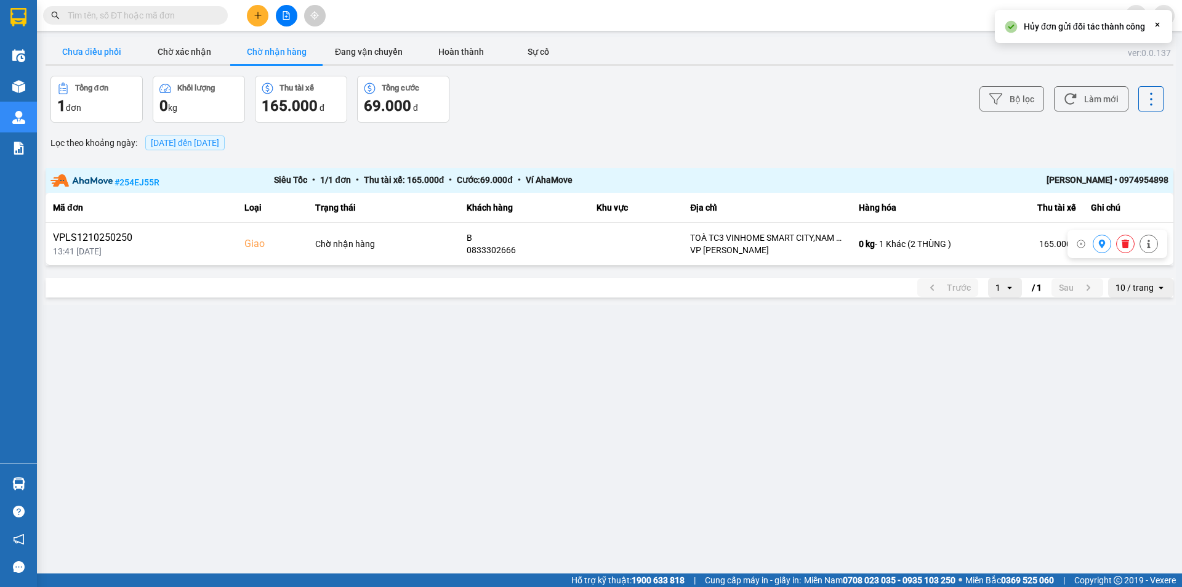
click at [92, 54] on button "Chưa điều phối" at bounding box center [92, 51] width 92 height 25
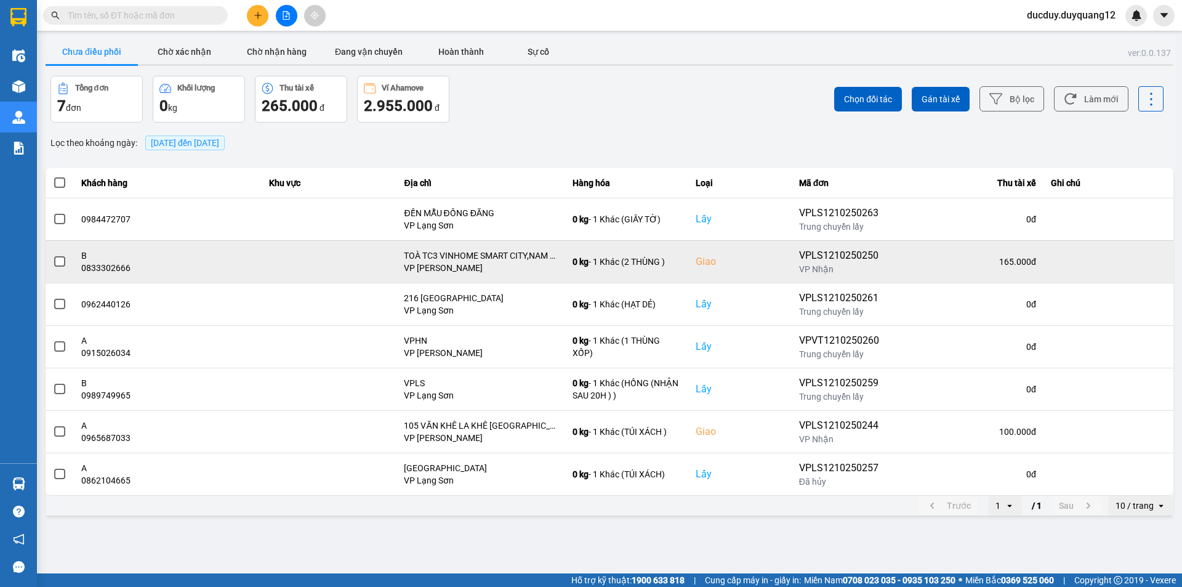
click at [57, 260] on span at bounding box center [59, 261] width 11 height 11
click at [53, 255] on input "checkbox" at bounding box center [53, 255] width 0 height 0
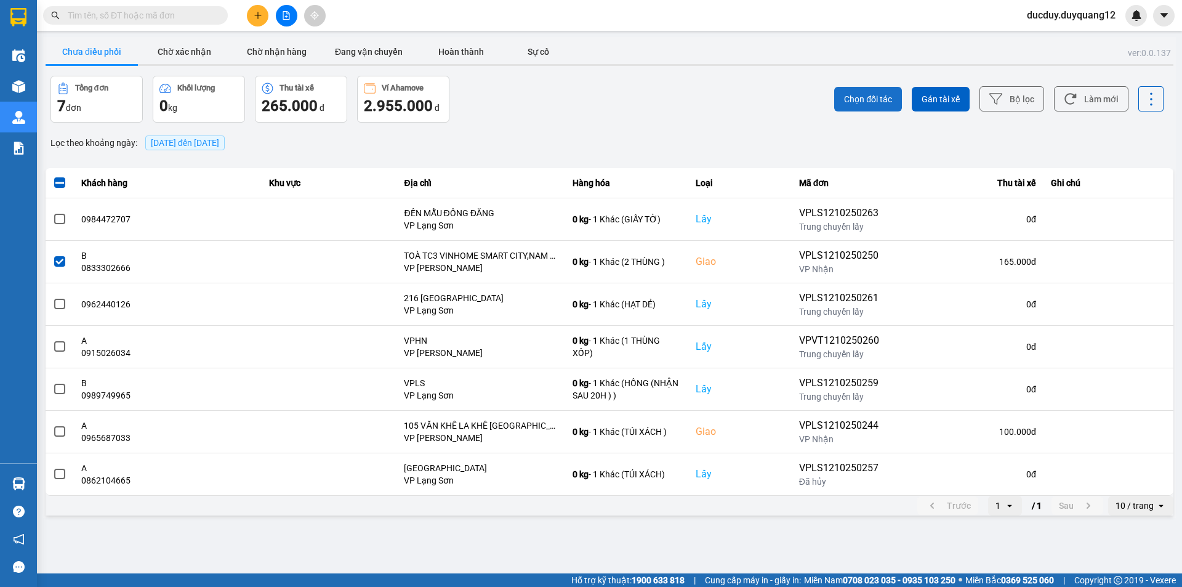
click at [896, 92] on button "Chọn đối tác" at bounding box center [868, 99] width 68 height 25
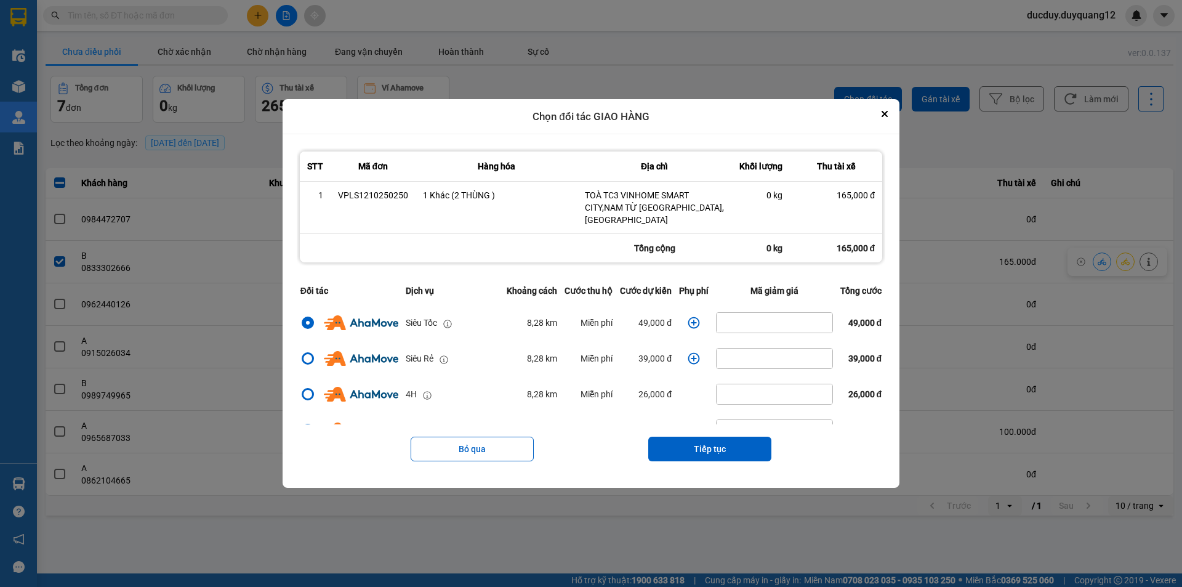
click at [694, 317] on icon "dialog" at bounding box center [694, 323] width 12 height 12
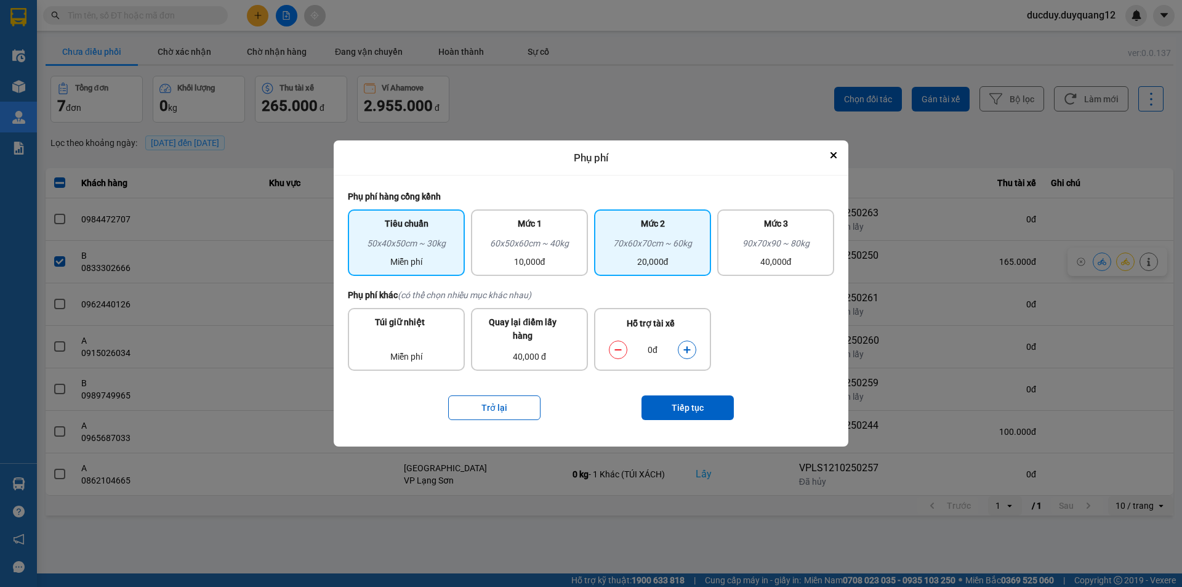
click at [663, 256] on div "20,000đ" at bounding box center [652, 262] width 102 height 14
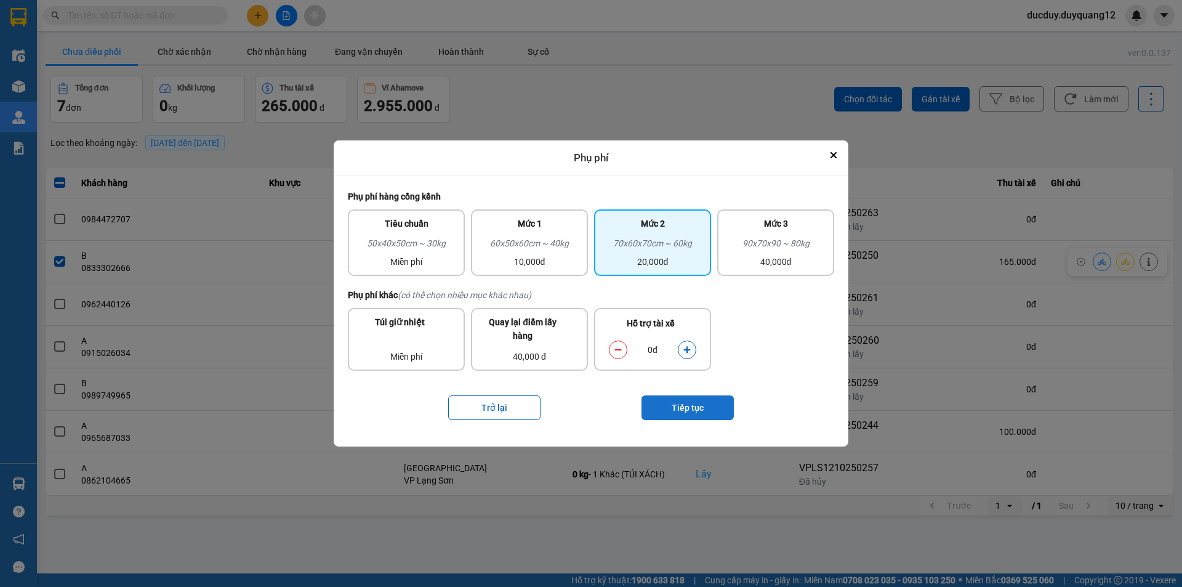
click at [700, 404] on button "Tiếp tục" at bounding box center [687, 407] width 92 height 25
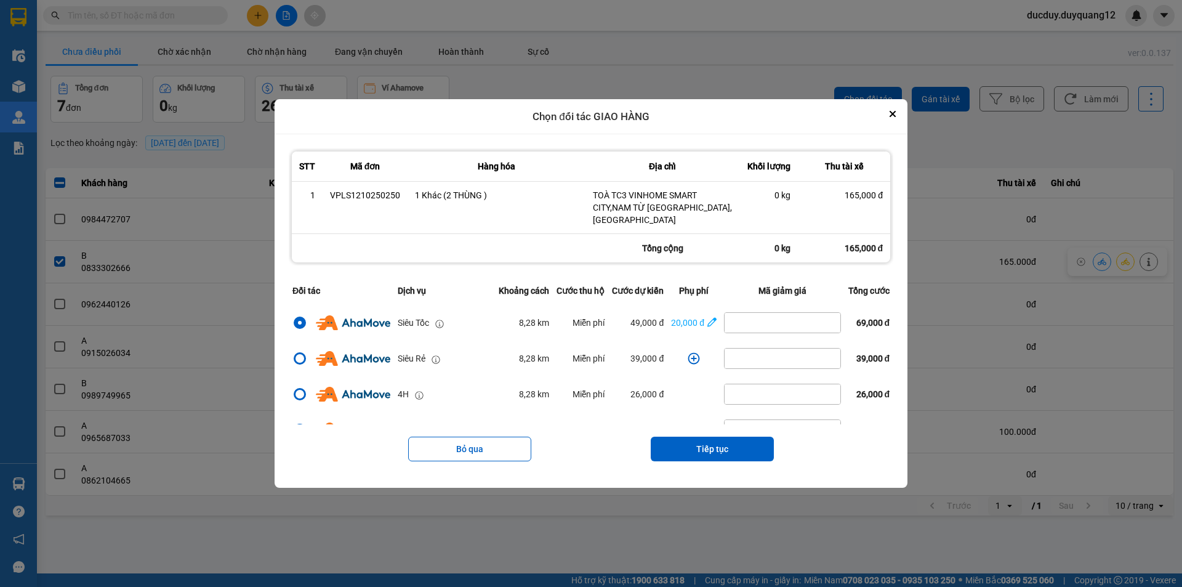
click at [718, 437] on button "Tiếp tục" at bounding box center [712, 448] width 123 height 25
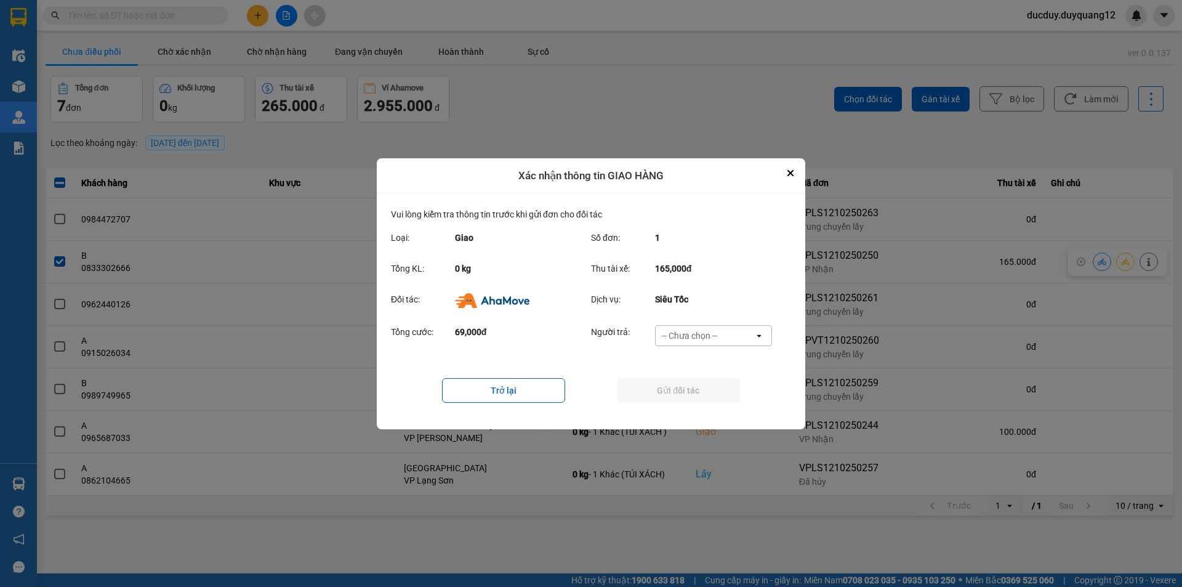
click at [711, 334] on div "-- Chưa chọn --" at bounding box center [689, 335] width 55 height 12
click at [707, 361] on span "Khách hàng" at bounding box center [687, 361] width 47 height 12
click at [705, 393] on button "Gửi đối tác" at bounding box center [678, 390] width 123 height 25
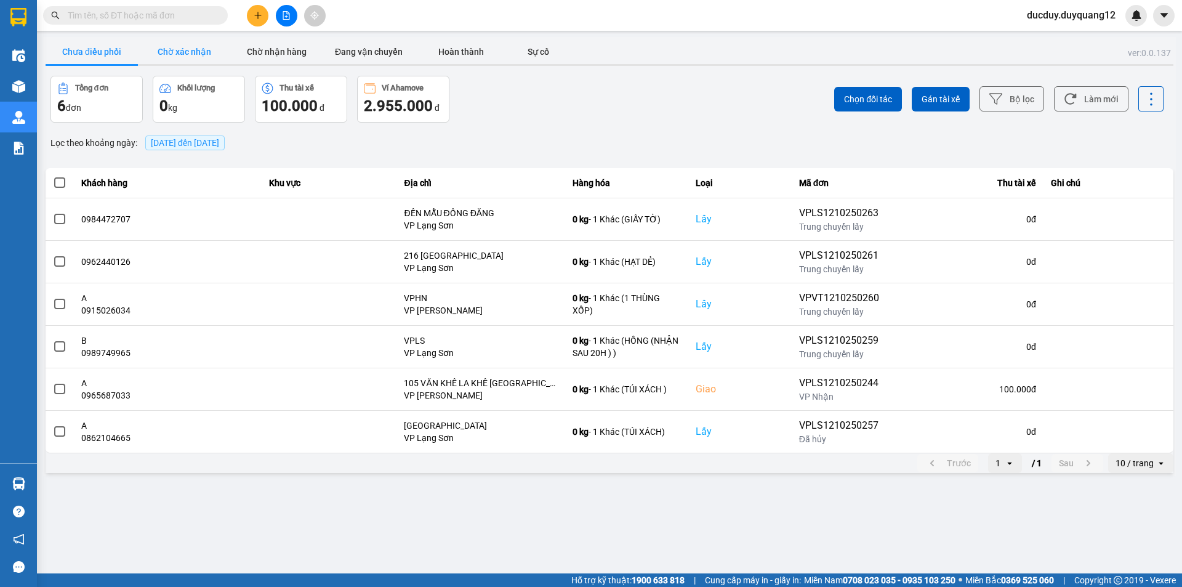
click at [200, 55] on button "Chờ xác nhận" at bounding box center [184, 51] width 92 height 25
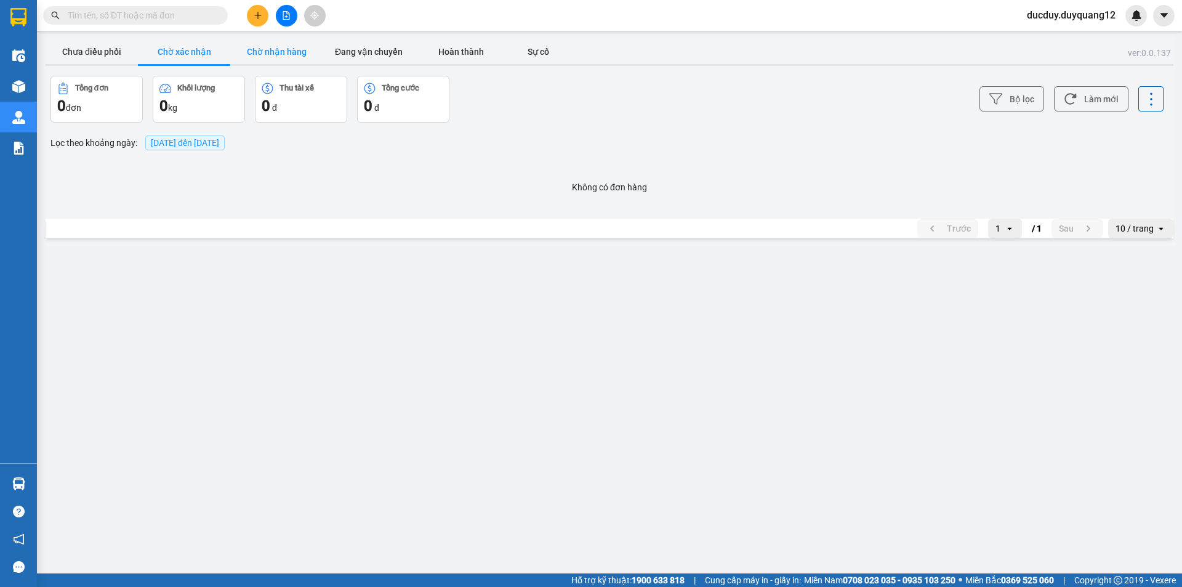
click at [297, 52] on button "Chờ nhận hàng" at bounding box center [276, 51] width 92 height 25
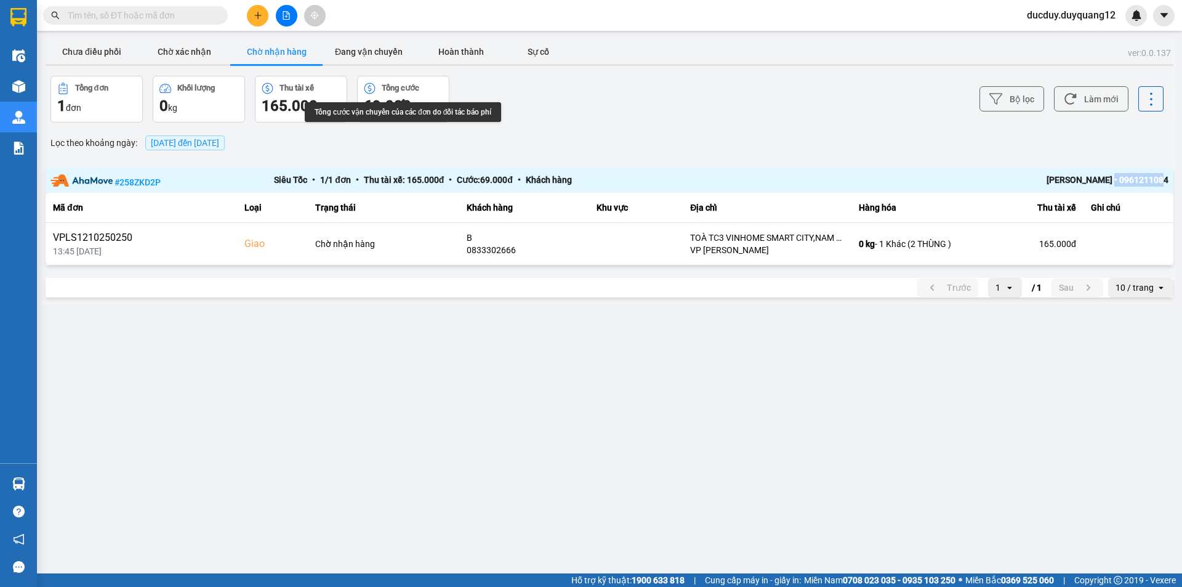
drag, startPoint x: 1116, startPoint y: 182, endPoint x: 1179, endPoint y: 182, distance: 62.8
click at [1179, 182] on main "ver: 0.0.137 Chưa điều phối Chờ xác nhận Chờ nhận hàng Đang vận chuyển Hoàn thà…" at bounding box center [591, 286] width 1182 height 573
copy div "0961211084"
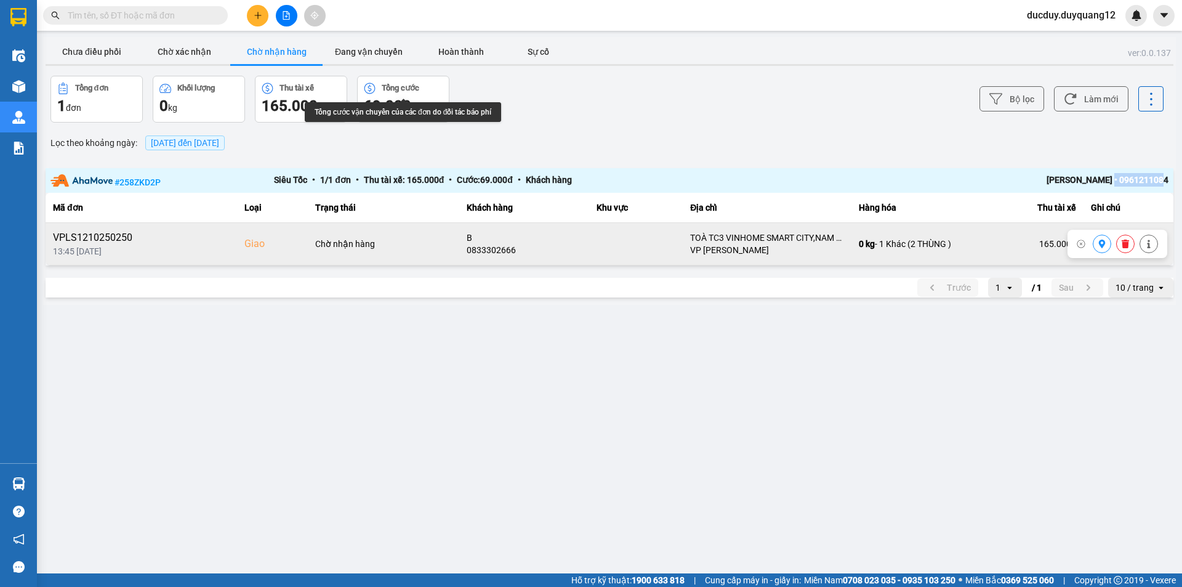
click at [1106, 242] on button at bounding box center [1101, 244] width 17 height 22
click at [70, 478] on main "ver: 0.0.137 Chưa điều phối Chờ xác nhận Chờ nhận hàng Đang vận chuyển Hoàn thà…" at bounding box center [591, 286] width 1182 height 573
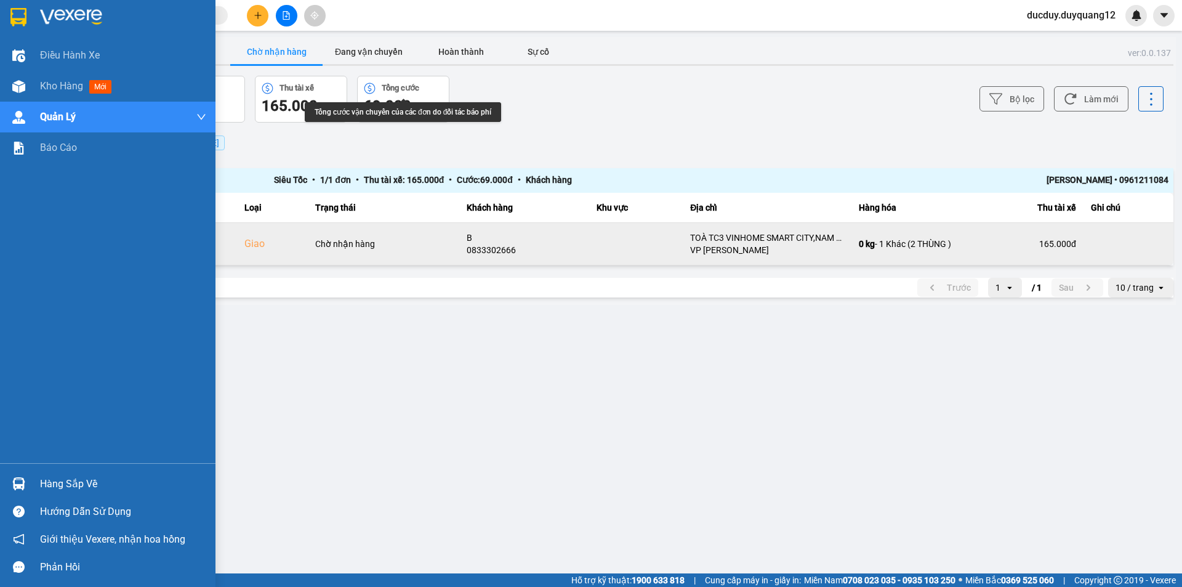
click at [40, 487] on div "Hàng sắp về" at bounding box center [123, 484] width 166 height 18
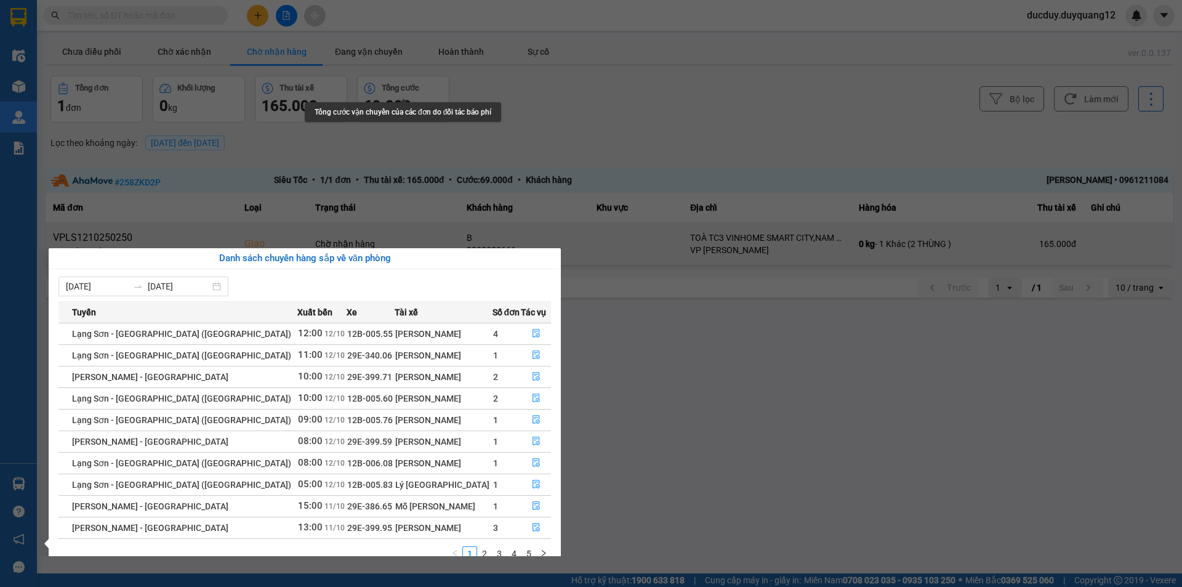
click at [388, 191] on section "Kết quả tìm kiếm ( 0 ) Bộ lọc No Data ducduy.duyquang12 Điều hành xe Kho hàng m…" at bounding box center [591, 293] width 1182 height 587
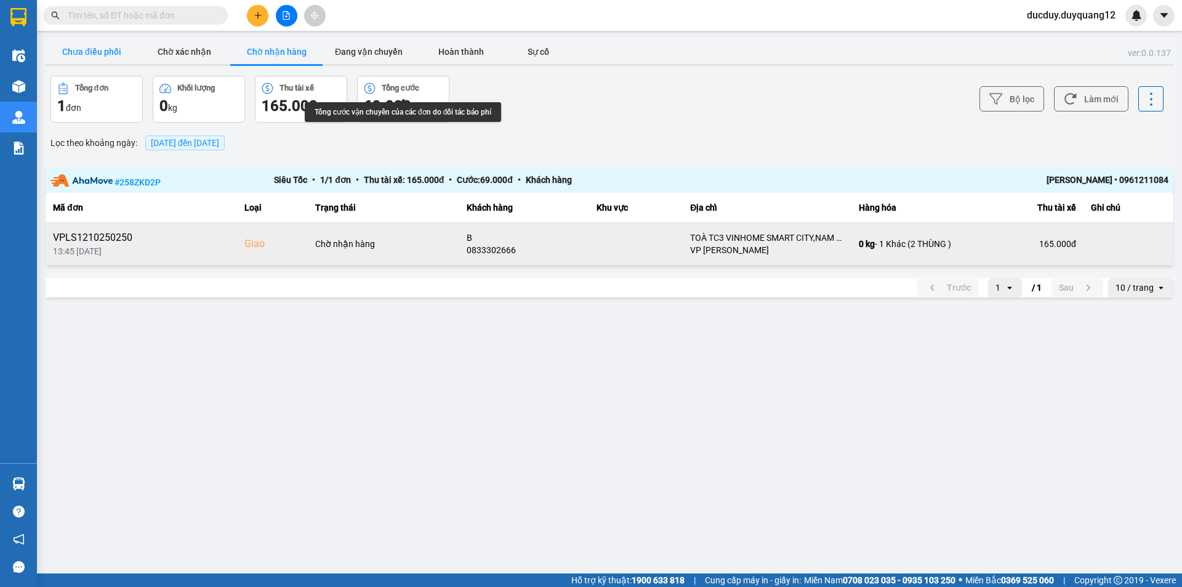
click at [105, 46] on button "Chưa điều phối" at bounding box center [92, 51] width 92 height 25
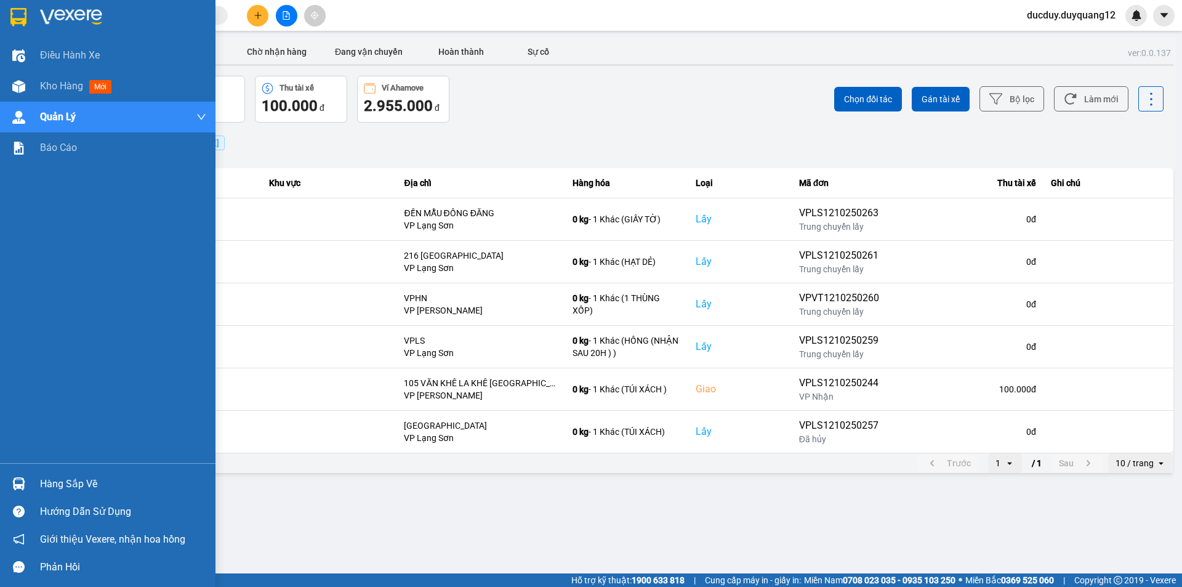
click at [113, 481] on div "Hàng sắp về" at bounding box center [123, 484] width 166 height 18
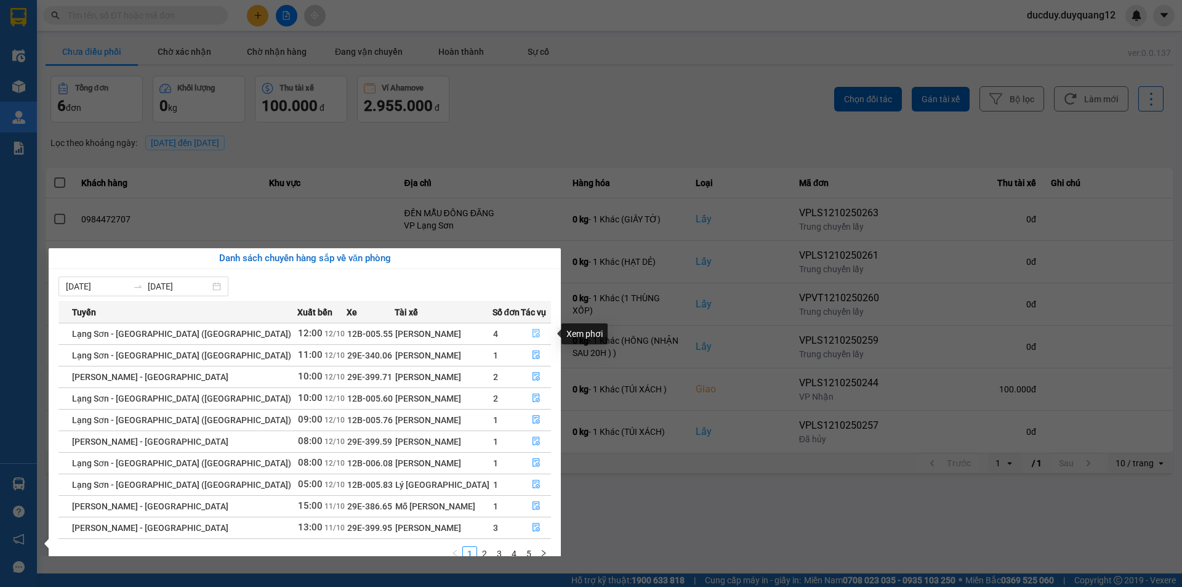
click at [534, 327] on button "button" at bounding box center [535, 334] width 29 height 20
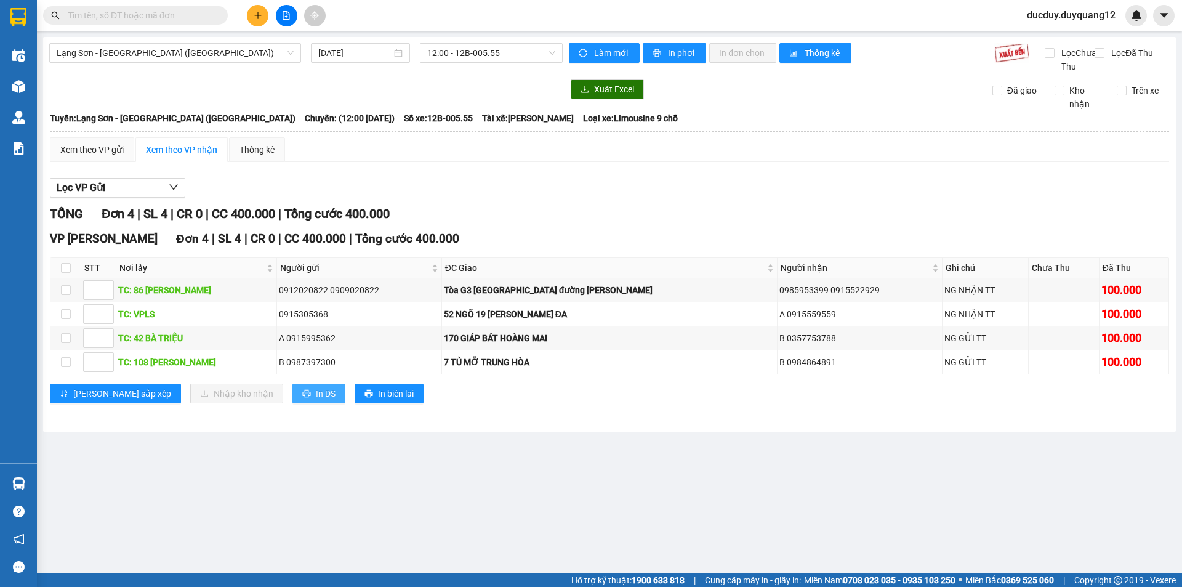
click at [316, 400] on span "In DS" at bounding box center [326, 394] width 20 height 14
click at [260, 10] on button at bounding box center [258, 16] width 22 height 22
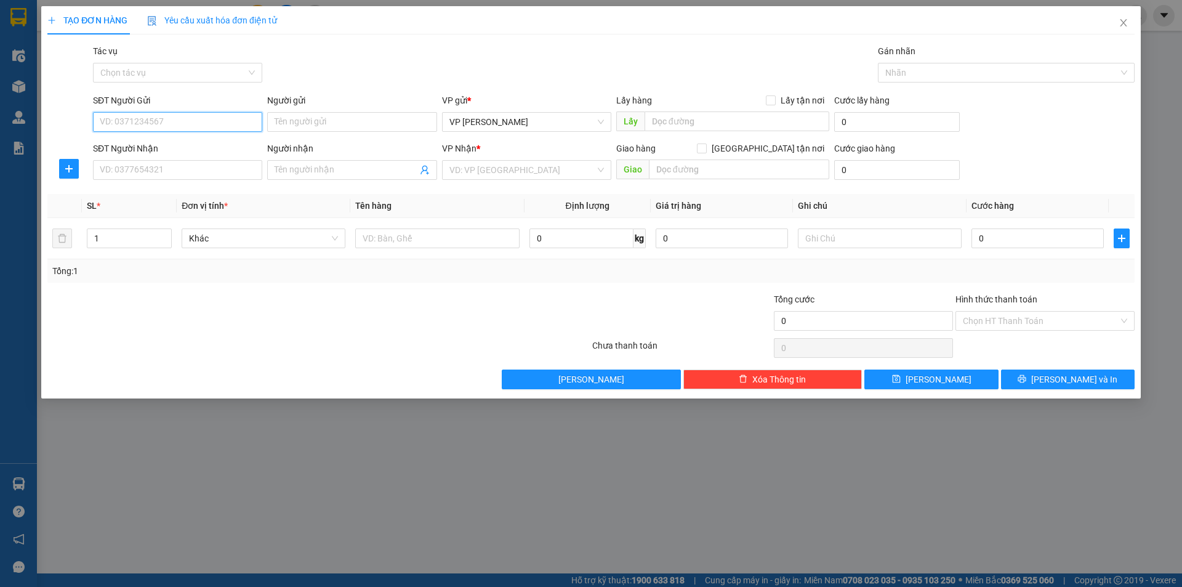
click at [223, 118] on input "SĐT Người Gửi" at bounding box center [177, 122] width 169 height 20
click at [239, 127] on input "SĐT Người Gửi" at bounding box center [177, 122] width 169 height 20
type input "0395959559"
click at [202, 144] on div "0395959559" at bounding box center [177, 147] width 154 height 14
checkbox input "true"
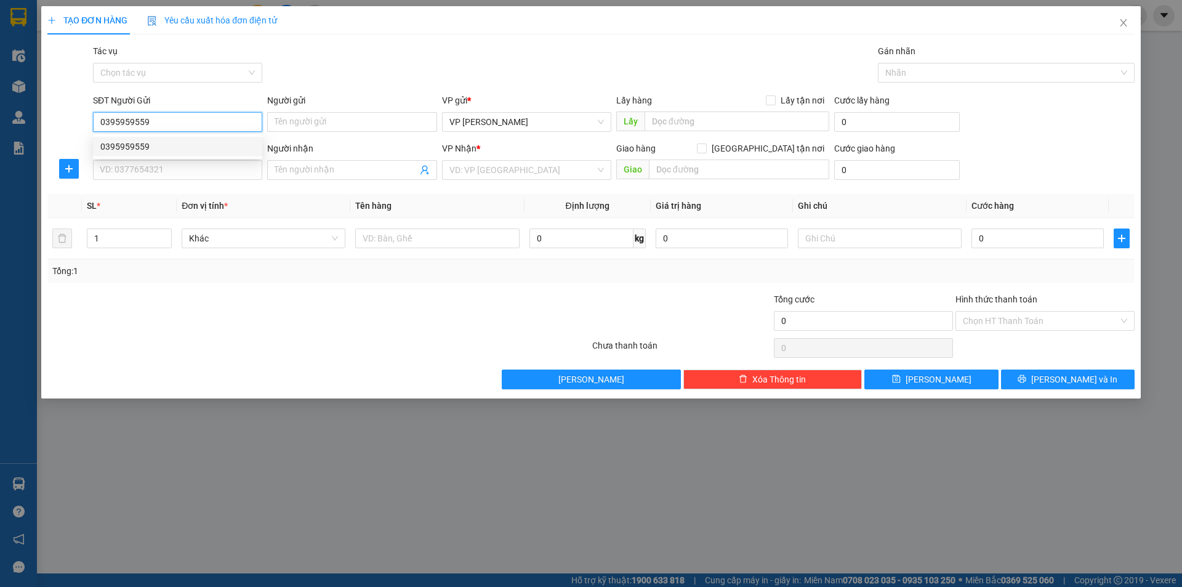
type input "14 ngõ 39 Tú Mỡ c"
type input "0395959559"
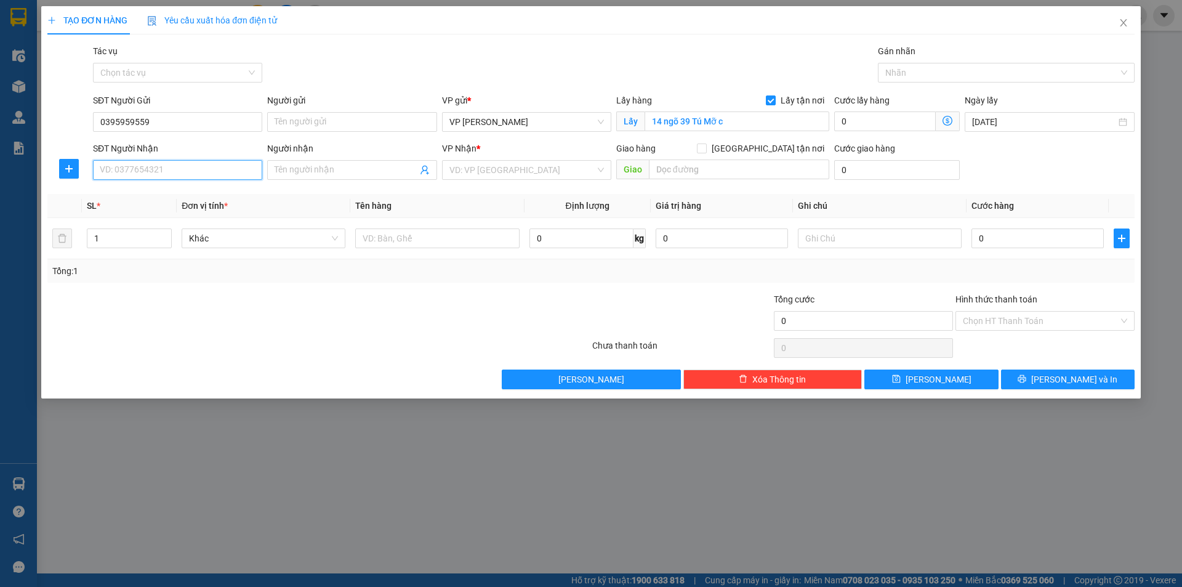
click at [215, 170] on input "SĐT Người Nhận" at bounding box center [177, 170] width 169 height 20
click at [754, 114] on input "14 ngõ 39 Tú Mỡ c" at bounding box center [736, 121] width 185 height 20
type input "VPHN"
click at [165, 158] on div "SĐT Người Nhận" at bounding box center [177, 151] width 169 height 18
click at [162, 169] on input "SĐT Người Nhận" at bounding box center [177, 170] width 169 height 20
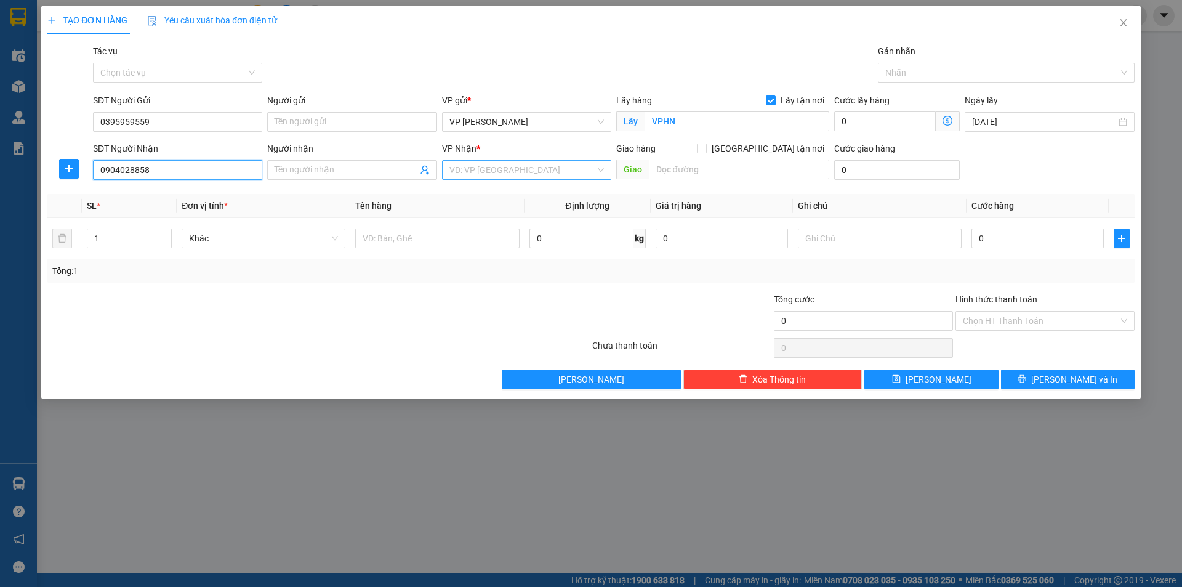
type input "0904028858"
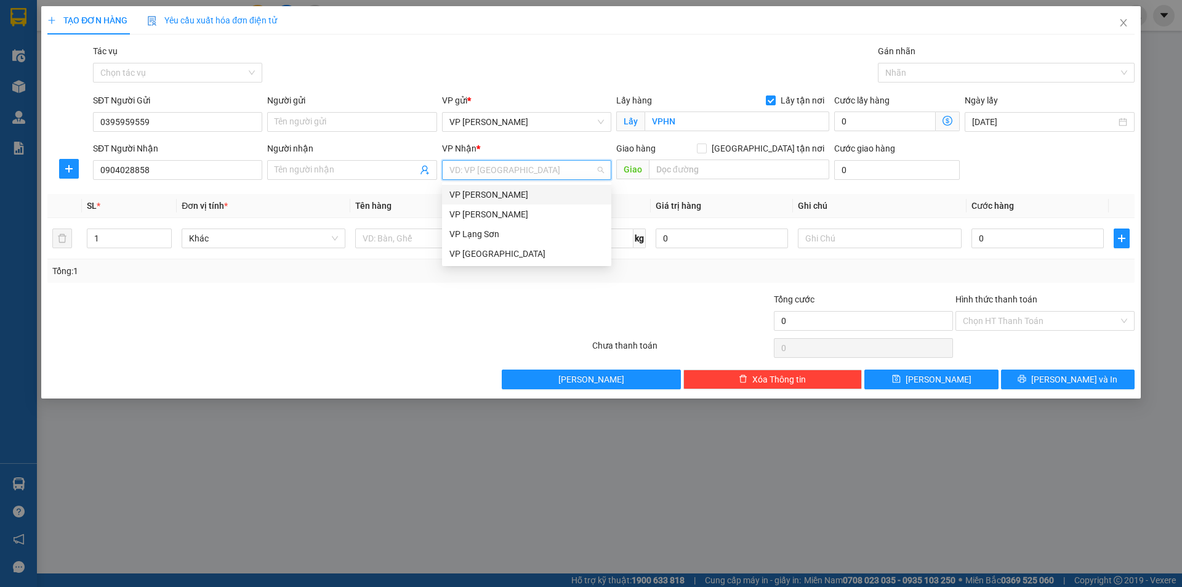
click at [497, 172] on input "search" at bounding box center [522, 170] width 146 height 18
click at [494, 237] on div "VP Lạng Sơn" at bounding box center [526, 234] width 154 height 14
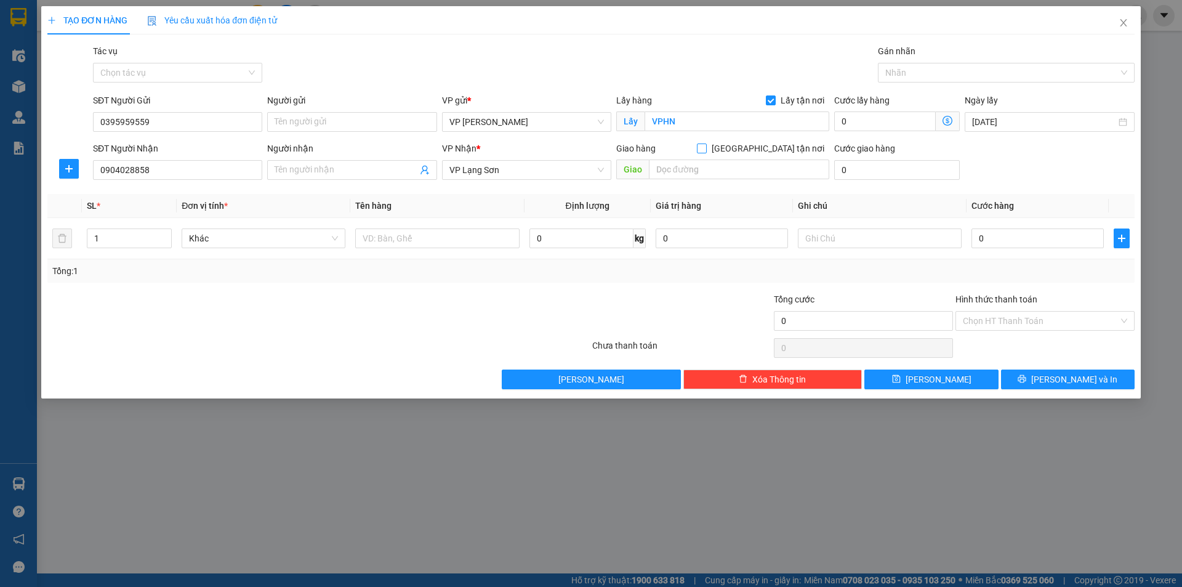
click at [764, 142] on label "[GEOGRAPHIC_DATA] tận nơi" at bounding box center [763, 149] width 132 height 14
click at [705, 143] on input "[GEOGRAPHIC_DATA] tận nơi" at bounding box center [701, 147] width 9 height 9
checkbox input "true"
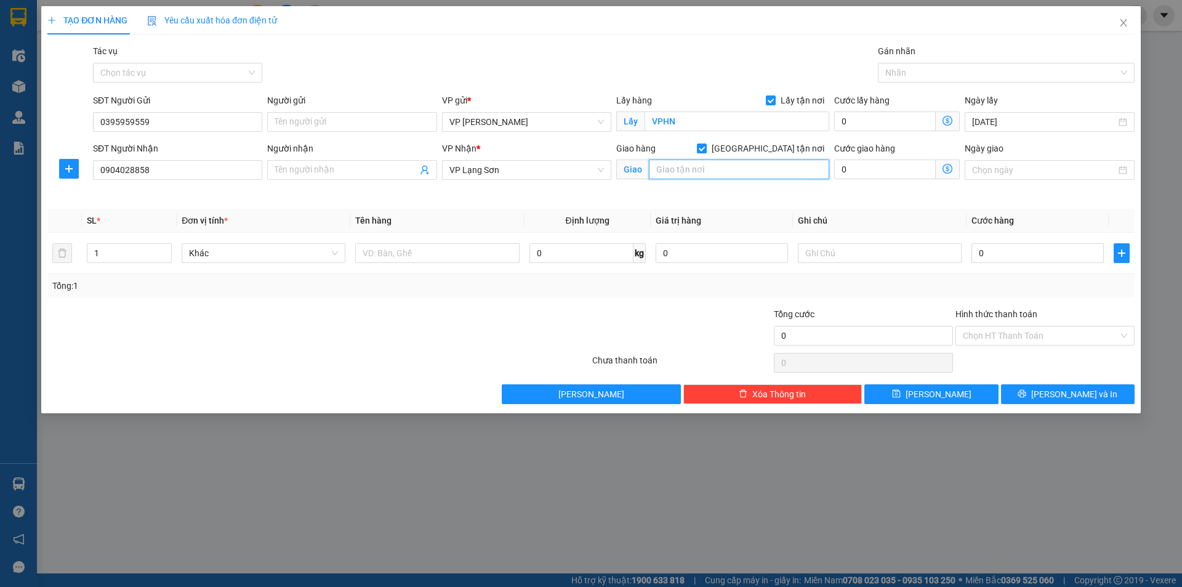
click at [700, 177] on input "text" at bounding box center [739, 169] width 180 height 20
click at [700, 170] on input "text" at bounding box center [739, 169] width 180 height 20
click at [668, 166] on input "text" at bounding box center [739, 169] width 180 height 20
type input "61 [PERSON_NAME]"
click at [1048, 252] on input "0" at bounding box center [1037, 253] width 132 height 20
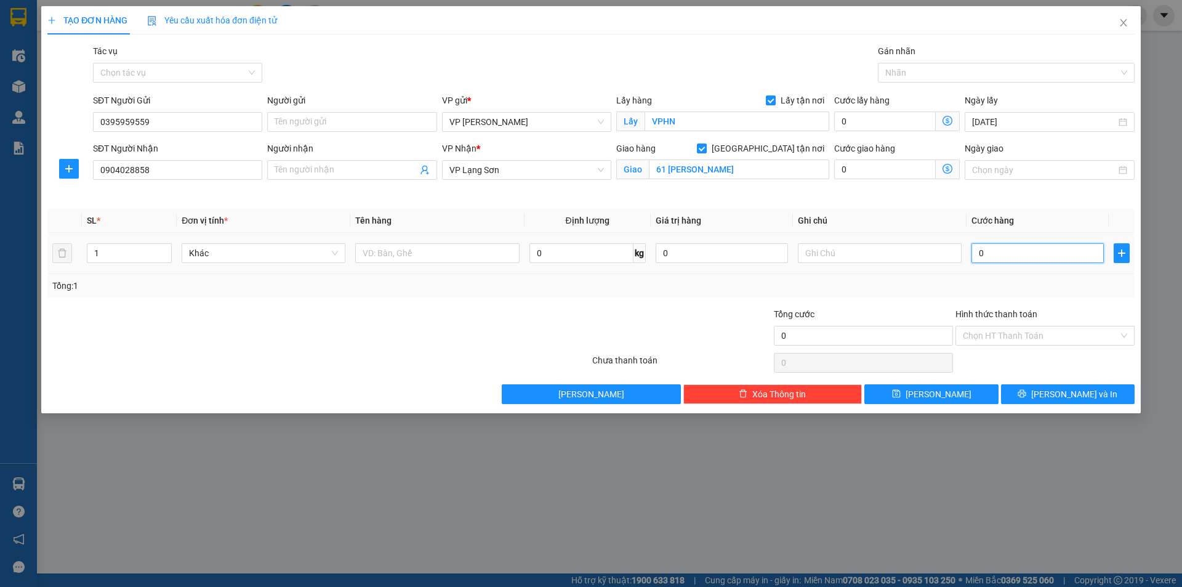
type input "5"
type input "55"
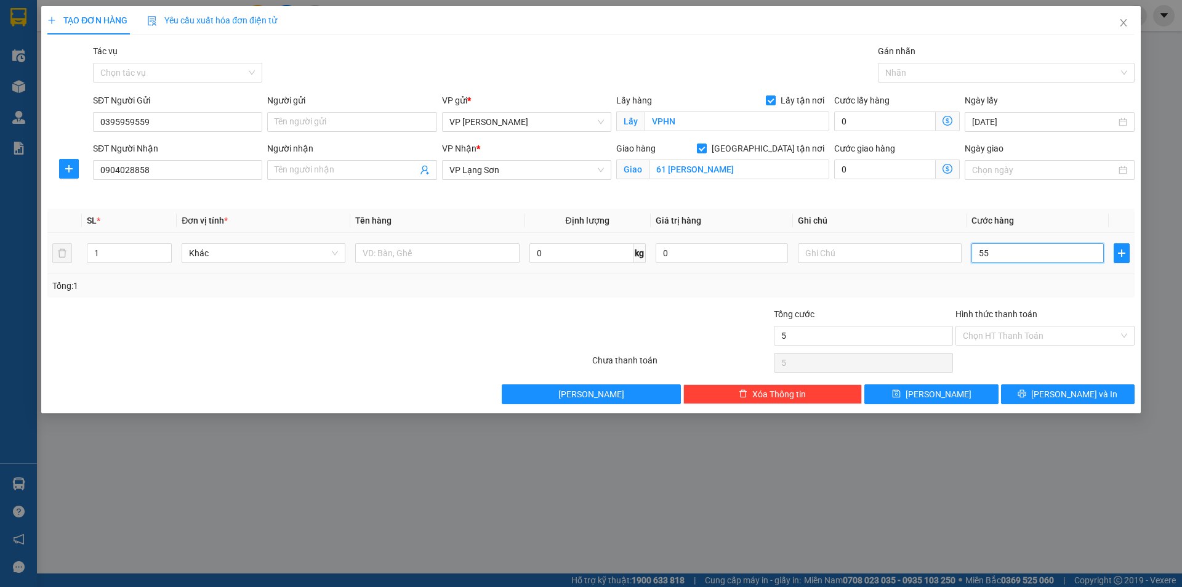
type input "55"
type input "55.000"
click at [881, 253] on input "text" at bounding box center [880, 253] width 164 height 20
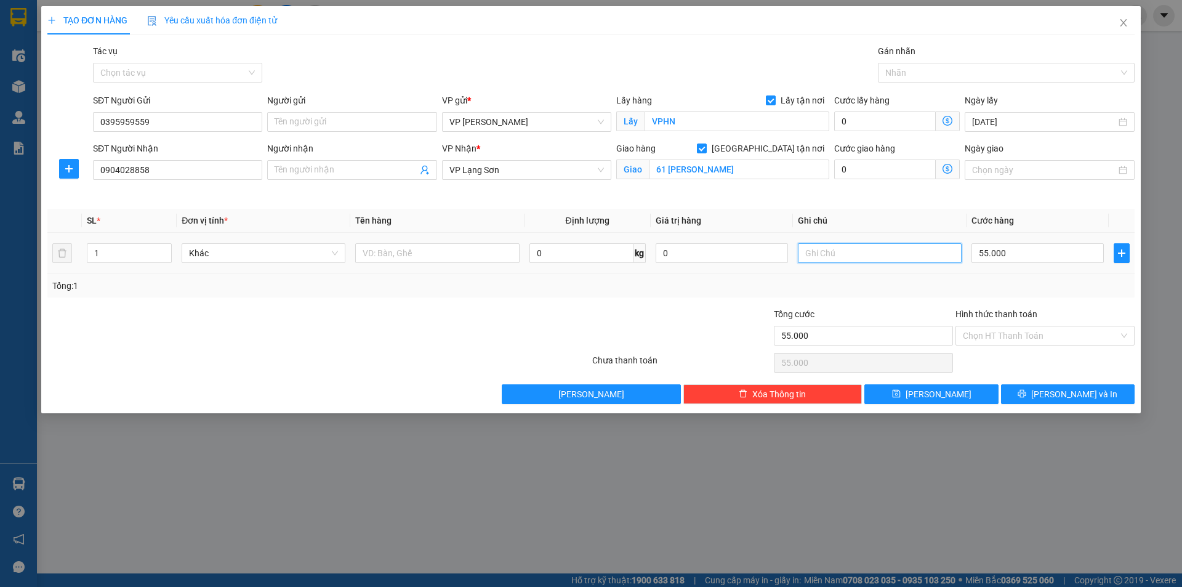
click at [881, 253] on input "text" at bounding box center [880, 253] width 164 height 20
type input "NG GỬI TT"
click at [436, 246] on input "text" at bounding box center [437, 253] width 164 height 20
click at [425, 254] on input "text" at bounding box center [437, 253] width 164 height 20
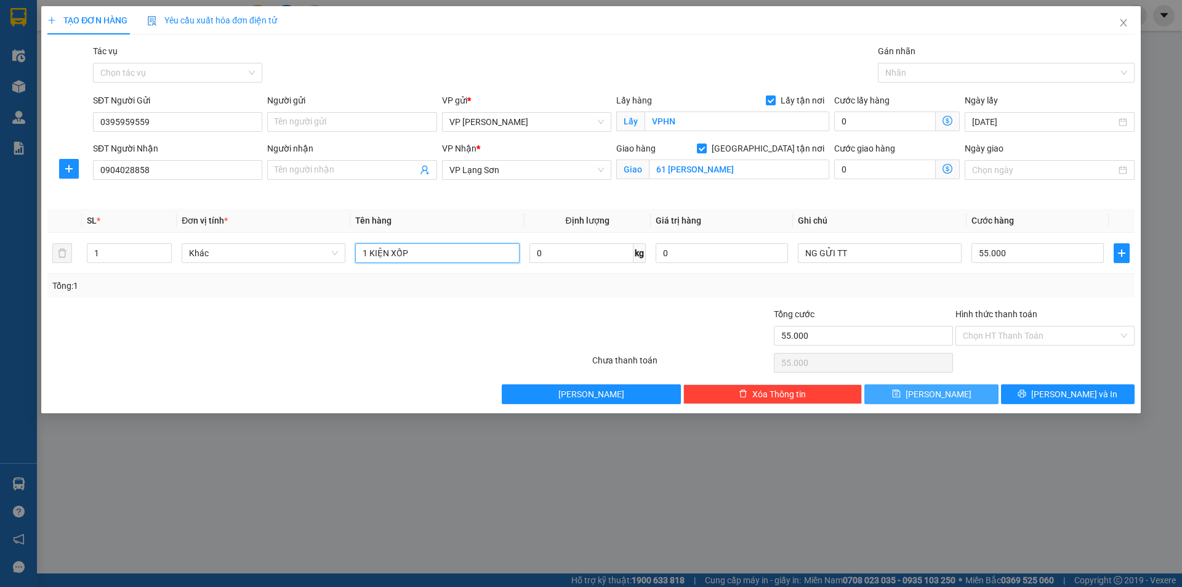
type input "1 KIỆN XỐP"
click at [945, 393] on button "[PERSON_NAME]" at bounding box center [931, 394] width 134 height 20
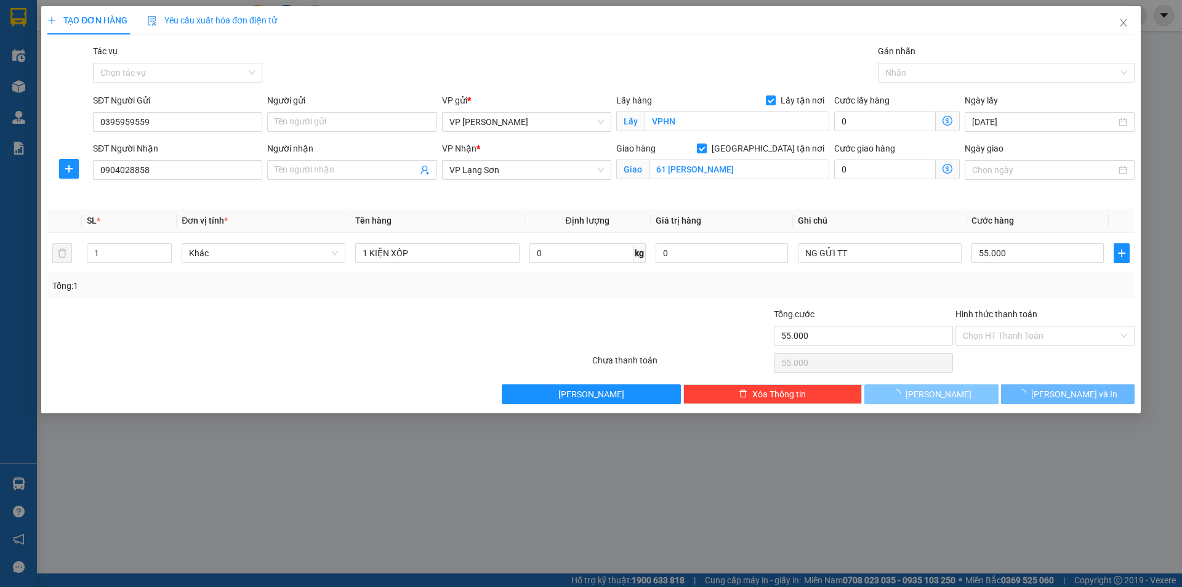
checkbox input "false"
type input "0"
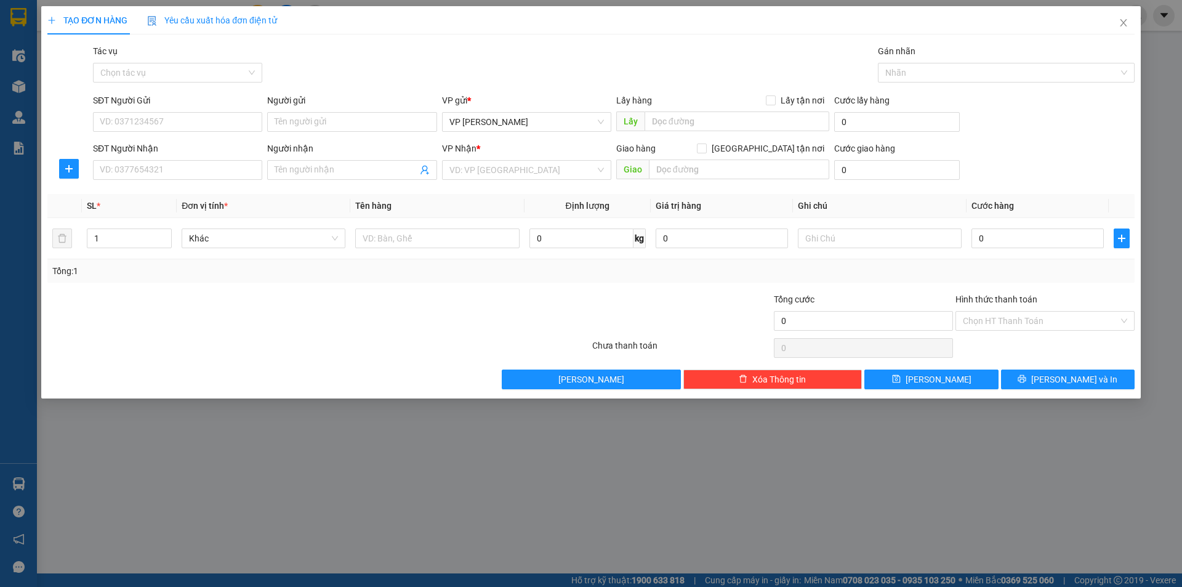
click at [24, 85] on div "TẠO ĐƠN HÀNG Yêu cầu xuất hóa đơn điện tử Transit Pickup Surcharge Ids Transit …" at bounding box center [591, 293] width 1182 height 587
click at [1119, 18] on icon "close" at bounding box center [1123, 23] width 10 height 10
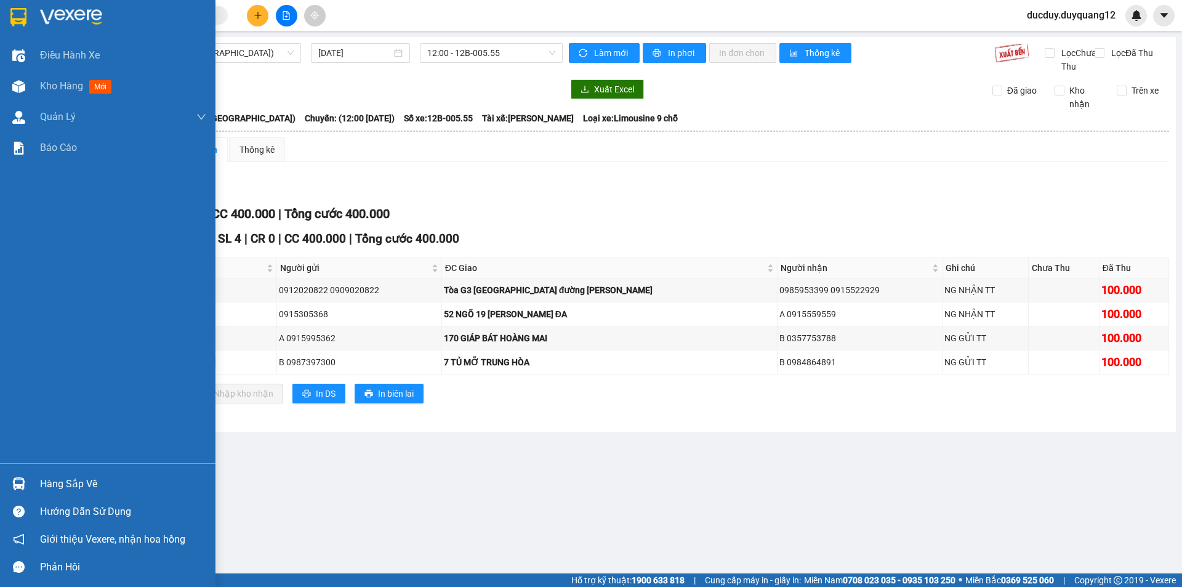
click at [33, 484] on div "Hàng sắp về" at bounding box center [107, 484] width 215 height 28
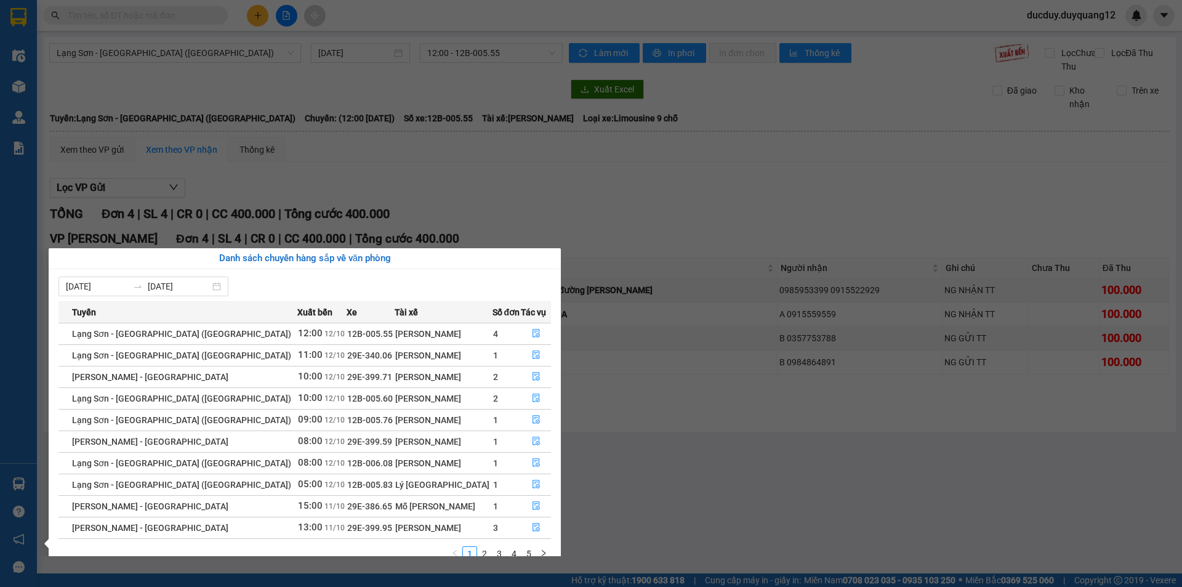
click at [518, 220] on section "Kết quả tìm kiếm ( 0 ) Bộ lọc No Data ducduy.duyquang12 Điều hành xe Kho hàng m…" at bounding box center [591, 293] width 1182 height 587
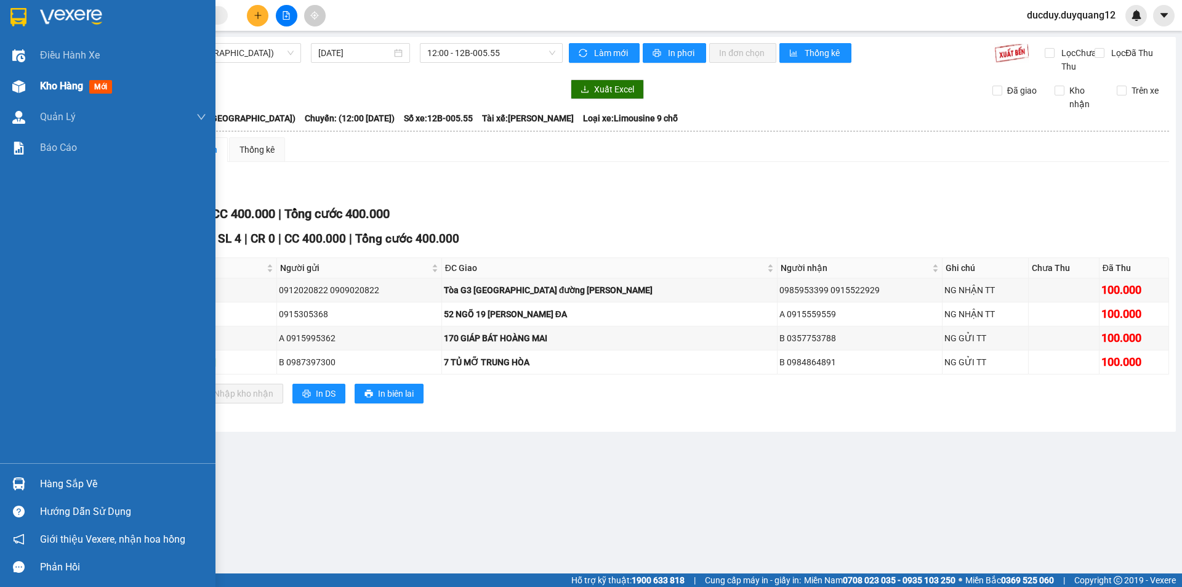
click at [46, 88] on span "Kho hàng" at bounding box center [61, 86] width 43 height 12
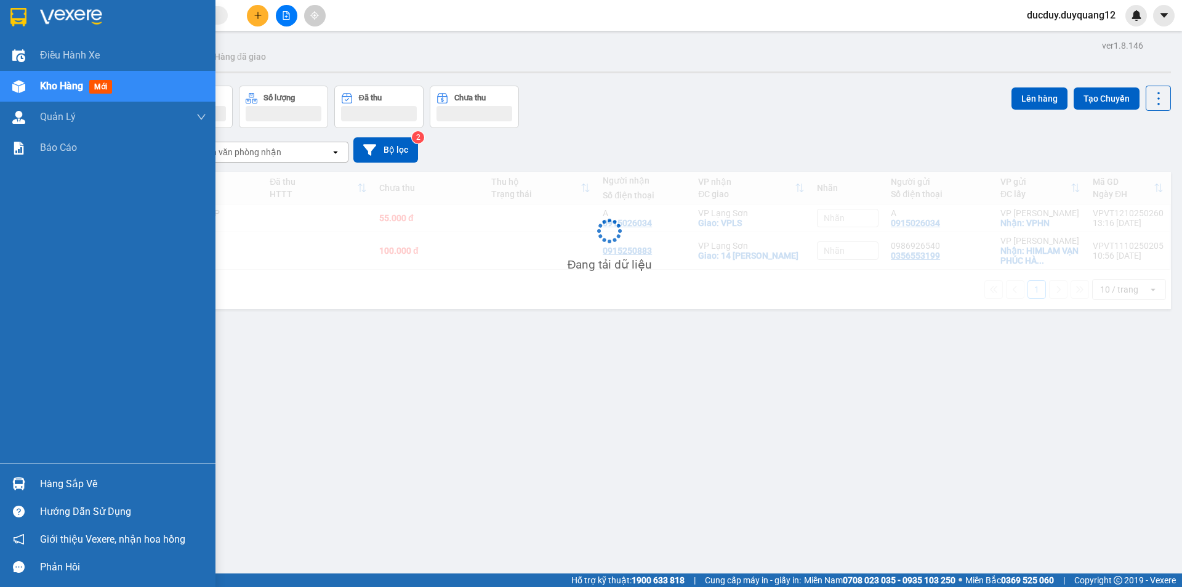
click at [48, 87] on span "Kho hàng" at bounding box center [61, 86] width 43 height 12
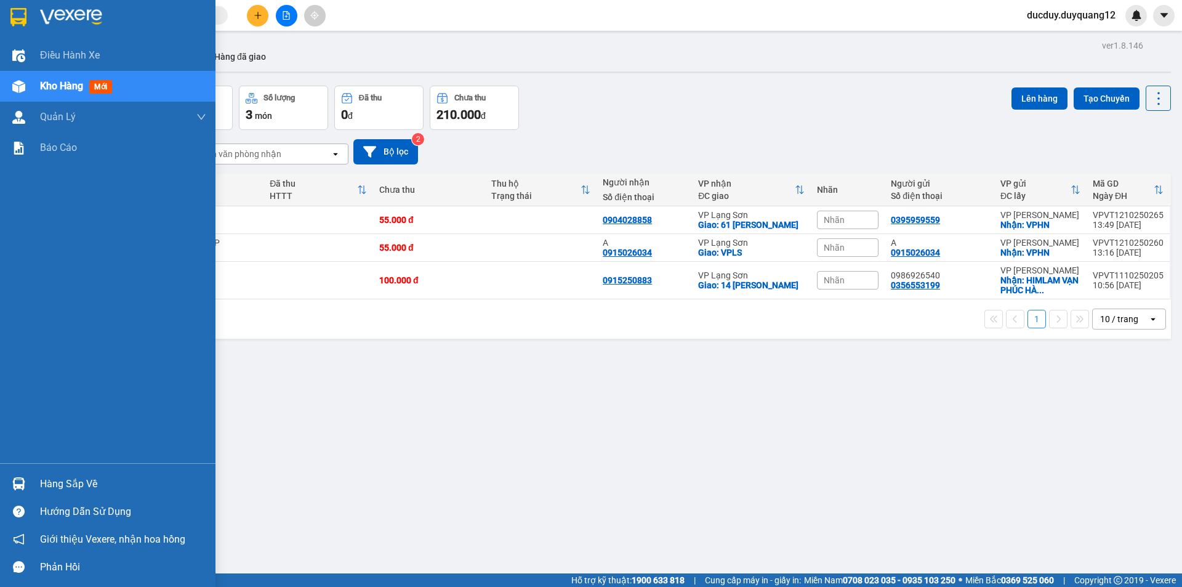
click at [94, 475] on div "Hàng sắp về" at bounding box center [123, 484] width 166 height 18
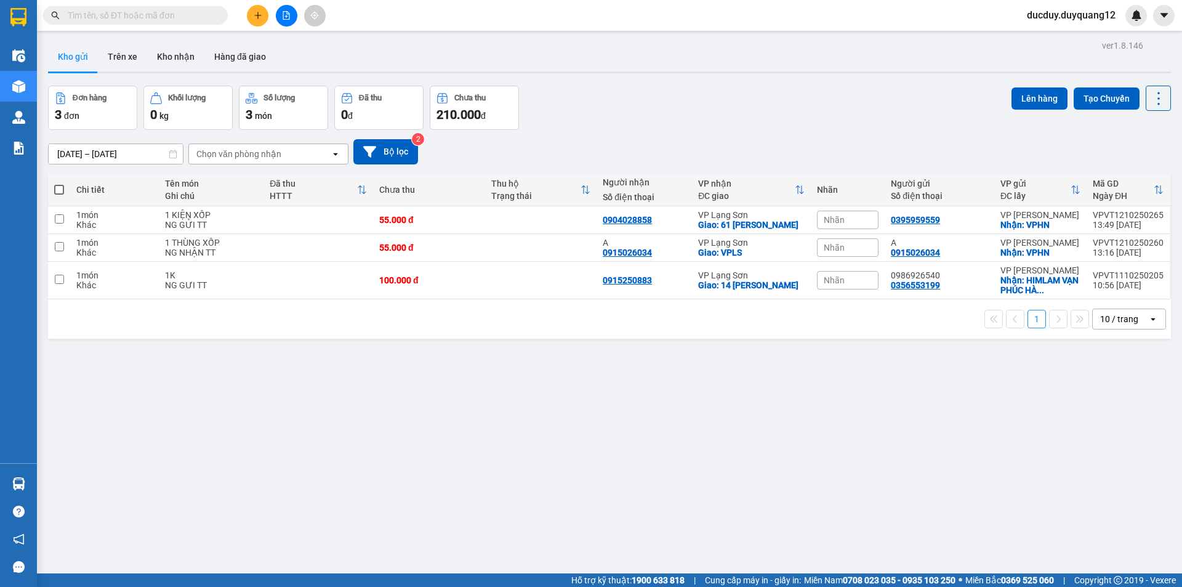
click at [654, 355] on section "Kết quả tìm kiếm ( 0 ) Bộ lọc No Data ducduy.duyquang12 Điều hành xe Kho hàng m…" at bounding box center [591, 293] width 1182 height 587
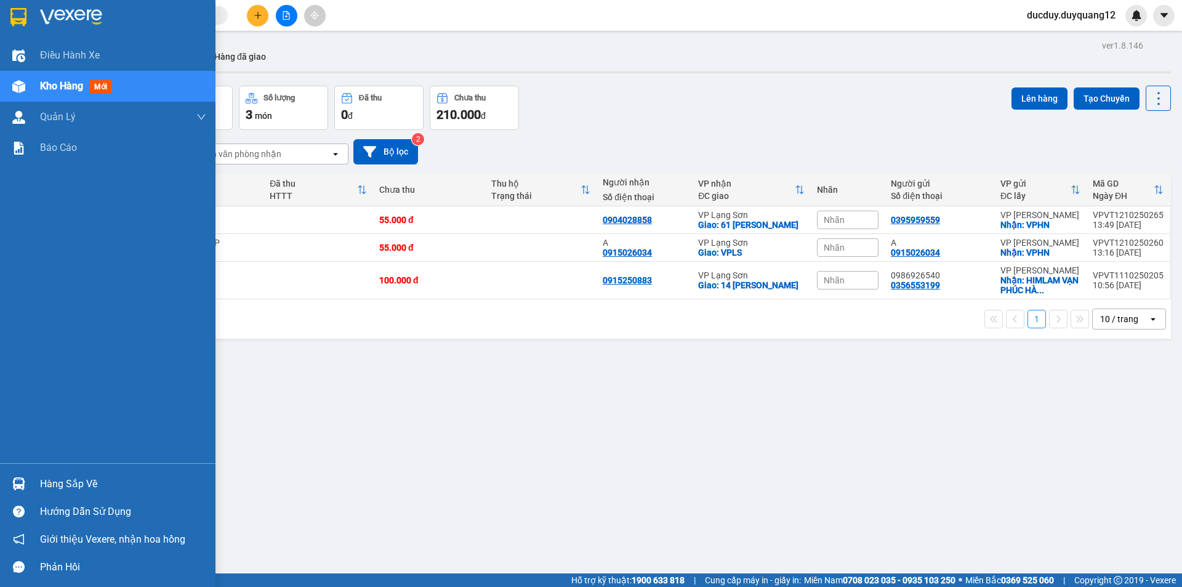
click at [51, 471] on div "Hàng sắp về" at bounding box center [107, 484] width 215 height 28
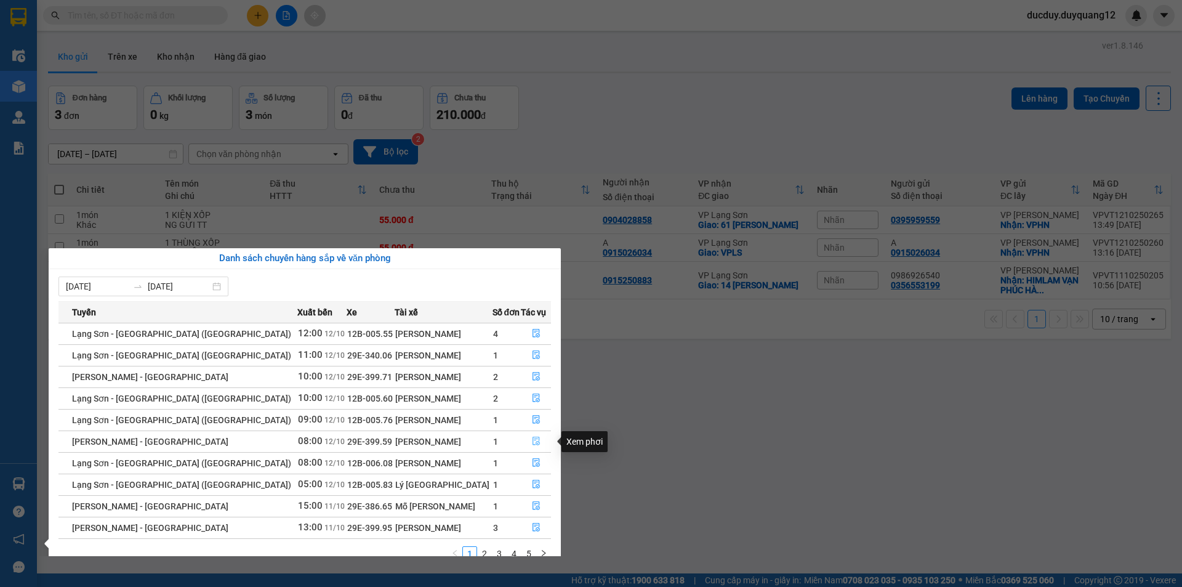
click at [532, 438] on icon "file-done" at bounding box center [535, 441] width 7 height 9
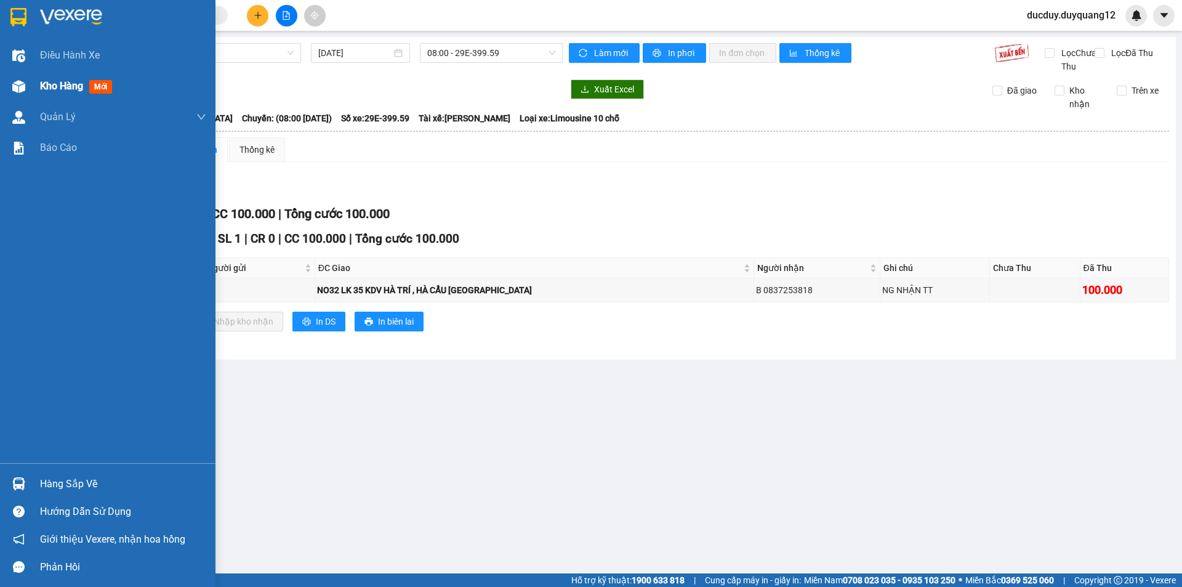
click at [66, 84] on span "Kho hàng" at bounding box center [61, 86] width 43 height 12
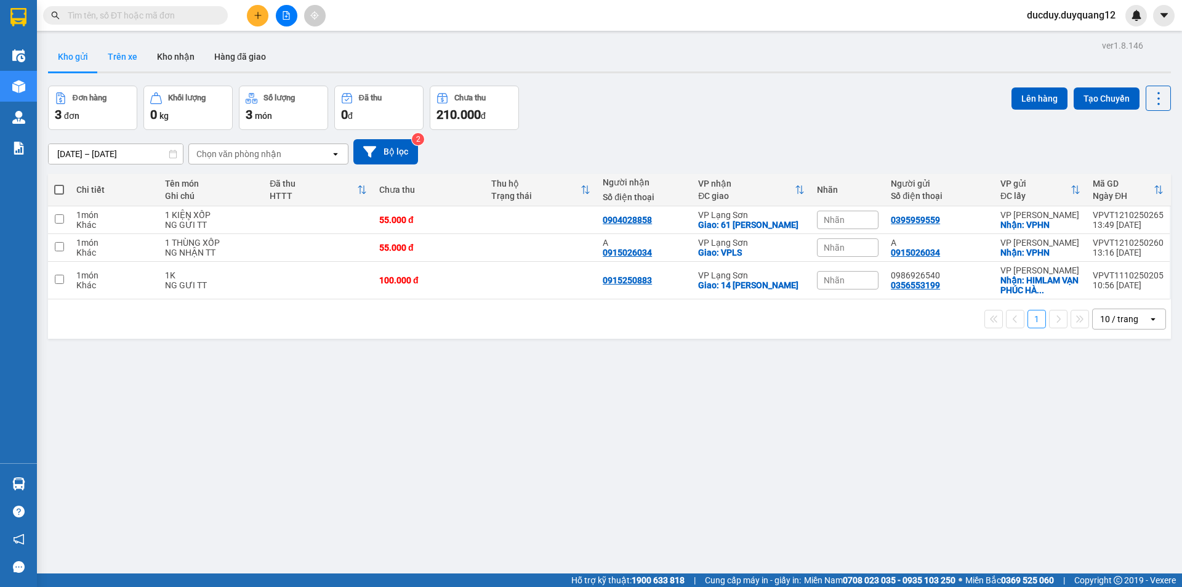
click at [118, 55] on button "Trên xe" at bounding box center [122, 57] width 49 height 30
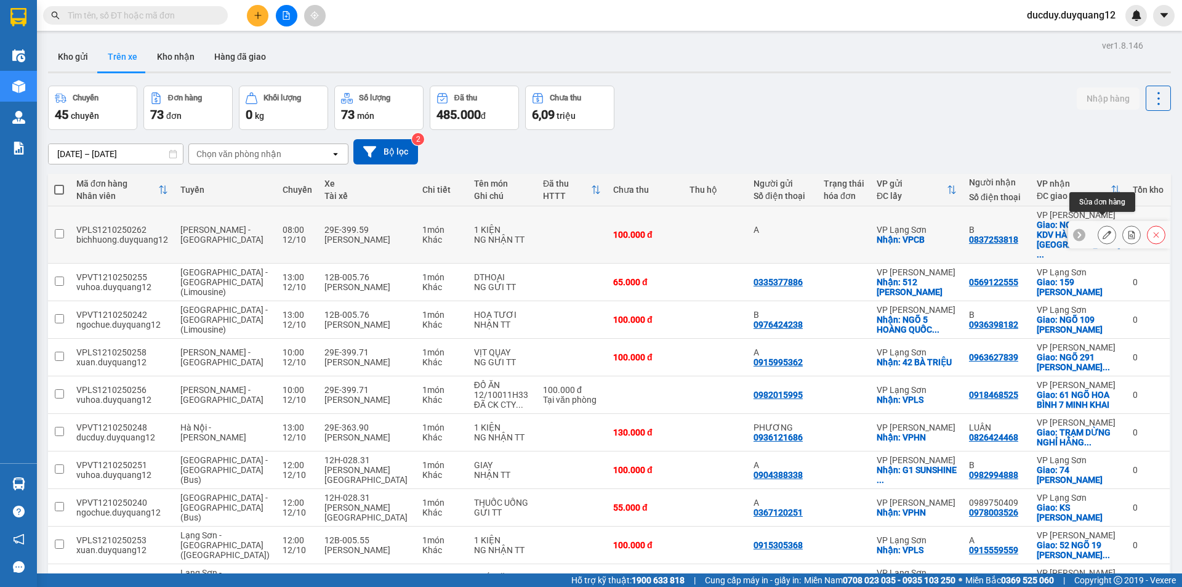
click at [1105, 230] on icon at bounding box center [1106, 234] width 9 height 9
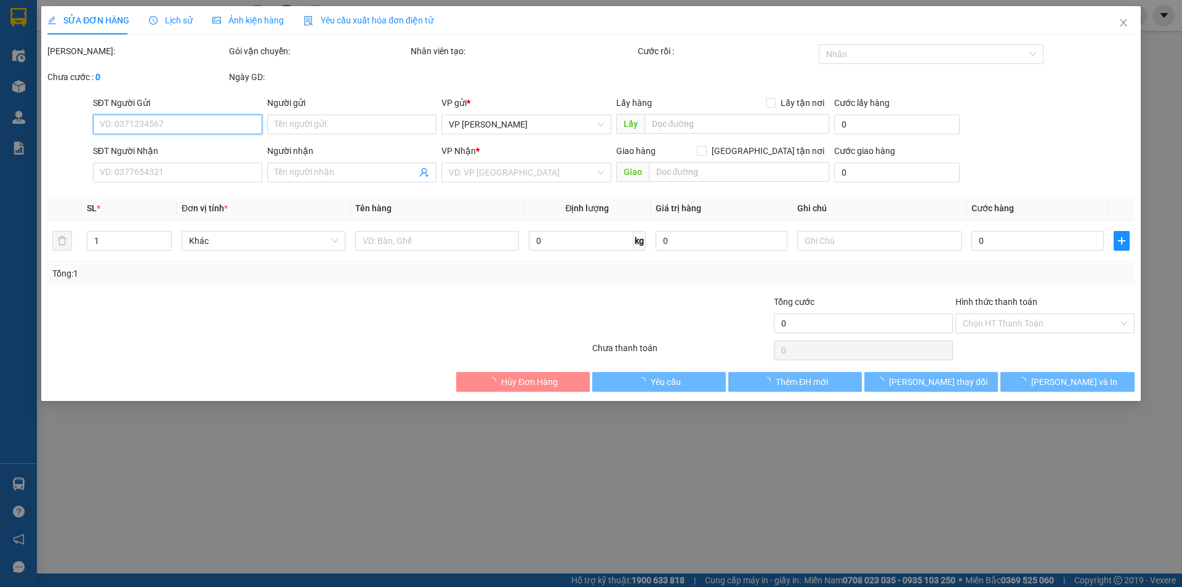
type input "A"
checkbox input "true"
type input "VPCB"
type input "0837253818"
type input "B"
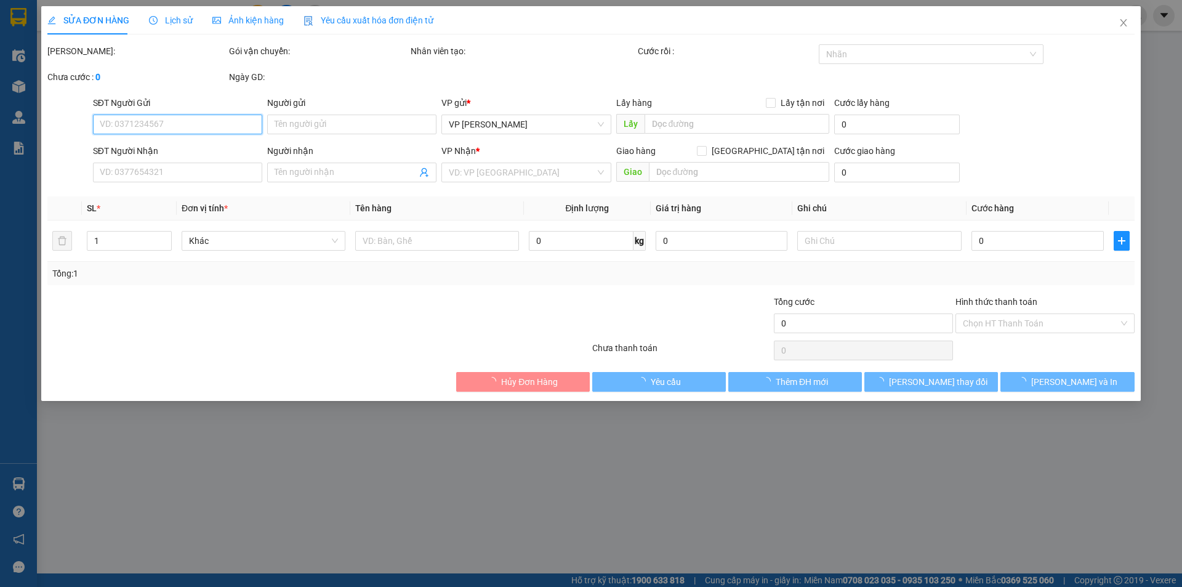
checkbox input "true"
type input "NO32 LK 35 KDV HÀ TRÍ , HÀ CẨU [GEOGRAPHIC_DATA]"
type input "100.000"
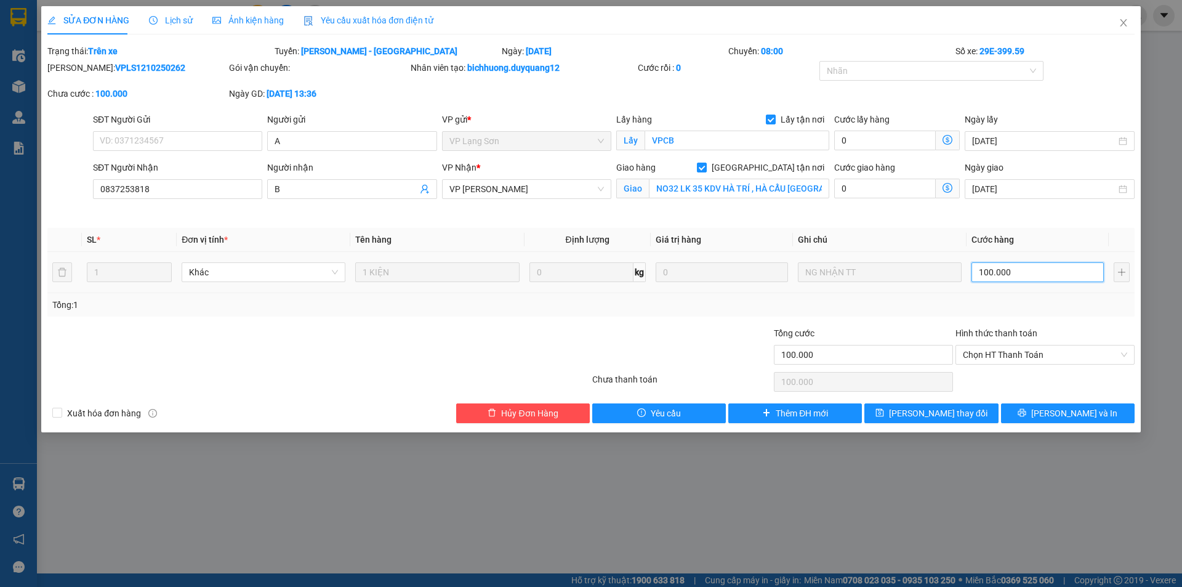
click at [1030, 272] on input "100.000" at bounding box center [1037, 272] width 132 height 20
type input "1"
type input "13"
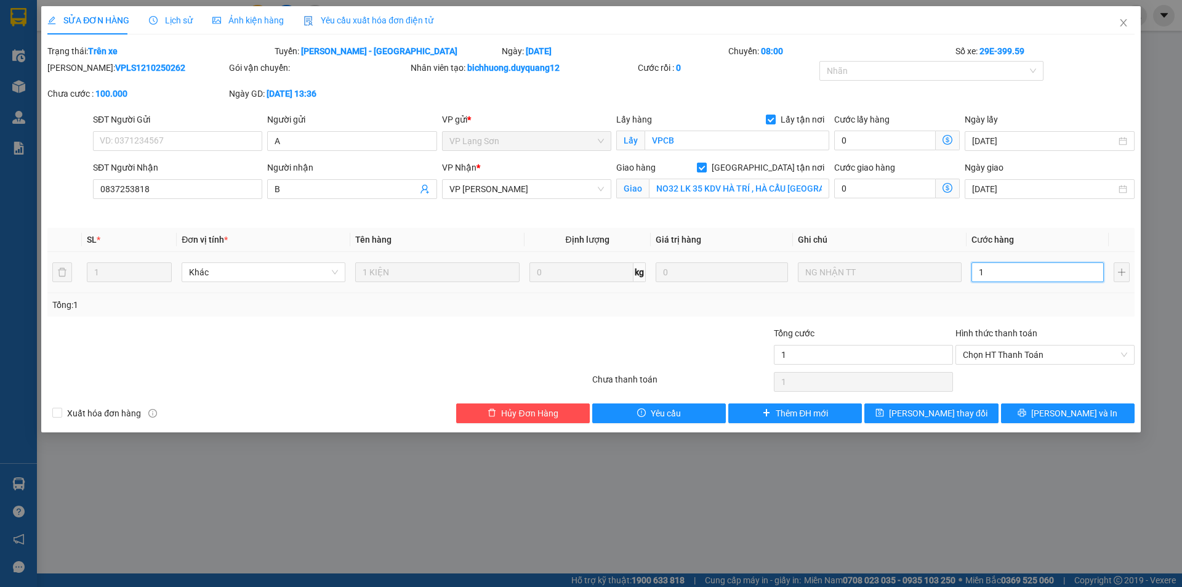
type input "13"
type input "130"
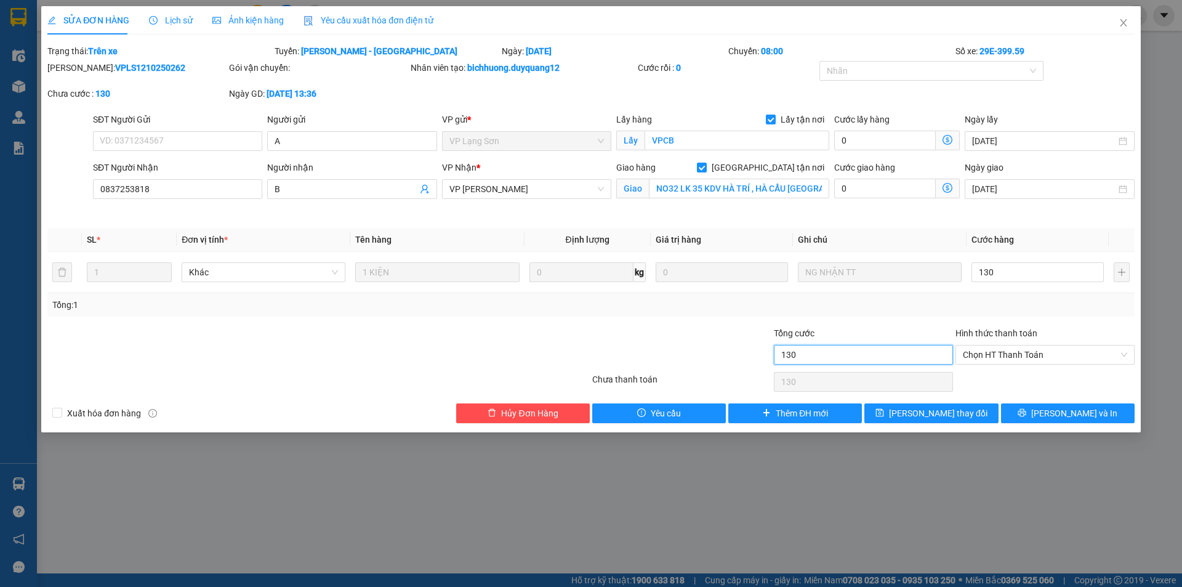
type input "130.000"
click at [868, 358] on input "130.000" at bounding box center [863, 355] width 179 height 20
click at [942, 409] on span "[PERSON_NAME] thay đổi" at bounding box center [938, 413] width 98 height 14
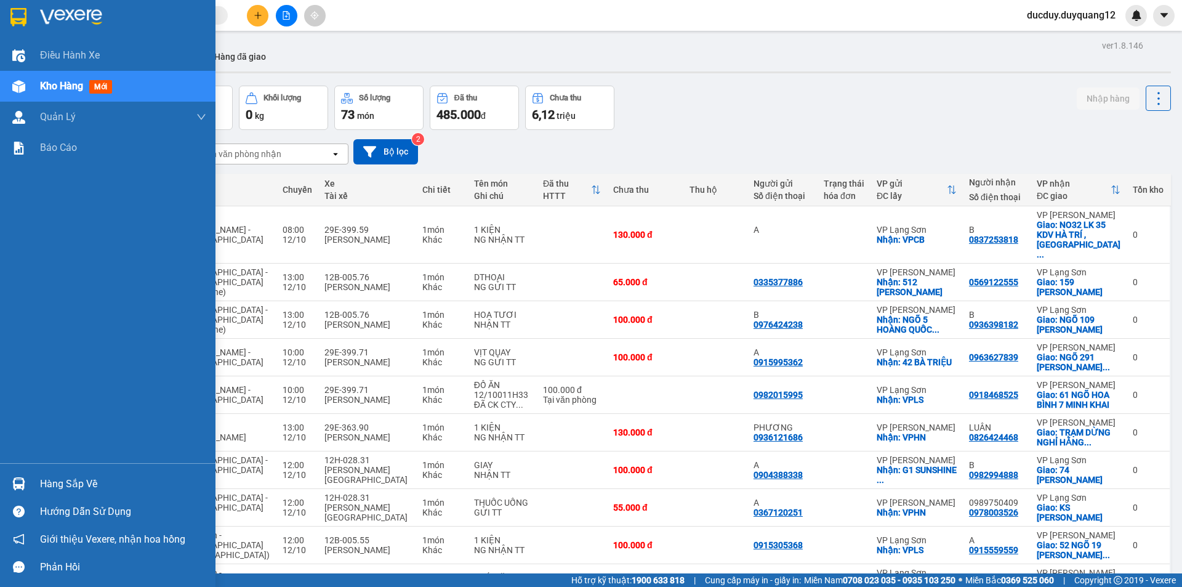
click at [71, 483] on div "Hàng sắp về" at bounding box center [123, 484] width 166 height 18
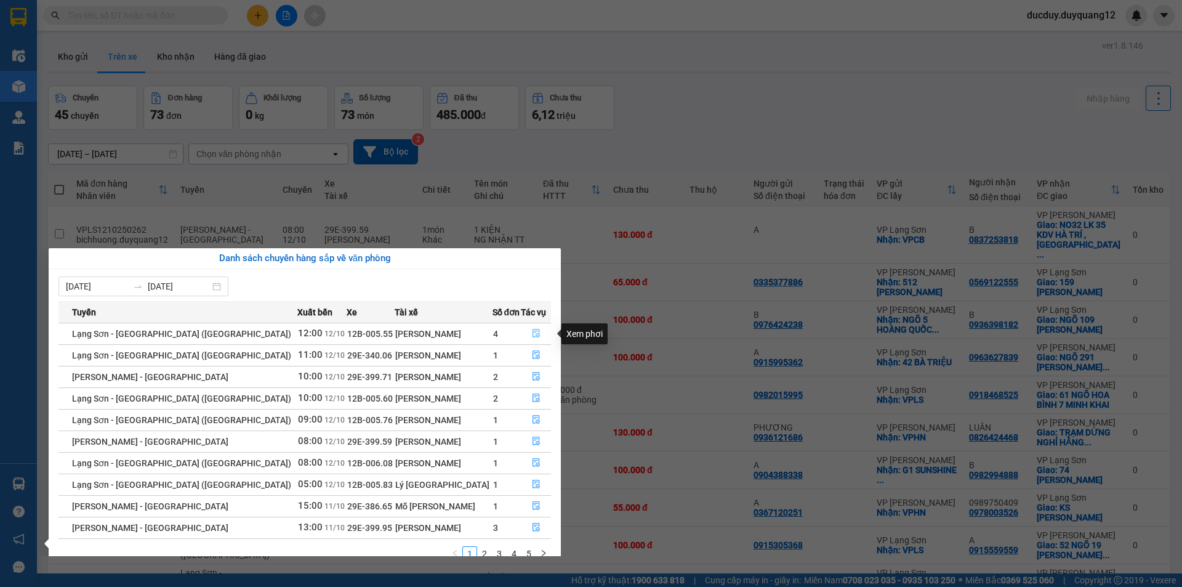
click at [532, 332] on icon "file-done" at bounding box center [536, 333] width 9 height 9
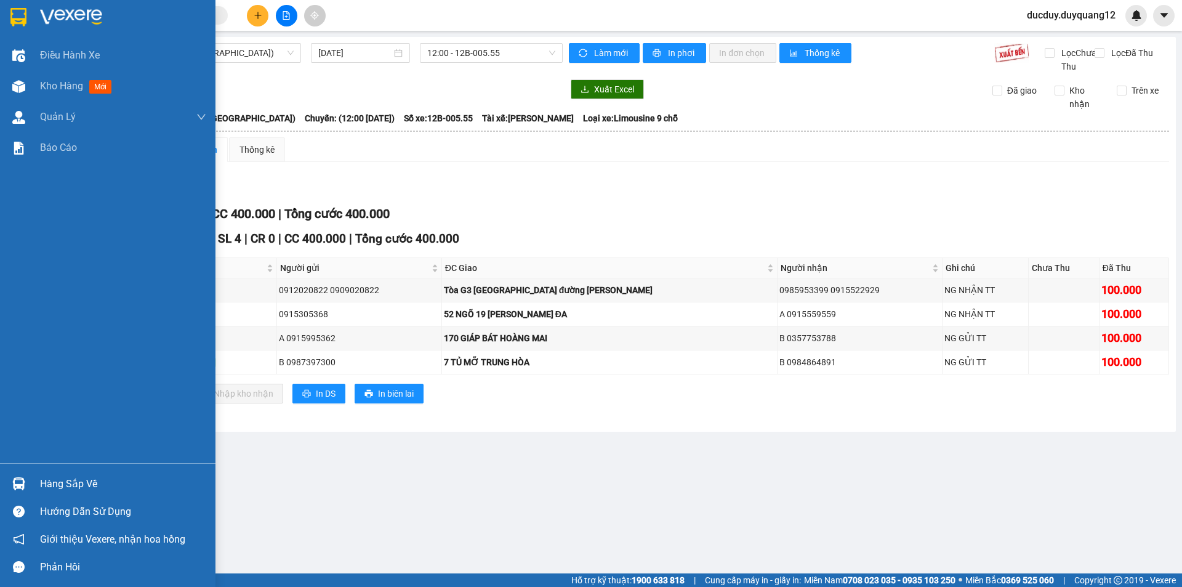
click at [56, 491] on div "Hàng sắp về" at bounding box center [123, 484] width 166 height 18
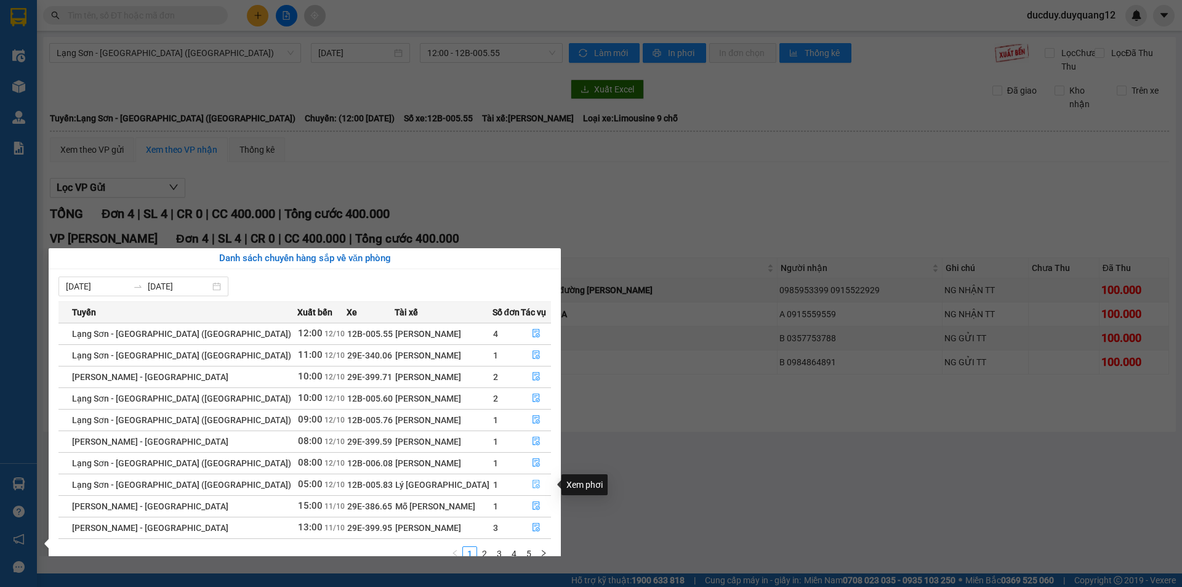
scroll to position [20, 0]
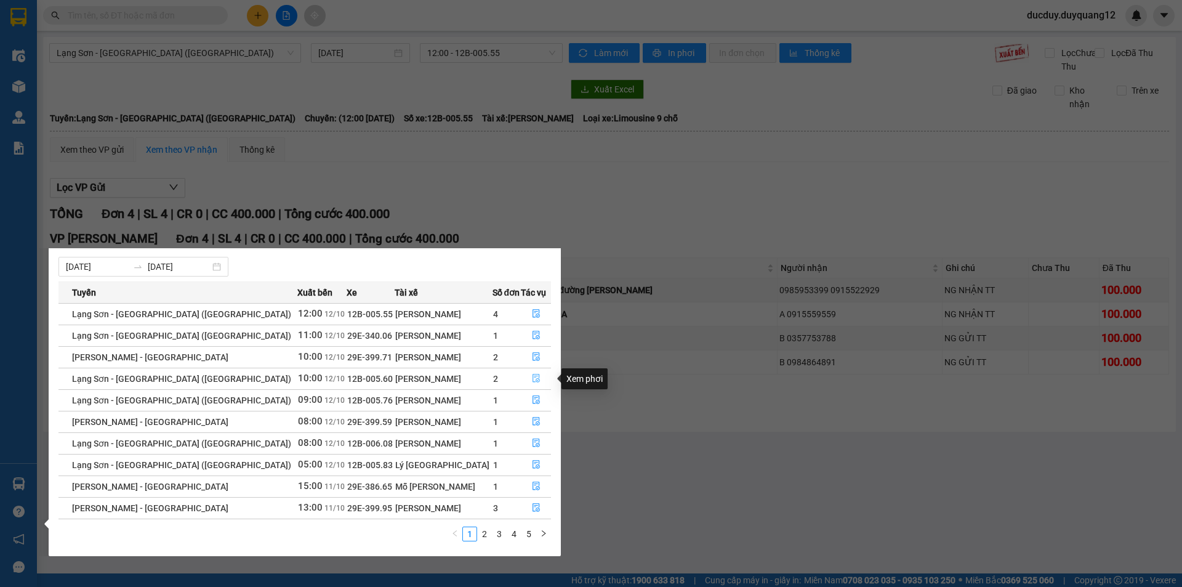
click at [532, 377] on icon "file-done" at bounding box center [535, 378] width 7 height 9
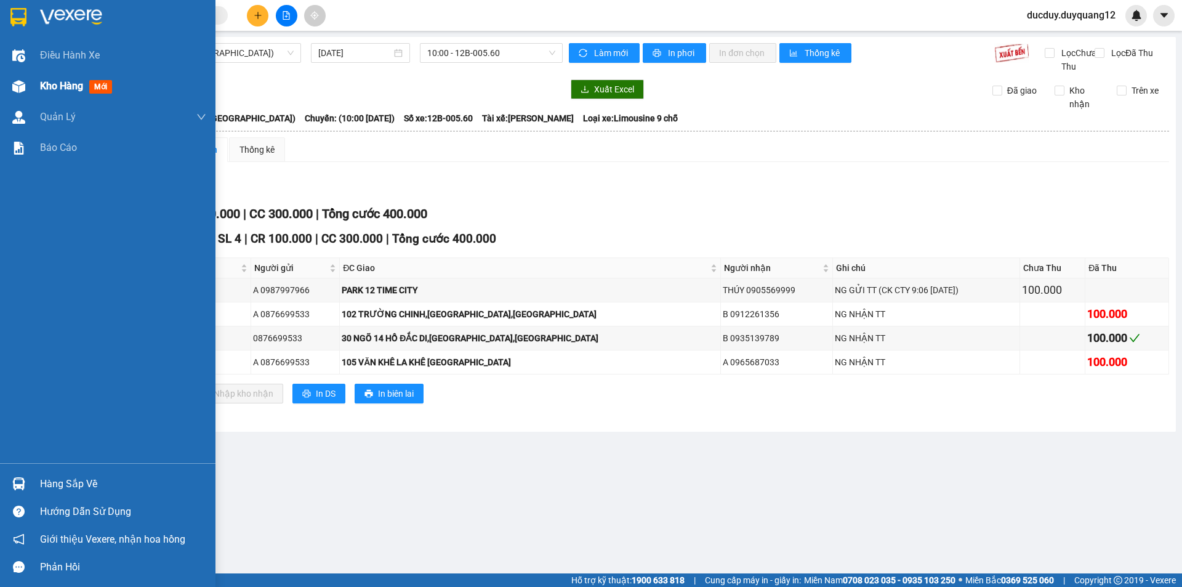
click at [66, 80] on span "Kho hàng" at bounding box center [61, 86] width 43 height 12
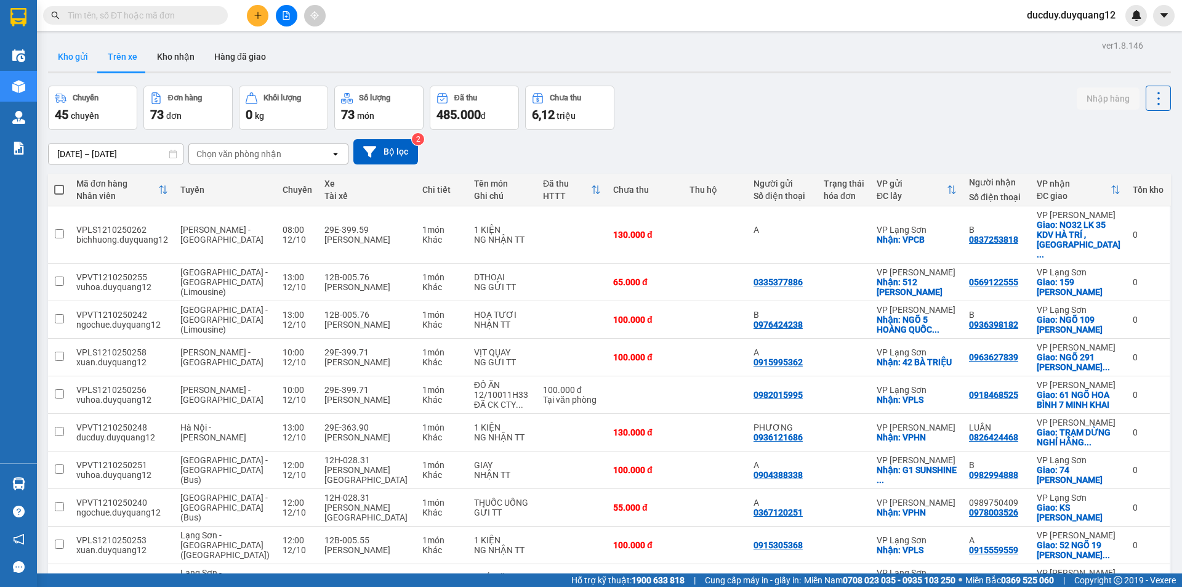
click at [60, 61] on button "Kho gửi" at bounding box center [73, 57] width 50 height 30
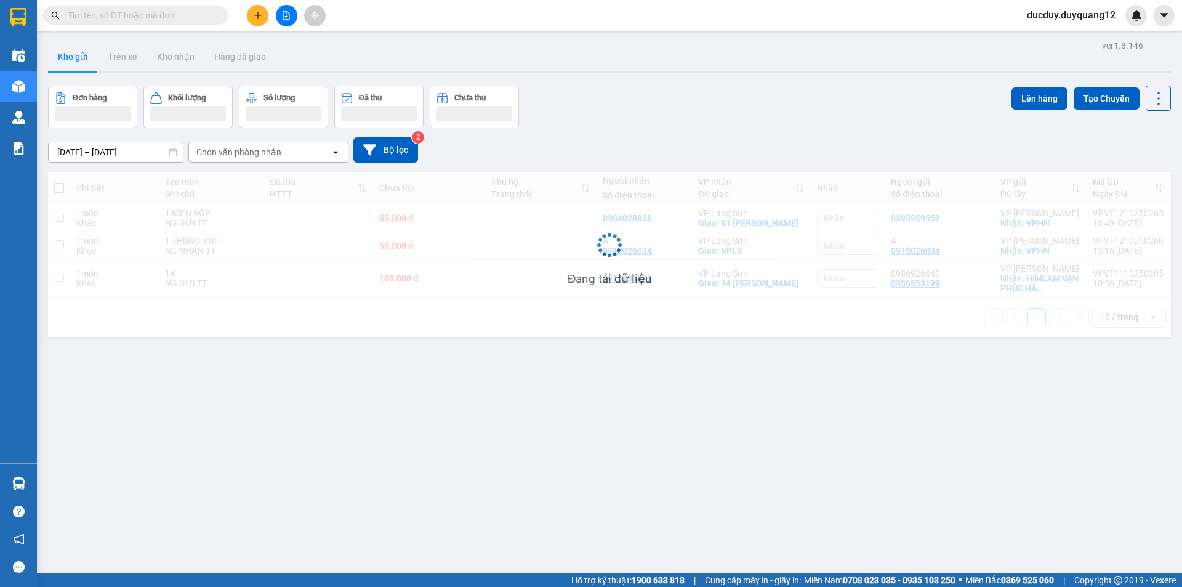
click at [60, 60] on button "Kho gửi" at bounding box center [73, 57] width 50 height 30
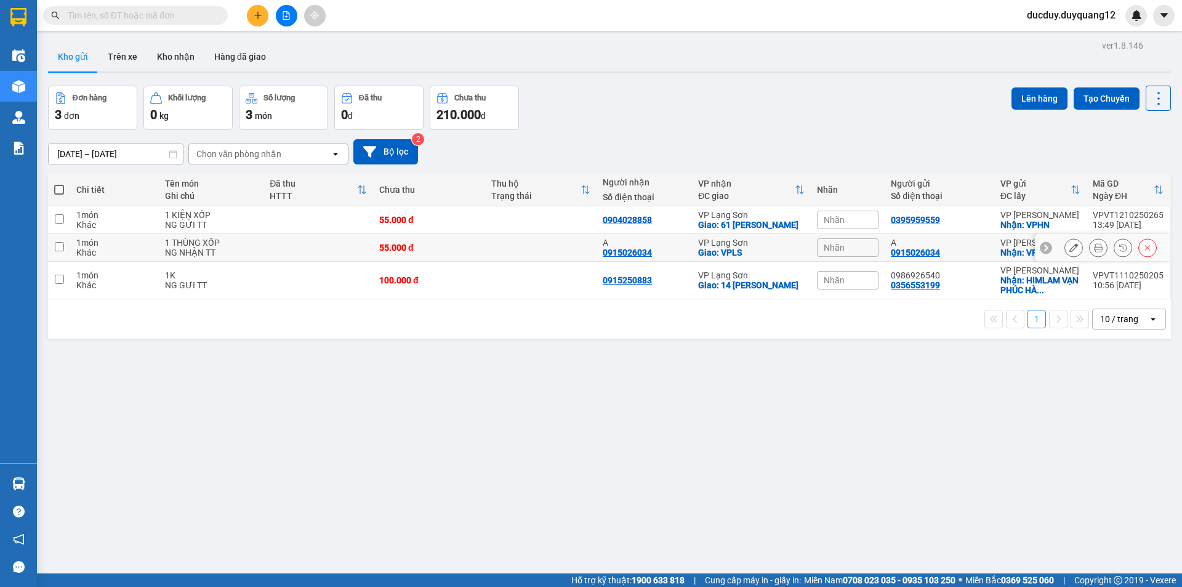
click at [56, 251] on input "checkbox" at bounding box center [59, 246] width 9 height 9
checkbox input "true"
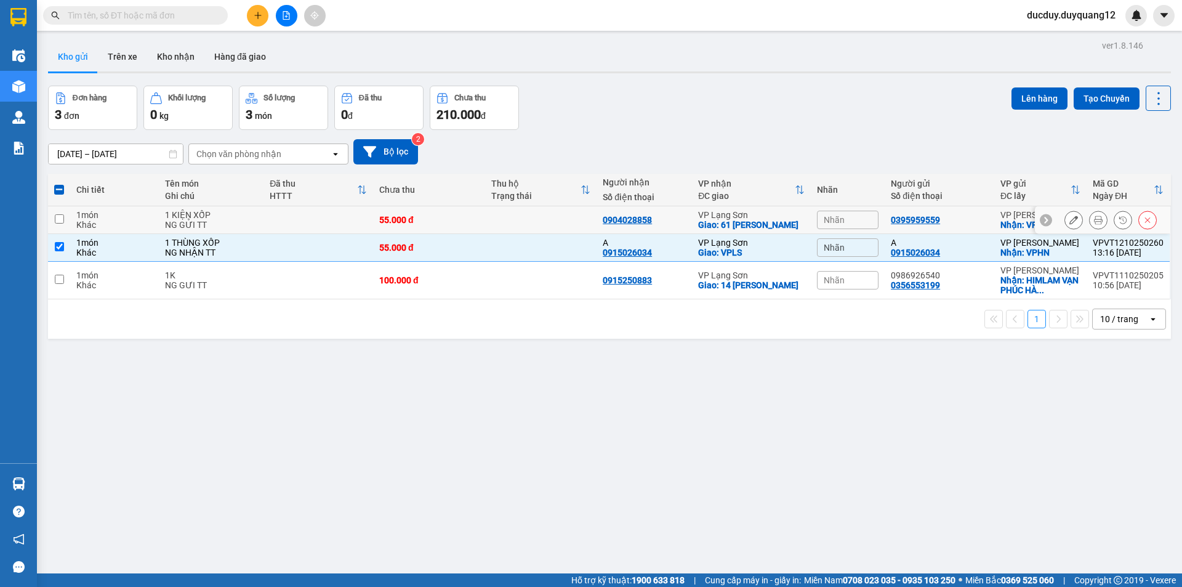
click at [60, 221] on input "checkbox" at bounding box center [59, 218] width 9 height 9
checkbox input "true"
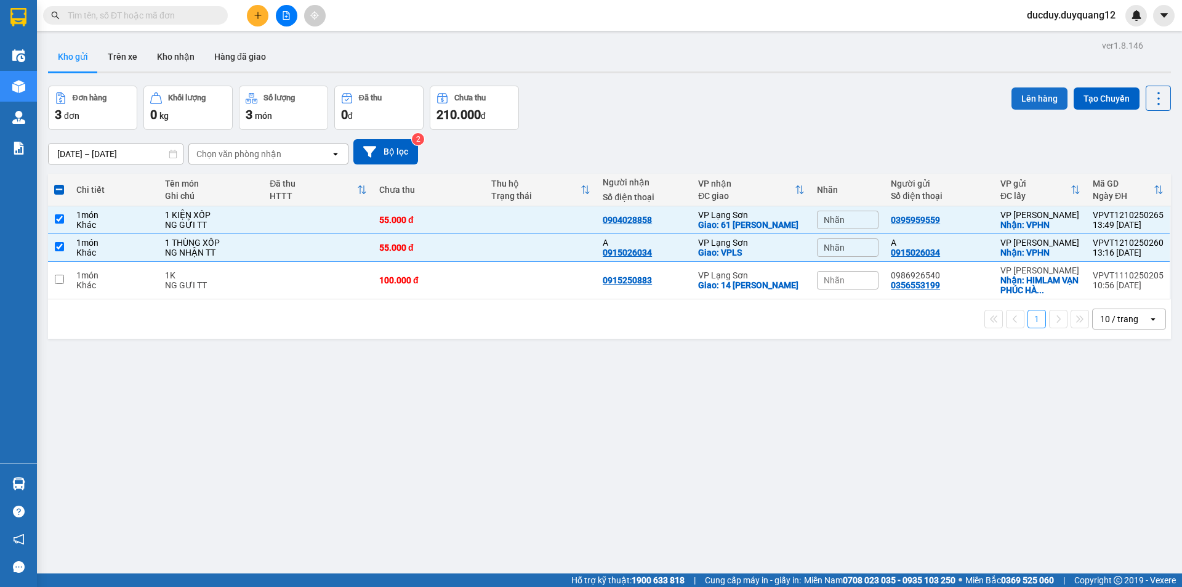
click at [1033, 98] on button "Lên hàng" at bounding box center [1039, 98] width 56 height 22
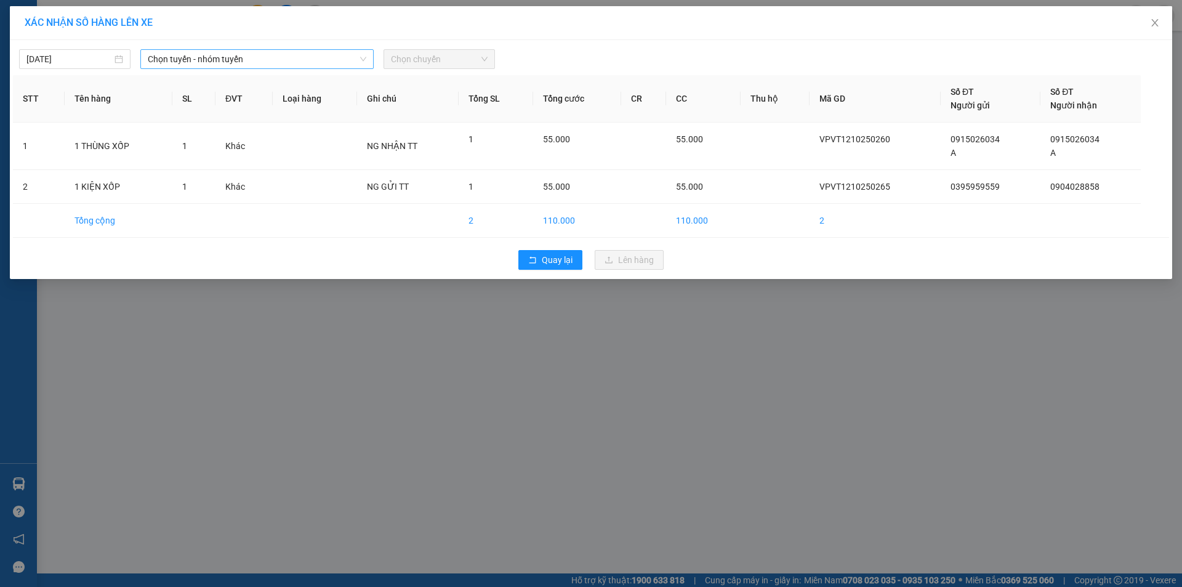
click at [250, 57] on span "Chọn tuyến - nhóm tuyến" at bounding box center [257, 59] width 218 height 18
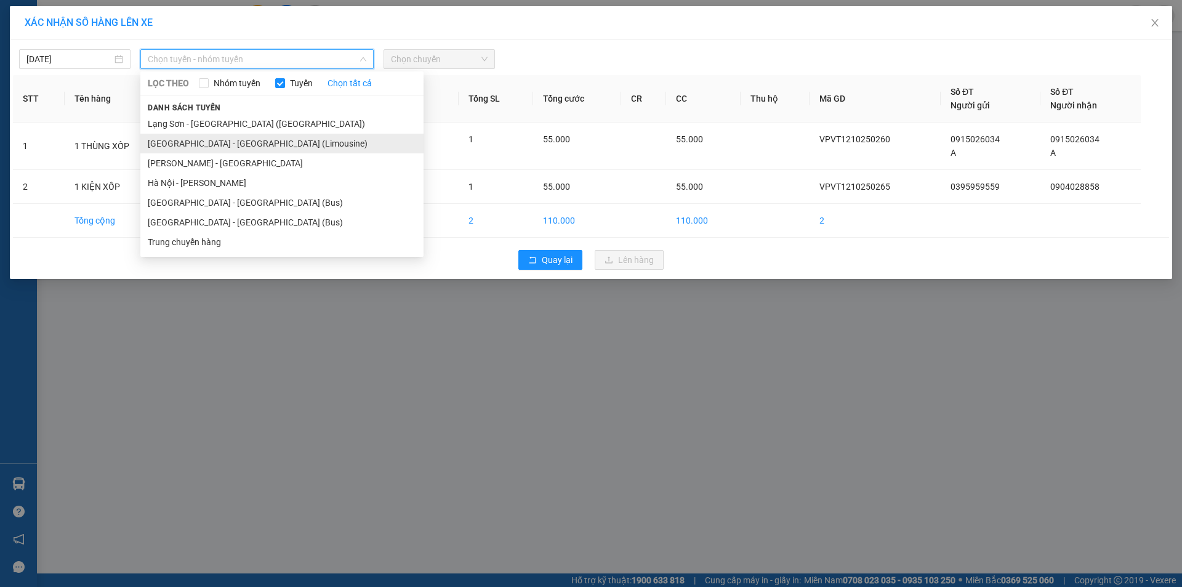
click at [220, 142] on li "[GEOGRAPHIC_DATA] - [GEOGRAPHIC_DATA] (Limousine)" at bounding box center [281, 144] width 283 height 20
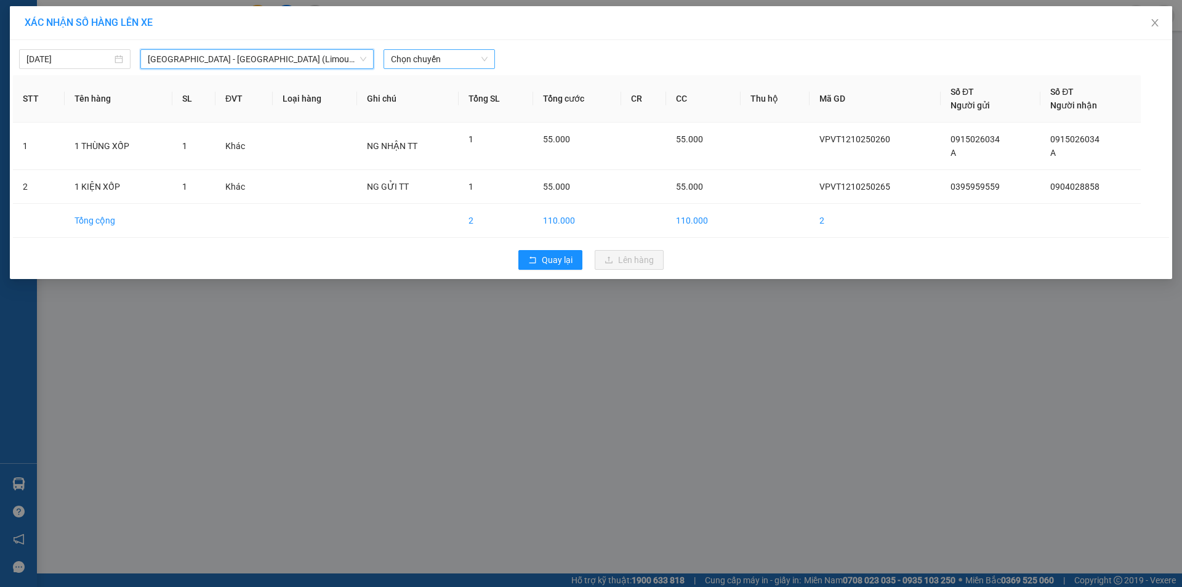
click at [431, 57] on span "Chọn chuyến" at bounding box center [439, 59] width 97 height 18
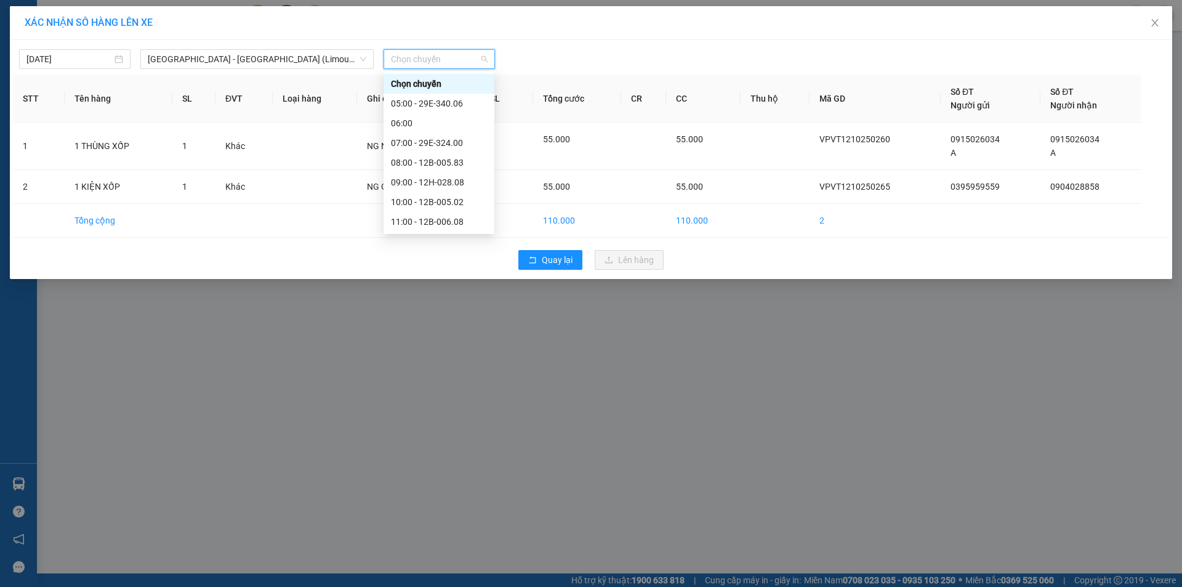
scroll to position [62, 0]
click at [433, 214] on div "14:00 - 12B-005.60" at bounding box center [439, 219] width 96 height 14
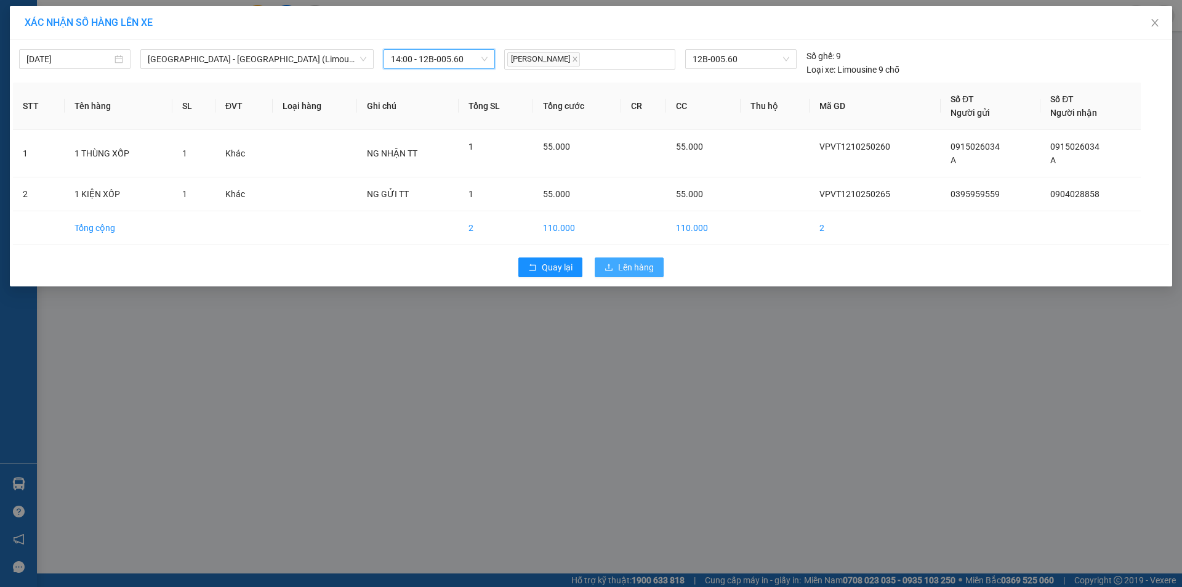
click at [629, 269] on span "Lên hàng" at bounding box center [636, 267] width 36 height 14
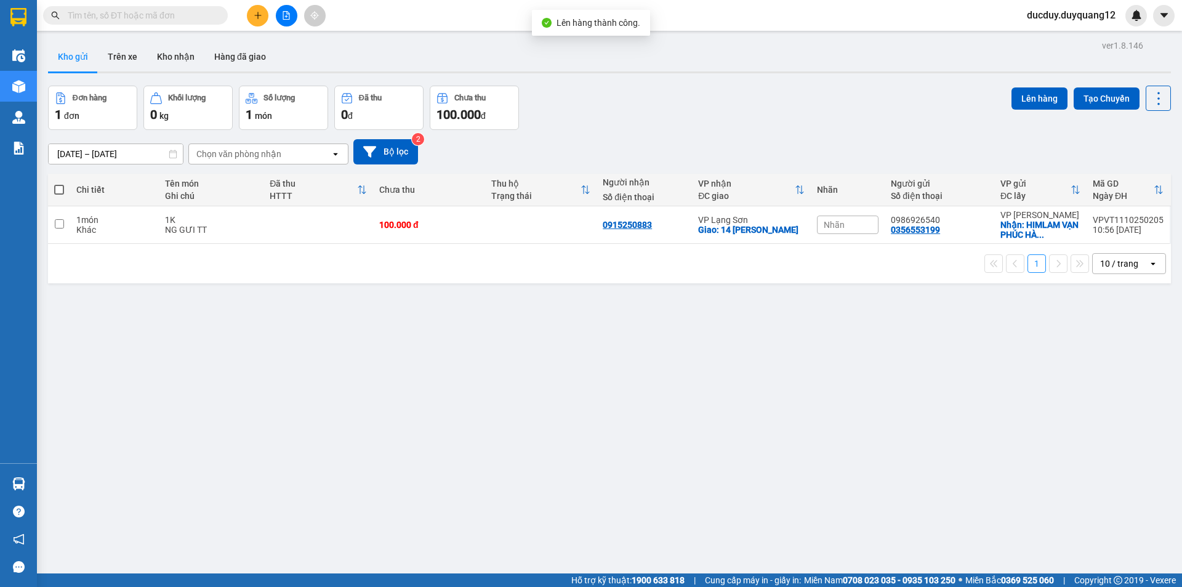
click at [258, 14] on icon "plus" at bounding box center [258, 15] width 9 height 9
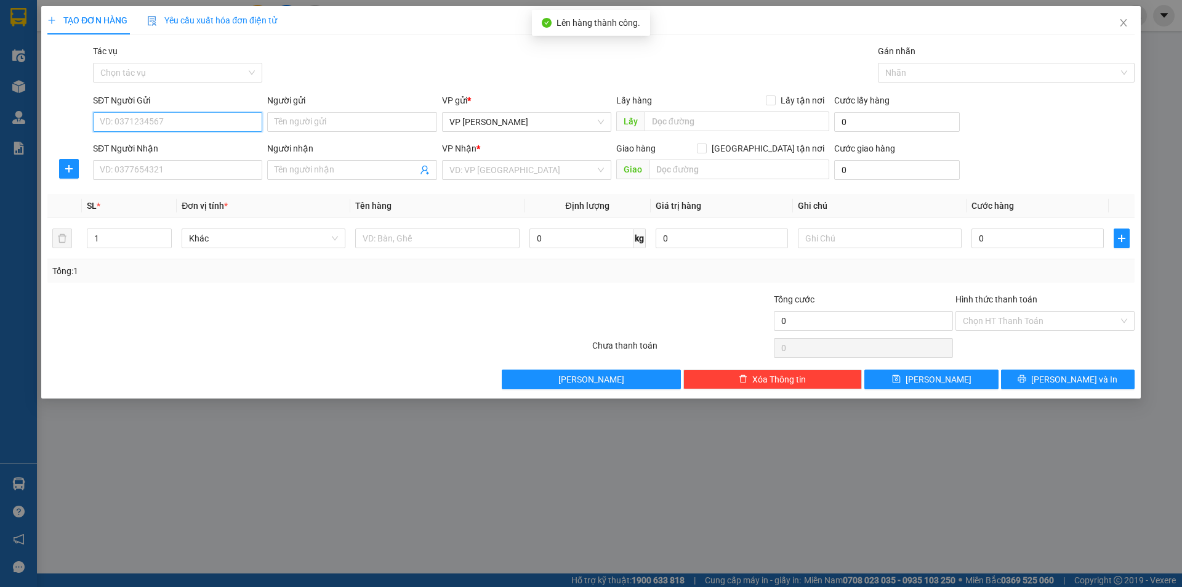
click at [212, 122] on input "SĐT Người Gửi" at bounding box center [177, 122] width 169 height 20
click at [169, 124] on input "0982026666" at bounding box center [177, 122] width 169 height 20
type input "0982026666"
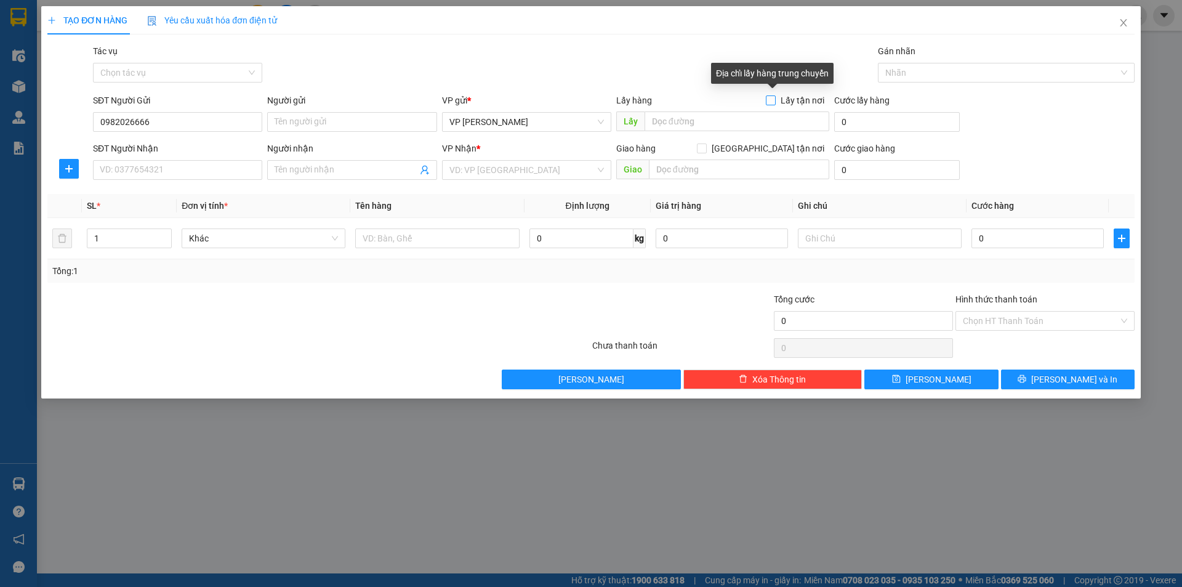
click at [774, 100] on input "Lấy tận nơi" at bounding box center [770, 99] width 9 height 9
checkbox input "true"
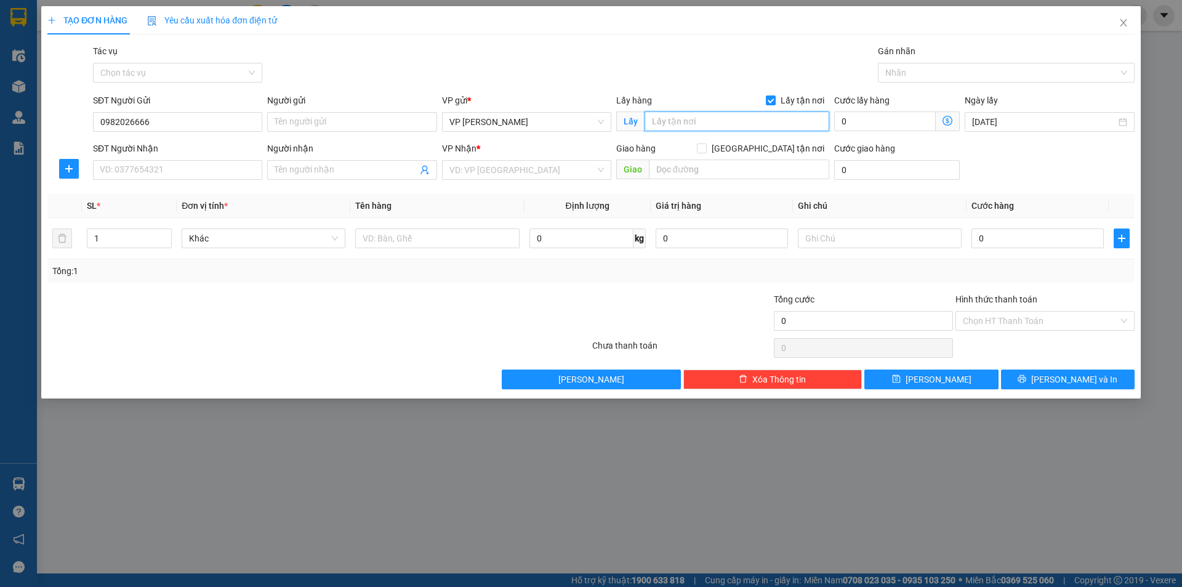
click at [728, 124] on input "text" at bounding box center [736, 121] width 185 height 20
type input "VPHN"
click at [172, 169] on input "SĐT Người Nhận" at bounding box center [177, 170] width 169 height 20
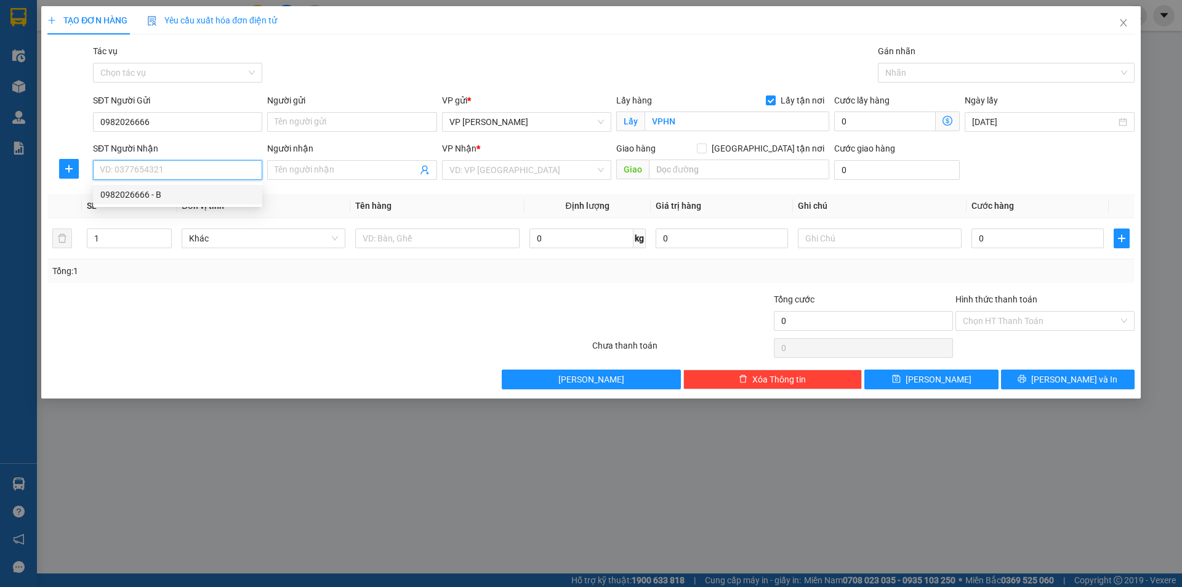
click at [141, 191] on div "0982026666 - B" at bounding box center [177, 195] width 154 height 14
type input "0982026666"
type input "B"
checkbox input "true"
type input "HOA PHƯỢNG 805 VINHOME RIVERSIDE LB"
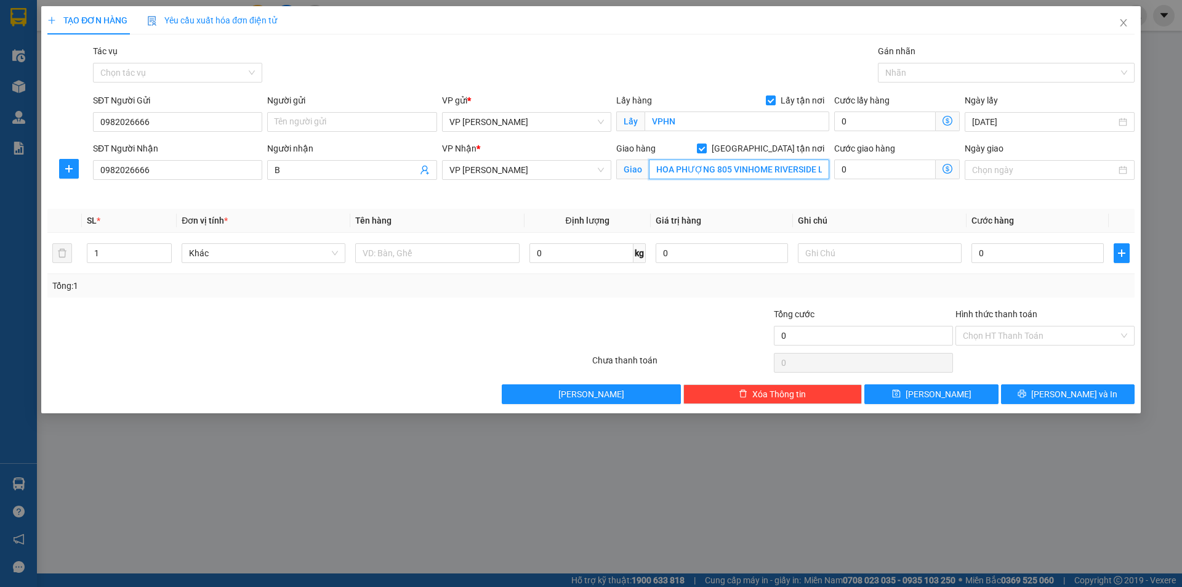
click at [773, 170] on input "HOA PHƯỢNG 805 VINHOME RIVERSIDE LB" at bounding box center [739, 169] width 180 height 20
type input "39 [PERSON_NAME]"
click at [1000, 247] on input "0" at bounding box center [1037, 253] width 132 height 20
click at [1001, 254] on input "0" at bounding box center [1037, 253] width 132 height 20
type input "5"
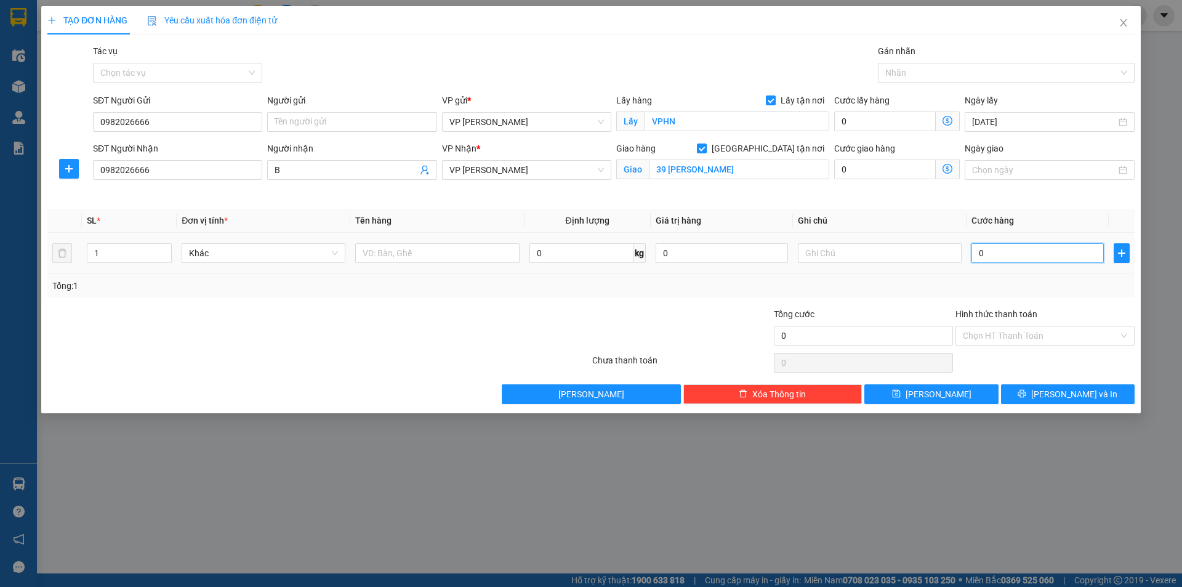
type input "5"
type input "55"
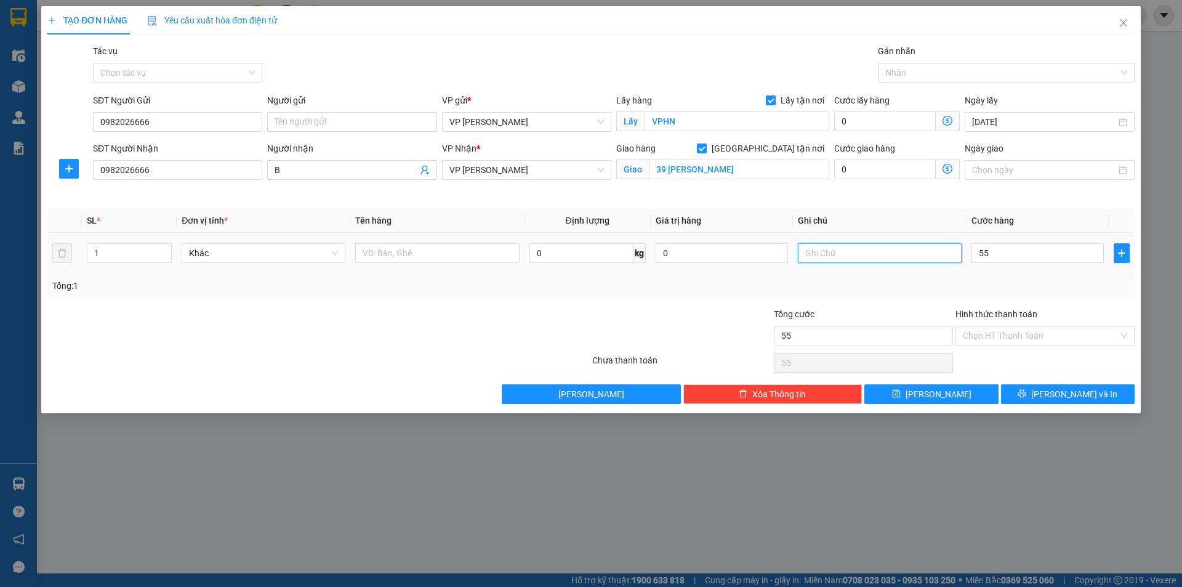
type input "55.000"
click at [836, 257] on input "text" at bounding box center [880, 253] width 164 height 20
type input "D"
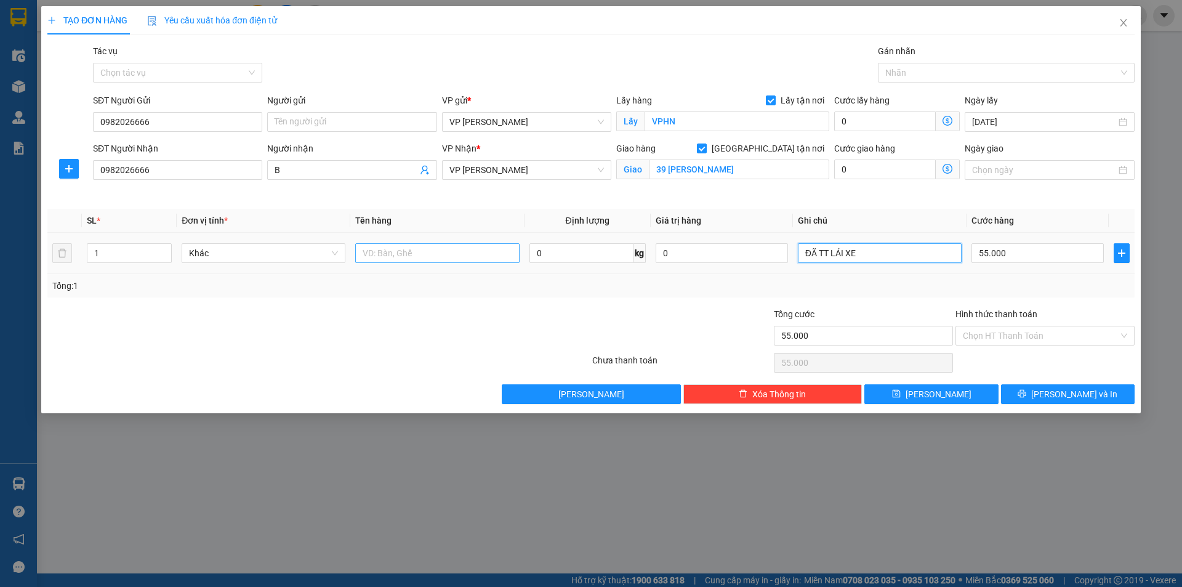
type input "ĐÃ TT LÁI XE"
click at [420, 251] on input "text" at bounding box center [437, 253] width 164 height 20
type input "1 THÙNG XỐP"
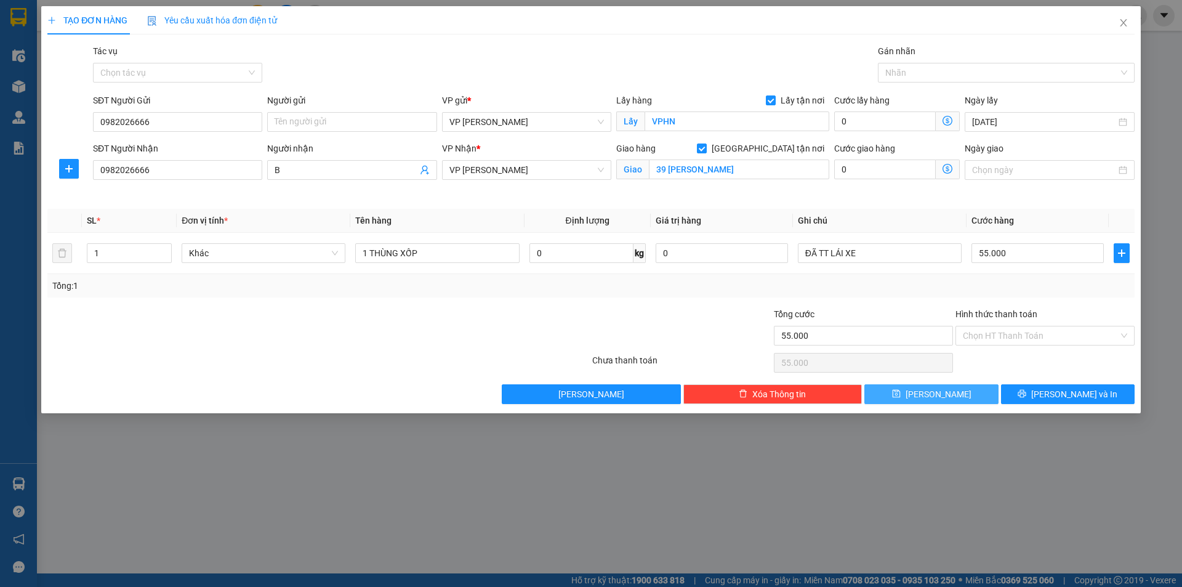
click at [928, 393] on button "[PERSON_NAME]" at bounding box center [931, 394] width 134 height 20
checkbox input "false"
type input "0"
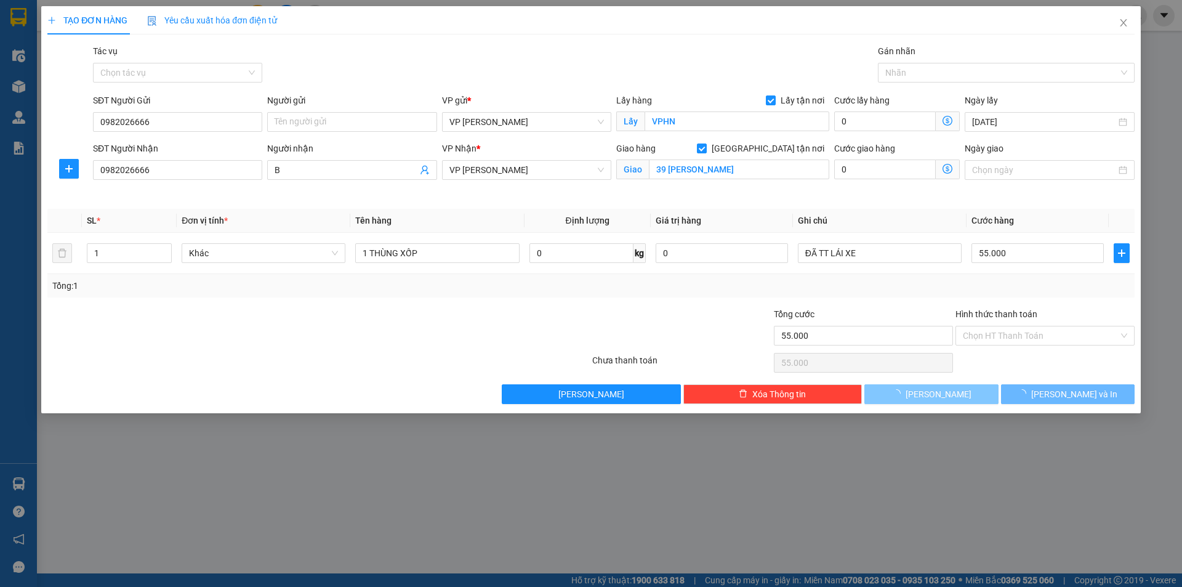
type input "0"
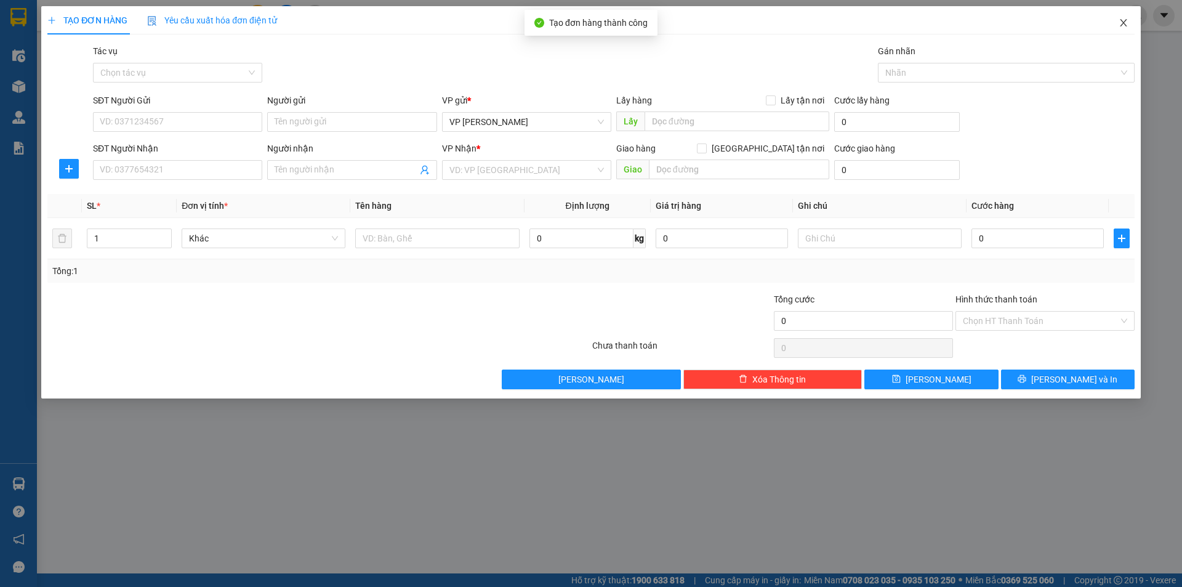
click at [1116, 21] on span "Close" at bounding box center [1123, 23] width 34 height 34
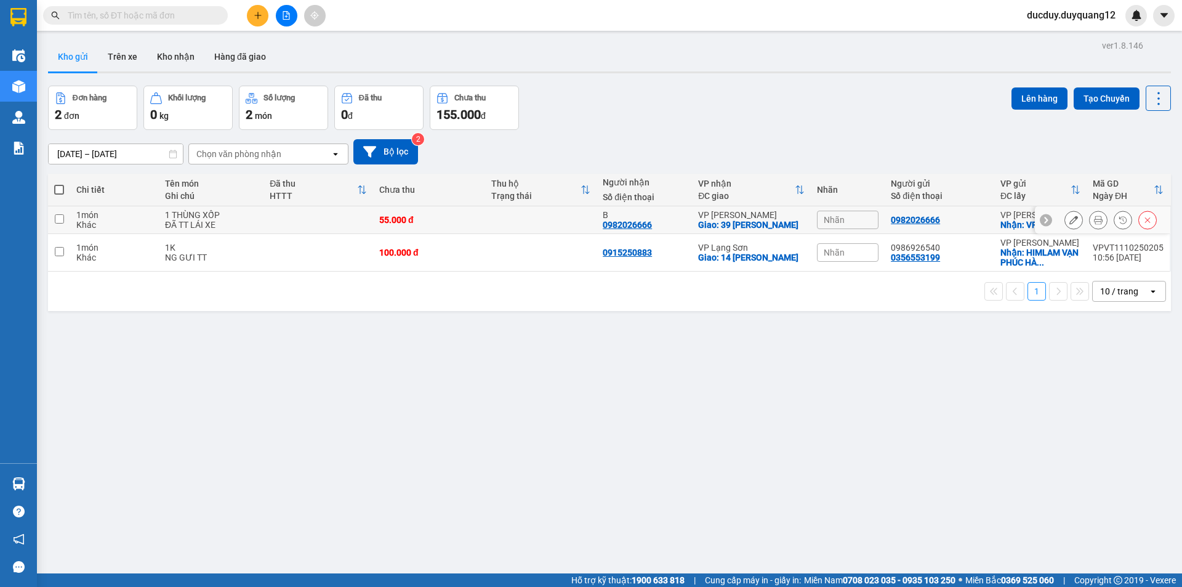
click at [59, 218] on input "checkbox" at bounding box center [59, 218] width 9 height 9
checkbox input "true"
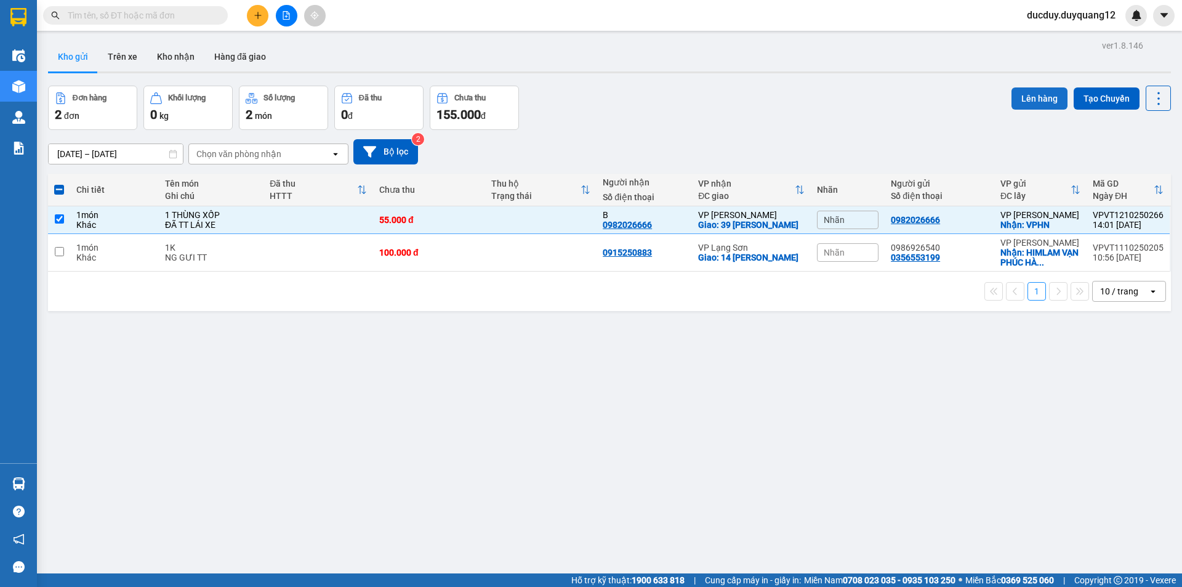
click at [1038, 93] on button "Lên hàng" at bounding box center [1039, 98] width 56 height 22
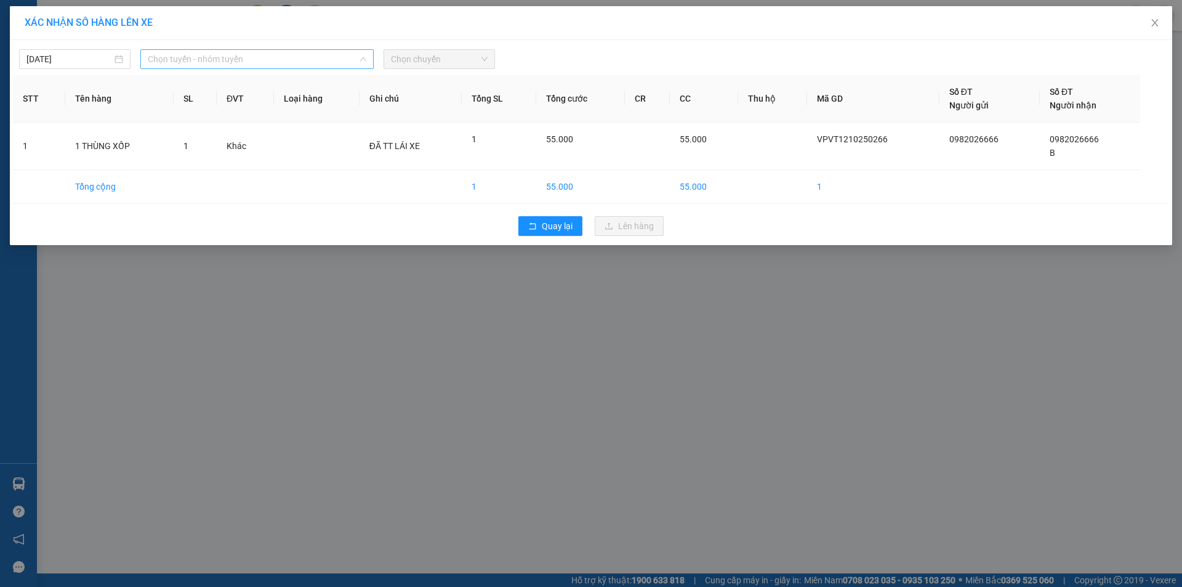
drag, startPoint x: 270, startPoint y: 54, endPoint x: 229, endPoint y: 77, distance: 46.6
click at [270, 54] on span "Chọn tuyến - nhóm tuyến" at bounding box center [257, 59] width 218 height 18
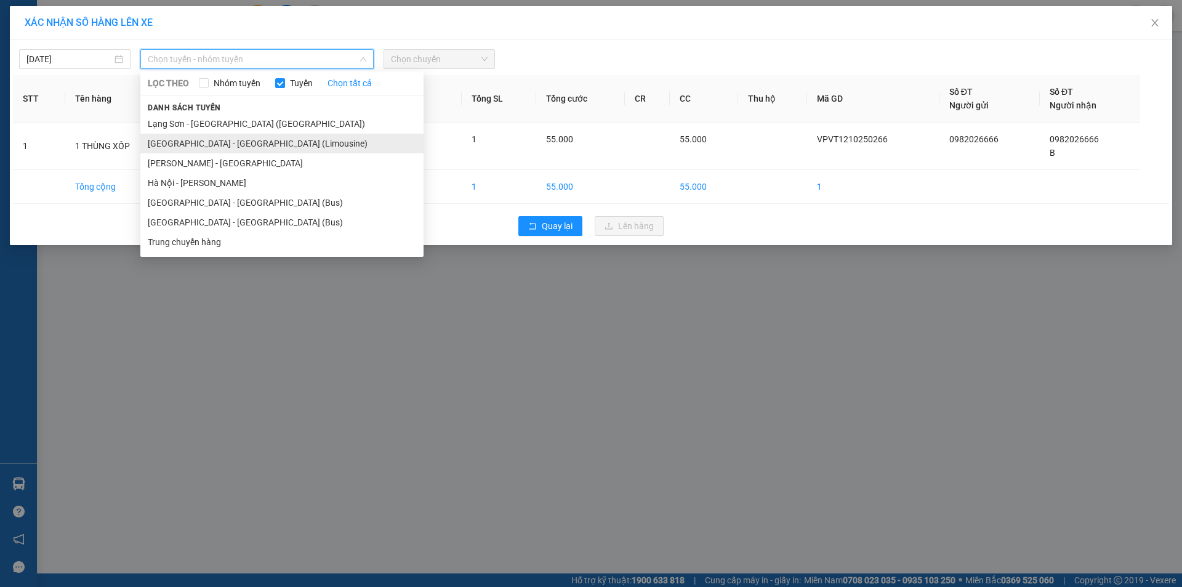
click at [203, 142] on li "[GEOGRAPHIC_DATA] - [GEOGRAPHIC_DATA] (Limousine)" at bounding box center [281, 144] width 283 height 20
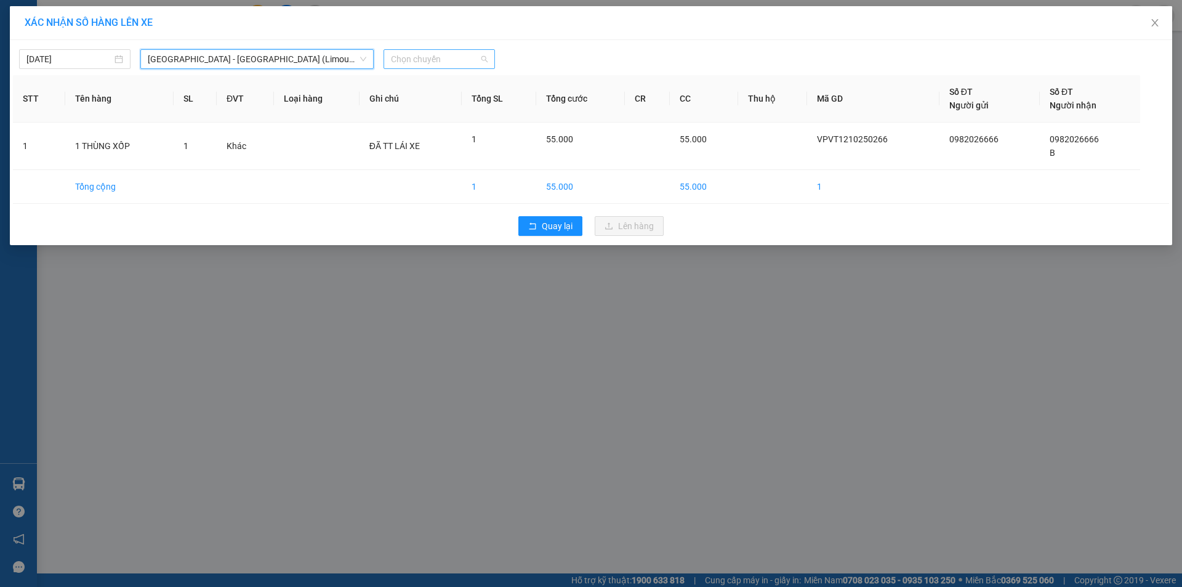
click at [412, 62] on span "Chọn chuyến" at bounding box center [439, 59] width 97 height 18
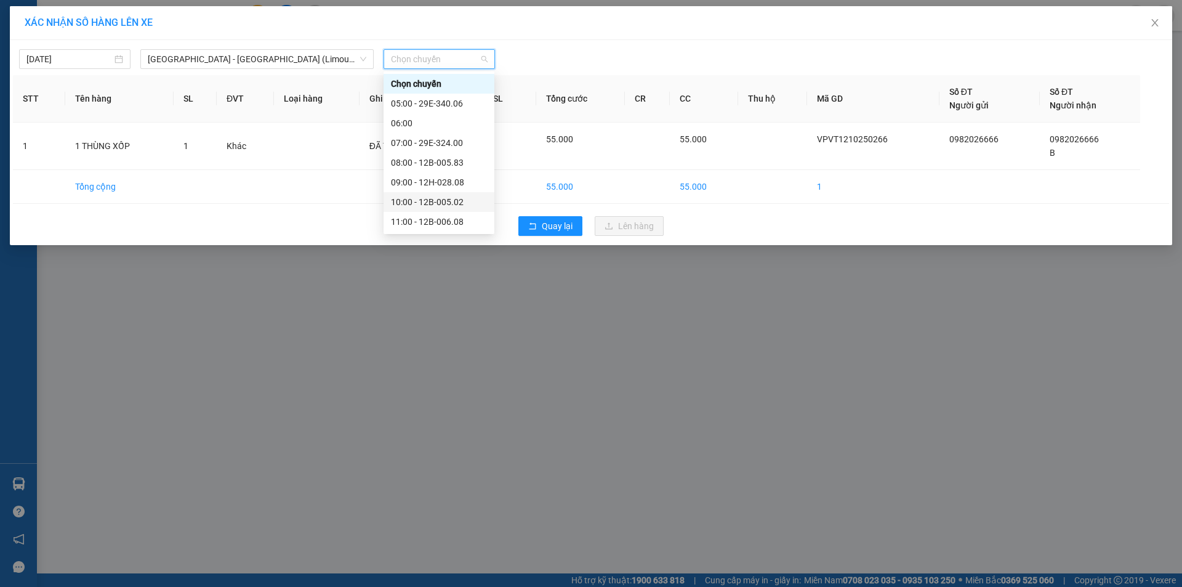
scroll to position [123, 0]
click at [444, 158] on div "14:00 - 12B-005.60" at bounding box center [439, 158] width 96 height 14
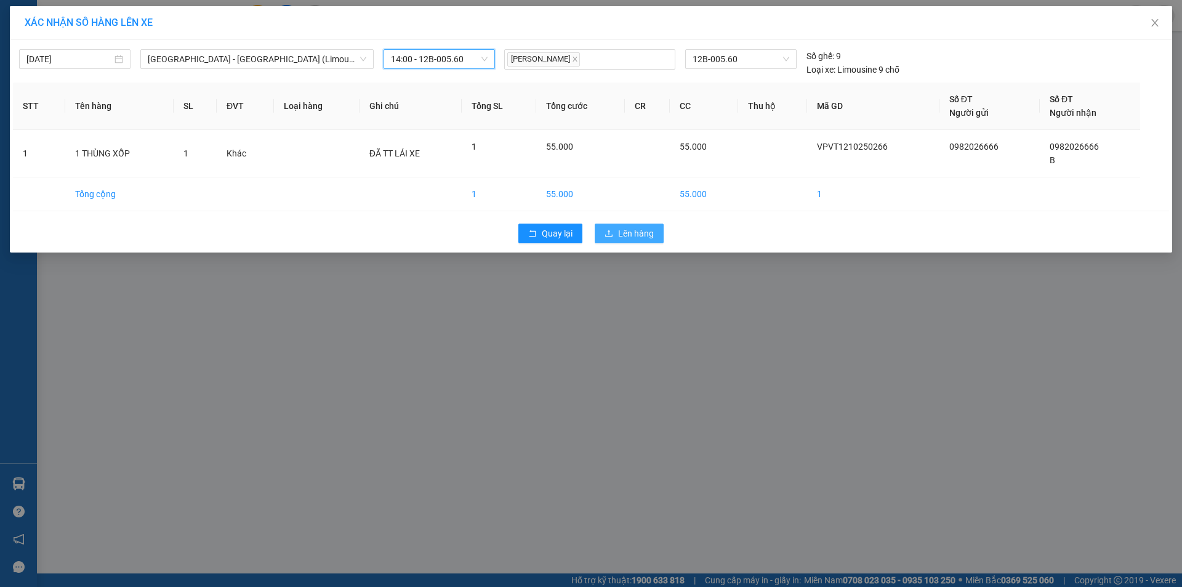
click at [651, 230] on span "Lên hàng" at bounding box center [636, 233] width 36 height 14
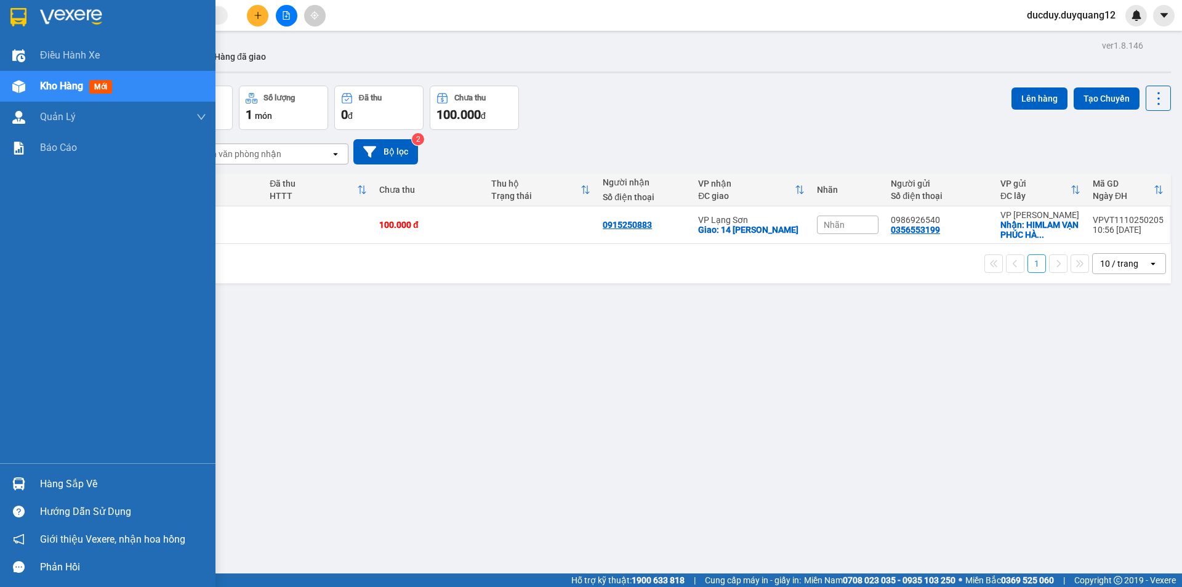
click at [49, 478] on div "Hàng sắp về" at bounding box center [123, 484] width 166 height 18
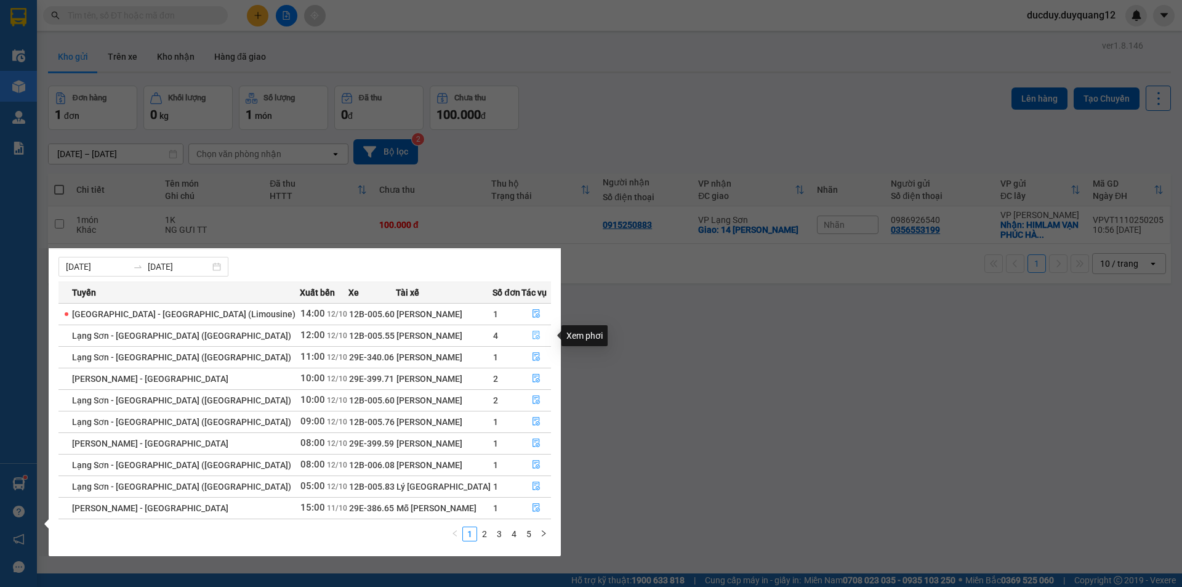
click at [532, 336] on icon "file-done" at bounding box center [535, 335] width 7 height 9
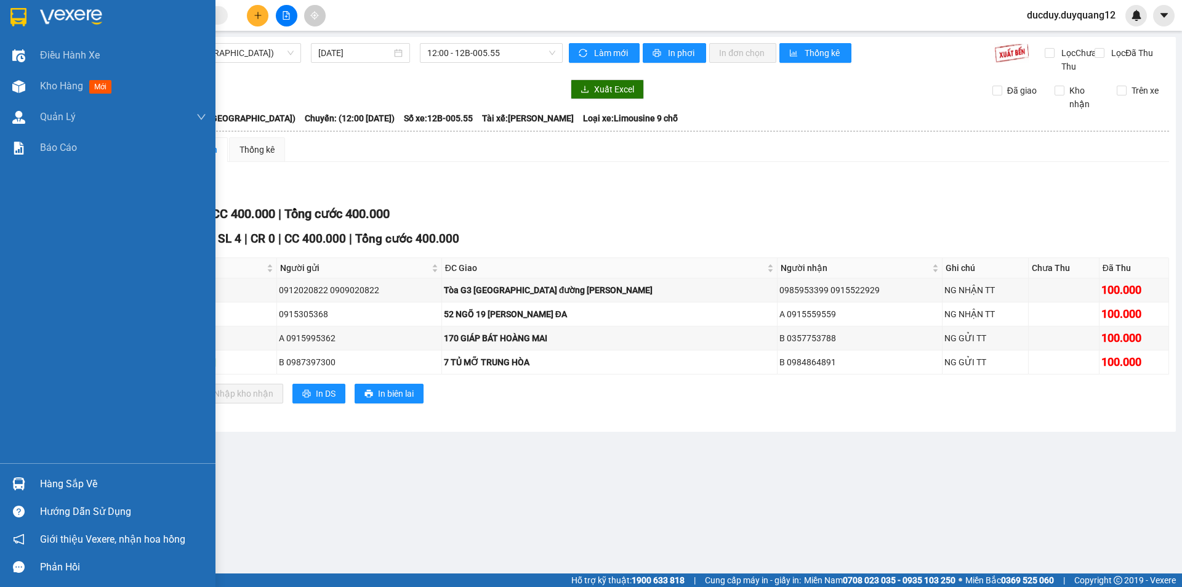
click at [61, 476] on div "Hàng sắp về" at bounding box center [123, 484] width 166 height 18
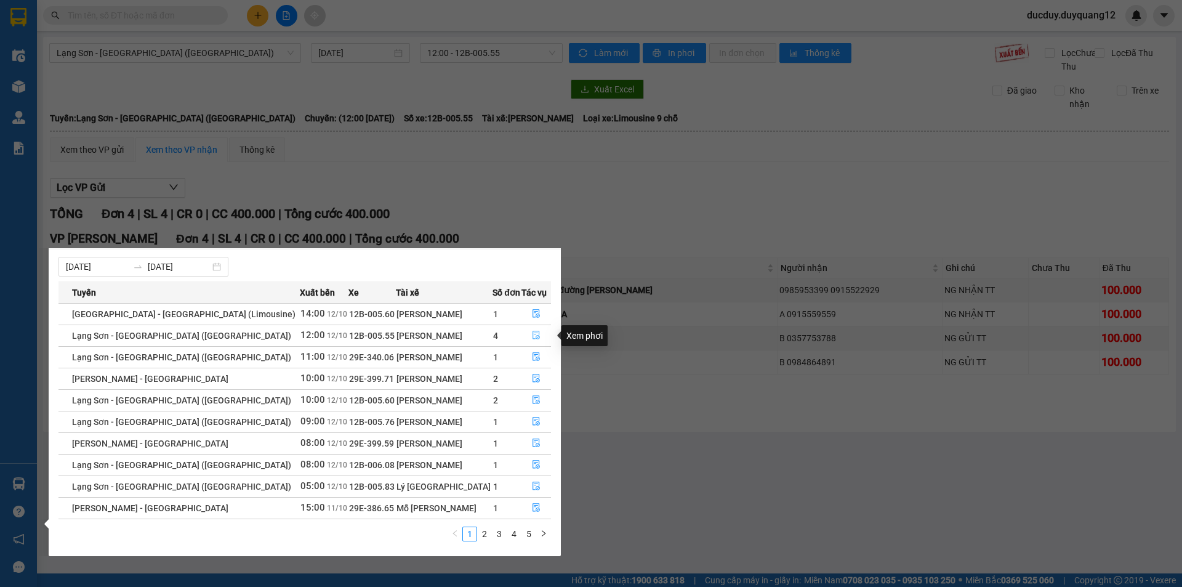
click at [532, 331] on icon "file-done" at bounding box center [536, 335] width 9 height 9
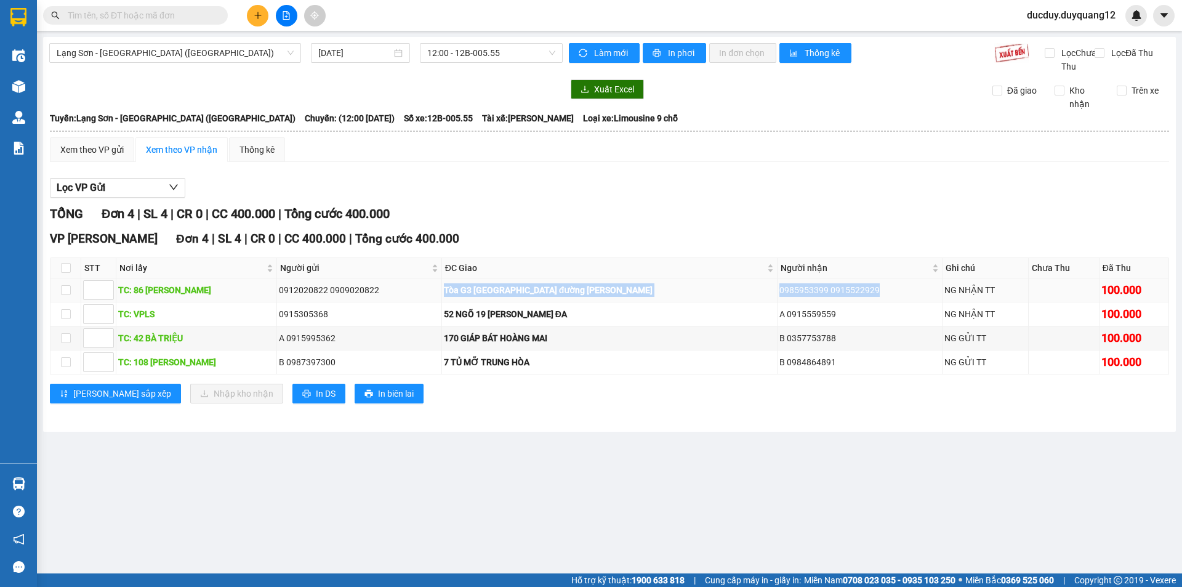
drag, startPoint x: 401, startPoint y: 299, endPoint x: 905, endPoint y: 301, distance: 504.1
click at [905, 301] on tr "TC: 86 [PERSON_NAME] 0912020822 0909020822 [GEOGRAPHIC_DATA][PERSON_NAME] 09859…" at bounding box center [609, 290] width 1118 height 24
copy tr "Tòa G3 [GEOGRAPHIC_DATA][PERSON_NAME] 0985953399 0915522929"
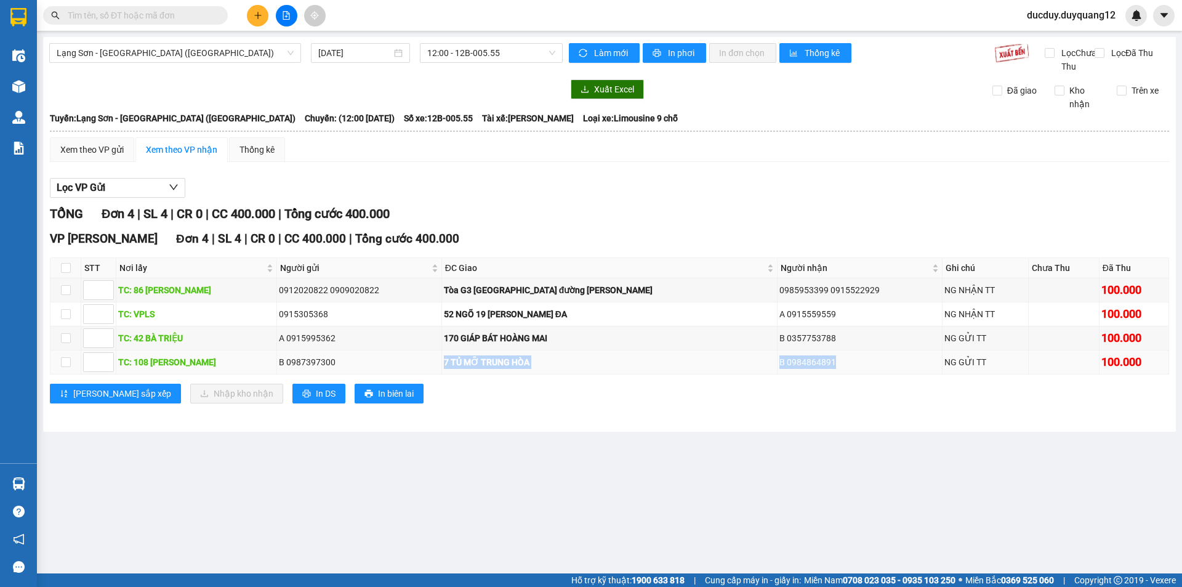
drag, startPoint x: 401, startPoint y: 382, endPoint x: 855, endPoint y: 369, distance: 454.4
click at [855, 369] on tr "TC: 108 [PERSON_NAME] B 0987397300 7 TỦ MỠ TRUNG HÒA B 0984864891 NG GỬI TT 100…" at bounding box center [609, 362] width 1118 height 24
copy tr "7 TỦ MỠ TRUNG HÒA B 0984864891"
click at [397, 345] on div "A 0915995362" at bounding box center [359, 338] width 161 height 14
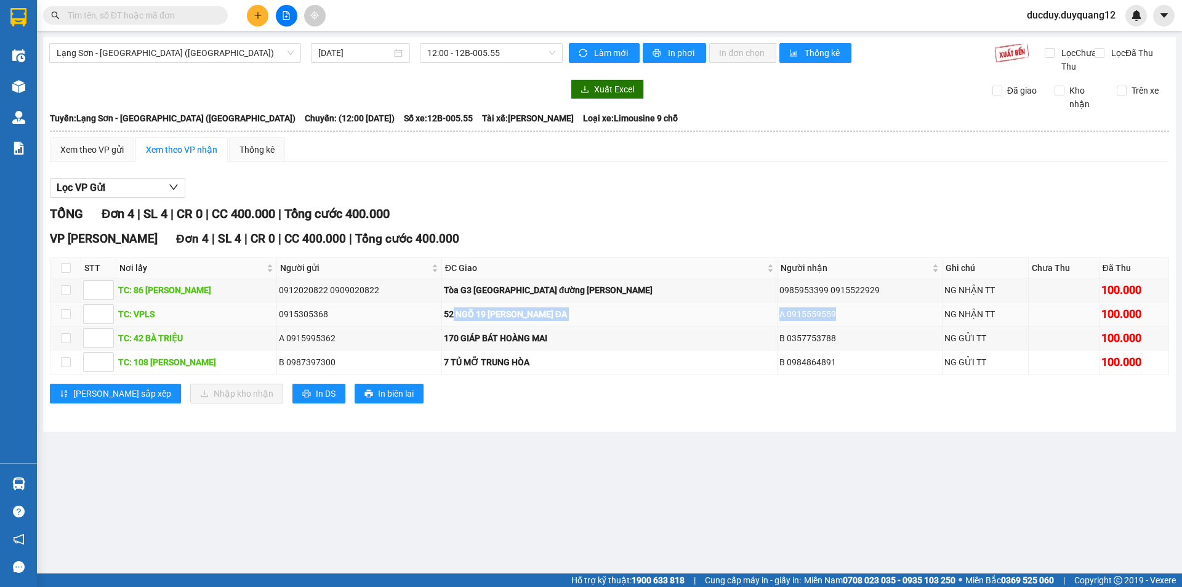
drag, startPoint x: 440, startPoint y: 328, endPoint x: 847, endPoint y: 324, distance: 406.8
click at [847, 324] on tr "TC: VPLS 0915305368 52 NGÕ 19 [PERSON_NAME] ĐA A 0915559559 NG NHẬN TT 100.000" at bounding box center [609, 314] width 1118 height 24
copy tr "NGÕ 19 [PERSON_NAME] ĐA A 0915559559"
click at [521, 431] on div "[GEOGRAPHIC_DATA] - [GEOGRAPHIC_DATA] ([GEOGRAPHIC_DATA]) [DATE] 12:00 - 12B-00…" at bounding box center [609, 234] width 1132 height 395
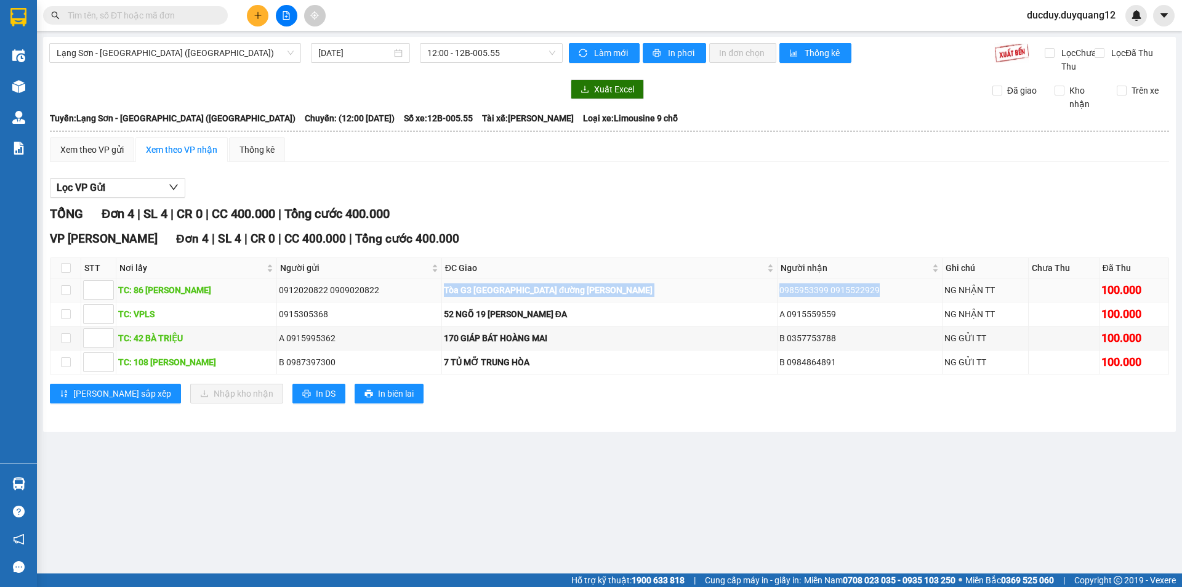
drag, startPoint x: 452, startPoint y: 301, endPoint x: 905, endPoint y: 296, distance: 453.0
click at [905, 296] on tr "TC: 86 [PERSON_NAME] 0912020822 0909020822 [GEOGRAPHIC_DATA][PERSON_NAME] 09859…" at bounding box center [609, 290] width 1118 height 24
copy tr "Tòa G3 [GEOGRAPHIC_DATA][PERSON_NAME] 0985953399 0915522929"
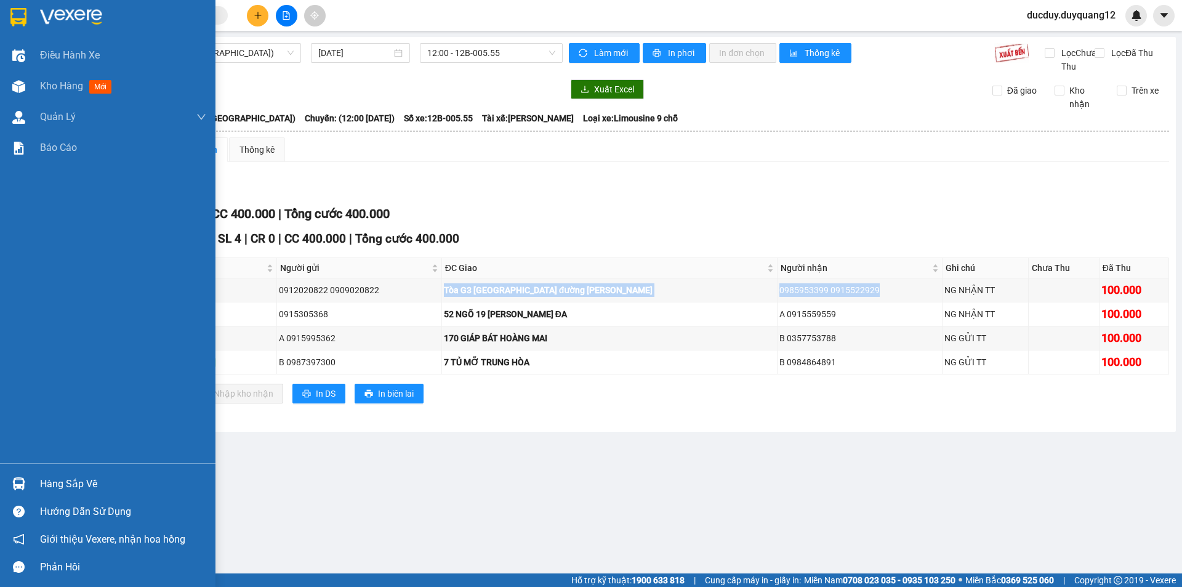
click at [71, 483] on div "Hàng sắp về" at bounding box center [123, 484] width 166 height 18
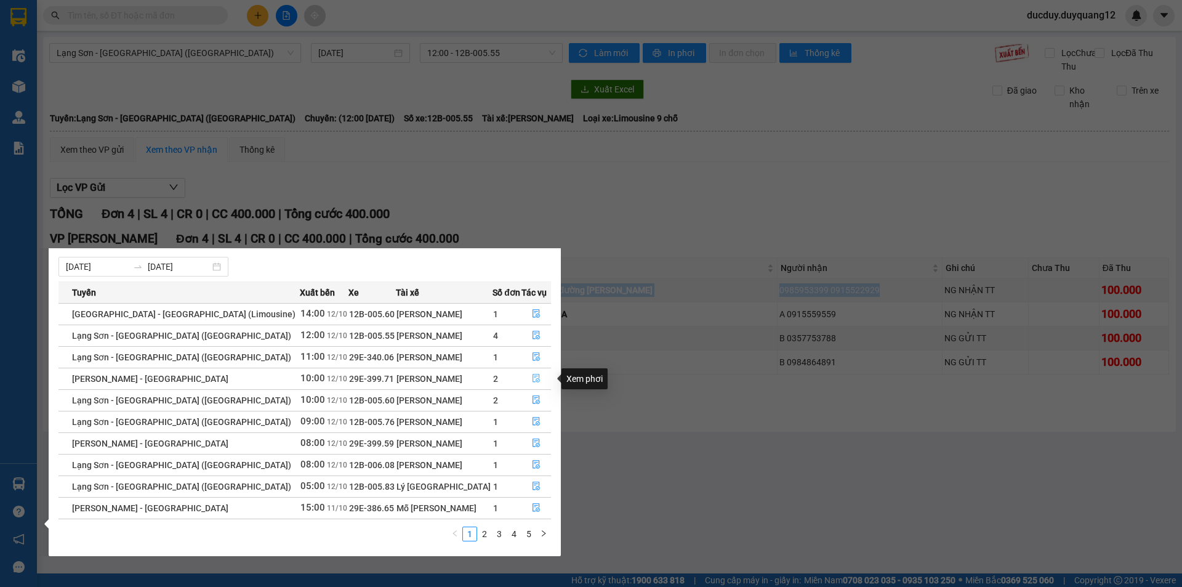
click at [532, 376] on icon "file-done" at bounding box center [535, 378] width 7 height 9
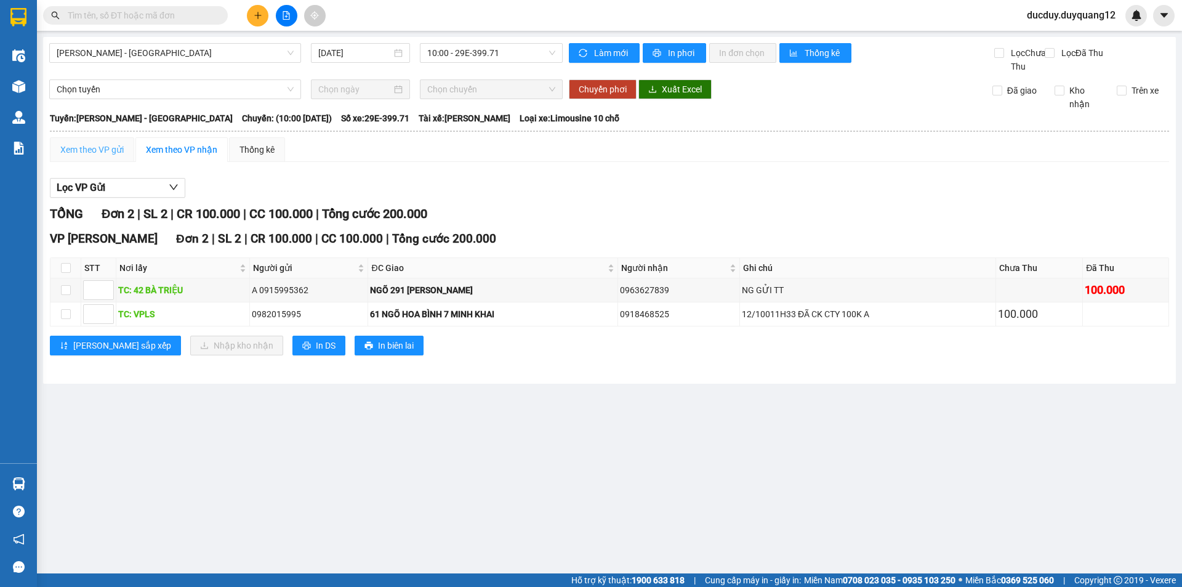
click at [102, 155] on div "Xem theo VP gửi" at bounding box center [92, 149] width 84 height 25
click at [295, 181] on div "Xem theo VP gửi Xem theo VP nhận Thống kê Lọc VP nhận TỔNG Đơn 2 | SL 2 | CR 10…" at bounding box center [609, 253] width 1119 height 233
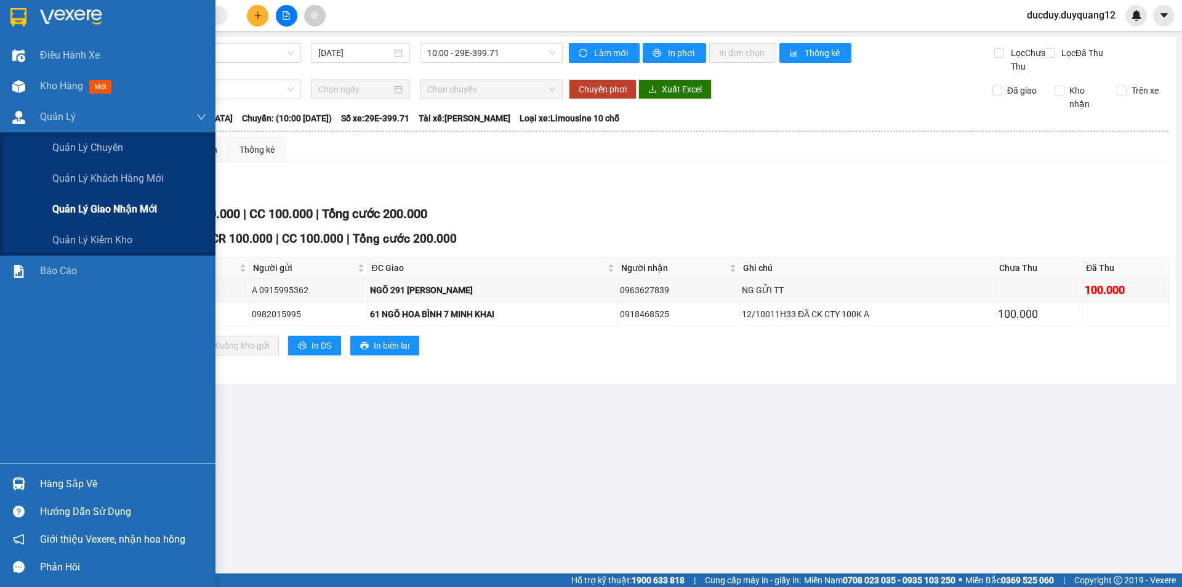
click at [87, 207] on span "Quản lý giao nhận mới" at bounding box center [104, 208] width 105 height 15
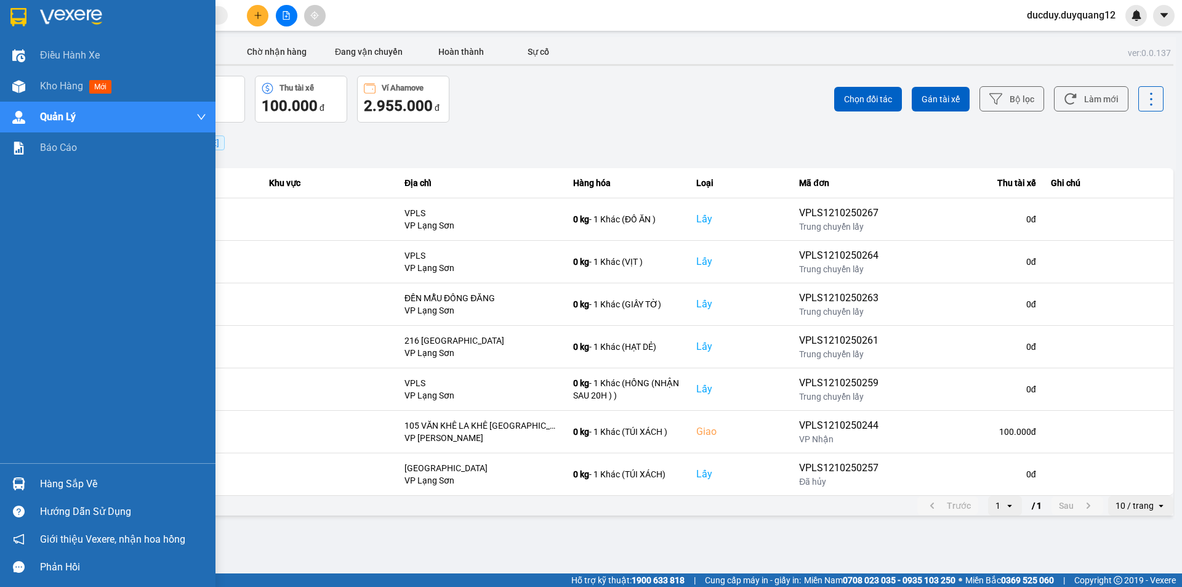
click at [57, 491] on div "Hàng sắp về" at bounding box center [123, 484] width 166 height 18
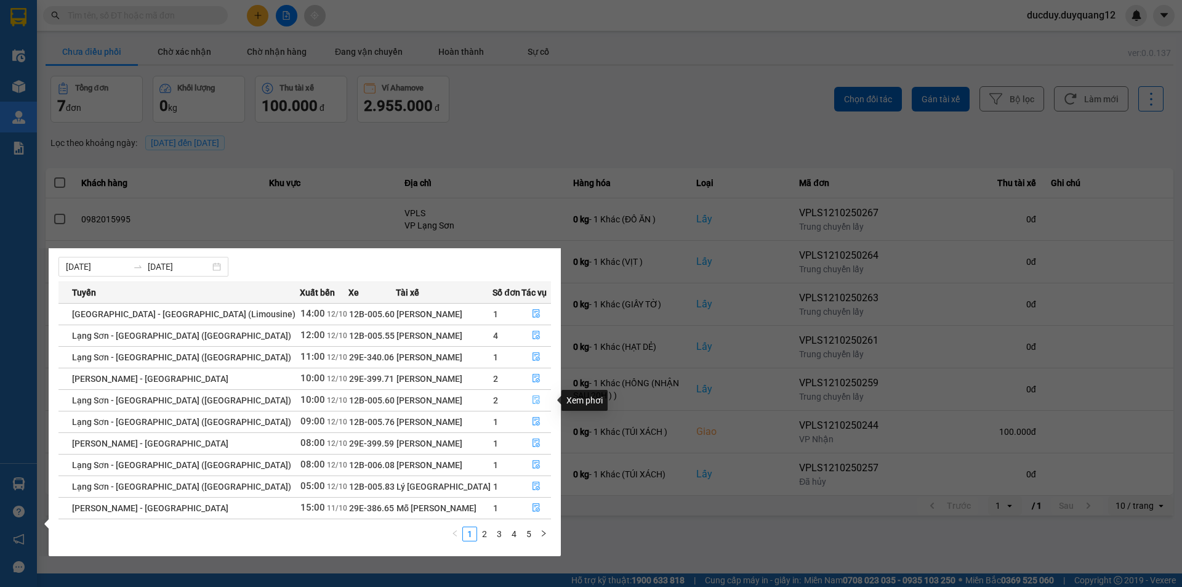
click at [532, 396] on icon "file-done" at bounding box center [535, 400] width 7 height 9
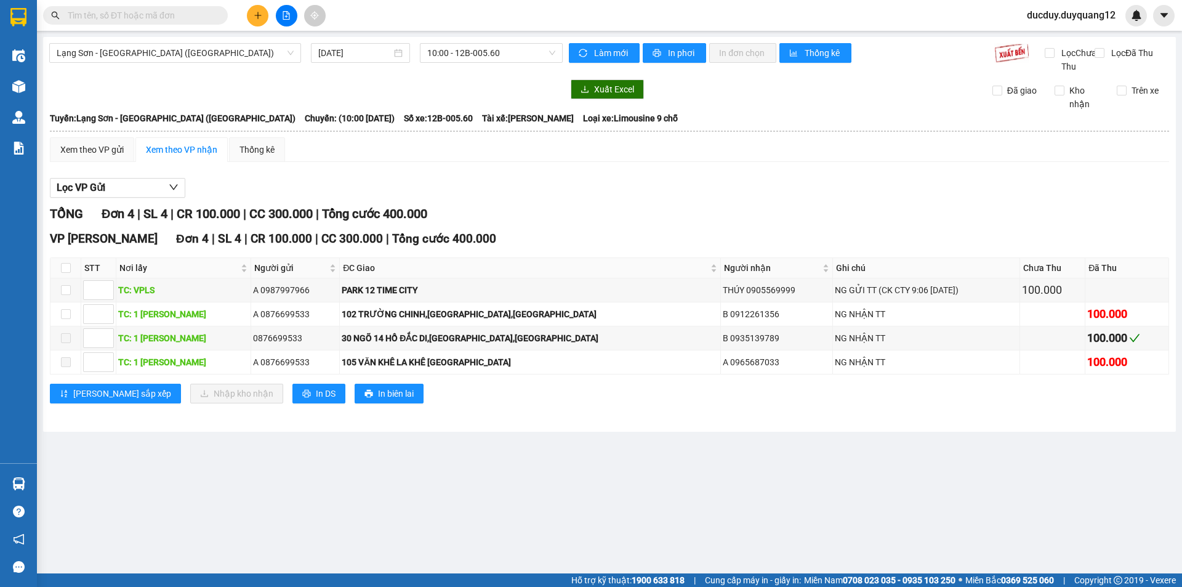
click at [41, 476] on main "[GEOGRAPHIC_DATA] - [GEOGRAPHIC_DATA] ([GEOGRAPHIC_DATA]) [DATE] 10:00 - 12B-00…" at bounding box center [591, 286] width 1182 height 573
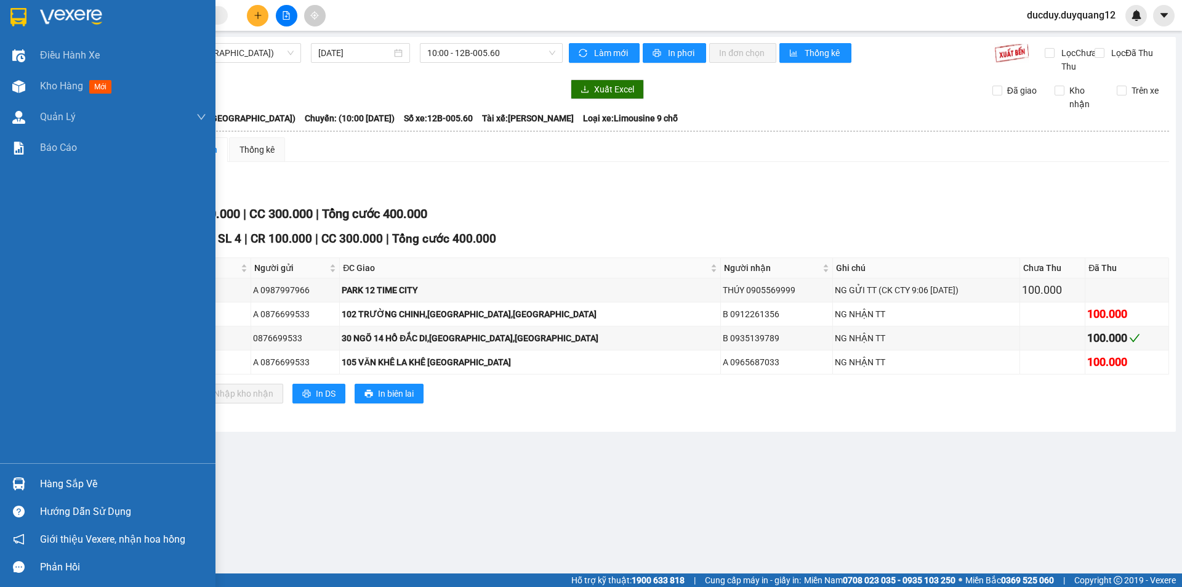
click at [33, 481] on div "Hàng sắp về" at bounding box center [107, 484] width 215 height 28
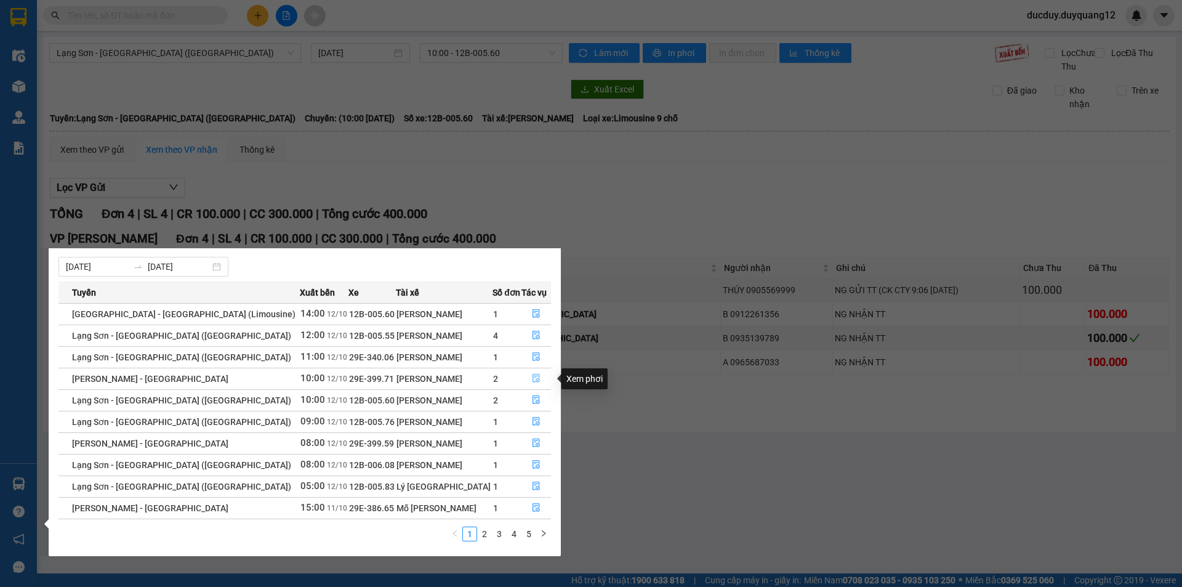
click at [531, 373] on button "button" at bounding box center [536, 379] width 29 height 20
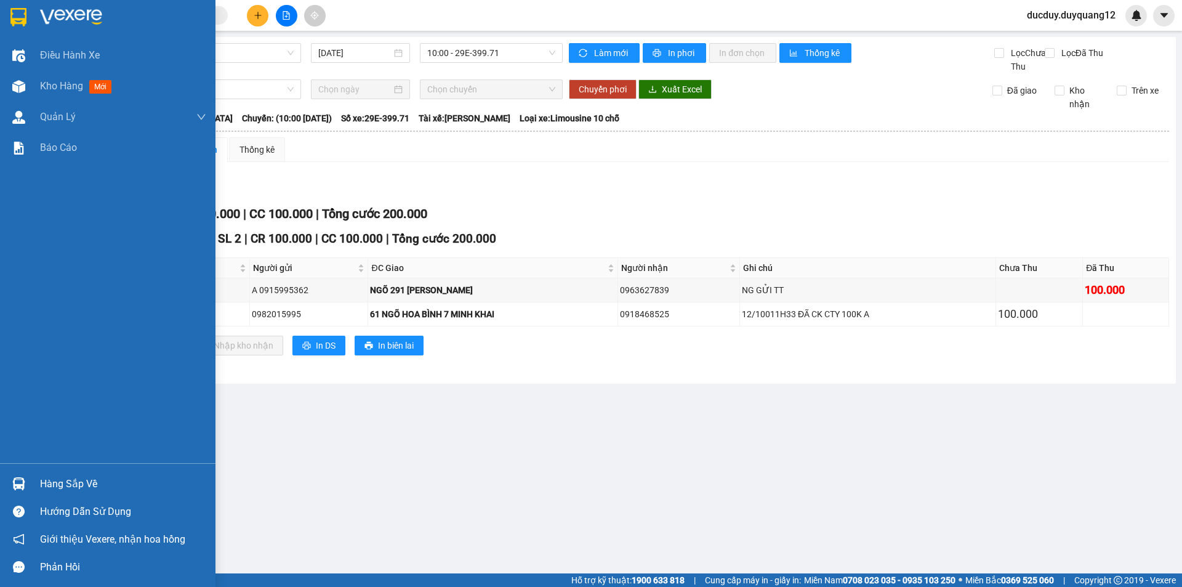
click at [54, 477] on div "Hàng sắp về" at bounding box center [123, 484] width 166 height 18
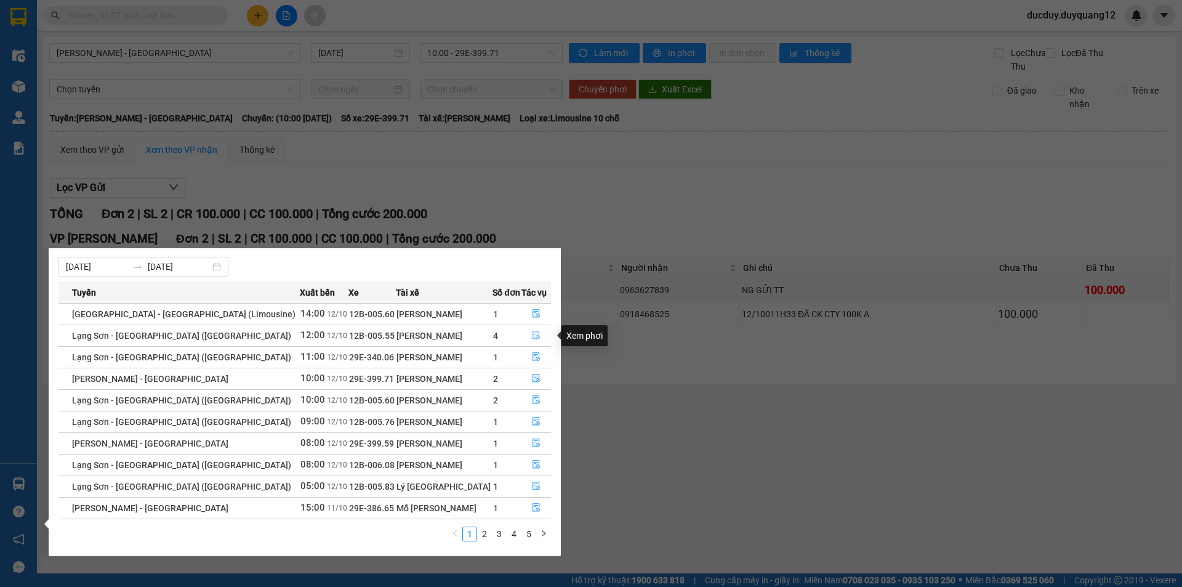
click at [532, 331] on icon "file-done" at bounding box center [535, 335] width 7 height 9
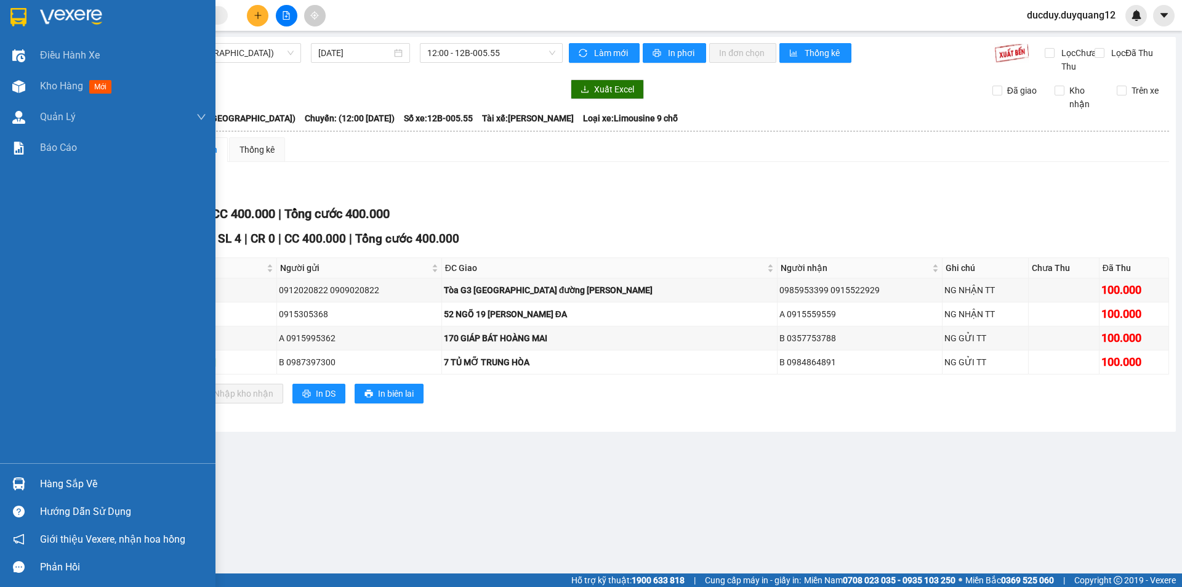
click at [57, 488] on div "Hàng sắp về" at bounding box center [123, 484] width 166 height 18
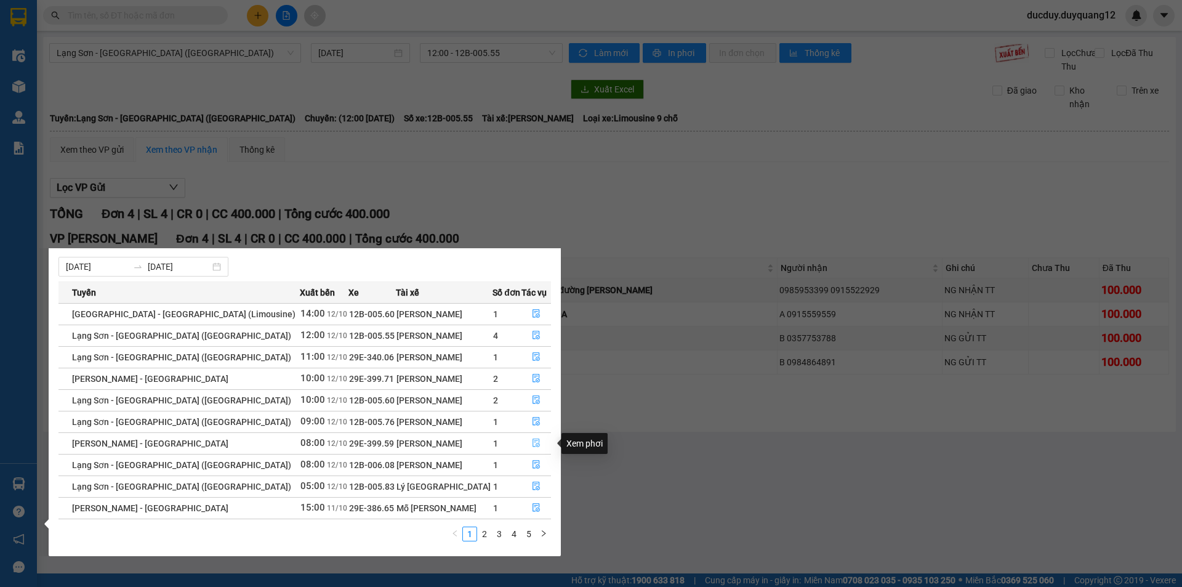
click at [538, 443] on button "button" at bounding box center [536, 443] width 29 height 20
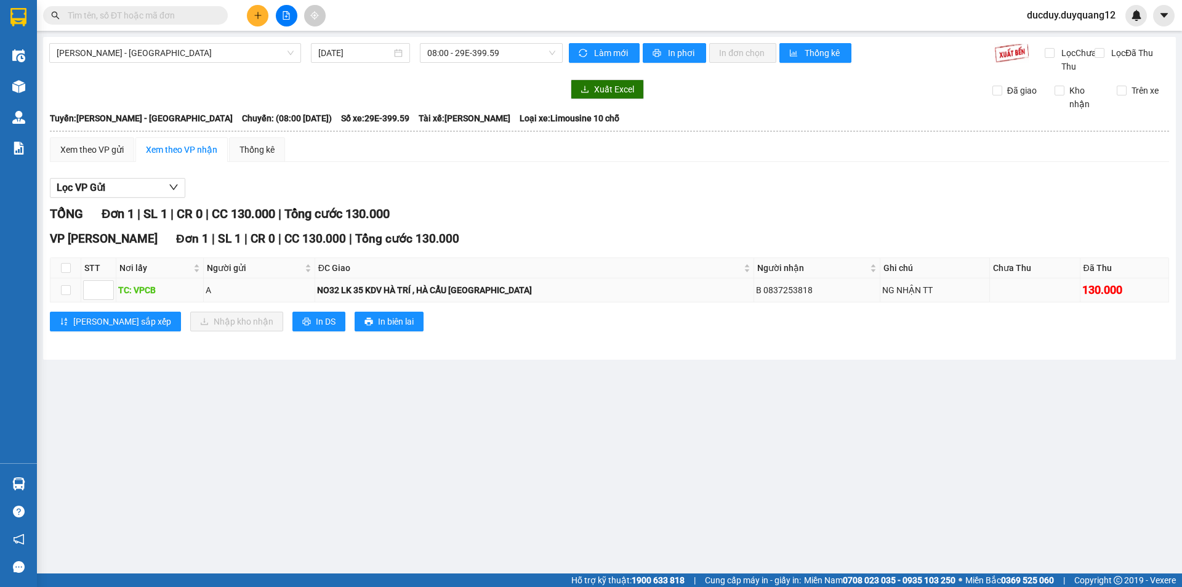
drag, startPoint x: 320, startPoint y: 297, endPoint x: 798, endPoint y: 297, distance: 477.6
click at [798, 297] on tr "TC: VPCB A NO32 LK 35 KDV HÀ TRÍ , HÀ CẨU [GEOGRAPHIC_DATA] B 0837253818 NG NHẬ…" at bounding box center [609, 290] width 1118 height 24
click at [414, 377] on main "[GEOGRAPHIC_DATA] - [GEOGRAPHIC_DATA] [DATE] 08:00 - 29E-399.59 Làm mới In phơi…" at bounding box center [591, 286] width 1182 height 573
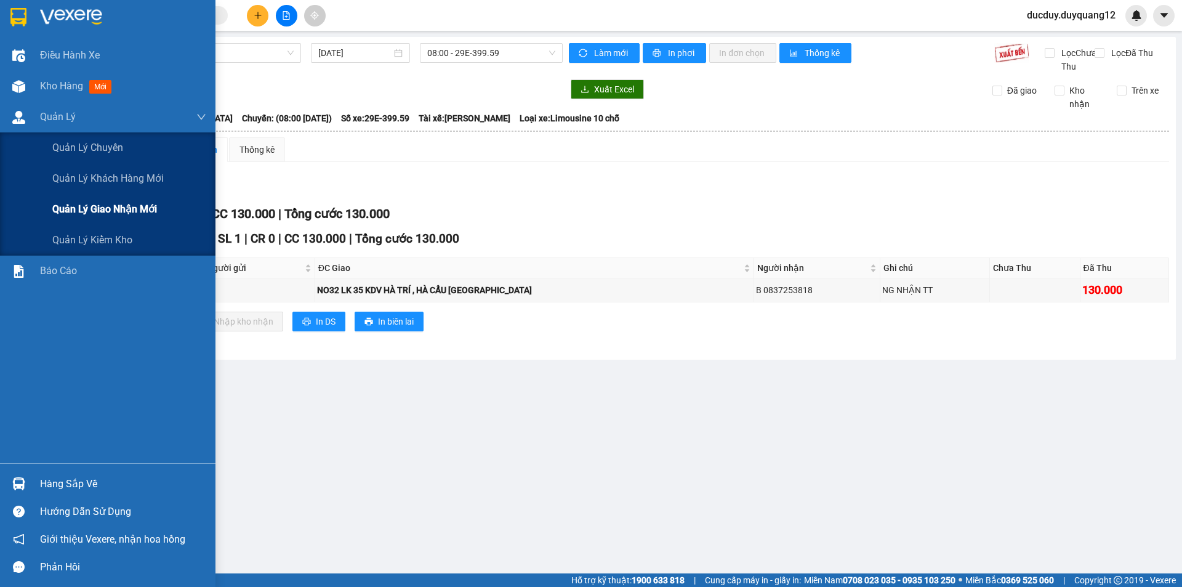
click at [121, 214] on span "Quản lý giao nhận mới" at bounding box center [104, 208] width 105 height 15
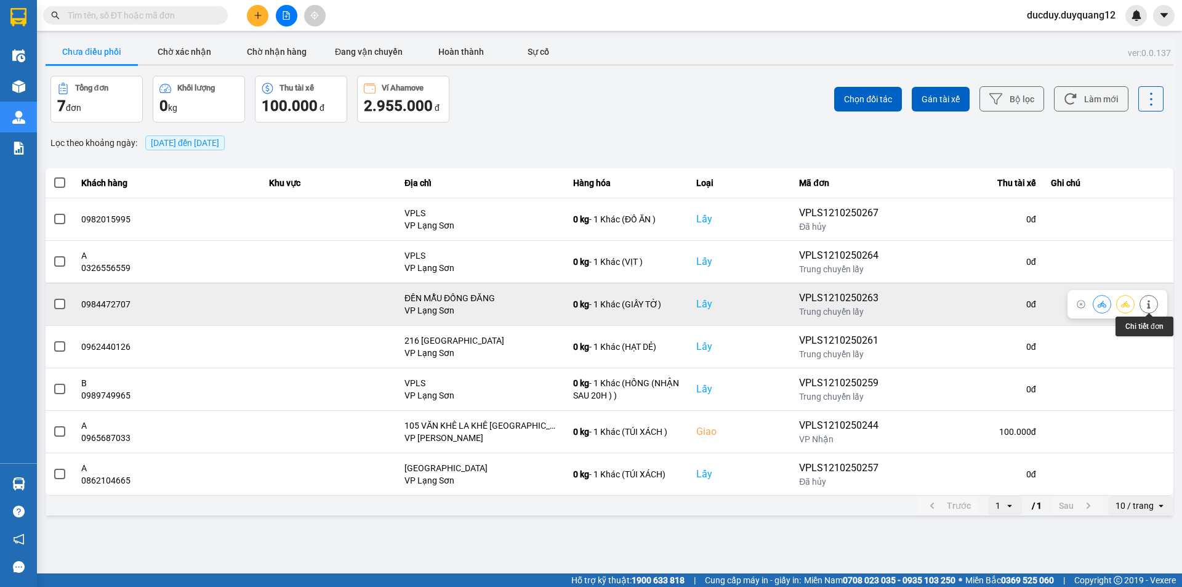
click at [1144, 302] on icon at bounding box center [1148, 304] width 9 height 9
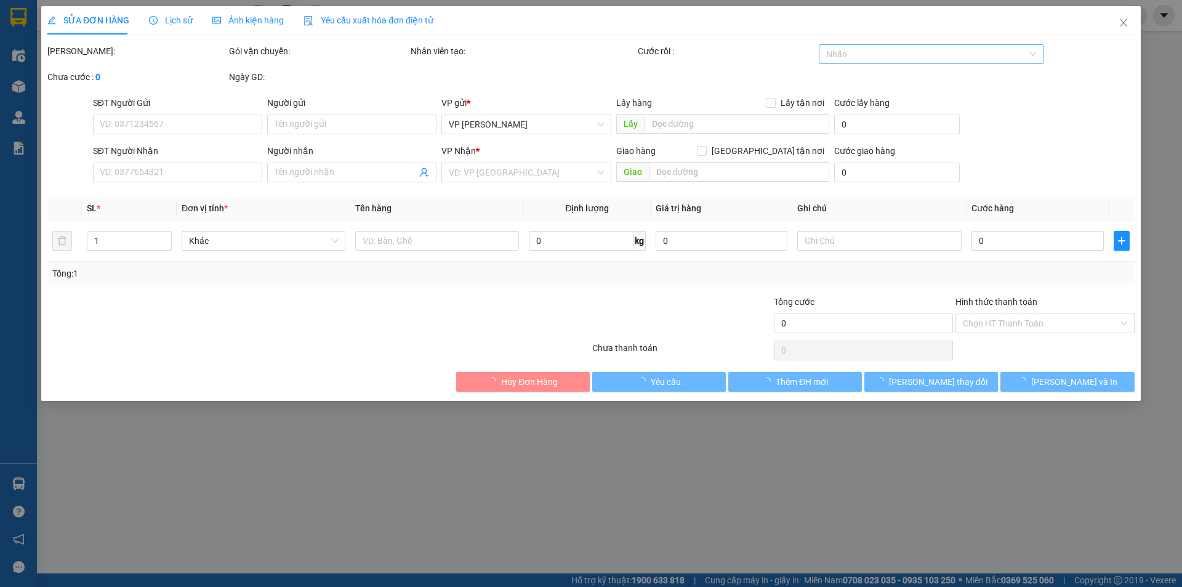
type input "0984472707"
checkbox input "true"
type input "ĐỀN MẪU ĐỒNG ĐĂNG"
type input "0348424329"
checkbox input "true"
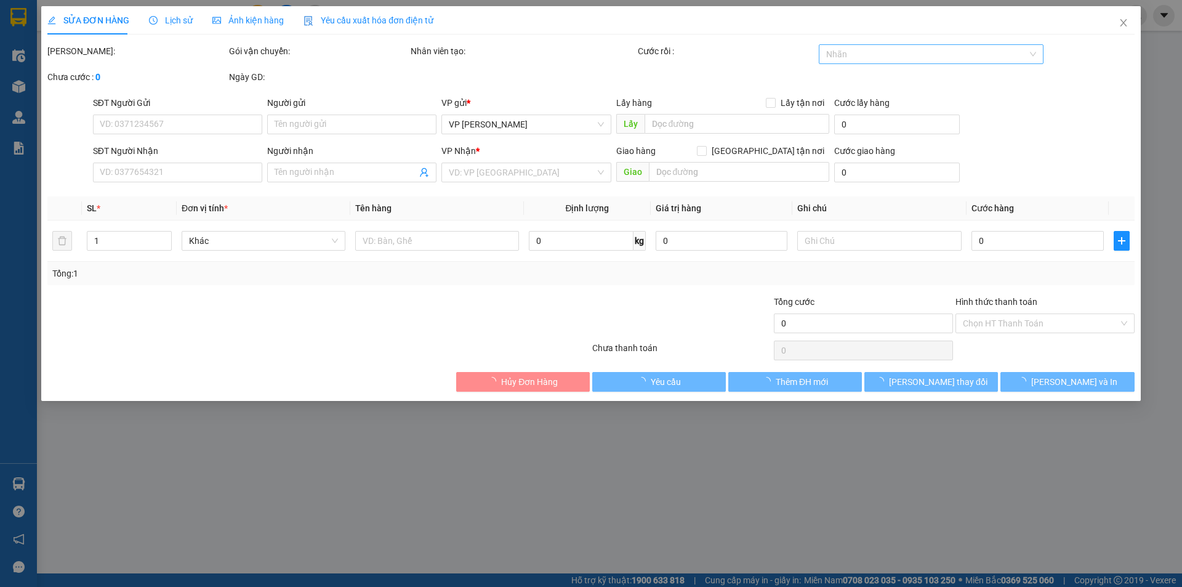
type input "KTX ĐƠN NGUYÊN 5 MỸ ĐÌNH"
type input "120.000"
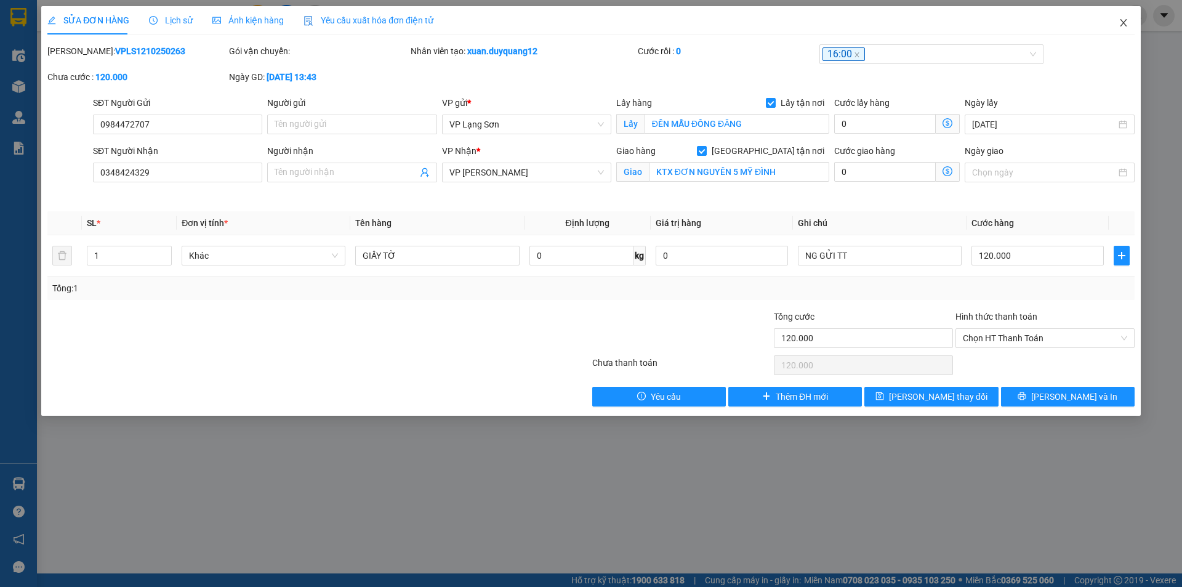
click at [1128, 22] on icon "close" at bounding box center [1123, 23] width 10 height 10
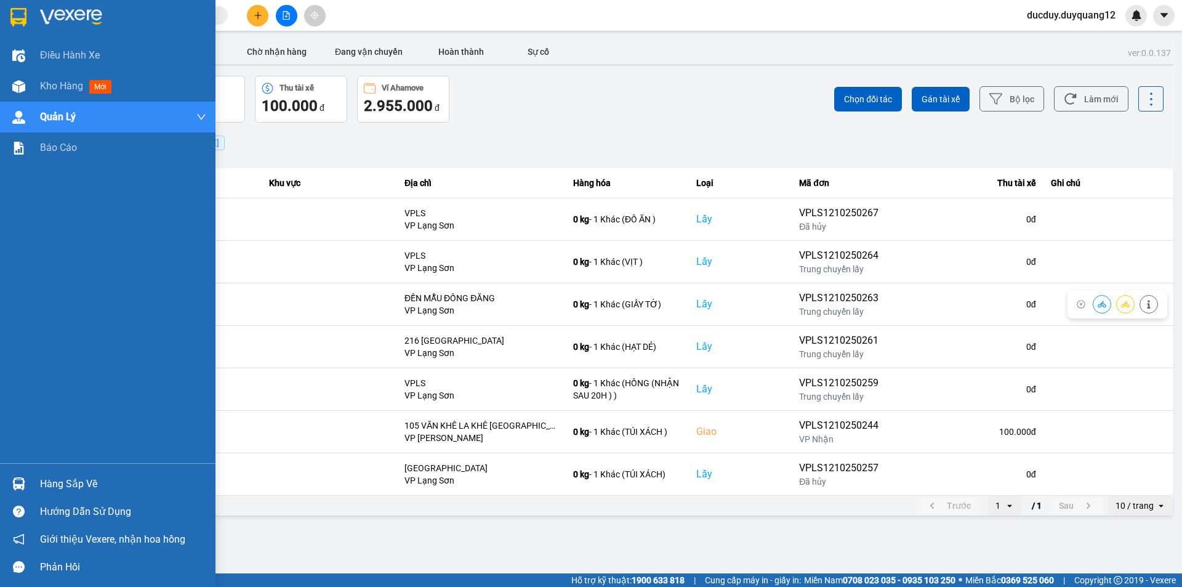
click at [68, 475] on div "Hàng sắp về" at bounding box center [123, 484] width 166 height 18
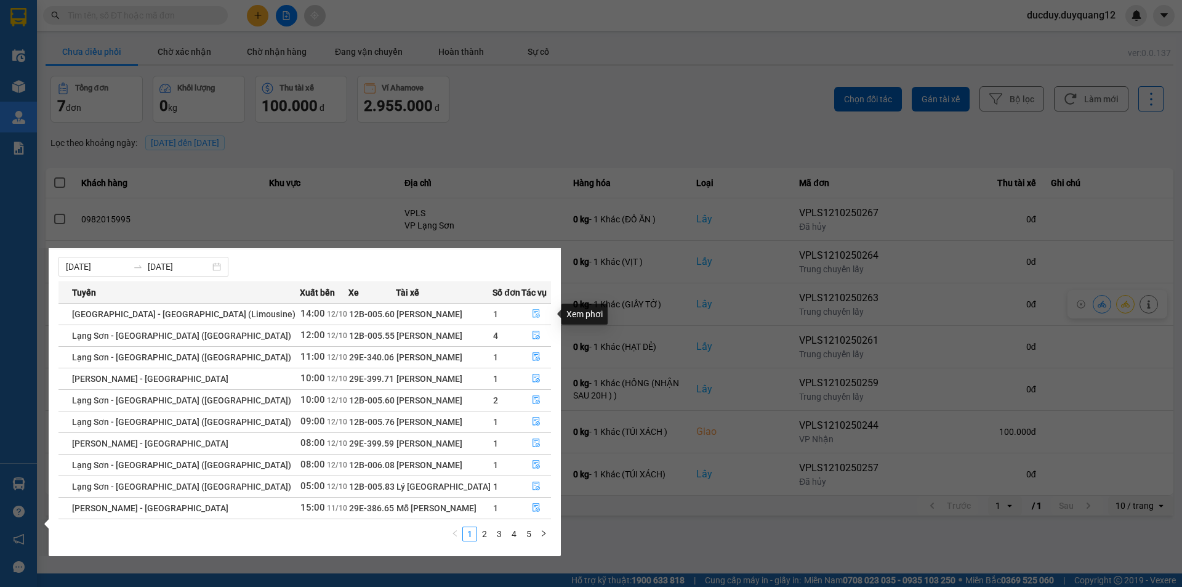
click at [532, 313] on icon "file-done" at bounding box center [536, 313] width 9 height 9
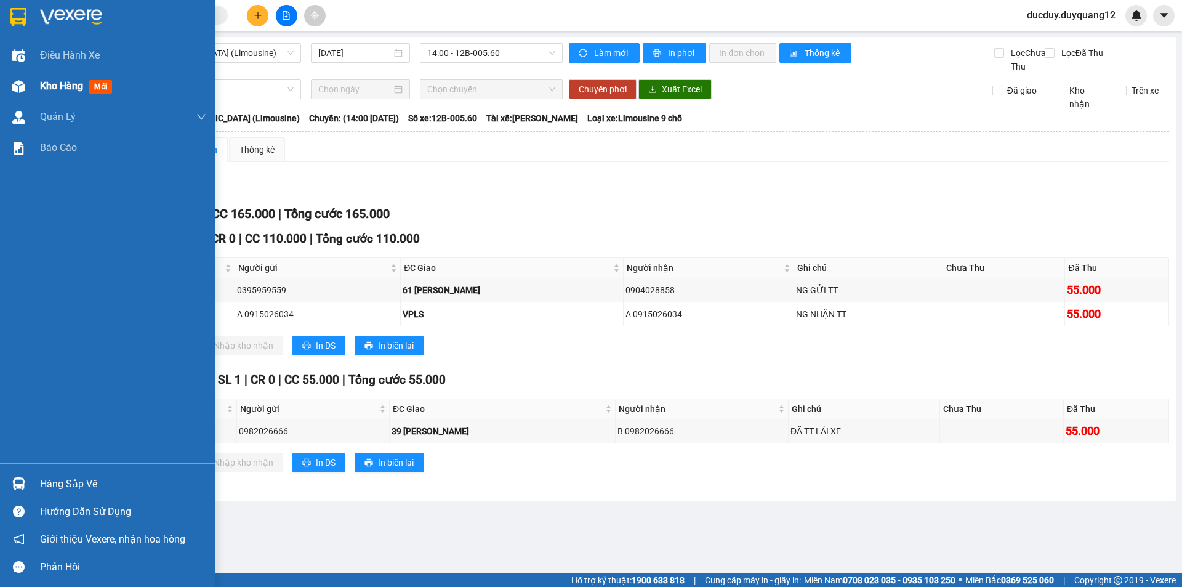
click at [57, 90] on span "Kho hàng" at bounding box center [61, 86] width 43 height 12
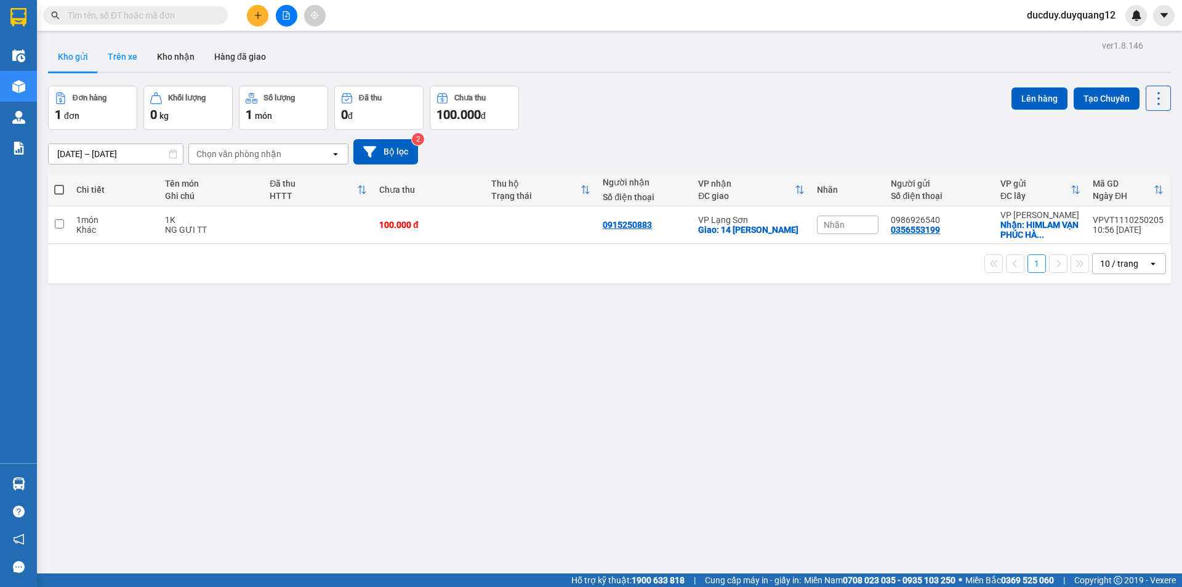
click at [112, 50] on button "Trên xe" at bounding box center [122, 57] width 49 height 30
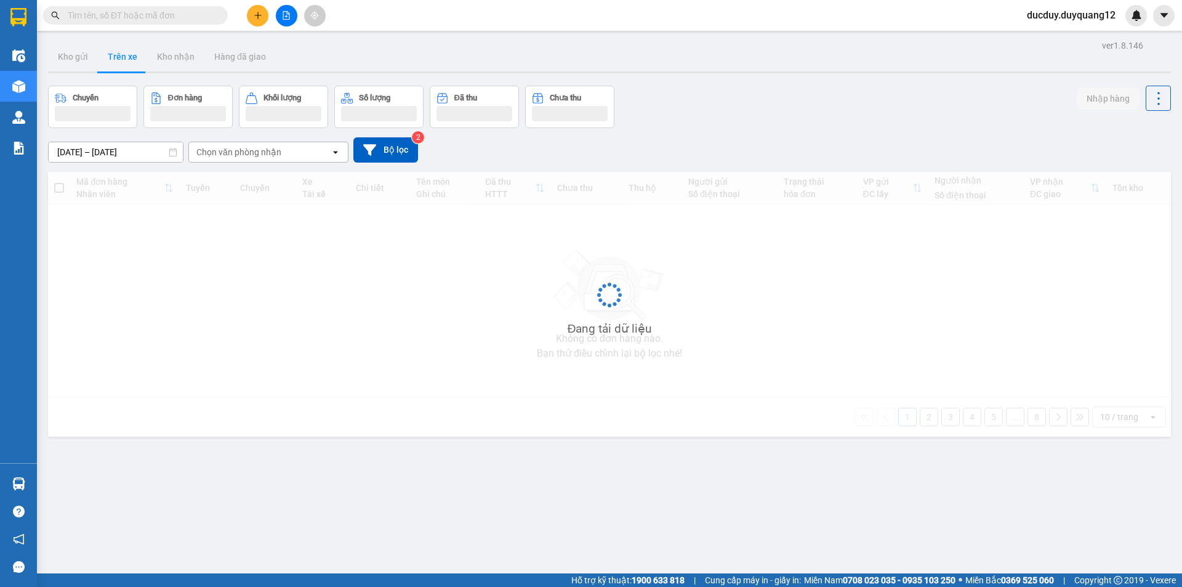
click at [118, 52] on button "Trên xe" at bounding box center [122, 57] width 49 height 30
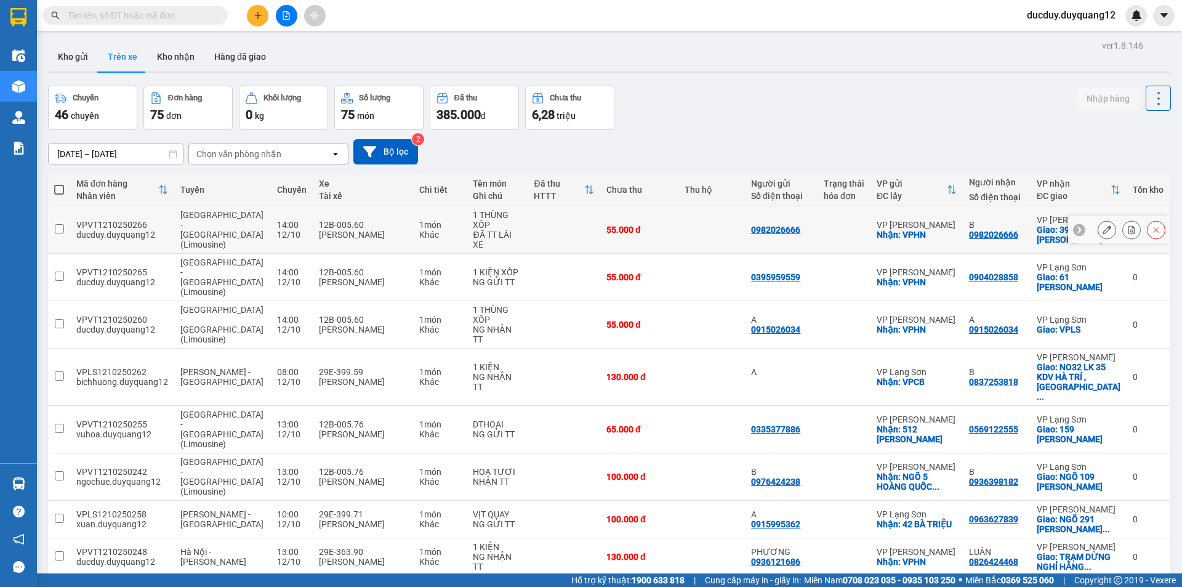
click at [1103, 225] on icon at bounding box center [1106, 229] width 9 height 9
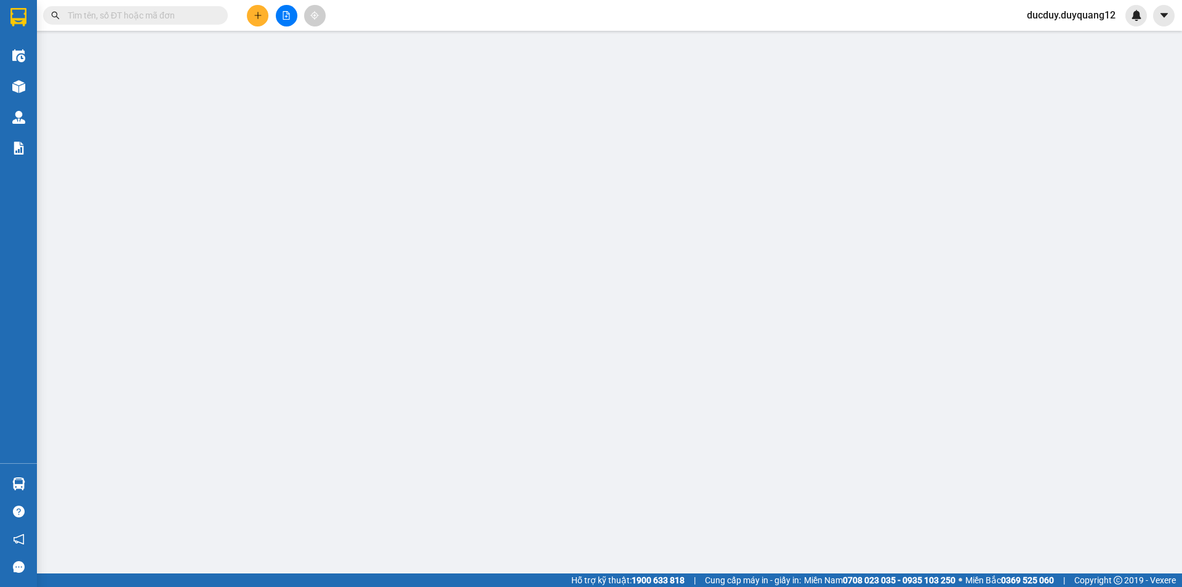
type input "0982026666"
checkbox input "true"
type input "VPHN"
type input "0982026666"
type input "B"
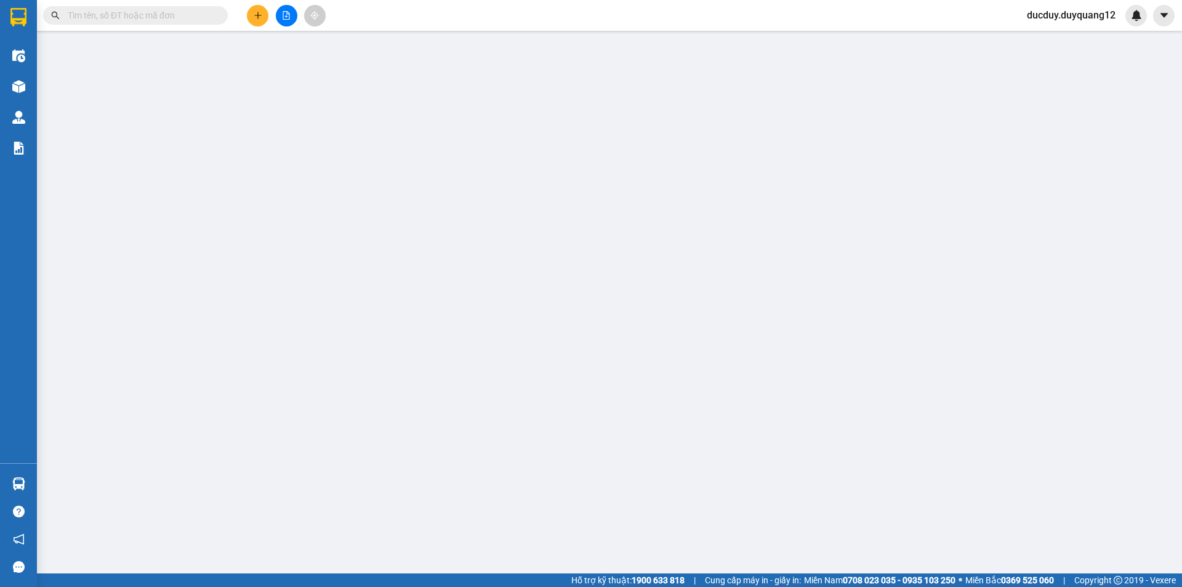
checkbox input "true"
type input "39 [PERSON_NAME]"
type input "55.000"
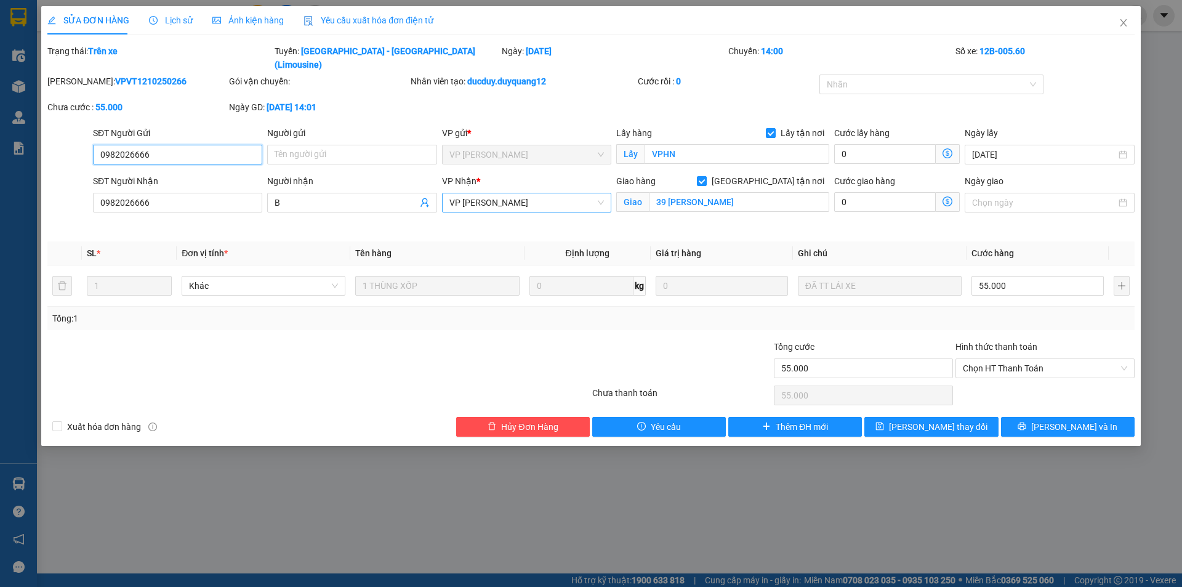
click at [520, 193] on span "VP [PERSON_NAME]" at bounding box center [526, 202] width 154 height 18
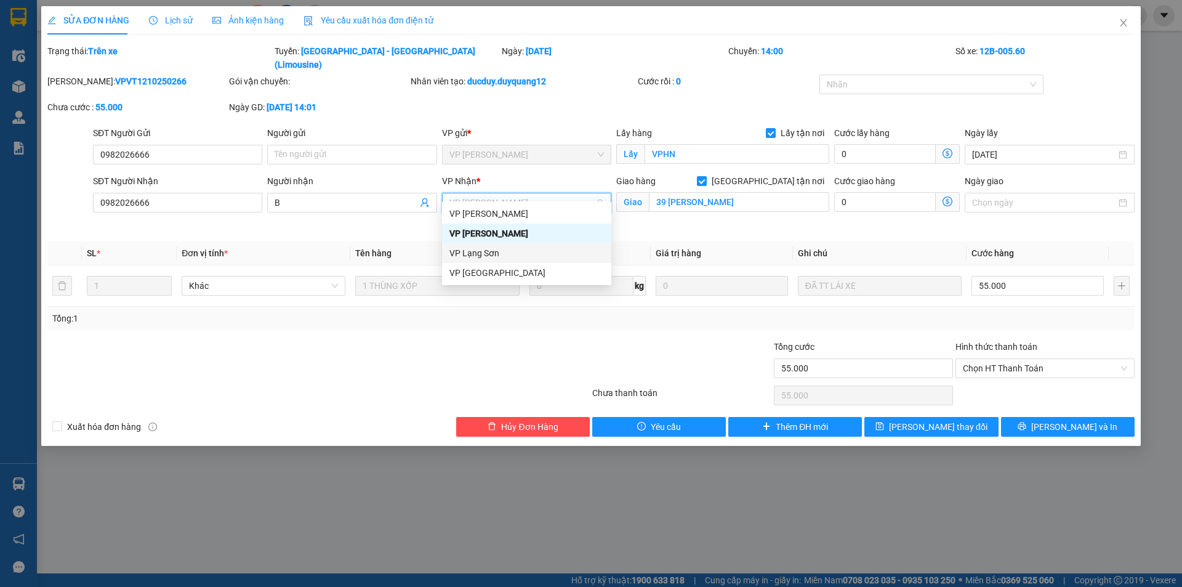
click at [494, 255] on div "VP Lạng Sơn" at bounding box center [526, 253] width 154 height 14
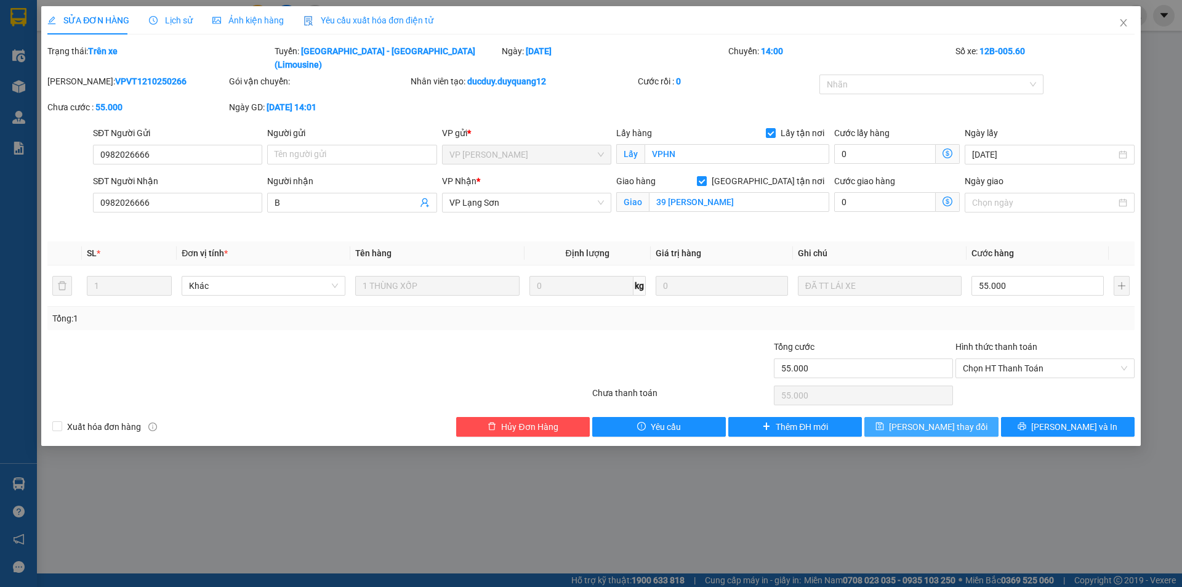
click at [934, 420] on span "[PERSON_NAME] thay đổi" at bounding box center [938, 427] width 98 height 14
